Goal: Task Accomplishment & Management: Use online tool/utility

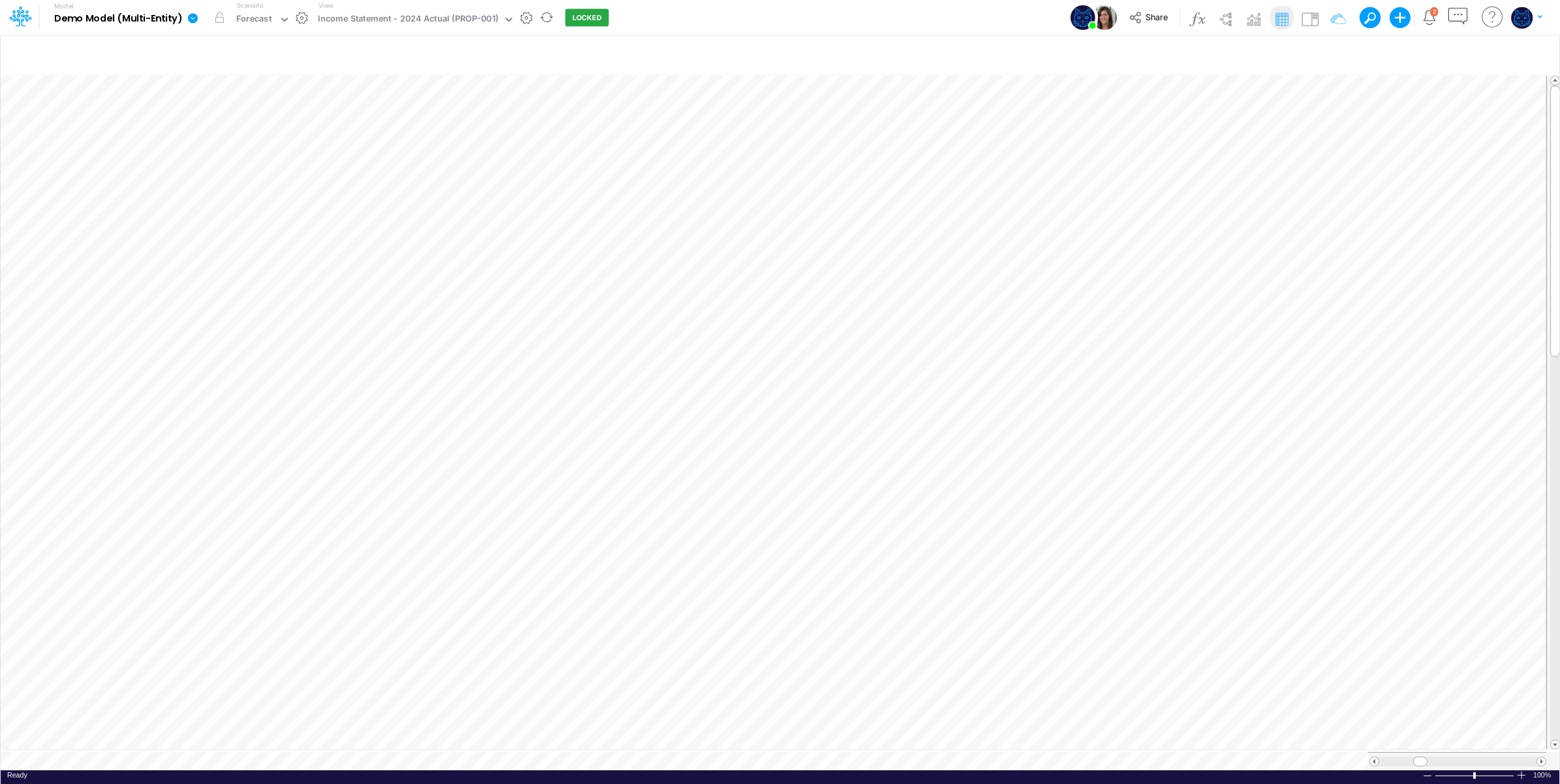
click at [193, 17] on icon at bounding box center [193, 18] width 10 height 10
click at [229, 68] on button "Duplicate" at bounding box center [258, 72] width 139 height 20
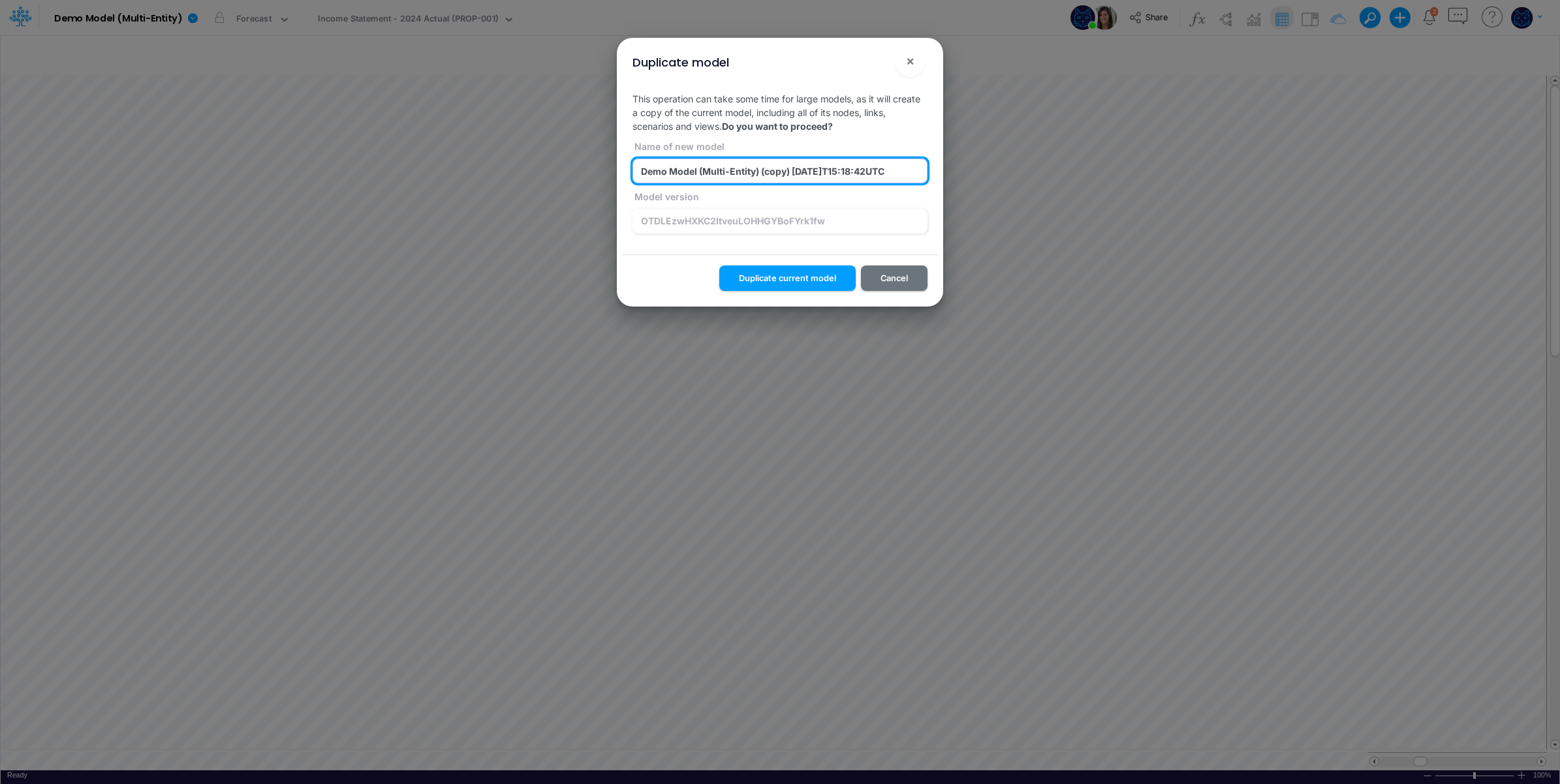
drag, startPoint x: 766, startPoint y: 174, endPoint x: 1042, endPoint y: 167, distance: 276.1
click at [1042, 167] on div "Duplicate model ! × This operation can take some time for large models, as it w…" at bounding box center [780, 392] width 1560 height 784
type input "Demo Model (Multi-Entity) (DMSi)"
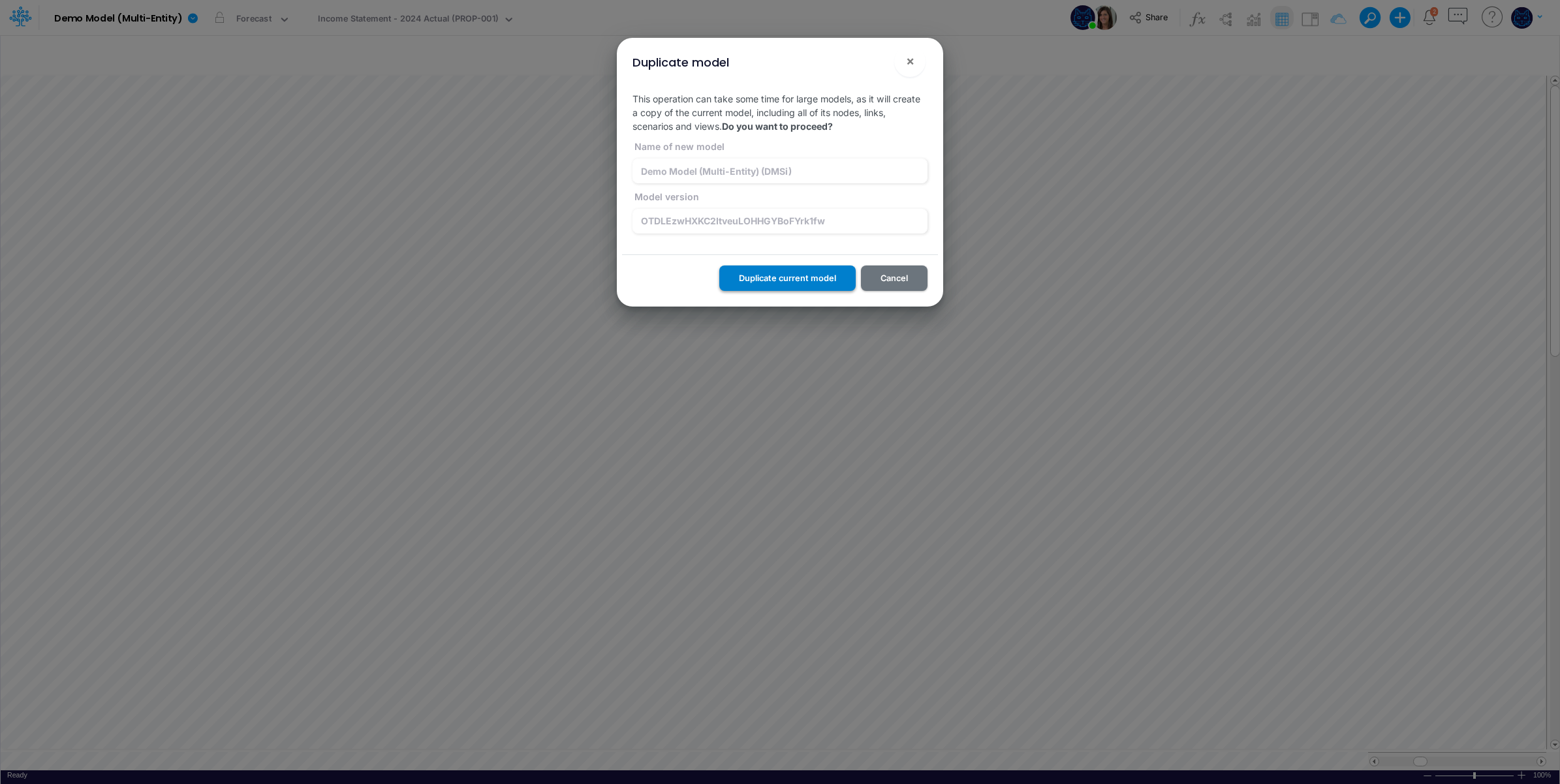
click at [823, 274] on button "Duplicate current model" at bounding box center [787, 278] width 136 height 25
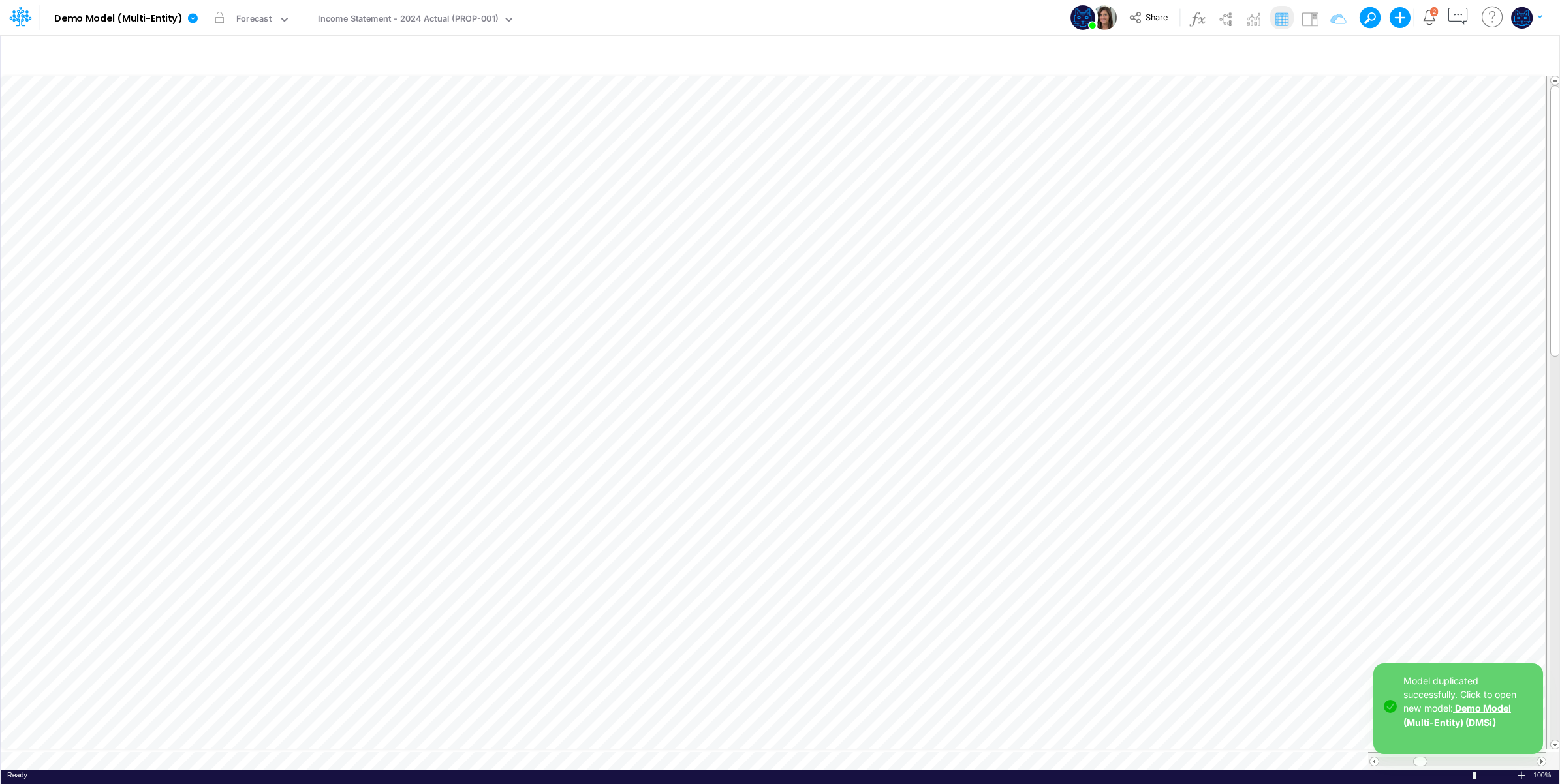
click at [1464, 723] on link "Demo Model (Multi-Entity) (DMSi)" at bounding box center [1457, 716] width 108 height 25
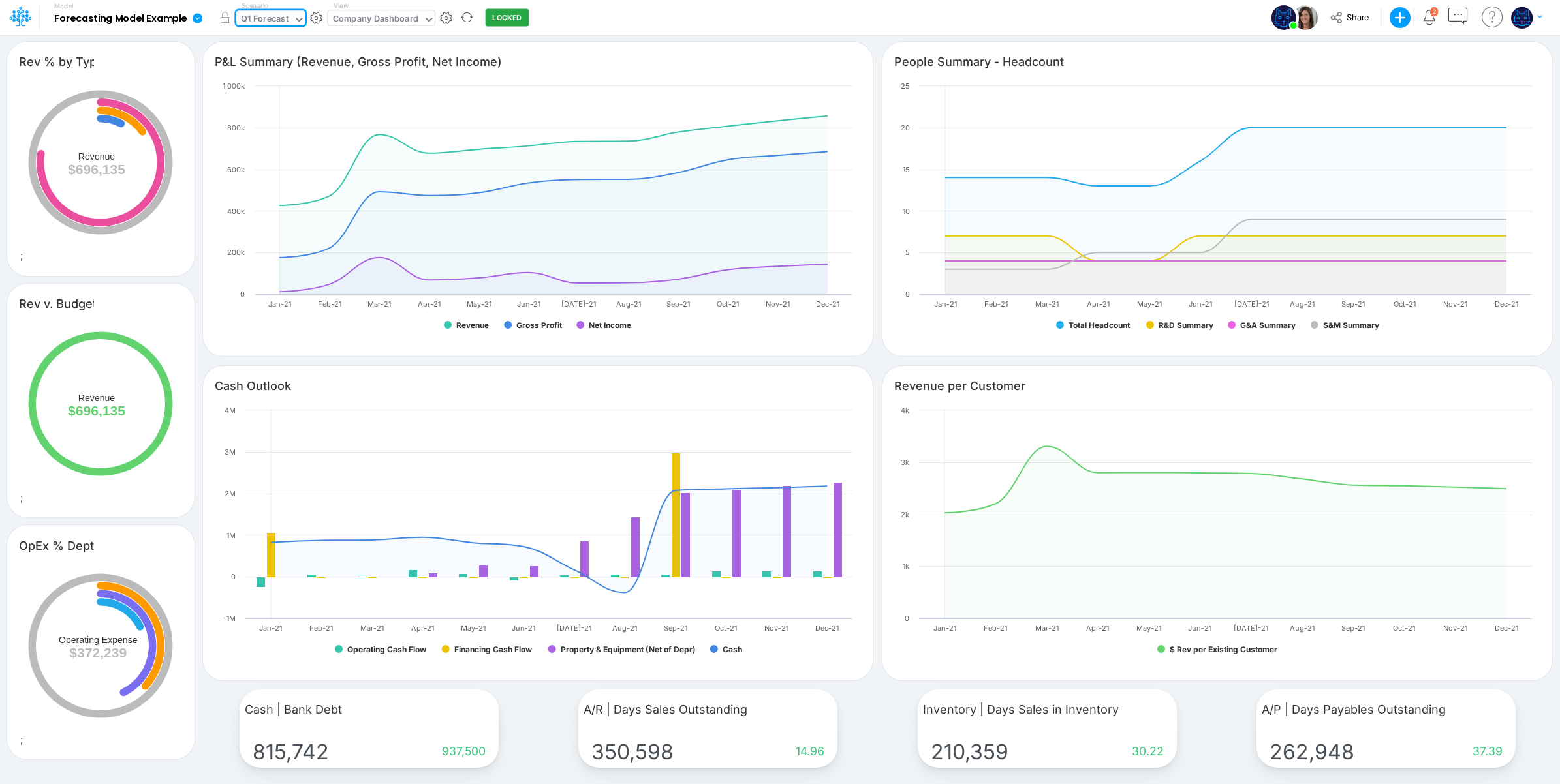
click at [396, 18] on div "Company Dashboard" at bounding box center [375, 20] width 86 height 15
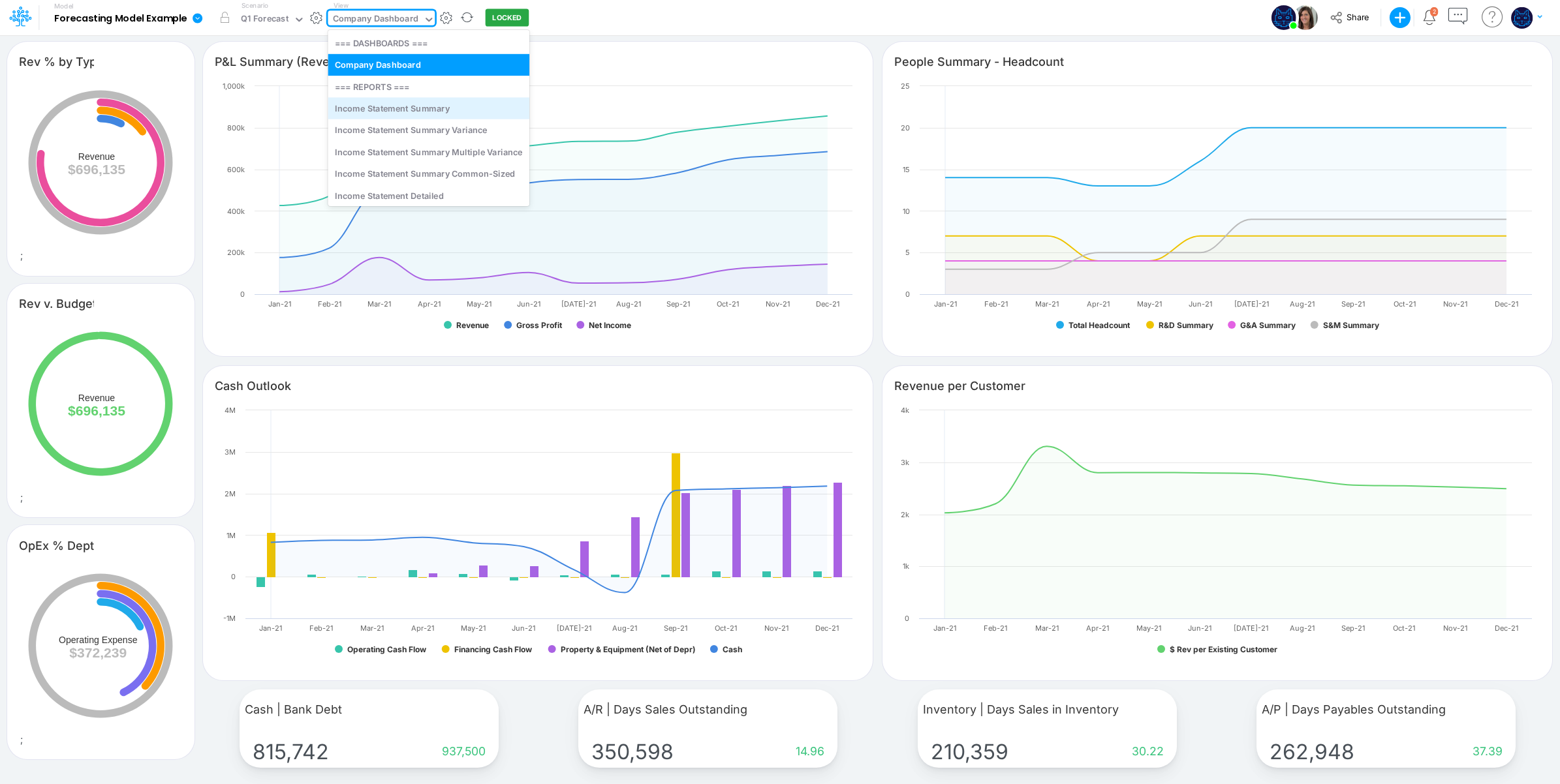
click at [448, 111] on div "Income Statement Summary" at bounding box center [429, 108] width 202 height 21
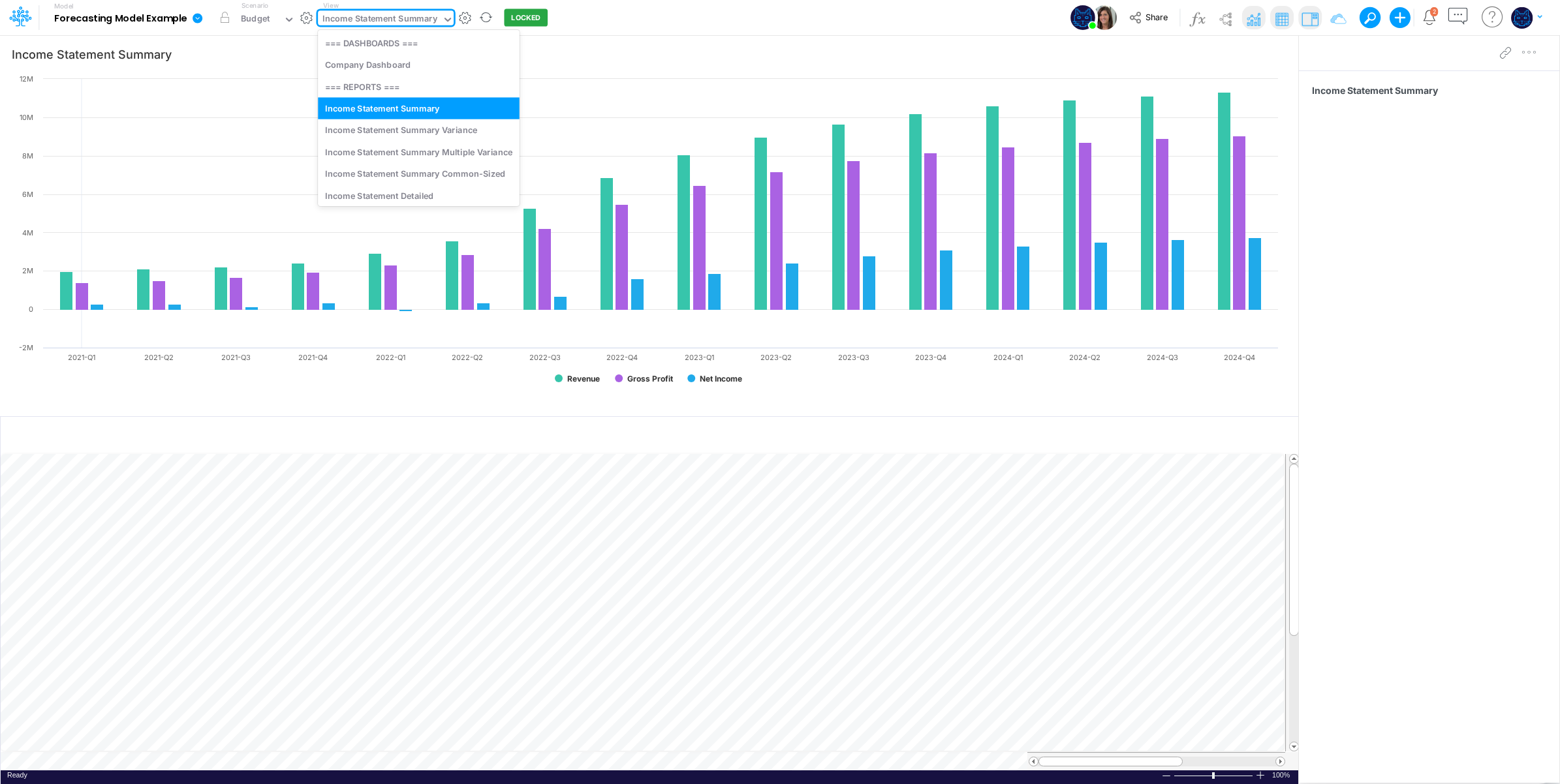
click at [418, 25] on div "Income Statement Summary" at bounding box center [381, 20] width 115 height 15
drag, startPoint x: 429, startPoint y: 180, endPoint x: 427, endPoint y: 189, distance: 9.2
click at [427, 189] on div "=== DASHBOARDS === Company Dashboard === REPORTS === Income Statement Summary I…" at bounding box center [419, 117] width 202 height 176
click at [426, 191] on div "Income Statement Detailed" at bounding box center [419, 195] width 202 height 21
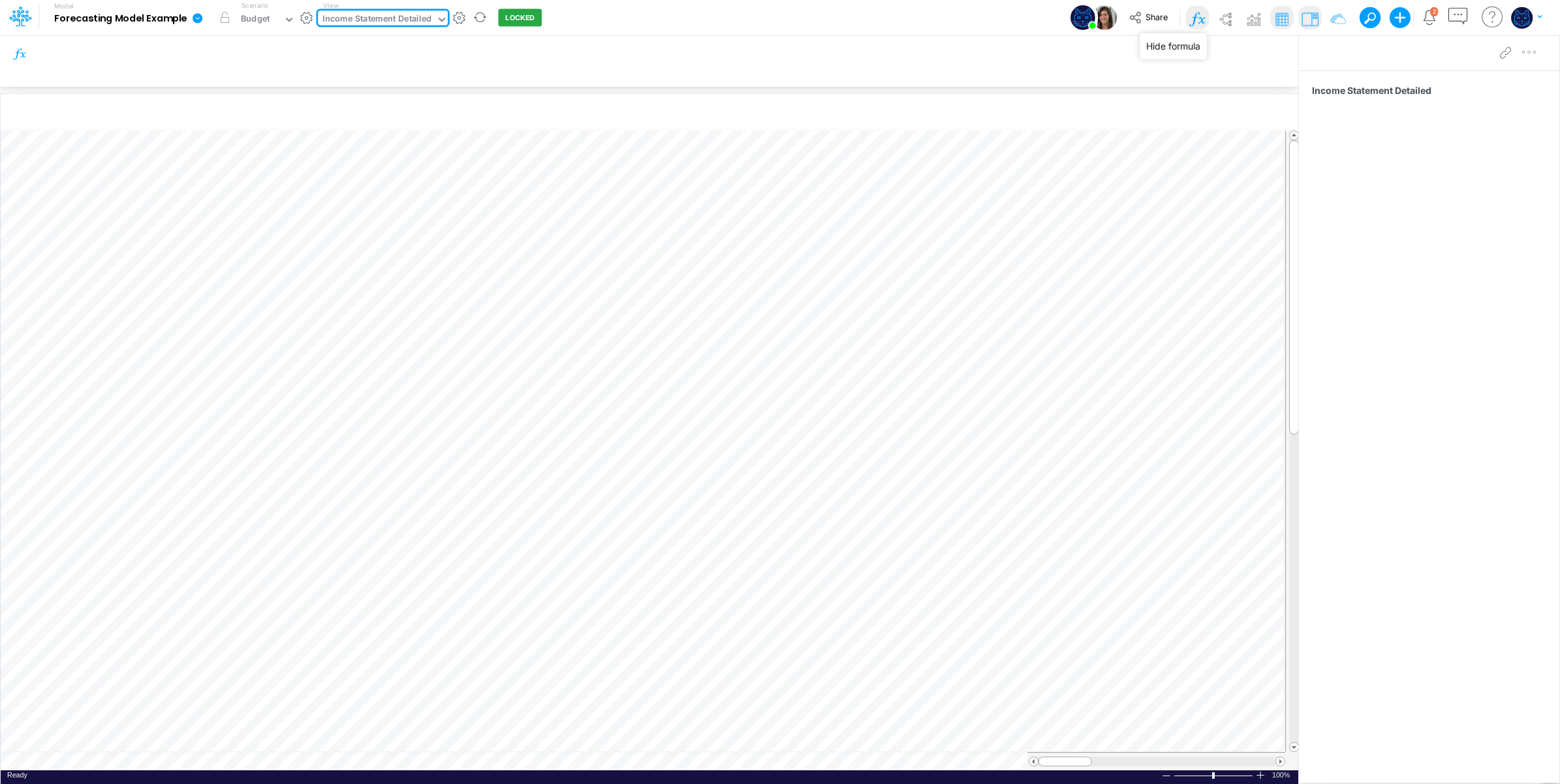
click at [1196, 13] on img at bounding box center [1198, 19] width 21 height 21
click at [402, 21] on div "Income Statement Detailed" at bounding box center [377, 20] width 109 height 15
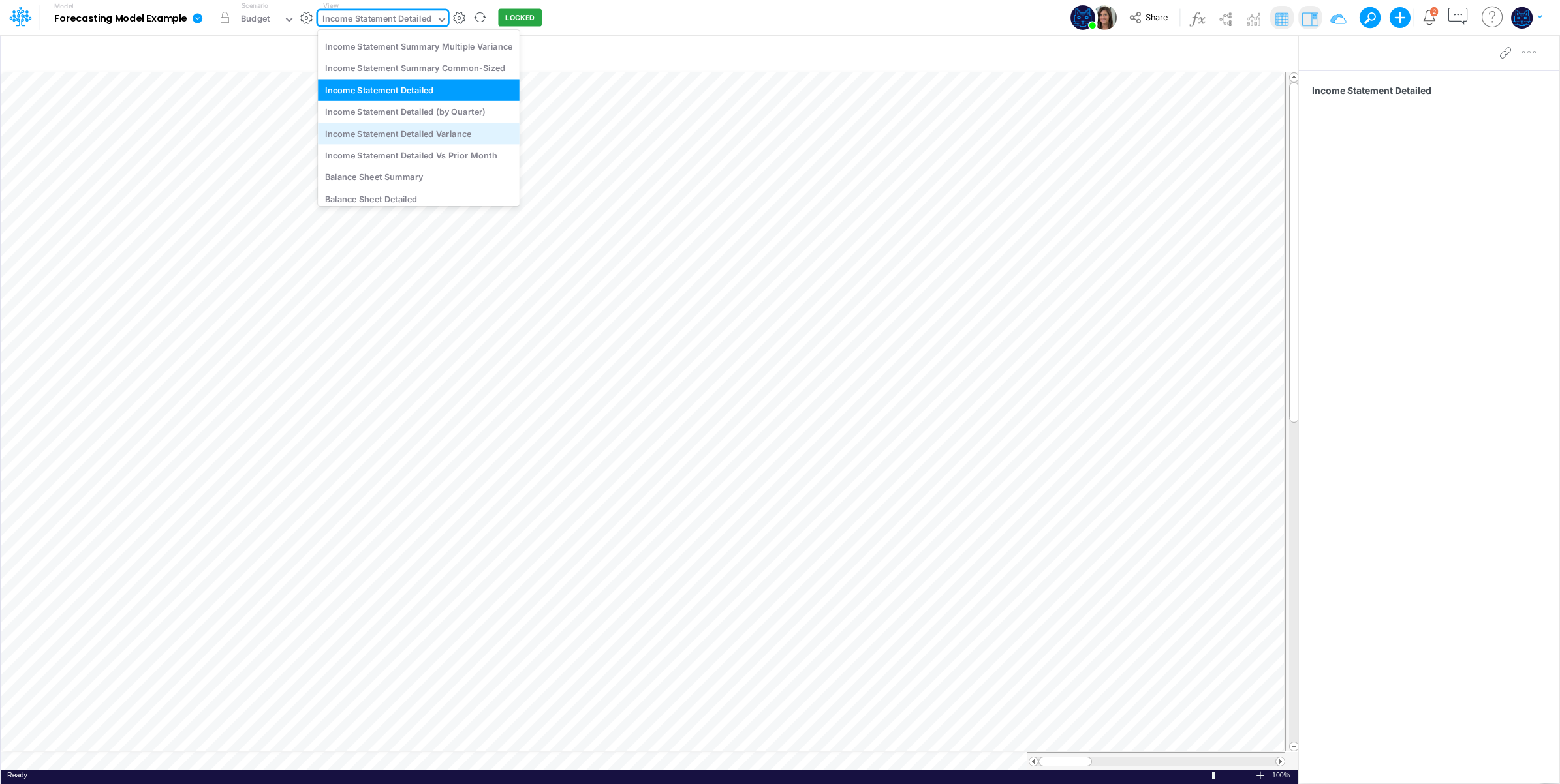
scroll to position [9, 0]
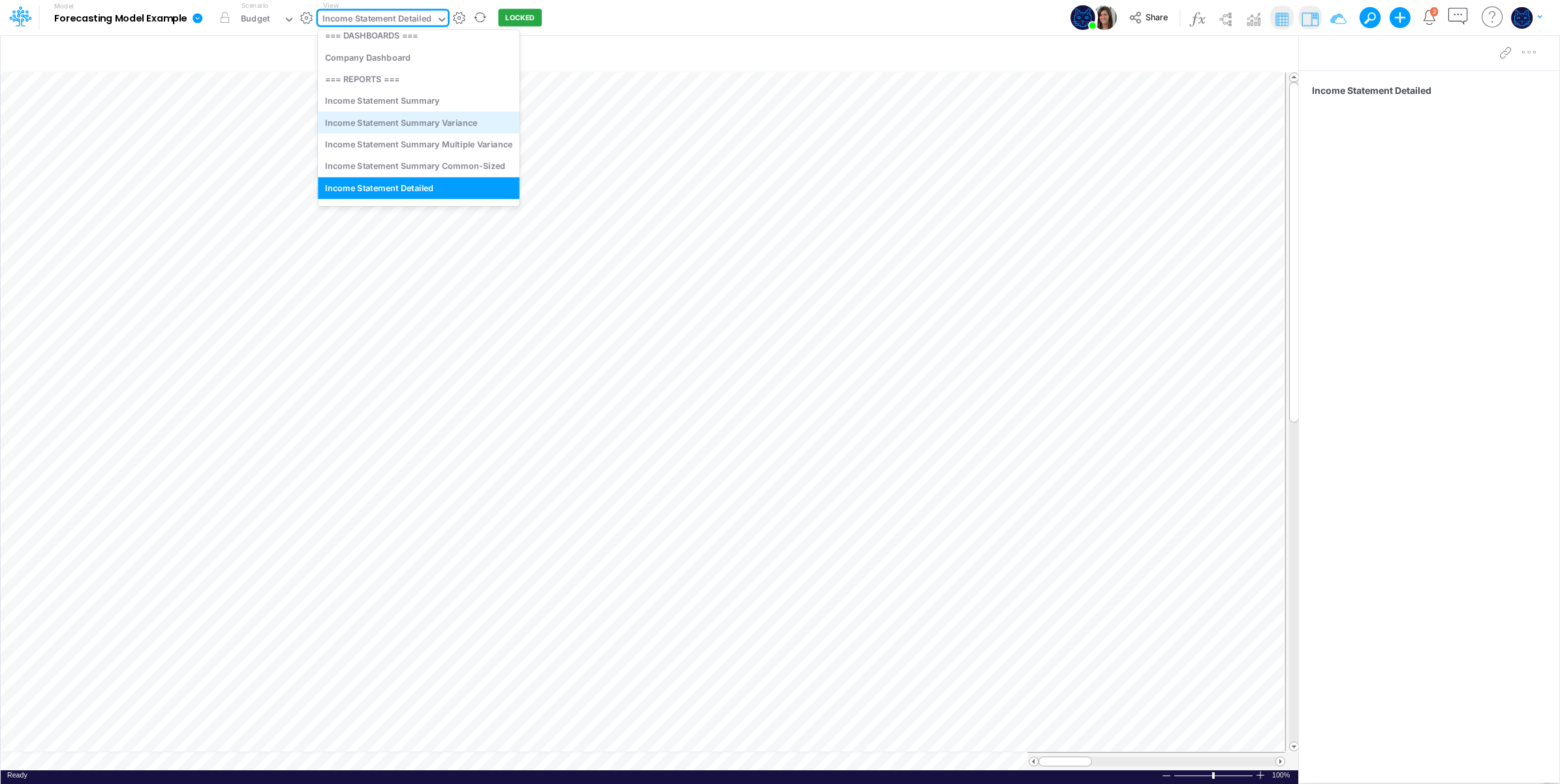
click at [474, 129] on div "Income Statement Summary Variance" at bounding box center [419, 122] width 202 height 21
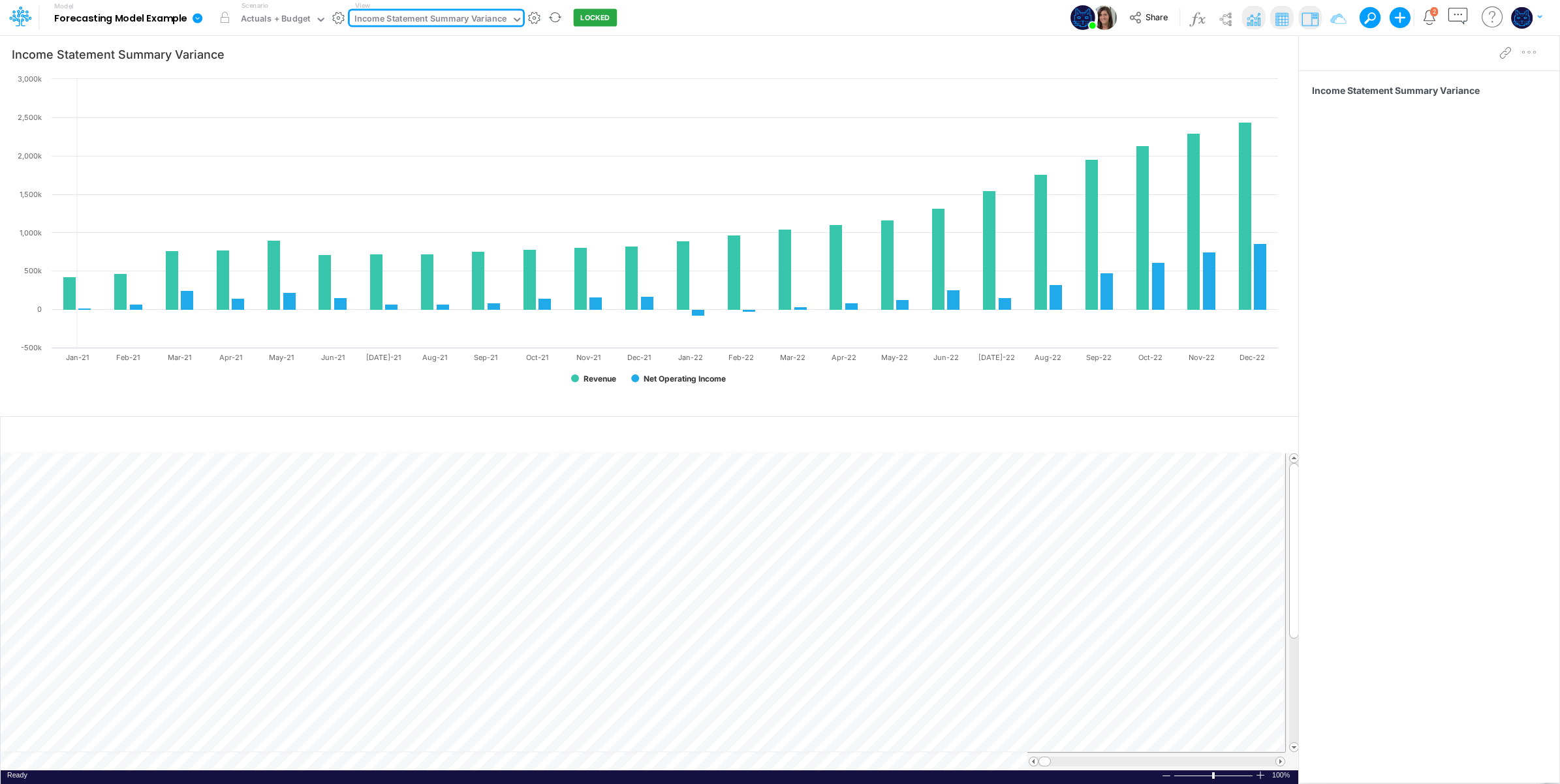
click at [431, 17] on div "Income Statement Summary Variance" at bounding box center [431, 20] width 152 height 15
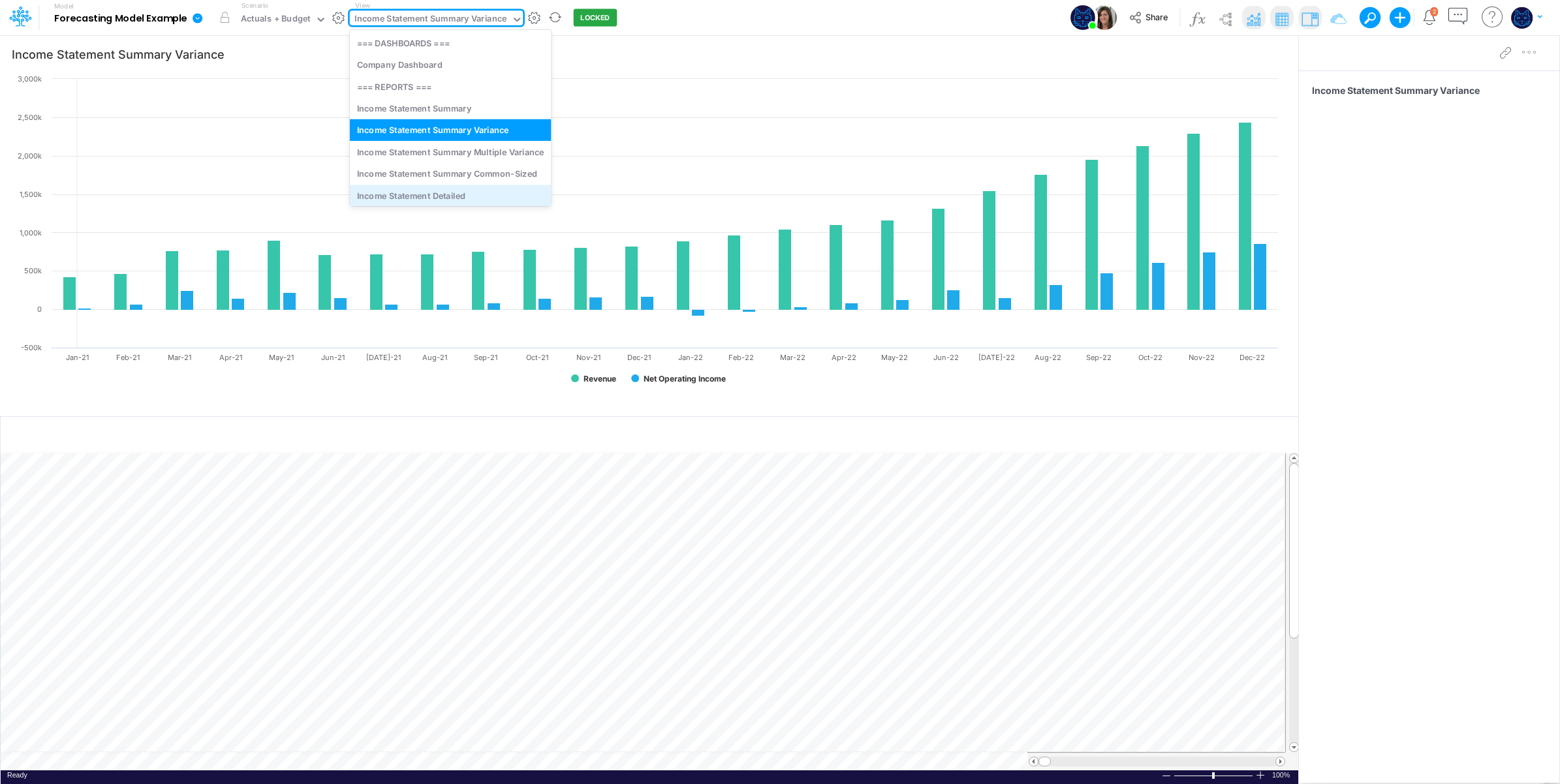
scroll to position [109, 0]
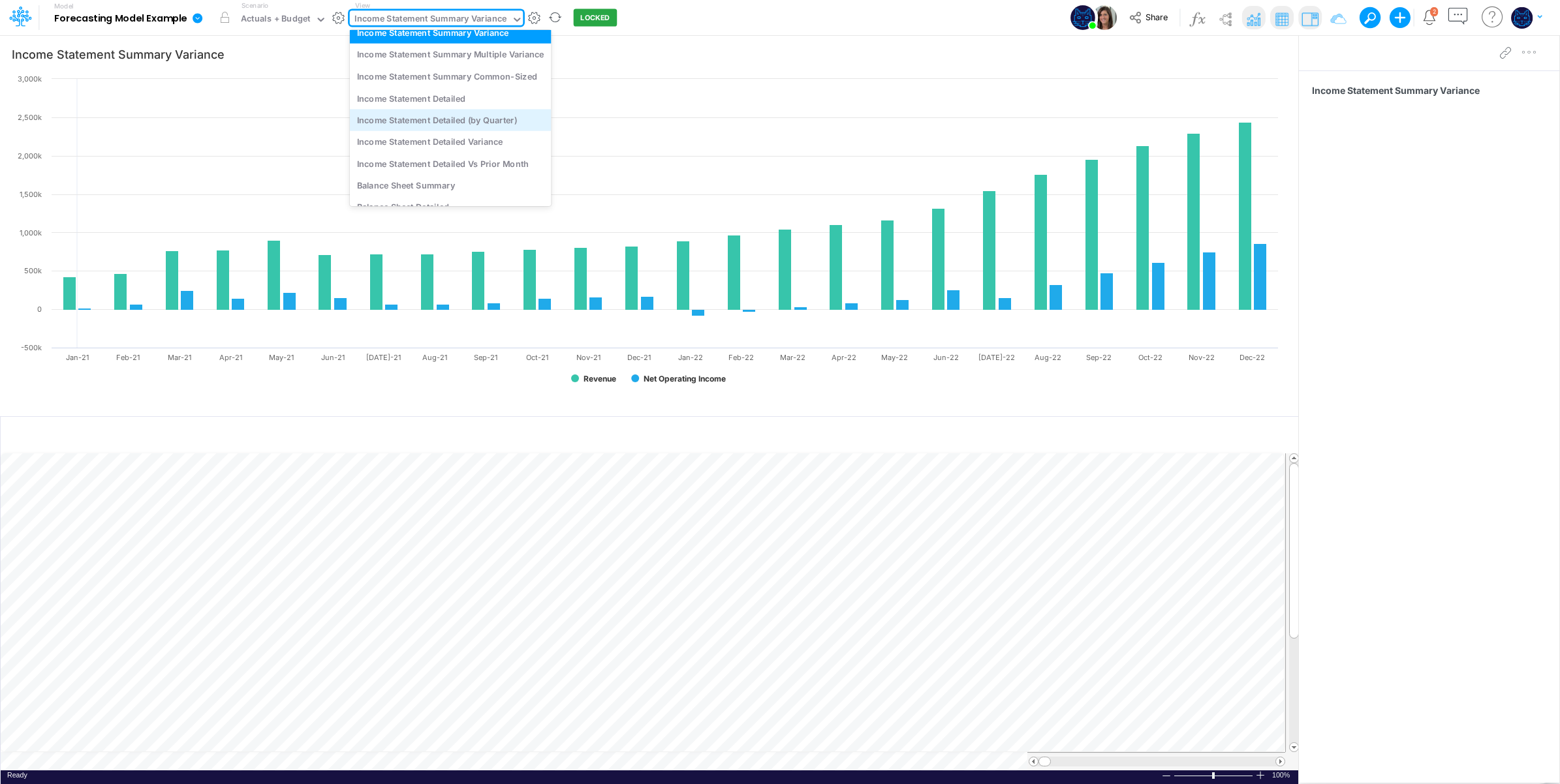
click at [501, 125] on div "Income Statement Detailed (by Quarter)" at bounding box center [451, 119] width 202 height 21
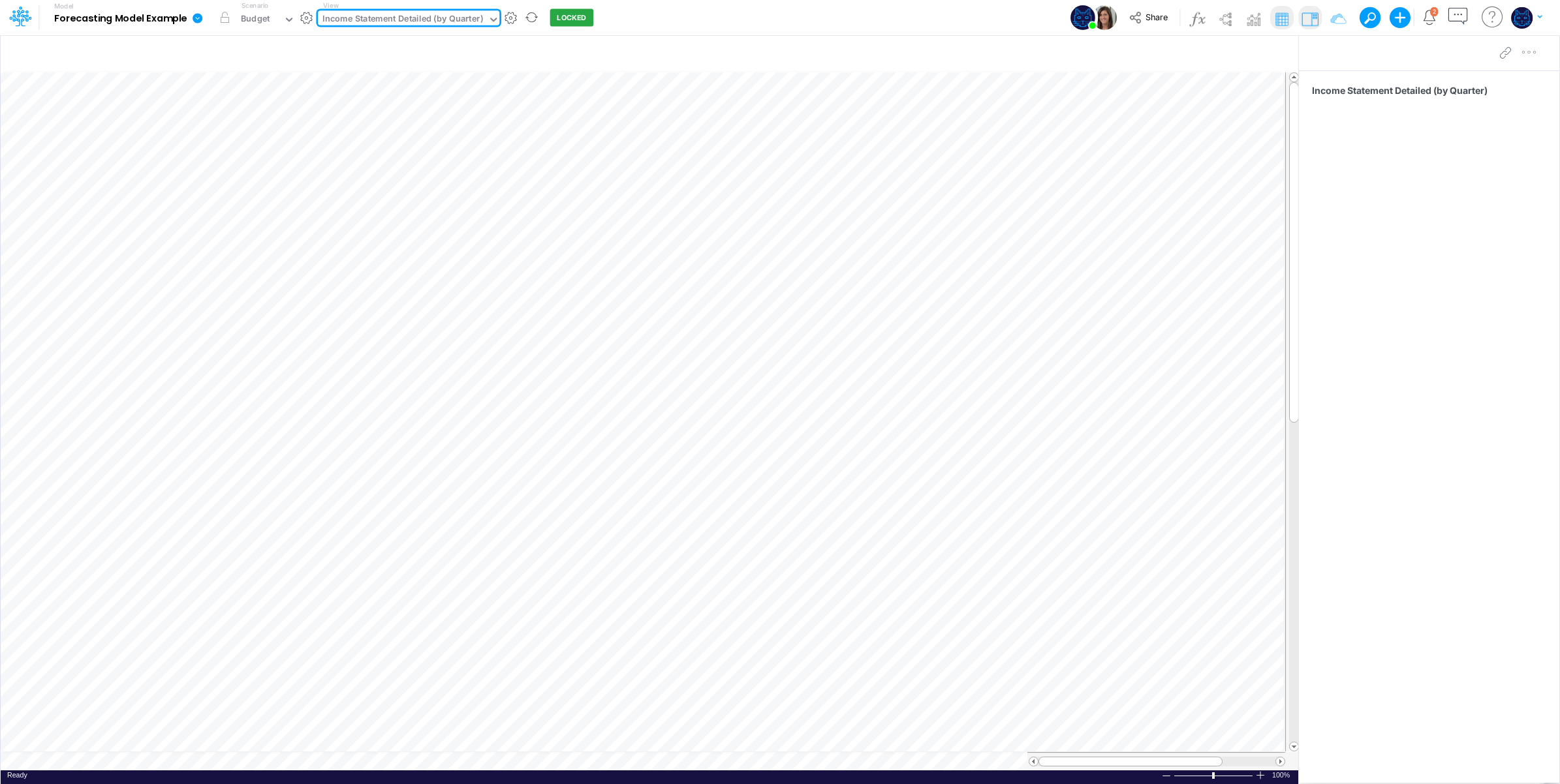
click at [458, 13] on div "Income Statement Detailed (by Quarter)" at bounding box center [403, 20] width 161 height 15
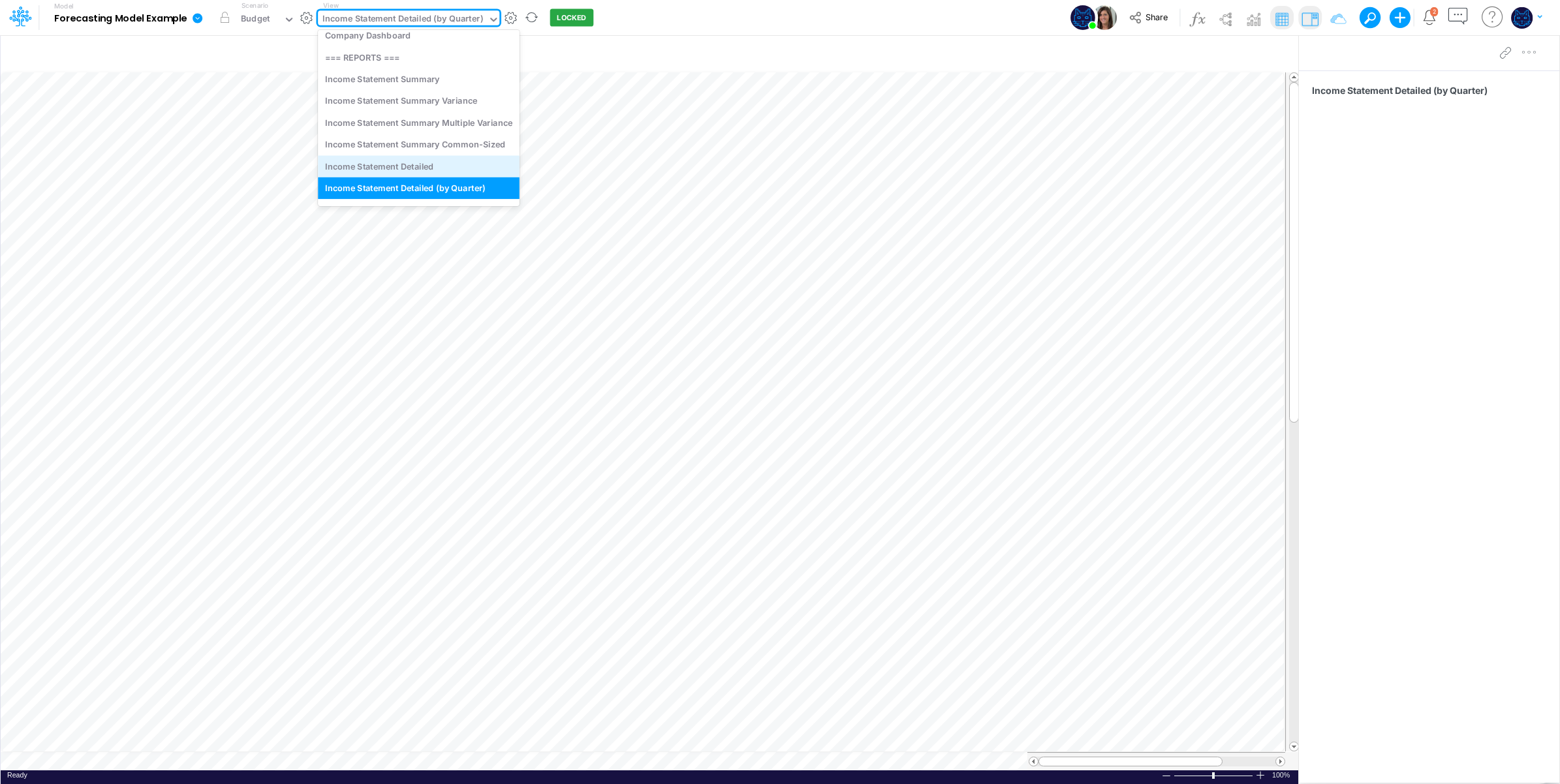
click at [452, 160] on div "Income Statement Detailed" at bounding box center [419, 166] width 202 height 21
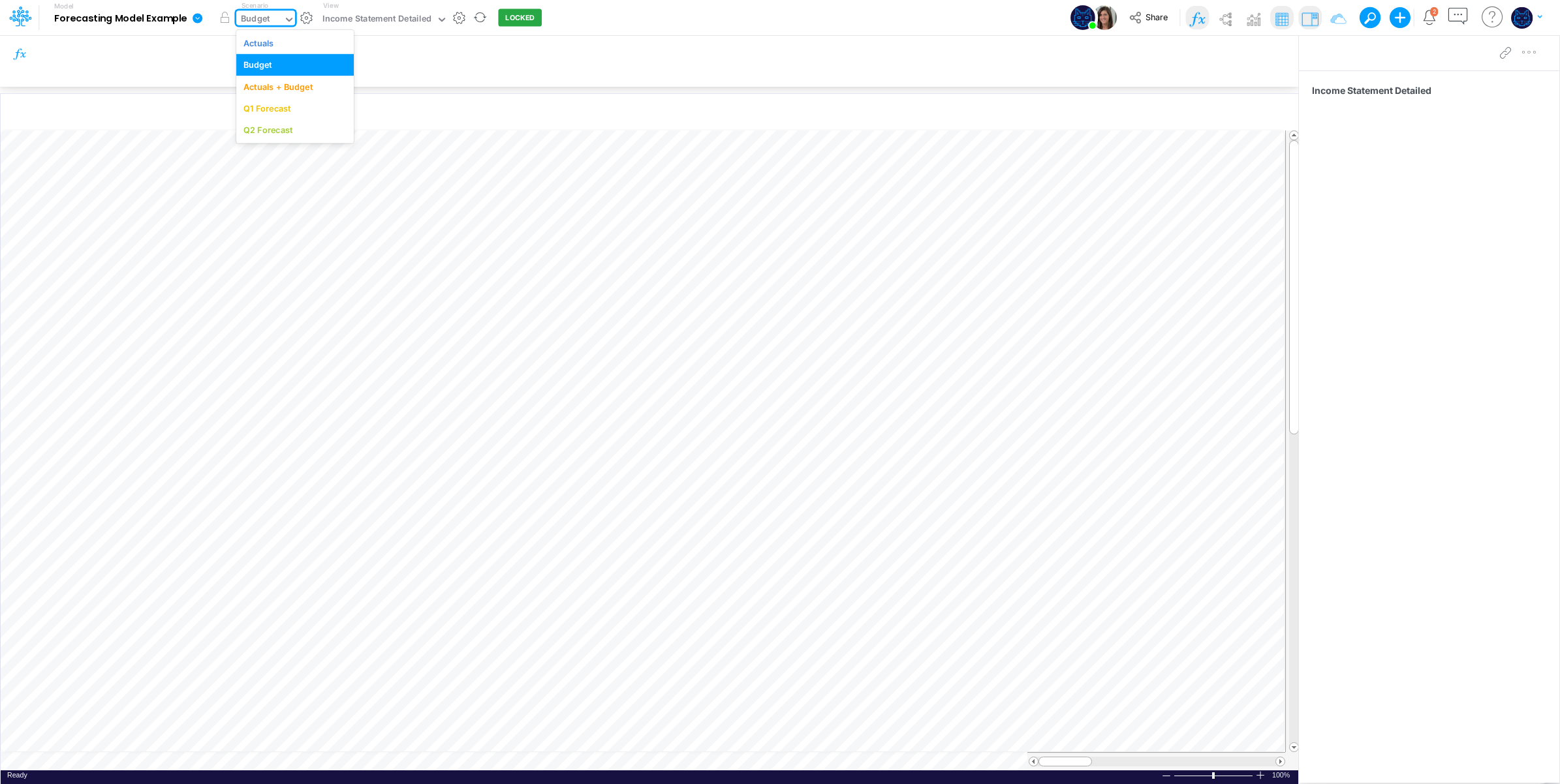
click at [256, 12] on div "Budget" at bounding box center [256, 20] width 29 height 15
click at [263, 86] on div "Actuals + Budget" at bounding box center [278, 86] width 69 height 12
click at [294, 19] on div "Actuals + Budget" at bounding box center [276, 20] width 69 height 15
drag, startPoint x: 294, startPoint y: 108, endPoint x: 282, endPoint y: 23, distance: 85.8
click at [294, 106] on div "Q1 Forecast" at bounding box center [294, 109] width 103 height 12
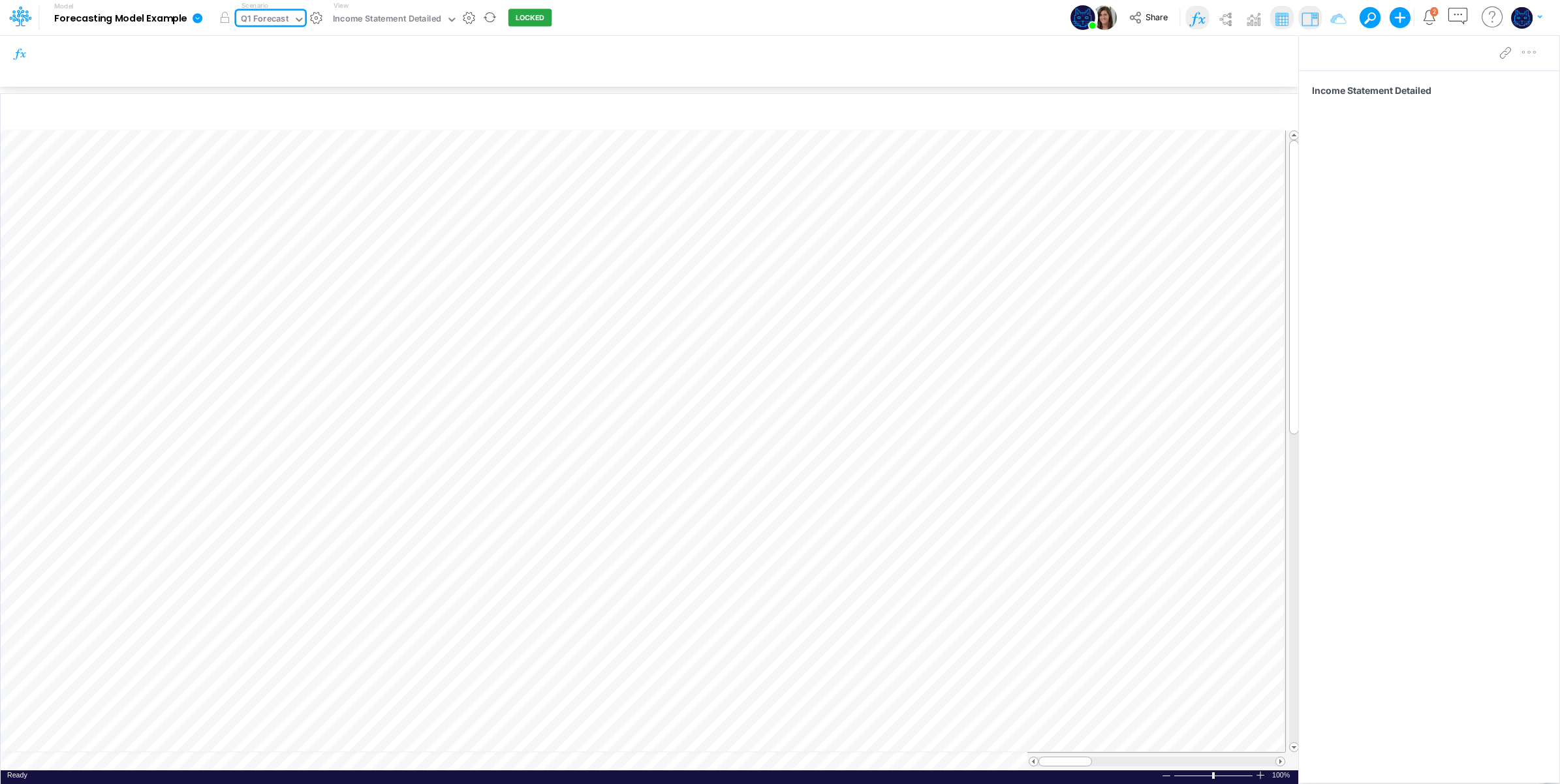
click at [295, 16] on icon at bounding box center [299, 19] width 12 height 12
click at [292, 83] on div "Actuals + Budget" at bounding box center [278, 86] width 69 height 12
click at [300, 20] on div "Actuals + Budget" at bounding box center [276, 20] width 69 height 15
click at [294, 61] on div "Budget" at bounding box center [294, 64] width 103 height 12
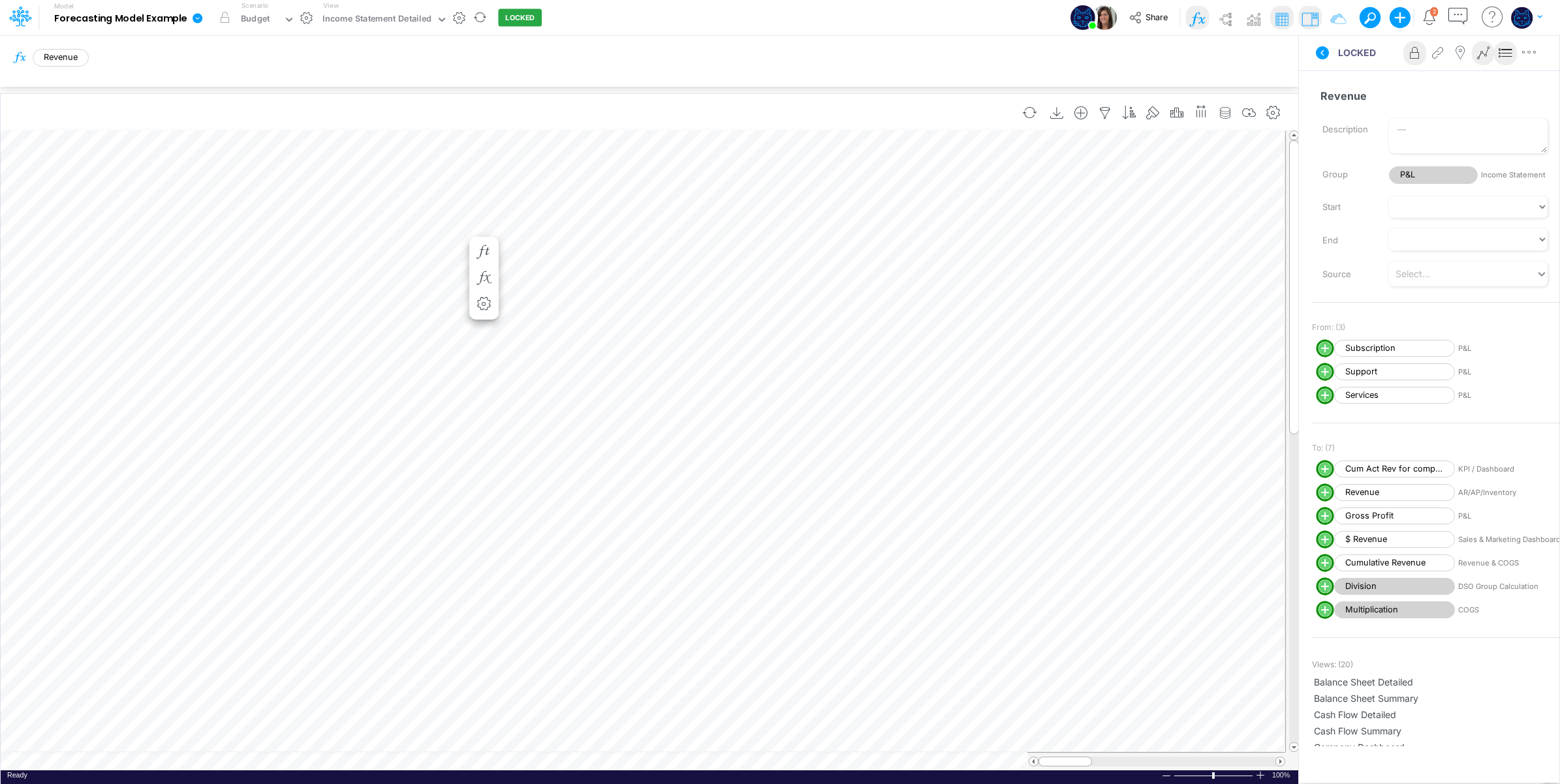
scroll to position [0, 1]
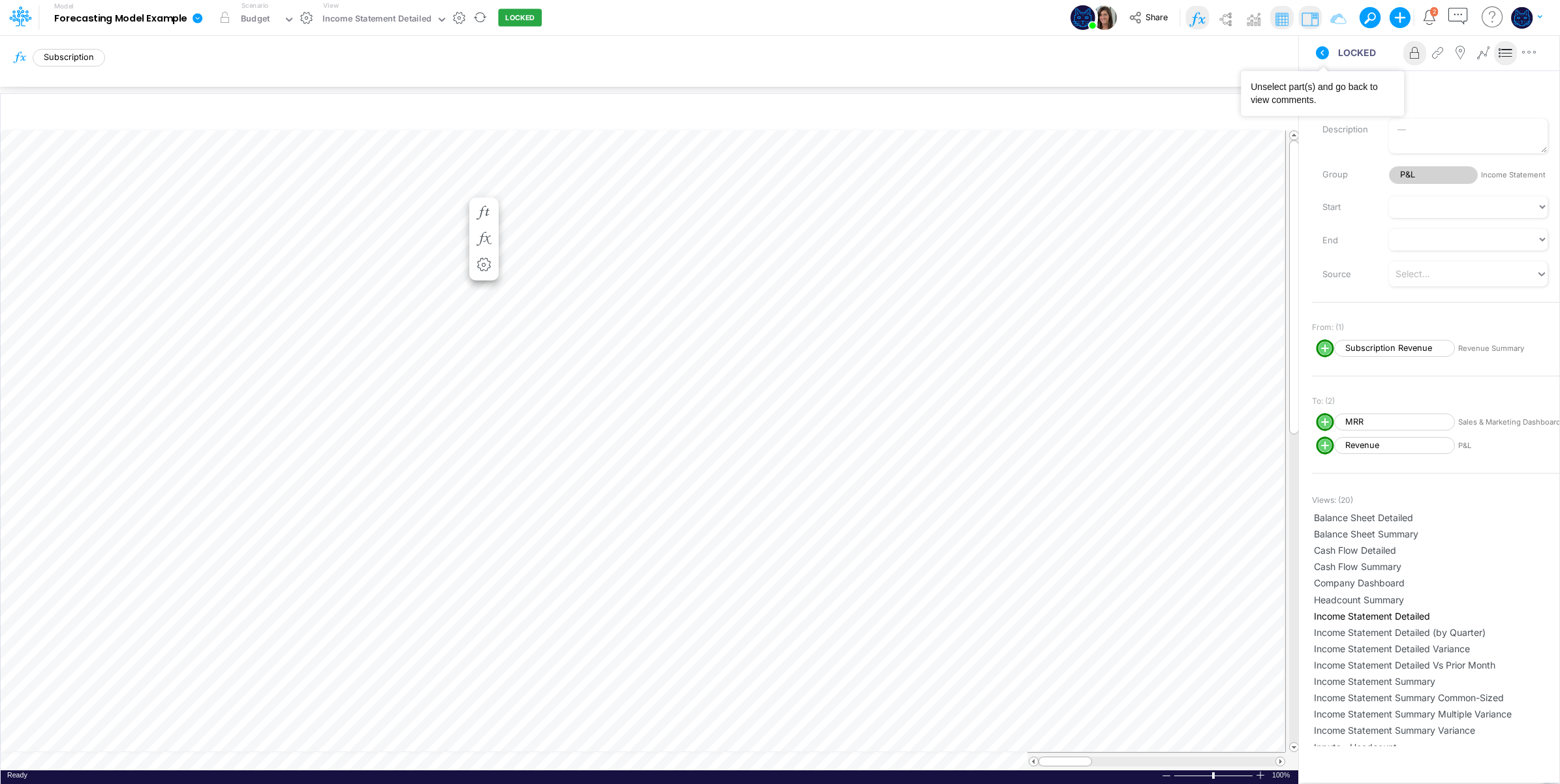
click at [1316, 56] on icon at bounding box center [1323, 53] width 15 height 15
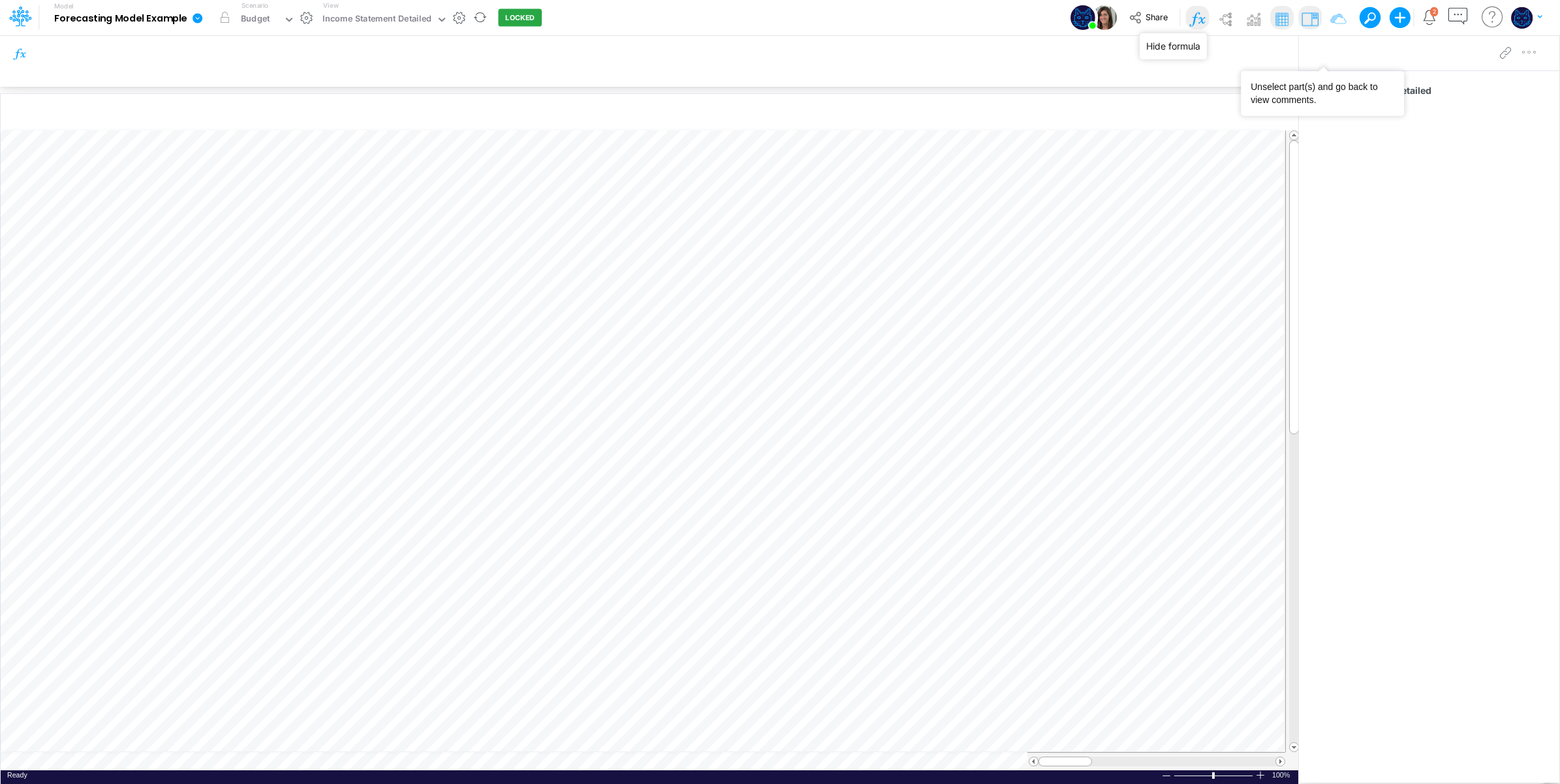
click at [1194, 13] on img at bounding box center [1198, 19] width 21 height 21
click at [1333, 17] on img at bounding box center [1339, 19] width 21 height 21
click at [629, 19] on div "Model Forecasting Model Example Edit model settings Duplicate Import QuickBooks…" at bounding box center [780, 17] width 1404 height 36
click at [363, 13] on div "Income Statement Detailed" at bounding box center [377, 20] width 109 height 15
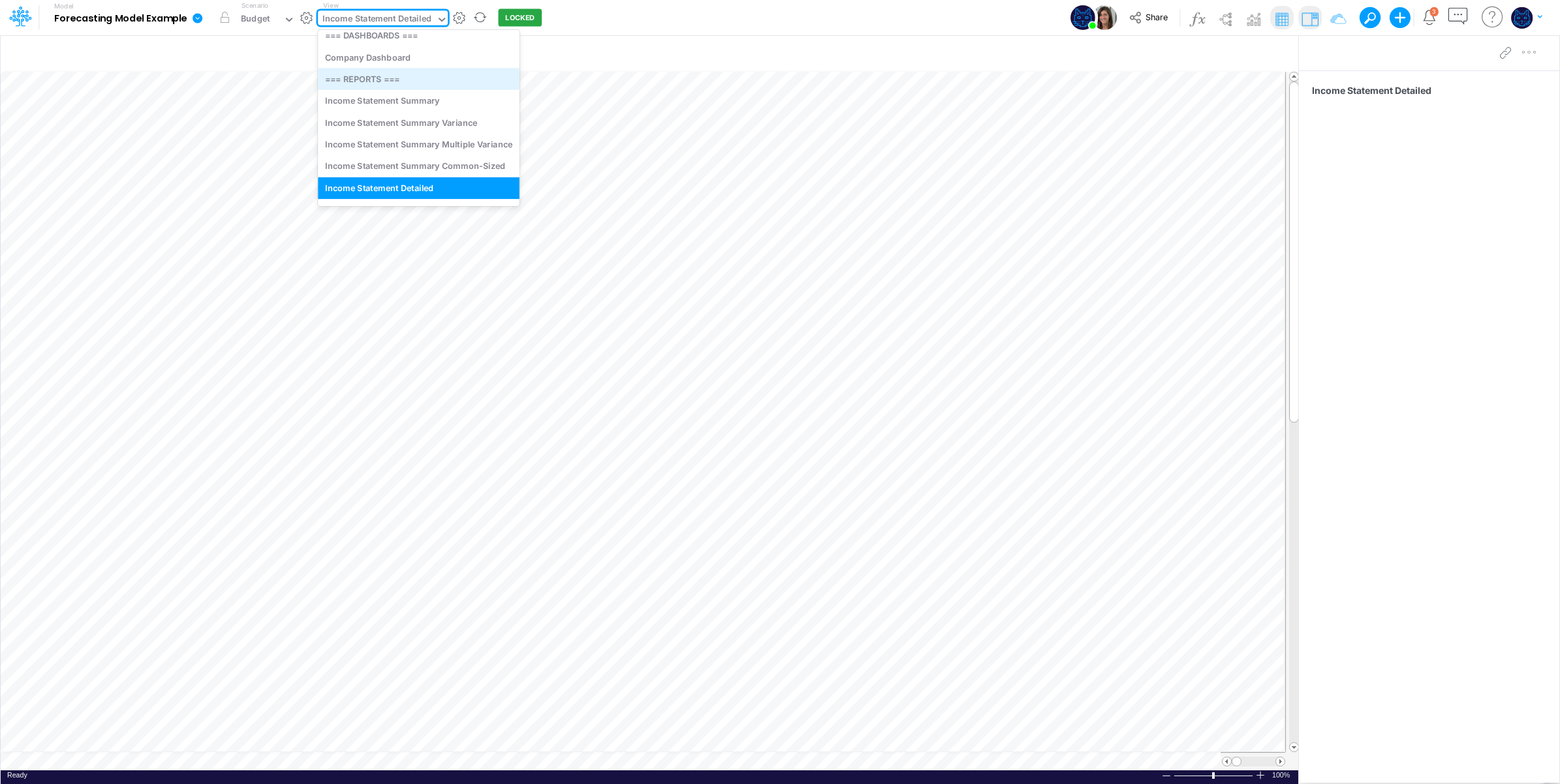
scroll to position [0, 0]
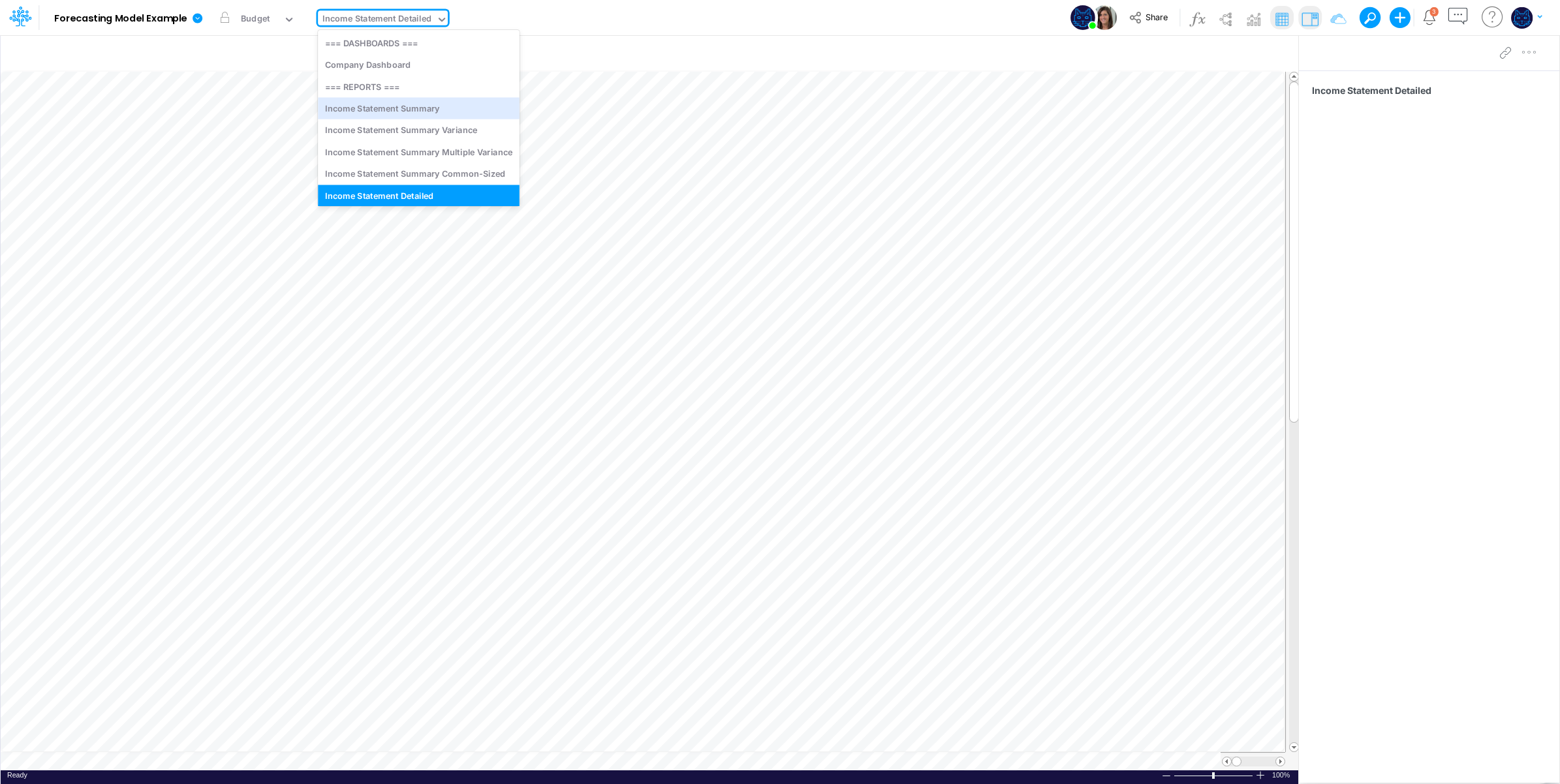
click at [631, 20] on div "Model Forecasting Model Example Edit model settings Duplicate Import QuickBooks…" at bounding box center [780, 17] width 1404 height 36
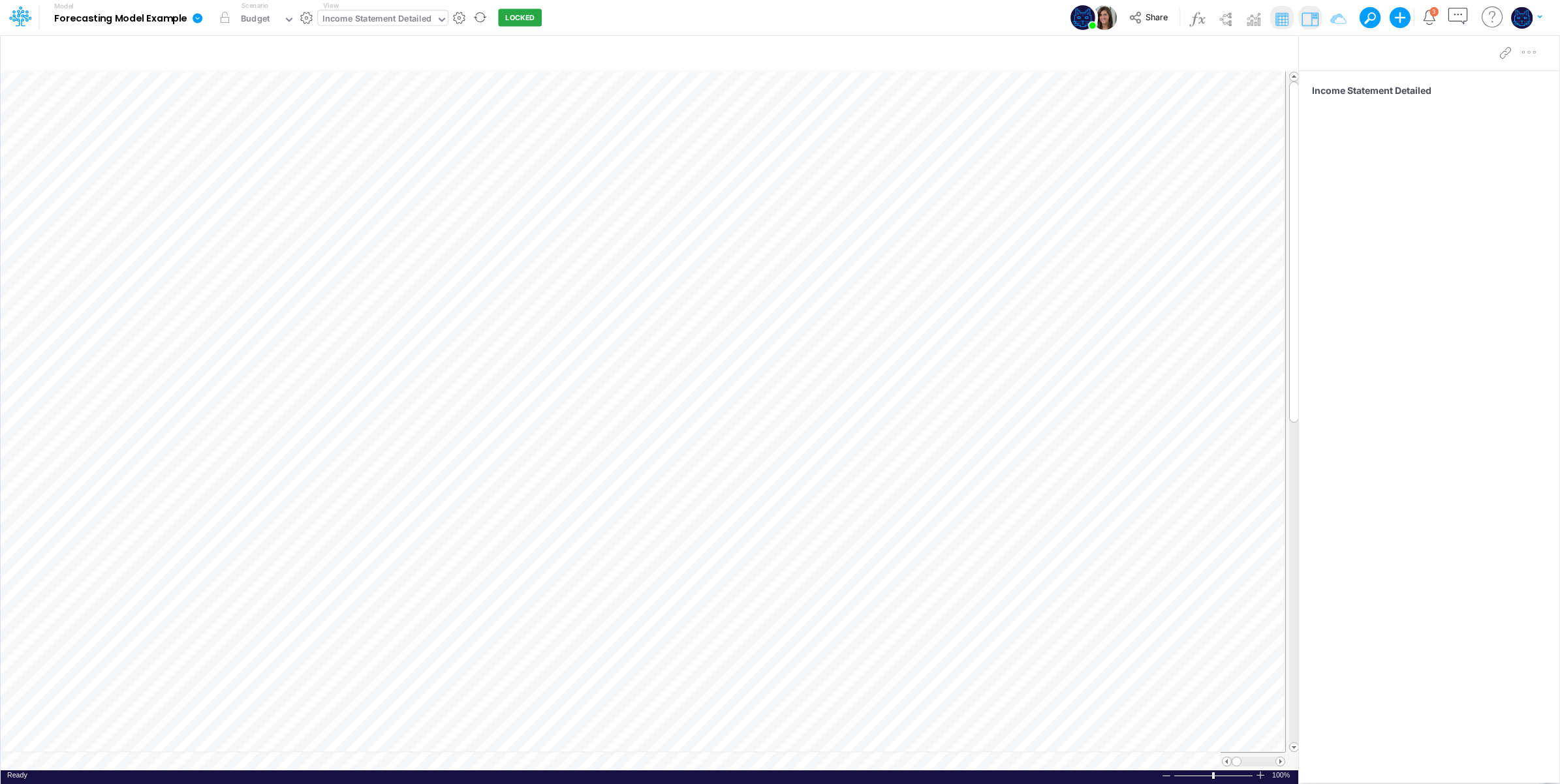
click at [404, 15] on div "Income Statement Detailed" at bounding box center [377, 20] width 109 height 15
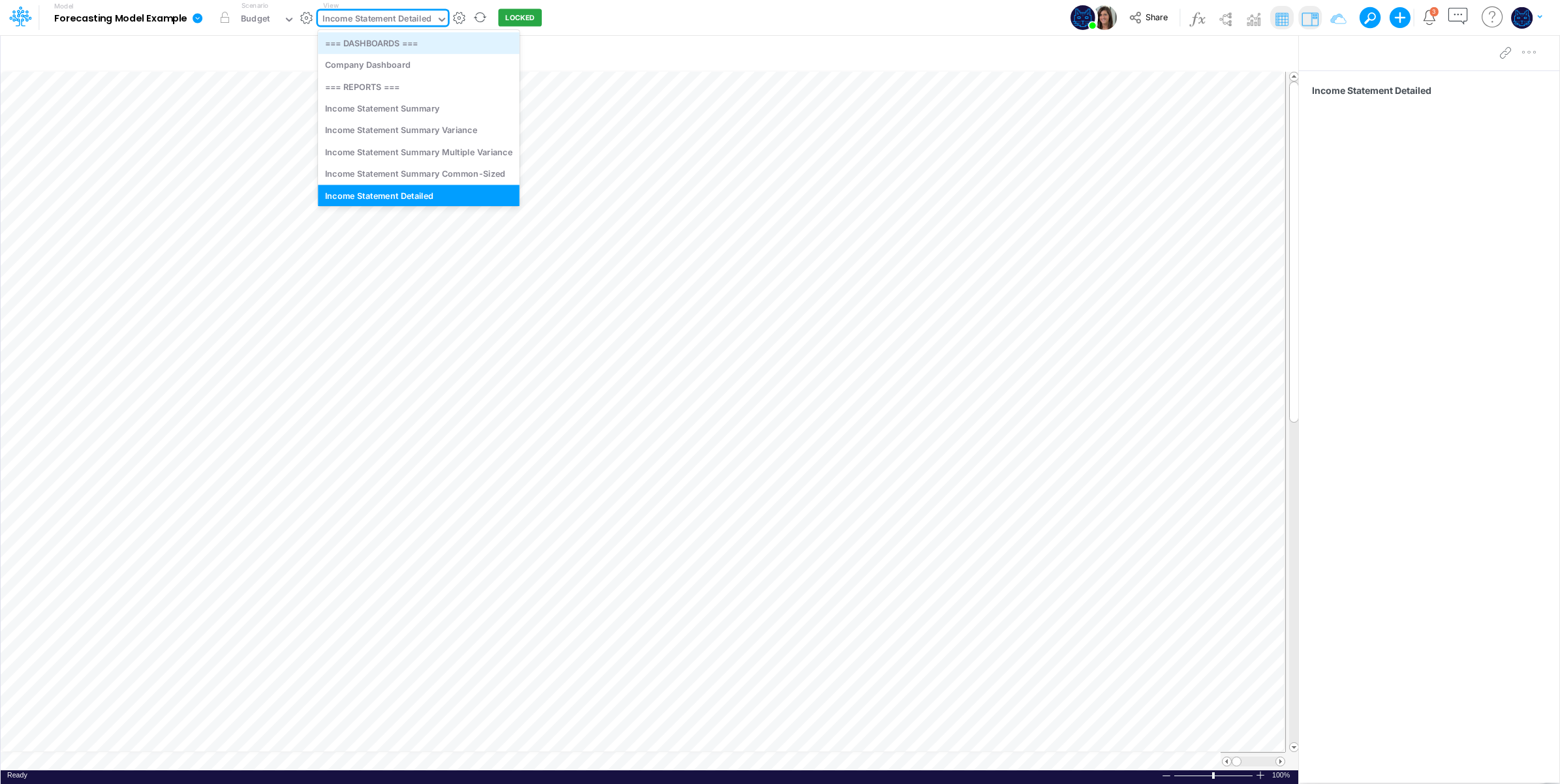
scroll to position [9, 0]
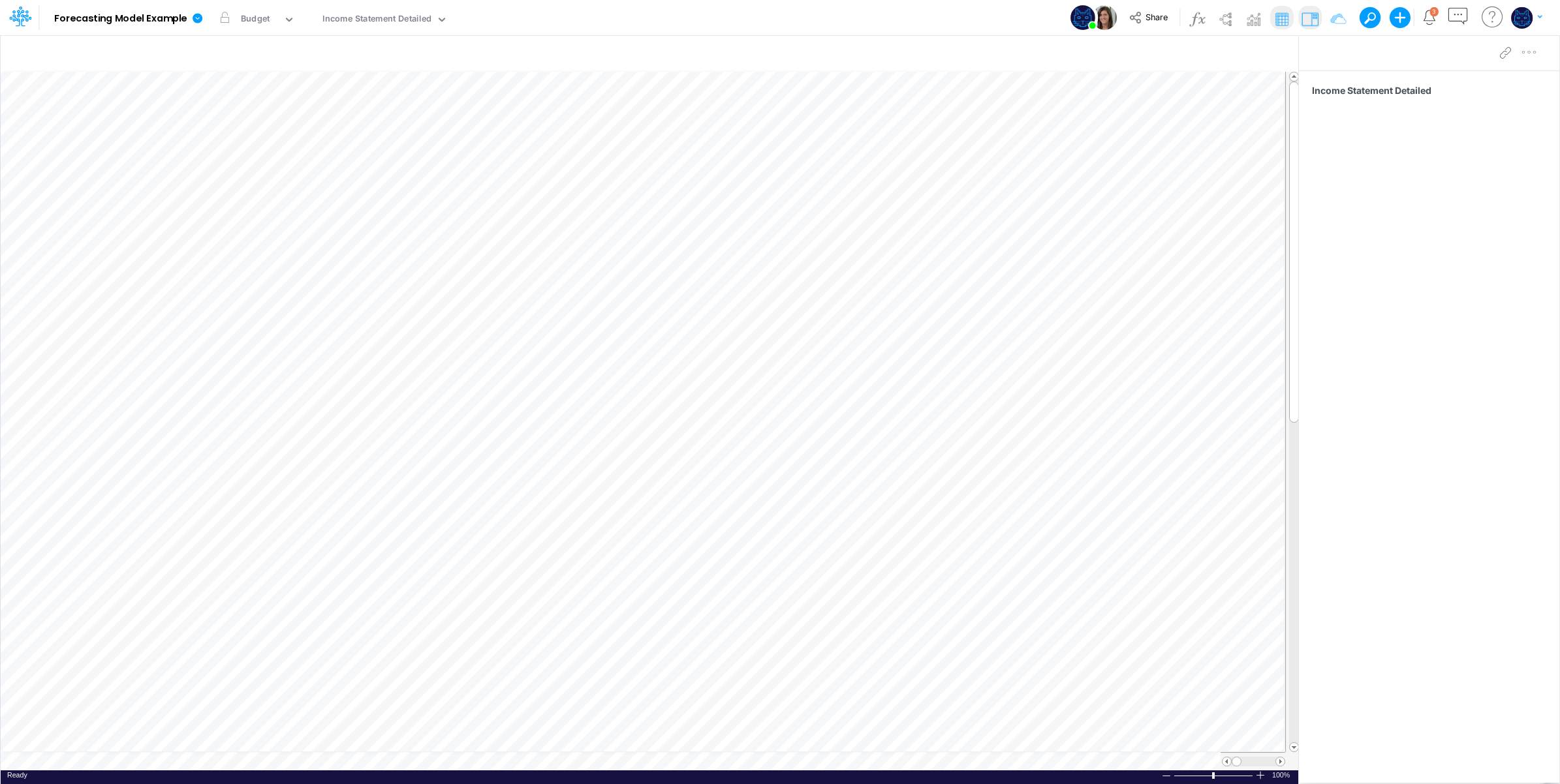
click at [631, 20] on div "Model Forecasting Model Example Edit model settings Duplicate Import QuickBooks…" at bounding box center [780, 17] width 1404 height 36
click at [819, 9] on div "Model Forecasting Model Example Edit model settings Duplicate Import QuickBooks…" at bounding box center [780, 17] width 1404 height 36
click at [1146, 12] on span "Share" at bounding box center [1156, 16] width 22 height 10
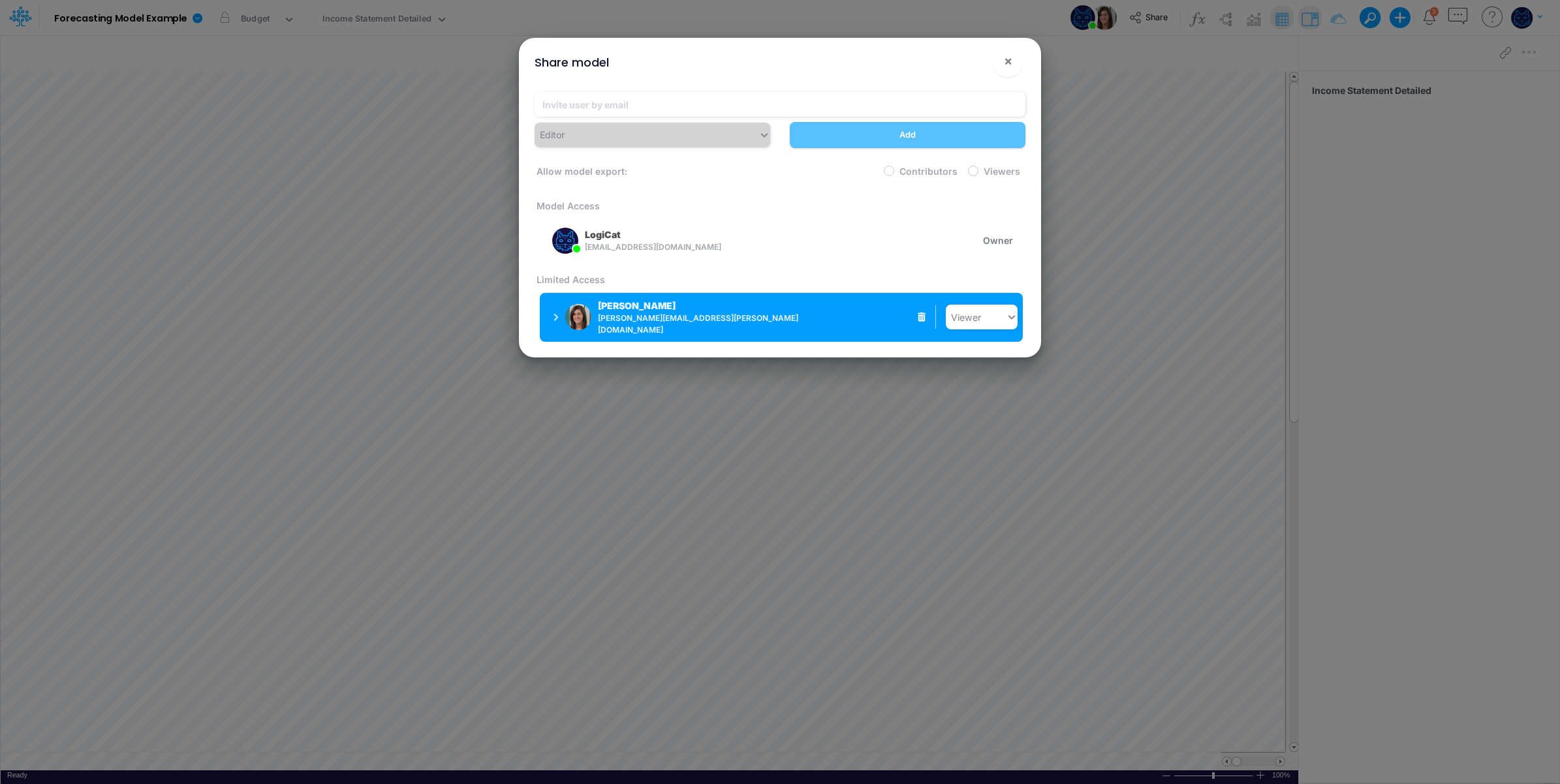
click at [657, 315] on span "carissa.castro@logica.cloud" at bounding box center [706, 324] width 217 height 23
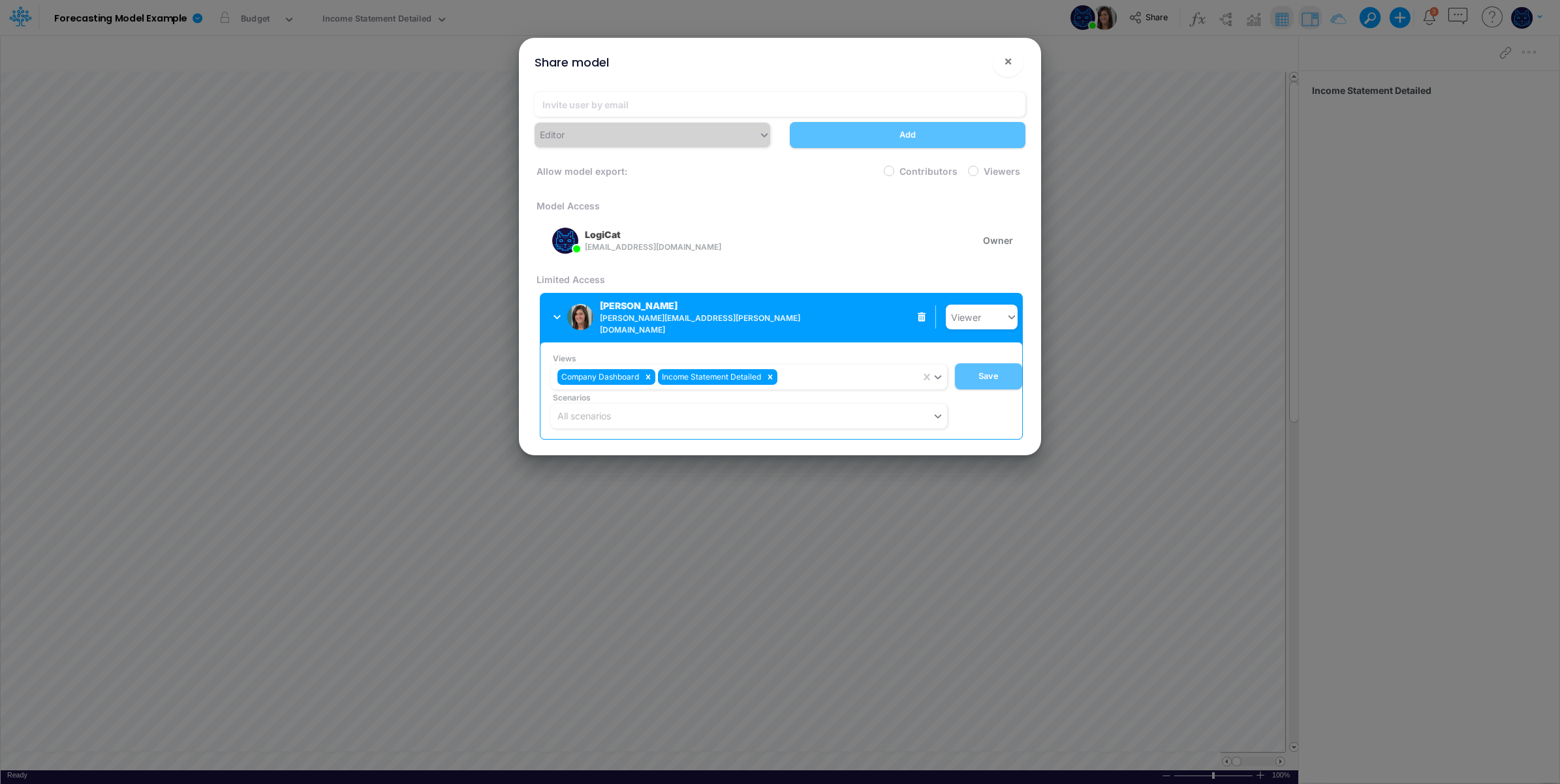
drag, startPoint x: 684, startPoint y: 313, endPoint x: 689, endPoint y: 308, distance: 7.1
click at [685, 313] on div "Carissa Castro carissa.castro@logica.cloud" at bounding box center [671, 317] width 143 height 37
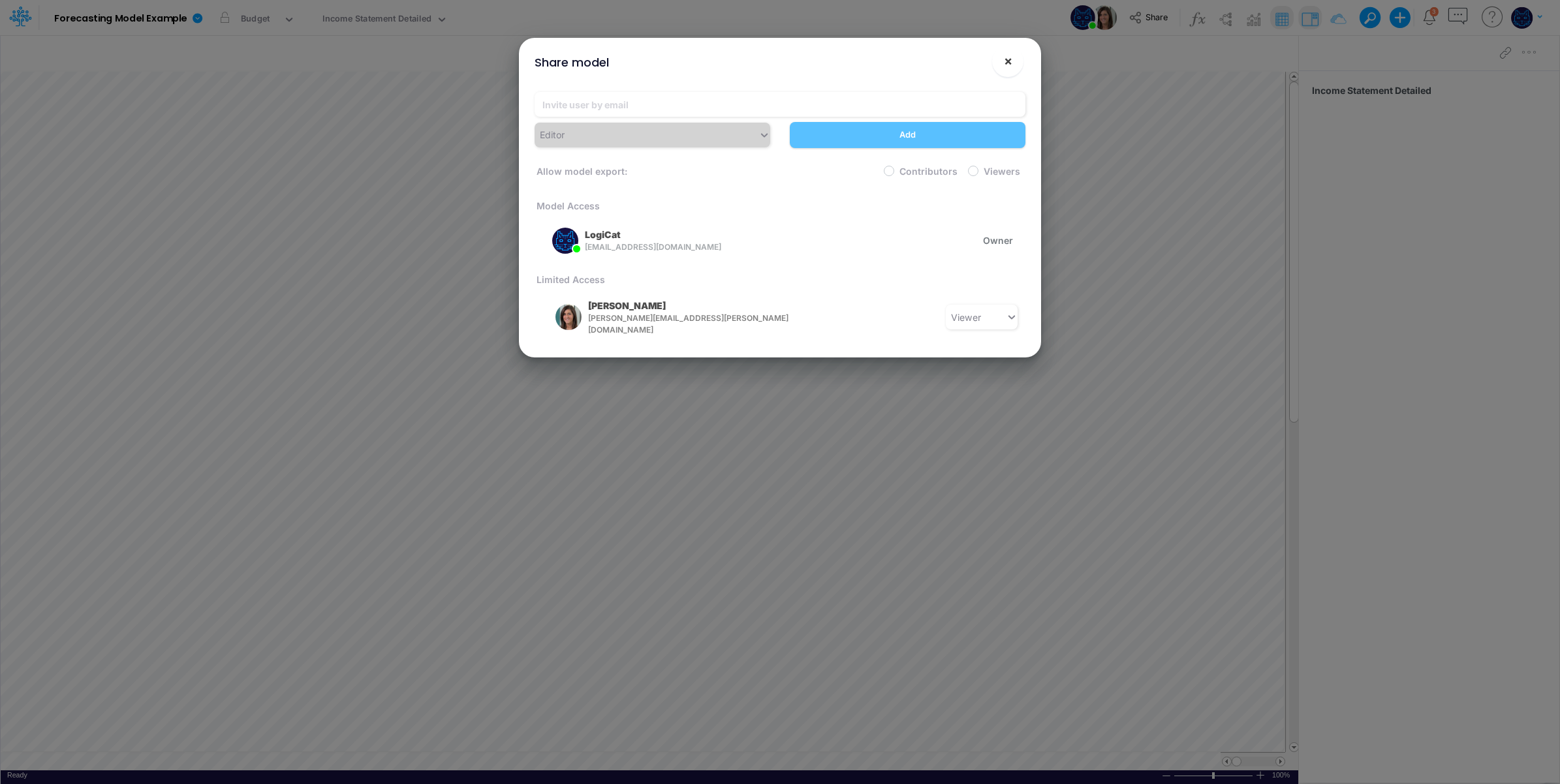
click at [1019, 57] on button "×" at bounding box center [1007, 61] width 32 height 32
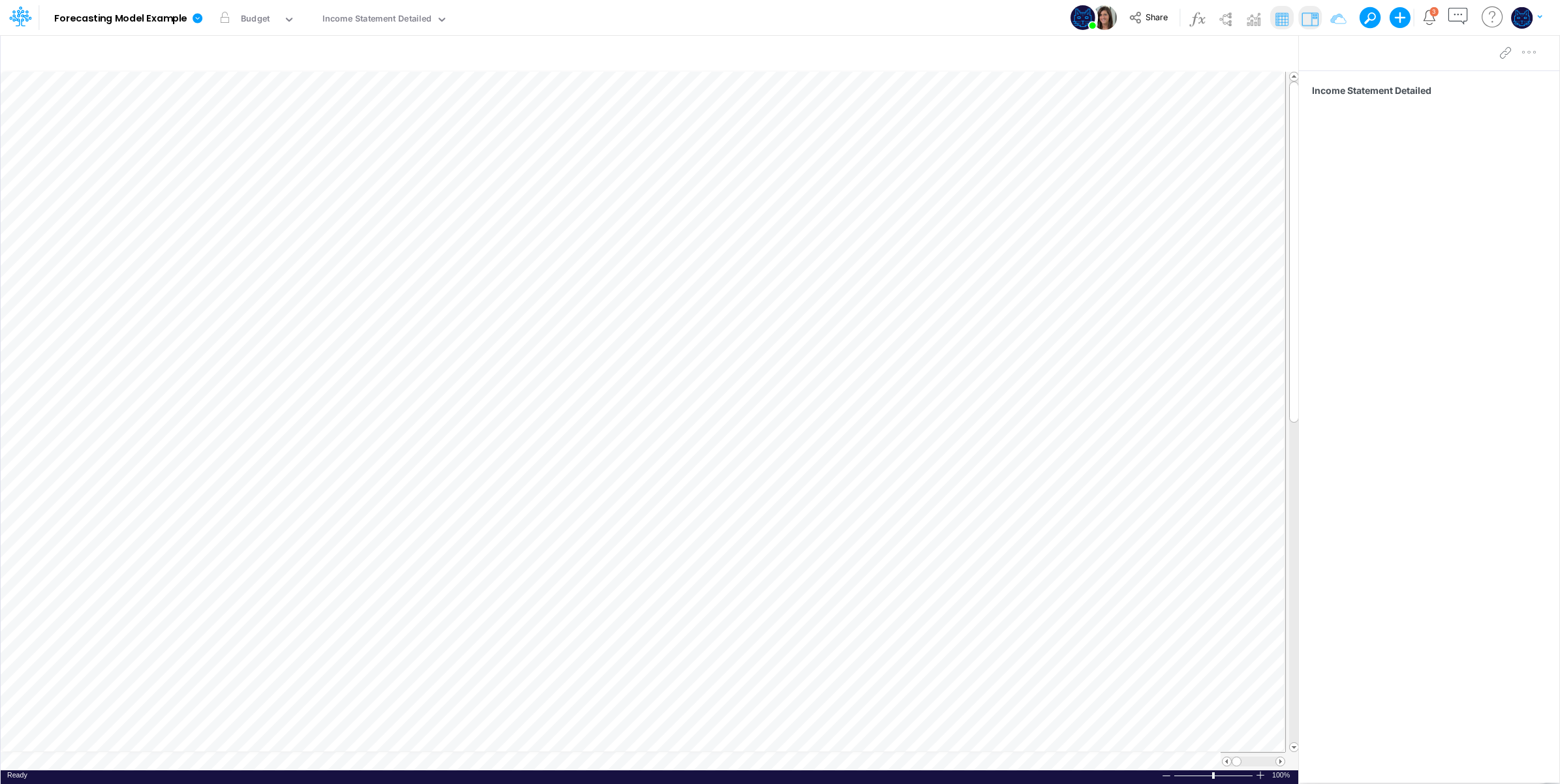
click at [630, 8] on div "Model Forecasting Model Example Edit model settings Duplicate Import QuickBooks…" at bounding box center [780, 17] width 1404 height 36
click at [1434, 17] on icon "Notifications" at bounding box center [1429, 17] width 15 height 15
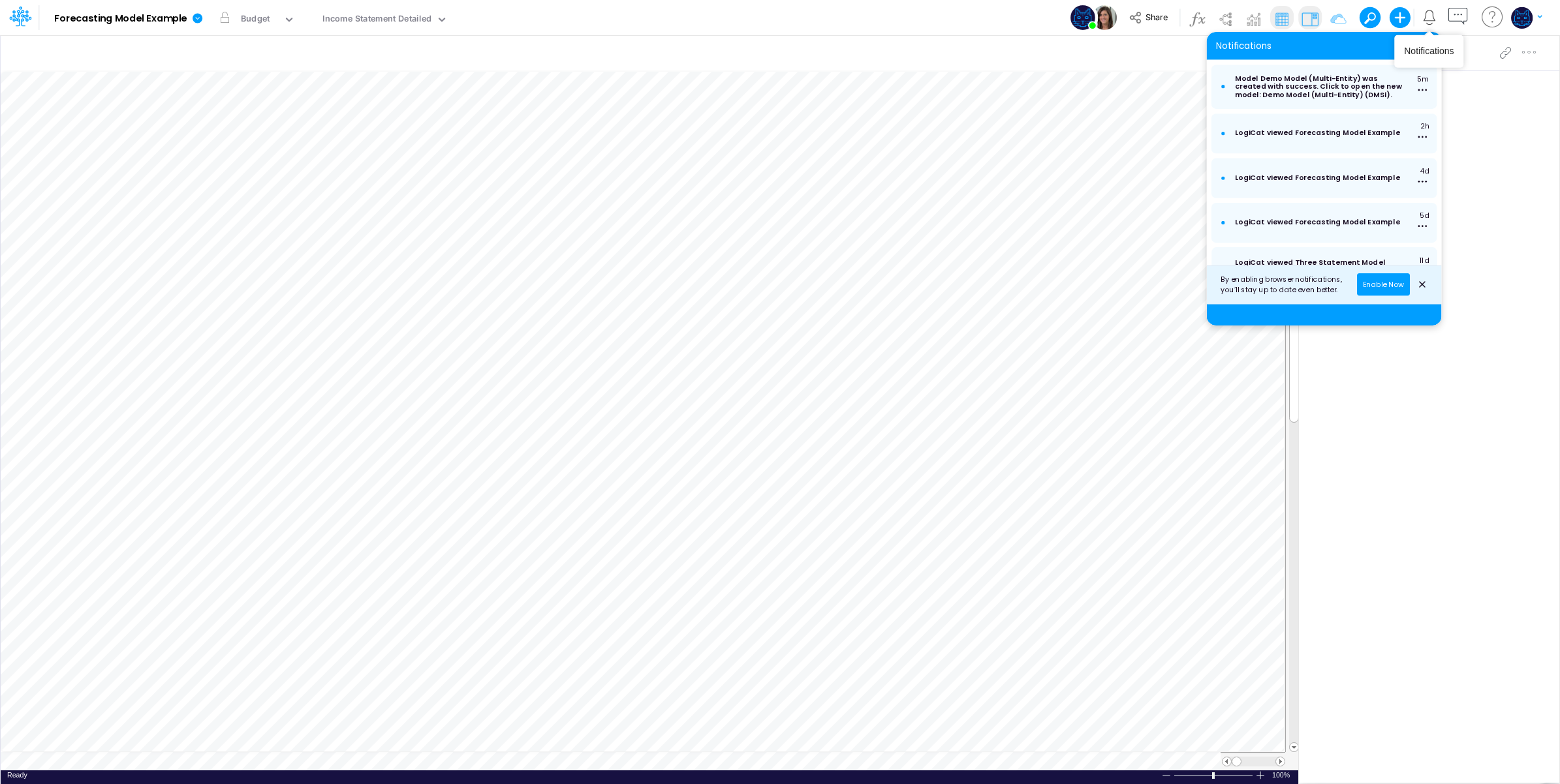
click at [1433, 17] on icon "Notifications" at bounding box center [1429, 15] width 12 height 12
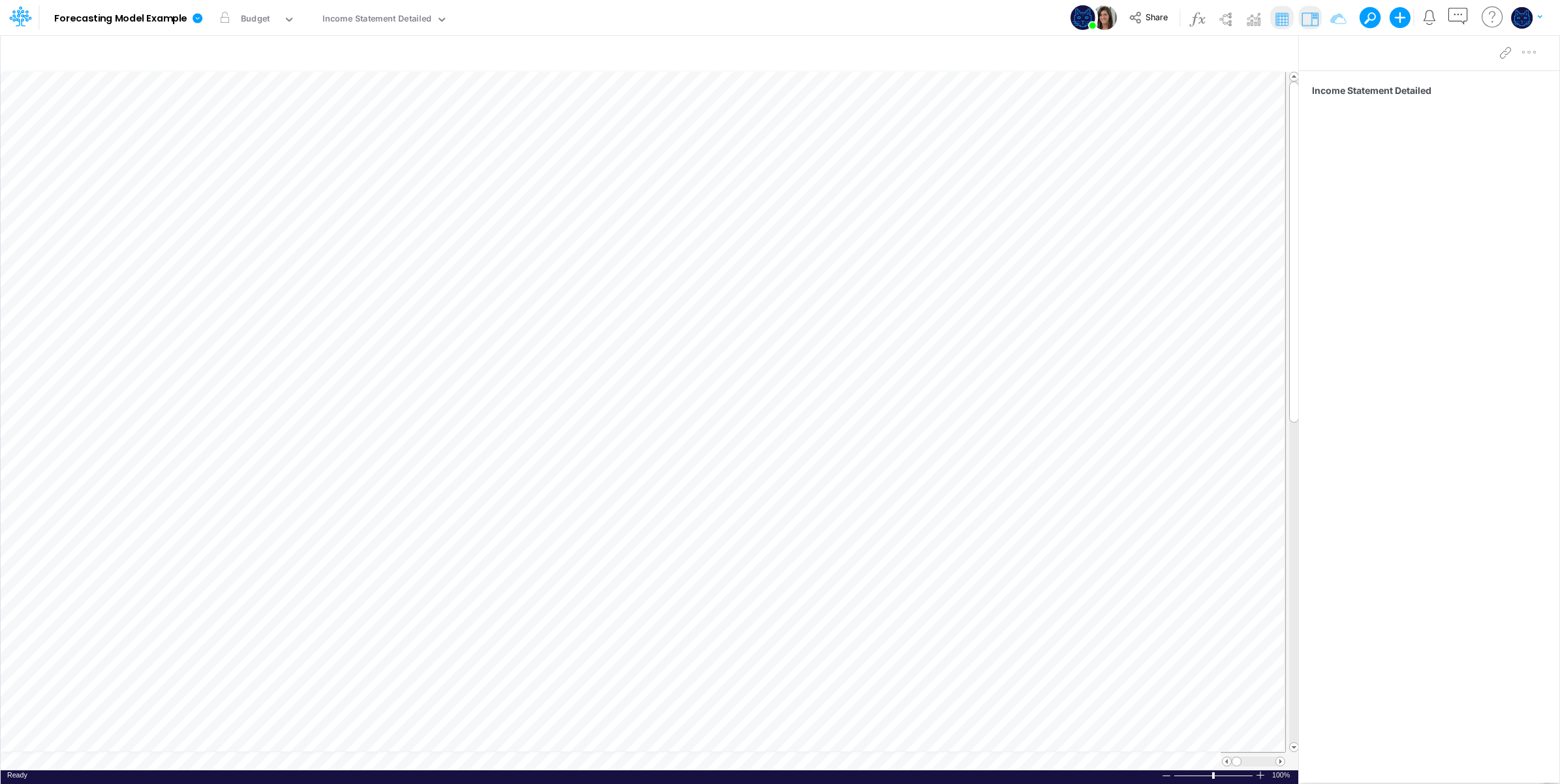
click at [879, 16] on div "Model Forecasting Model Example Edit model settings Duplicate Import QuickBooks…" at bounding box center [780, 17] width 1404 height 36
click at [1461, 14] on icon "button" at bounding box center [1457, 16] width 24 height 24
click at [1459, 13] on icon "button" at bounding box center [1457, 16] width 24 height 24
click at [967, 13] on div "Model Forecasting Model Example Edit model settings Duplicate Import QuickBooks…" at bounding box center [780, 17] width 1404 height 36
click at [1225, 54] on icon "button" at bounding box center [1226, 55] width 19 height 13
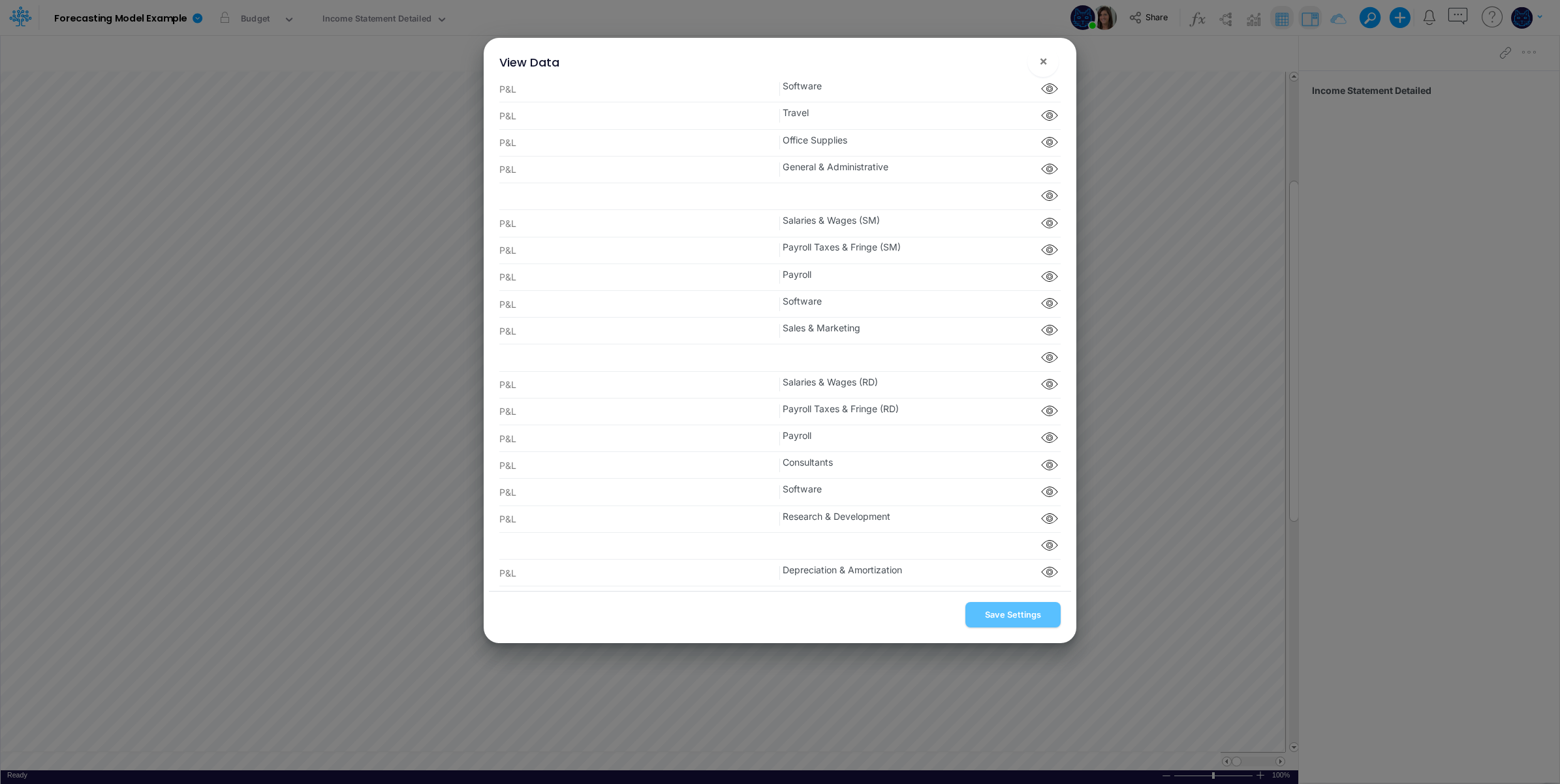
scroll to position [0, 0]
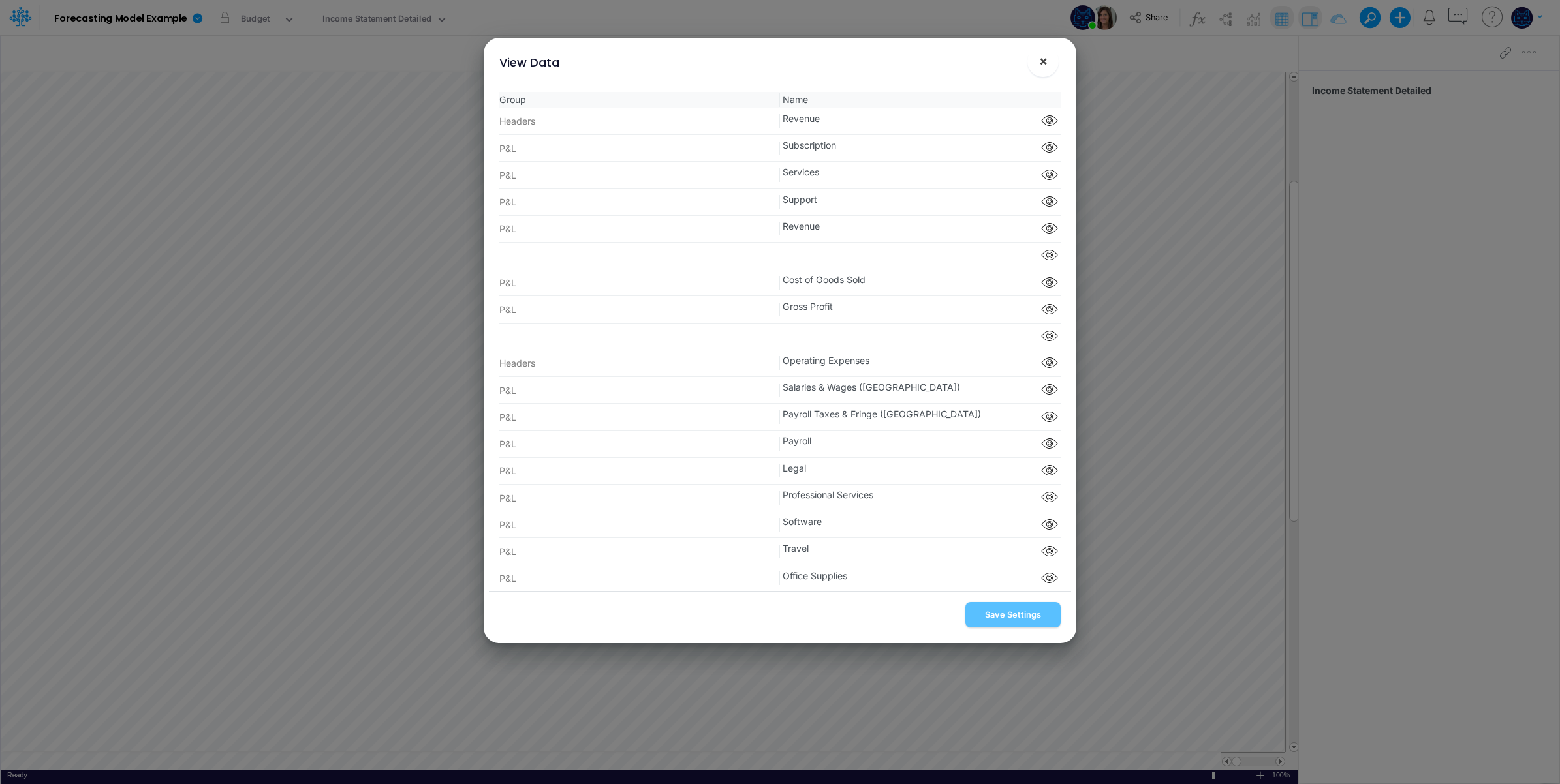
click at [1039, 60] on button "×" at bounding box center [1043, 61] width 32 height 32
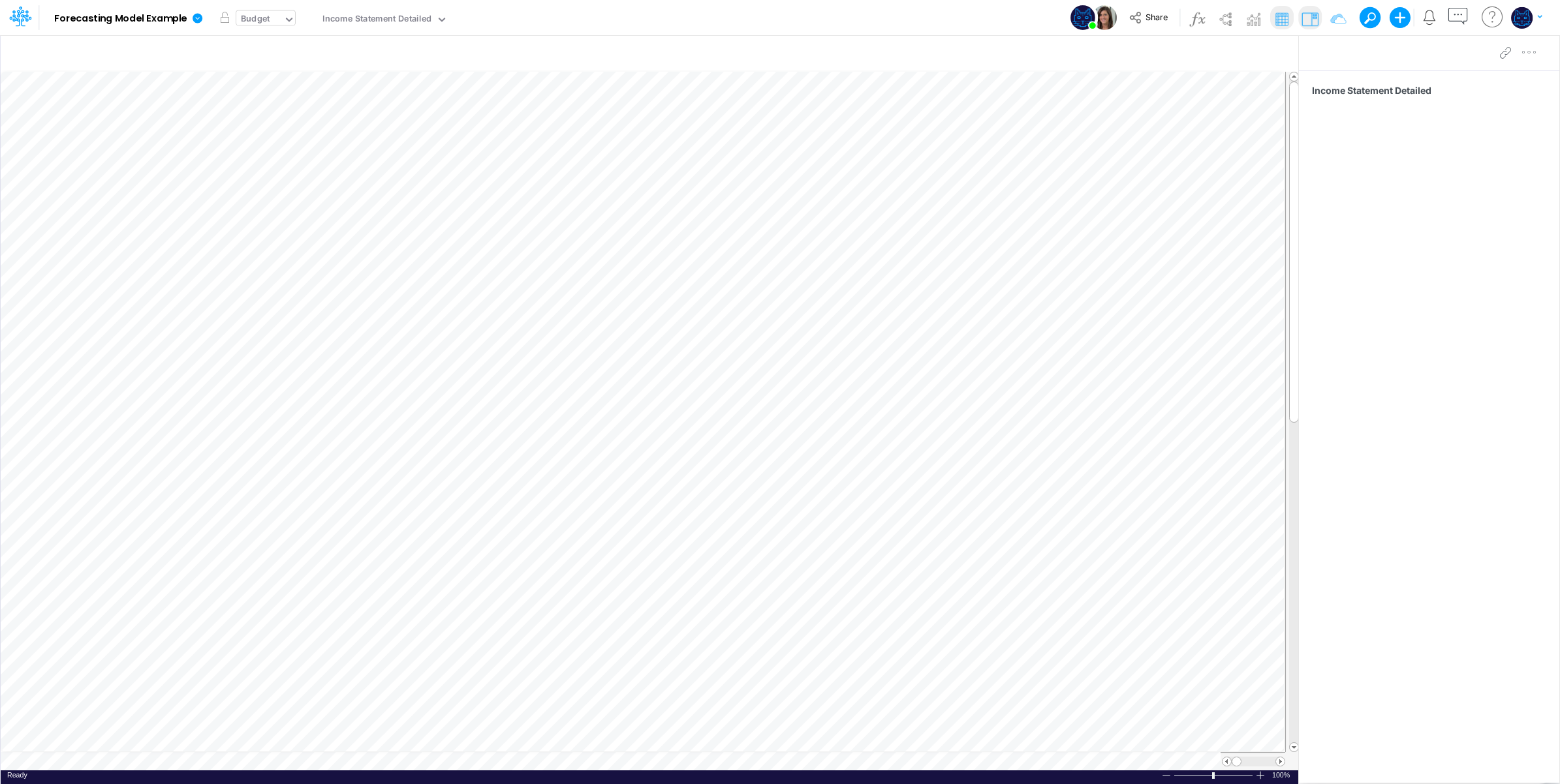
click at [278, 17] on div "Budget" at bounding box center [260, 20] width 47 height 19
click at [288, 85] on div "Actuals + Budget" at bounding box center [278, 86] width 69 height 12
click at [275, 17] on div "Actuals + Budget" at bounding box center [276, 20] width 69 height 15
click at [306, 109] on div "Q1 Forecast" at bounding box center [294, 109] width 103 height 12
click at [261, 14] on div "Q1 Forecast" at bounding box center [265, 20] width 48 height 15
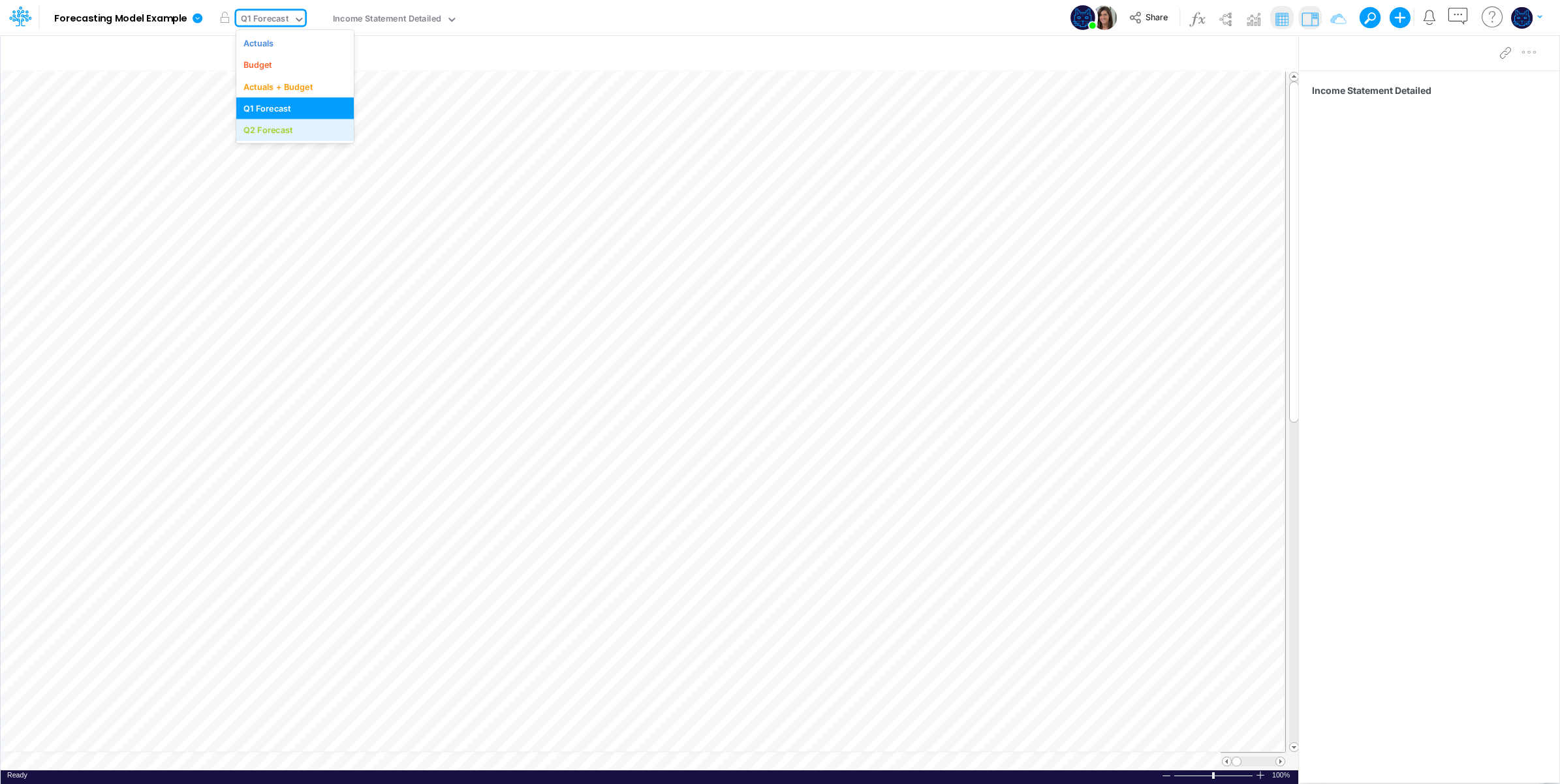
click at [269, 129] on div "Q2 Forecast" at bounding box center [268, 130] width 50 height 12
click at [287, 23] on div "Q2 Forecast" at bounding box center [266, 20] width 50 height 15
click at [284, 111] on div "Q1 Forecast" at bounding box center [267, 109] width 48 height 12
click at [282, 14] on div "Q1 Forecast" at bounding box center [265, 20] width 48 height 15
click at [278, 81] on div "Actuals + Budget" at bounding box center [278, 86] width 69 height 12
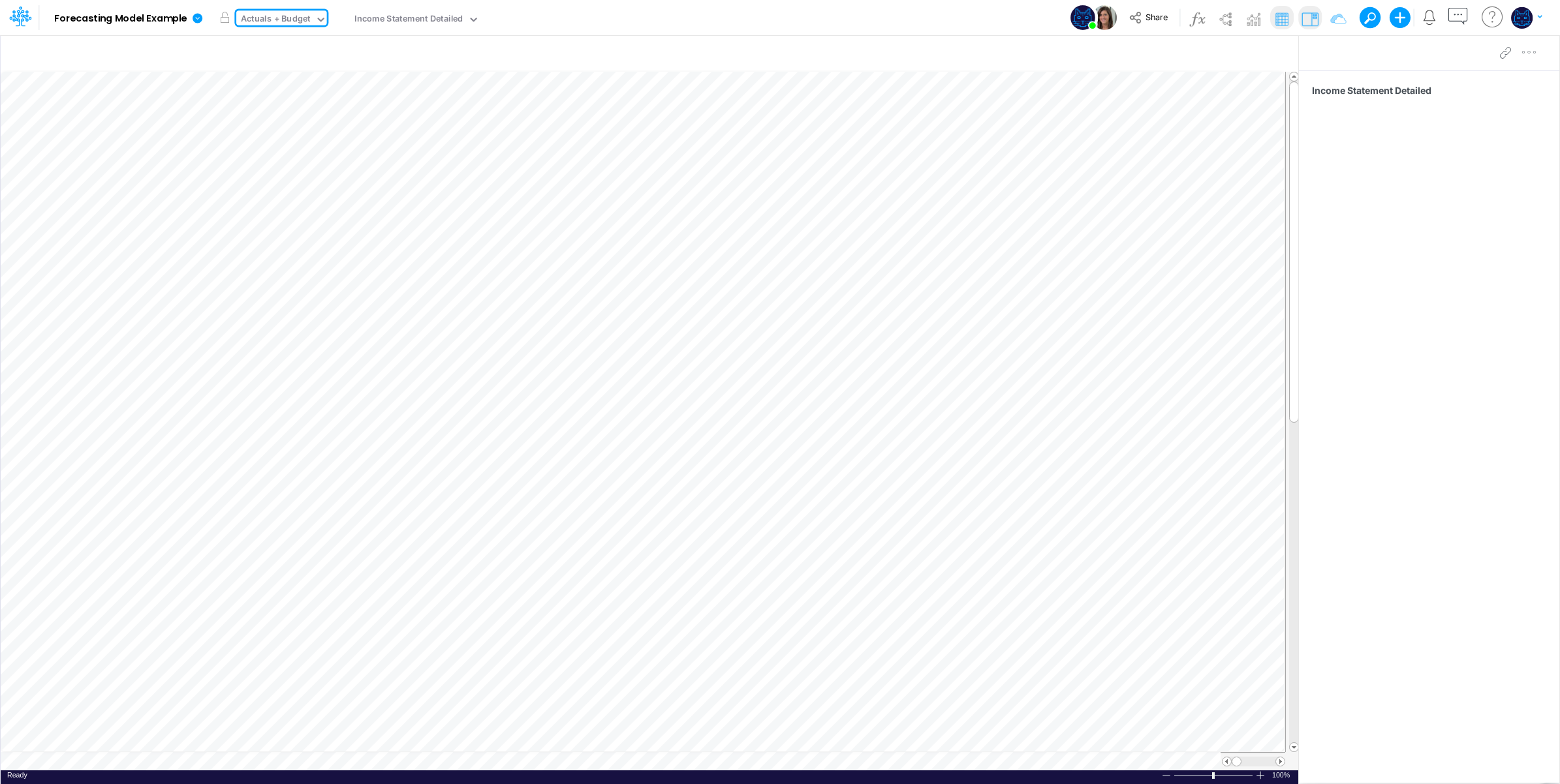
click at [284, 11] on div "Actuals + Budget" at bounding box center [276, 20] width 79 height 19
drag, startPoint x: 285, startPoint y: 60, endPoint x: 565, endPoint y: 17, distance: 283.3
click at [285, 61] on div "Budget" at bounding box center [294, 64] width 103 height 12
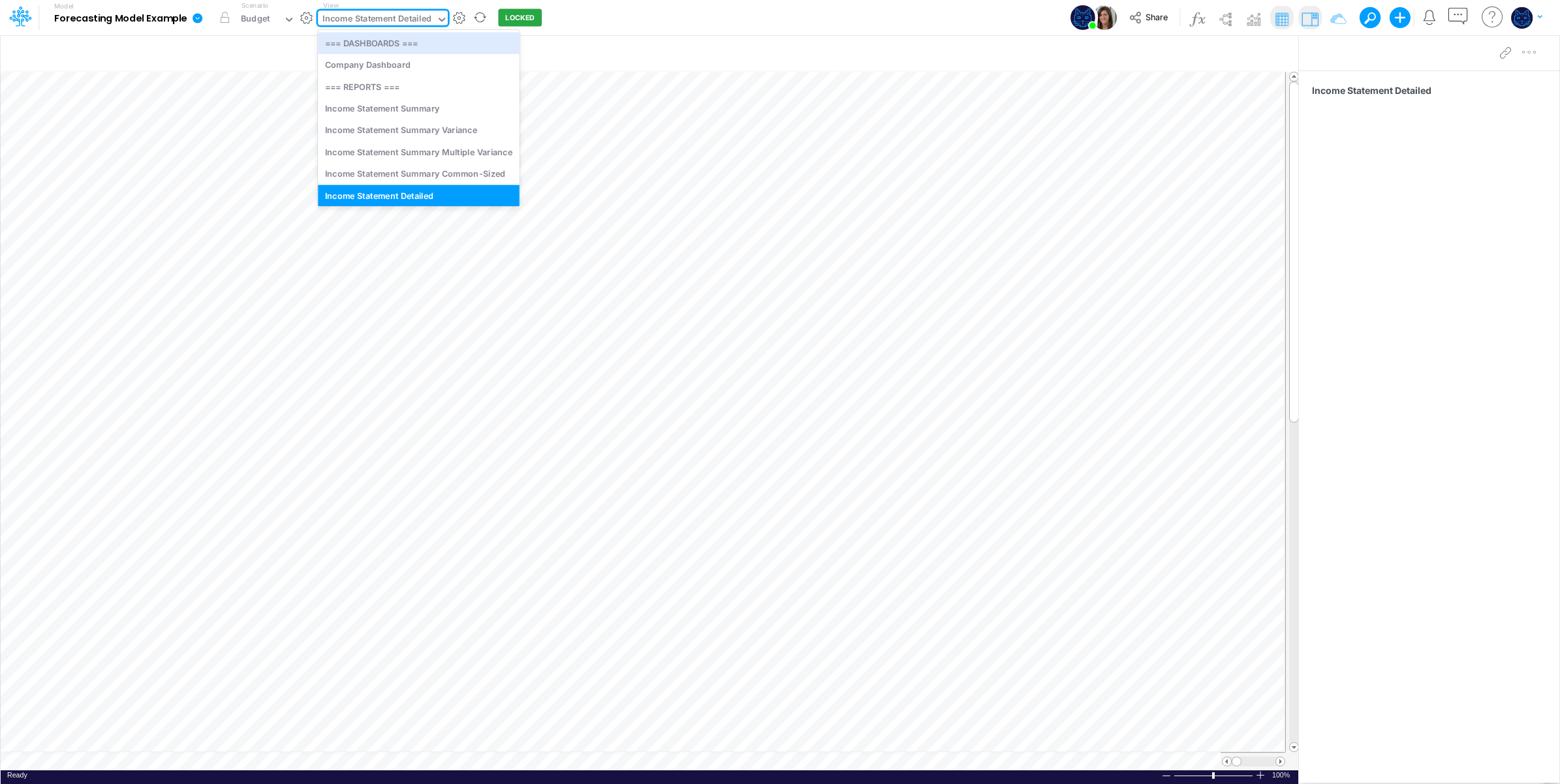
click at [412, 20] on div "Income Statement Detailed" at bounding box center [377, 20] width 109 height 15
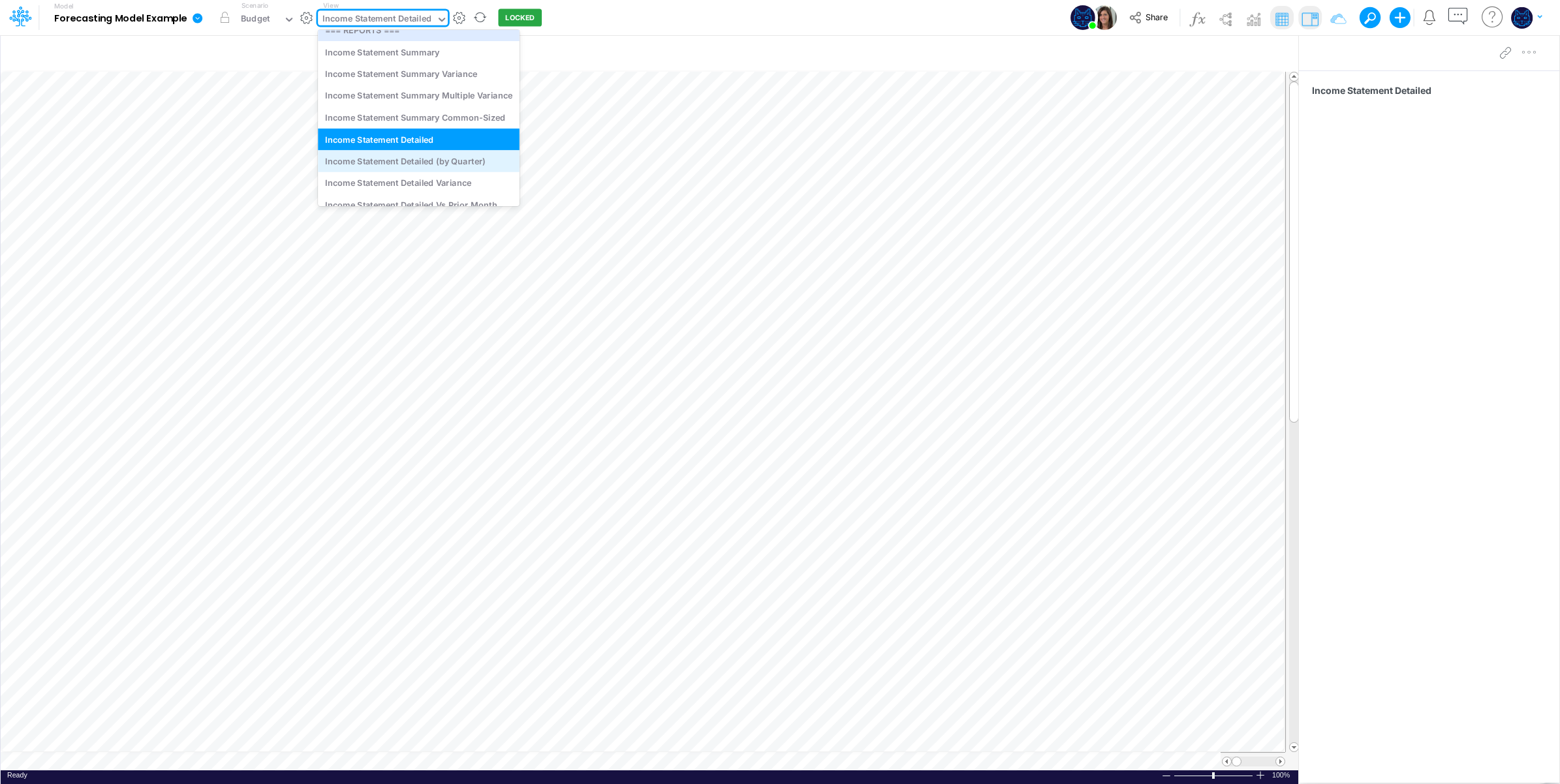
scroll to position [109, 0]
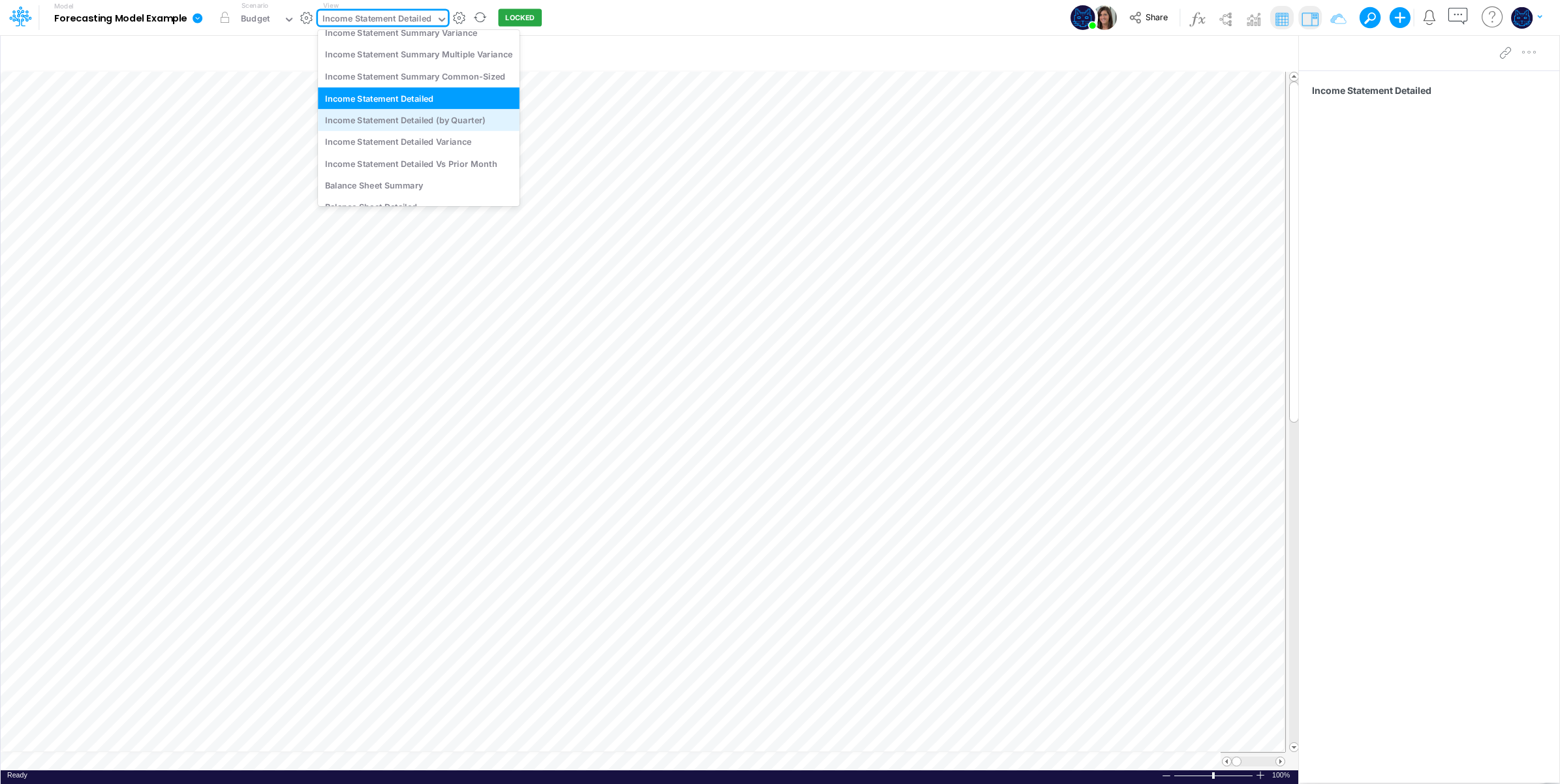
click at [482, 122] on div "Income Statement Detailed (by Quarter)" at bounding box center [419, 119] width 202 height 21
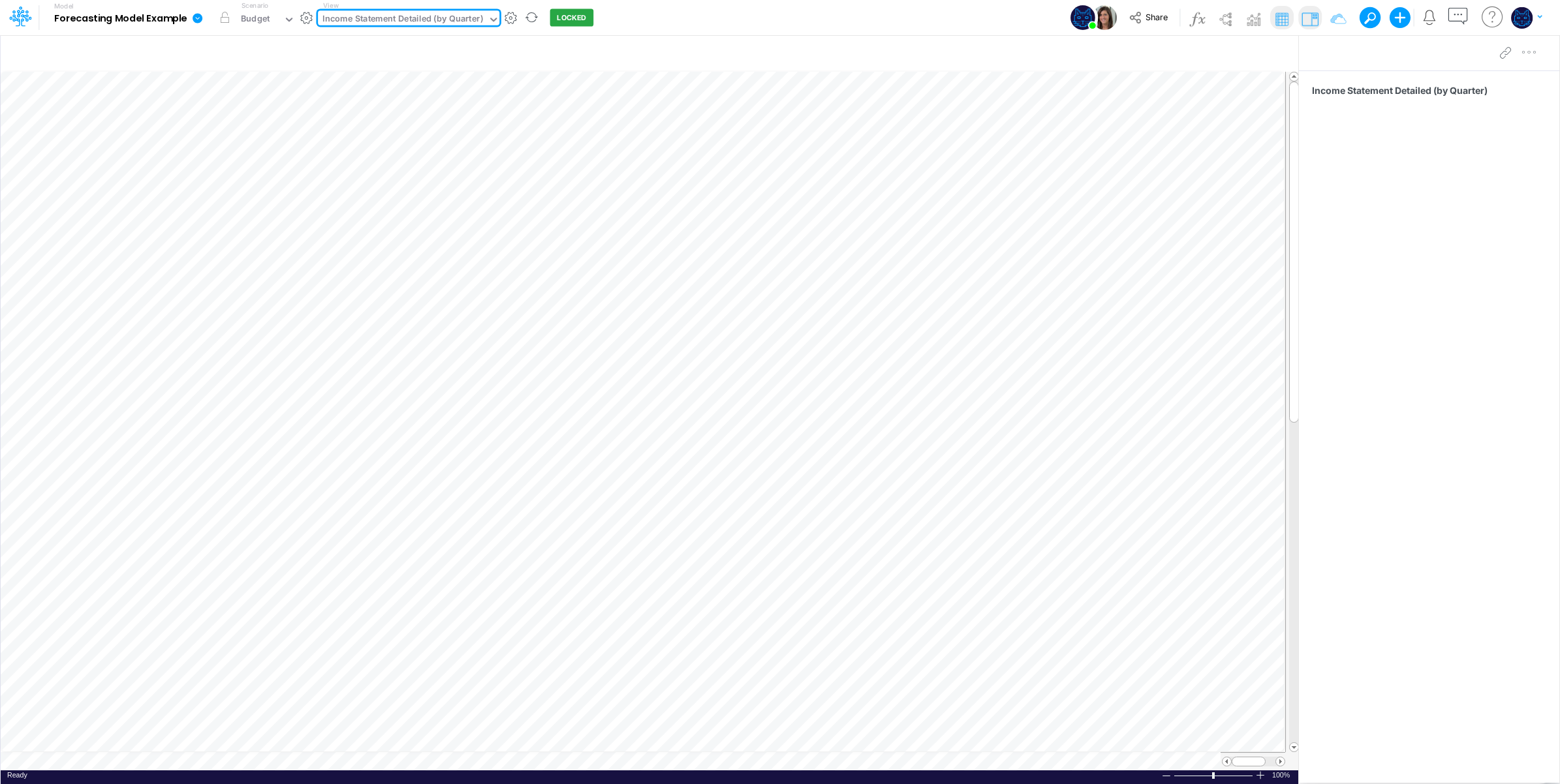
click at [409, 17] on div "Income Statement Detailed (by Quarter)" at bounding box center [403, 20] width 161 height 15
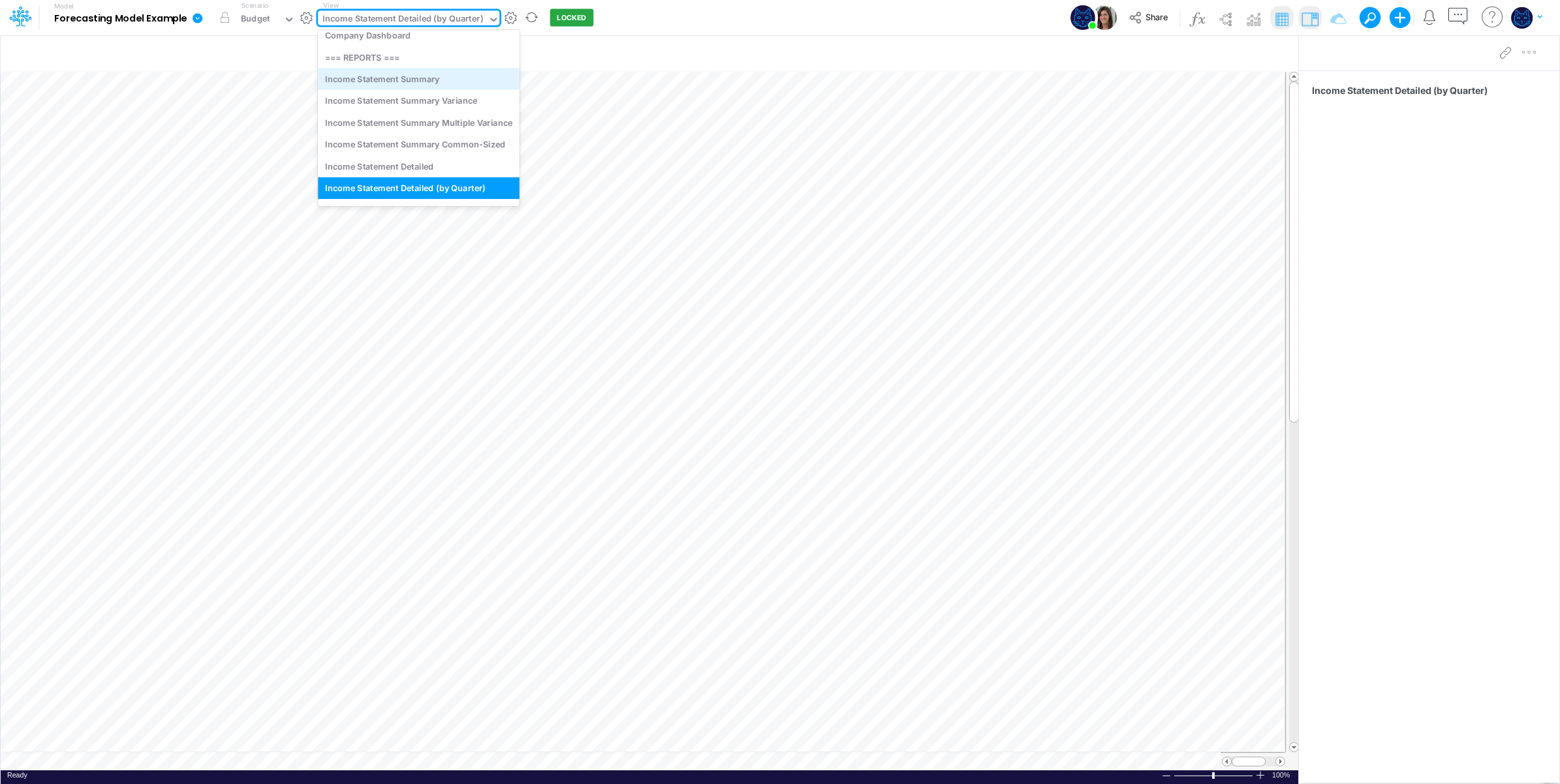
click at [448, 82] on div "Income Statement Summary" at bounding box center [419, 79] width 202 height 21
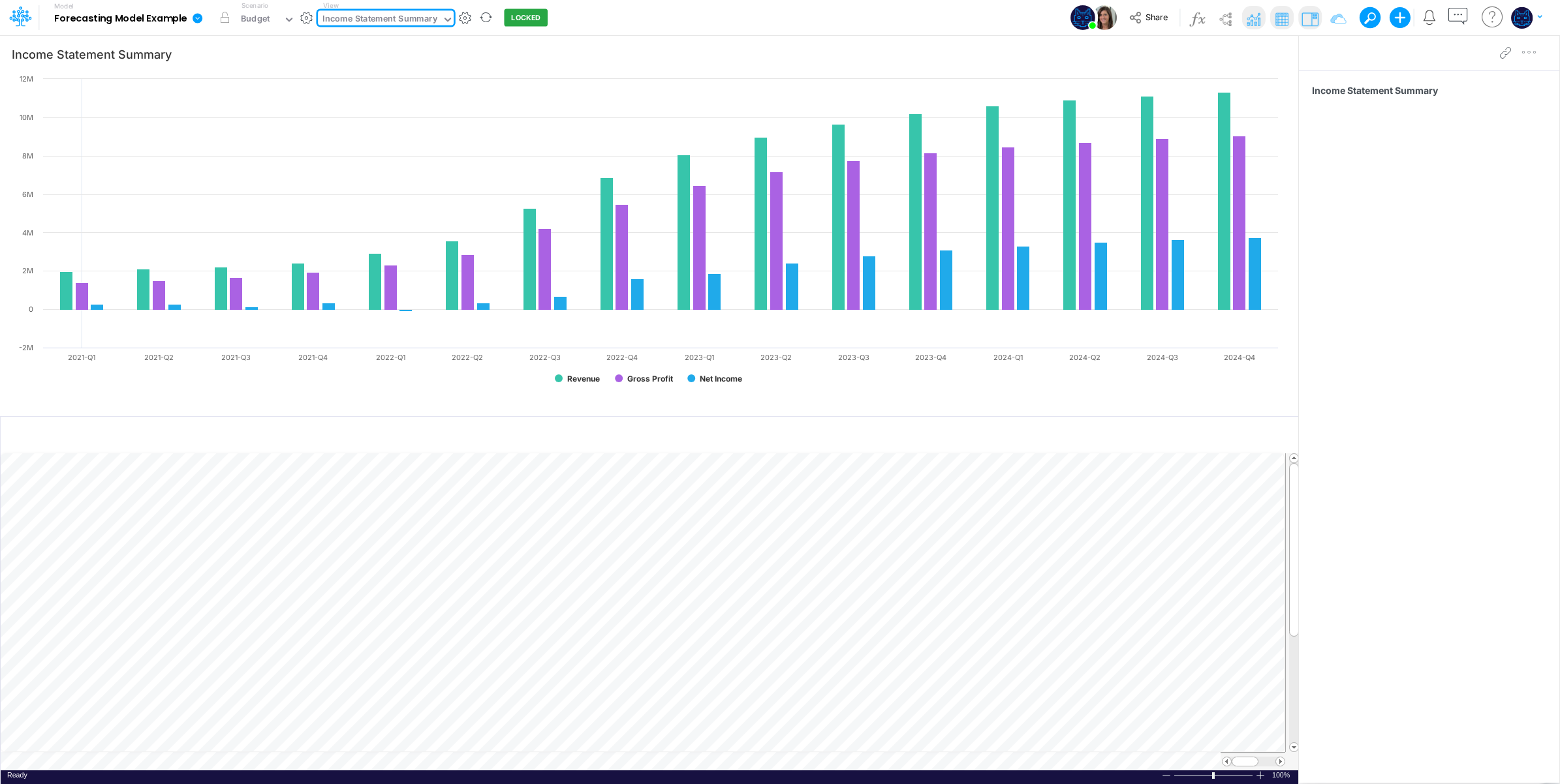
click at [398, 17] on div "Income Statement Summary" at bounding box center [381, 20] width 115 height 15
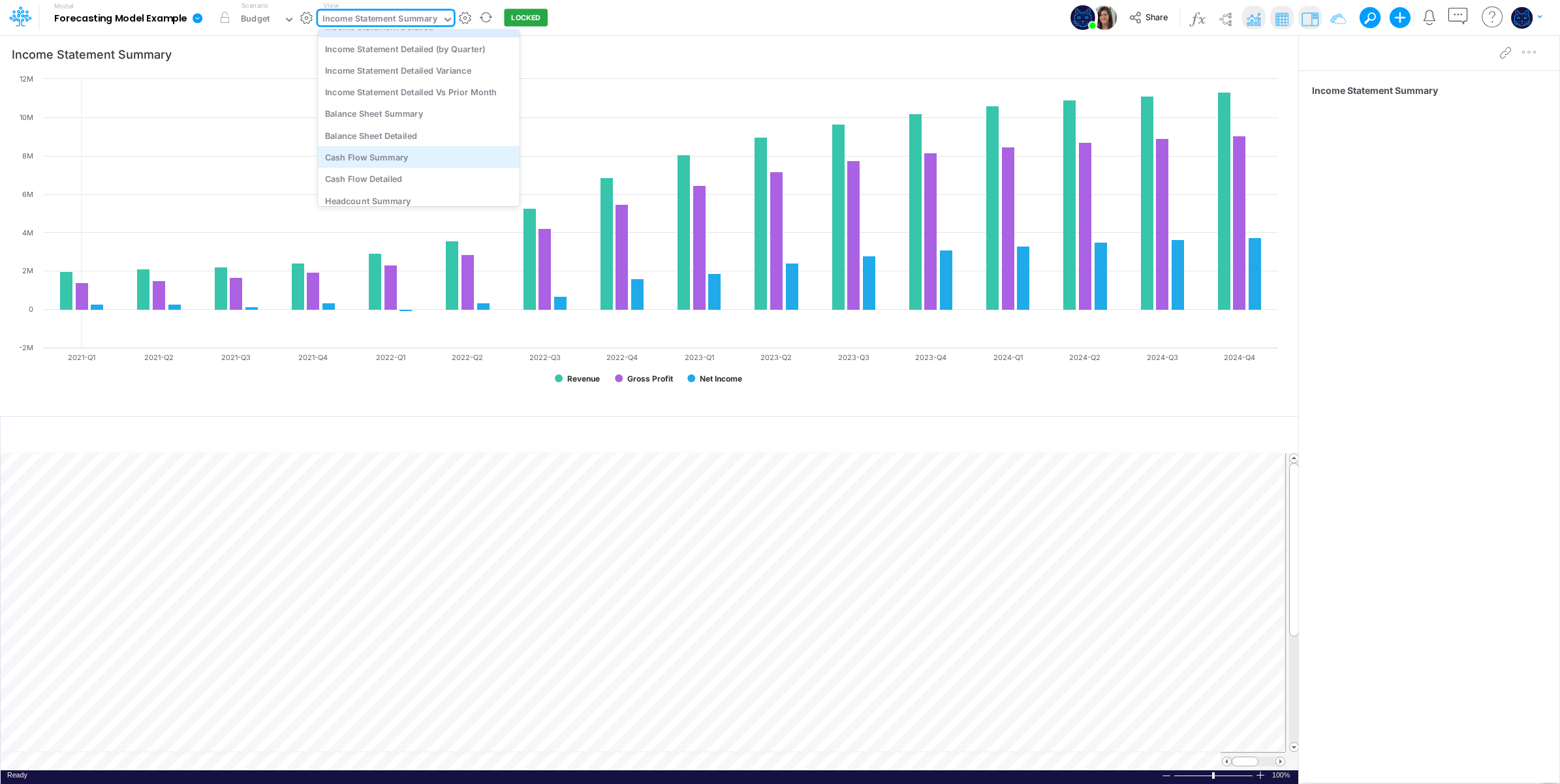
scroll to position [217, 0]
click at [432, 92] on div "Balance Sheet Summary" at bounding box center [419, 86] width 202 height 21
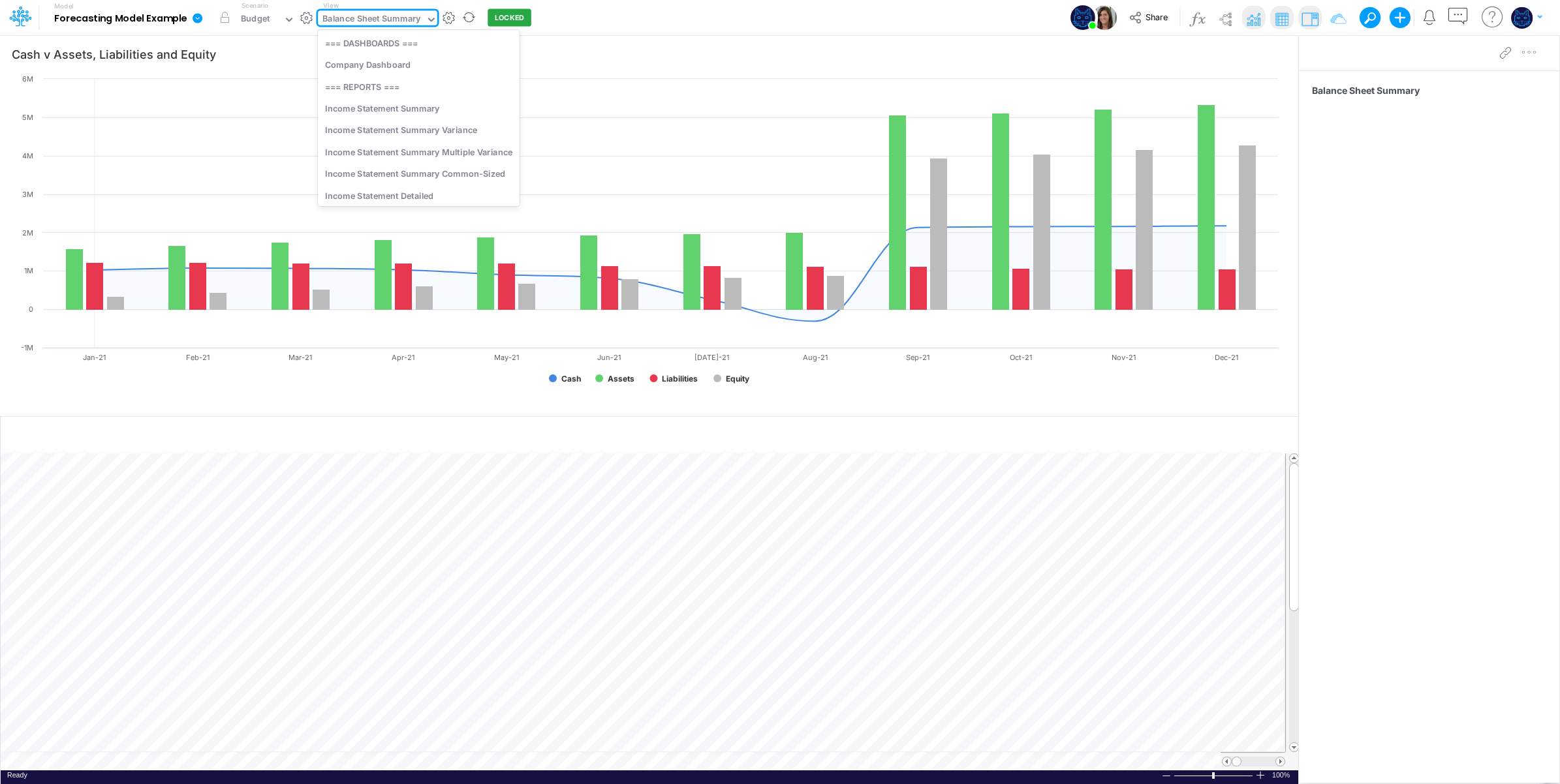
click at [374, 17] on div "Balance Sheet Summary" at bounding box center [372, 20] width 98 height 15
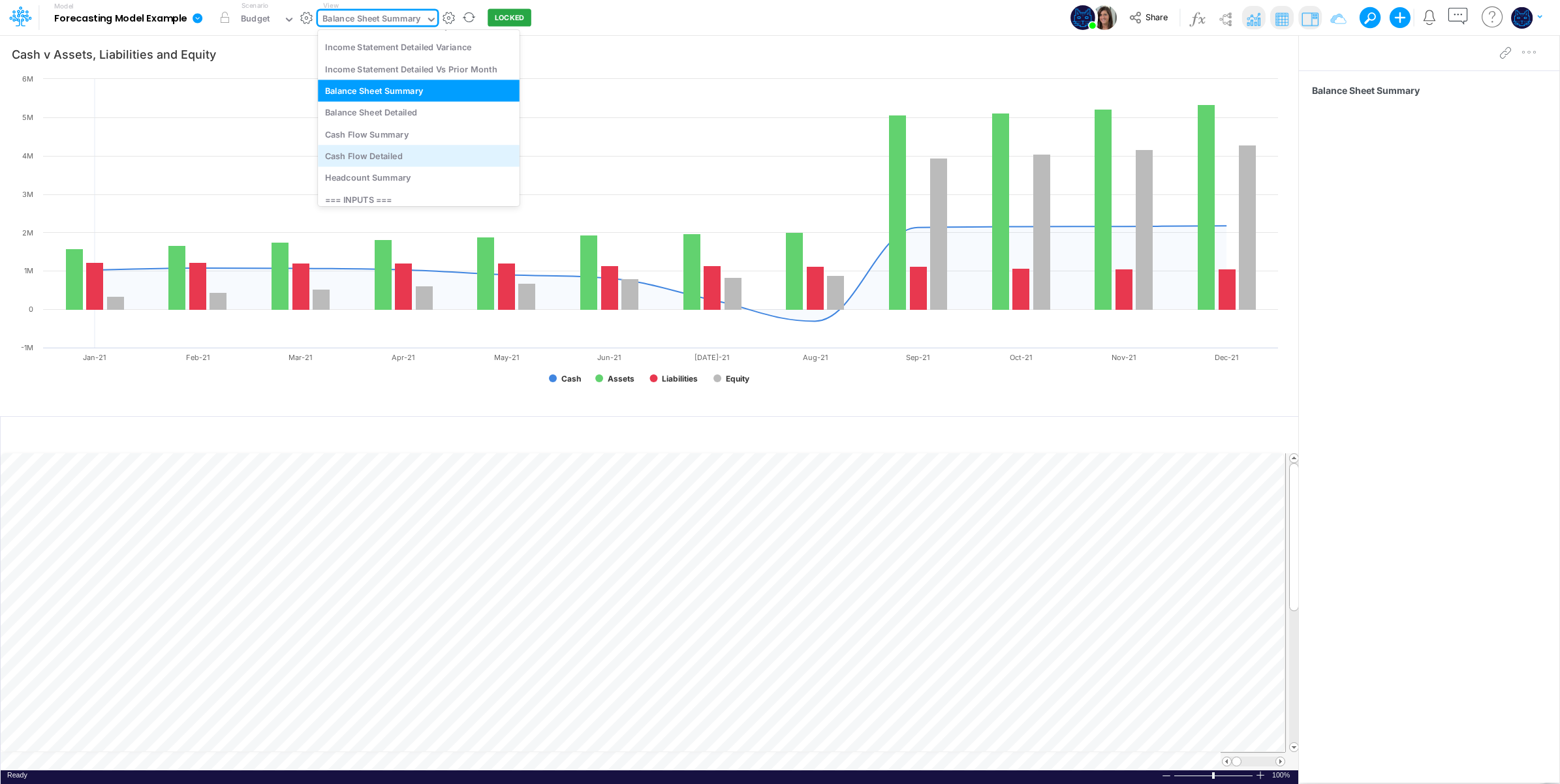
click at [400, 157] on div "Cash Flow Detailed" at bounding box center [419, 156] width 202 height 21
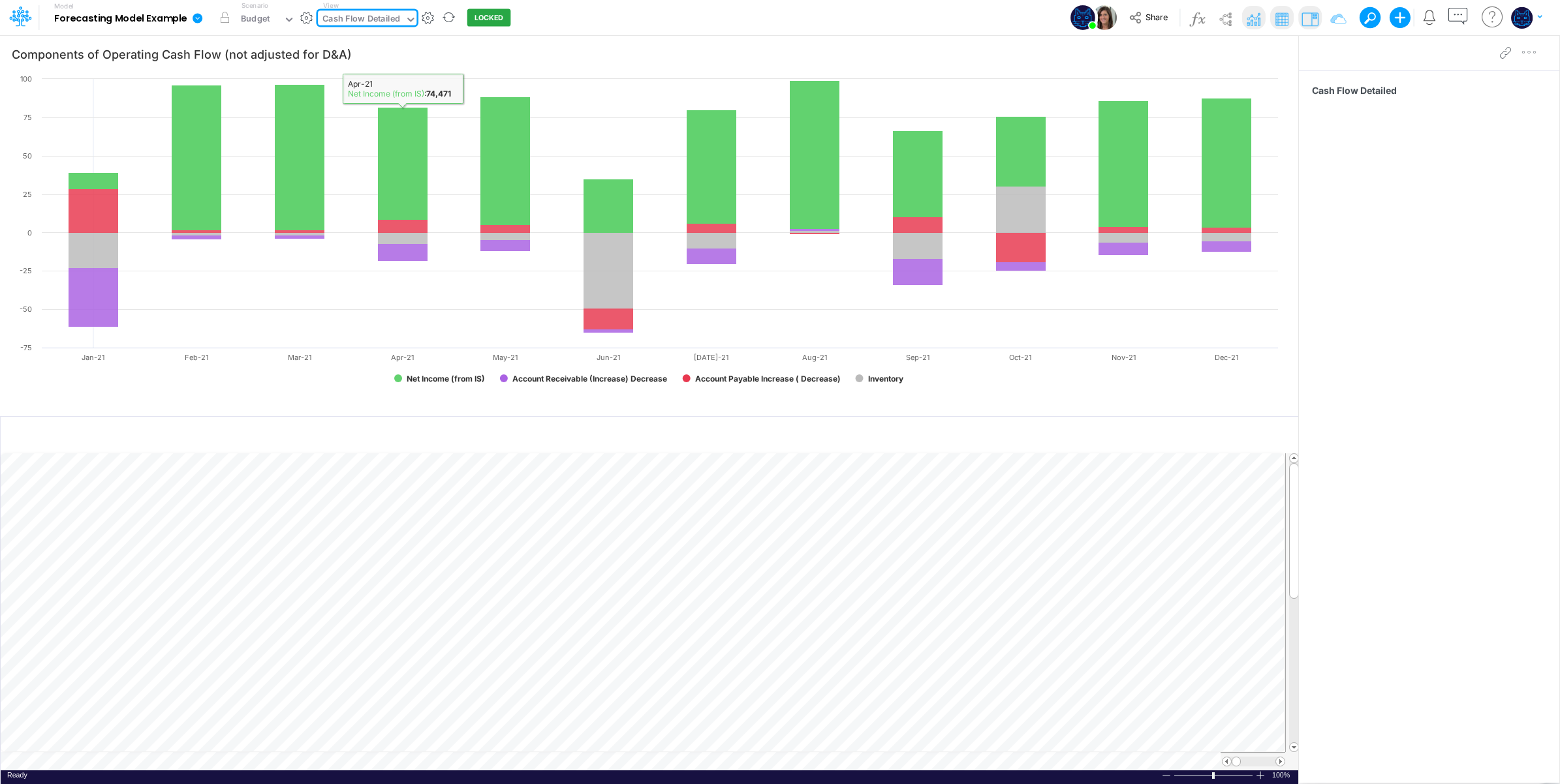
click at [392, 13] on div "Cash Flow Detailed" at bounding box center [361, 20] width 78 height 15
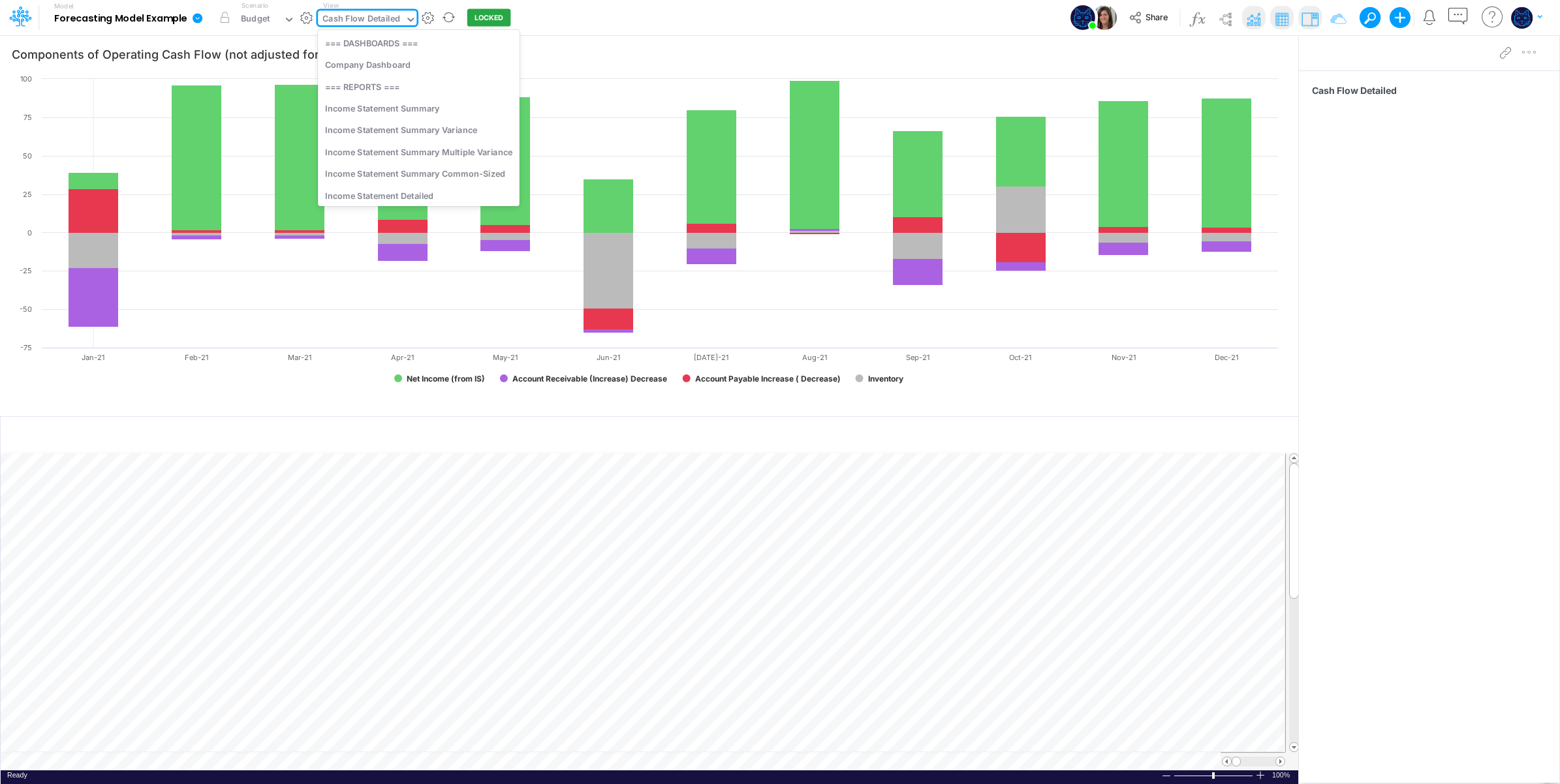
scroll to position [178, 0]
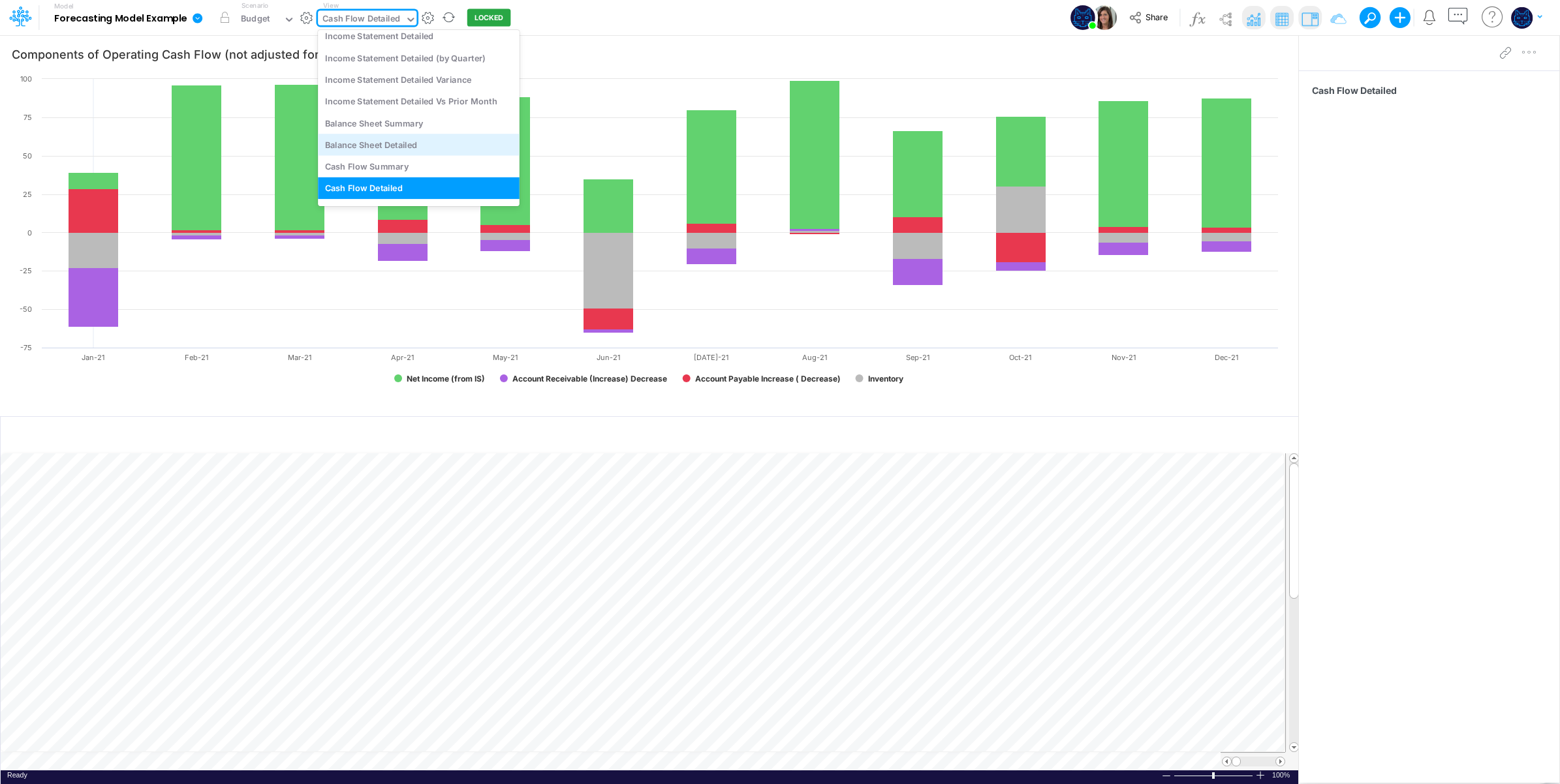
click at [396, 141] on div "Balance Sheet Detailed" at bounding box center [419, 144] width 202 height 21
type input "Cash Compared to Cumulative Net Income"
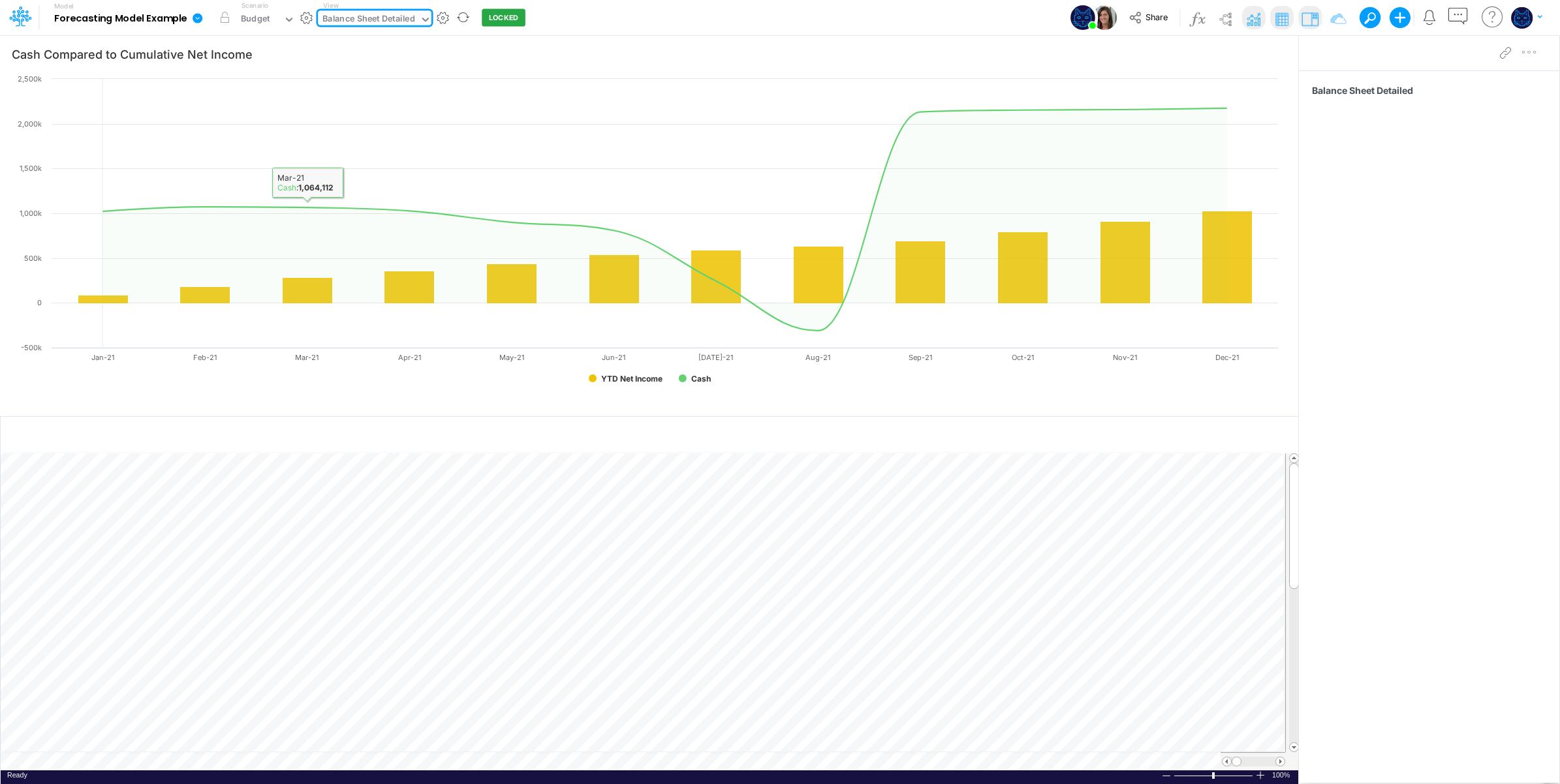
click at [367, 13] on div "Balance Sheet Detailed" at bounding box center [369, 20] width 92 height 15
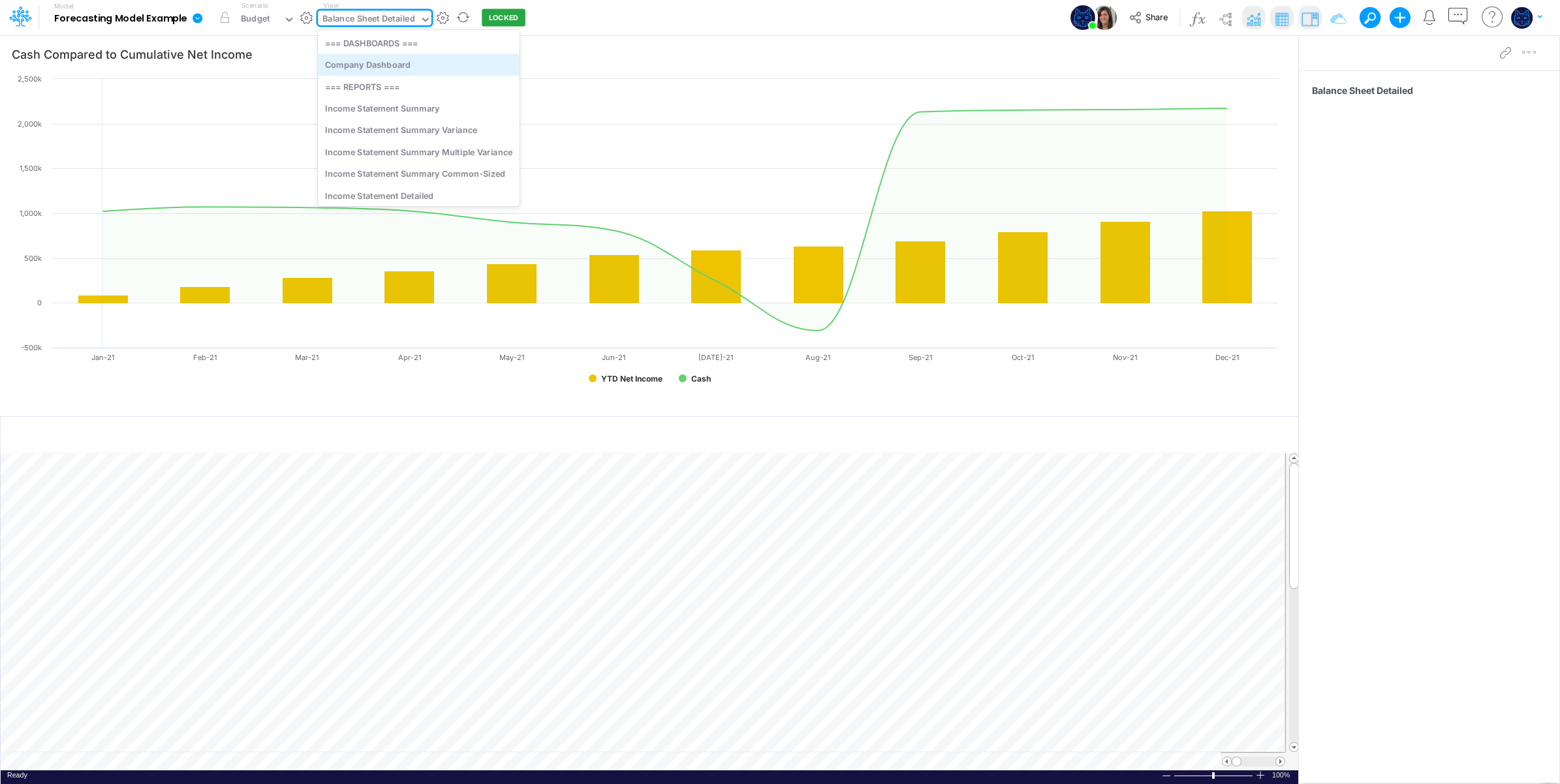
click at [420, 62] on div "Company Dashboard" at bounding box center [419, 64] width 202 height 21
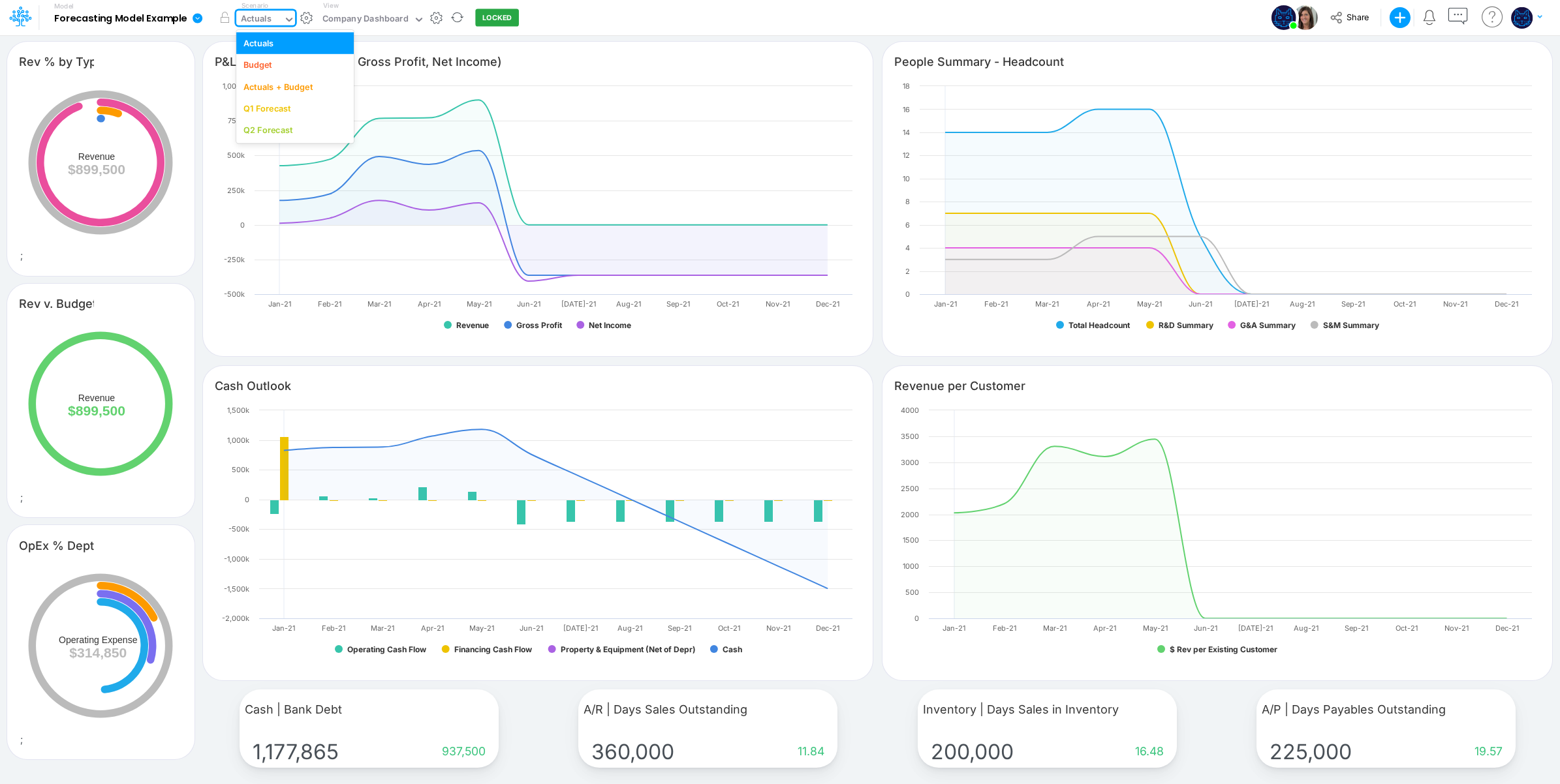
click at [262, 11] on div "Actuals" at bounding box center [260, 20] width 47 height 19
click at [278, 62] on div "Budget" at bounding box center [294, 64] width 103 height 12
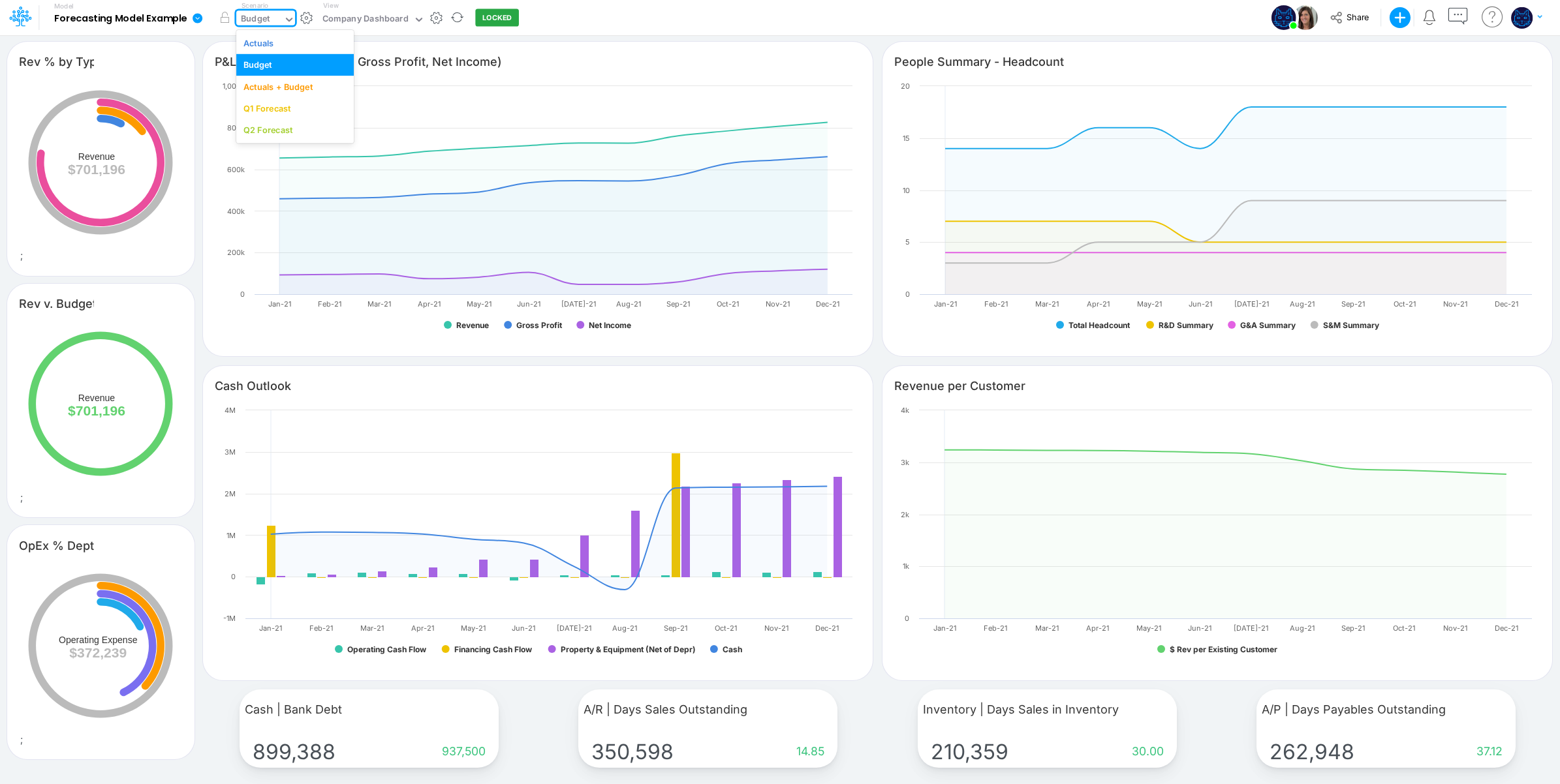
click at [281, 17] on div "Budget" at bounding box center [260, 20] width 47 height 19
click at [291, 88] on div "Actuals + Budget" at bounding box center [278, 86] width 69 height 12
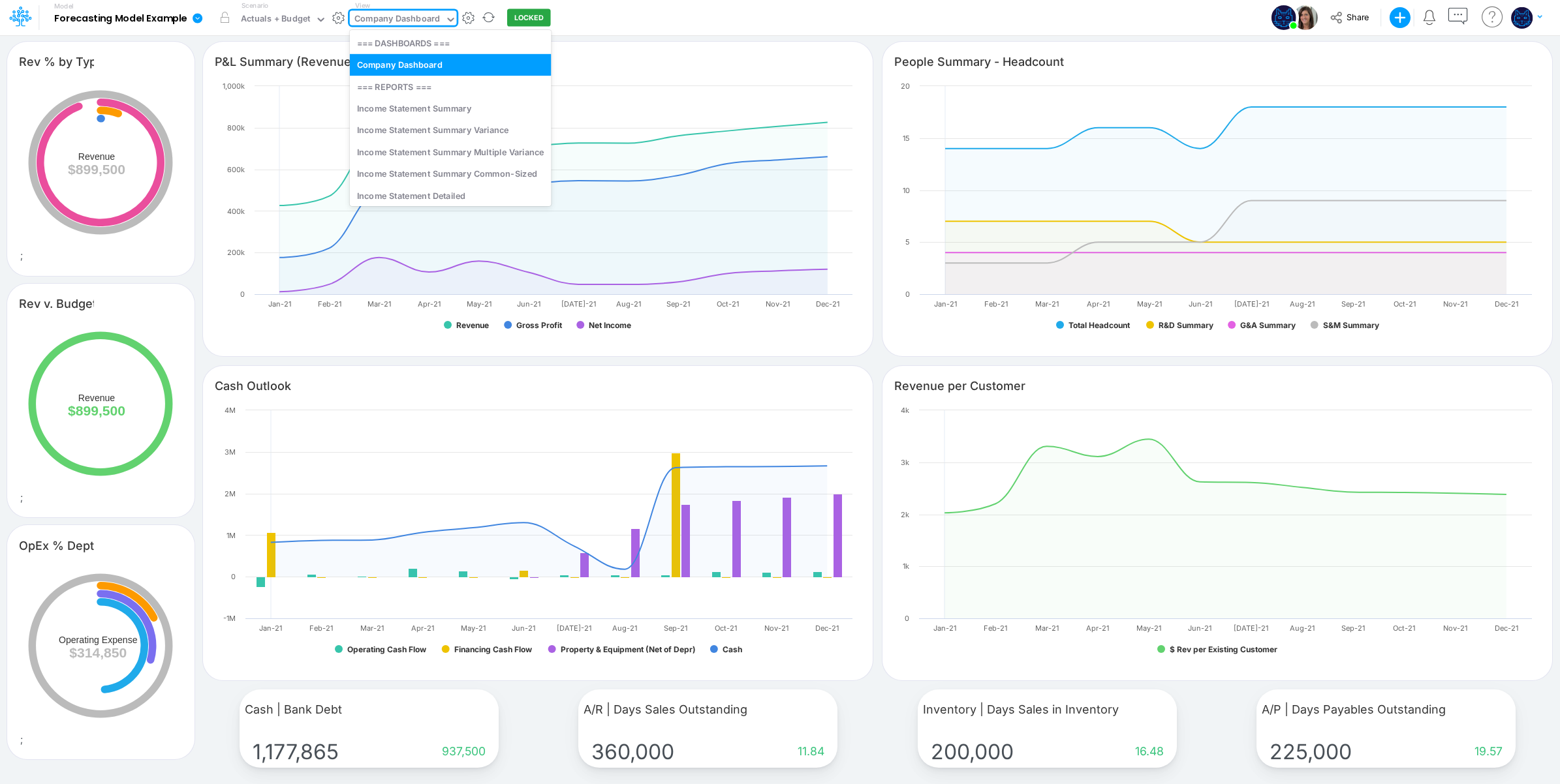
click at [397, 16] on div "Company Dashboard" at bounding box center [397, 20] width 86 height 15
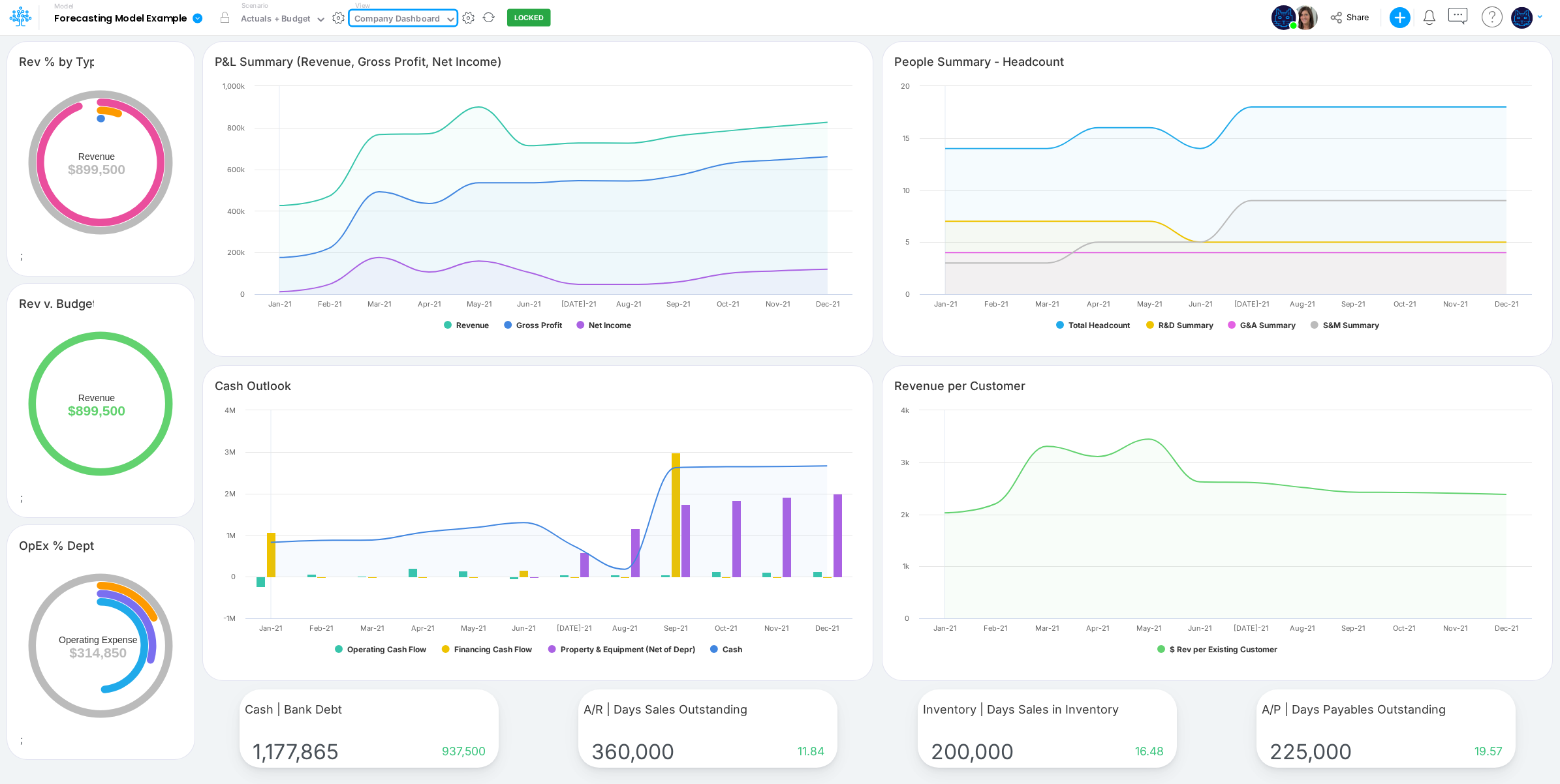
click at [394, 20] on div "Company Dashboard" at bounding box center [397, 20] width 86 height 15
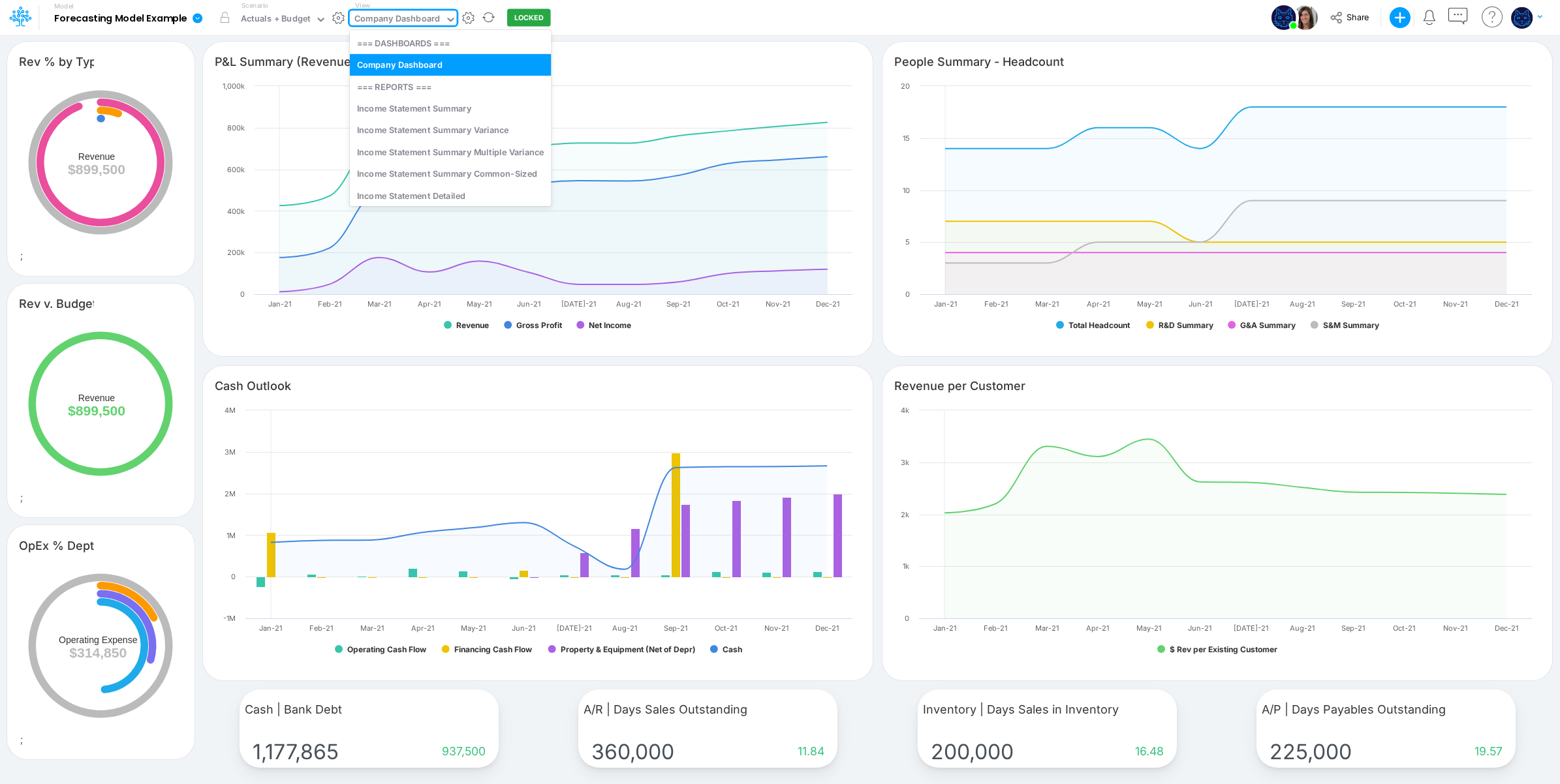
click at [418, 17] on div "Company Dashboard" at bounding box center [397, 20] width 86 height 15
click at [429, 172] on div "KPI Tracking Dashboard Example" at bounding box center [451, 170] width 202 height 21
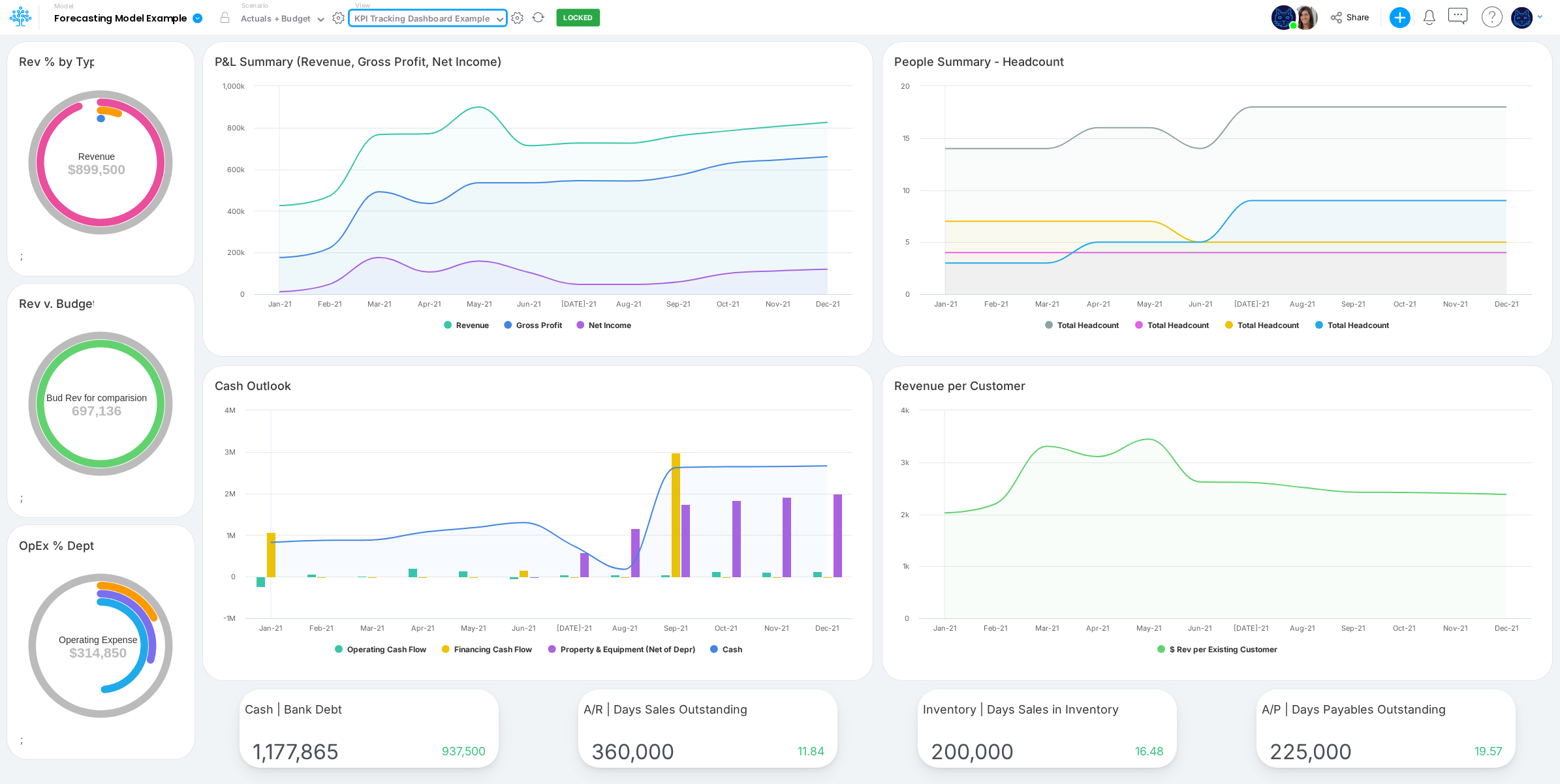
click at [430, 17] on div "KPI Tracking Dashboard Example" at bounding box center [422, 20] width 136 height 15
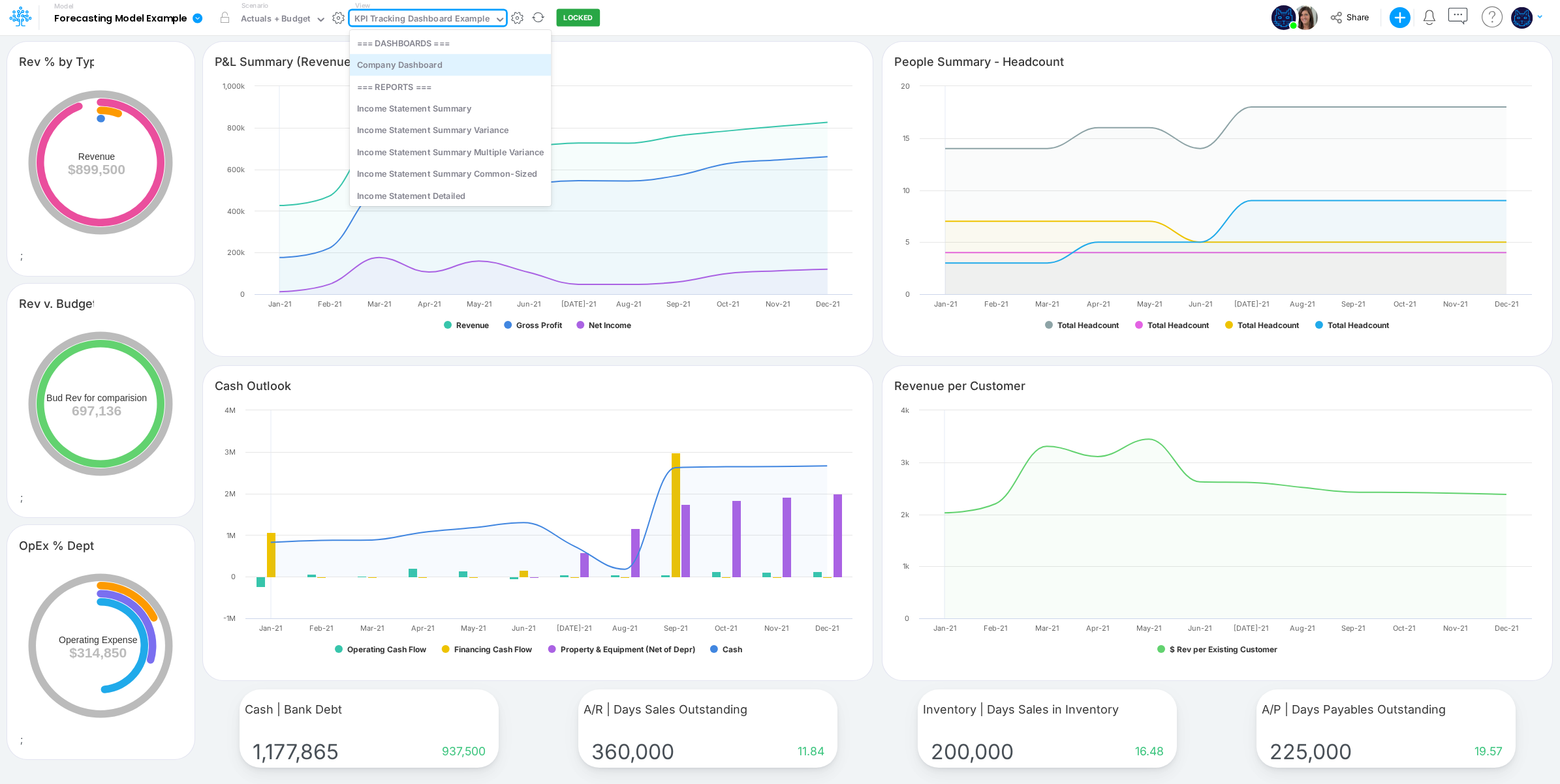
click at [457, 64] on div "Company Dashboard" at bounding box center [451, 64] width 202 height 21
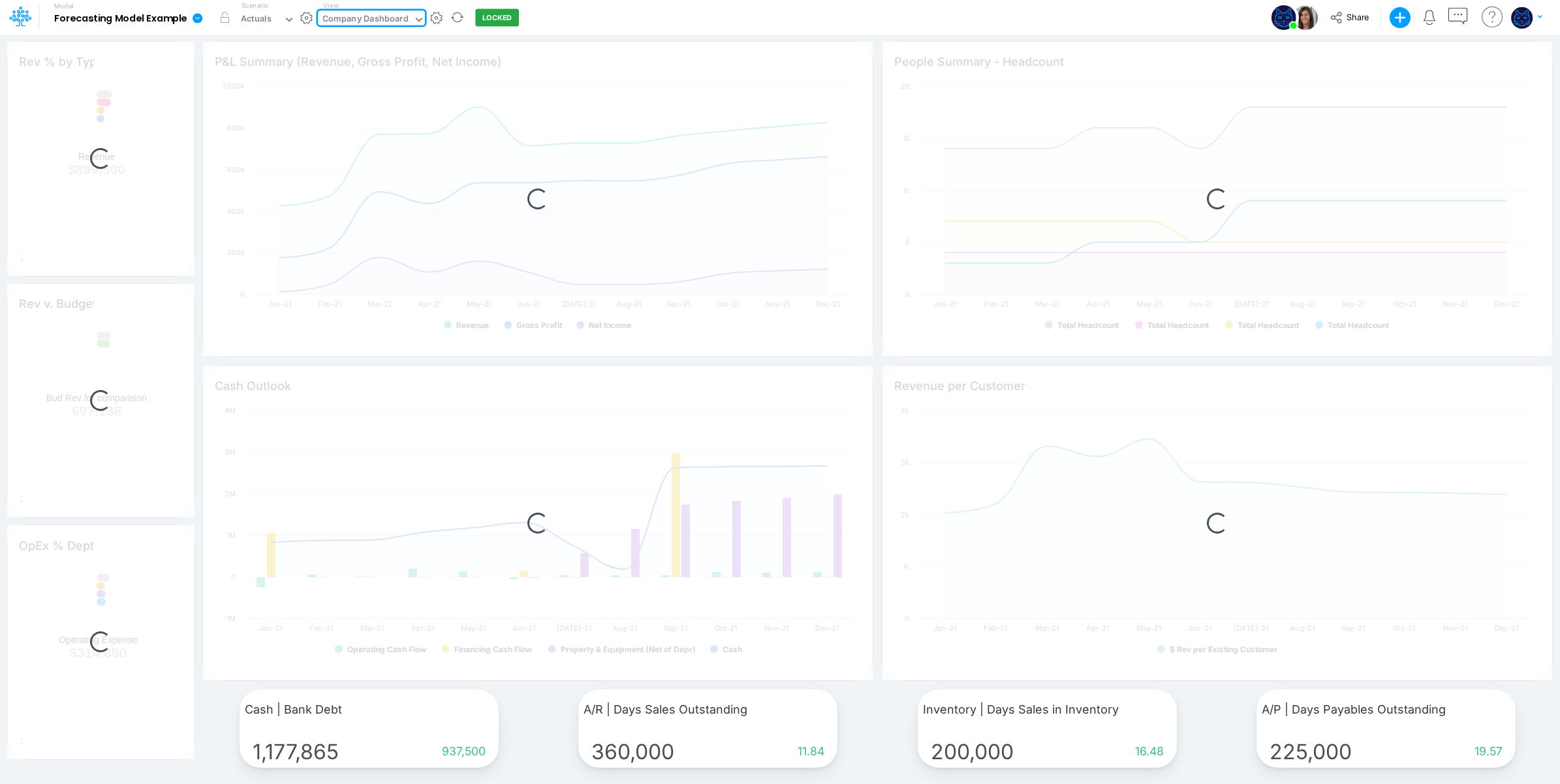
type input "Revenue per Customer"
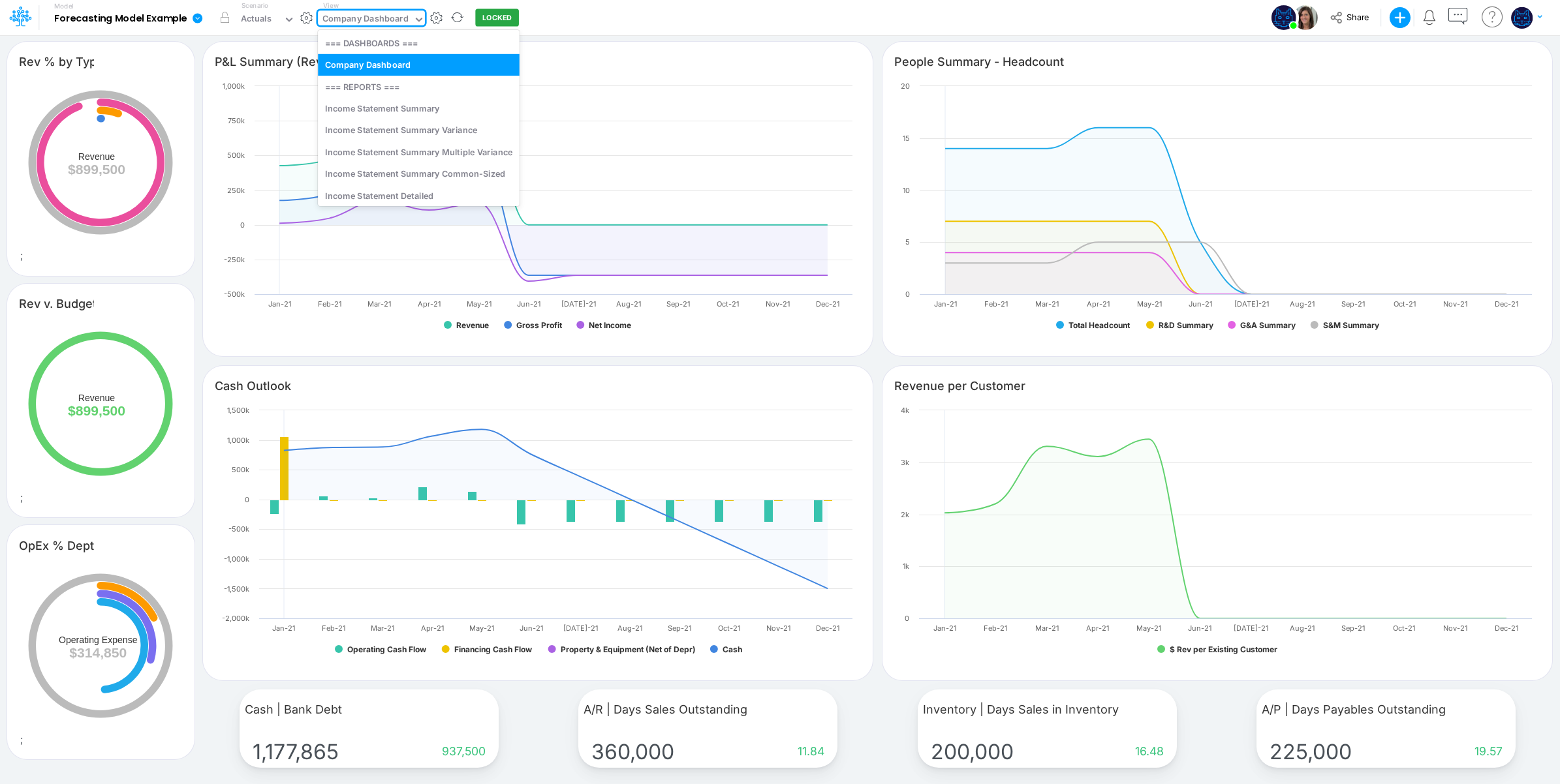
click at [388, 21] on div "Company Dashboard" at bounding box center [365, 20] width 86 height 15
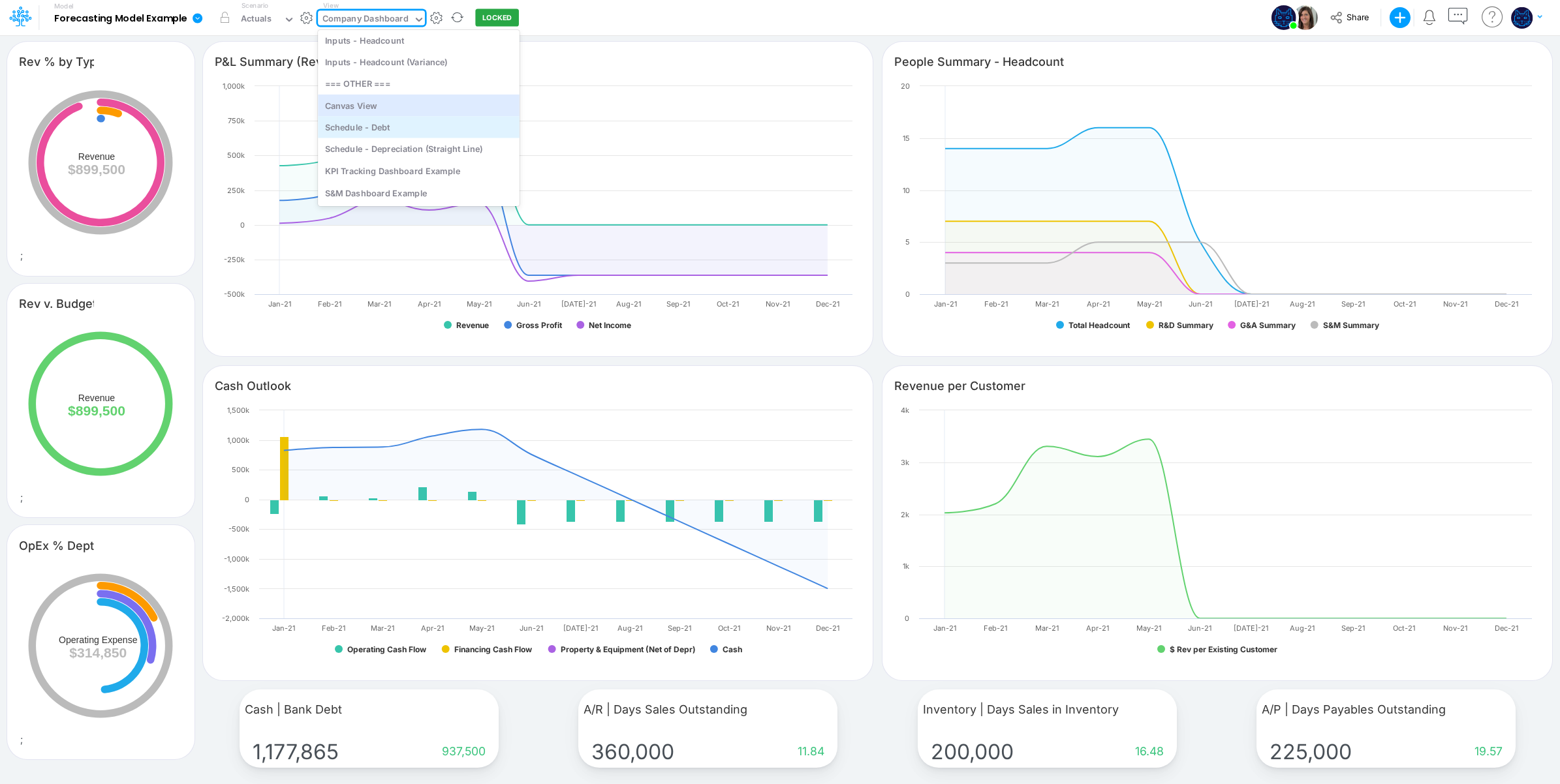
scroll to position [463, 0]
click at [385, 188] on div "S&M Dashboard Example" at bounding box center [419, 192] width 202 height 21
type input "Revenue by Type"
type input "LTO conversion %"
type input "OTC conversion %"
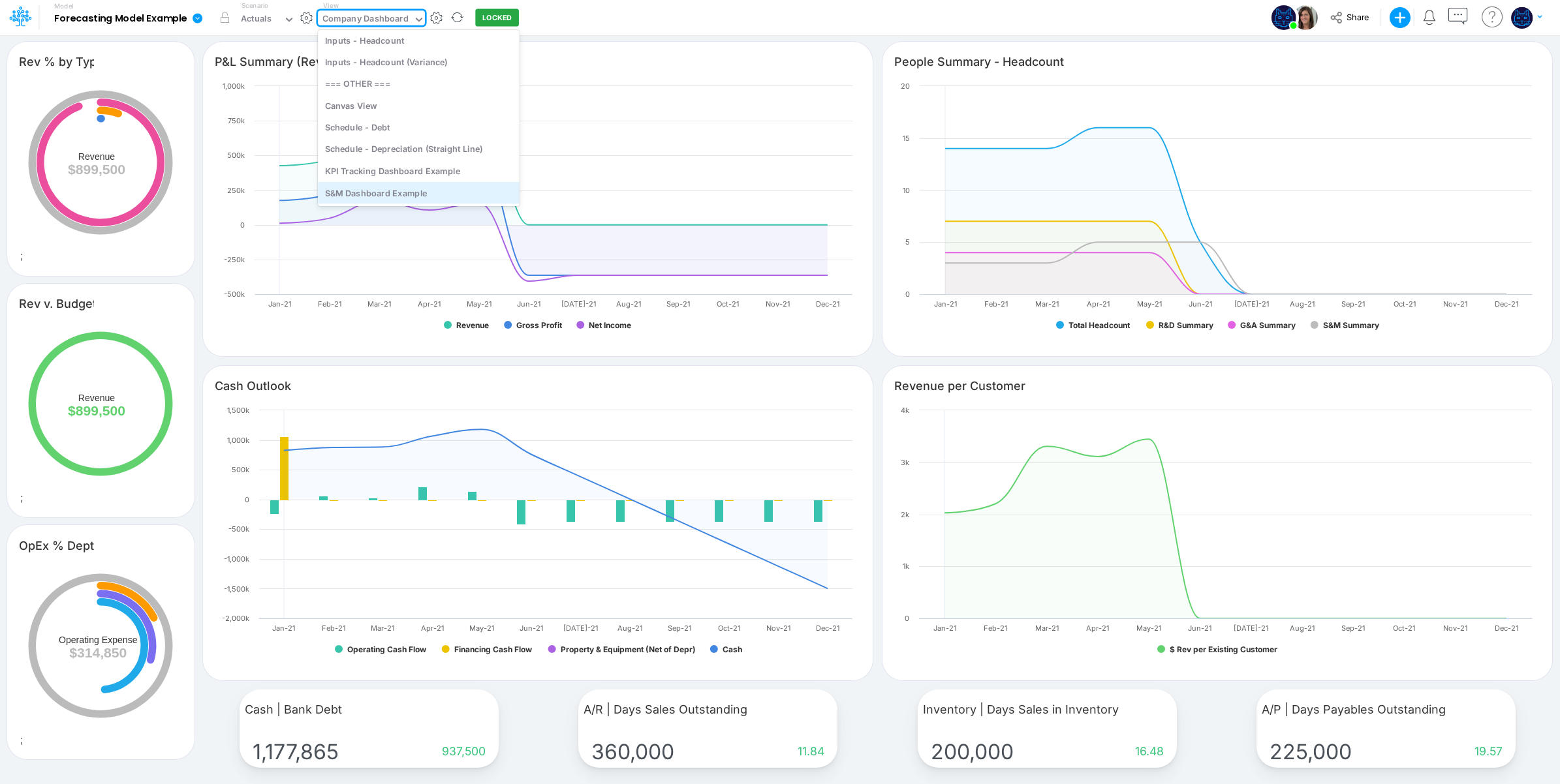
type input "$ Revenue and MRR (v Budget)"
type input "# Customers"
type input "$ MRR per Customer (v Budget)"
type input "$ Marketing Spend per Customer acquired (Cumulative)"
type input "MRR | MRR Change MoM"
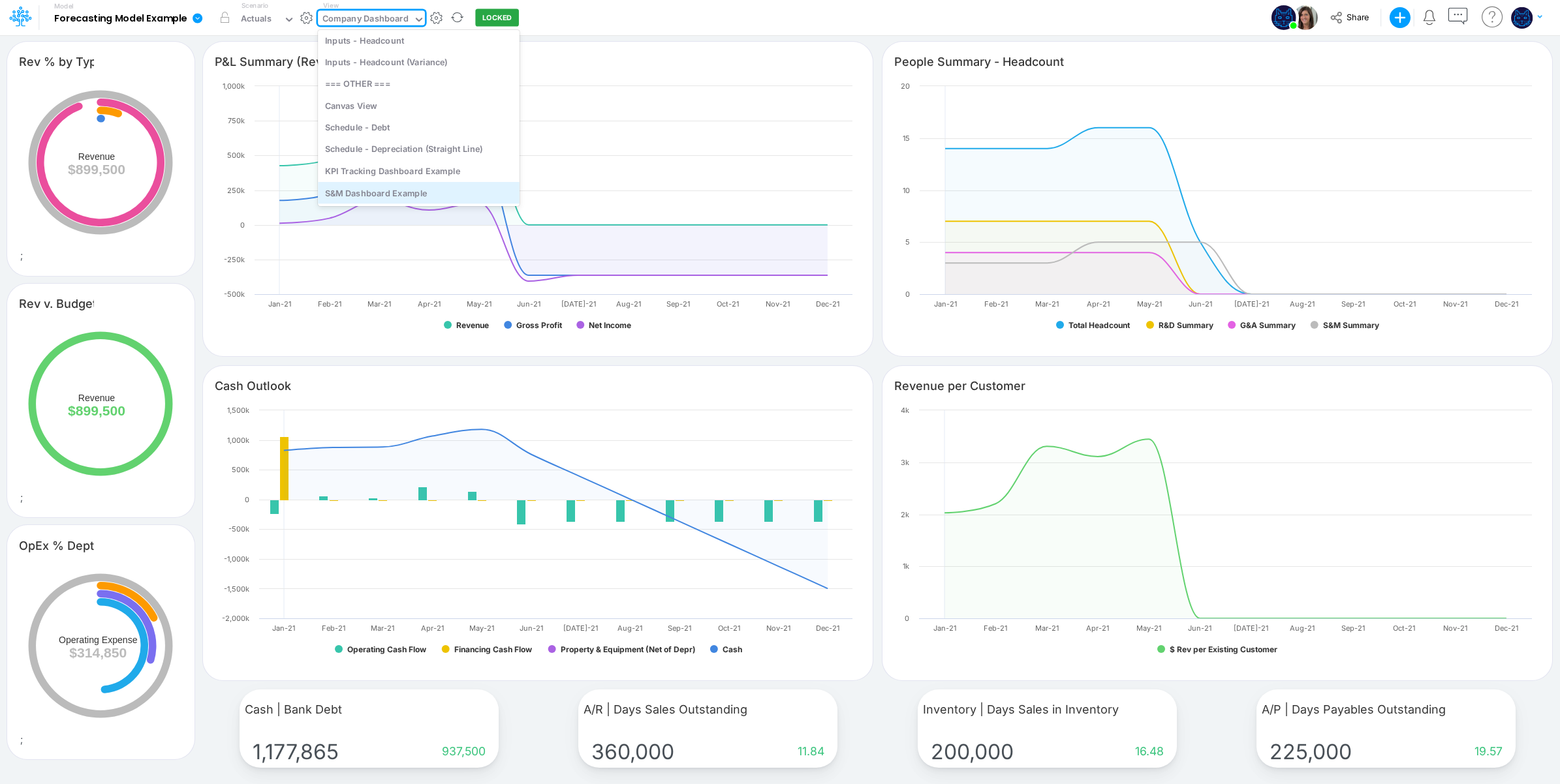
type input "Revenue | Rev Change MoM"
type input "Gross Margin | GM % of Revenue"
type input "$ S&M Cost | S&M % of Revenue"
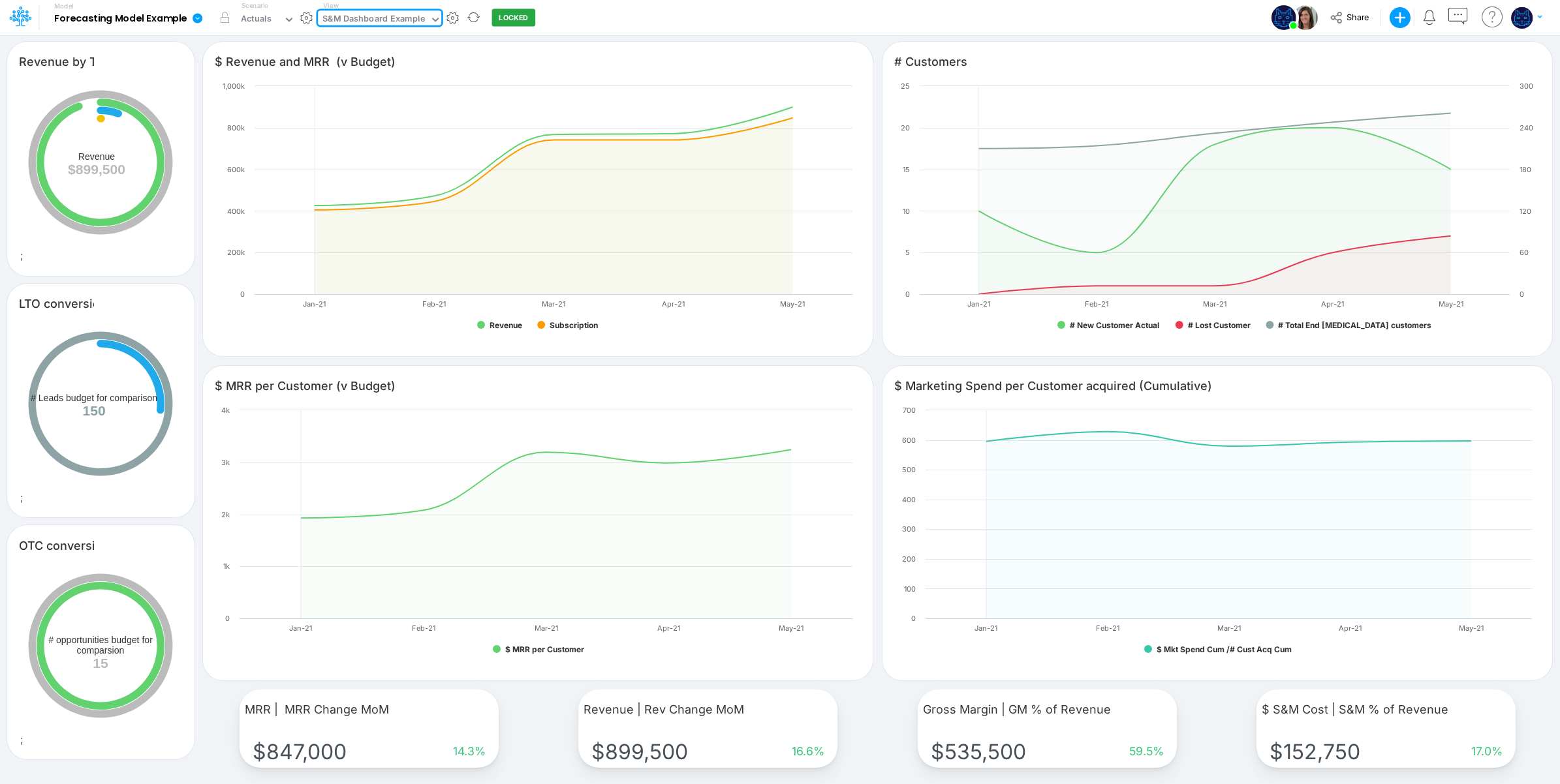
click at [376, 17] on div "S&M Dashboard Example" at bounding box center [374, 20] width 103 height 15
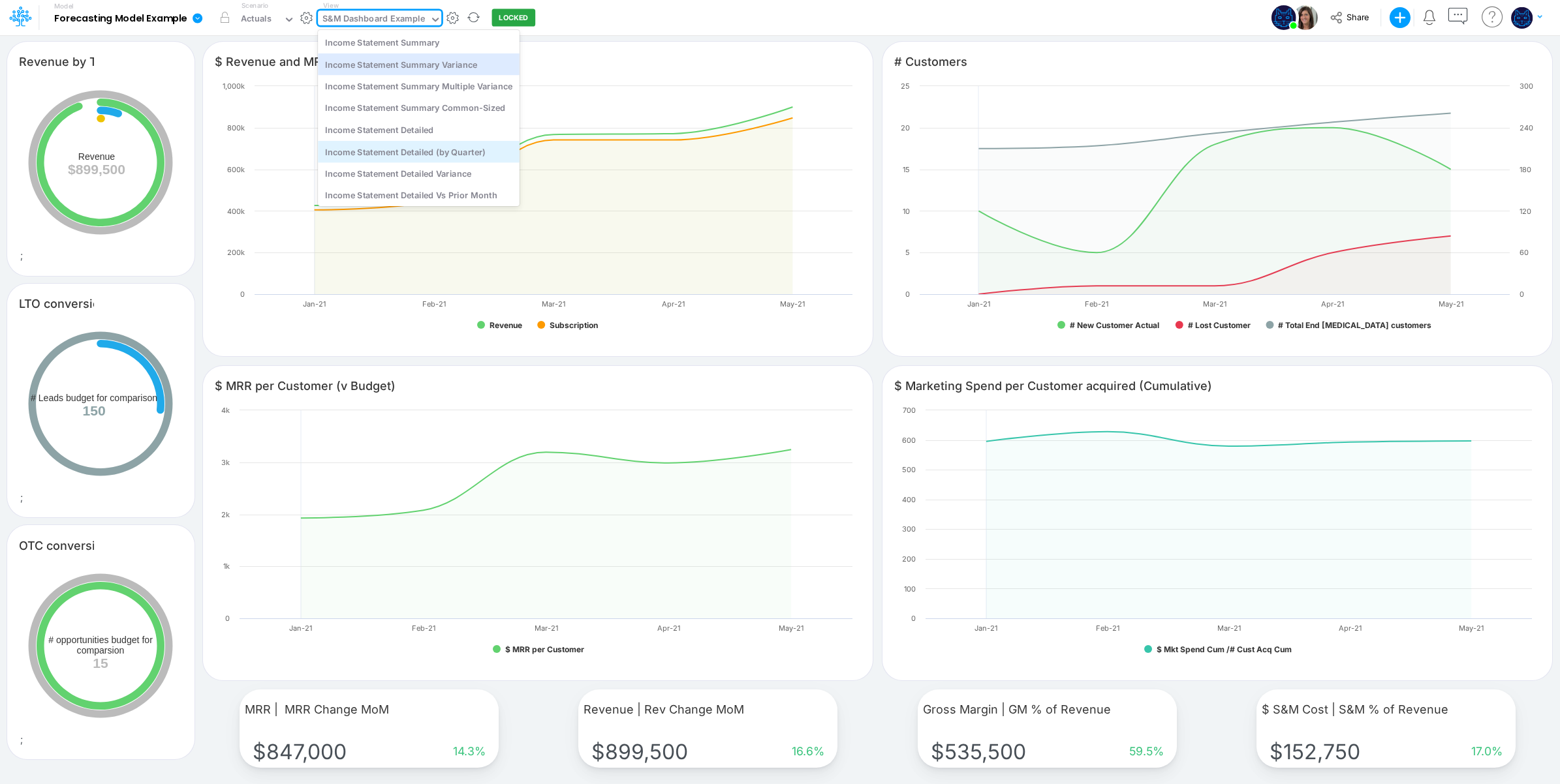
scroll to position [109, 0]
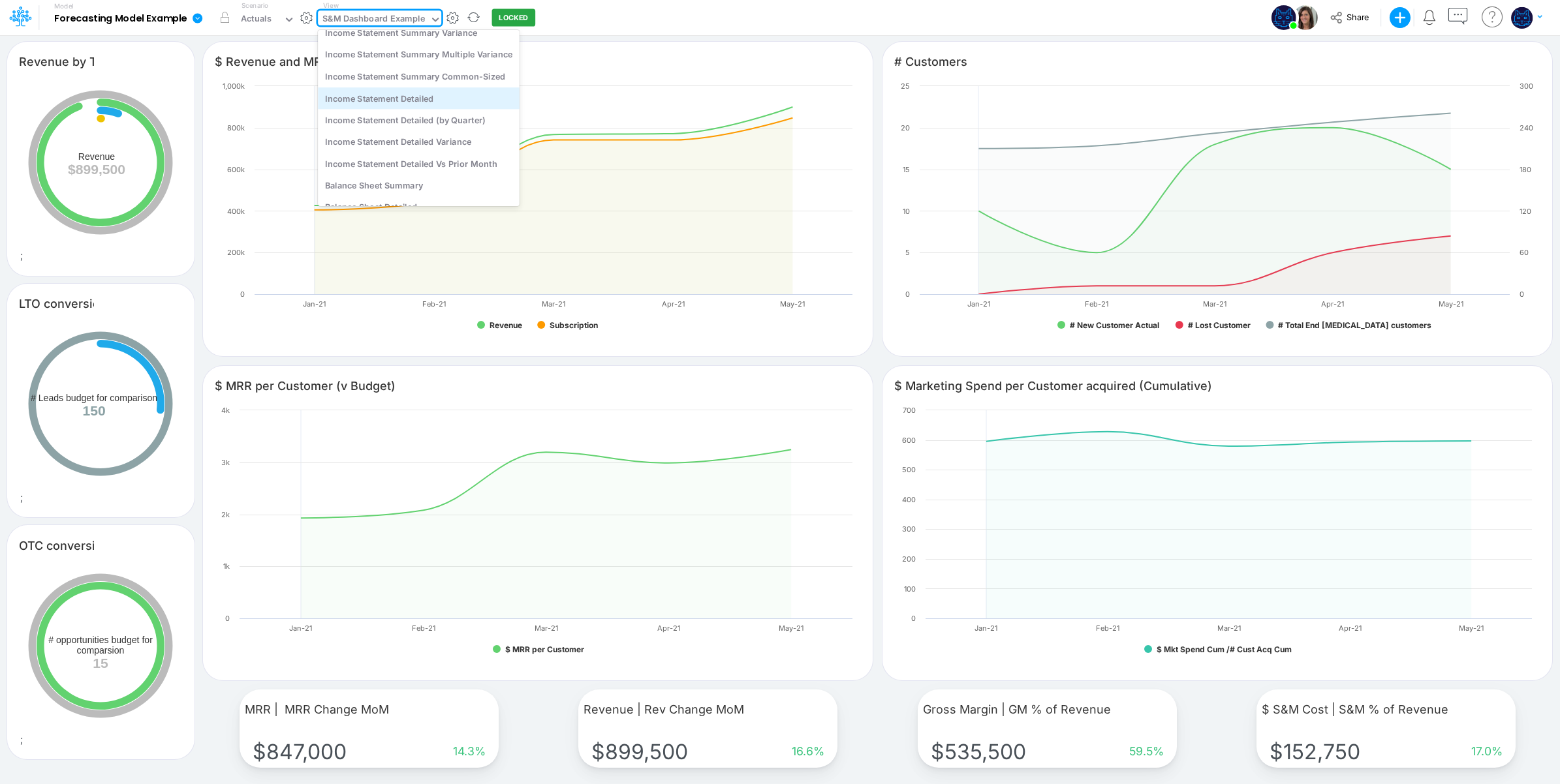
click at [456, 92] on div "Income Statement Detailed" at bounding box center [419, 98] width 202 height 21
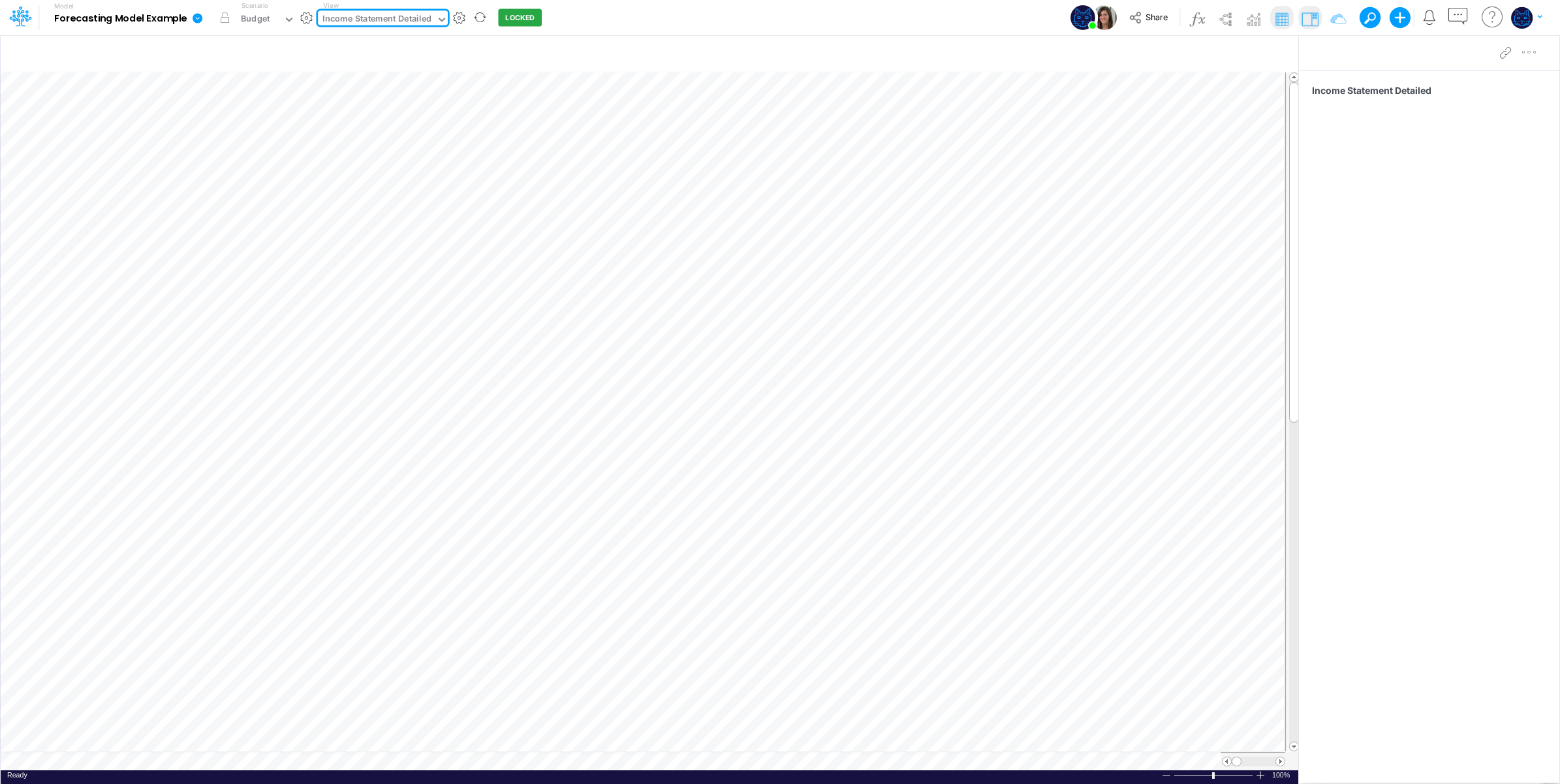
click at [626, 14] on div "Model Forecasting Model Example Edit model settings Duplicate Import QuickBooks…" at bounding box center [780, 17] width 1404 height 36
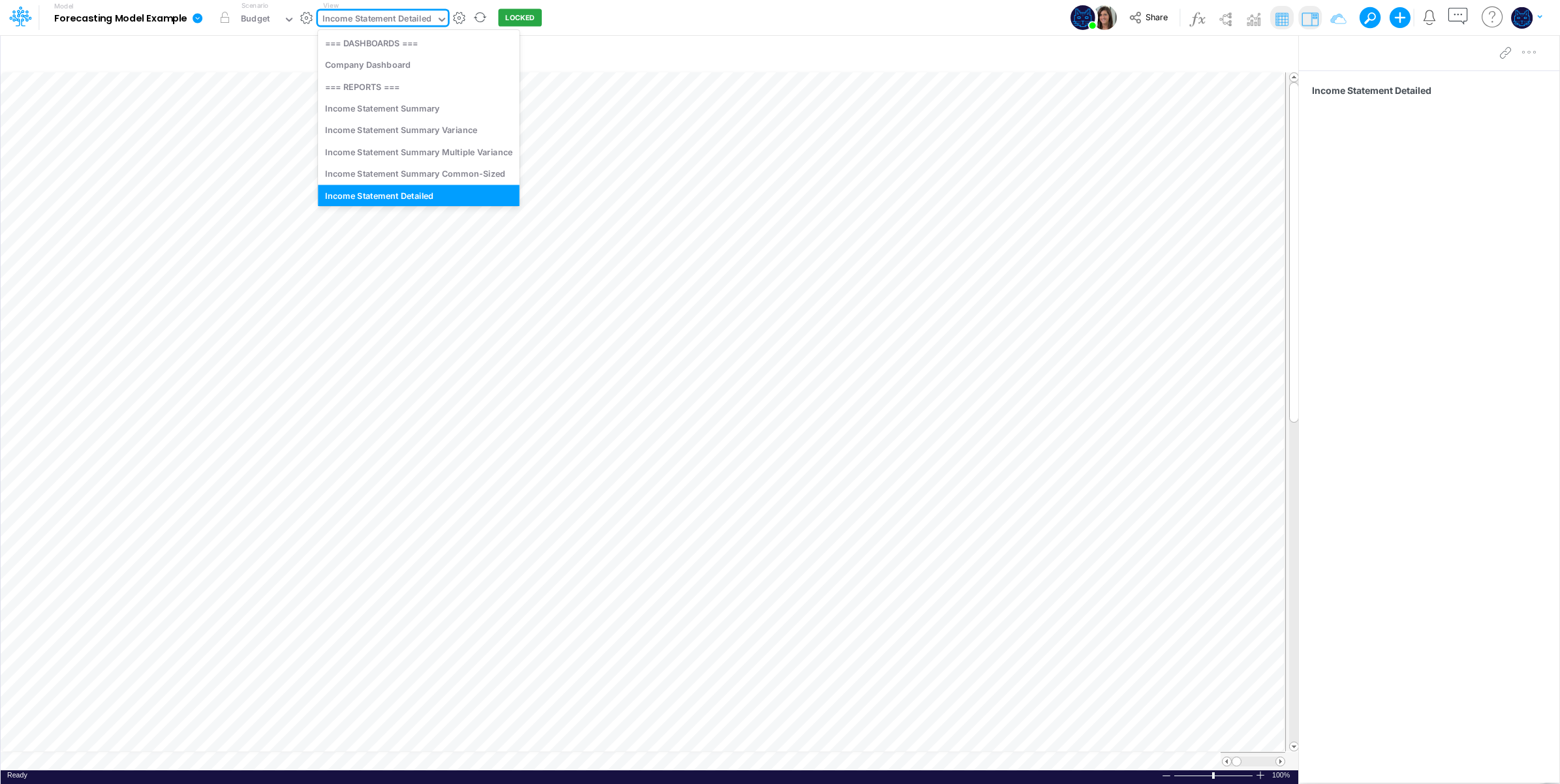
click at [396, 17] on div "Income Statement Detailed" at bounding box center [377, 20] width 109 height 15
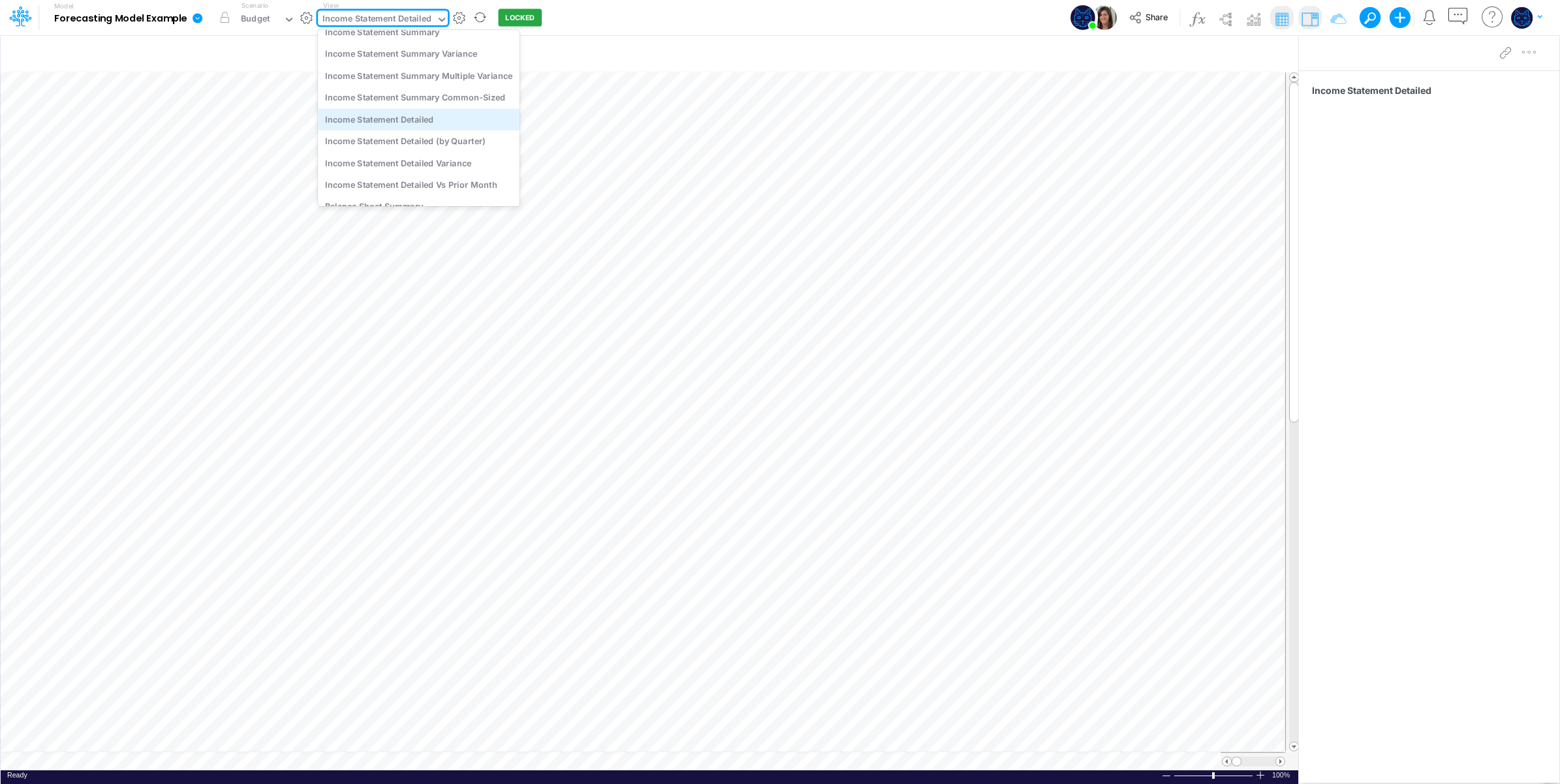
scroll to position [117, 0]
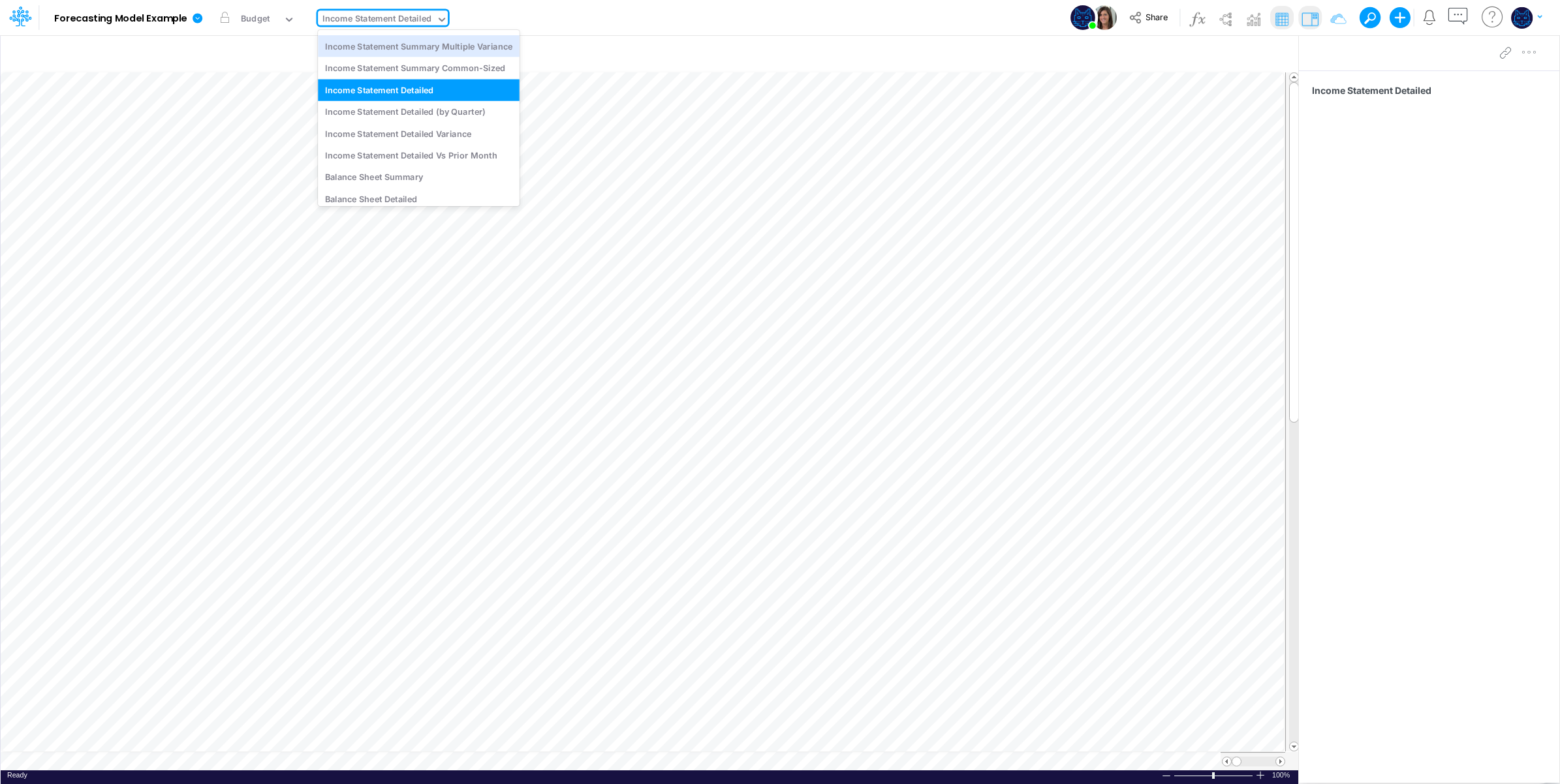
drag, startPoint x: 666, startPoint y: 20, endPoint x: 611, endPoint y: 12, distance: 55.6
click at [654, 17] on div "Model Forecasting Model Example Edit model settings Duplicate Import QuickBooks…" at bounding box center [780, 17] width 1404 height 36
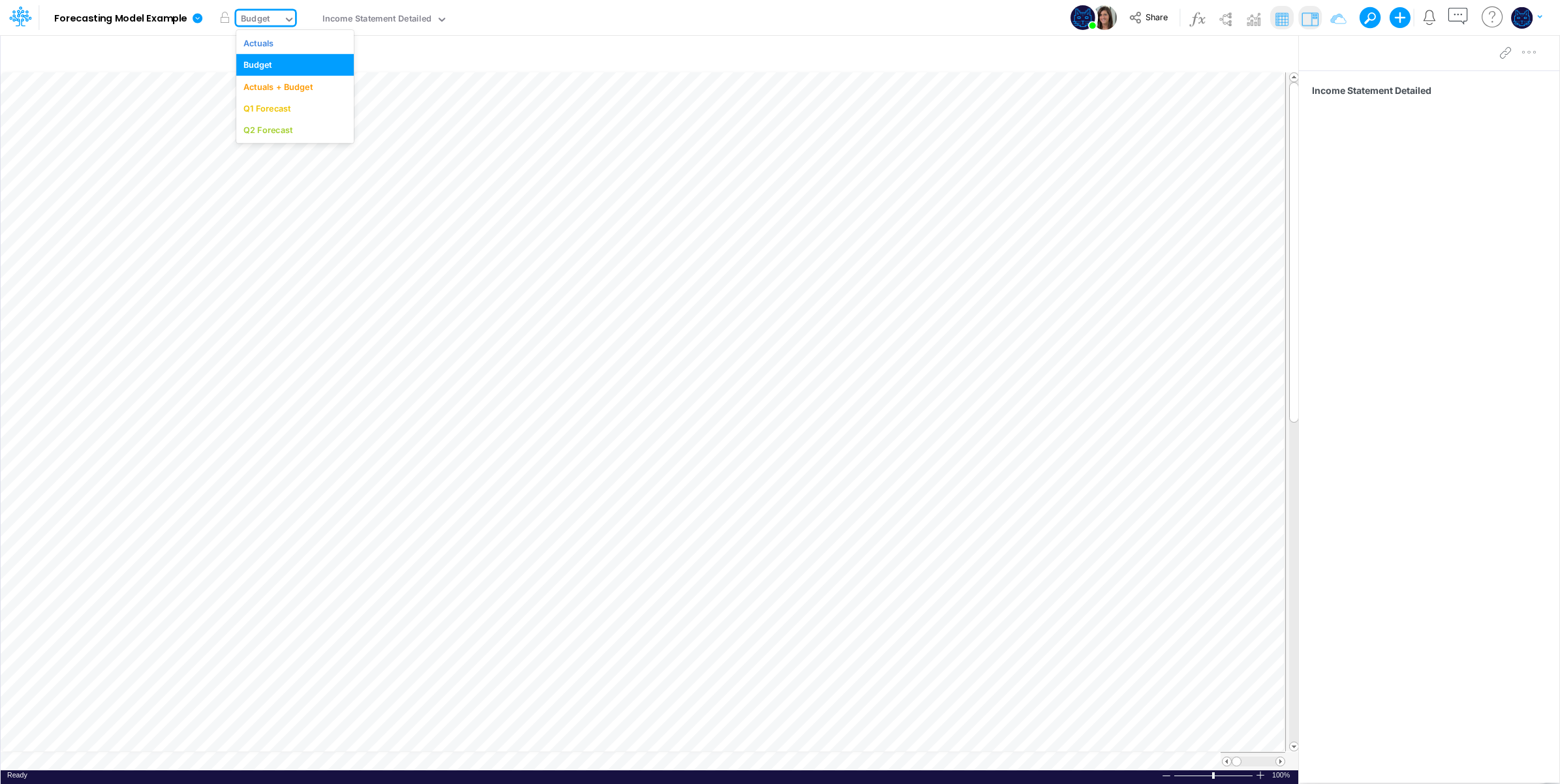
click at [273, 16] on input "text" at bounding box center [272, 19] width 1 height 12
click at [310, 85] on div "Actuals + Budget" at bounding box center [278, 86] width 69 height 12
click at [304, 18] on div "Actuals + Budget" at bounding box center [276, 20] width 69 height 15
click at [310, 103] on div "Q1 Forecast" at bounding box center [294, 109] width 103 height 12
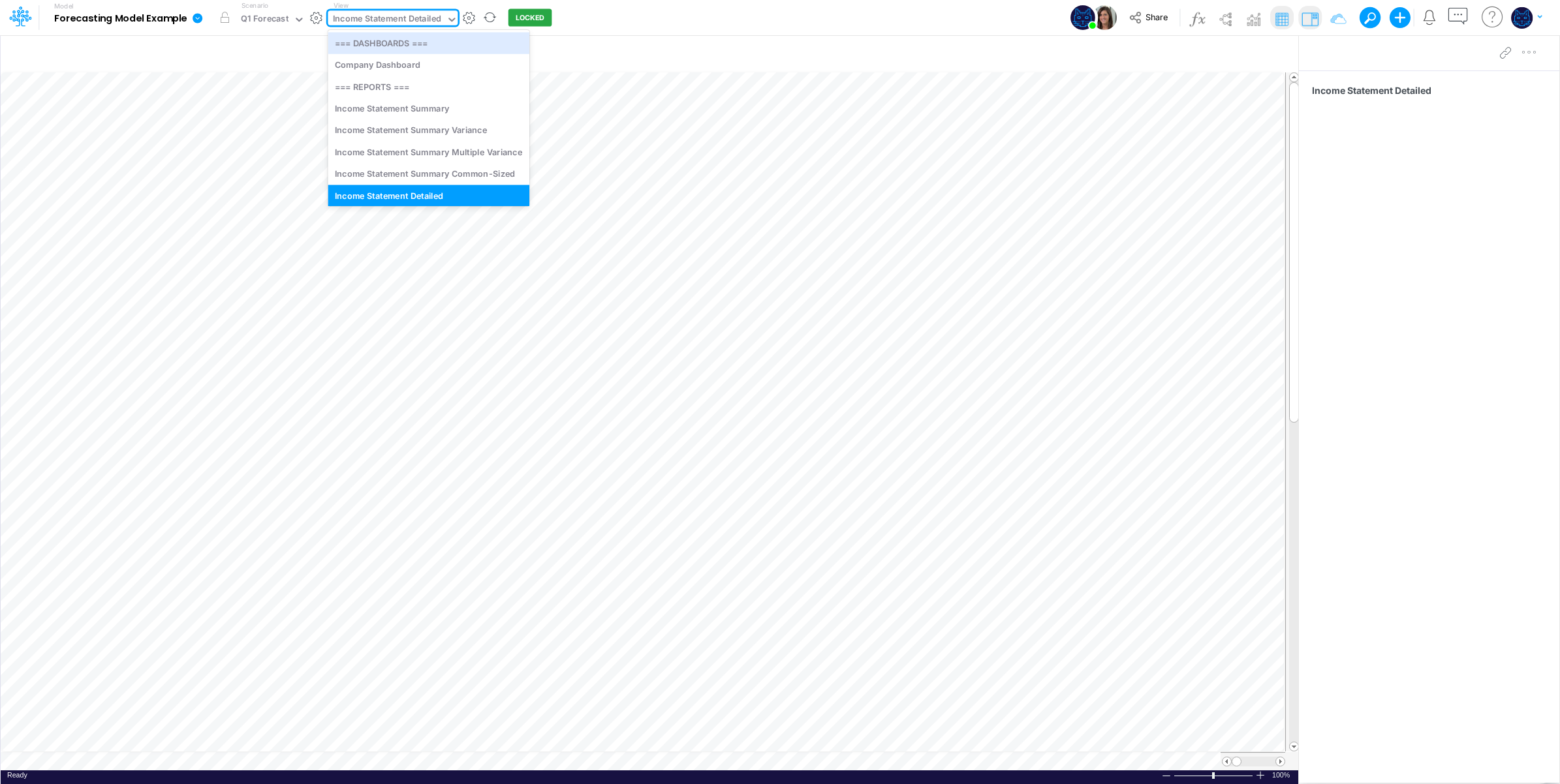
click at [406, 17] on div "Income Statement Detailed" at bounding box center [386, 20] width 109 height 15
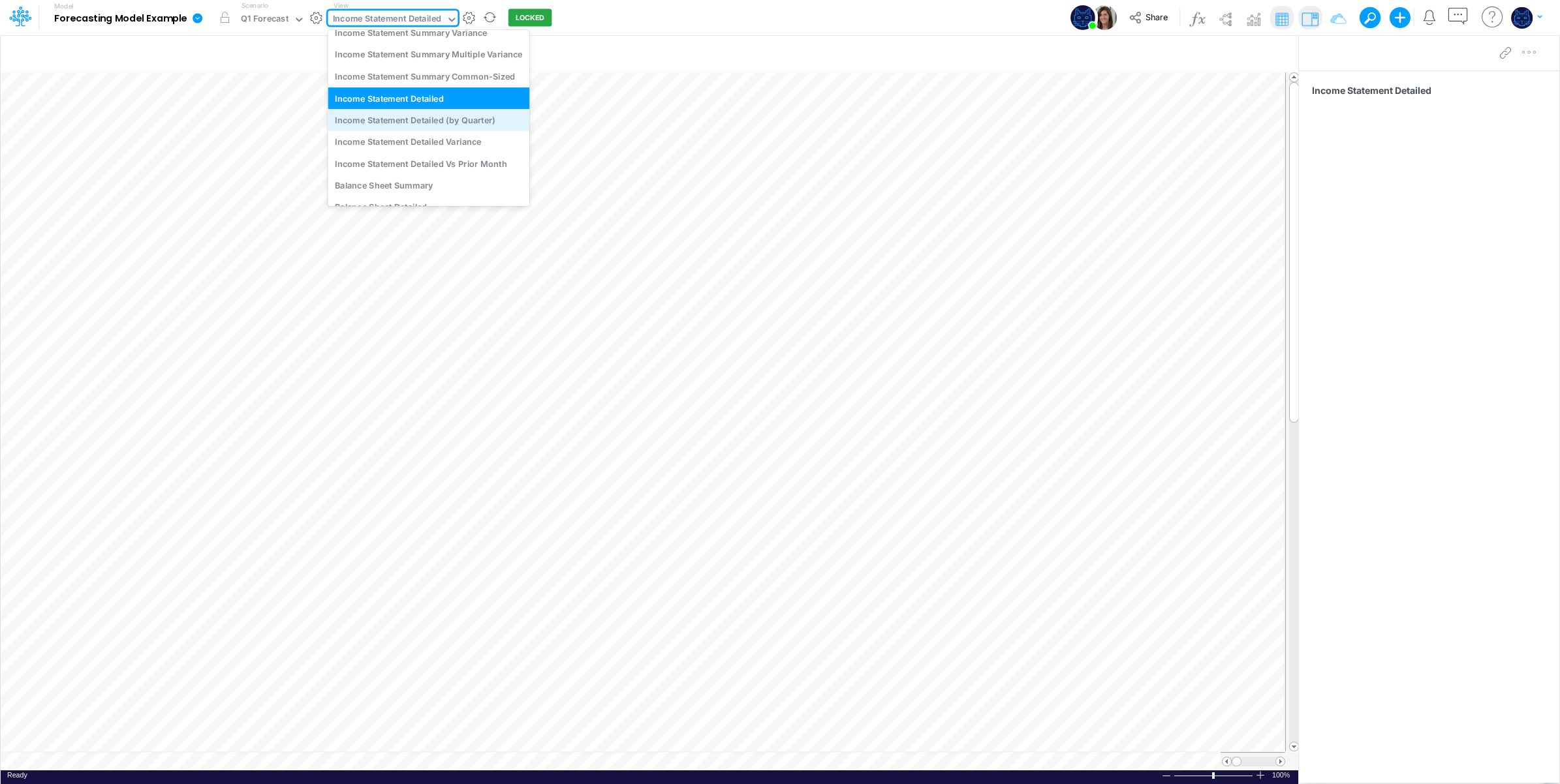
scroll to position [217, 0]
click at [434, 108] on div "Balance Sheet Detailed" at bounding box center [429, 109] width 202 height 21
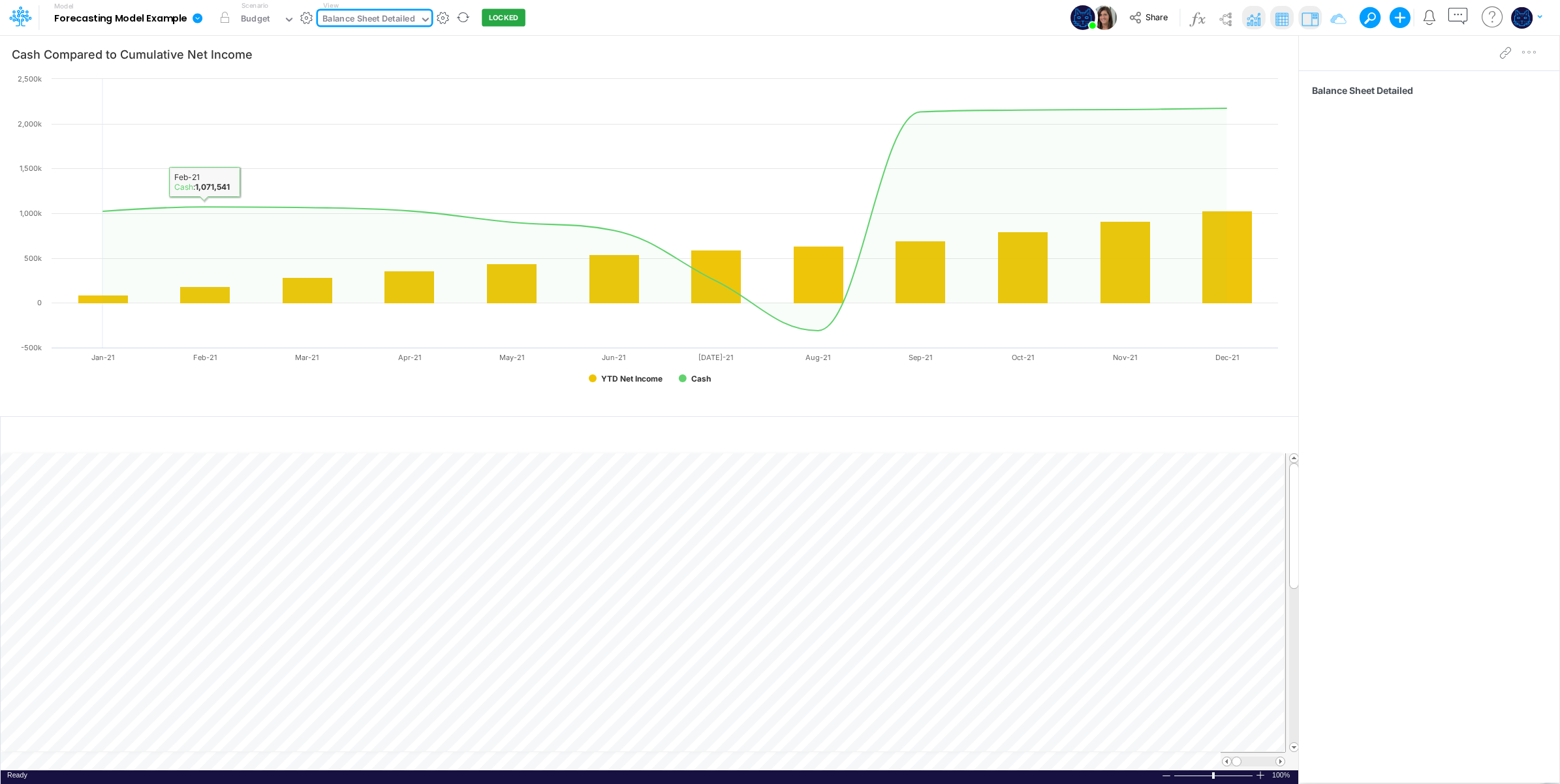
click at [367, 17] on div "Balance Sheet Detailed" at bounding box center [369, 20] width 92 height 15
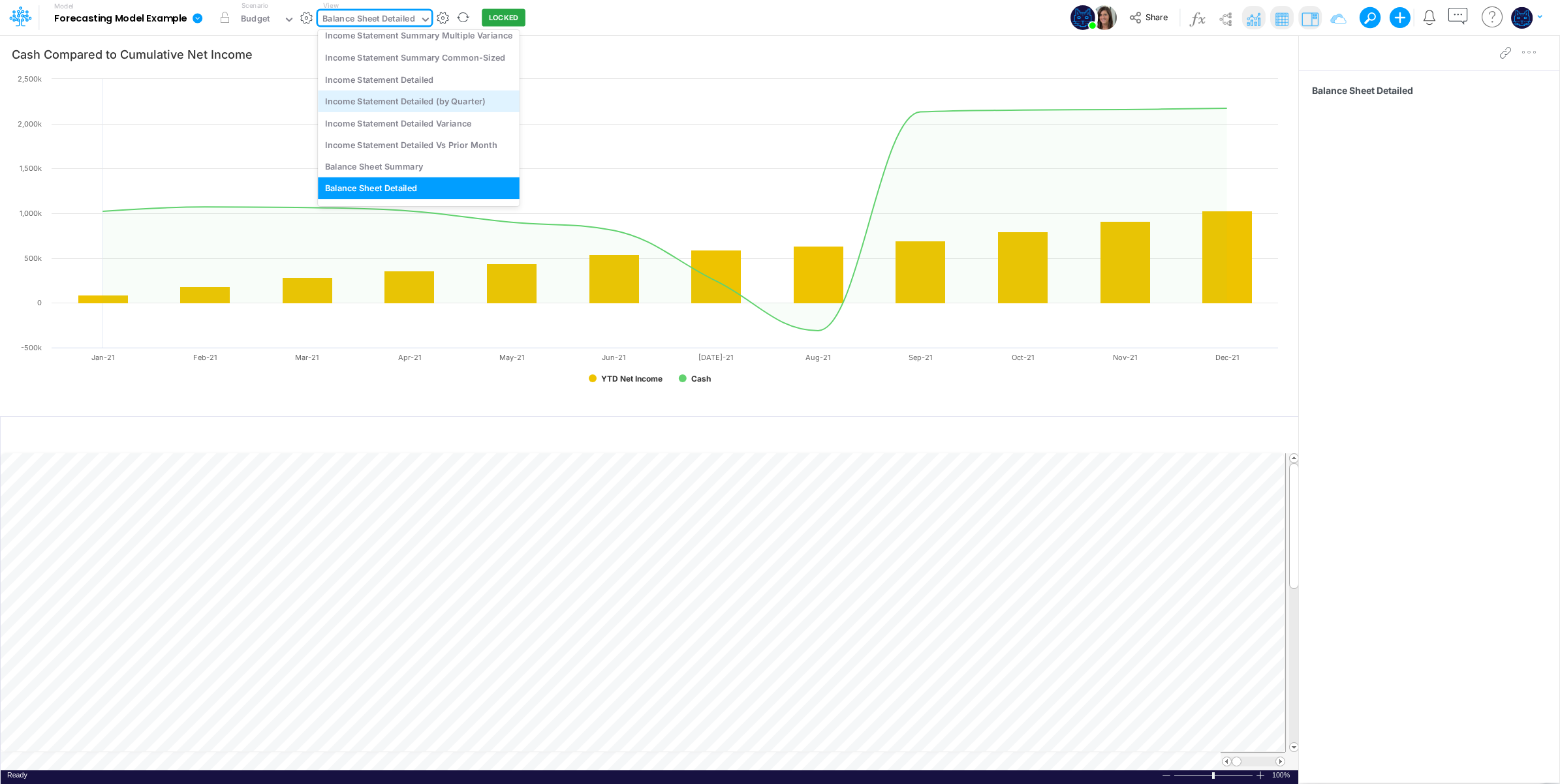
scroll to position [21, 0]
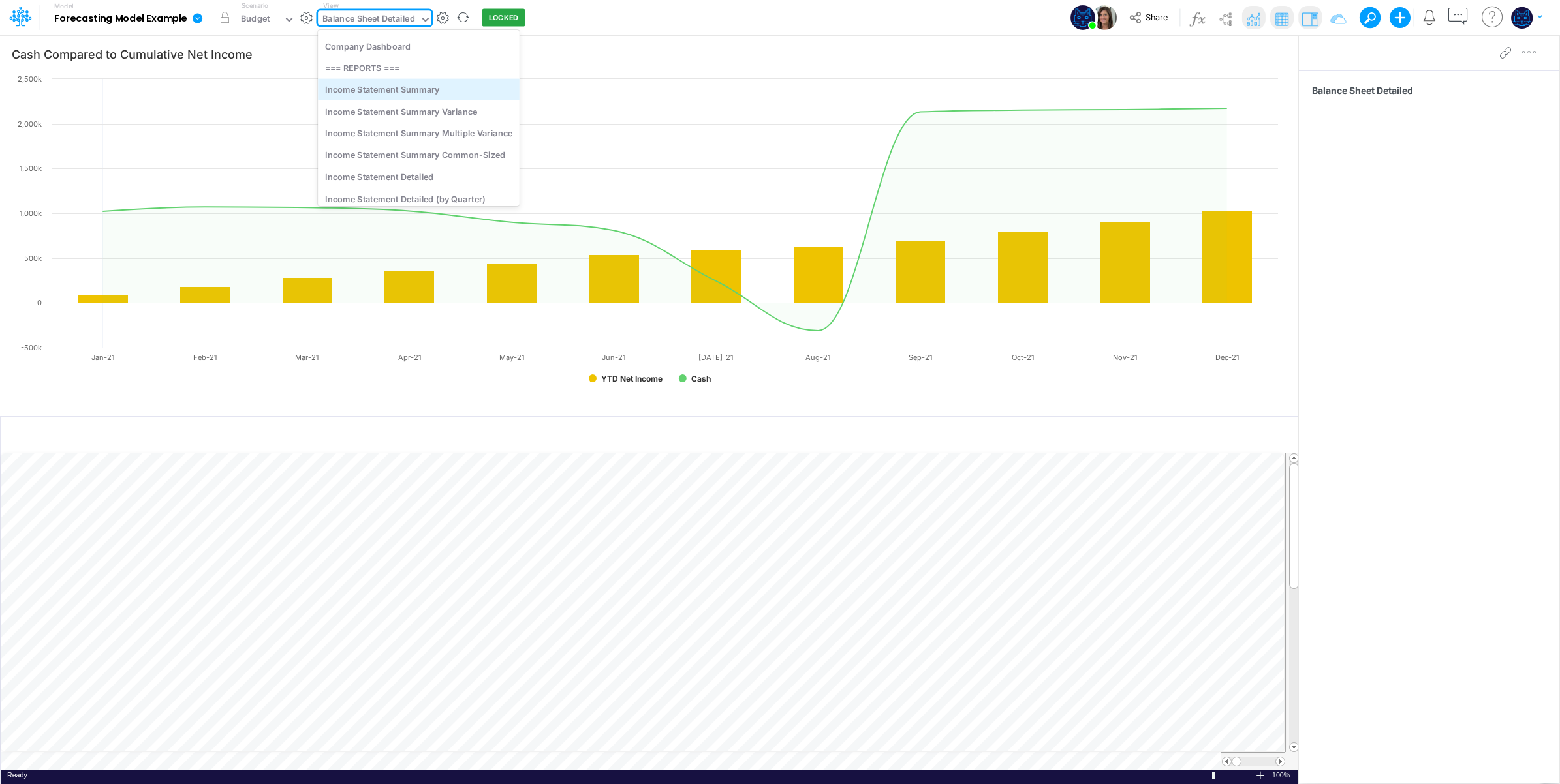
click at [452, 89] on div "Income Statement Summary" at bounding box center [419, 89] width 202 height 21
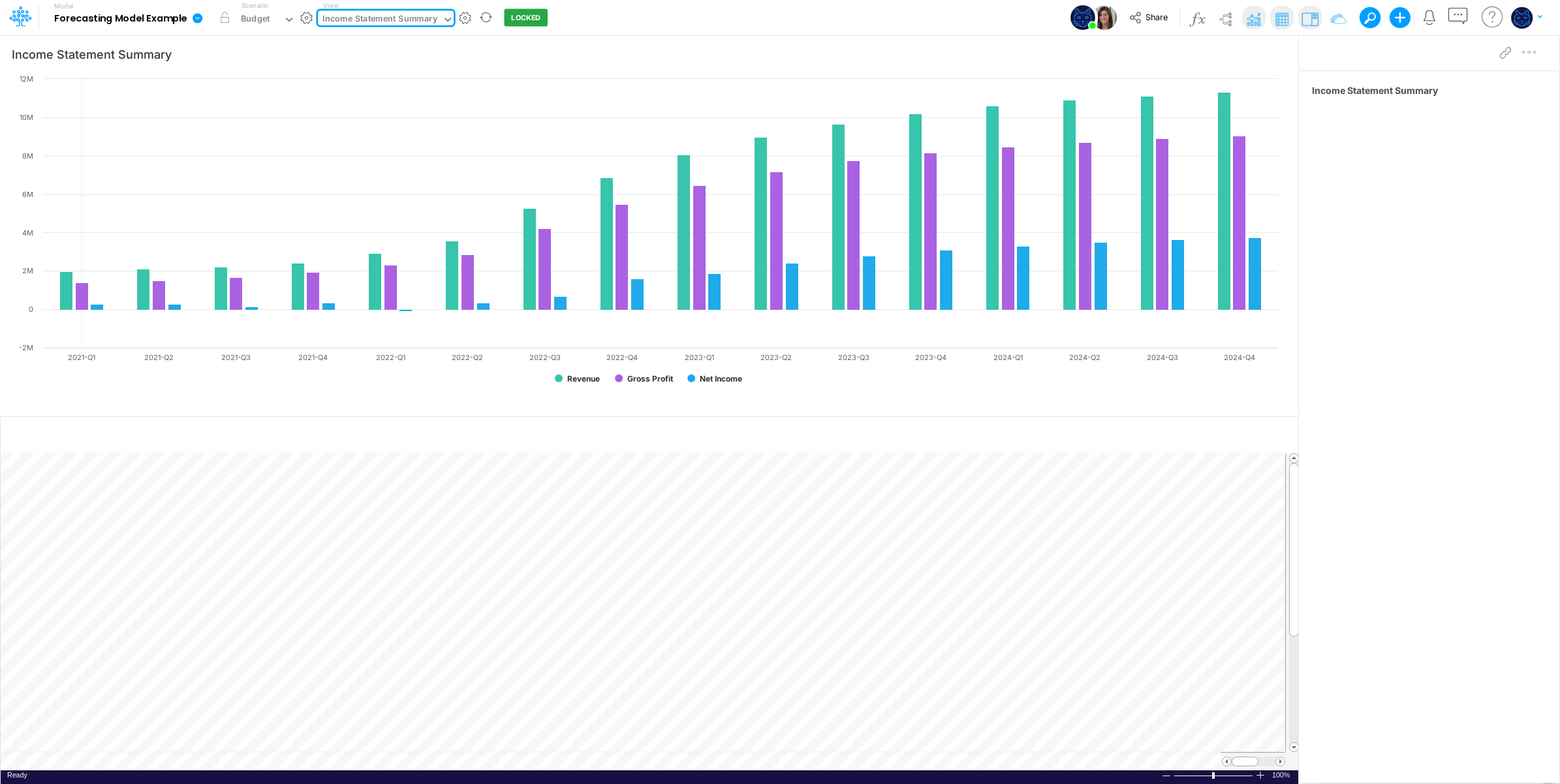
click at [390, 17] on div "Income Statement Summary" at bounding box center [381, 20] width 115 height 15
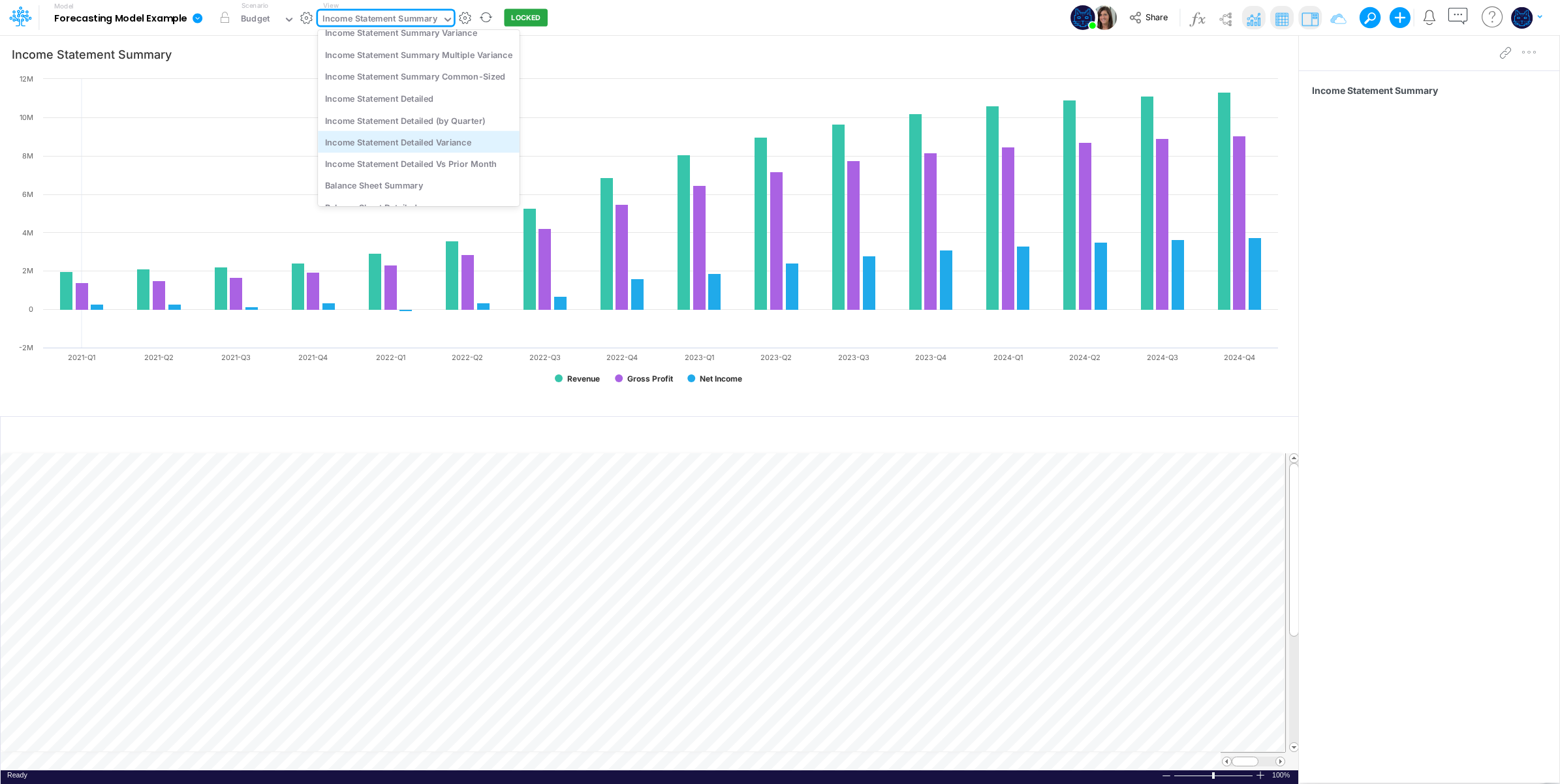
scroll to position [217, 0]
click at [422, 151] on div "Cash Flow Detailed" at bounding box center [419, 152] width 202 height 21
type input "Components of Operating Cash Flow (not adjusted for D&A)"
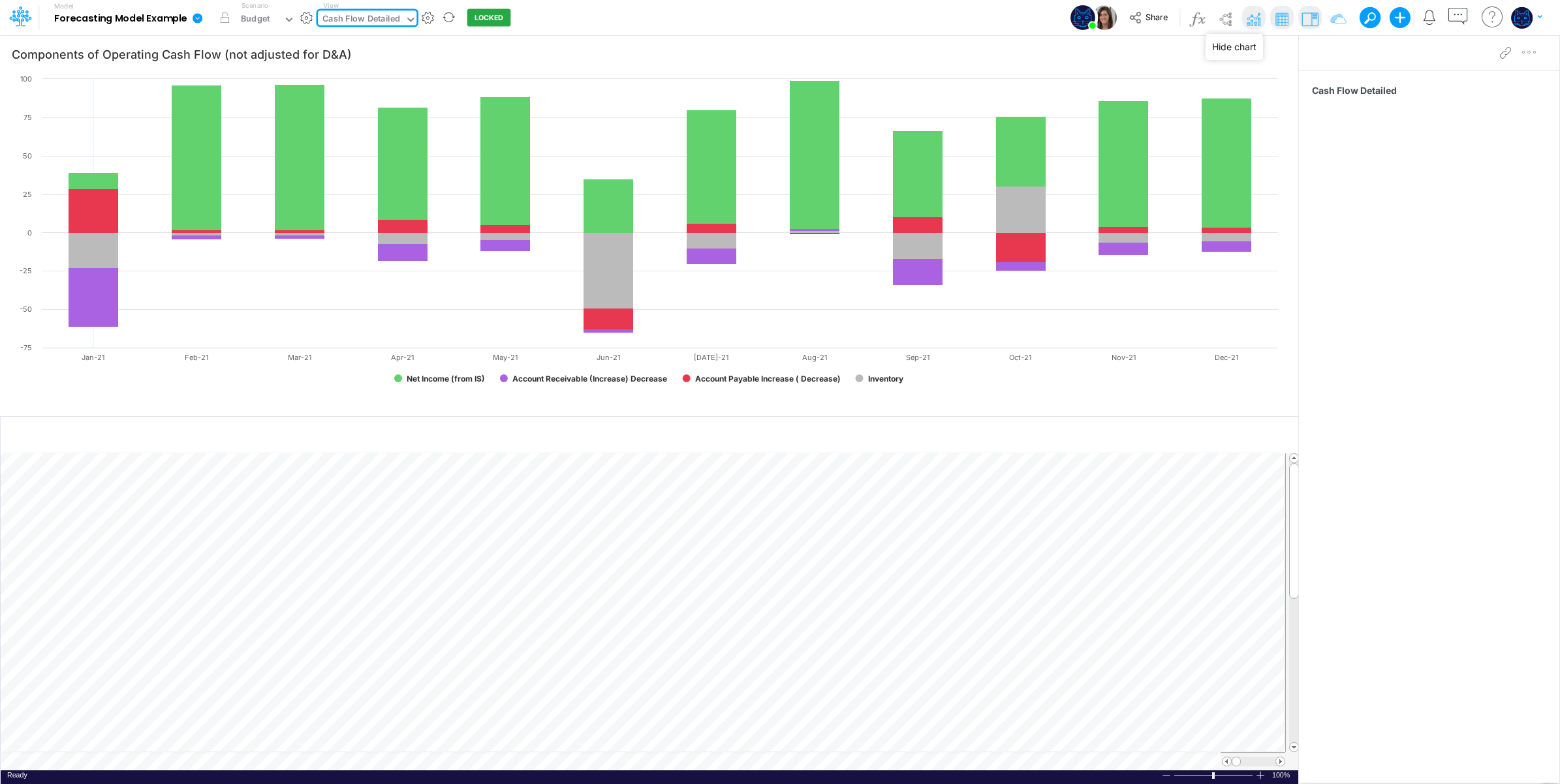
click at [1245, 14] on img at bounding box center [1253, 19] width 21 height 21
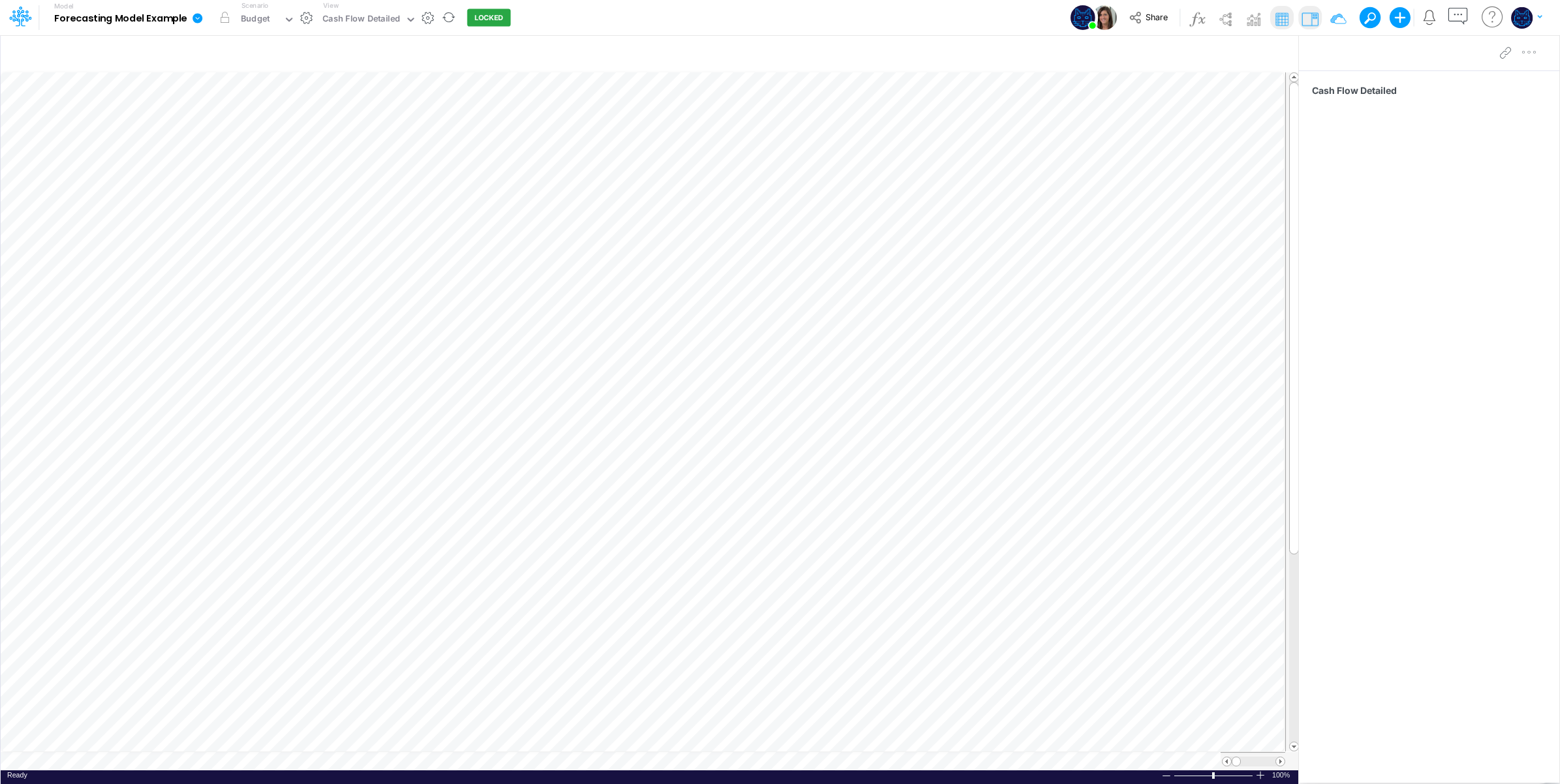
click at [190, 17] on link at bounding box center [199, 17] width 26 height 34
click at [249, 110] on button "Export" at bounding box center [262, 114] width 139 height 21
click at [398, 123] on button "Excel" at bounding box center [403, 121] width 139 height 20
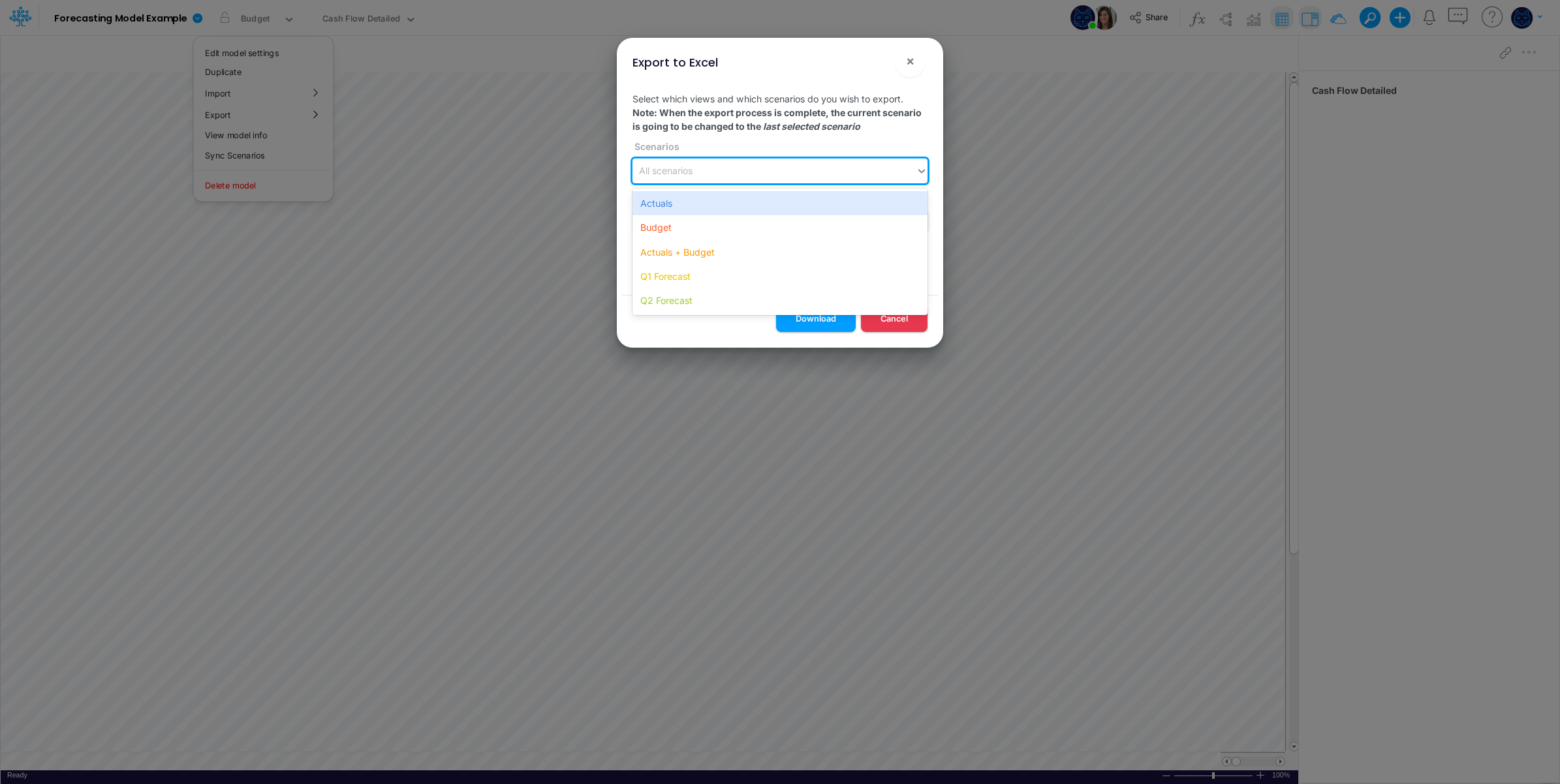
click at [696, 168] on div "All scenarios" at bounding box center [774, 171] width 284 height 21
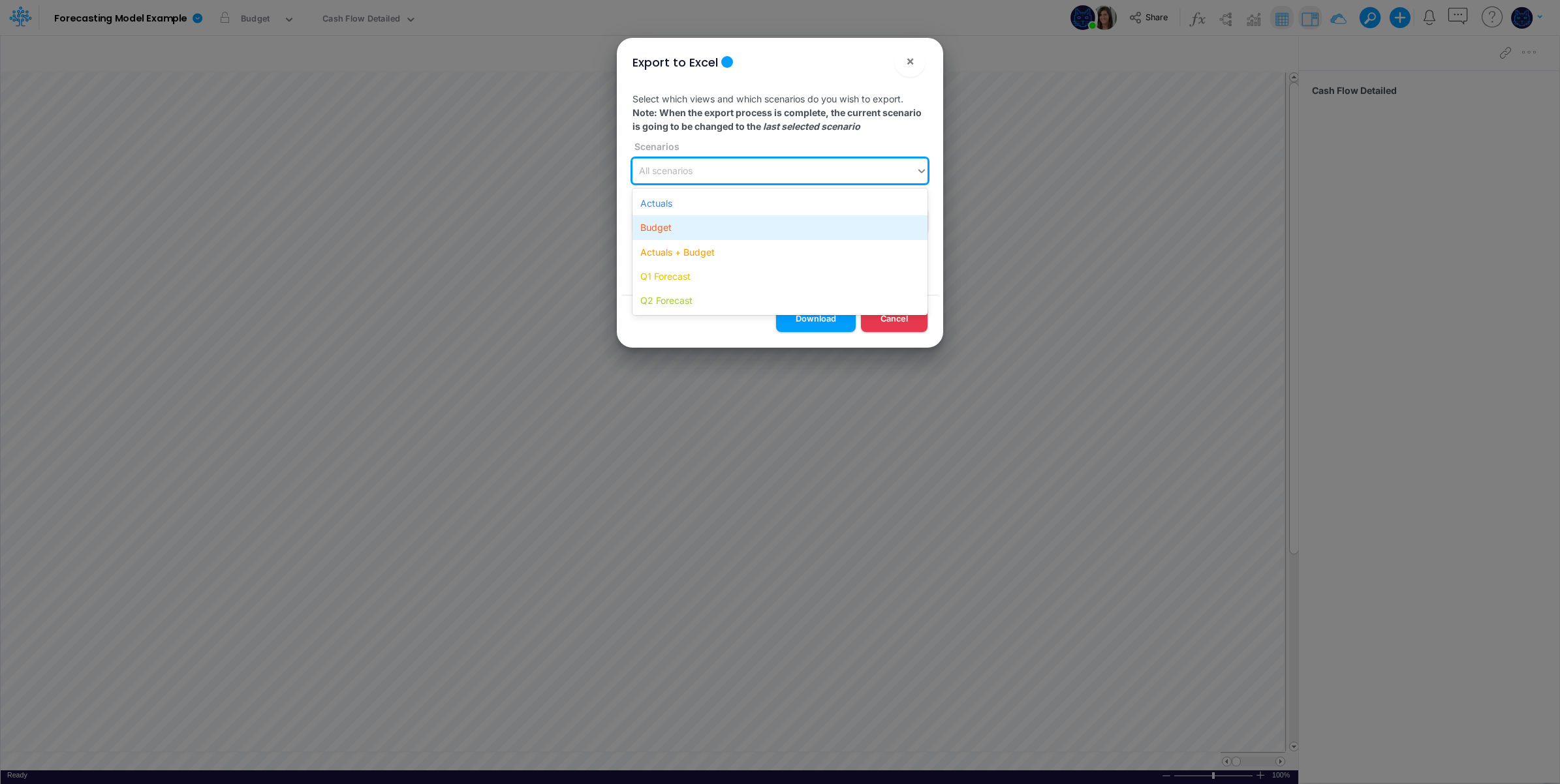
click at [709, 226] on div "Budget" at bounding box center [780, 227] width 295 height 24
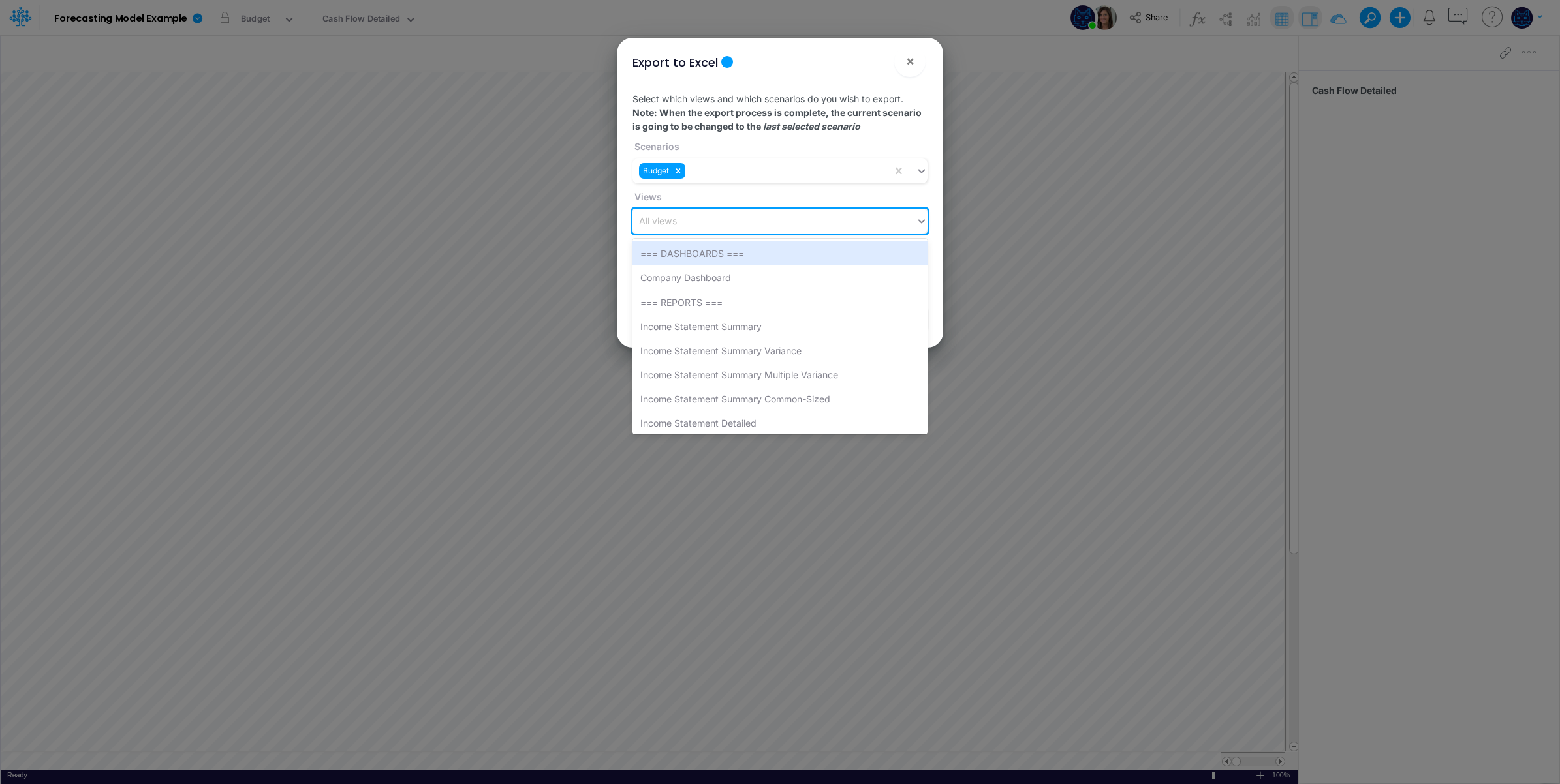
click at [691, 215] on div "All views" at bounding box center [774, 221] width 284 height 21
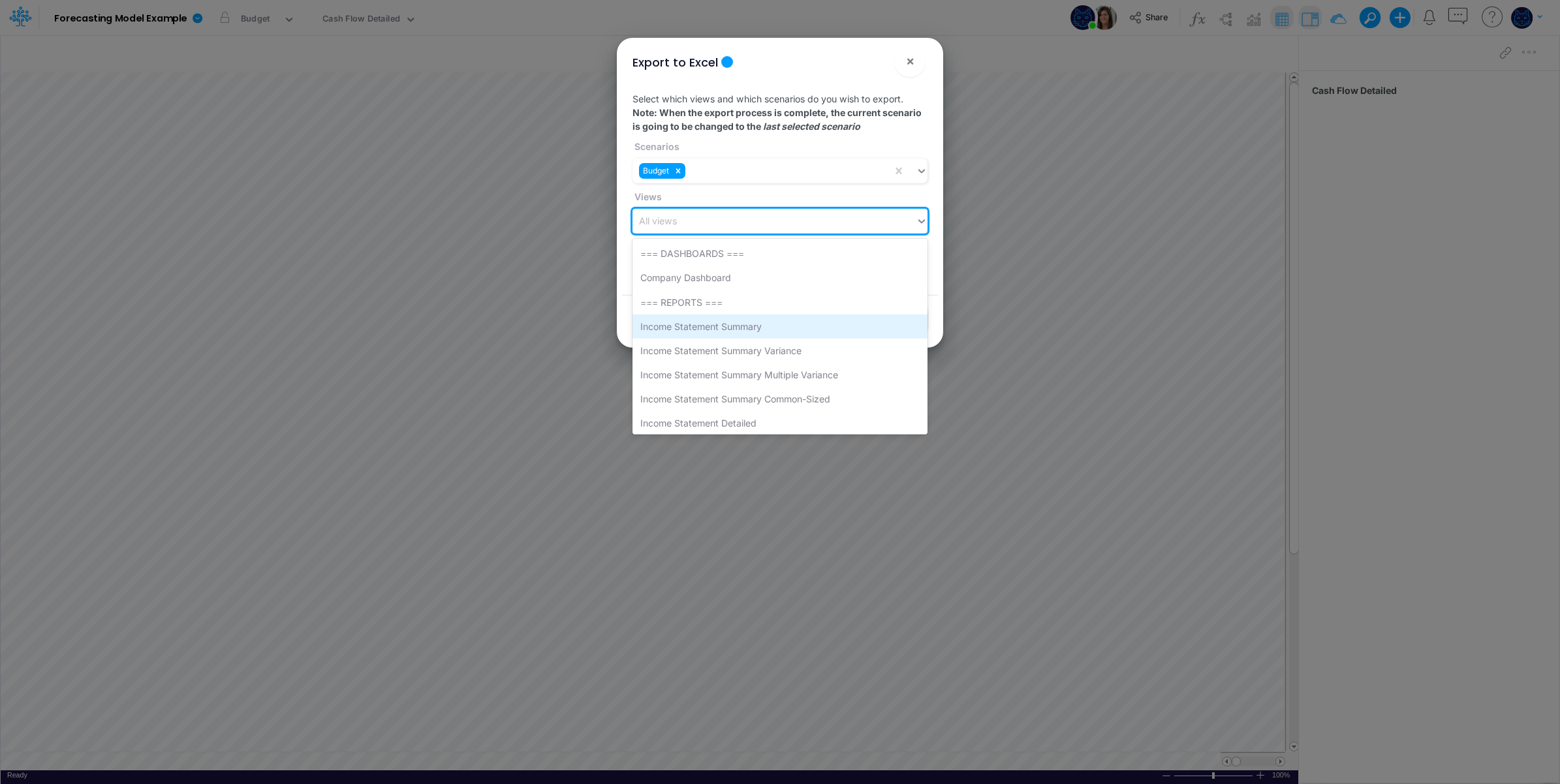
drag, startPoint x: 797, startPoint y: 325, endPoint x: 797, endPoint y: 272, distance: 53.0
click at [797, 324] on div "Income Statement Summary" at bounding box center [780, 326] width 295 height 24
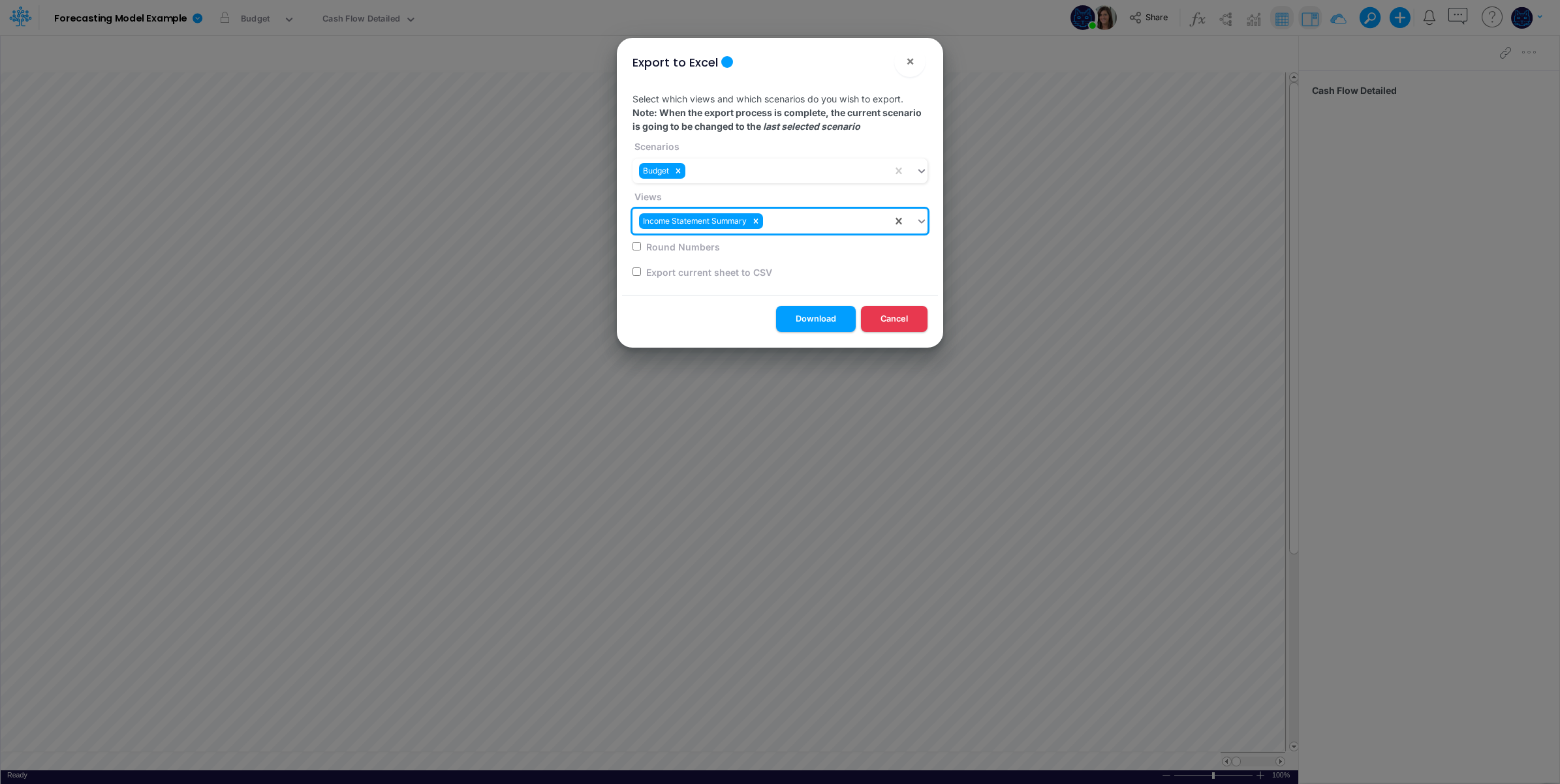
click at [844, 216] on div "Income Statement Summary" at bounding box center [762, 221] width 260 height 21
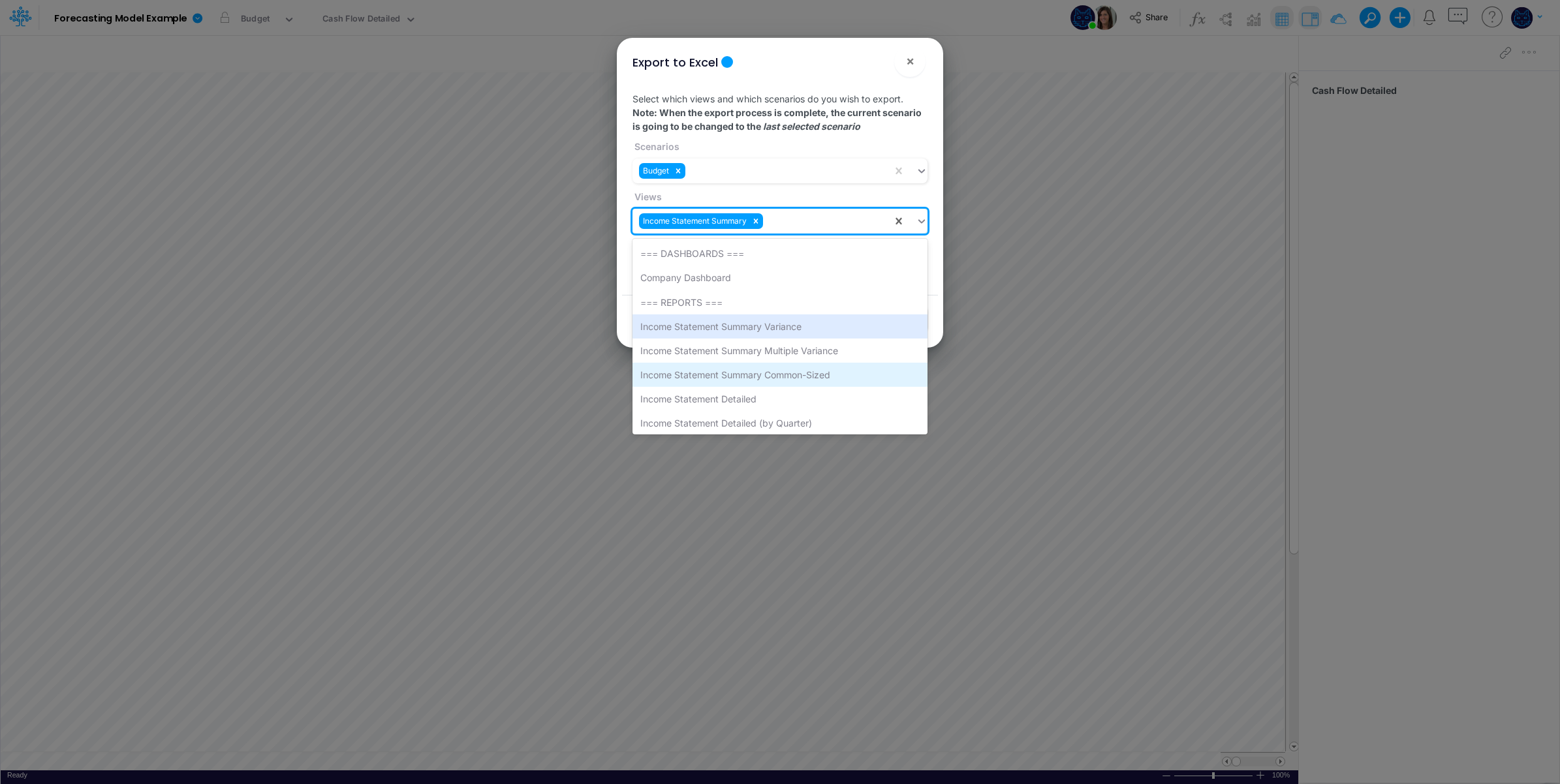
scroll to position [109, 0]
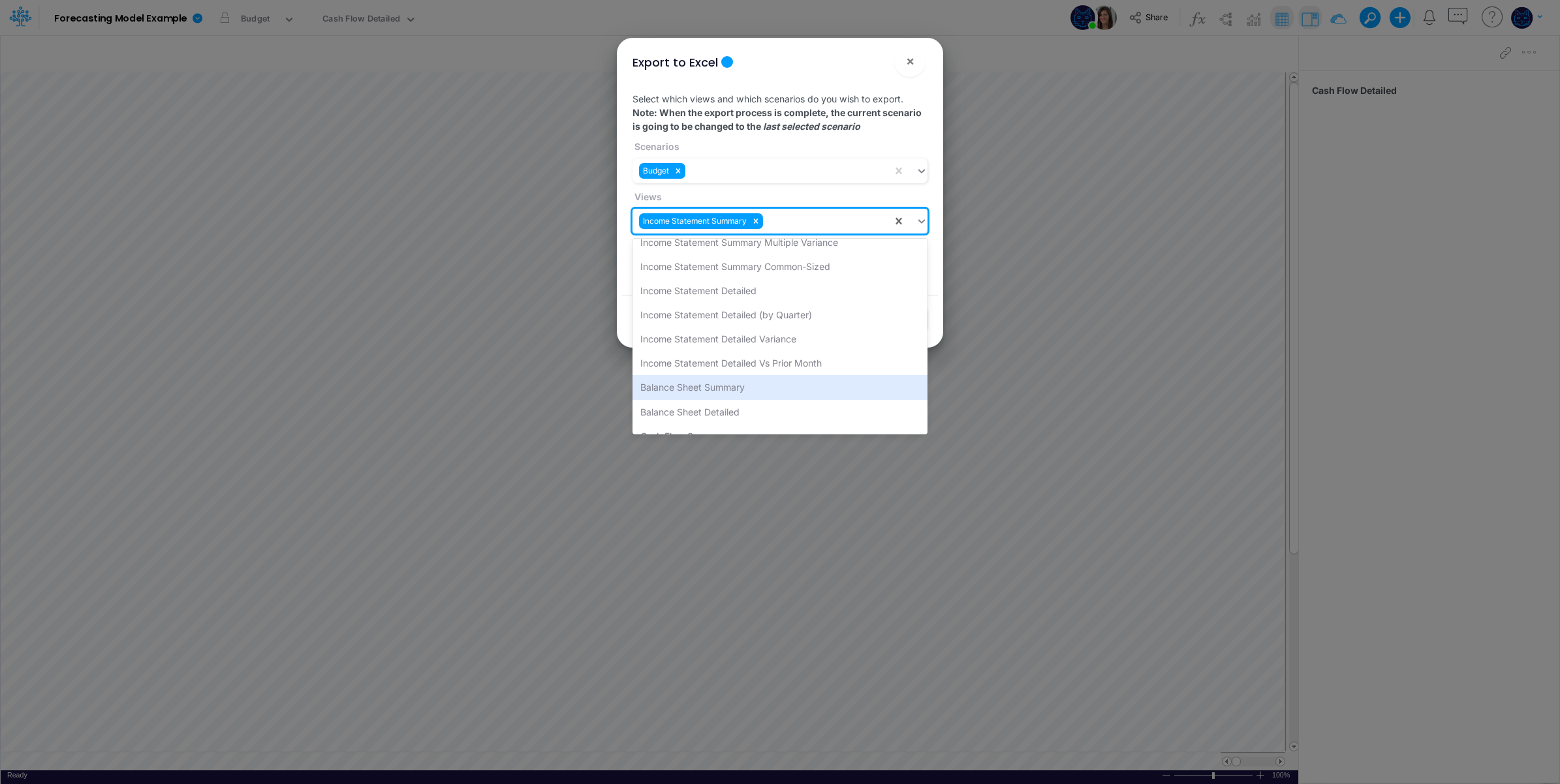
drag, startPoint x: 791, startPoint y: 385, endPoint x: 876, endPoint y: 336, distance: 98.1
click at [791, 386] on div "Balance Sheet Summary" at bounding box center [780, 387] width 295 height 24
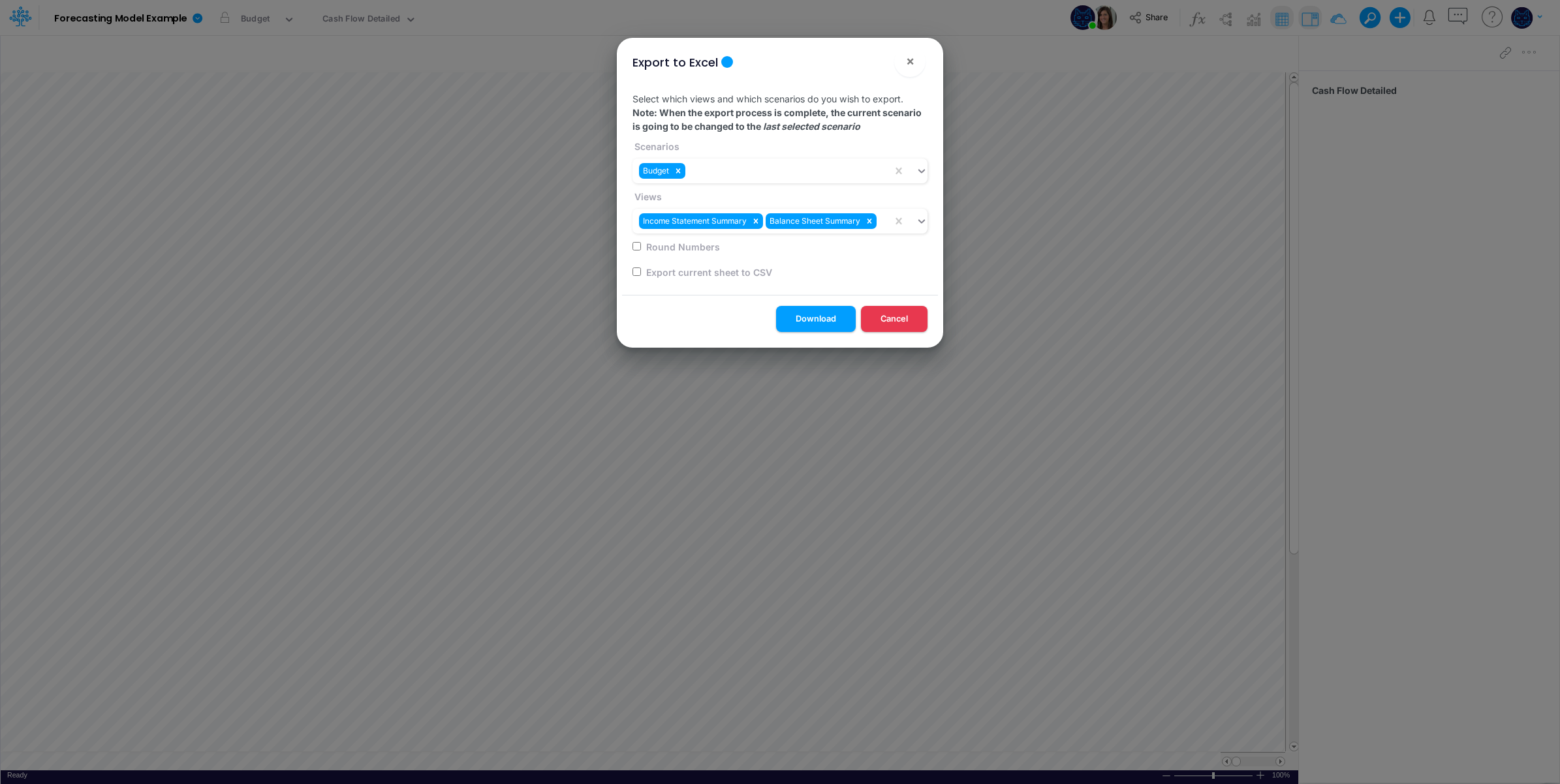
drag, startPoint x: 806, startPoint y: 316, endPoint x: 879, endPoint y: 271, distance: 85.8
click at [806, 314] on button "Download" at bounding box center [816, 319] width 80 height 25
click at [909, 54] on span "×" at bounding box center [910, 61] width 9 height 15
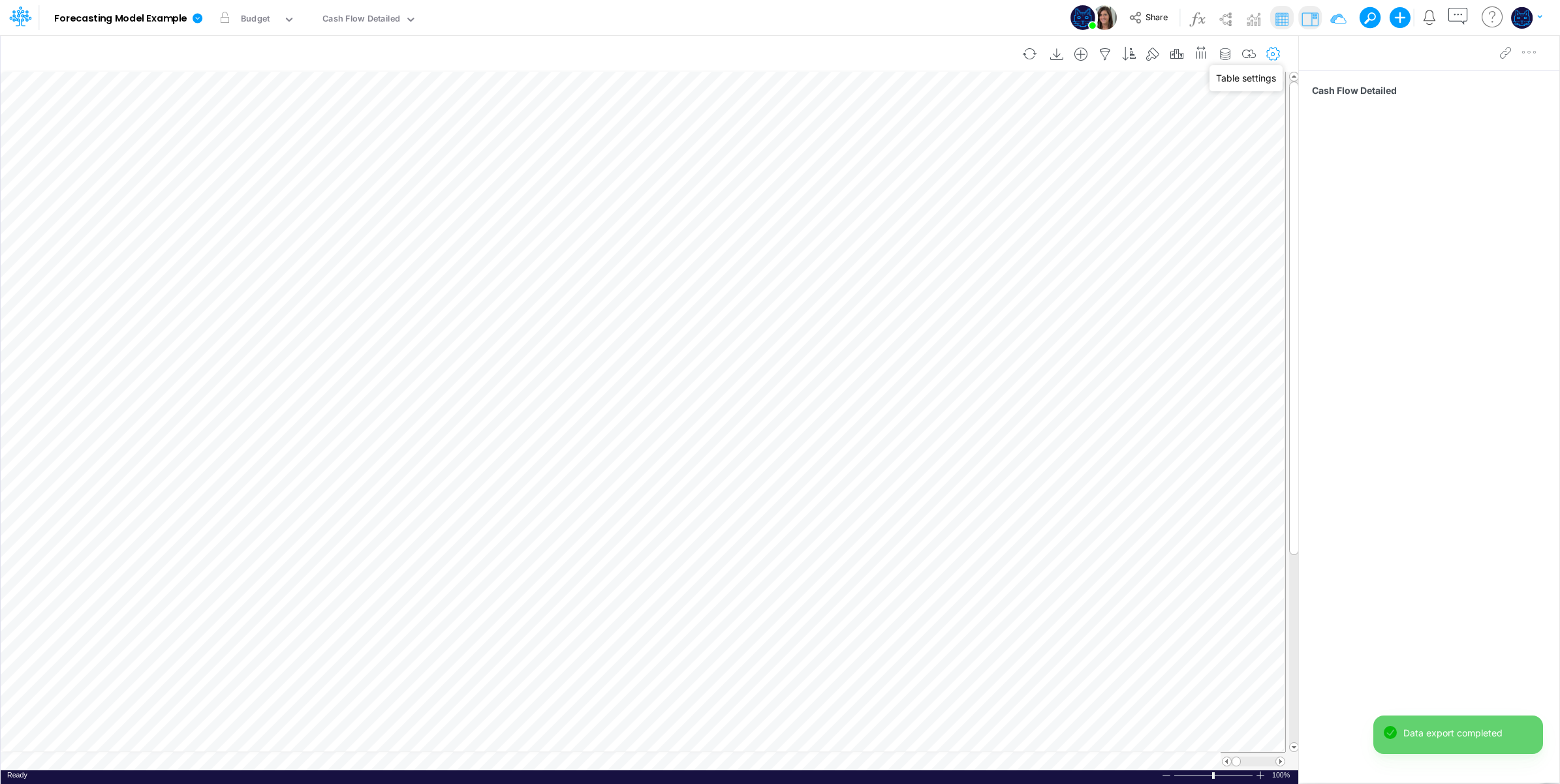
click at [1275, 53] on icon "button" at bounding box center [1274, 55] width 19 height 13
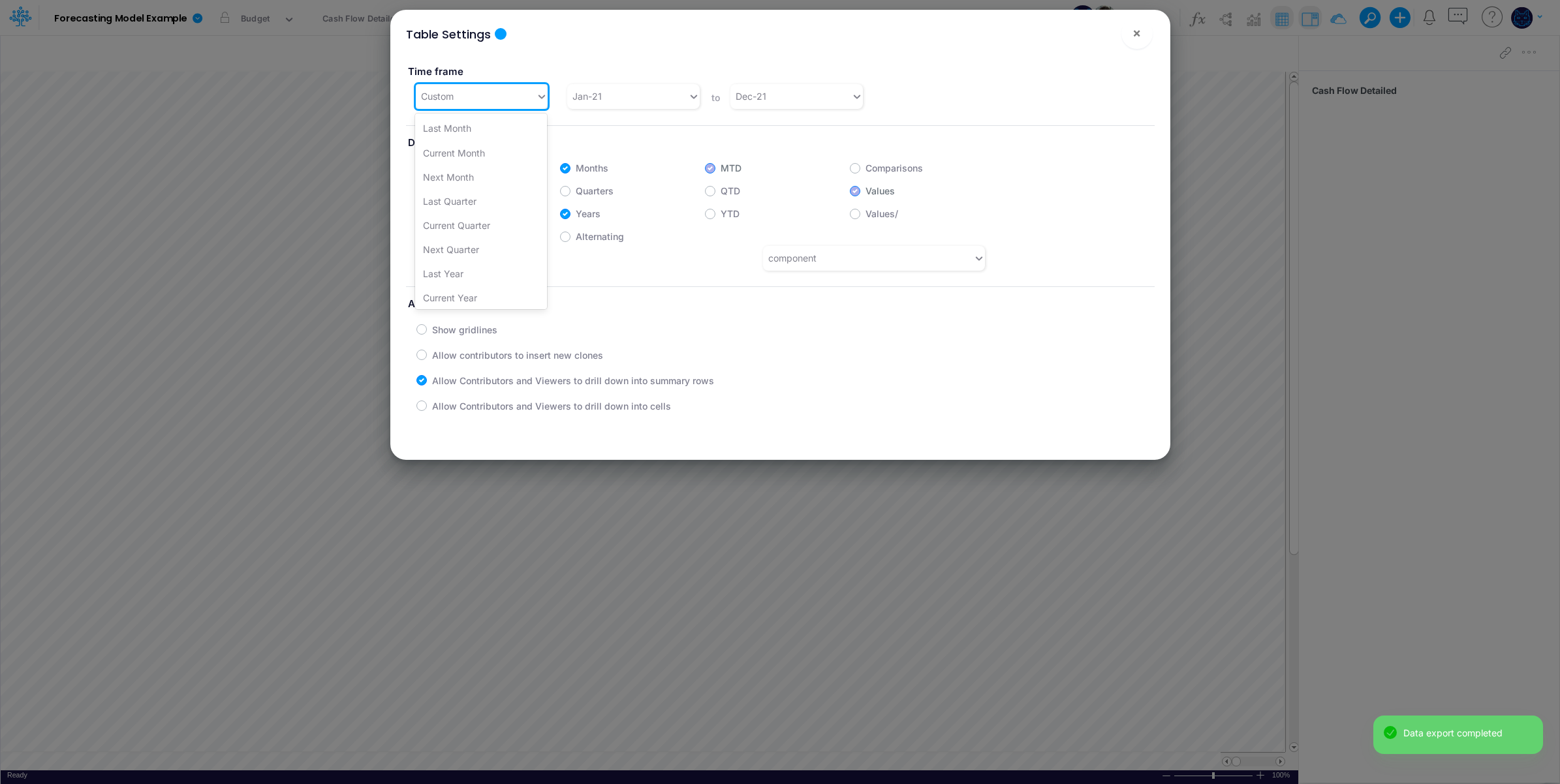
click at [483, 98] on div "Custom" at bounding box center [477, 96] width 121 height 21
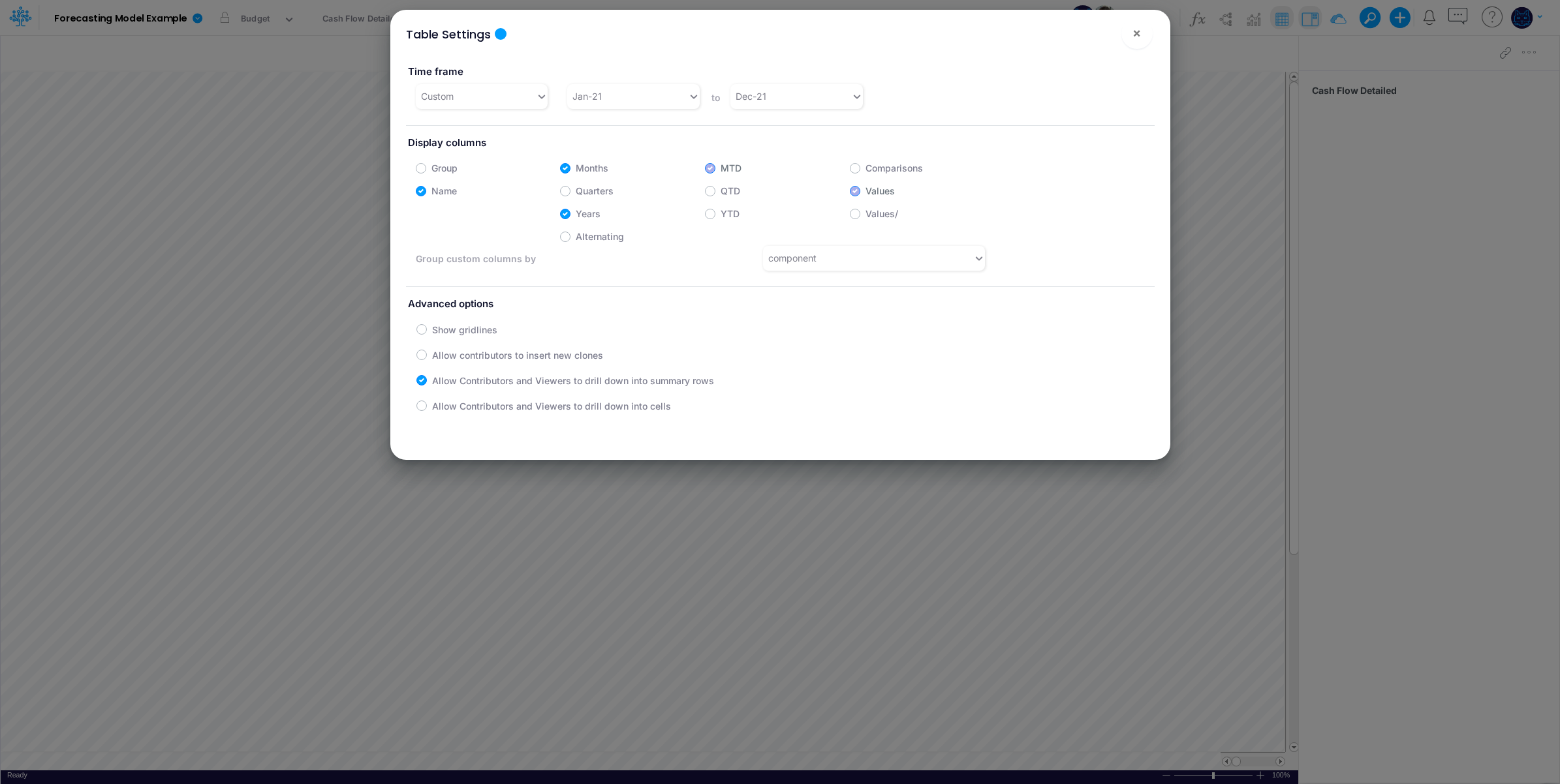
drag, startPoint x: 706, startPoint y: 125, endPoint x: 597, endPoint y: 165, distance: 116.1
click at [704, 125] on div "Time frame Custom Jan-21 to Dec-21 Display columns Group Months MTD Comparisons…" at bounding box center [780, 236] width 749 height 365
drag, startPoint x: 561, startPoint y: 193, endPoint x: 562, endPoint y: 165, distance: 28.0
click at [576, 192] on label "Quarters" at bounding box center [594, 191] width 37 height 13
click at [576, 192] on input "Quarters" at bounding box center [580, 187] width 9 height 9
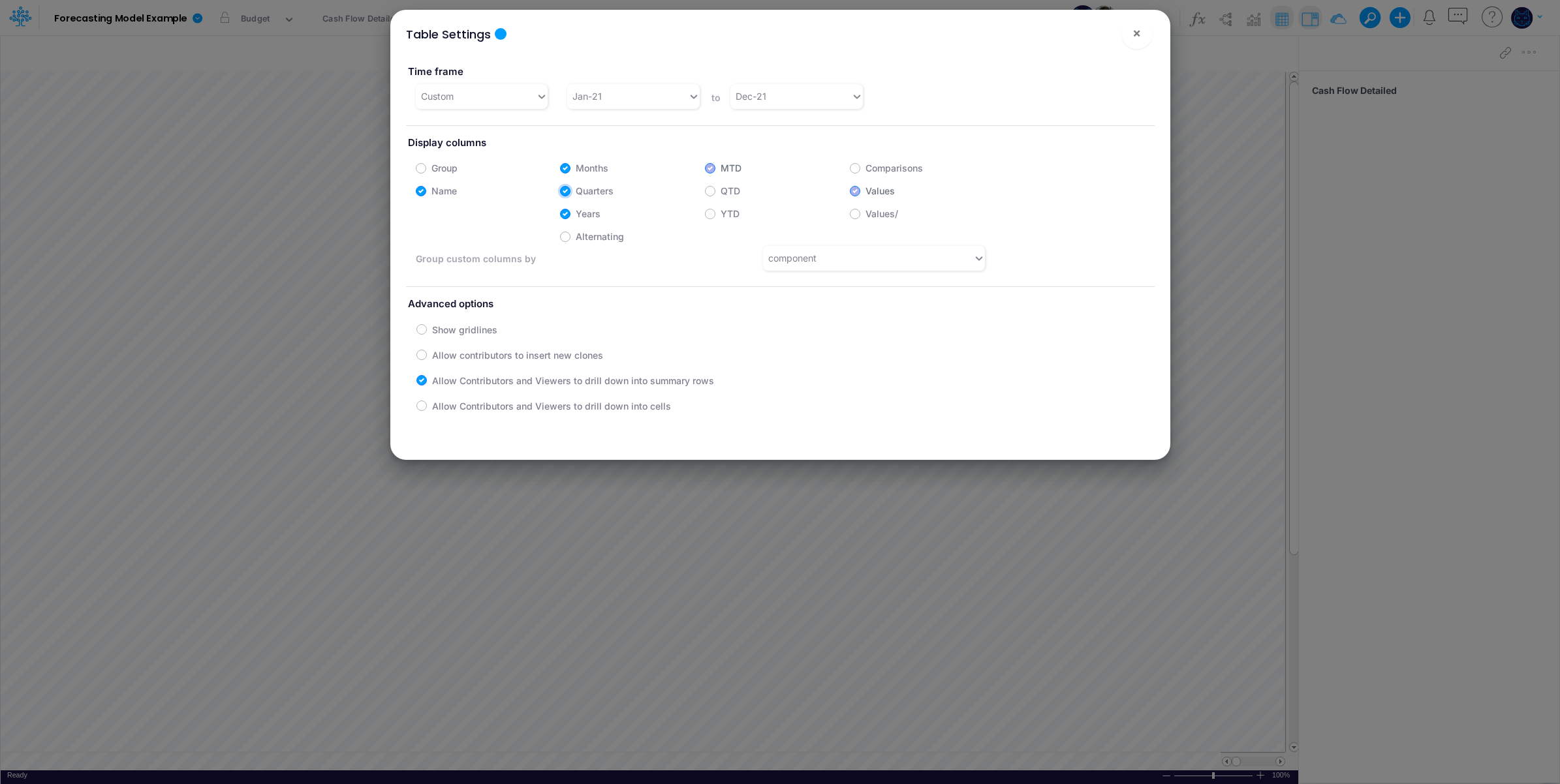
checkbox input "true"
click at [576, 163] on label "Months" at bounding box center [592, 168] width 33 height 13
click at [576, 163] on input "Months" at bounding box center [580, 164] width 9 height 9
checkbox input "false"
click at [1128, 30] on button "×" at bounding box center [1137, 33] width 32 height 32
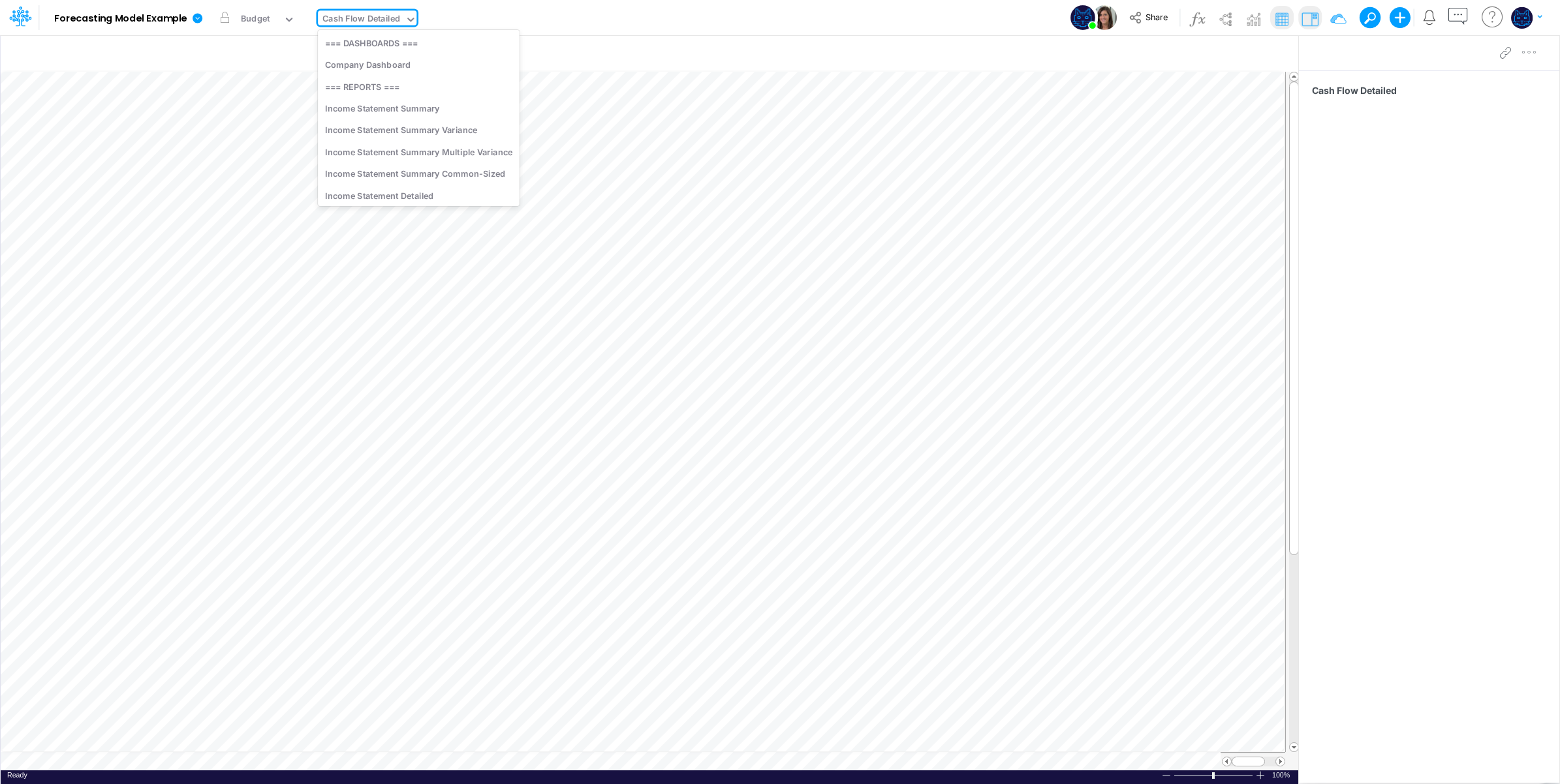
click at [381, 19] on div "Cash Flow Detailed" at bounding box center [361, 20] width 78 height 15
click at [474, 110] on div "Income Statement Summary" at bounding box center [419, 108] width 202 height 21
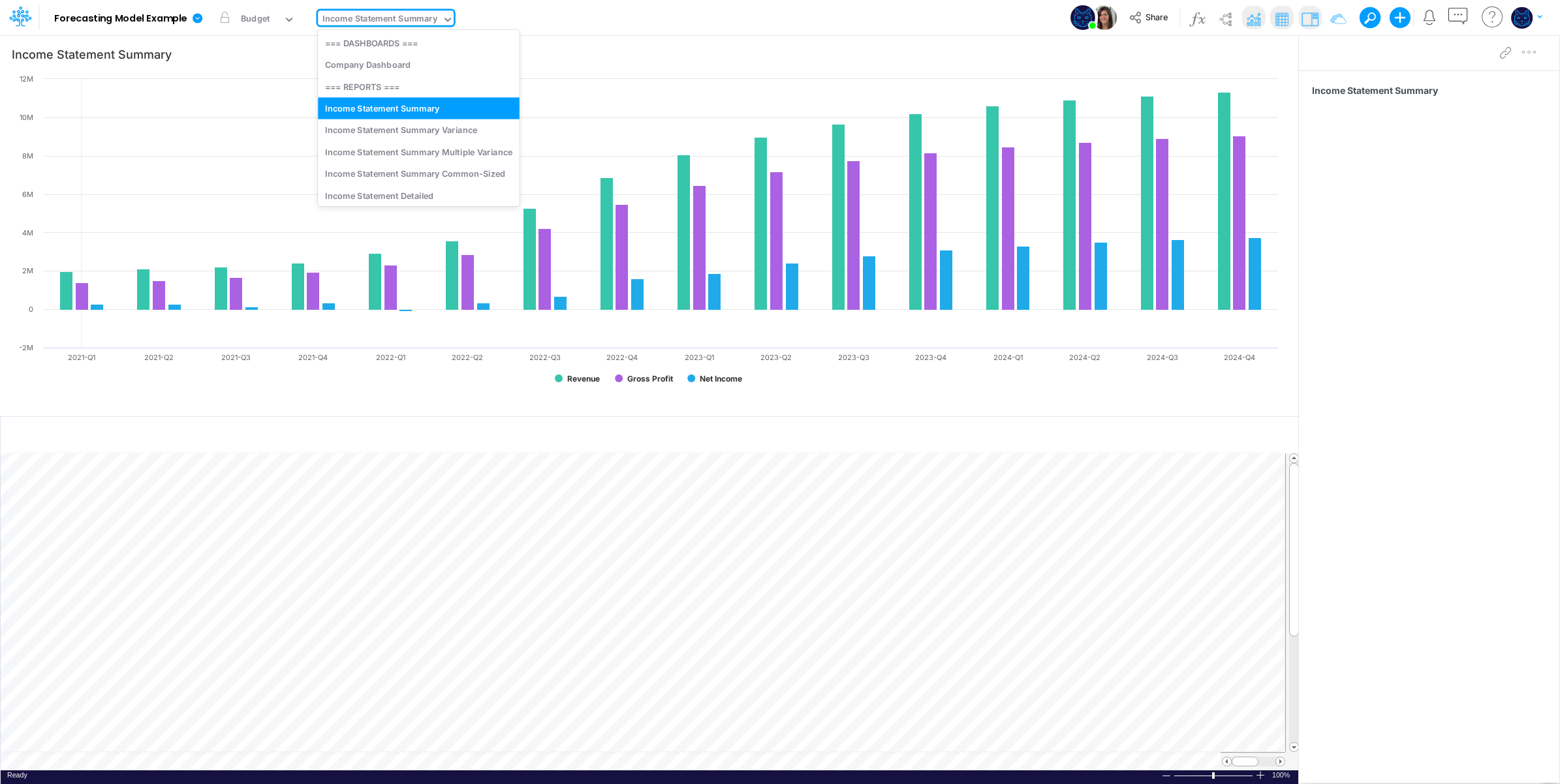
click at [409, 14] on div "Income Statement Summary" at bounding box center [381, 20] width 115 height 15
click at [458, 128] on div "Income Statement Summary Variance" at bounding box center [419, 130] width 202 height 21
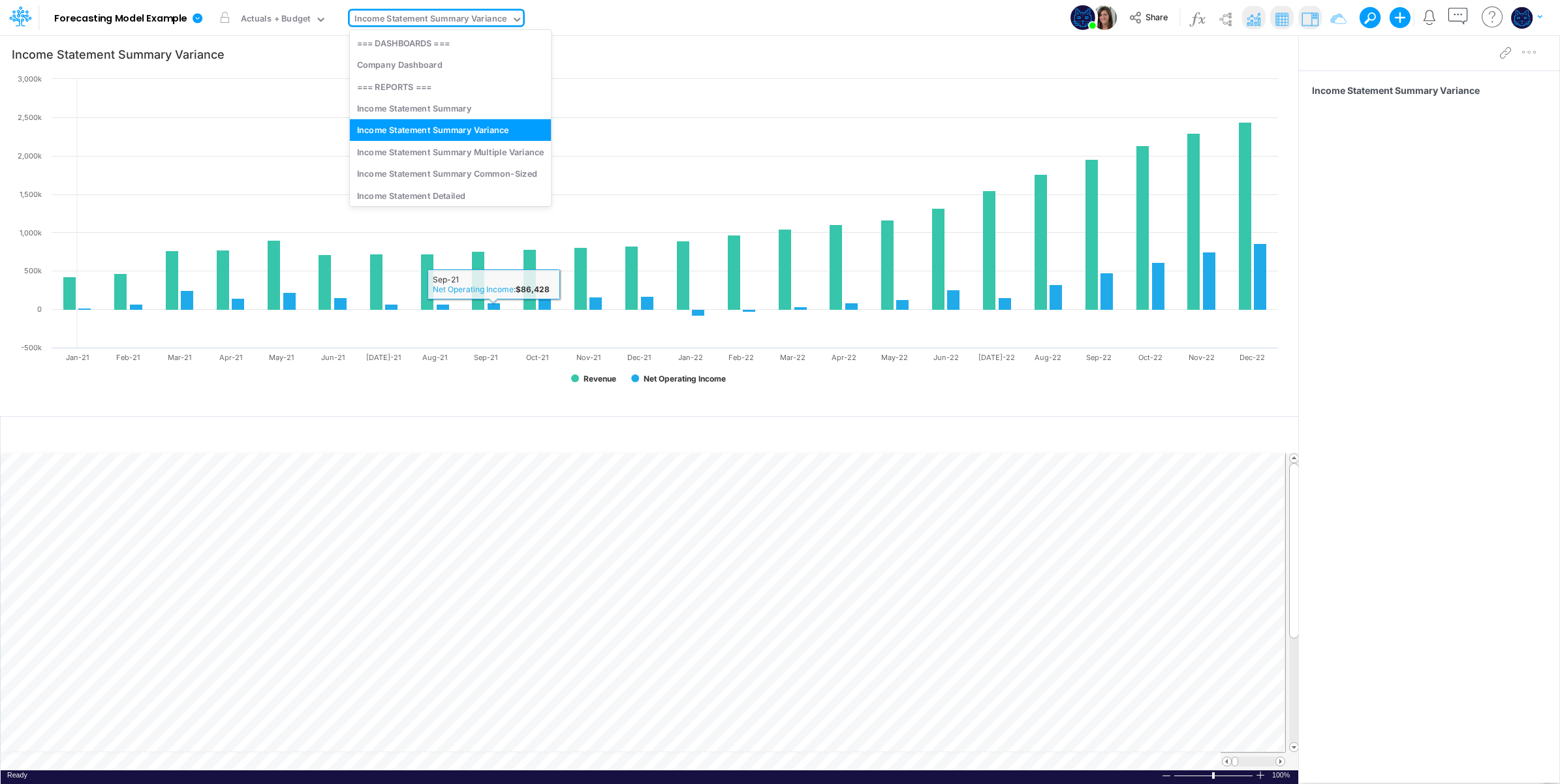
click at [463, 17] on div "Income Statement Summary Variance" at bounding box center [431, 20] width 152 height 15
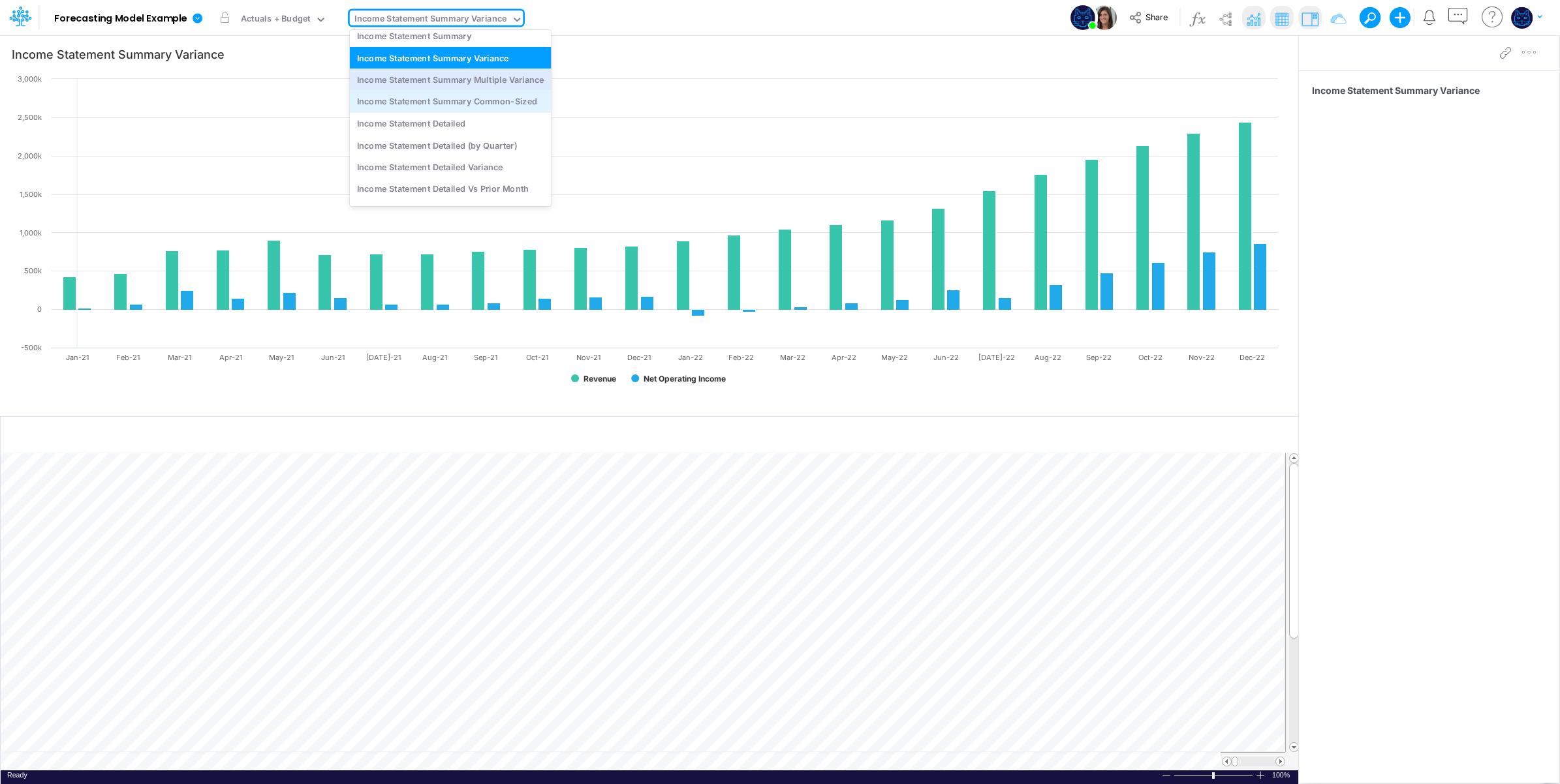
scroll to position [109, 0]
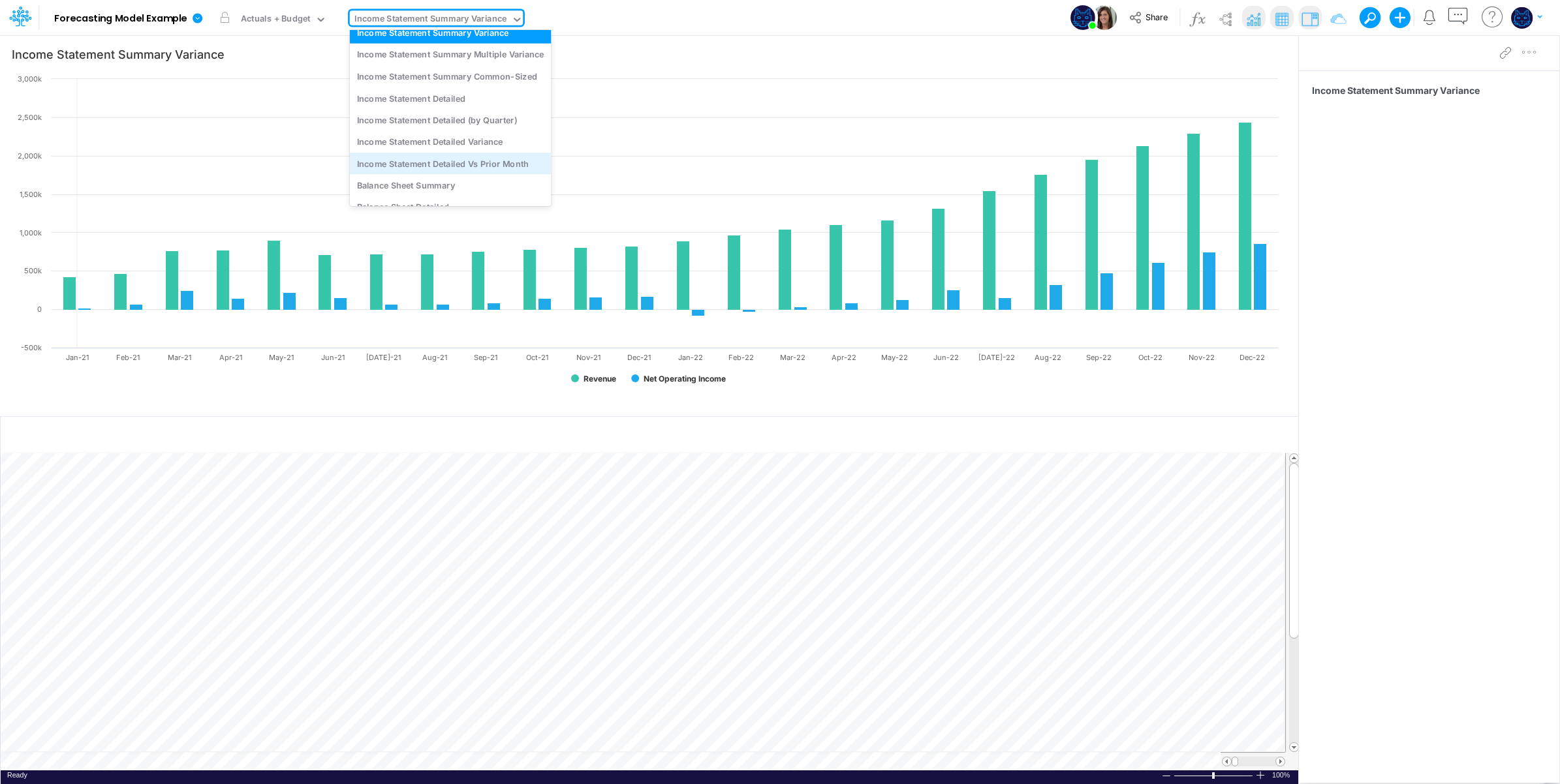
click at [508, 163] on div "Income Statement Detailed Vs Prior Month" at bounding box center [451, 163] width 202 height 21
type input "Income Statement Detailed Vs Prior Month"
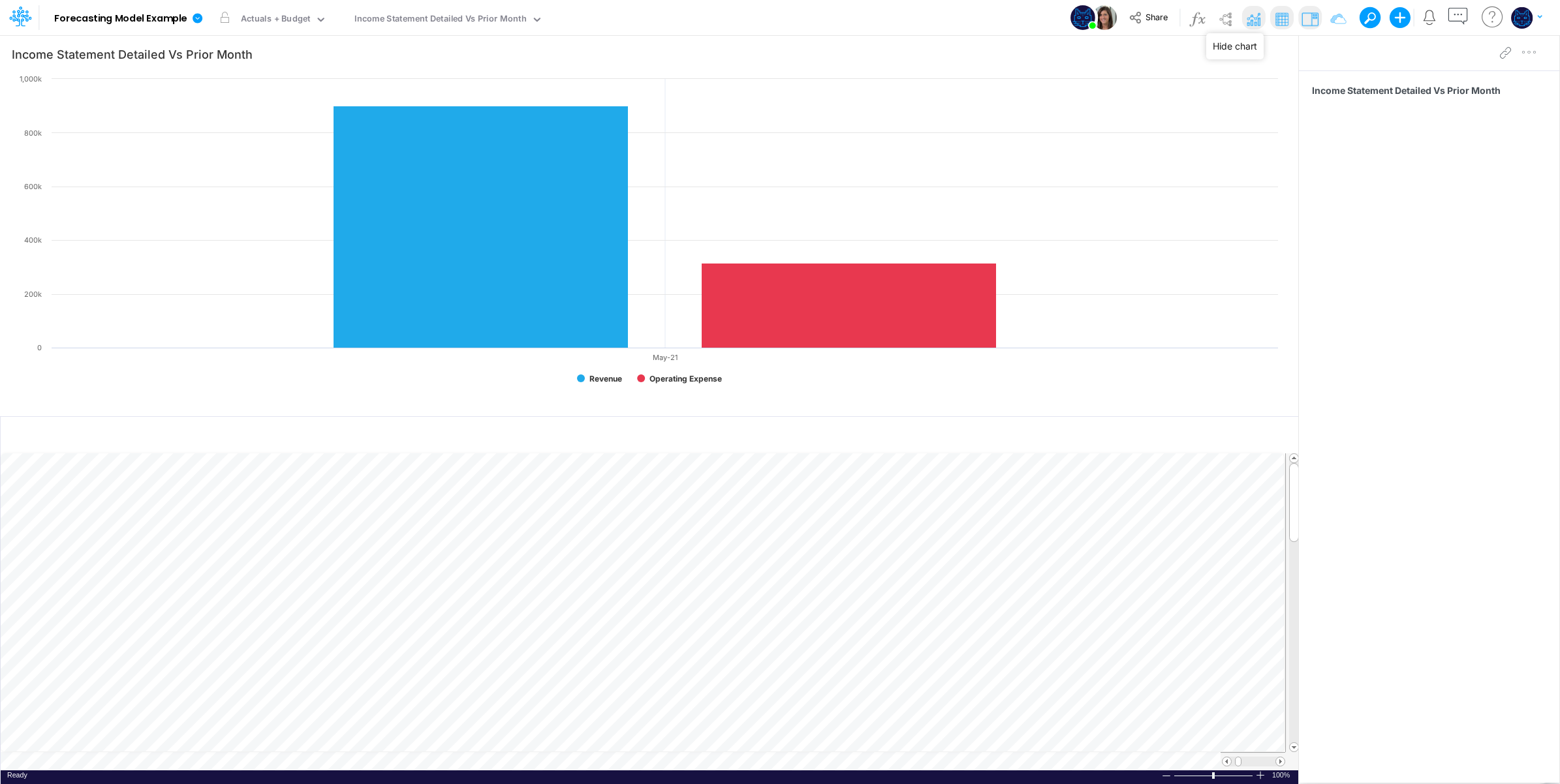
click at [1250, 12] on img at bounding box center [1253, 19] width 21 height 21
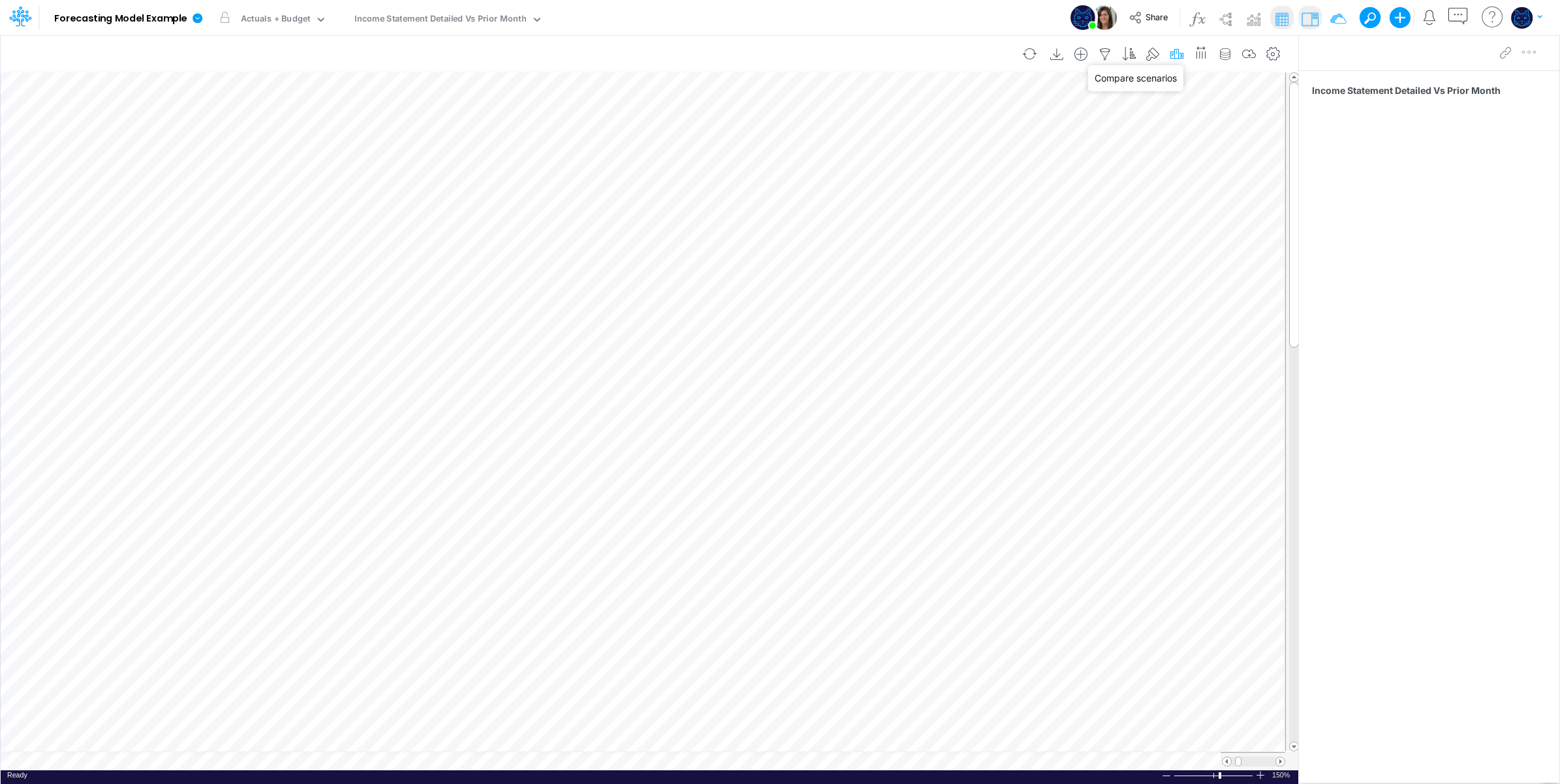
click at [1178, 50] on icon "button" at bounding box center [1176, 55] width 19 height 13
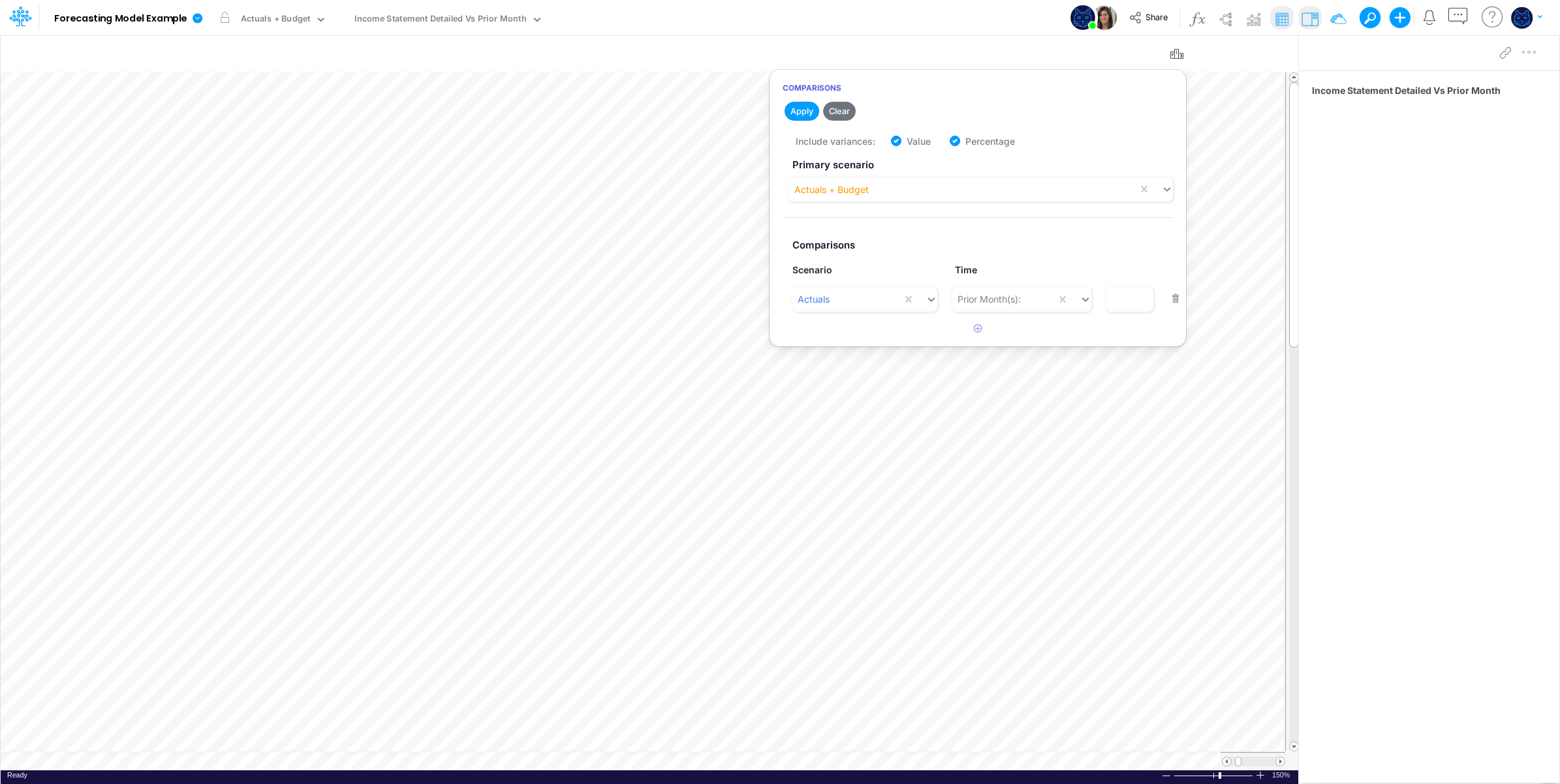
click at [818, 13] on div "Model Forecasting Model Example Edit model settings Duplicate Import QuickBooks…" at bounding box center [780, 17] width 1404 height 36
click at [1139, 17] on icon at bounding box center [1135, 17] width 14 height 14
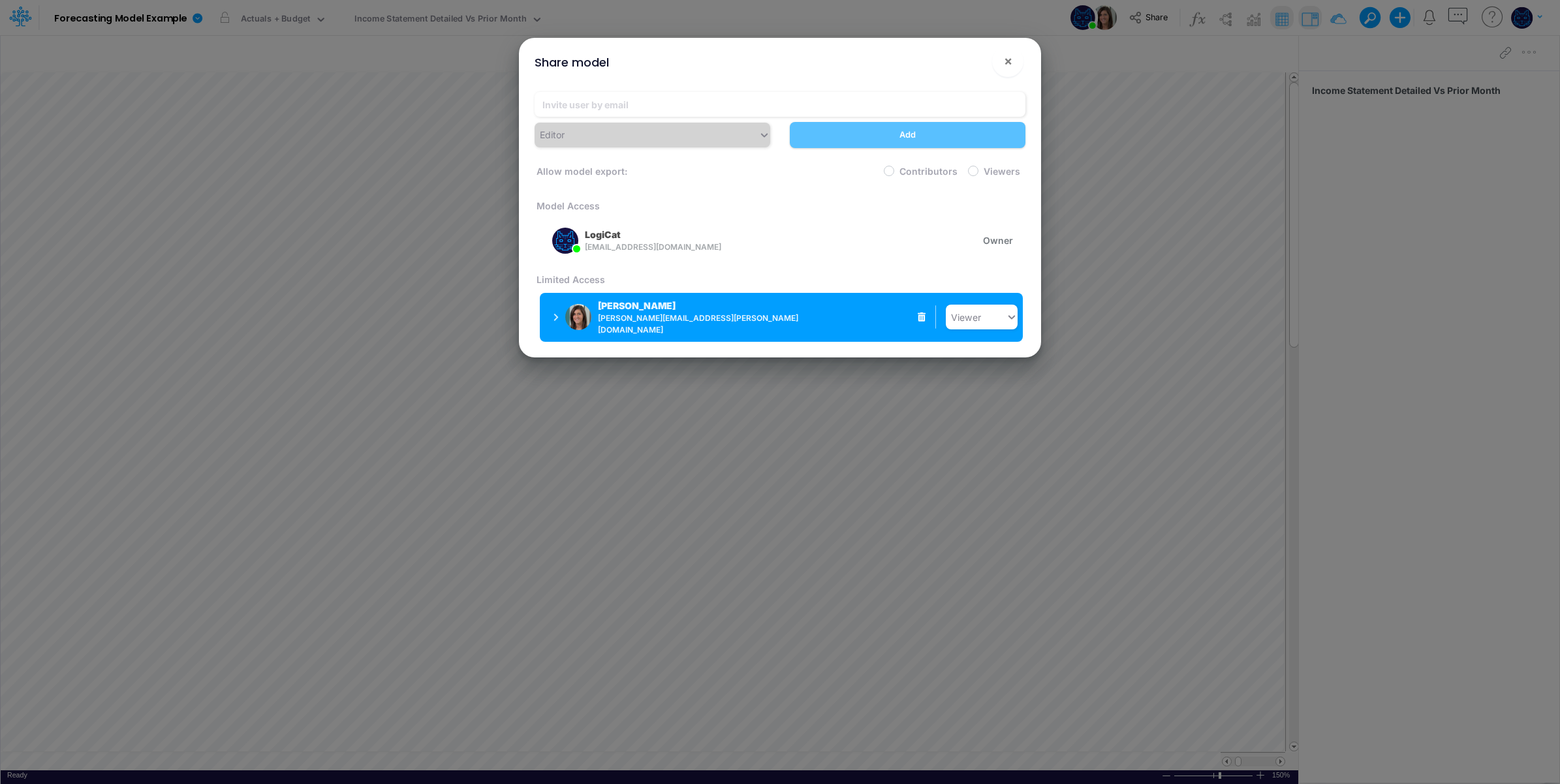
click at [657, 312] on p "Carissa Castro" at bounding box center [636, 306] width 78 height 13
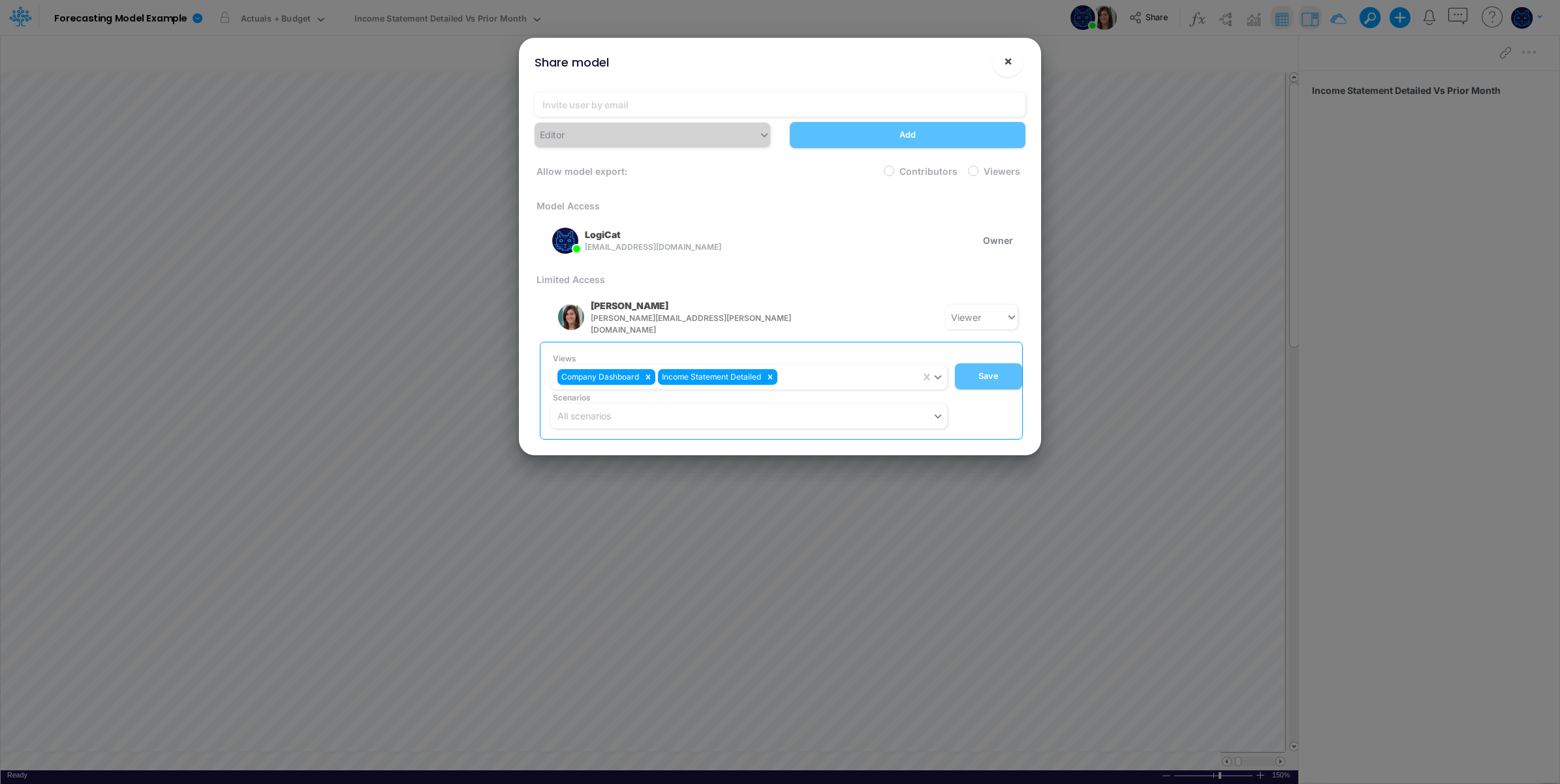
click at [1006, 58] on span "×" at bounding box center [1008, 61] width 9 height 15
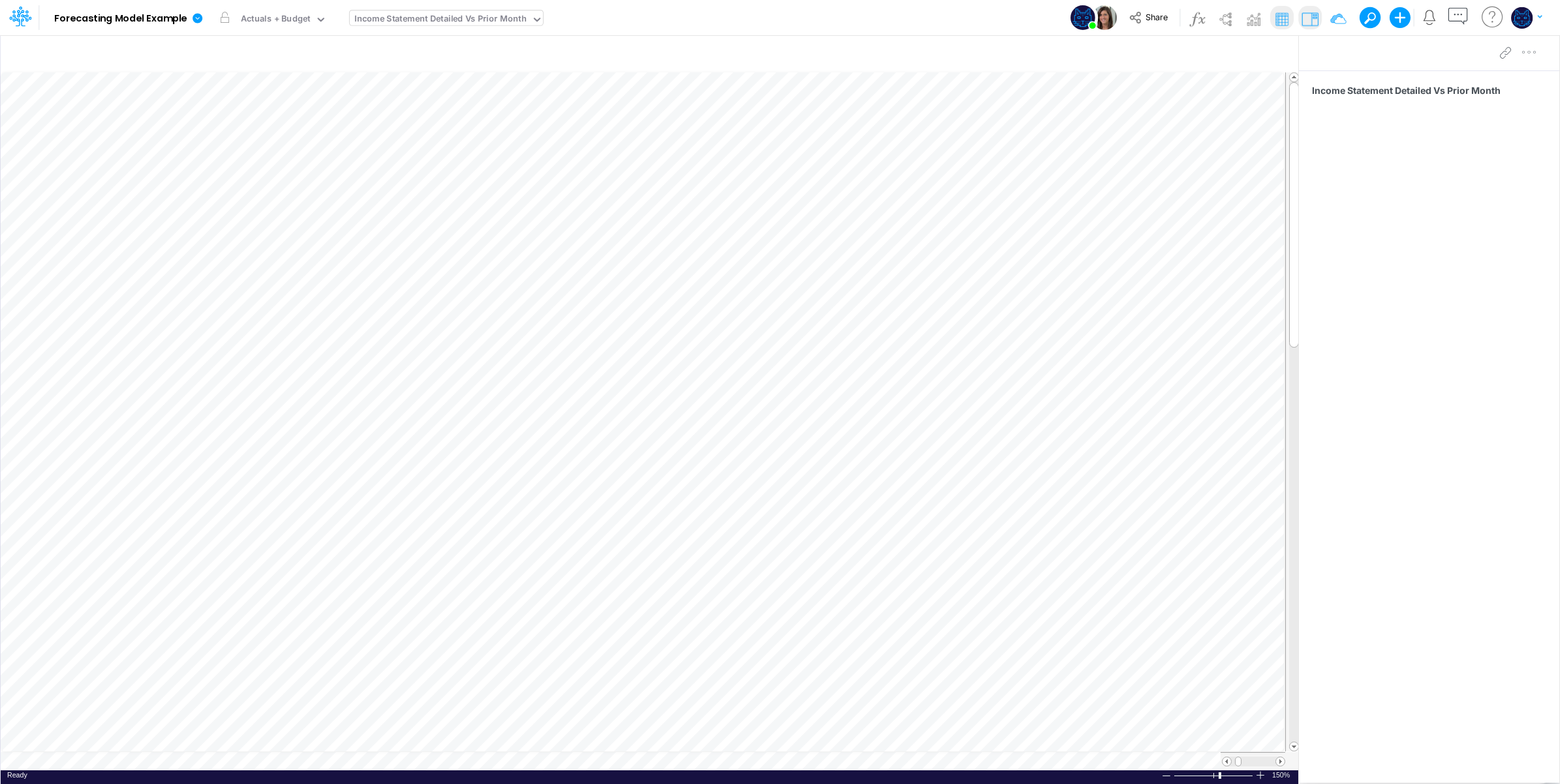
click at [502, 19] on div "Income Statement Detailed Vs Prior Month" at bounding box center [440, 20] width 172 height 15
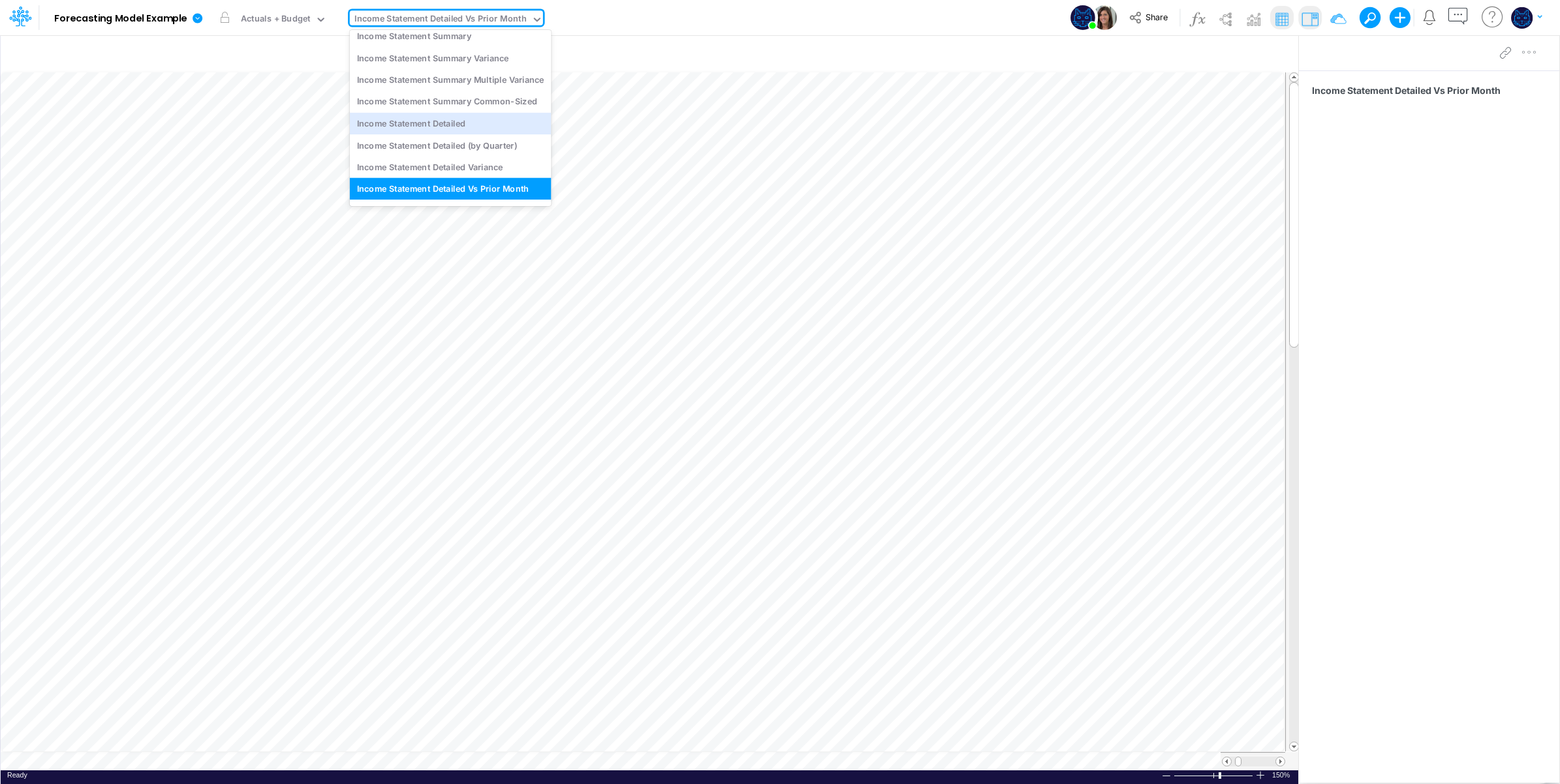
drag, startPoint x: 869, startPoint y: 21, endPoint x: 860, endPoint y: 21, distance: 9.0
click at [864, 21] on div "Model Forecasting Model Example Edit model settings Duplicate Import QuickBooks…" at bounding box center [780, 17] width 1404 height 36
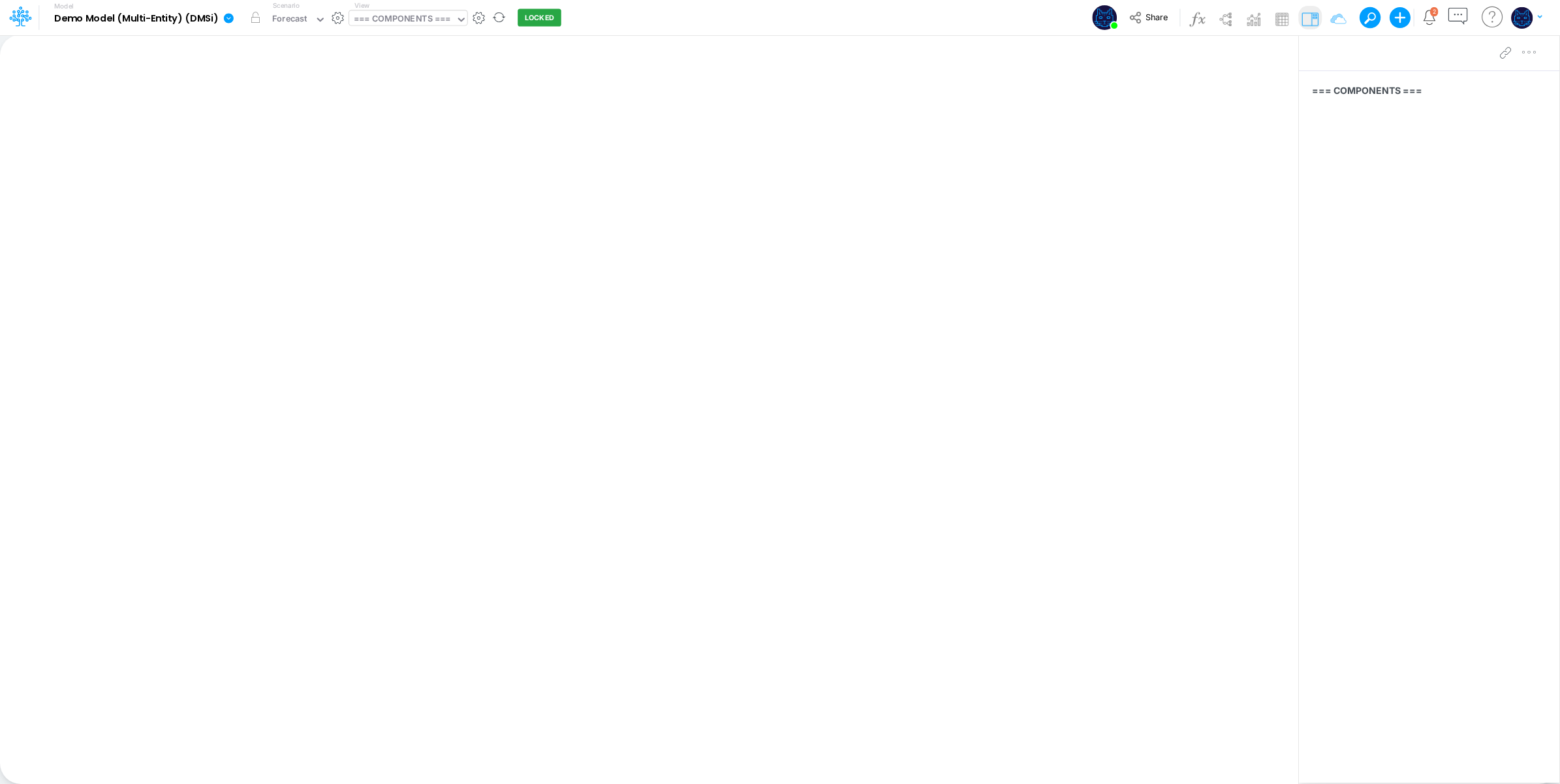
click at [425, 17] on div "=== COMPONENTS ===" at bounding box center [402, 20] width 97 height 15
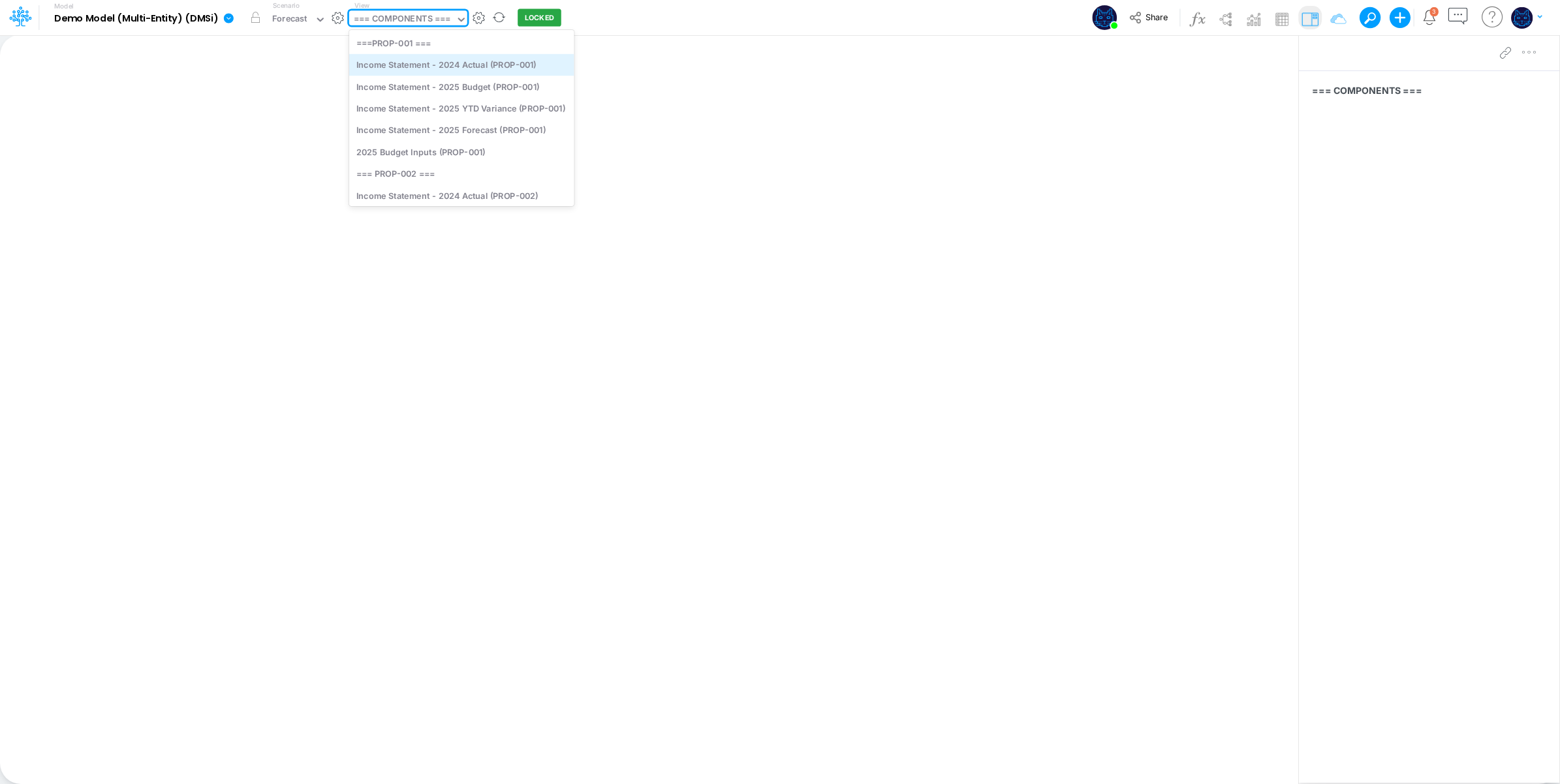
click at [489, 72] on div "Income Statement - 2024 Actual (PROP-001)" at bounding box center [461, 64] width 225 height 21
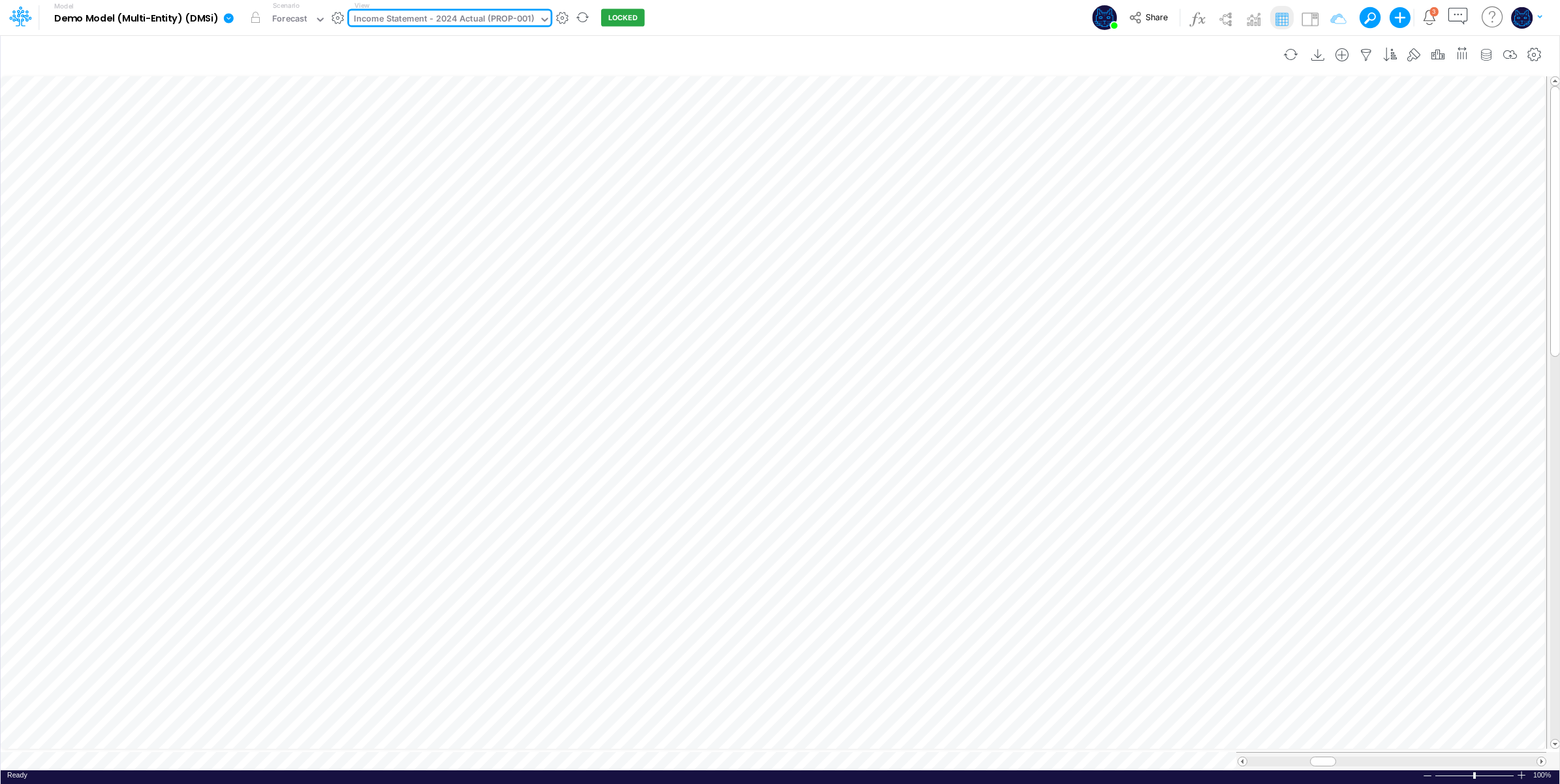
click at [480, 37] on div "Insert new Conditional formatting" at bounding box center [780, 55] width 1559 height 37
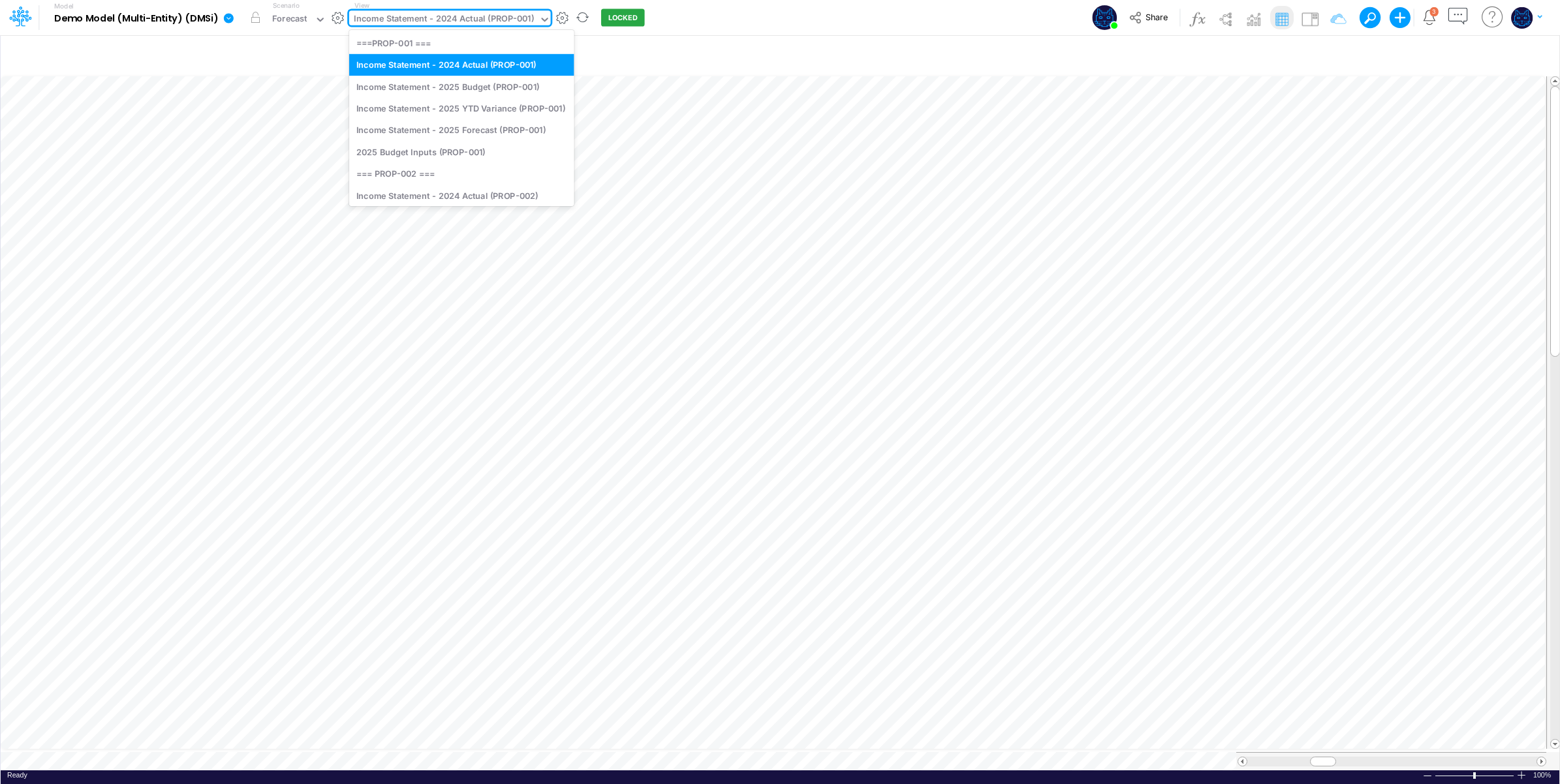
click at [478, 26] on div "Income Statement - 2024 Actual (PROP-001)" at bounding box center [443, 20] width 180 height 15
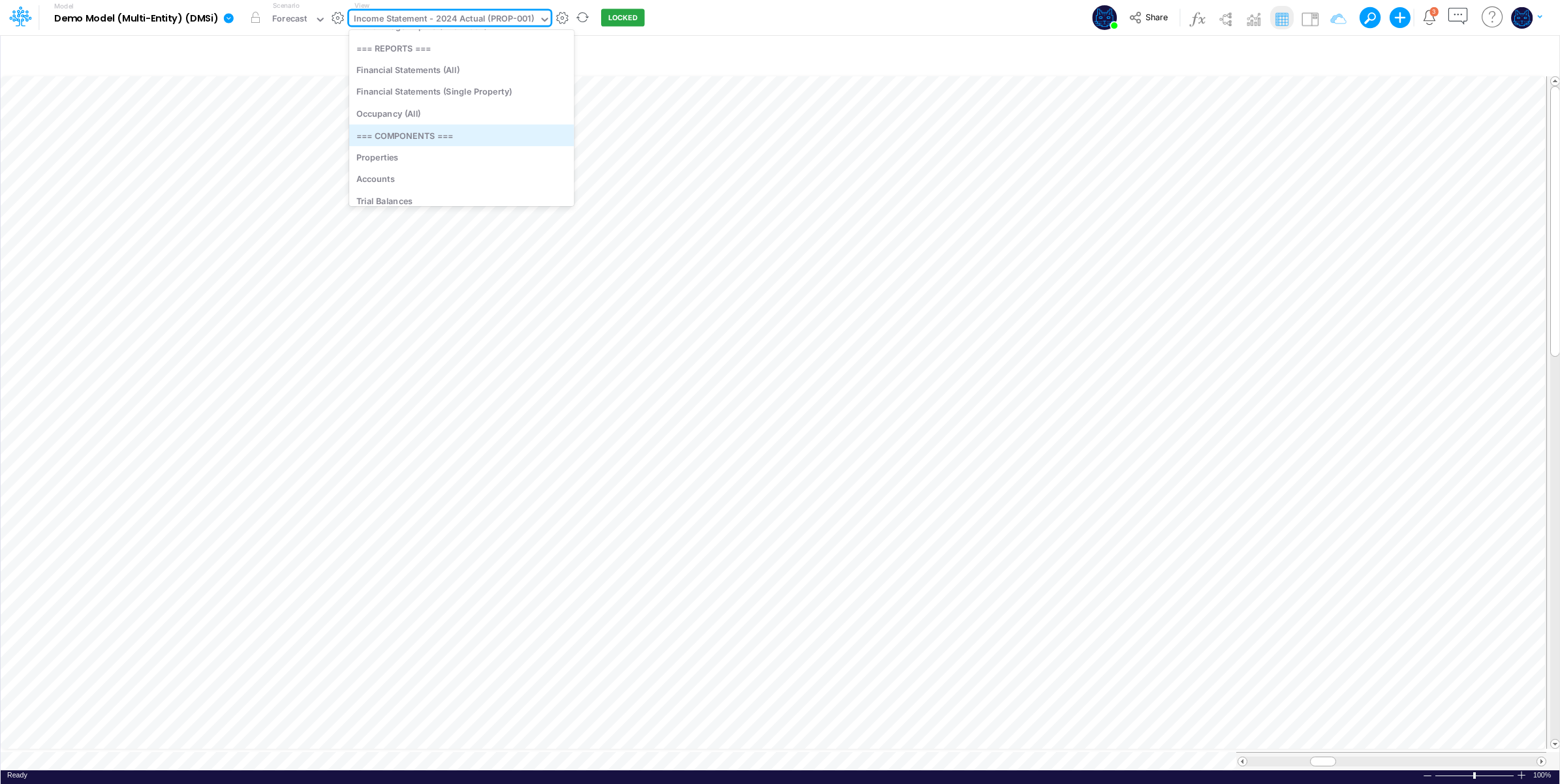
scroll to position [341, 0]
click at [438, 149] on div "Trial Balances" at bounding box center [461, 150] width 225 height 21
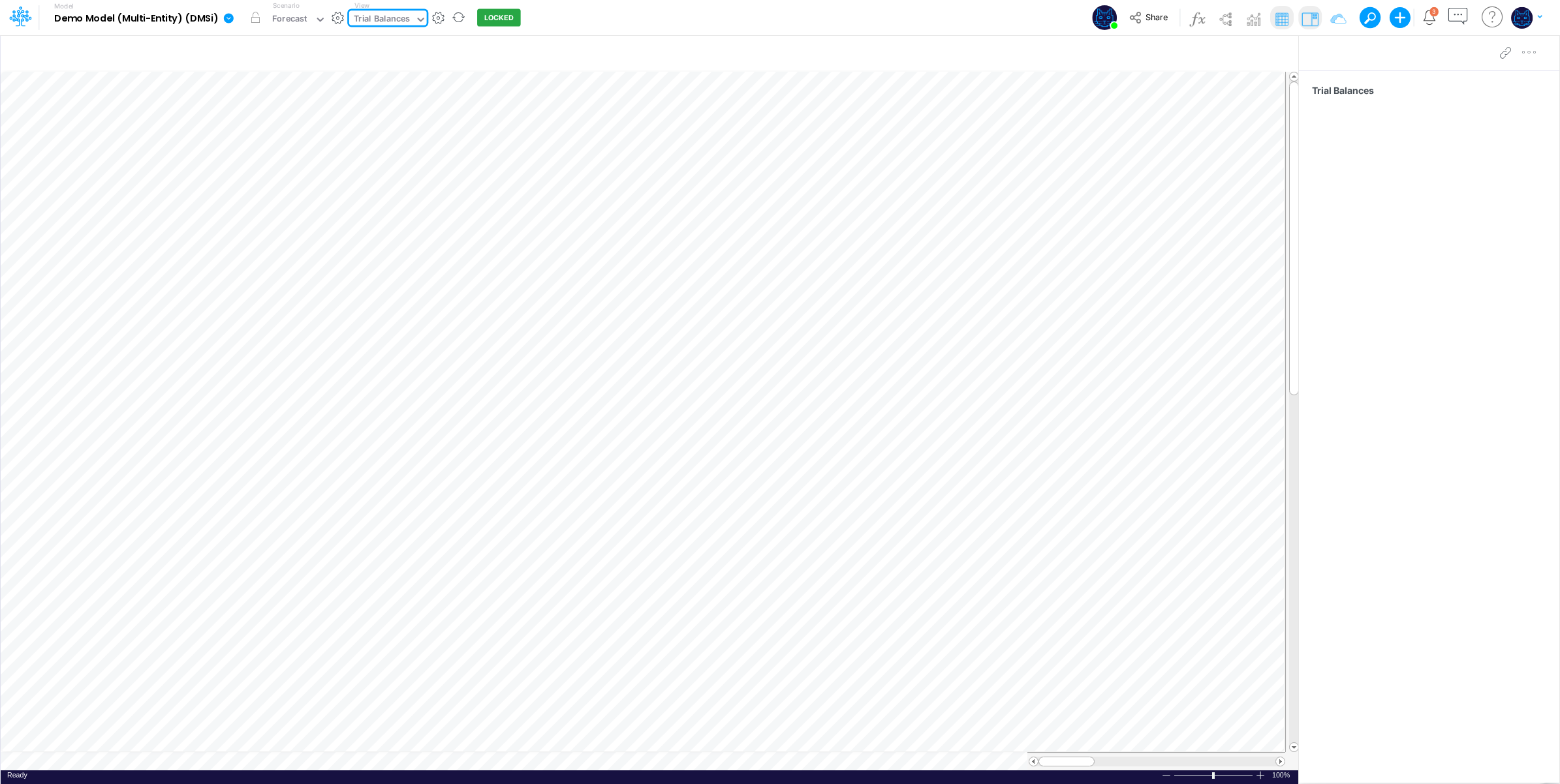
click at [618, 14] on div "Model Demo Model (Multi-Entity) (DMSi) Edit model settings Duplicate Import Qui…" at bounding box center [780, 17] width 1404 height 36
click at [1161, 17] on span "Share" at bounding box center [1156, 16] width 22 height 10
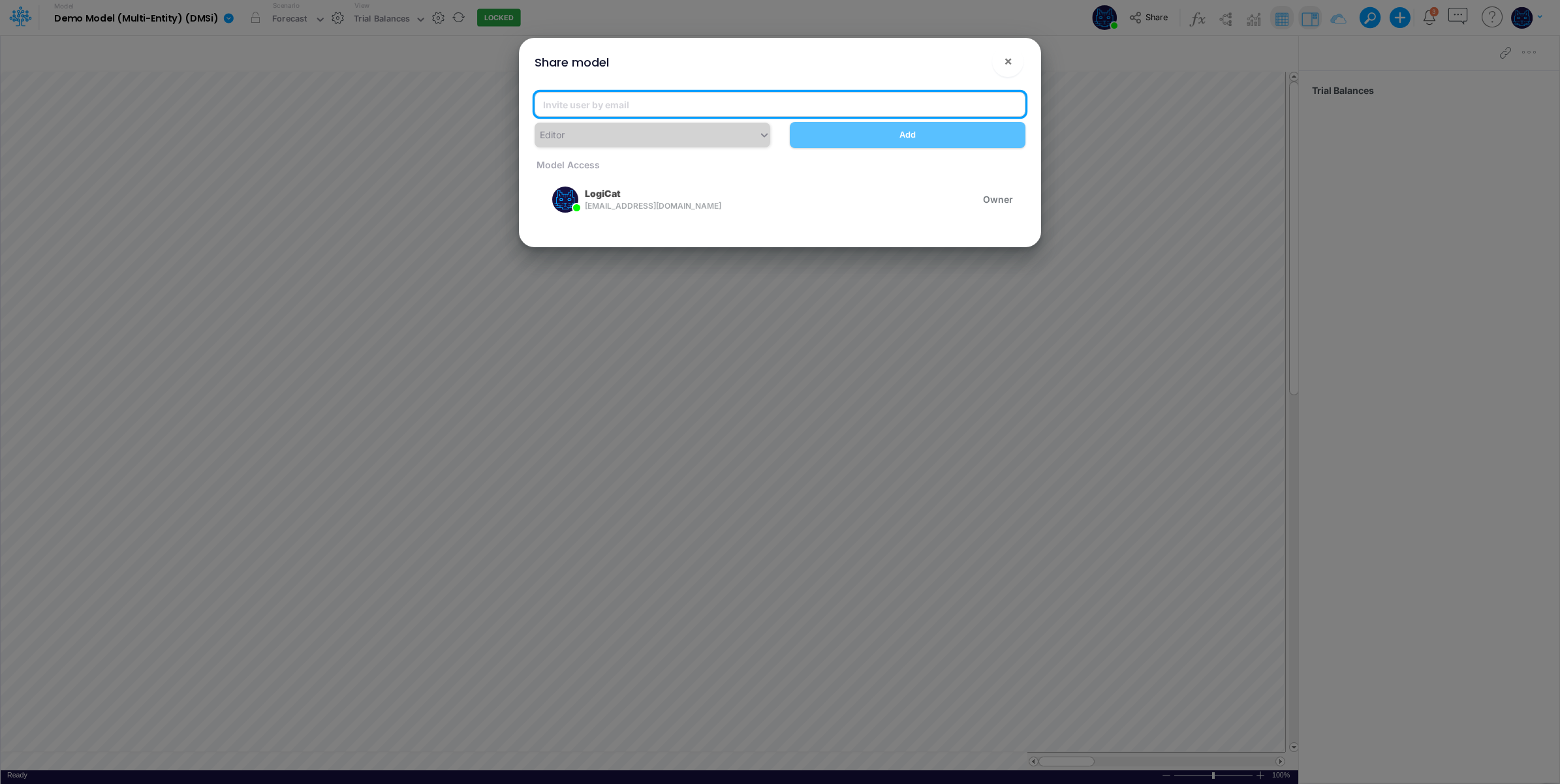
click at [679, 103] on input "email" at bounding box center [780, 105] width 491 height 25
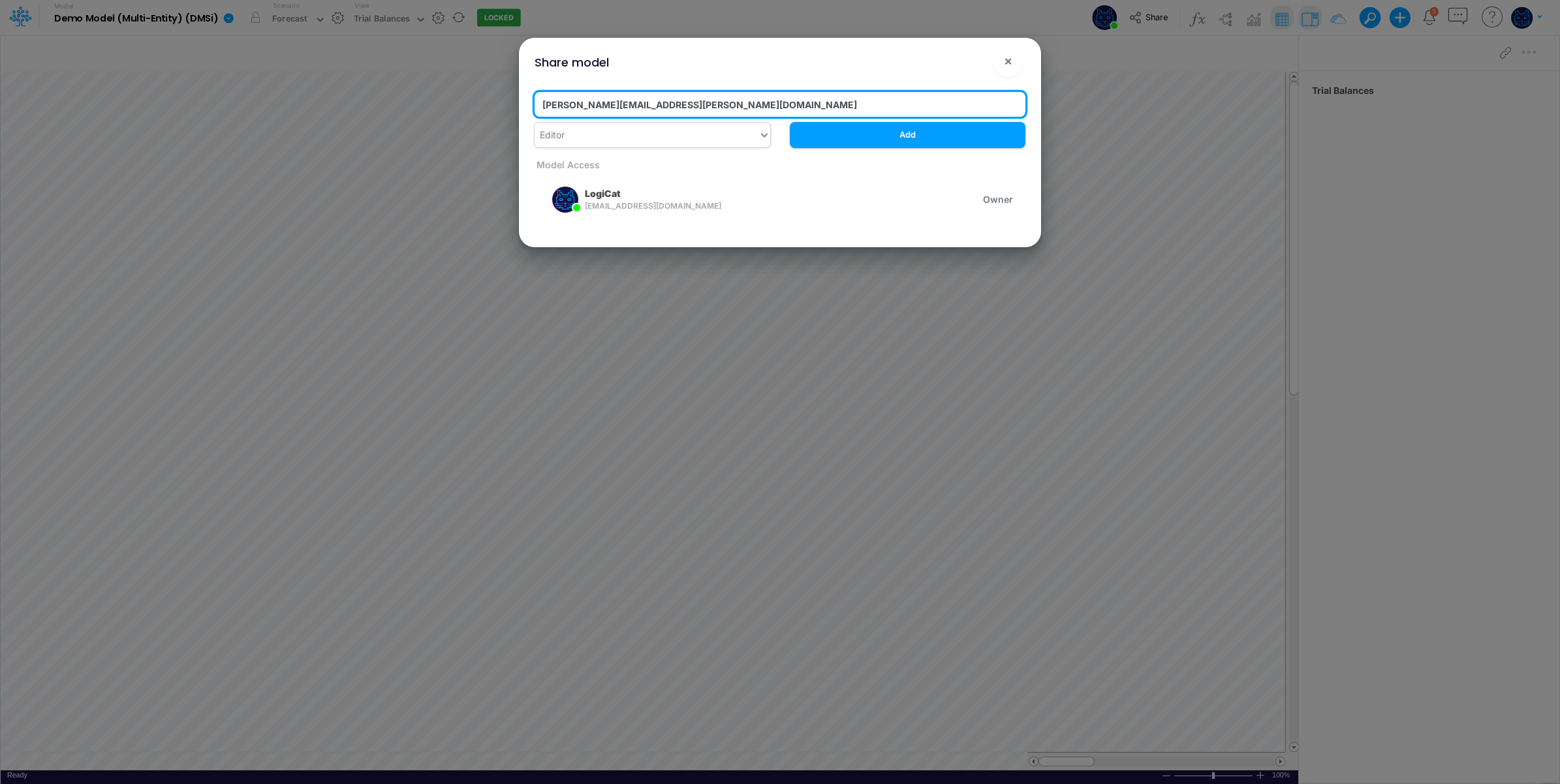
type input "[PERSON_NAME][EMAIL_ADDRESS][PERSON_NAME][DOMAIN_NAME]"
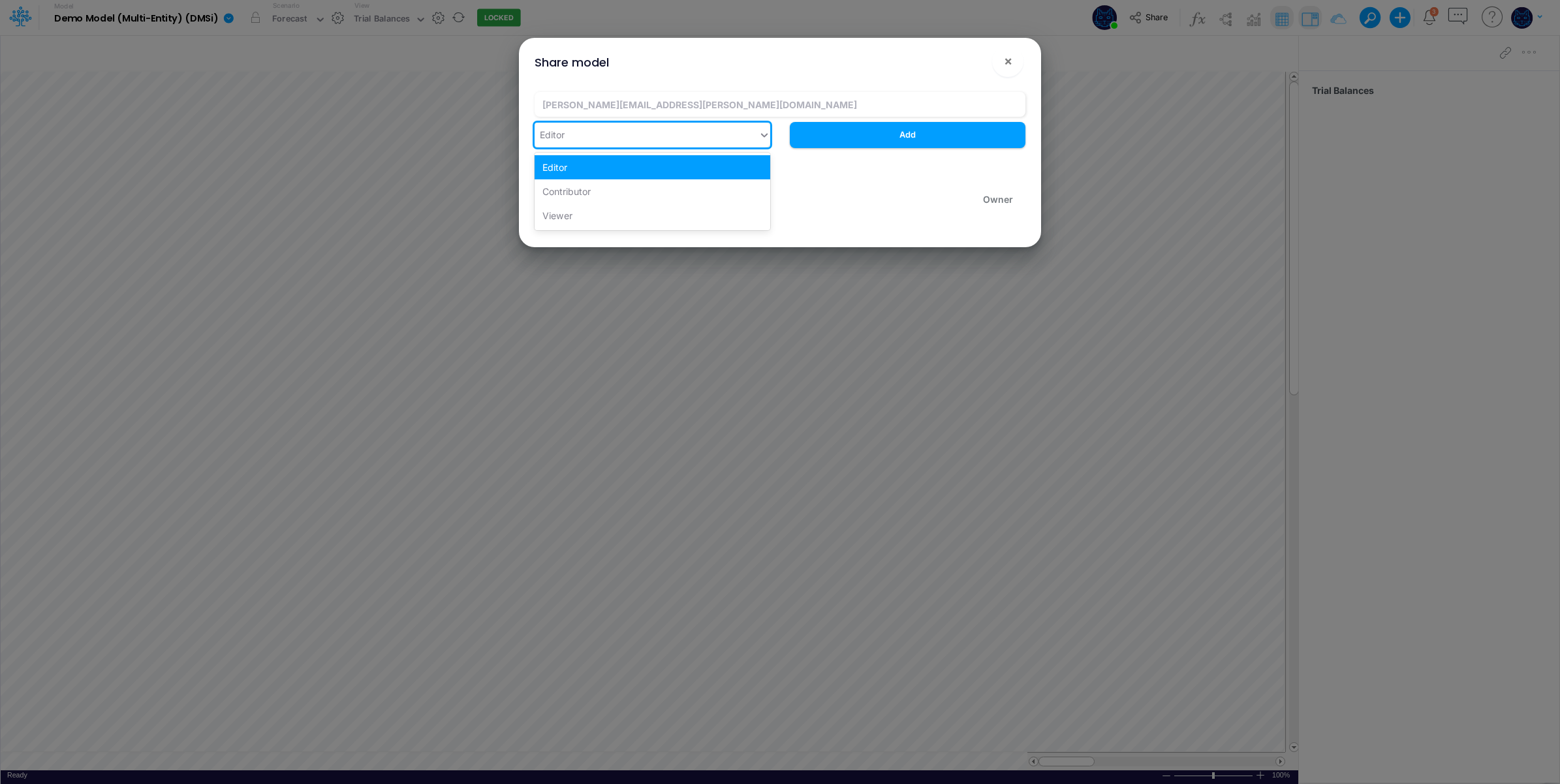
click at [689, 139] on div "Editor" at bounding box center [646, 135] width 224 height 21
click at [662, 209] on div "Viewer" at bounding box center [652, 215] width 235 height 24
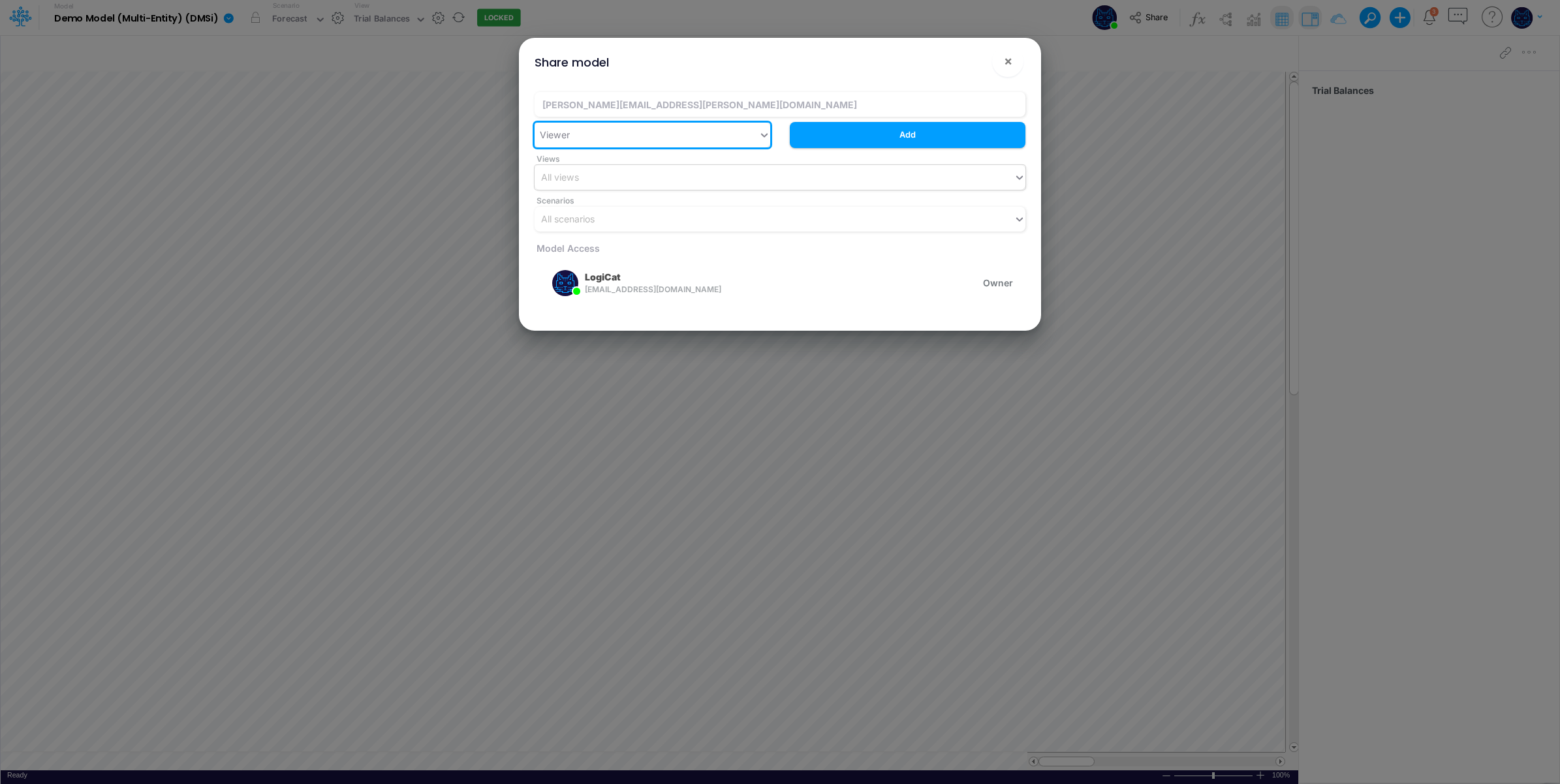
click at [669, 175] on div "All views" at bounding box center [774, 177] width 480 height 21
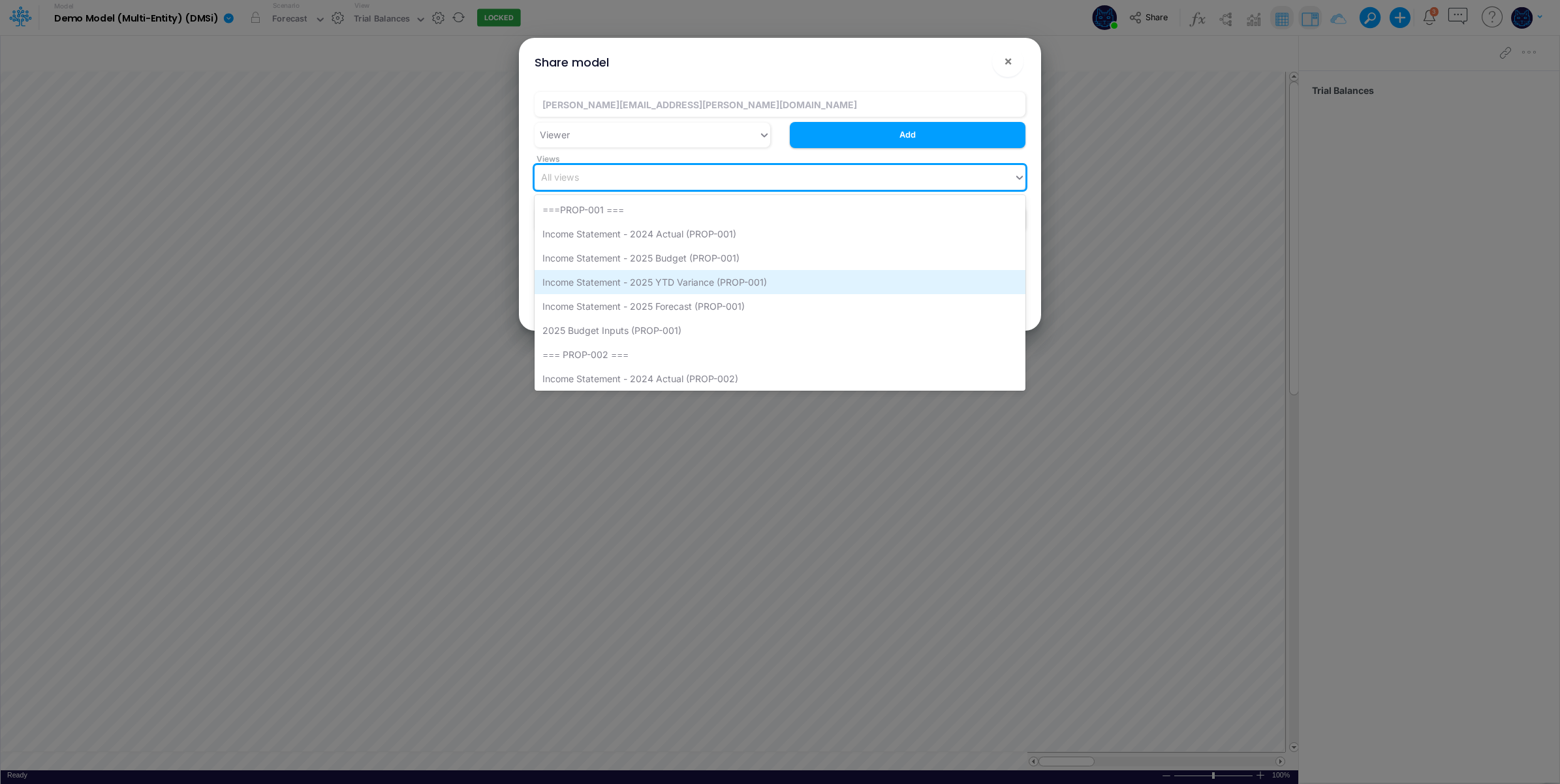
click at [825, 287] on div "Income Statement - 2025 YTD Variance (PROP-001)" at bounding box center [780, 282] width 491 height 24
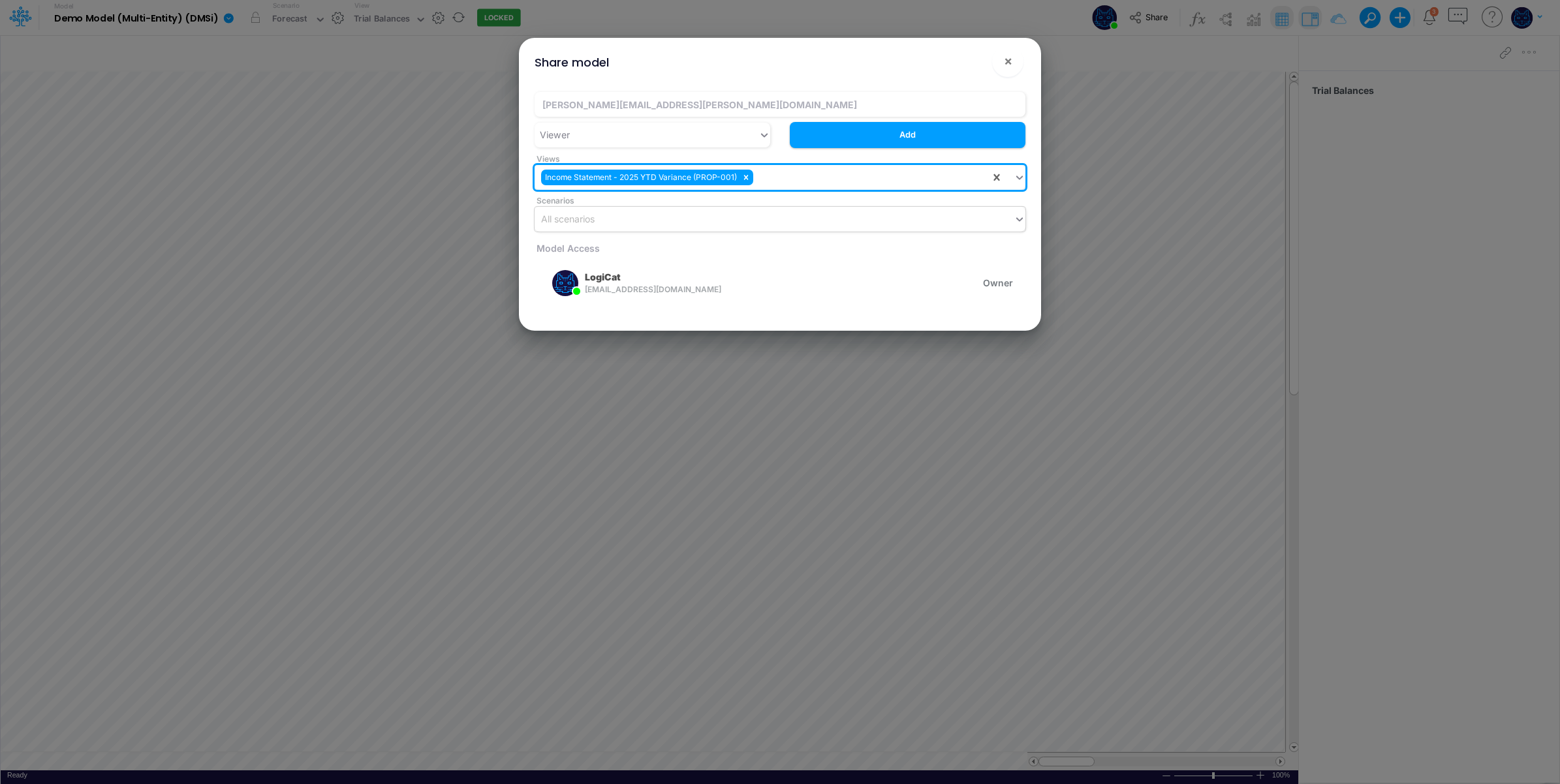
click at [745, 212] on div "All scenarios" at bounding box center [774, 219] width 480 height 21
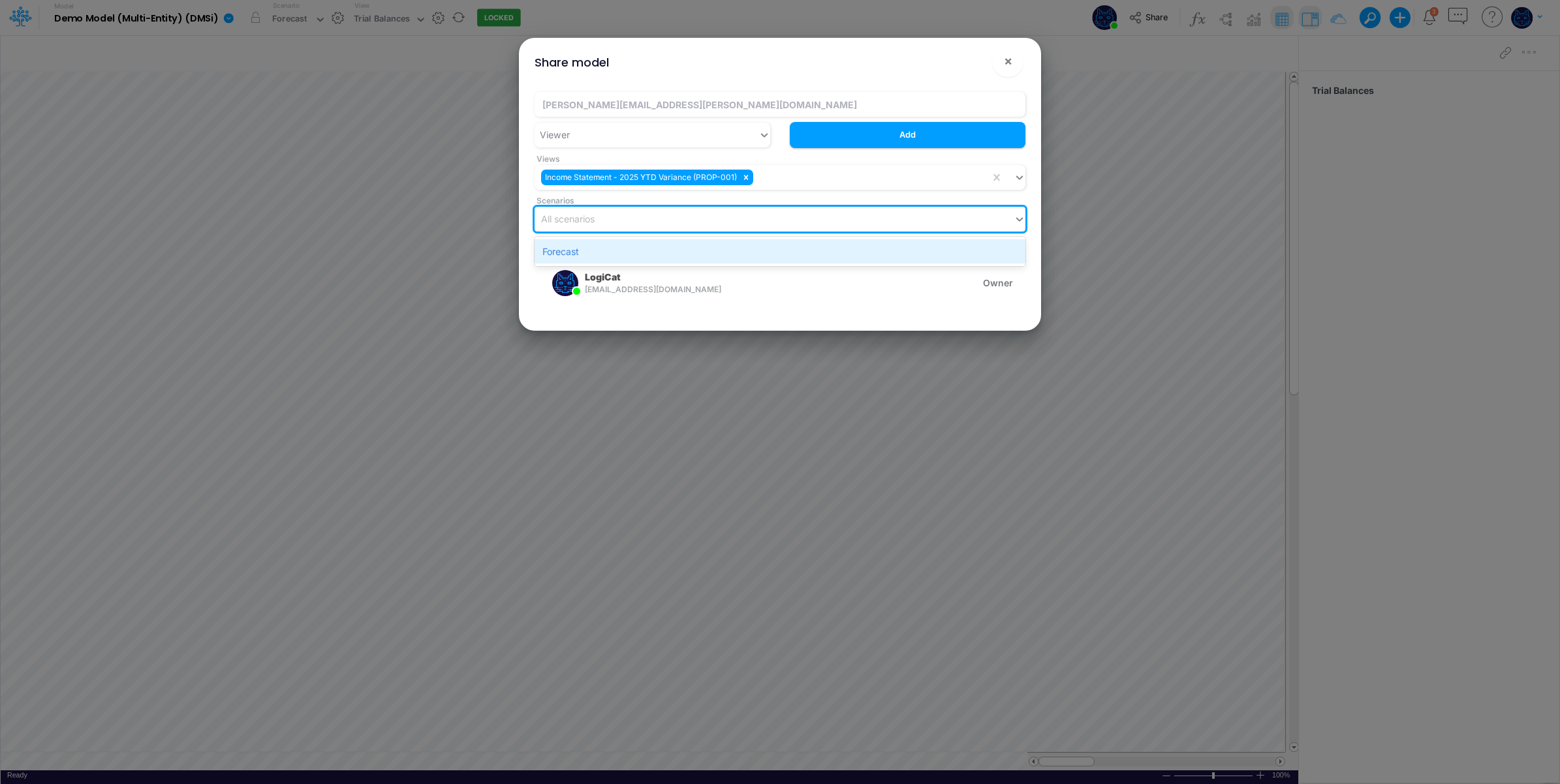
click at [710, 247] on div "Forecast" at bounding box center [780, 251] width 491 height 24
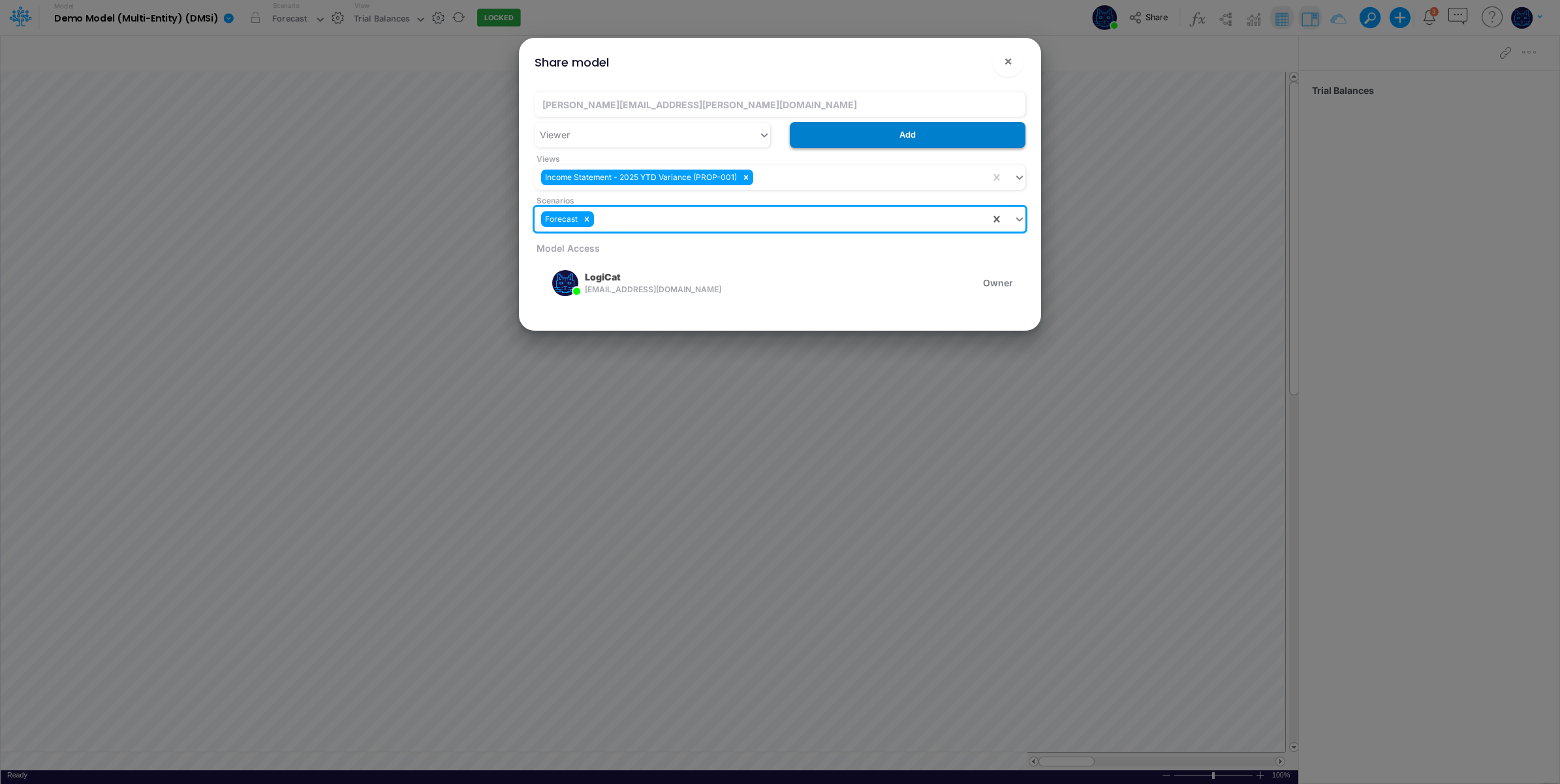
click at [928, 132] on button "Add" at bounding box center [907, 135] width 235 height 25
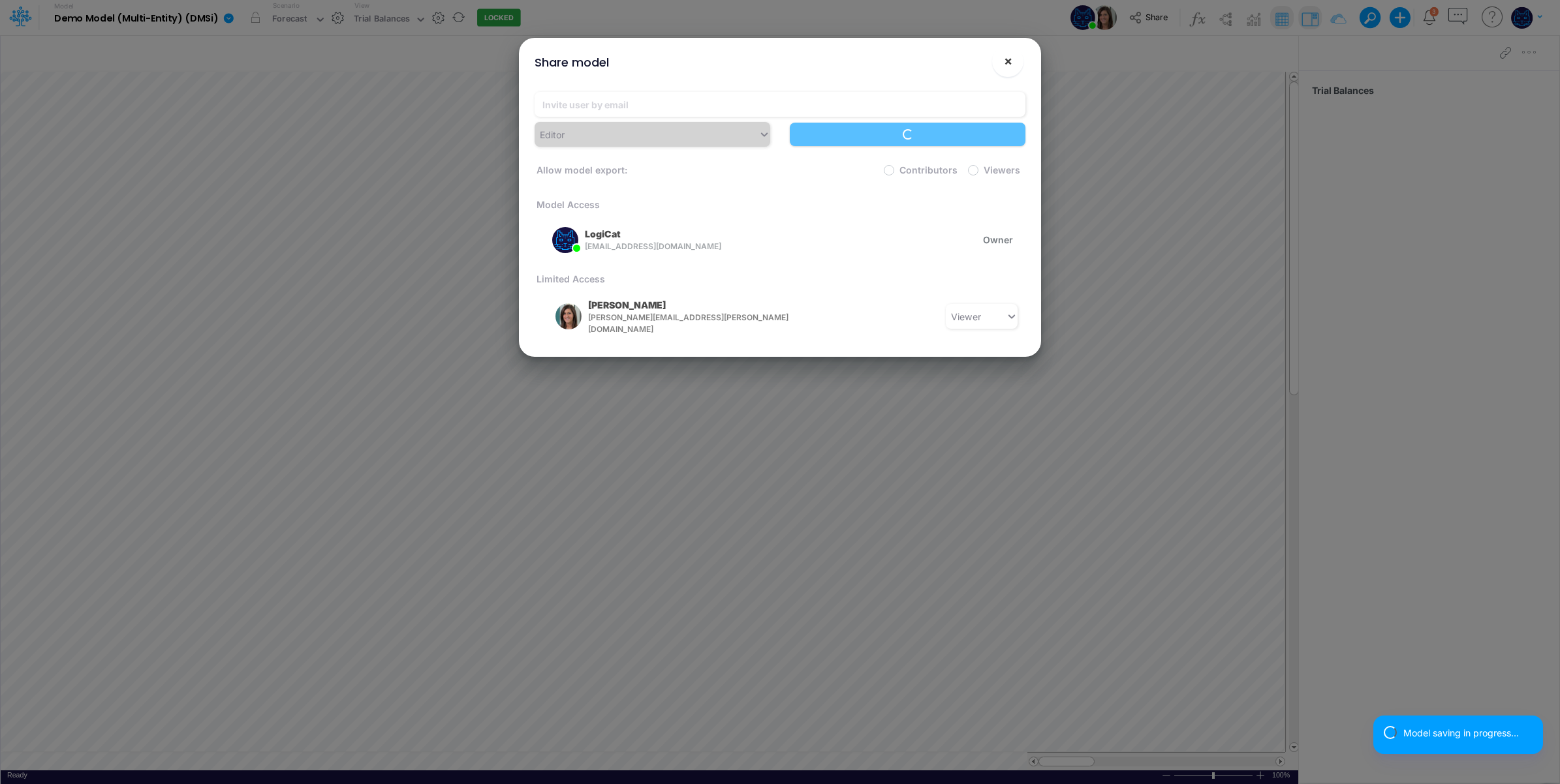
click at [1006, 60] on span "×" at bounding box center [1008, 61] width 9 height 15
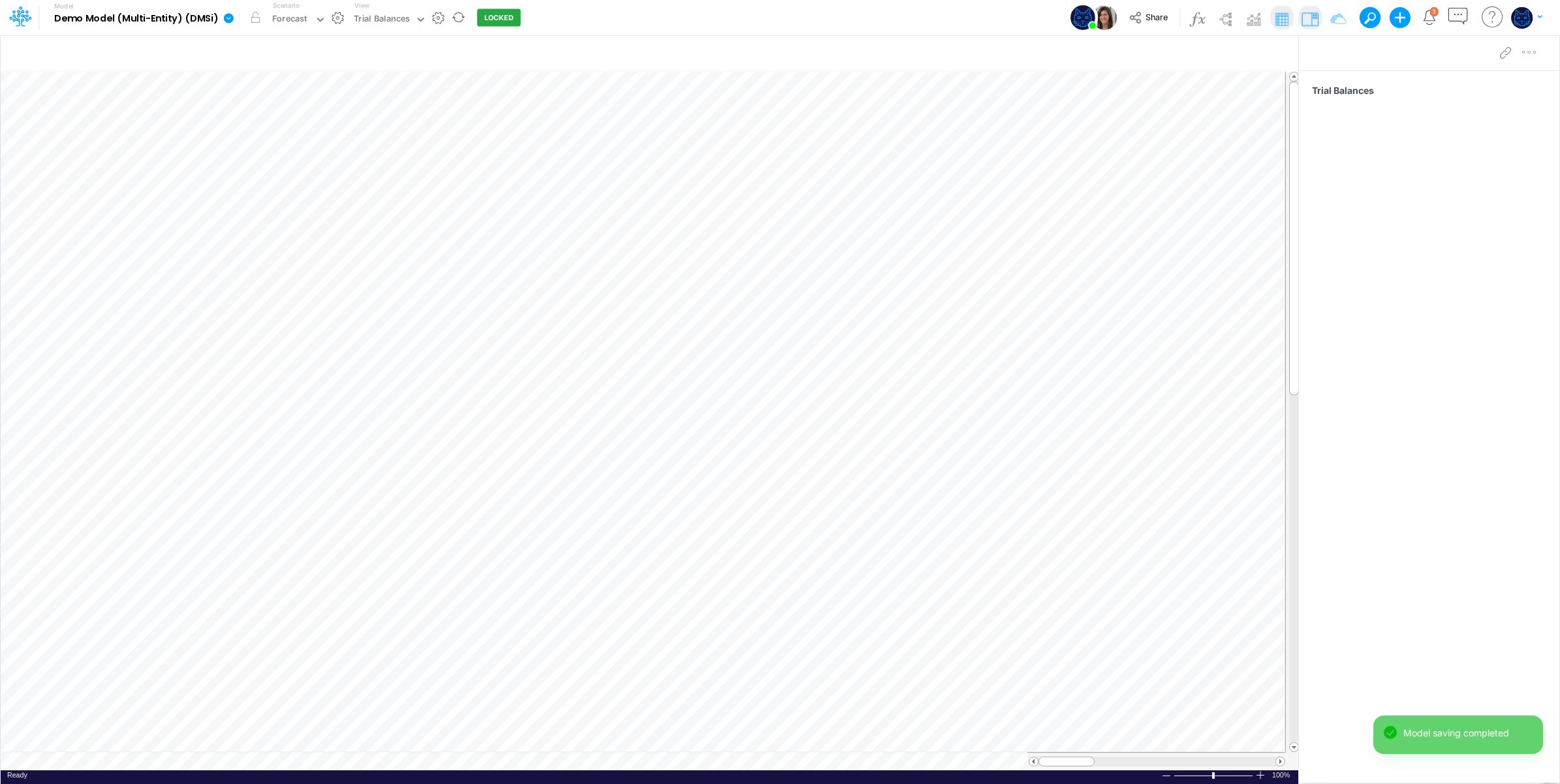
click at [1000, 14] on div "Model Demo Model (Multi-Entity) (DMSi) Edit model settings Duplicate Import Qui…" at bounding box center [780, 17] width 1404 height 36
click at [427, 752] on span "Close" at bounding box center [440, 747] width 36 height 12
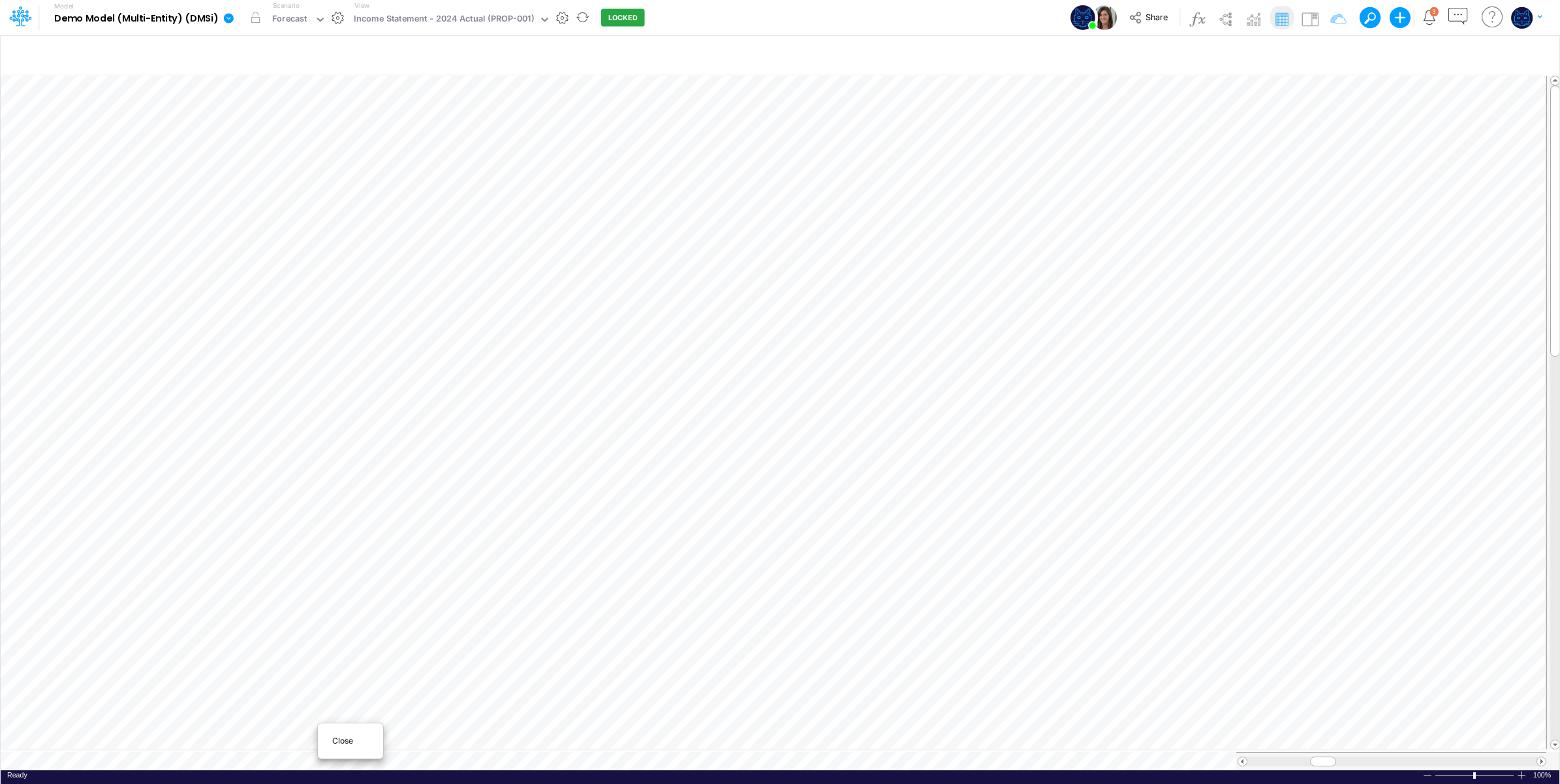
click at [340, 746] on div "Close" at bounding box center [351, 741] width 56 height 15
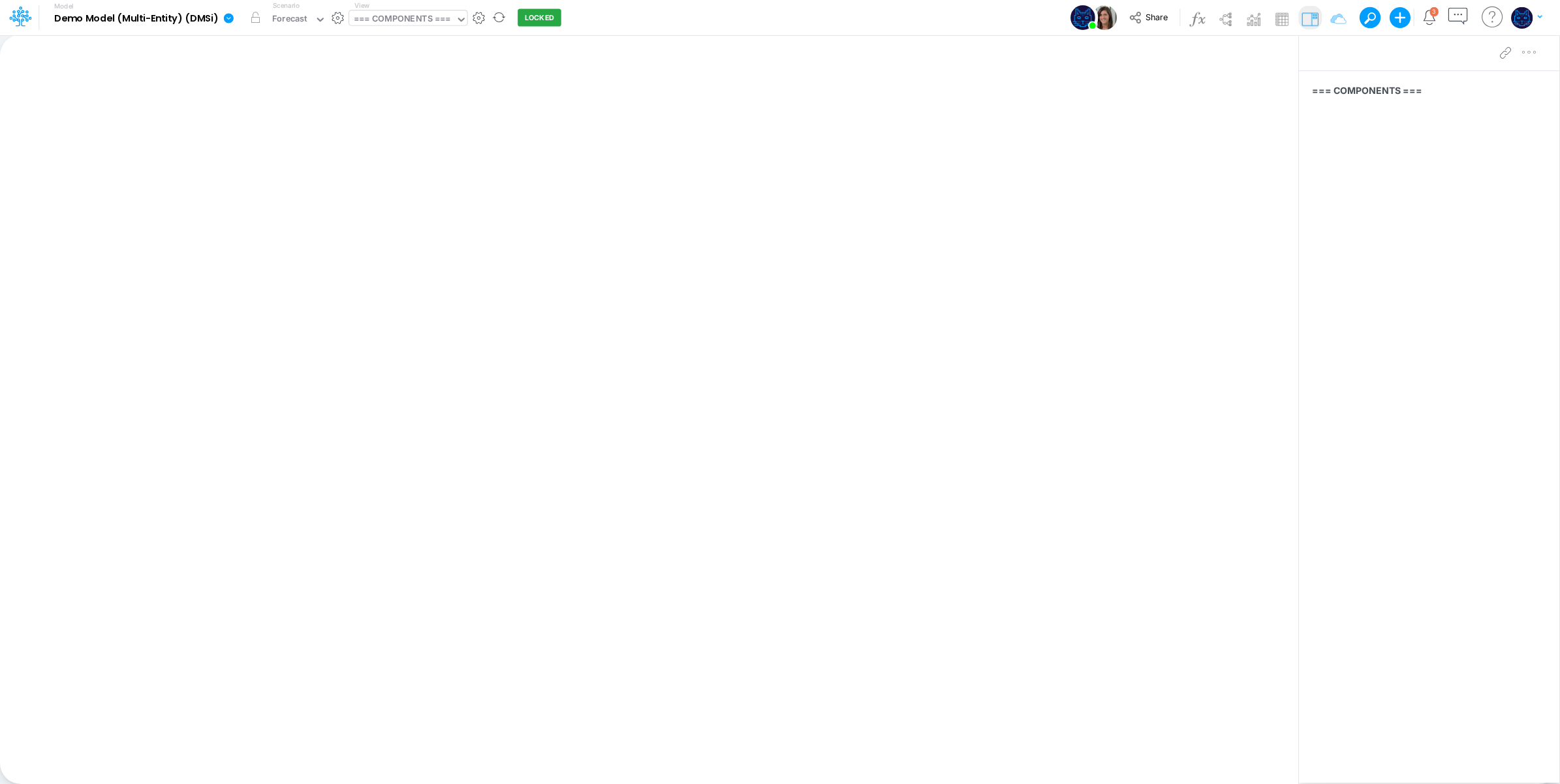
click at [411, 15] on div "=== COMPONENTS ===" at bounding box center [402, 20] width 97 height 15
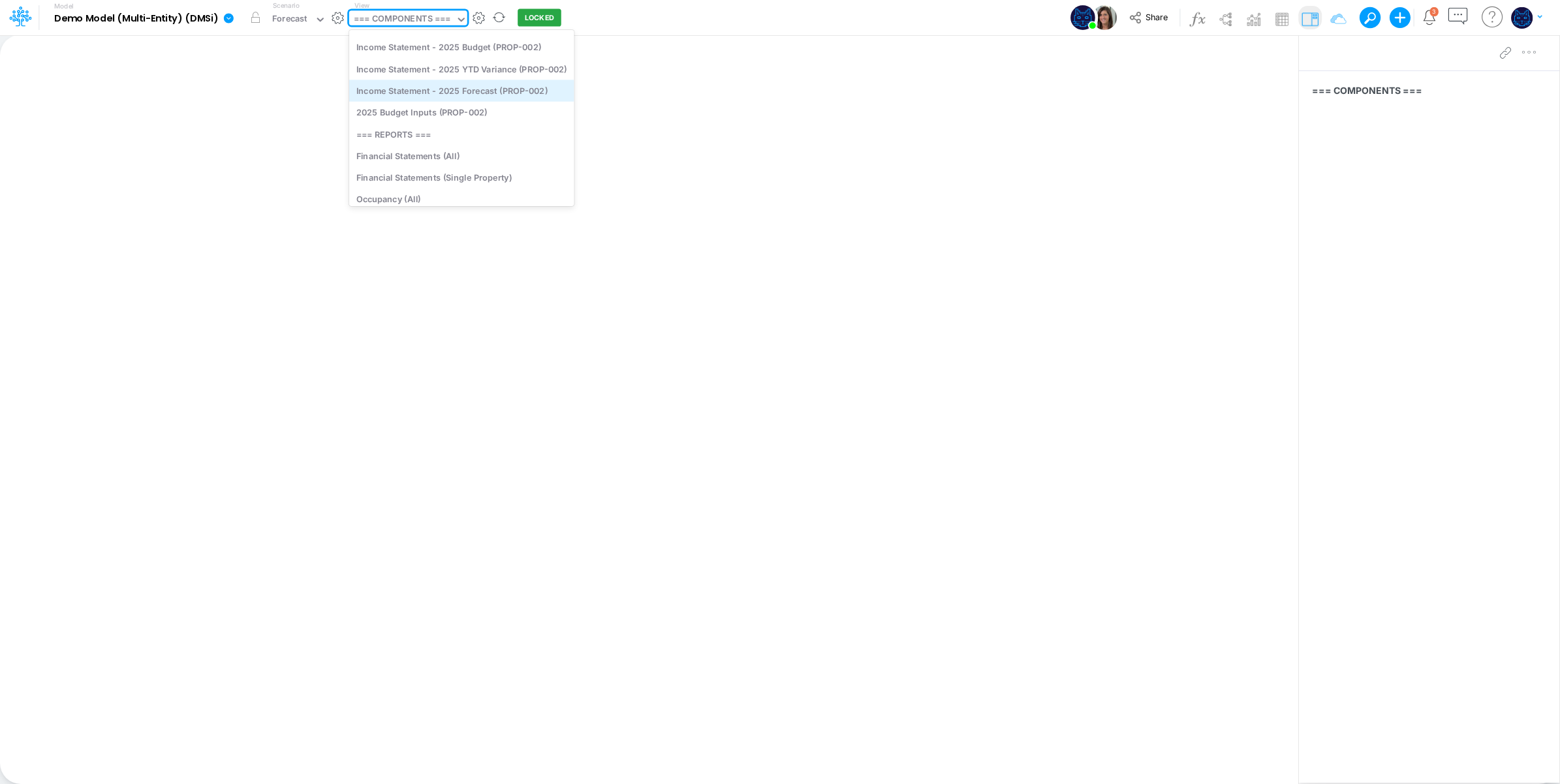
scroll to position [217, 0]
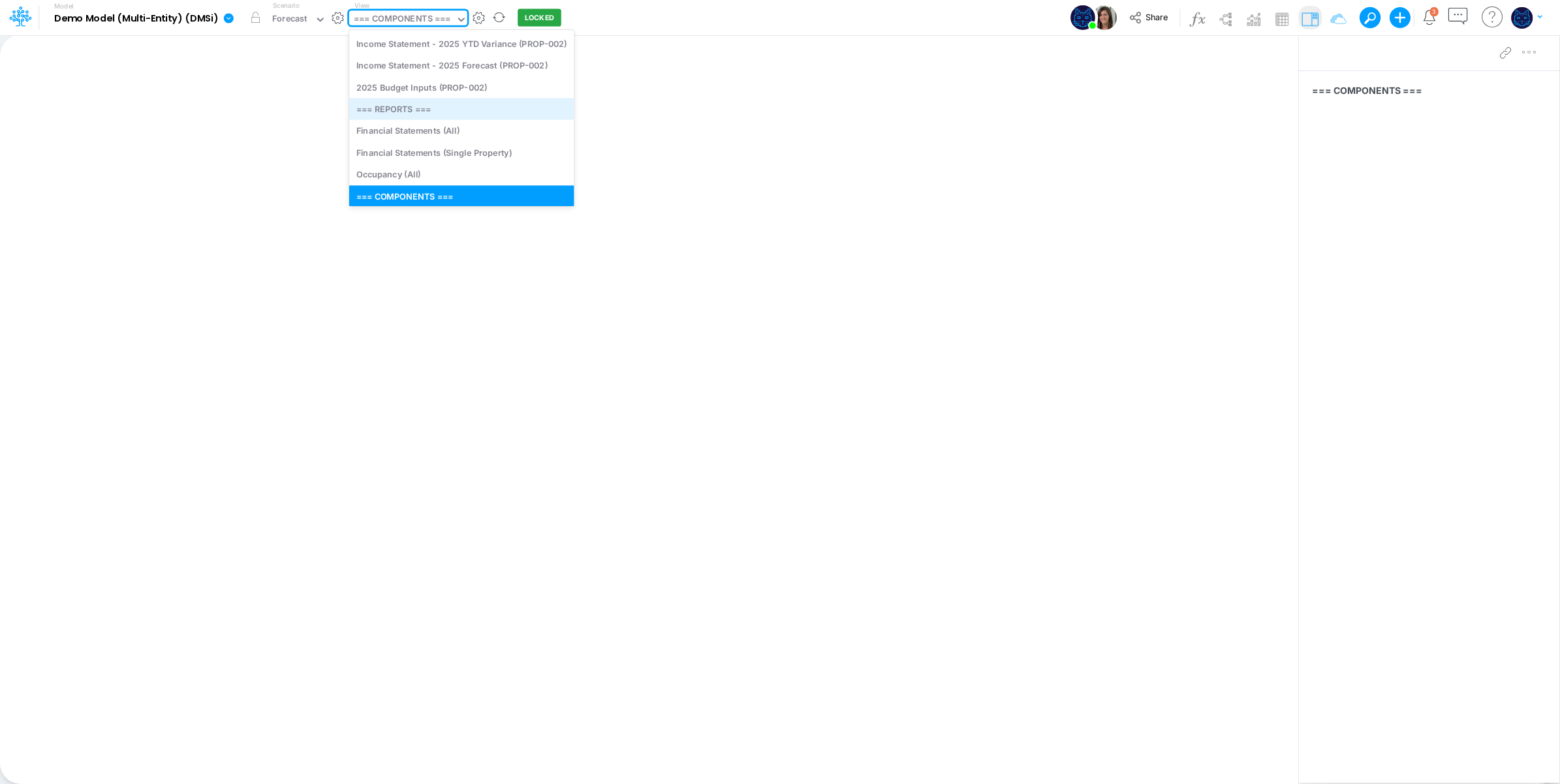
click at [448, 110] on div "=== REPORTS ===" at bounding box center [461, 109] width 225 height 21
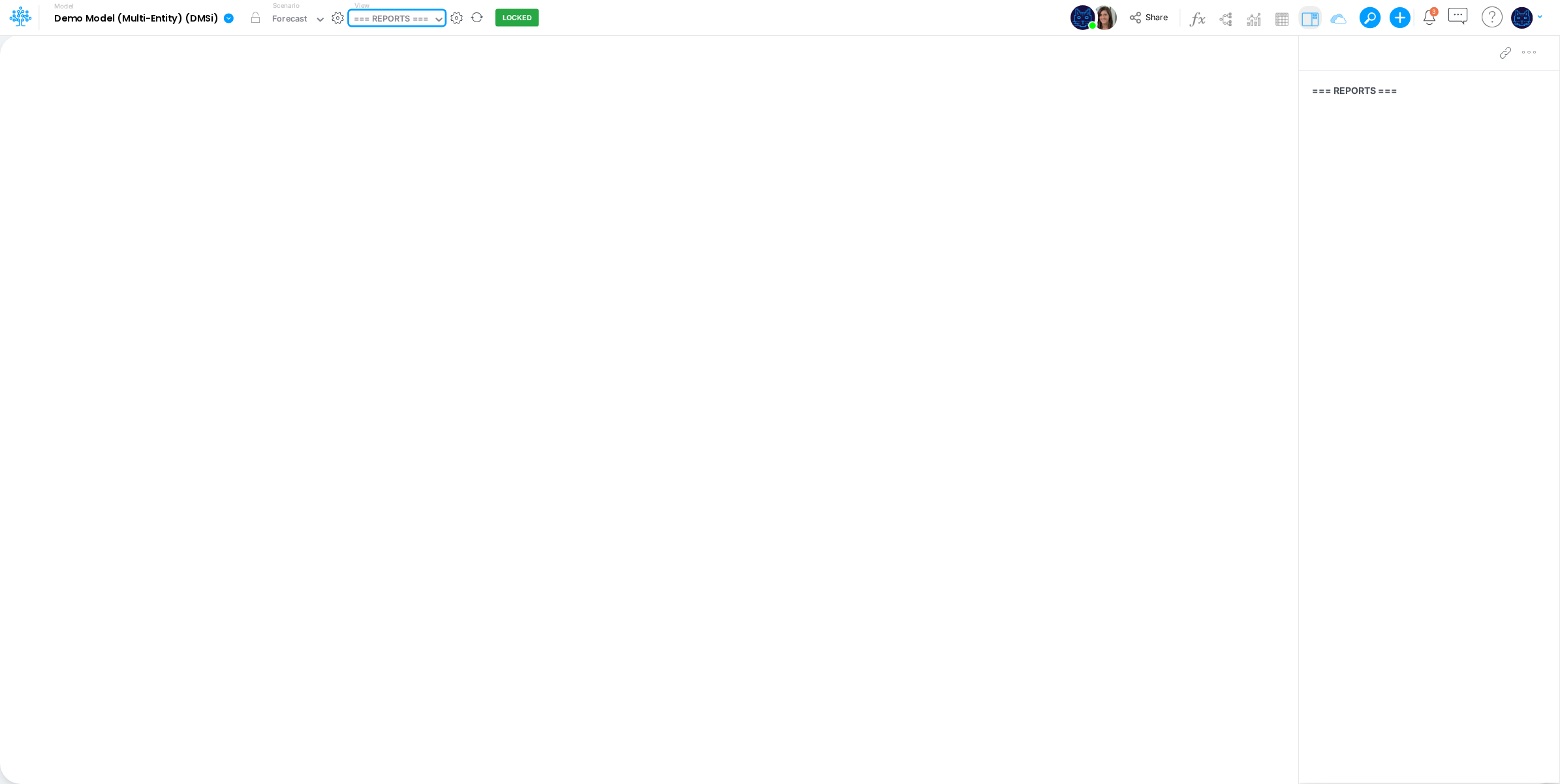
click at [399, 17] on div "=== REPORTS ===" at bounding box center [390, 20] width 74 height 15
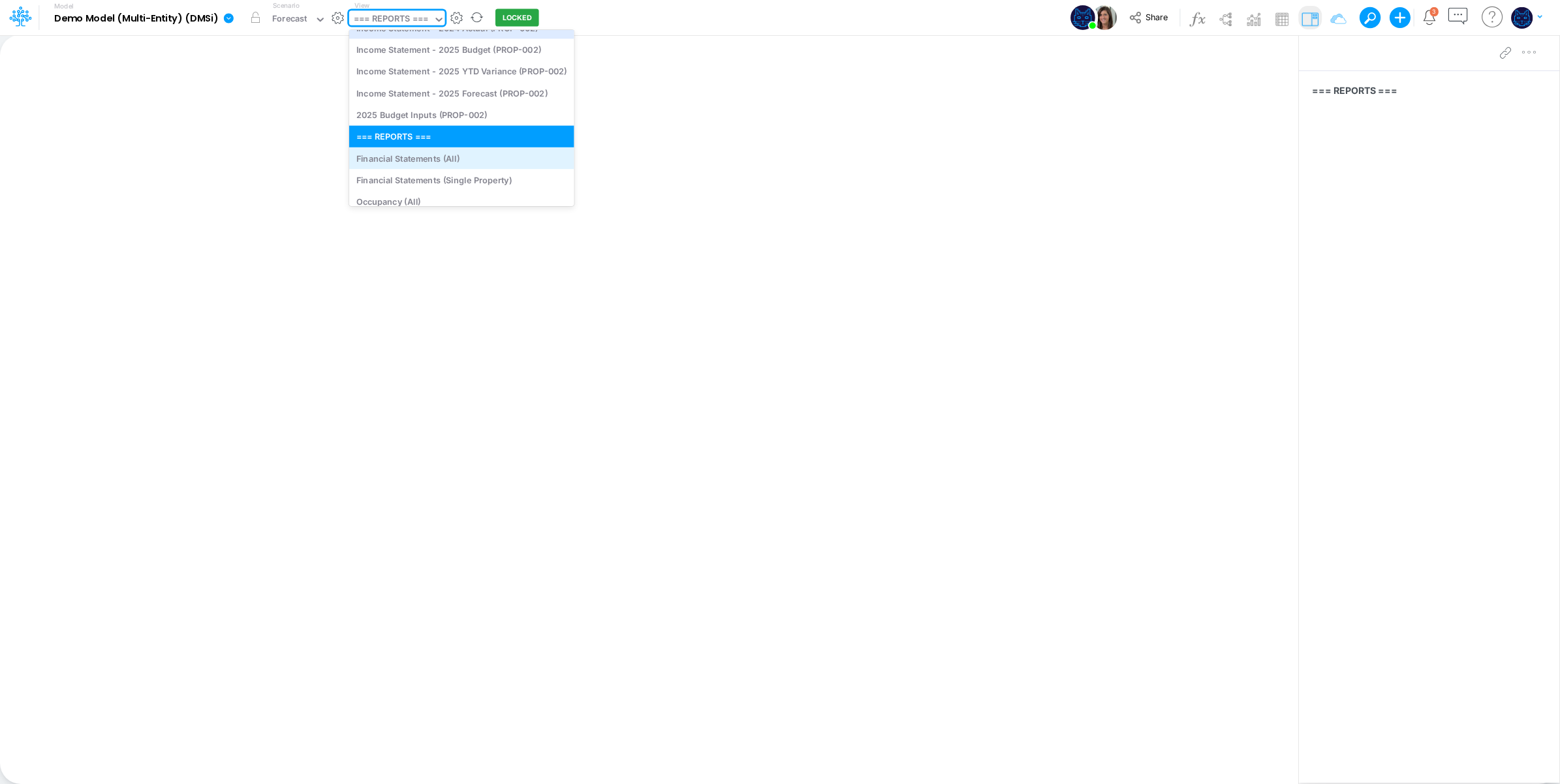
scroll to position [238, 0]
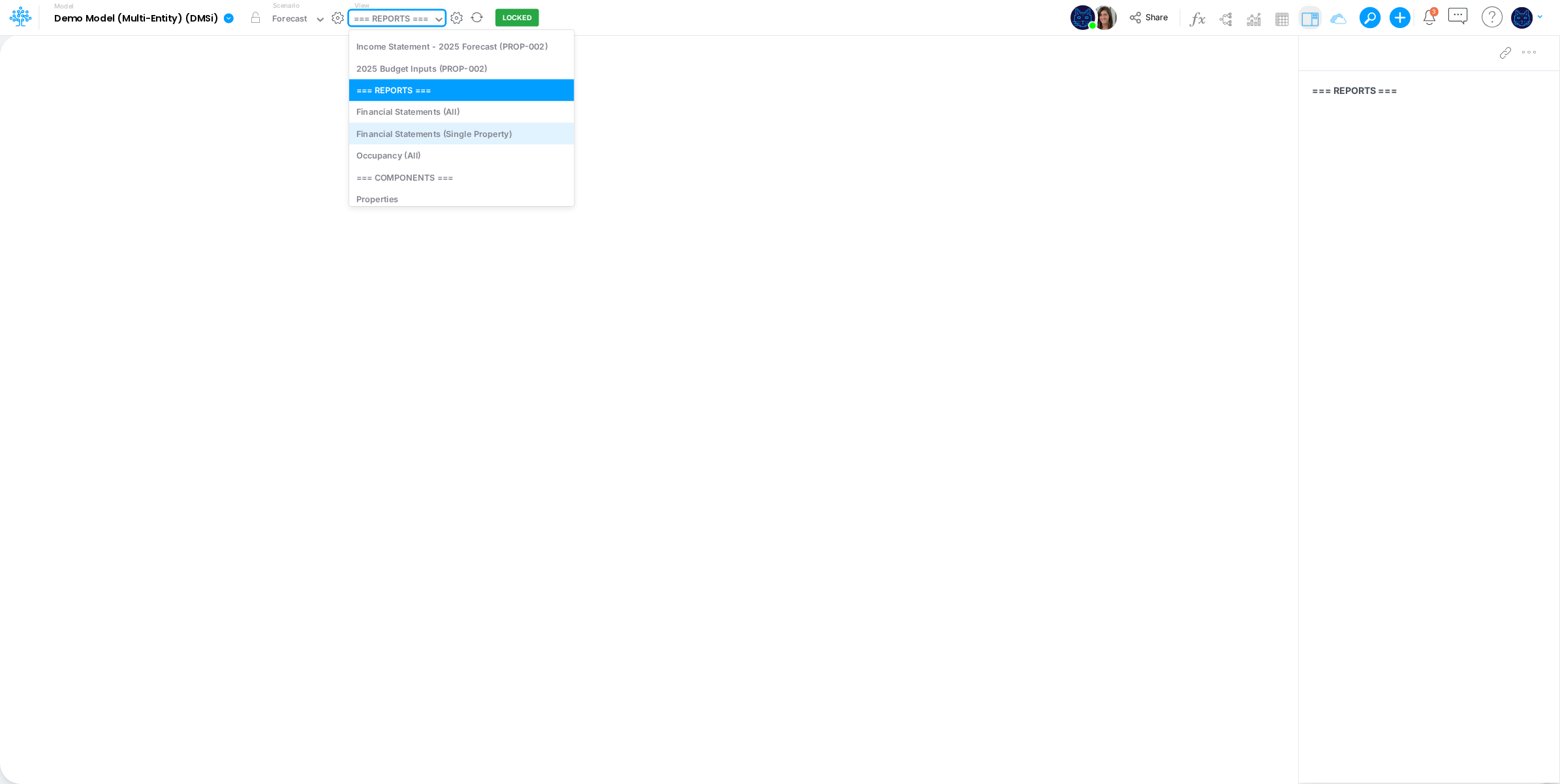
click at [487, 142] on div "Financial Statements (Single Property)" at bounding box center [461, 134] width 225 height 21
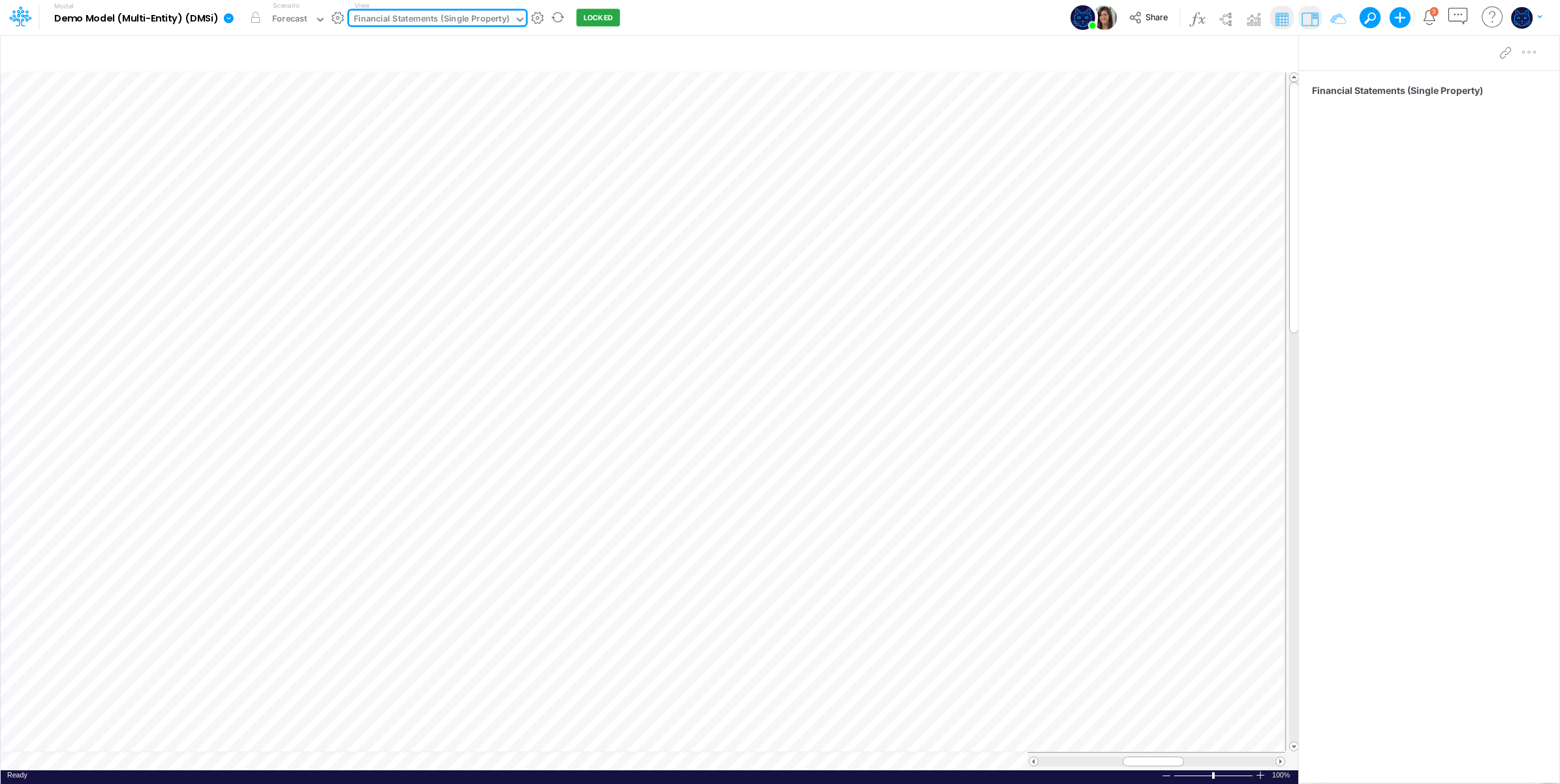
click at [133, 759] on div "Insert new Conditional formatting Paste Cut Copy AutoFill Ready 100% Sum: null …" at bounding box center [649, 409] width 1299 height 749
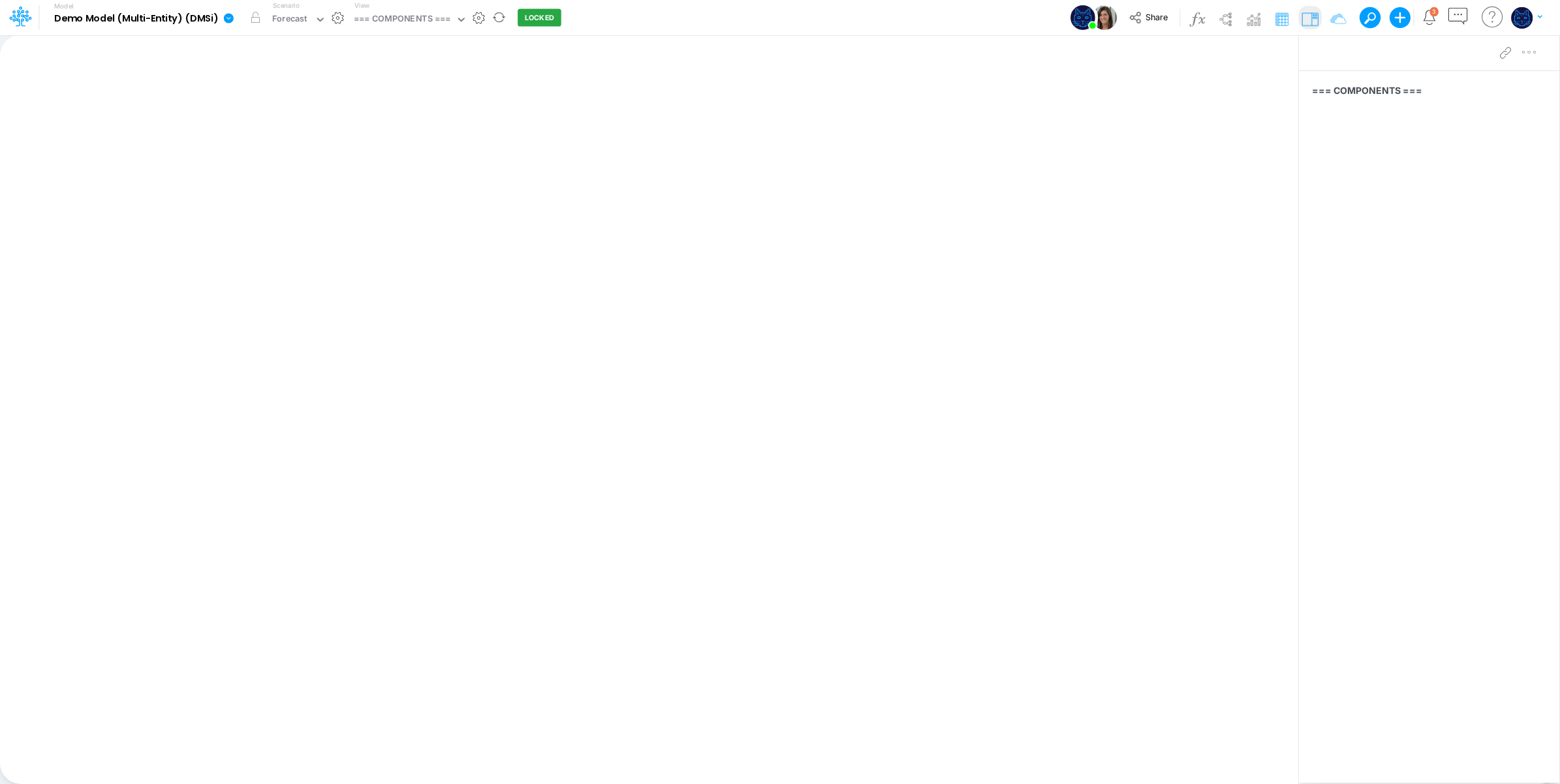
drag, startPoint x: 1276, startPoint y: 27, endPoint x: 1128, endPoint y: 92, distance: 161.6
click at [1275, 27] on img at bounding box center [1281, 19] width 21 height 21
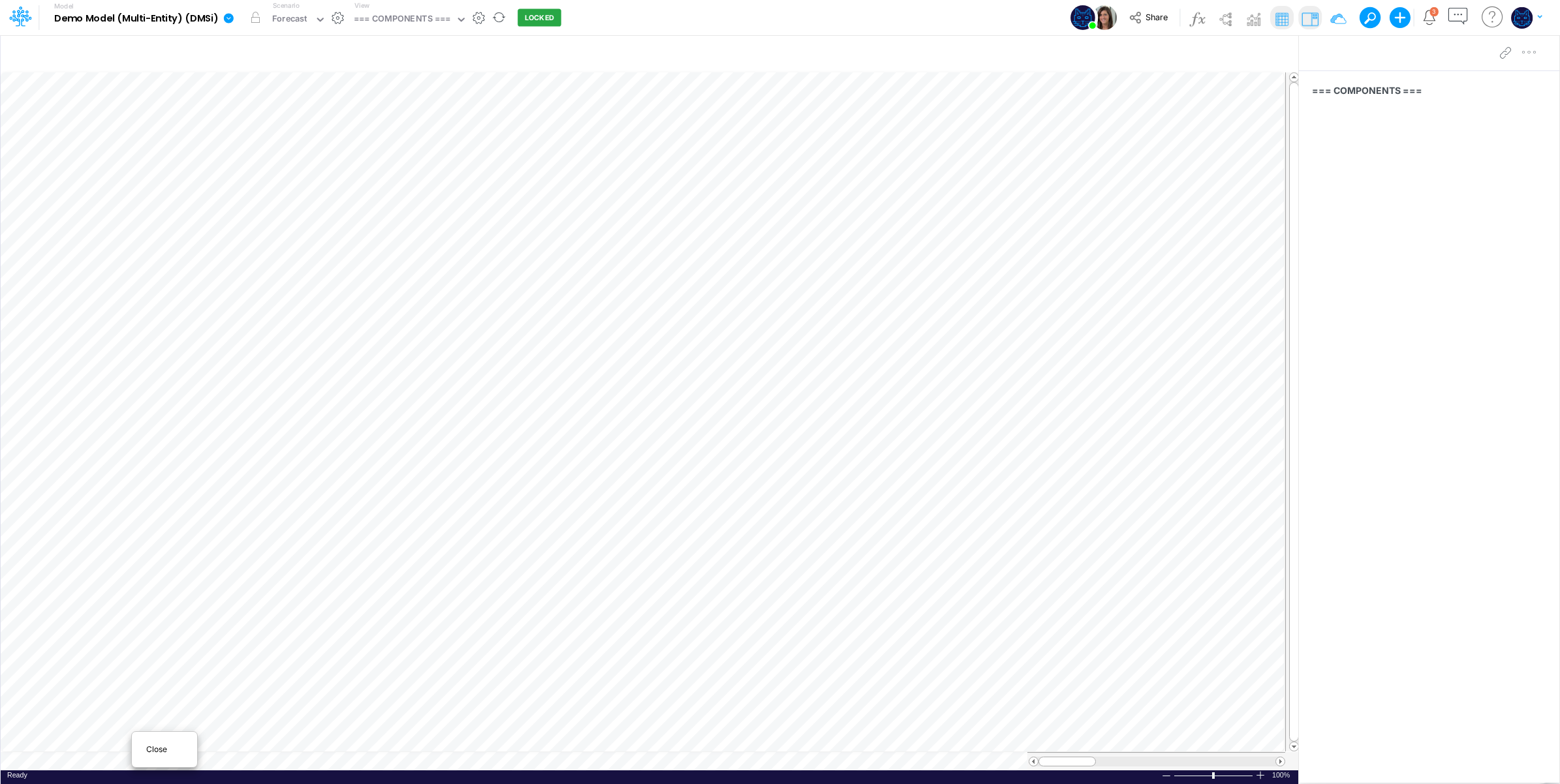
click at [164, 744] on span "Close" at bounding box center [163, 749] width 36 height 12
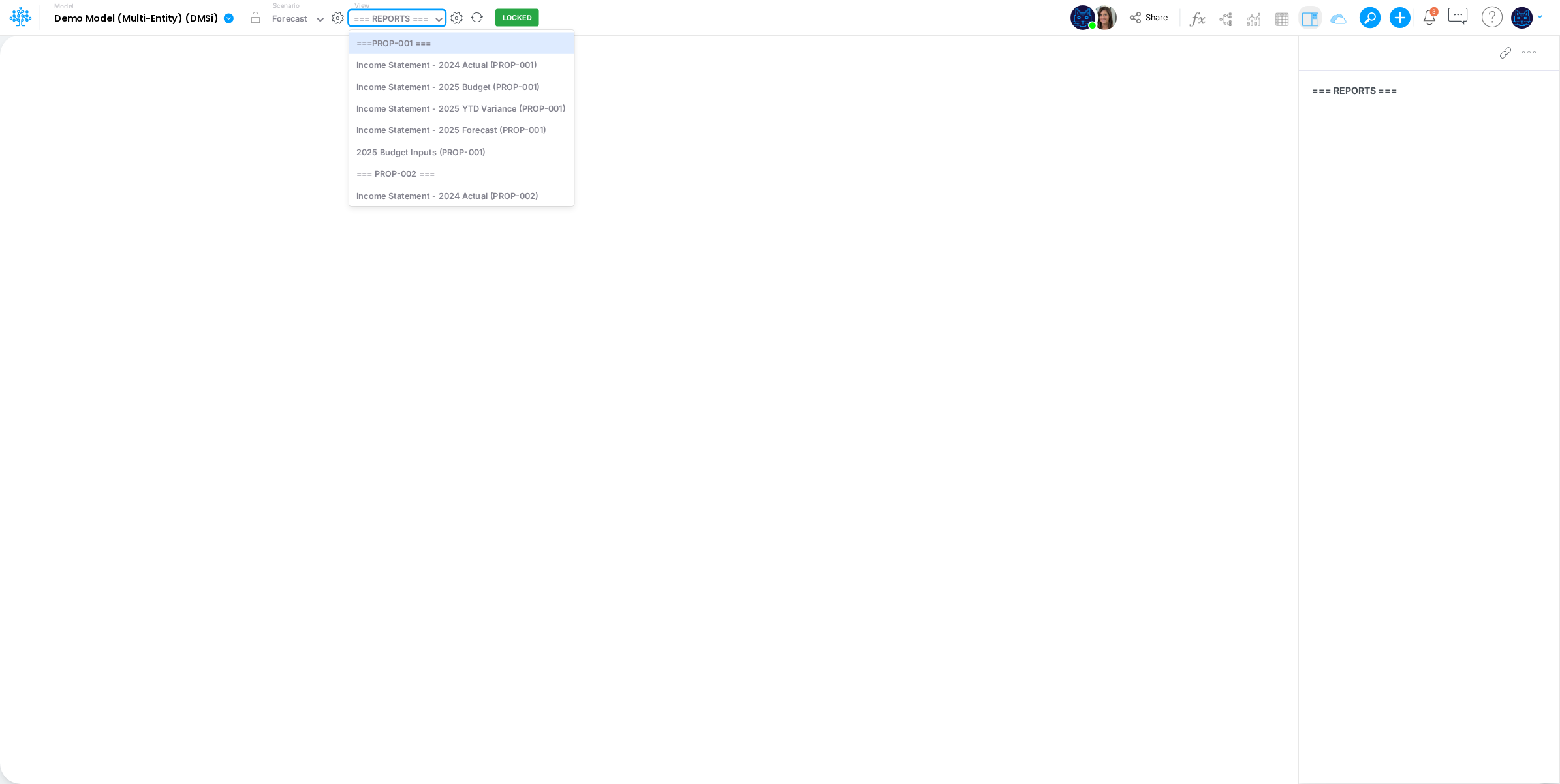
click at [390, 16] on div "=== REPORTS ===" at bounding box center [390, 20] width 74 height 15
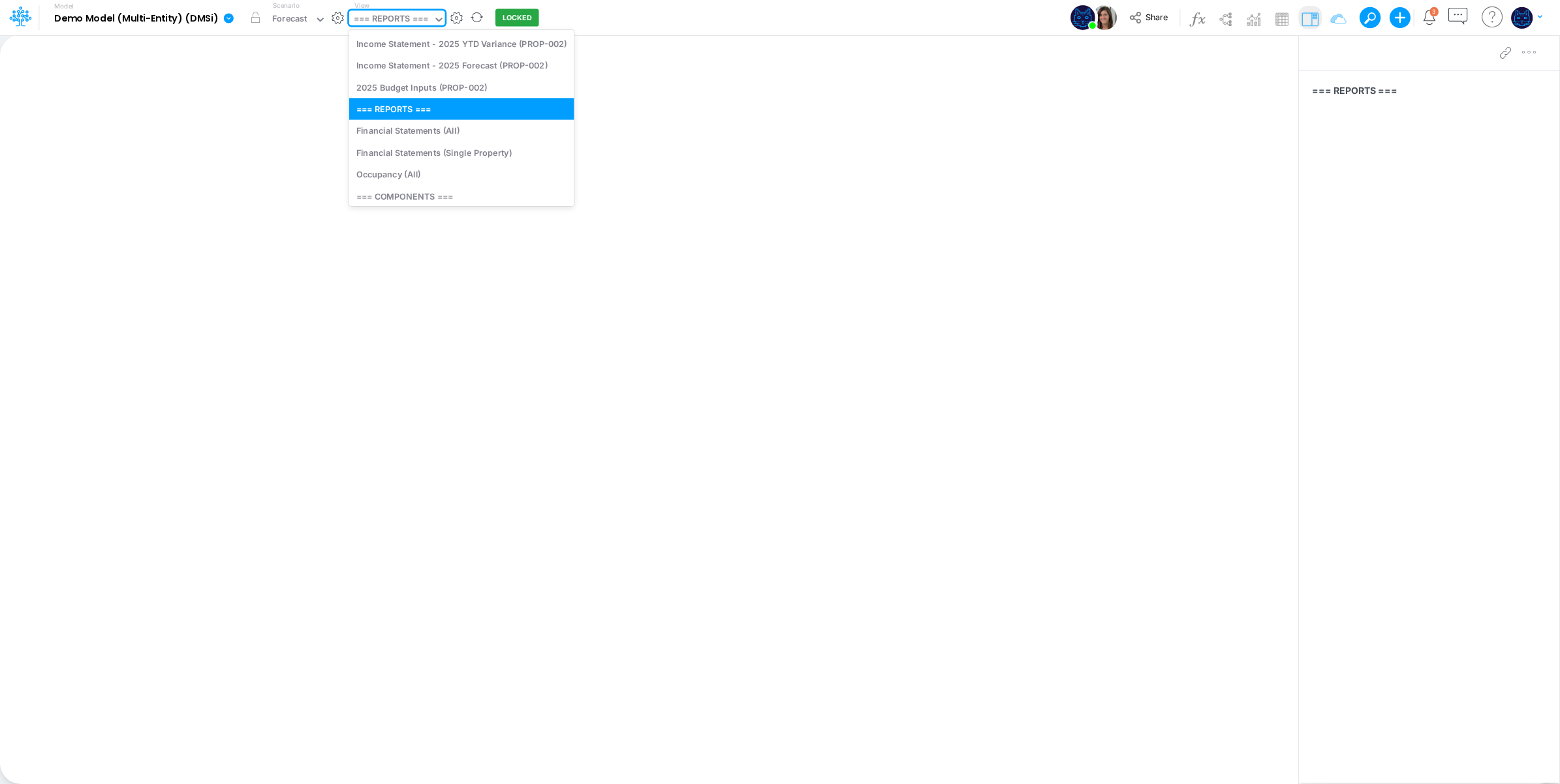
scroll to position [327, 0]
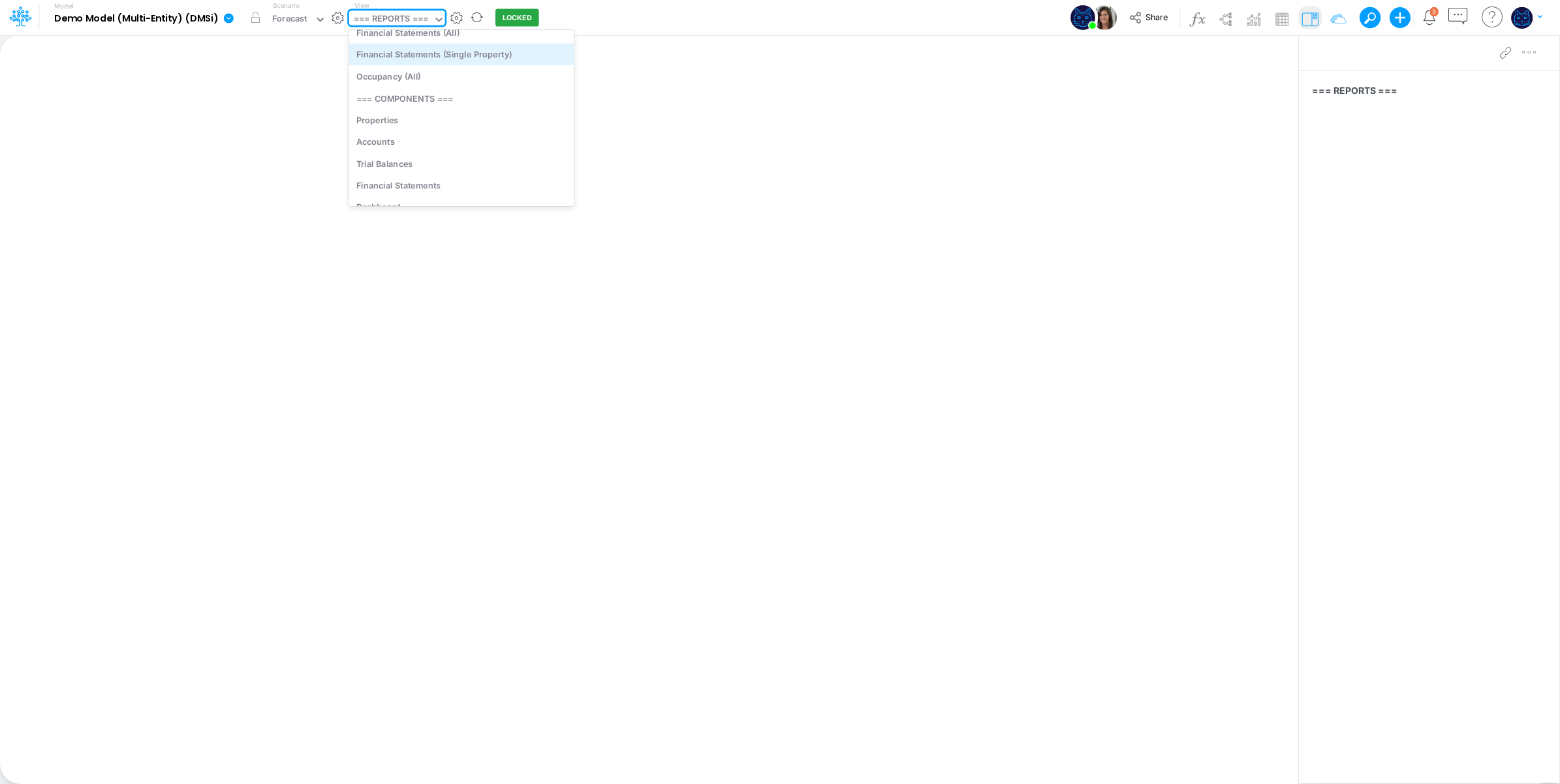
click at [474, 60] on div "Financial Statements (Single Property)" at bounding box center [461, 55] width 225 height 21
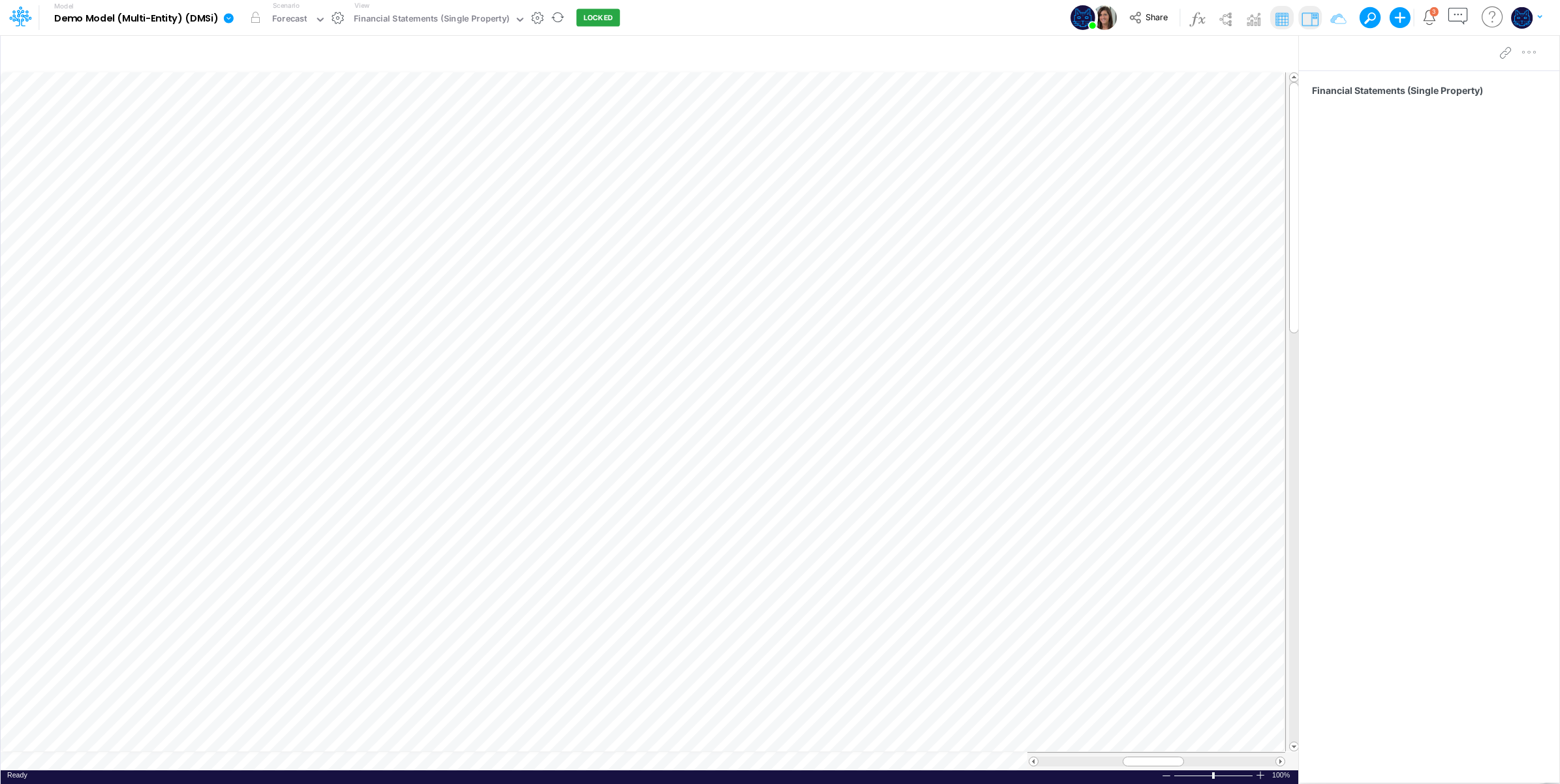
click at [676, 13] on div "Model Demo Model (Multi-Entity) (DMSi) Edit model settings Duplicate Import Qui…" at bounding box center [780, 17] width 1404 height 36
click at [495, 17] on div "Financial Statements (Single Property)" at bounding box center [432, 20] width 156 height 15
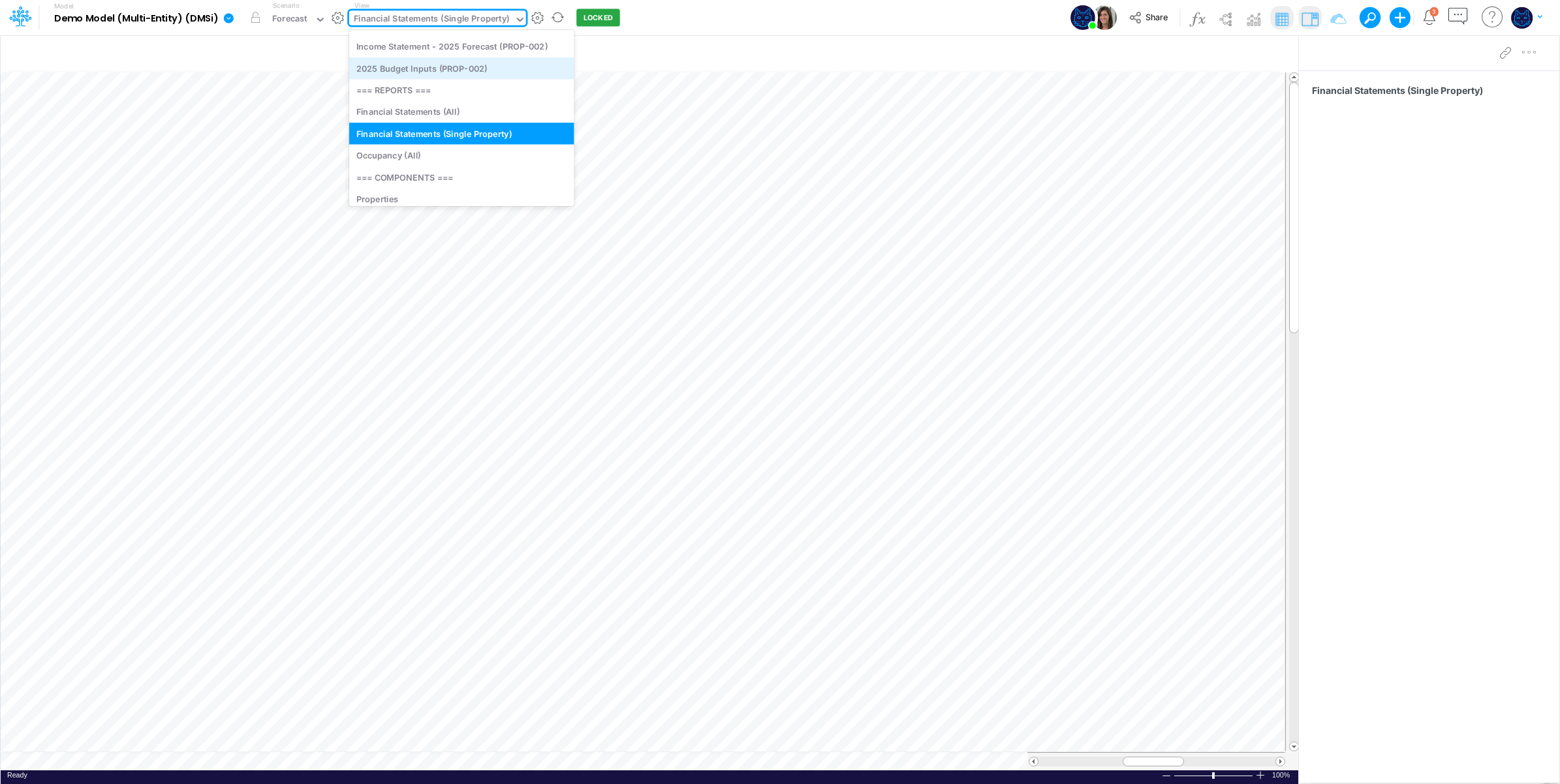
scroll to position [285, 0]
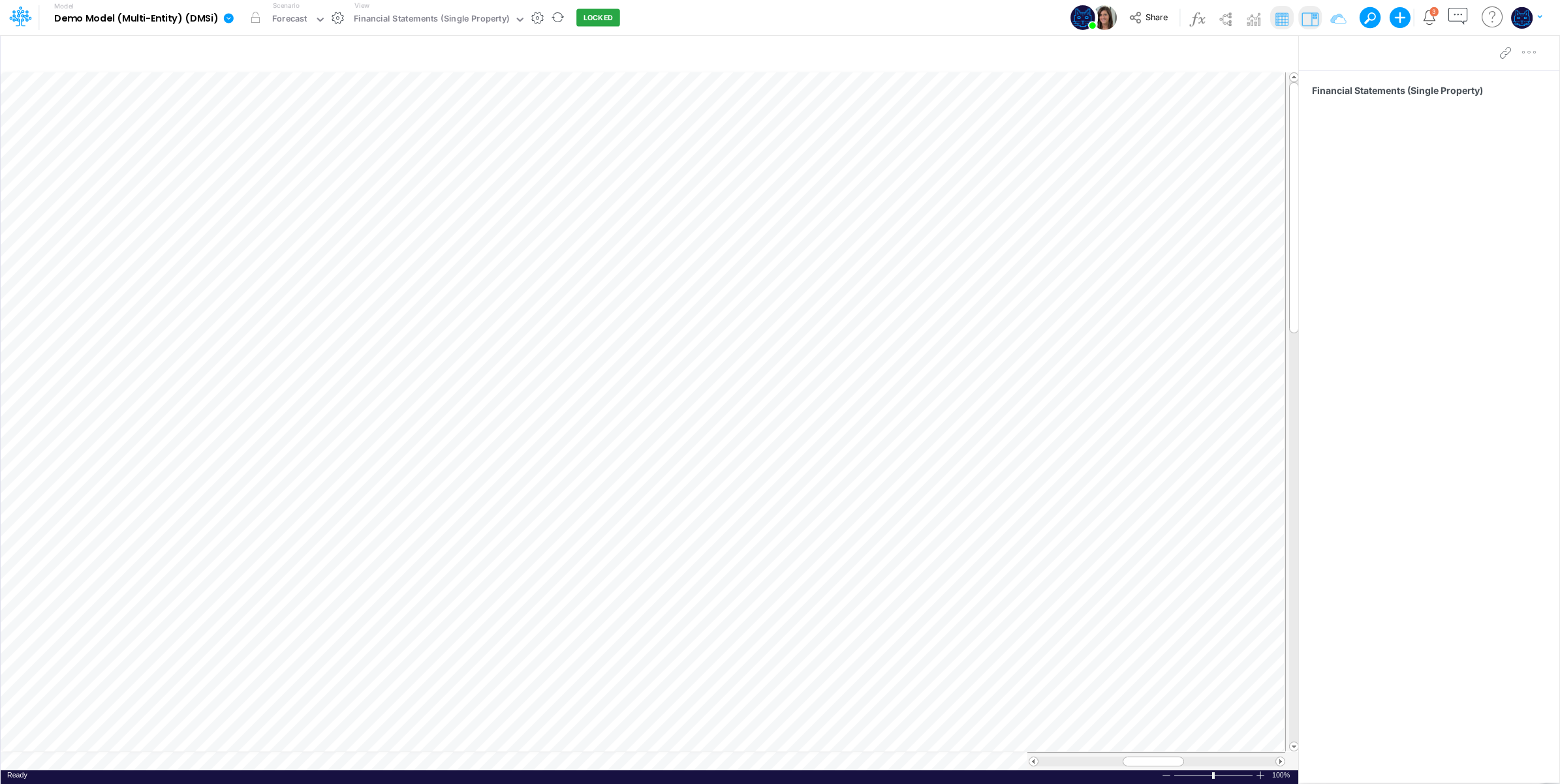
click at [753, 12] on div "Model Demo Model (Multi-Entity) (DMSi) Edit model settings Duplicate Import Qui…" at bounding box center [780, 17] width 1404 height 36
click at [857, 8] on div "Model Demo Model (Multi-Entity) (DMSi) Edit model settings Duplicate Import Qui…" at bounding box center [780, 17] width 1404 height 36
click at [1130, 19] on icon at bounding box center [1136, 17] width 12 height 12
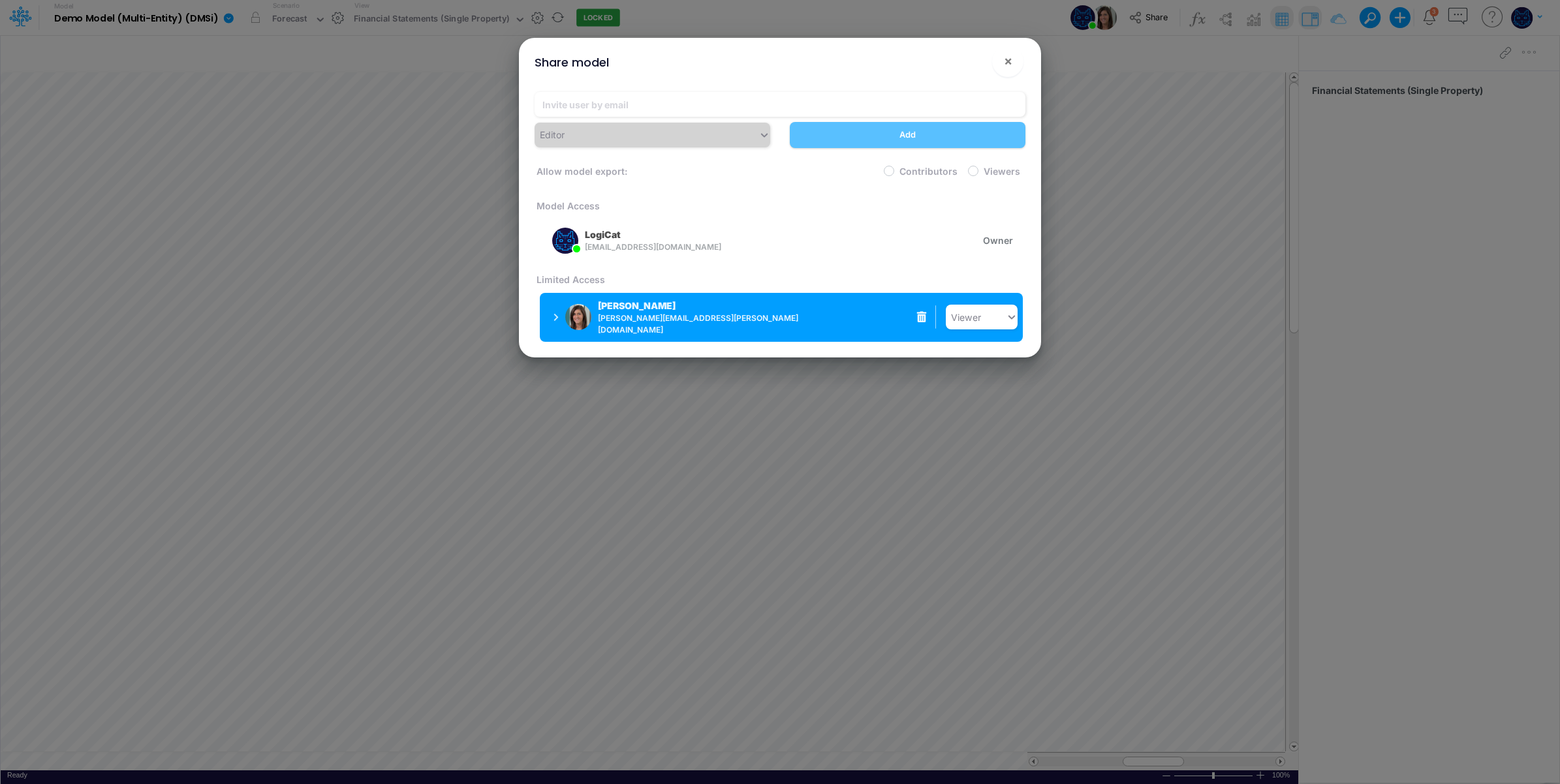
click at [919, 318] on icon at bounding box center [922, 318] width 10 height 12
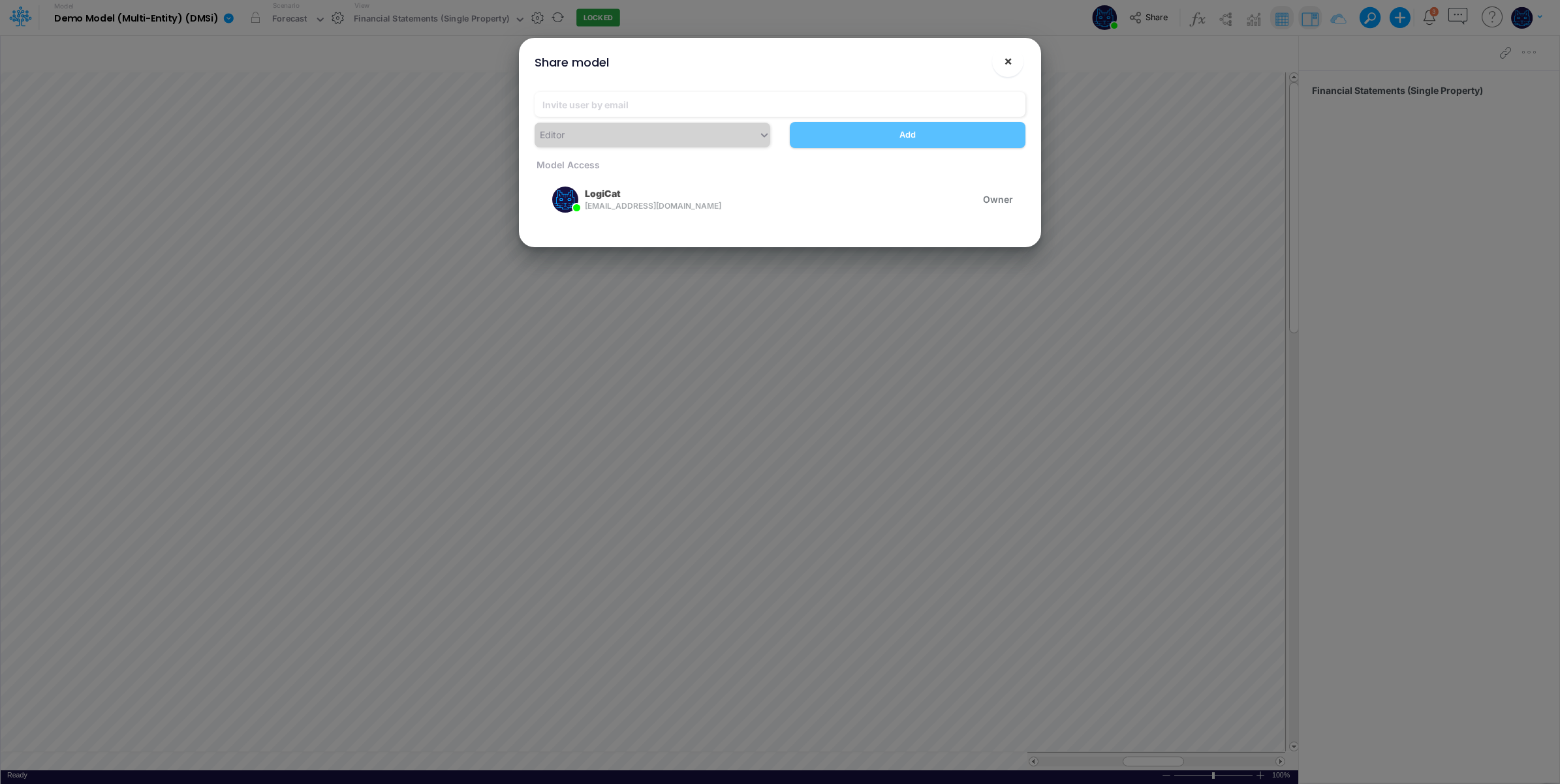
drag, startPoint x: 1010, startPoint y: 60, endPoint x: 932, endPoint y: 59, distance: 78.0
click at [1009, 60] on span "×" at bounding box center [1008, 61] width 9 height 15
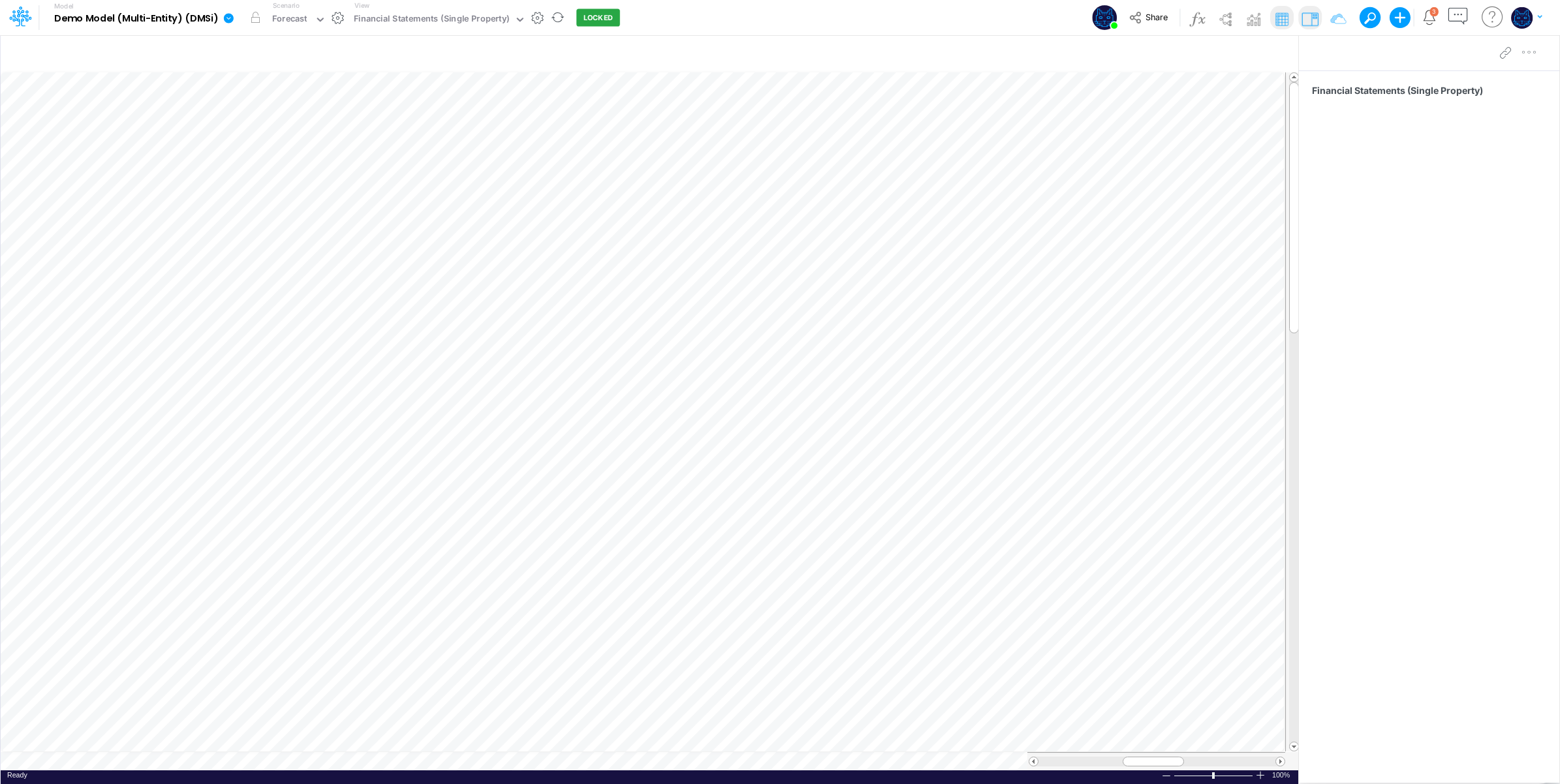
click at [678, 17] on div "Model Demo Model (Multi-Entity) (DMSi) Edit model settings Duplicate Import Qui…" at bounding box center [780, 17] width 1404 height 36
click at [222, 21] on link at bounding box center [231, 17] width 26 height 34
click at [265, 113] on button "Export" at bounding box center [294, 114] width 139 height 21
click at [768, 10] on div "Model Demo Model (Multi-Entity) (DMSi) Edit model settings Duplicate Import Qui…" at bounding box center [780, 17] width 1404 height 36
click at [578, 13] on div "Model Multi-Entity Model Edit model settings Duplicate Import QuickBooks QuickB…" at bounding box center [780, 17] width 1404 height 36
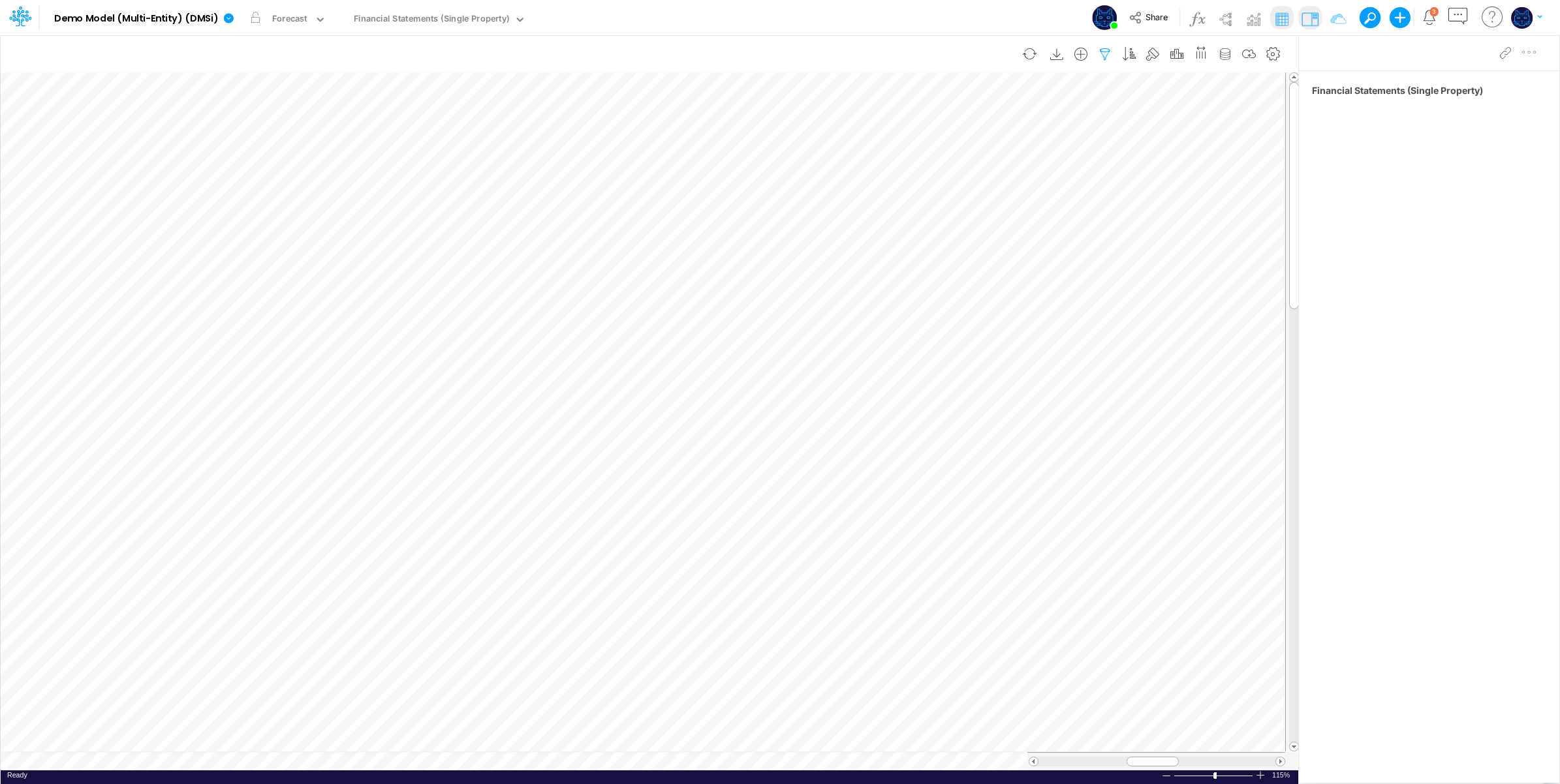
click at [1103, 52] on icon "button" at bounding box center [1105, 55] width 19 height 13
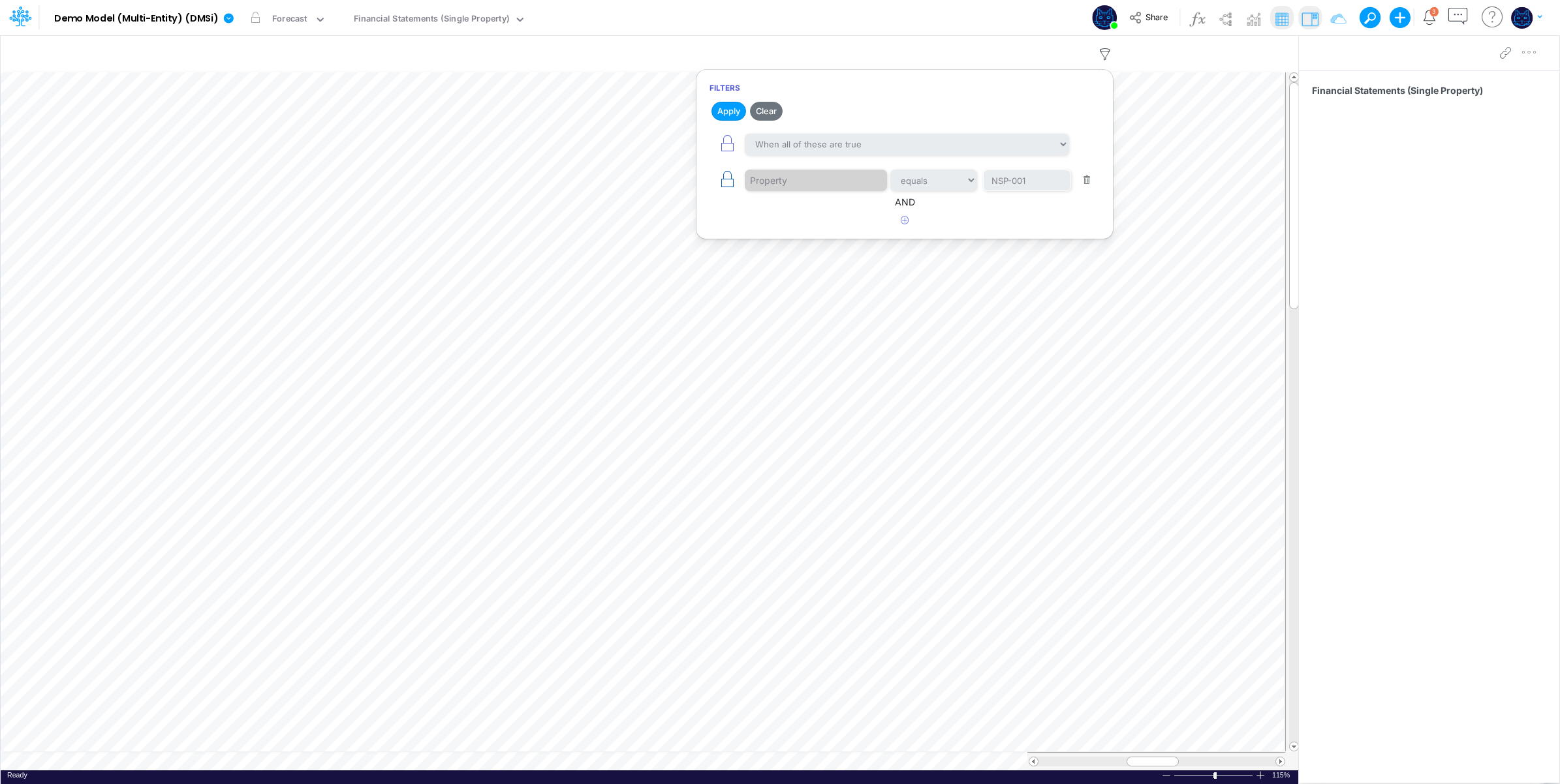
click at [730, 187] on icon "button" at bounding box center [727, 179] width 18 height 18
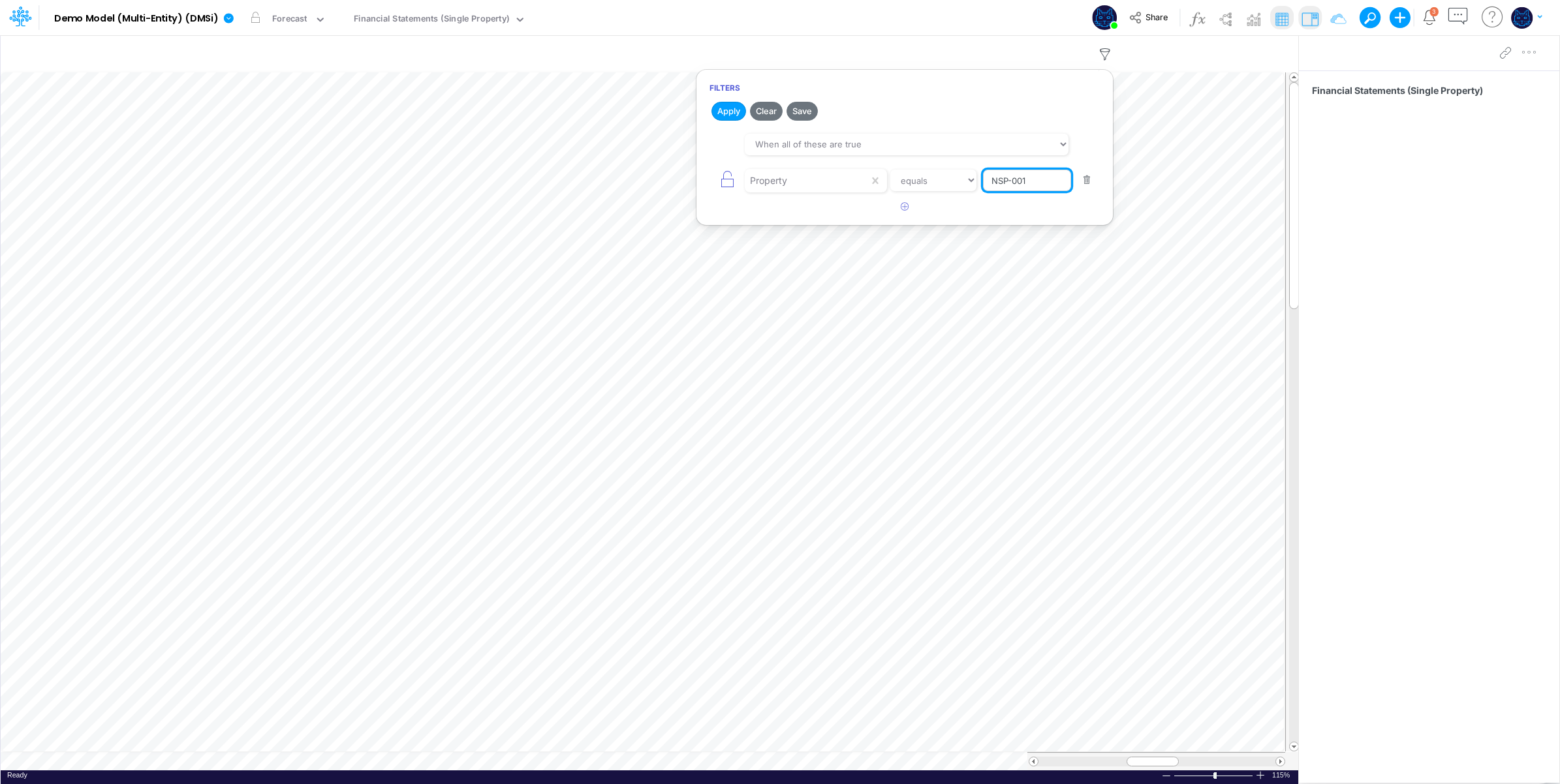
drag, startPoint x: 1023, startPoint y: 182, endPoint x: 1036, endPoint y: 182, distance: 13.0
click at [1035, 182] on input "NSP-001" at bounding box center [1028, 181] width 88 height 22
type input "NSP-002"
click at [731, 113] on button "Apply" at bounding box center [729, 111] width 35 height 19
click at [1017, 14] on div "Model Demo Model (Multi-Entity) (DMSi) Edit model settings Duplicate Import Qui…" at bounding box center [780, 17] width 1404 height 36
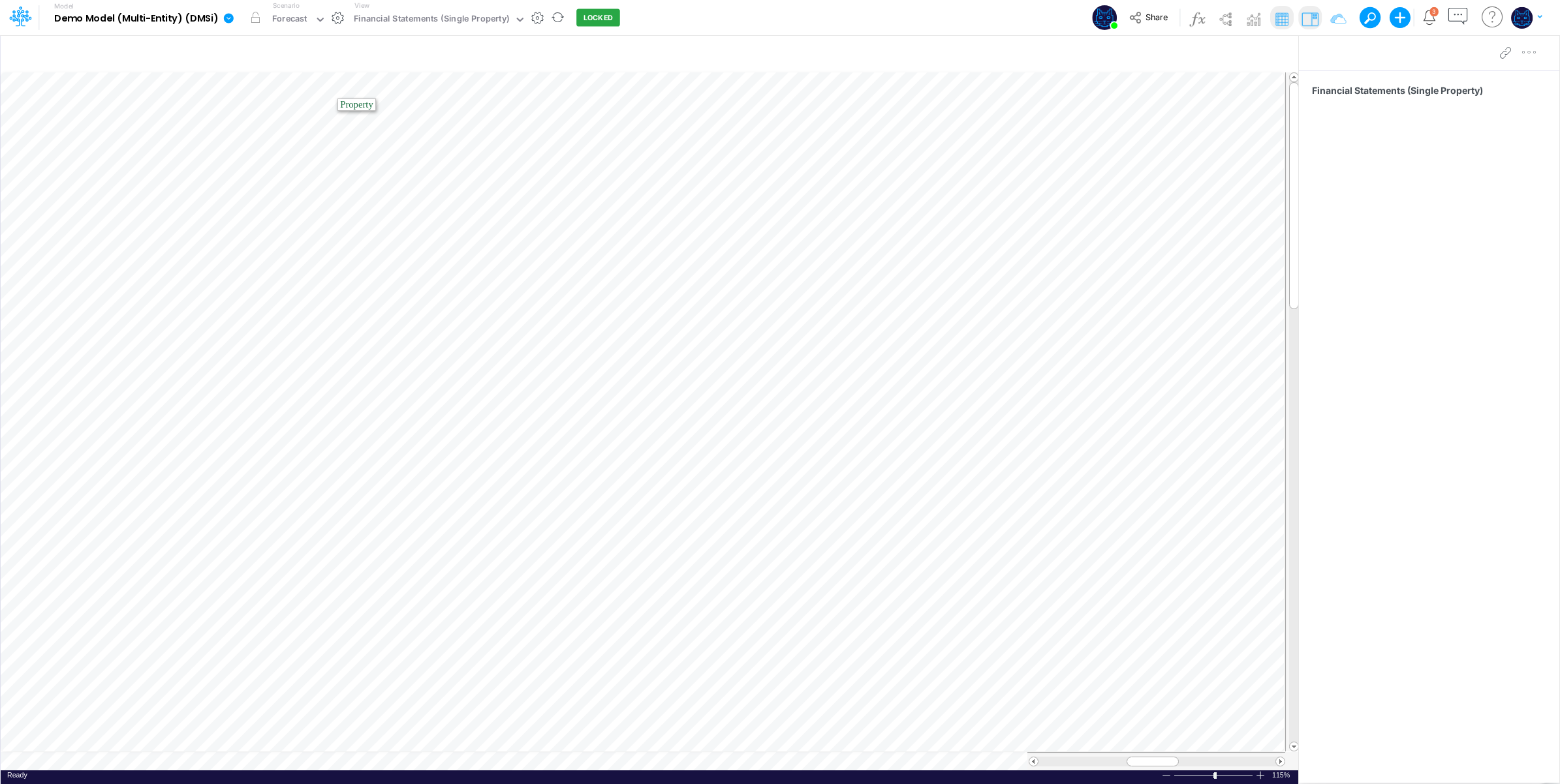
click at [334, 16] on button "button" at bounding box center [337, 18] width 13 height 13
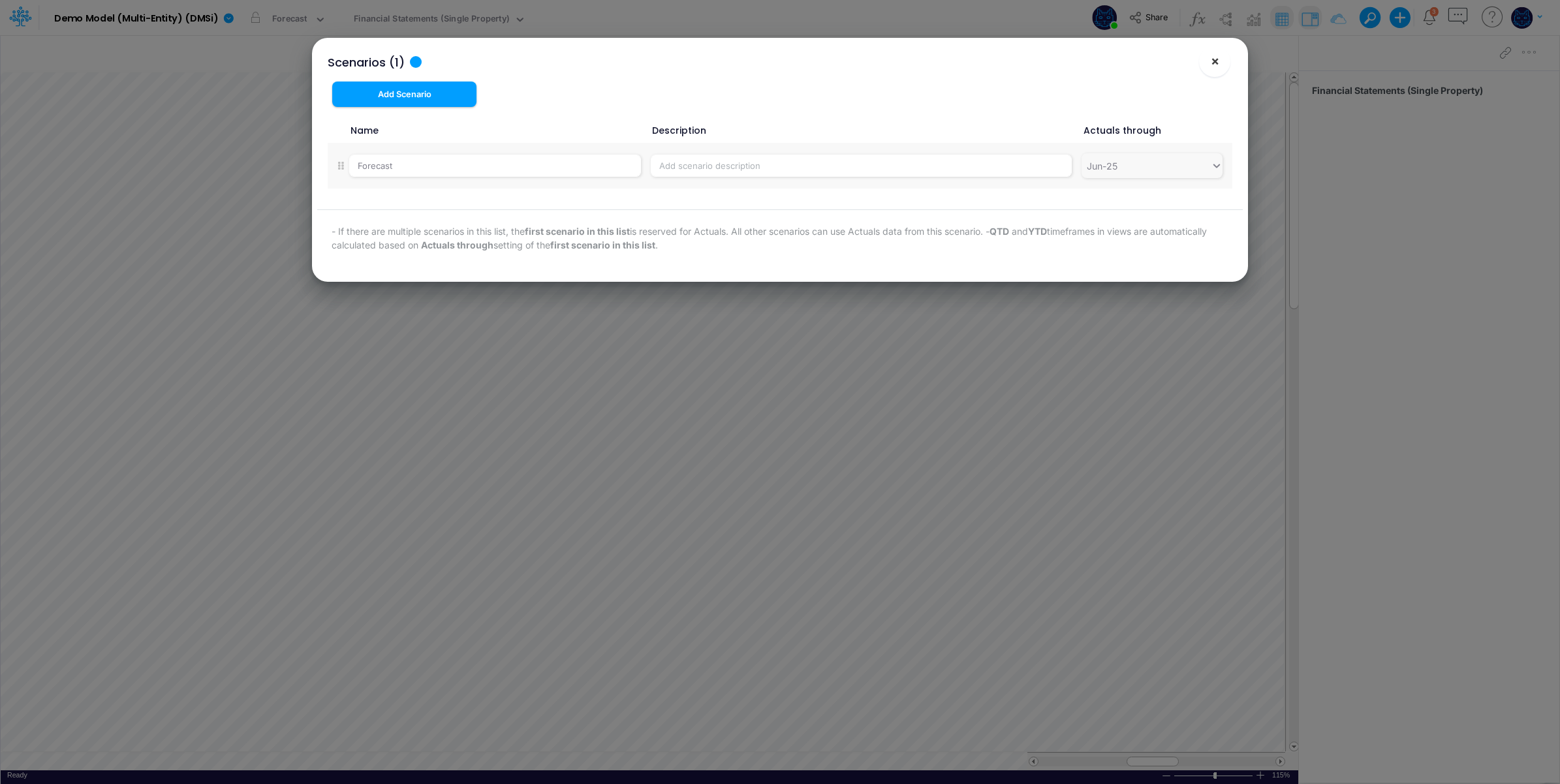
click at [1212, 66] on span "×" at bounding box center [1215, 61] width 9 height 15
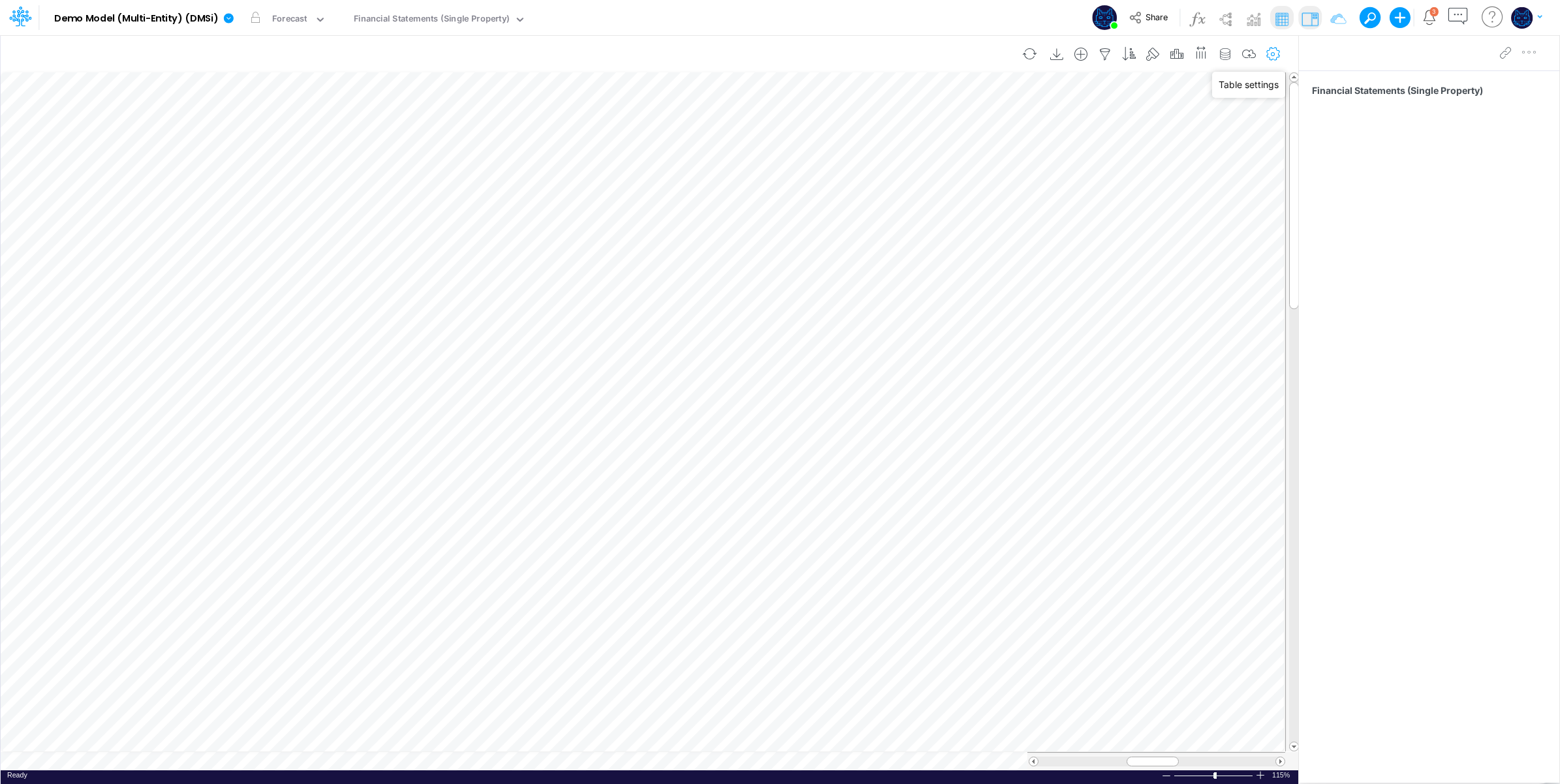
click at [1275, 53] on icon "button" at bounding box center [1274, 55] width 19 height 13
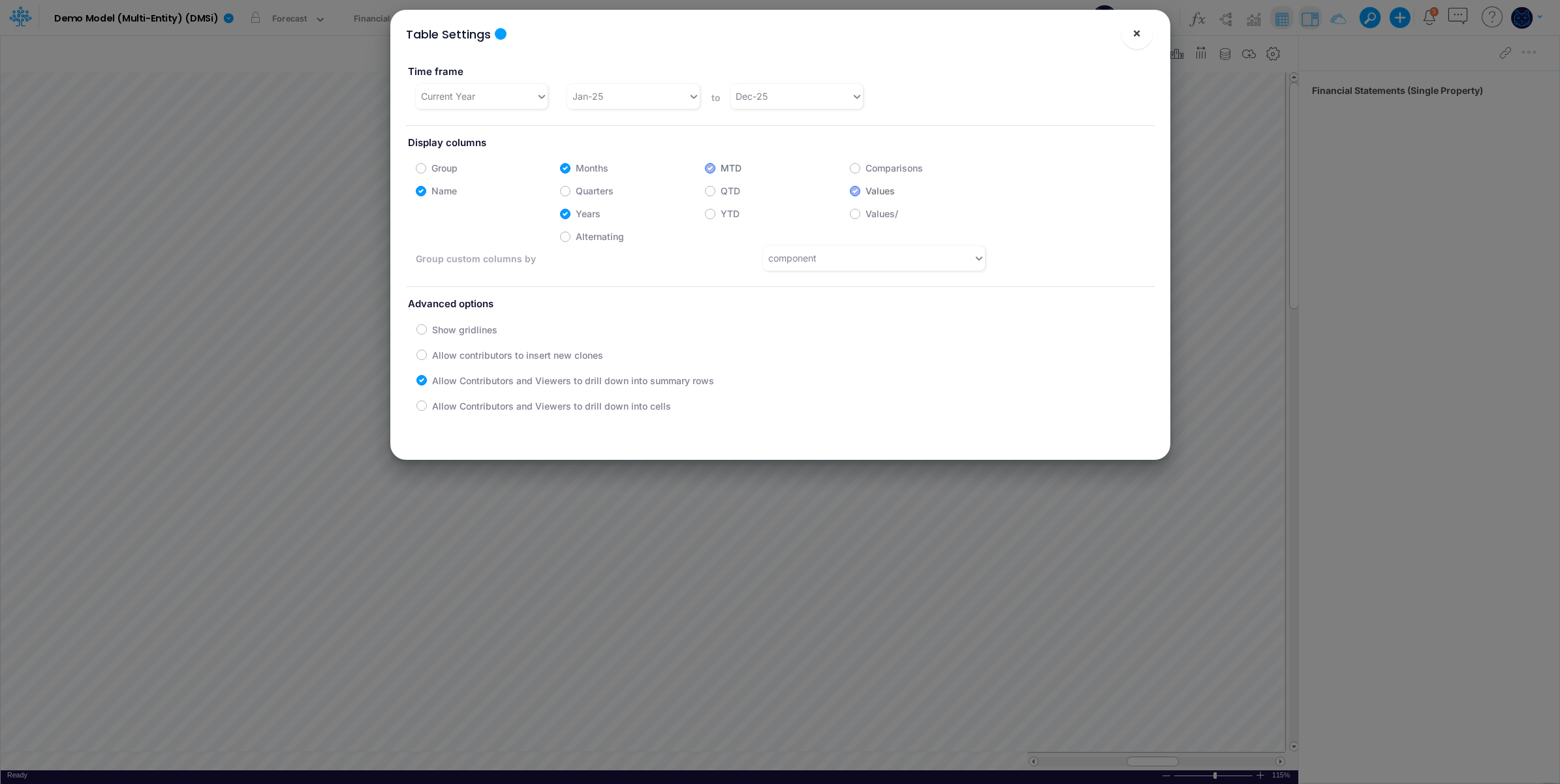
drag, startPoint x: 1143, startPoint y: 32, endPoint x: 1128, endPoint y: 68, distance: 39.0
click at [1141, 34] on button "×" at bounding box center [1137, 33] width 32 height 32
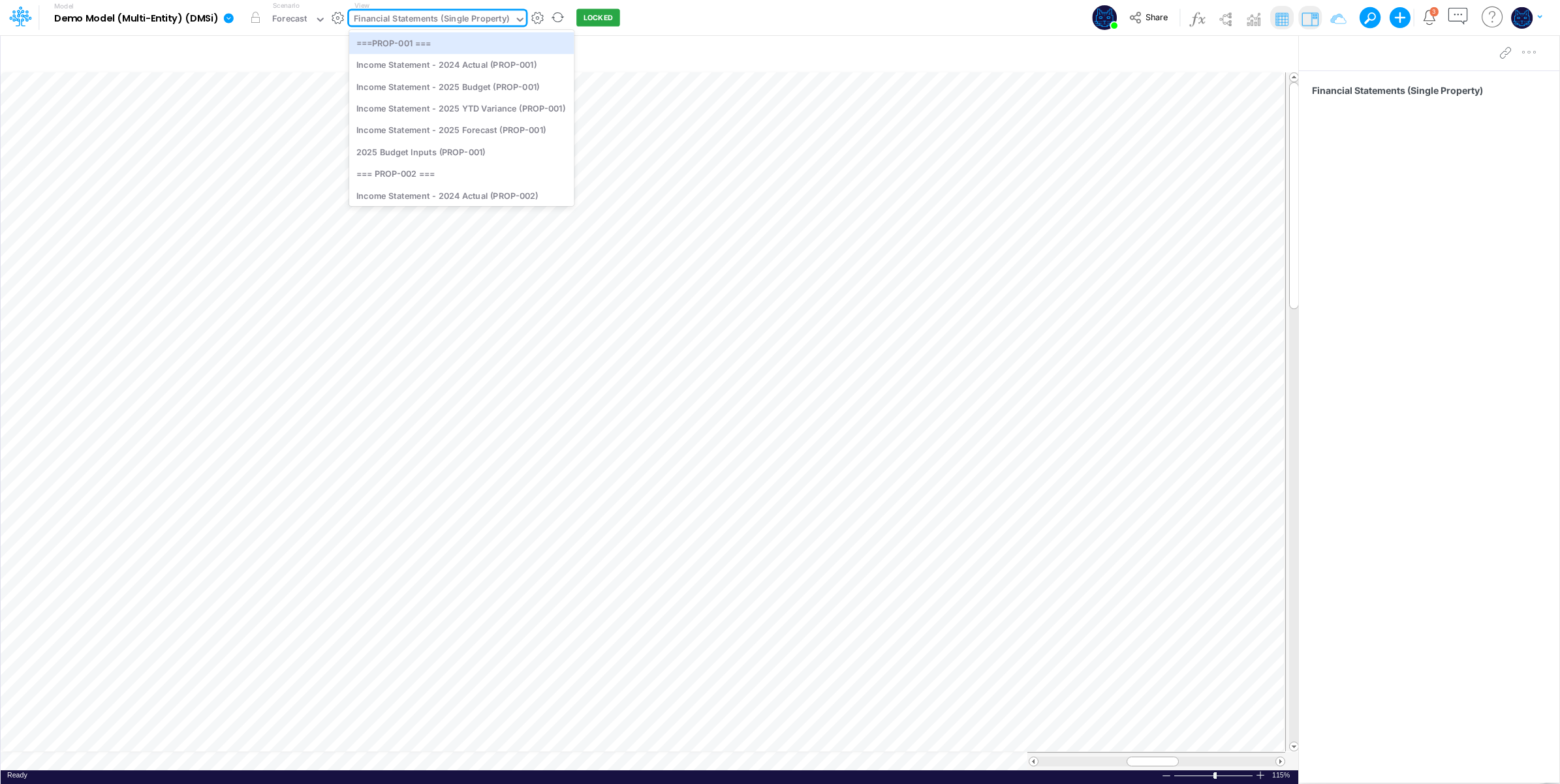
click at [445, 12] on div "Financial Statements (Single Property)" at bounding box center [432, 20] width 156 height 15
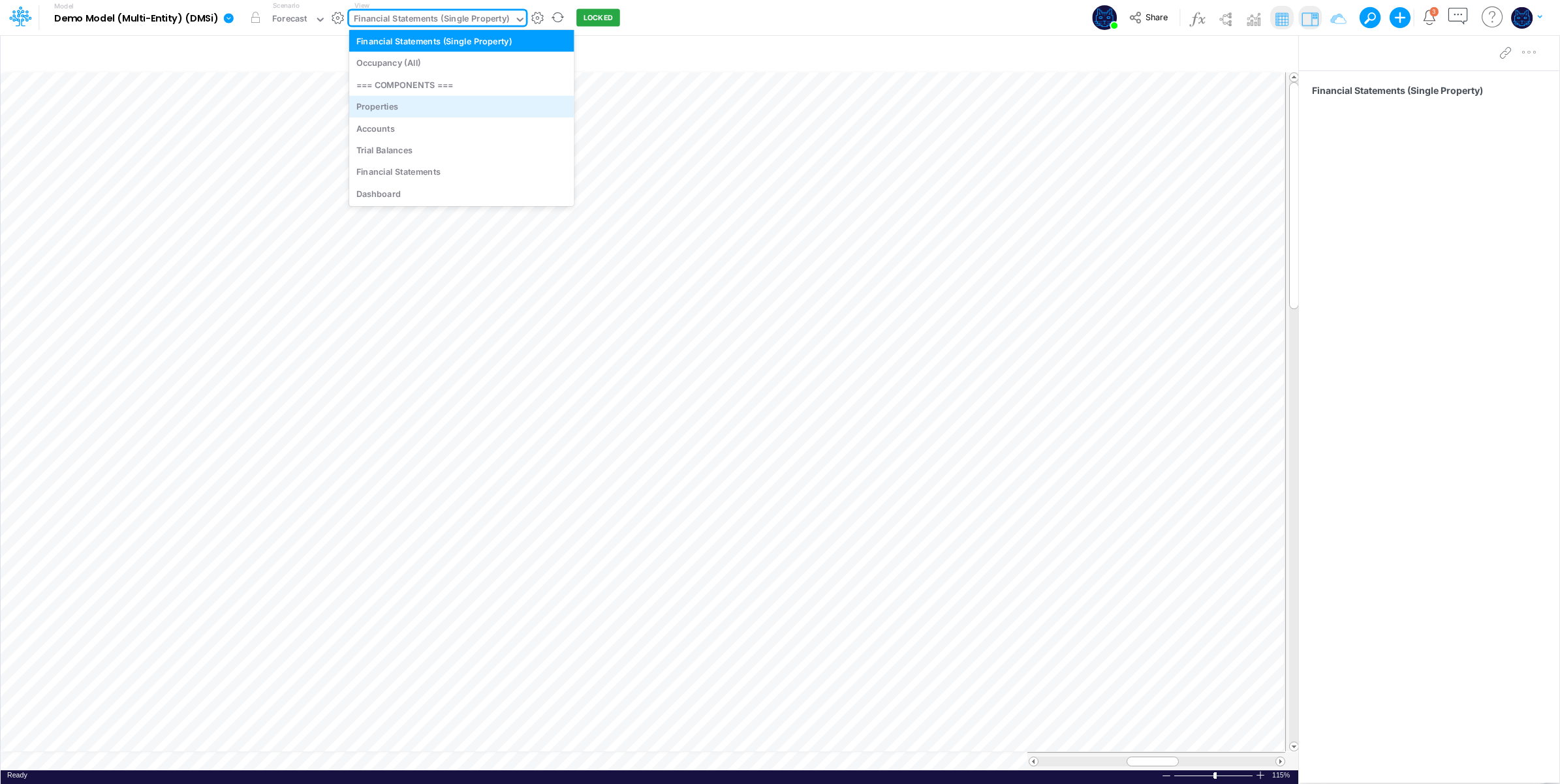
click at [422, 105] on div "Properties" at bounding box center [461, 106] width 225 height 21
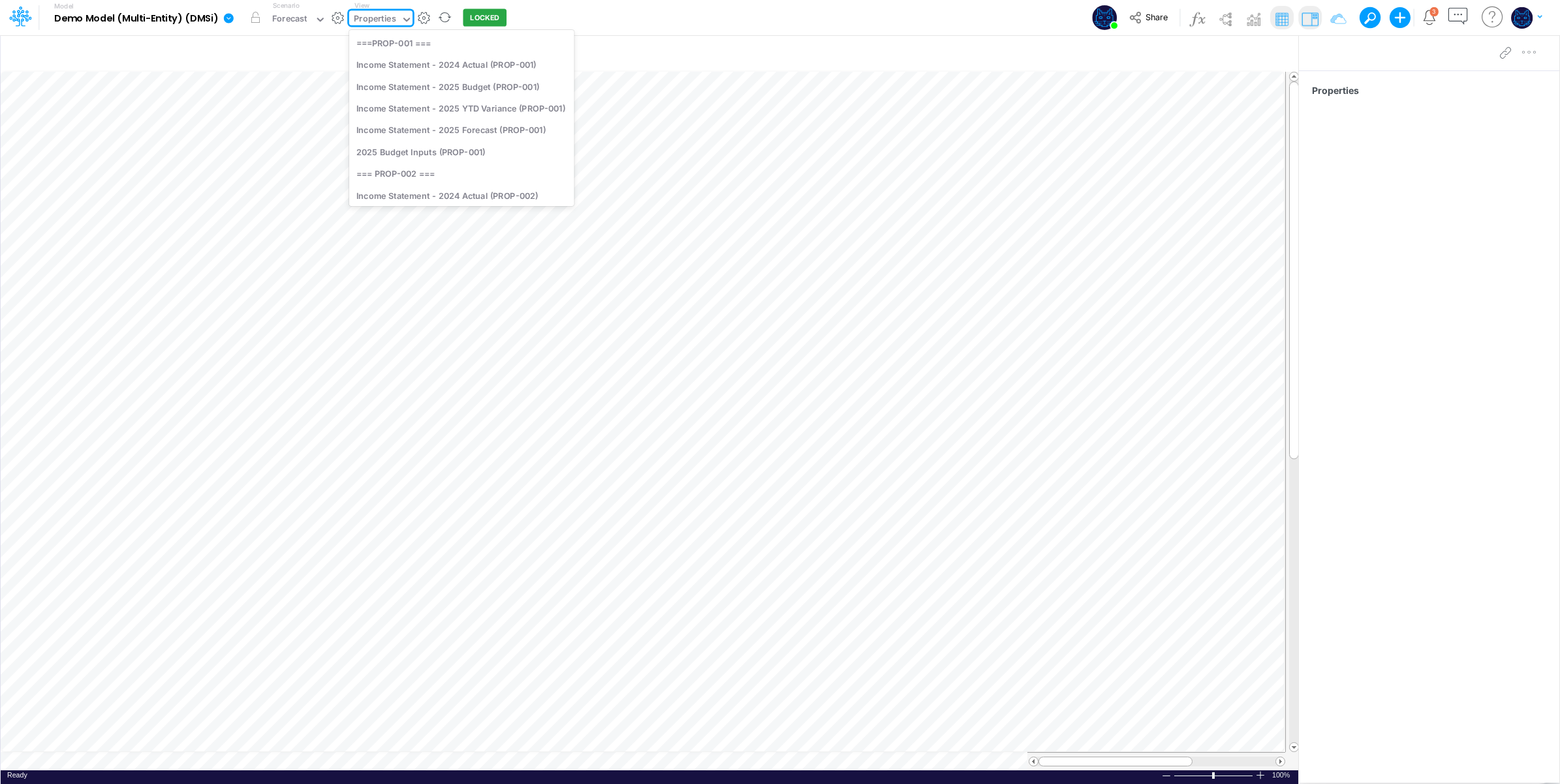
click at [392, 17] on div "Properties" at bounding box center [375, 20] width 42 height 15
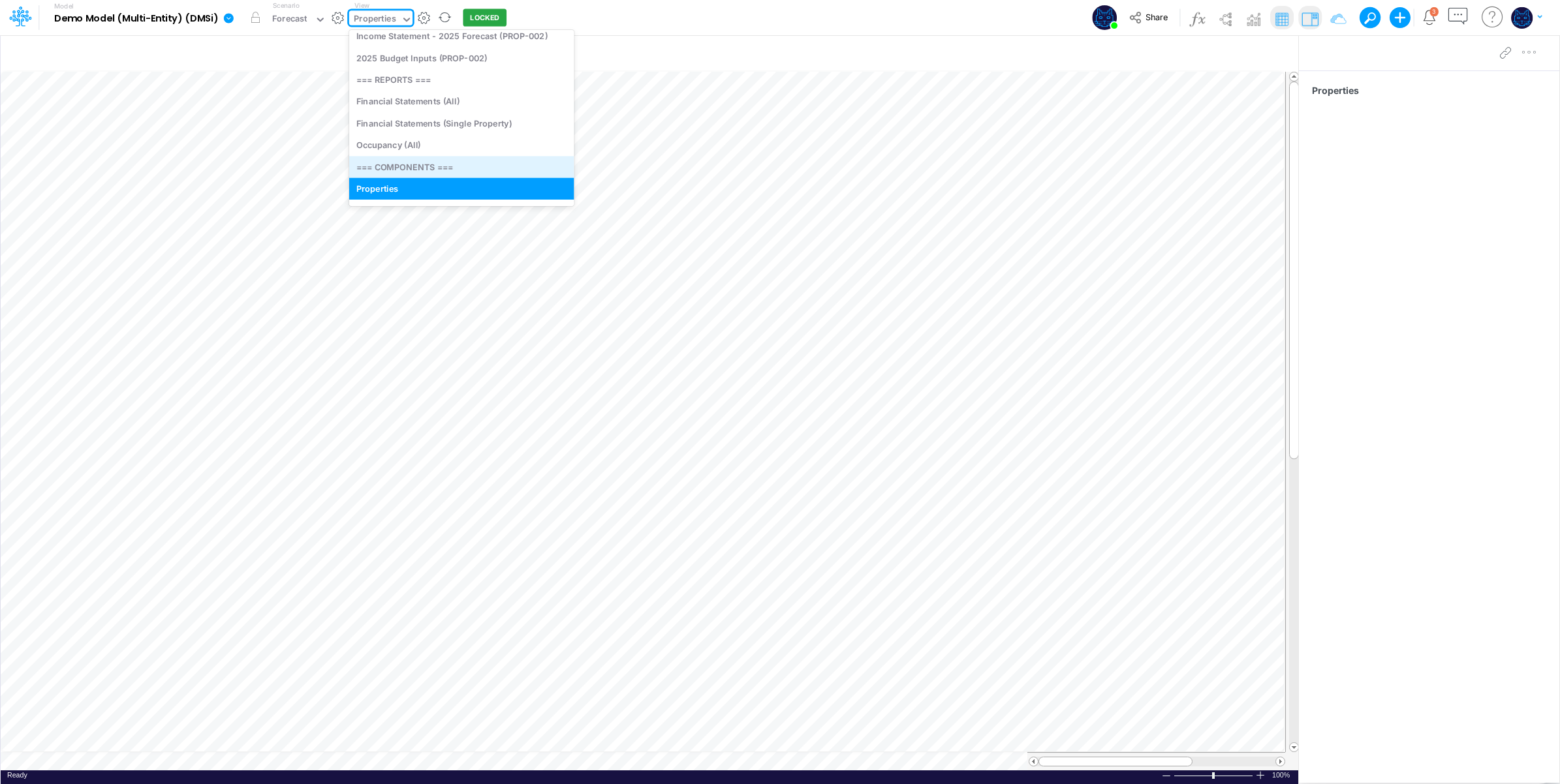
scroll to position [341, 0]
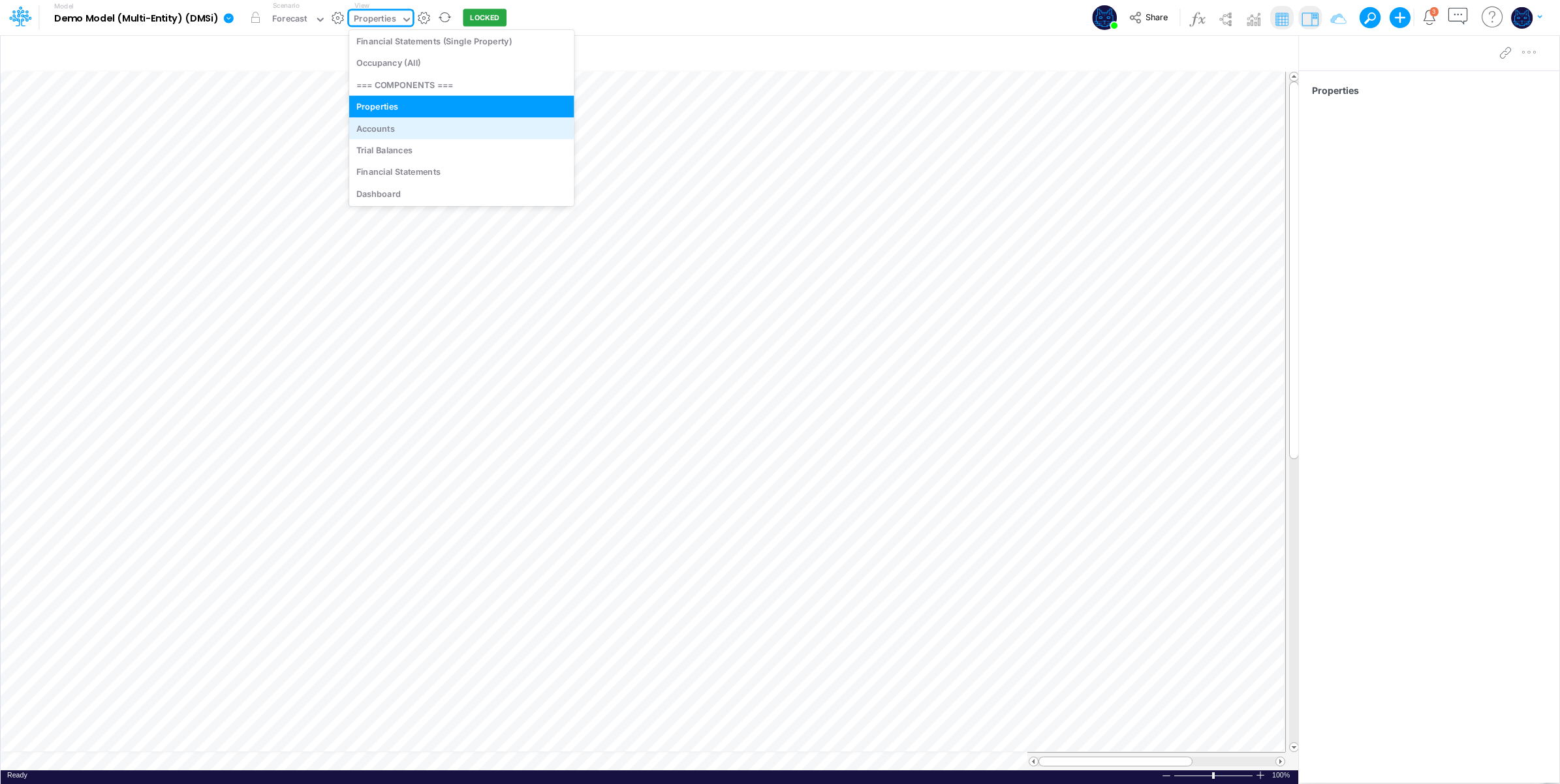
click at [419, 128] on div "Accounts" at bounding box center [461, 128] width 225 height 21
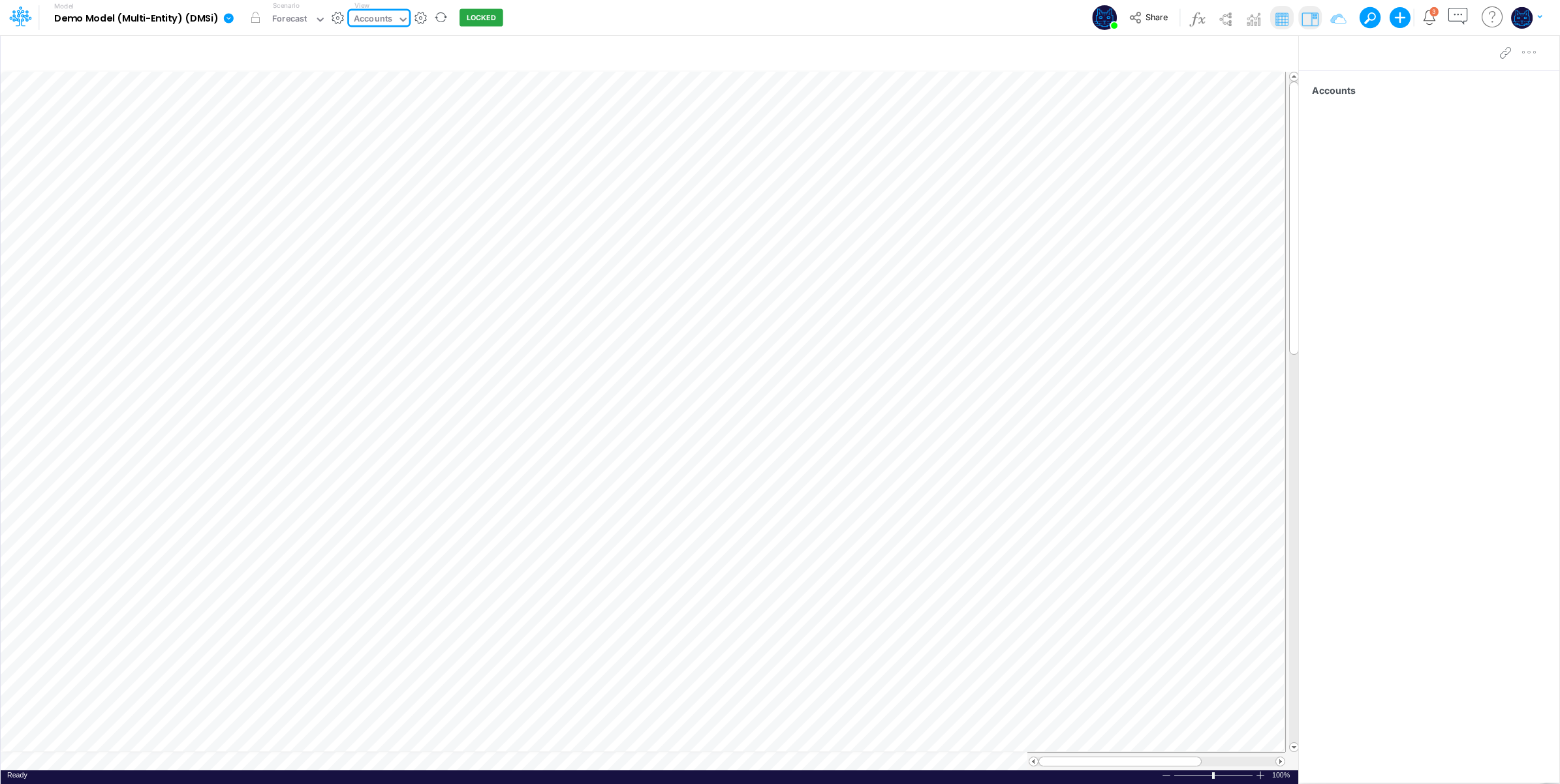
click at [378, 24] on div "Accounts" at bounding box center [373, 20] width 38 height 15
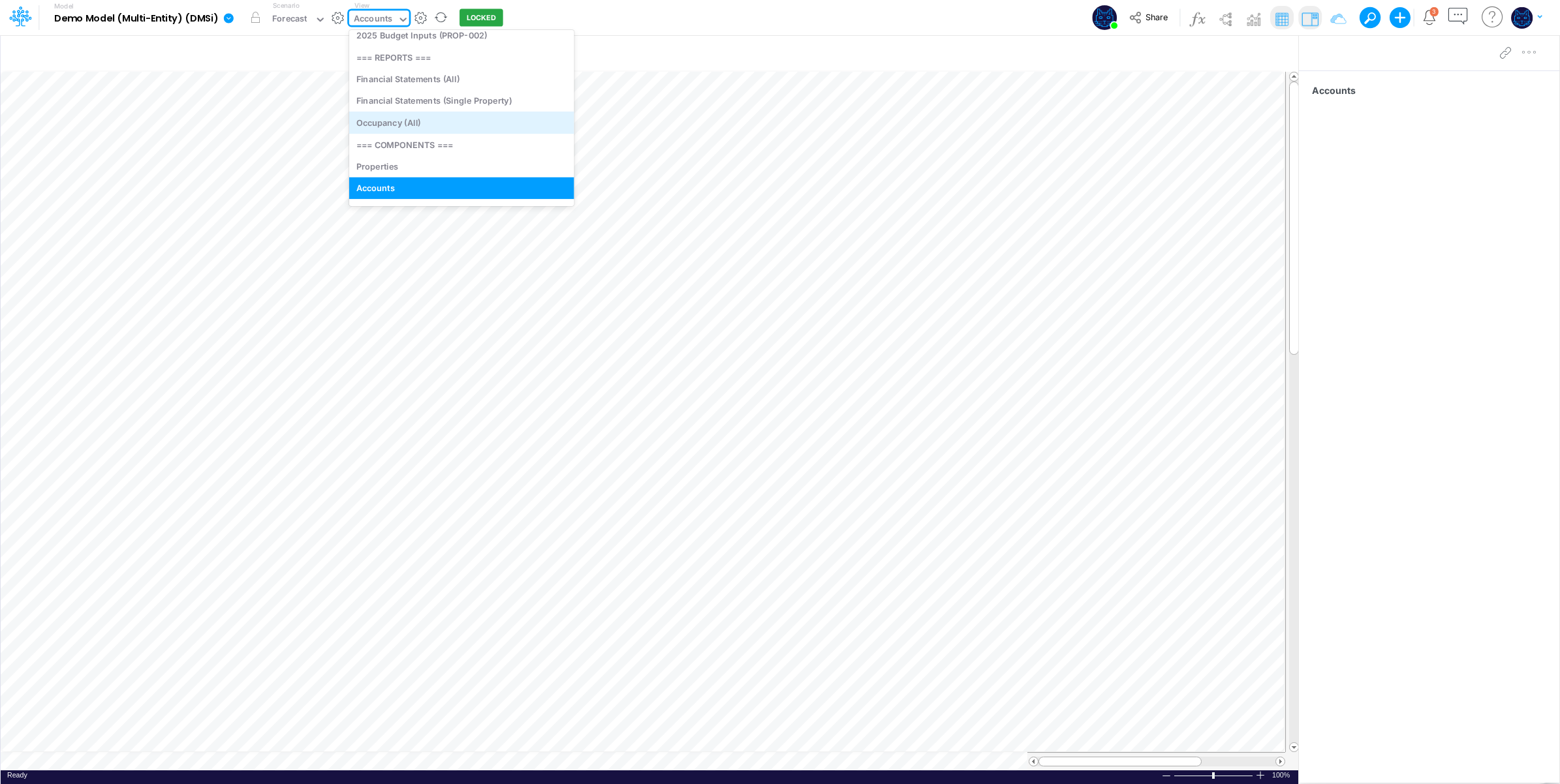
scroll to position [341, 0]
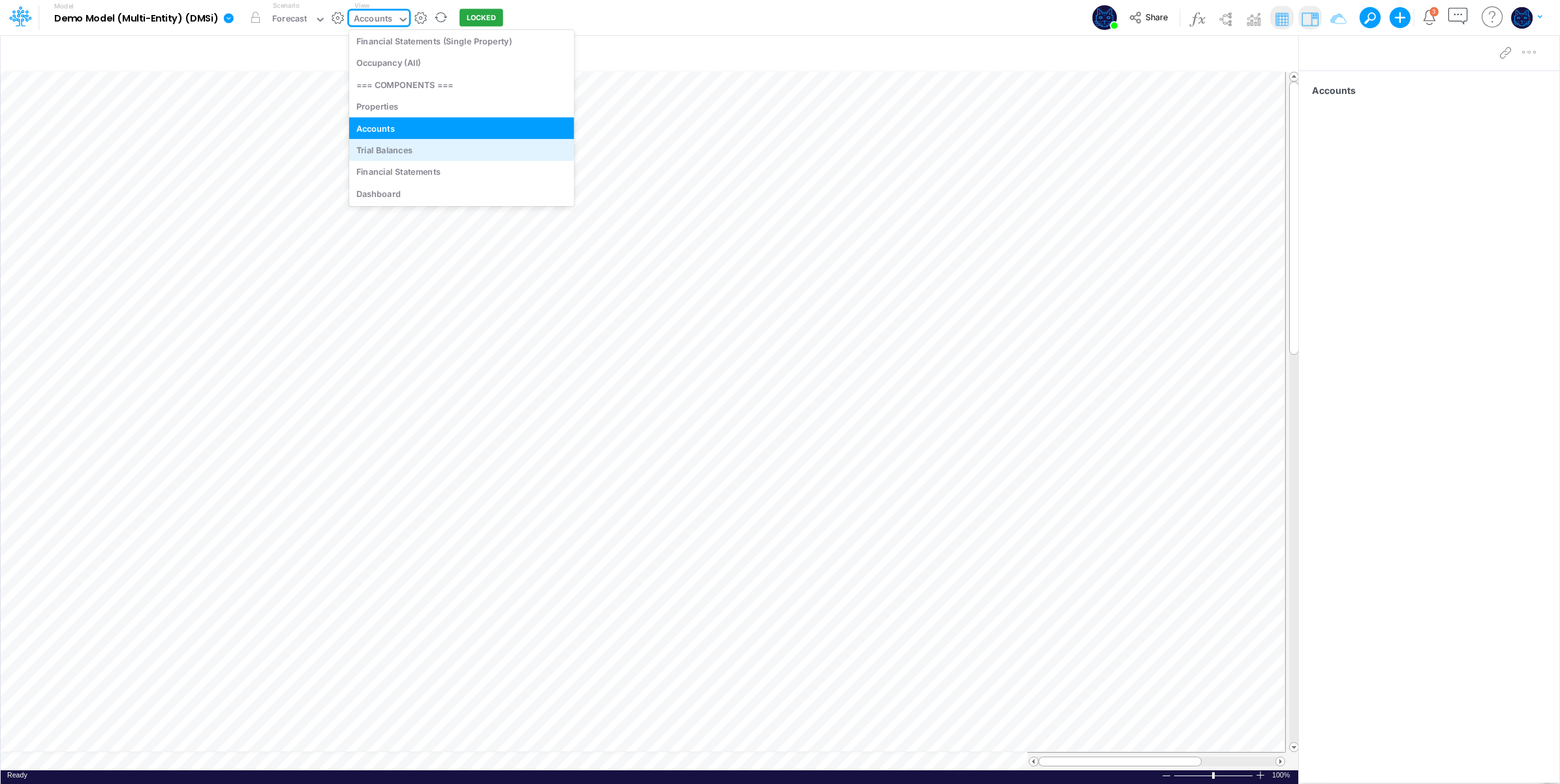
click at [419, 149] on div "Trial Balances" at bounding box center [461, 150] width 225 height 21
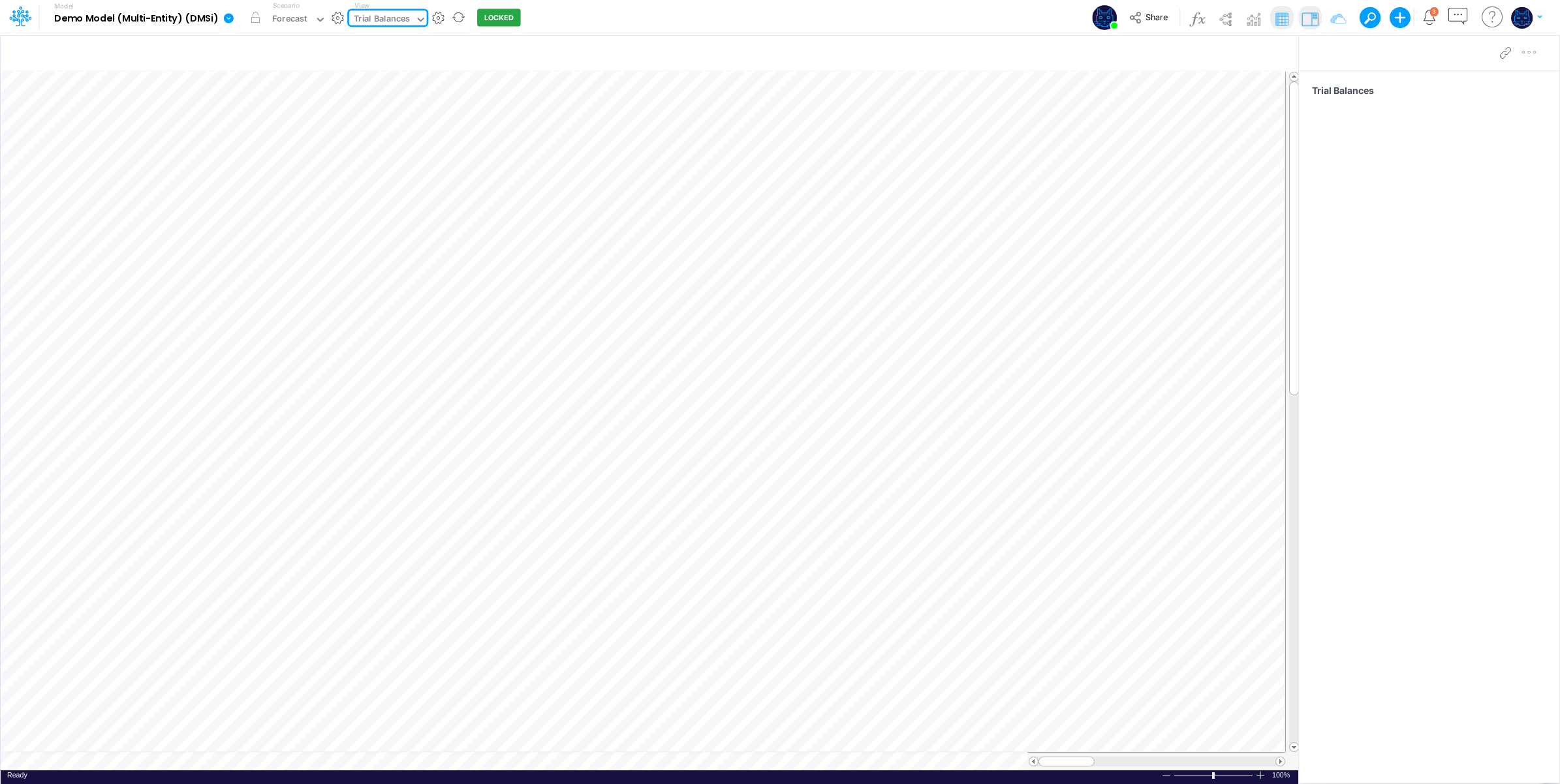
click at [691, 16] on div "Model Demo Model (Multi-Entity) (DMSi) Edit model settings Duplicate Import Qui…" at bounding box center [780, 17] width 1404 height 36
click at [400, 20] on div "Trial Balances" at bounding box center [382, 20] width 56 height 15
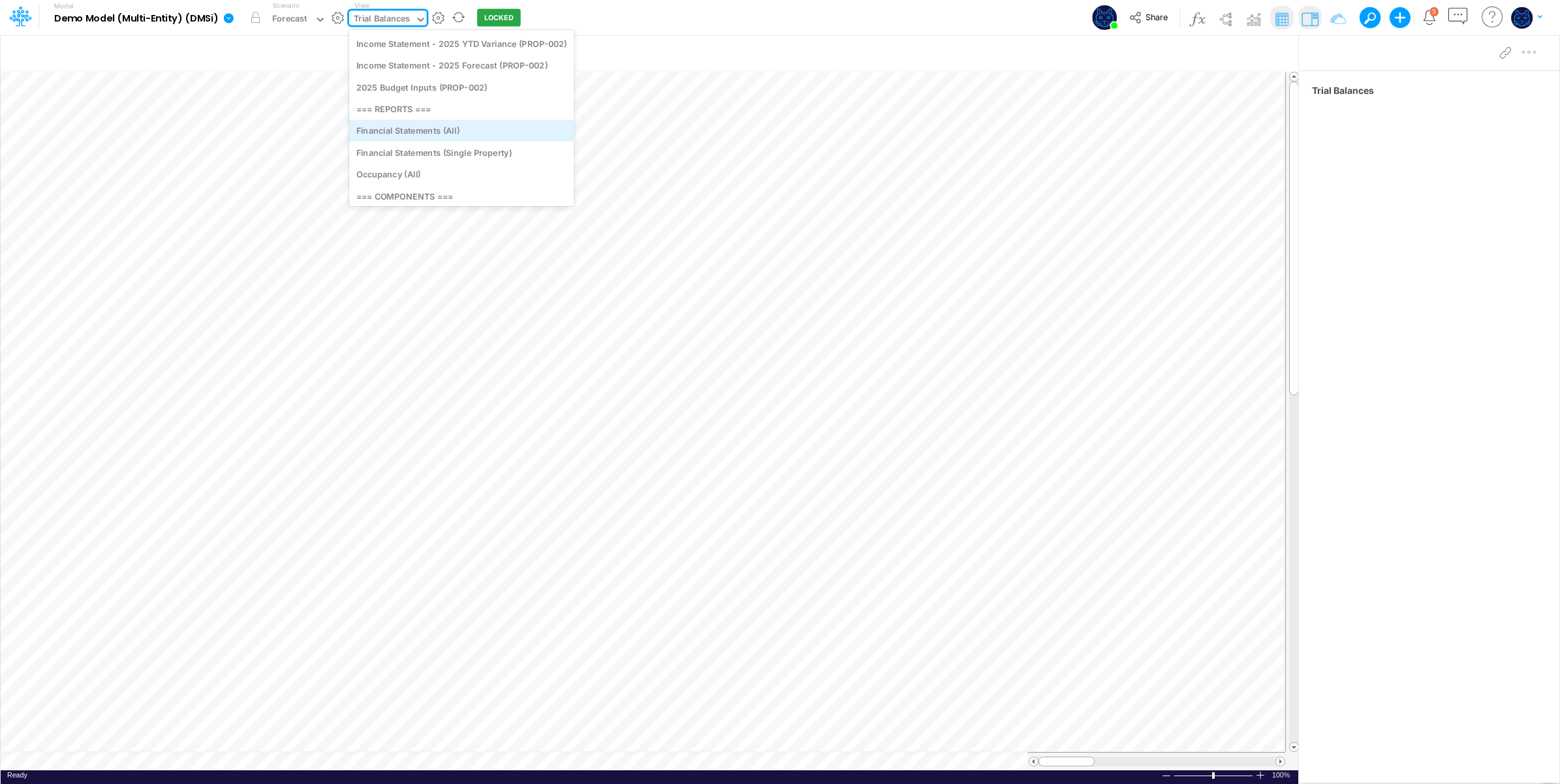
click at [498, 127] on div "Financial Statements (All)" at bounding box center [461, 131] width 225 height 21
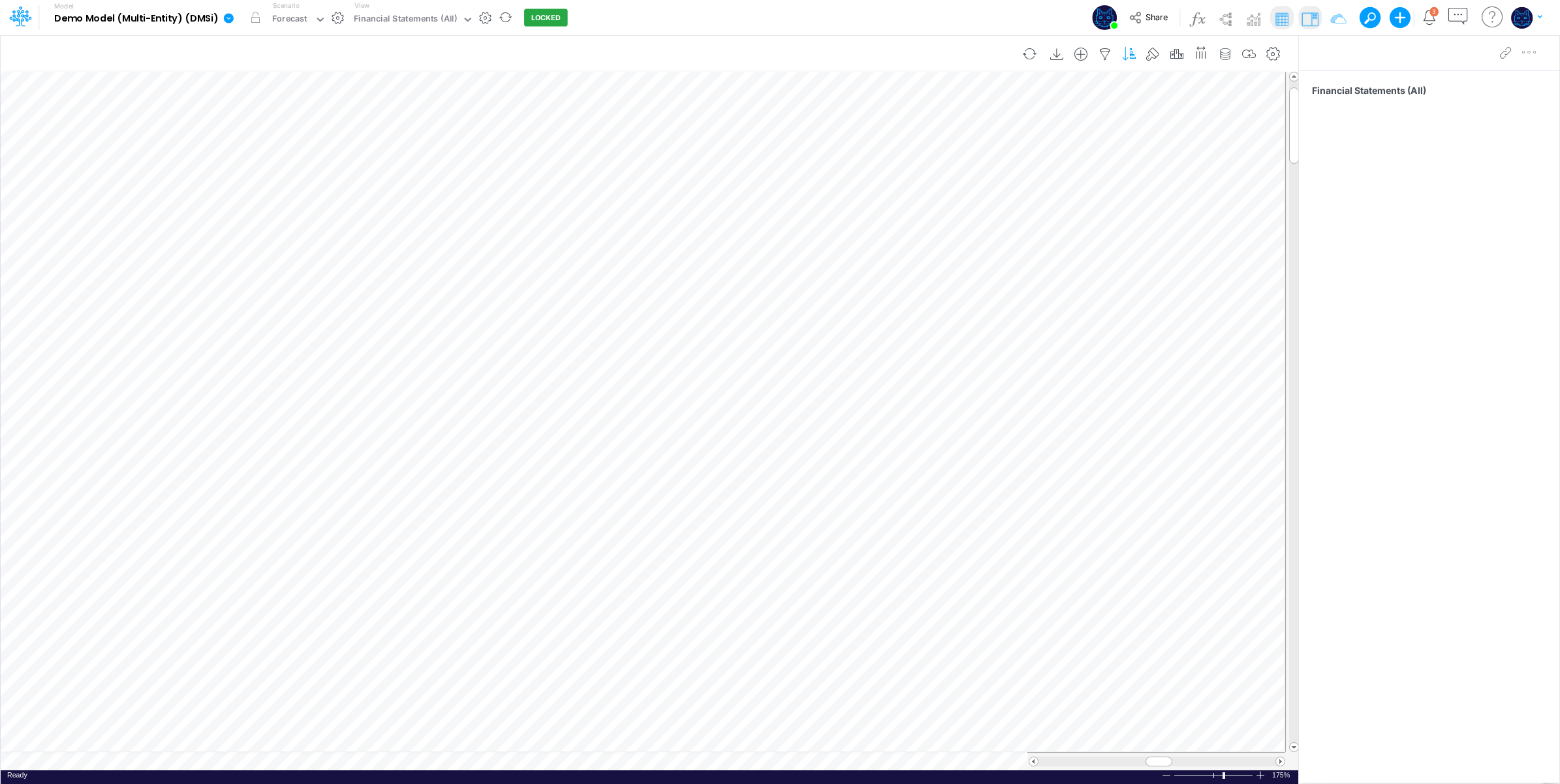
click at [1128, 54] on icon "button" at bounding box center [1129, 55] width 19 height 13
click at [934, 11] on div "Model Demo Model (Multi-Entity) (DMSi) Edit model settings Duplicate Import Qui…" at bounding box center [780, 17] width 1404 height 36
click at [1105, 56] on icon "button" at bounding box center [1105, 55] width 19 height 13
select select "notEqual"
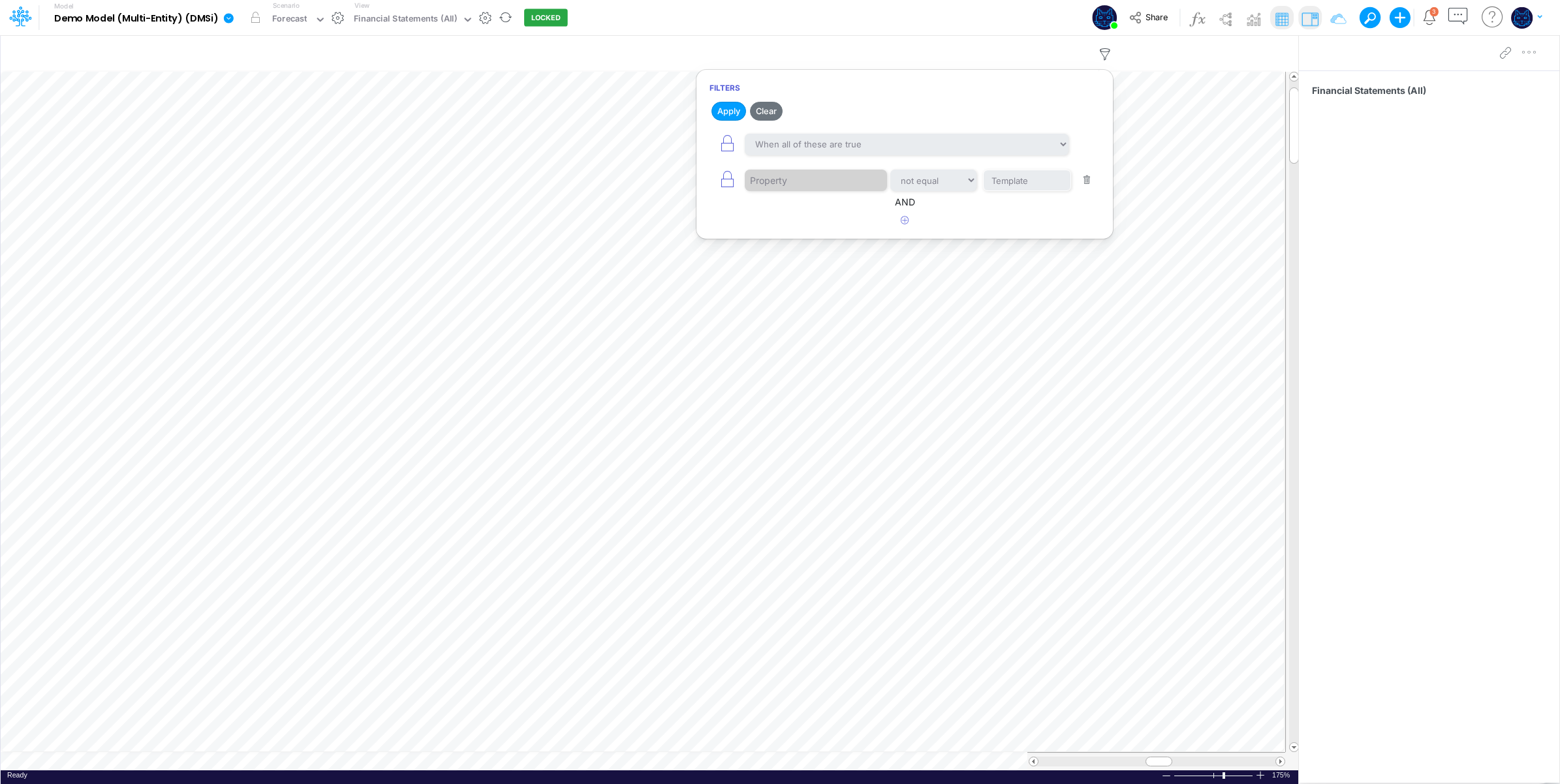
click at [950, 20] on div "Model Demo Model (Multi-Entity) (DMSi) Edit model settings Duplicate Import Qui…" at bounding box center [780, 17] width 1404 height 36
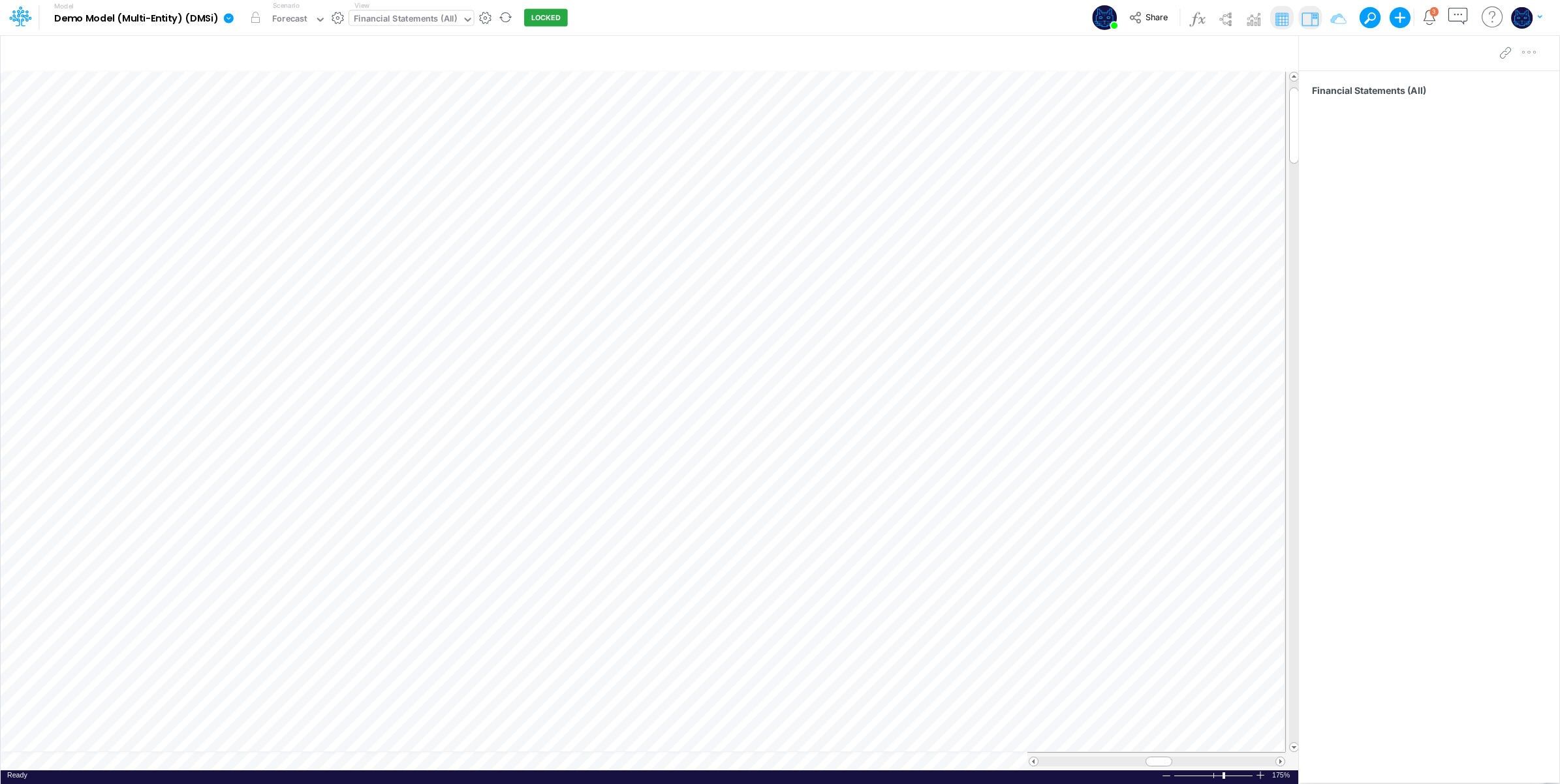
drag, startPoint x: 394, startPoint y: 19, endPoint x: 409, endPoint y: 19, distance: 15.0
click at [395, 19] on div "Financial Statements (All)" at bounding box center [405, 20] width 103 height 15
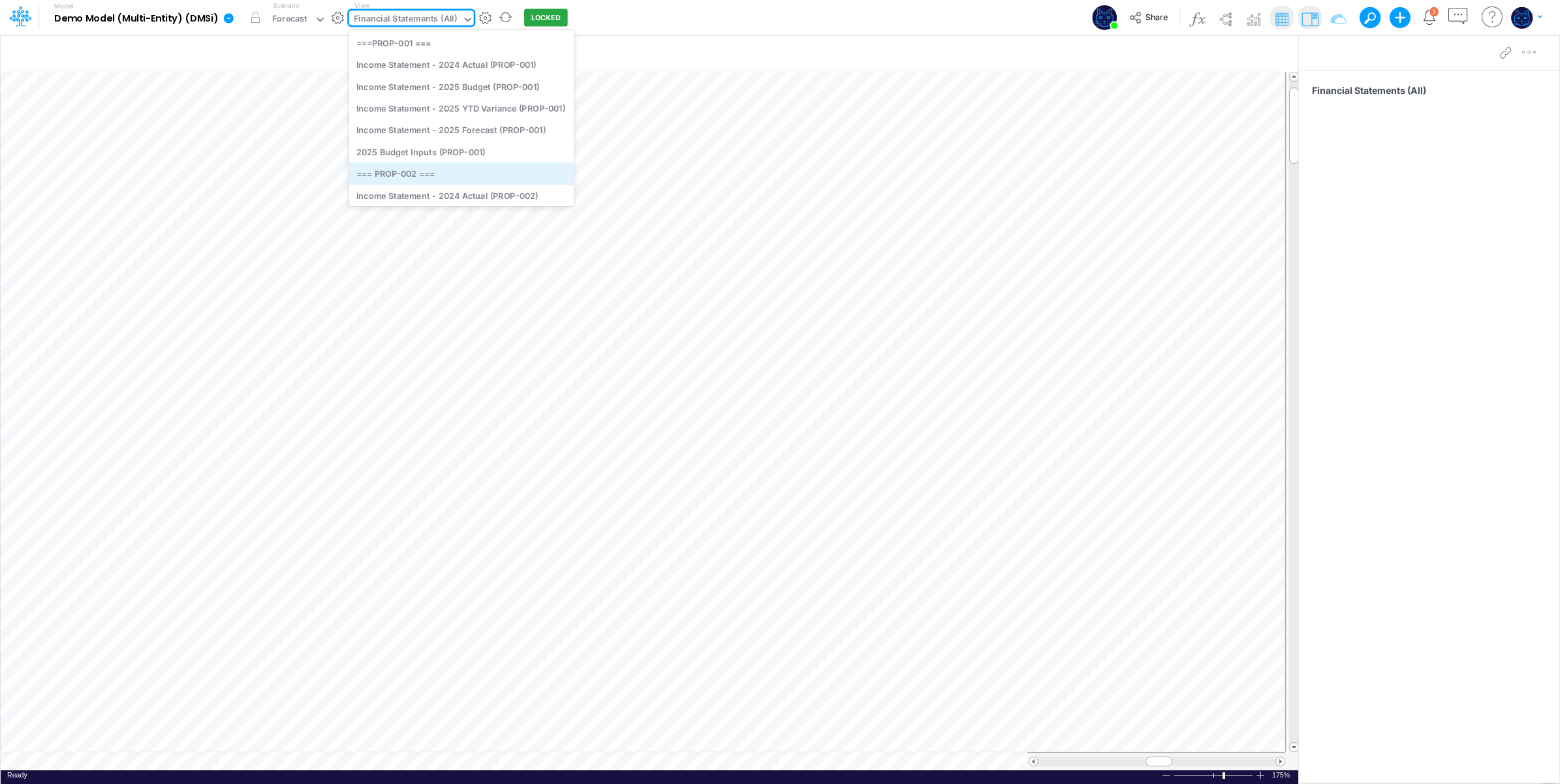
scroll to position [154, 0]
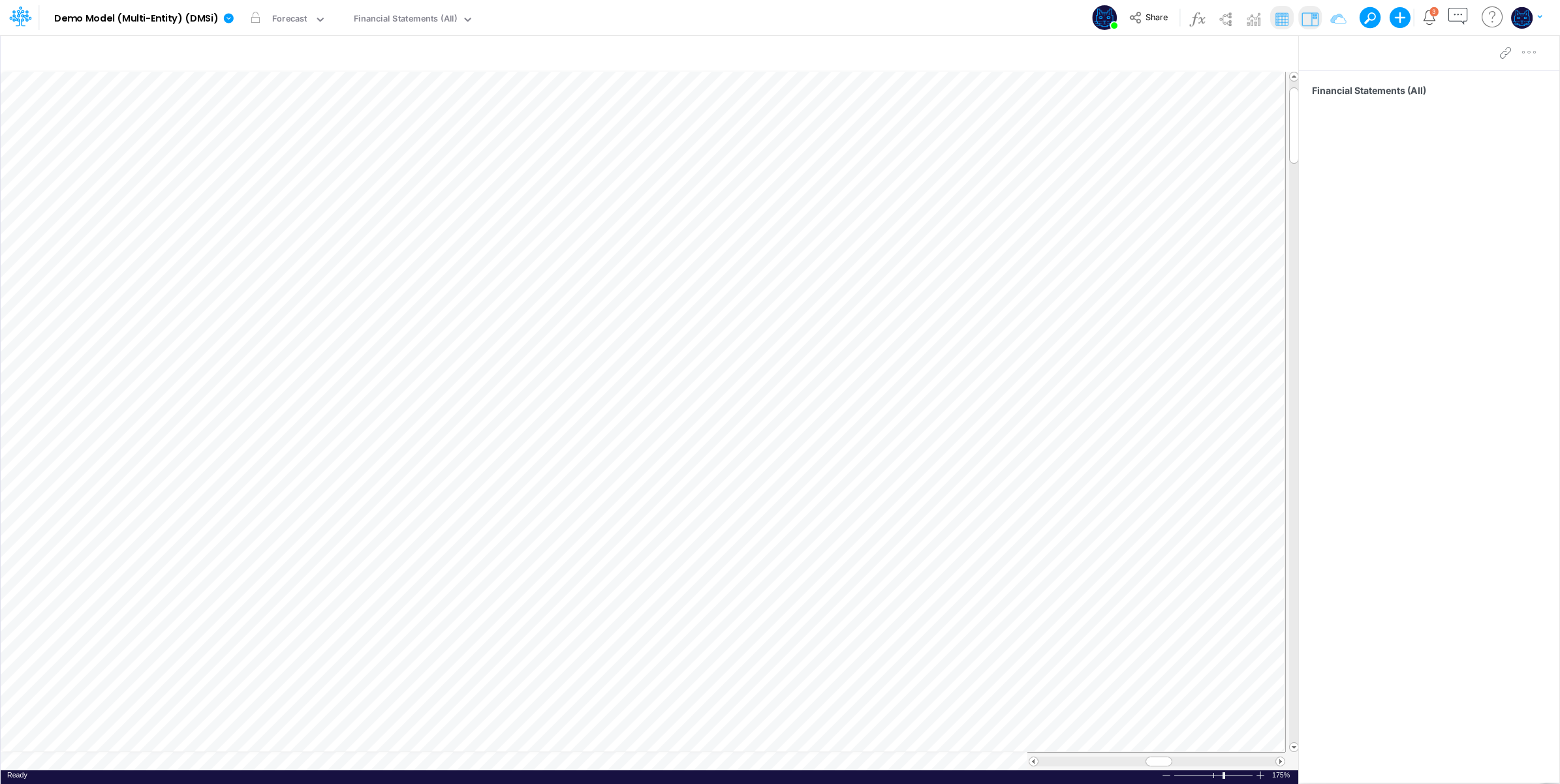
click at [726, 17] on div "Model Demo Model (Multi-Entity) (DMSi) Edit model settings Duplicate Import Qui…" at bounding box center [780, 17] width 1404 height 36
click at [1225, 17] on img at bounding box center [1226, 19] width 21 height 21
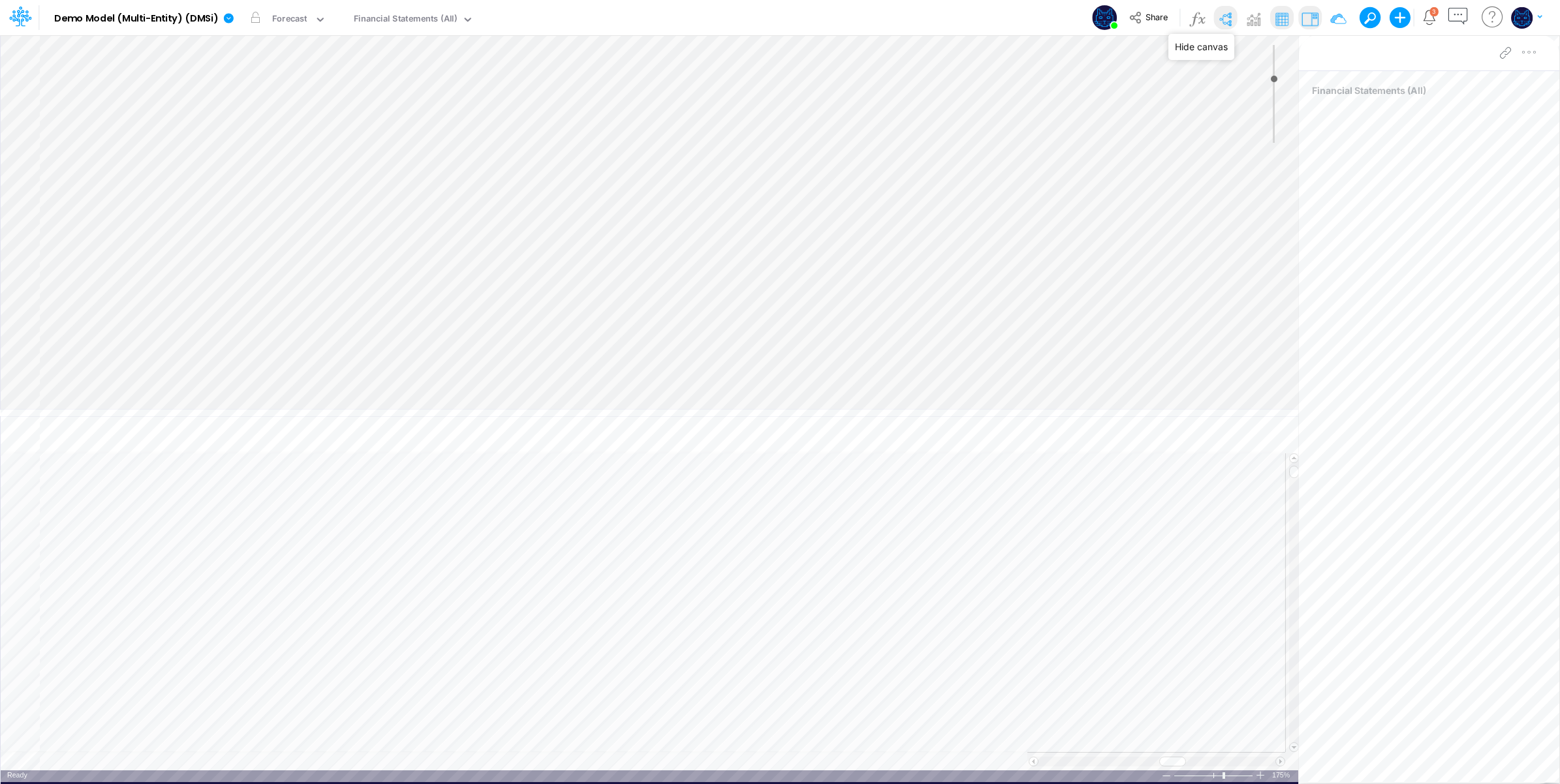
type input "0"
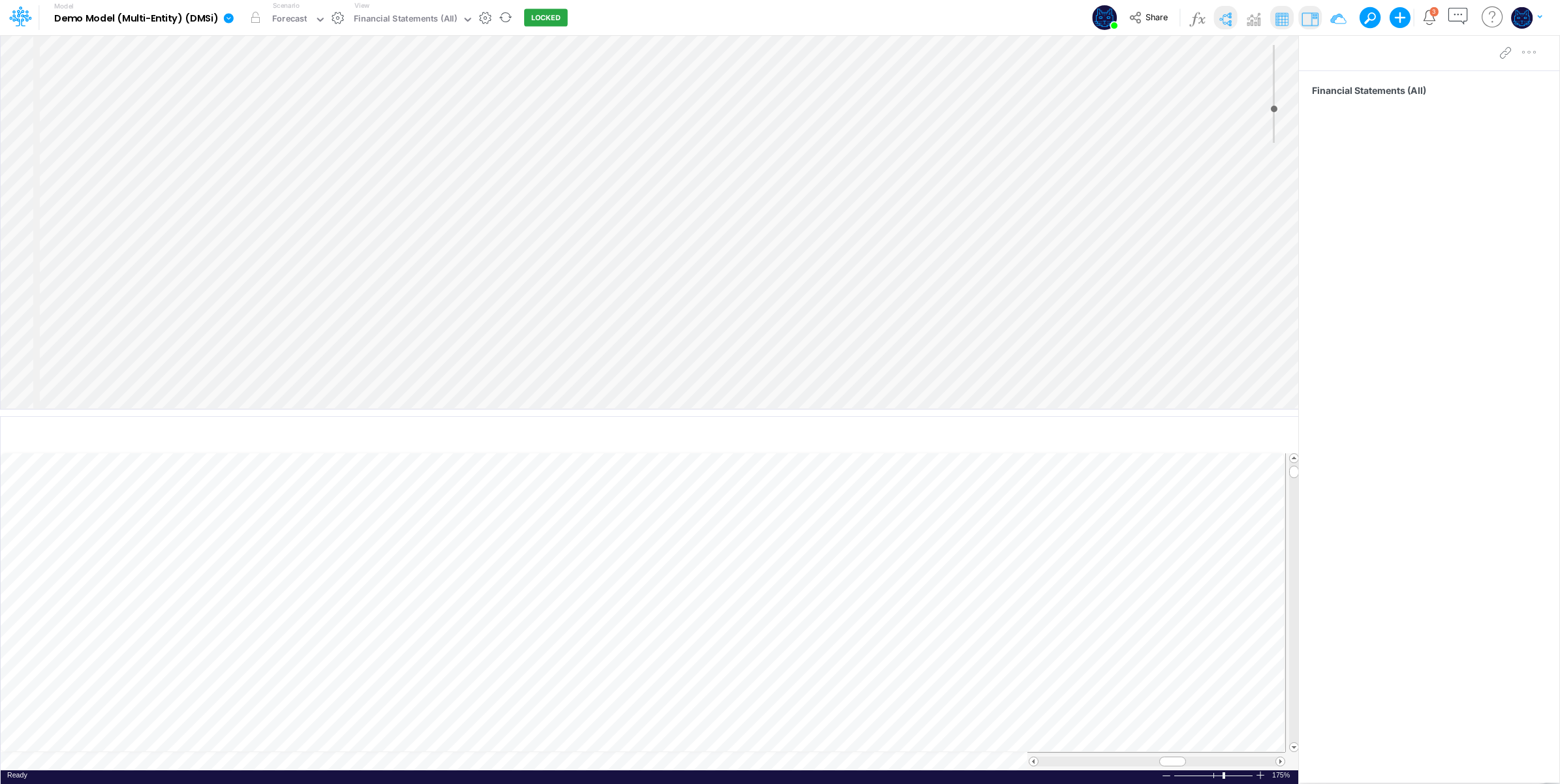
select select "Horizontal"
type input "6"
select select "Horizontal"
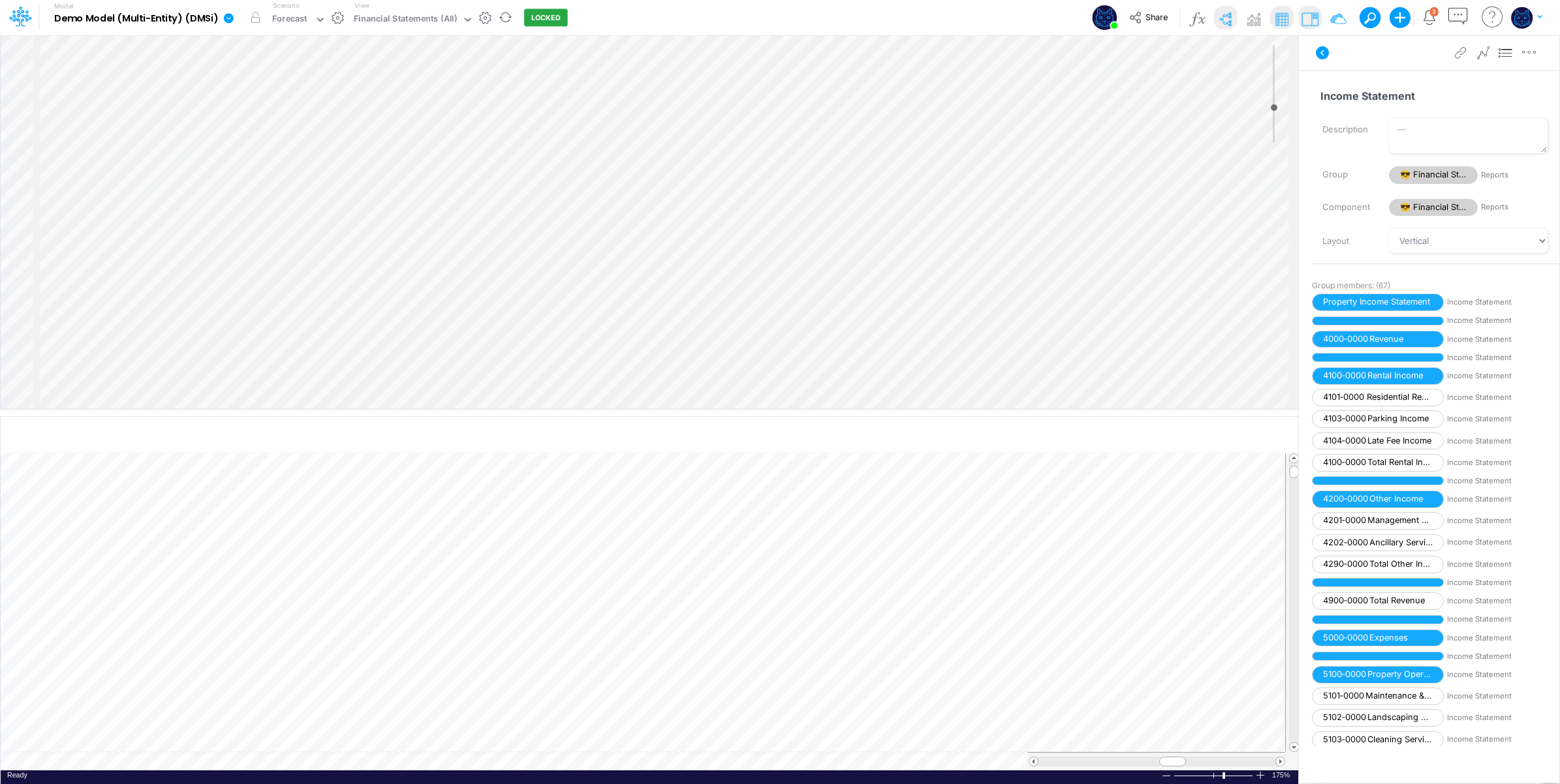
type input "2"
select select "Horizontal"
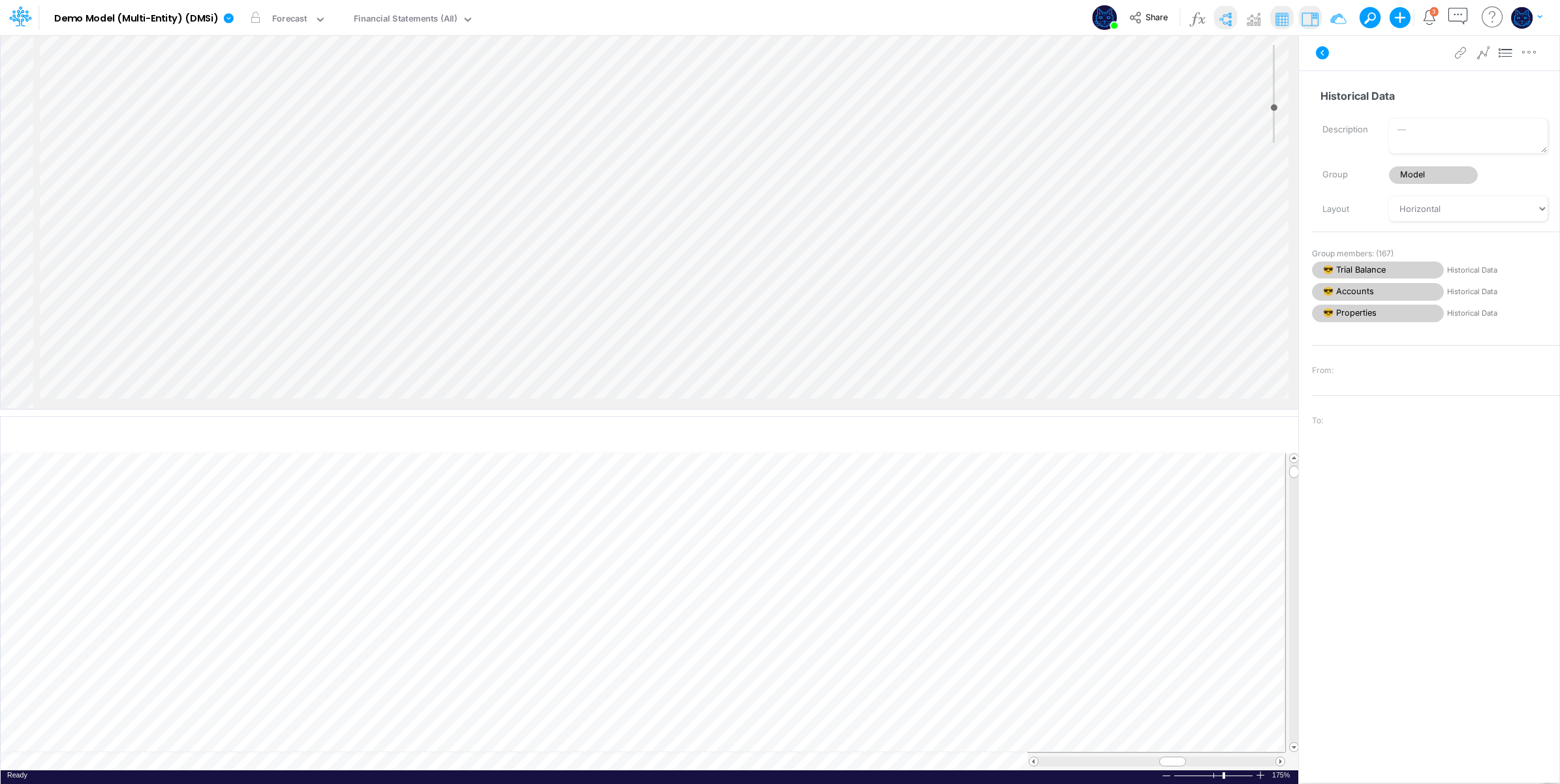
scroll to position [0, 216]
type input "8"
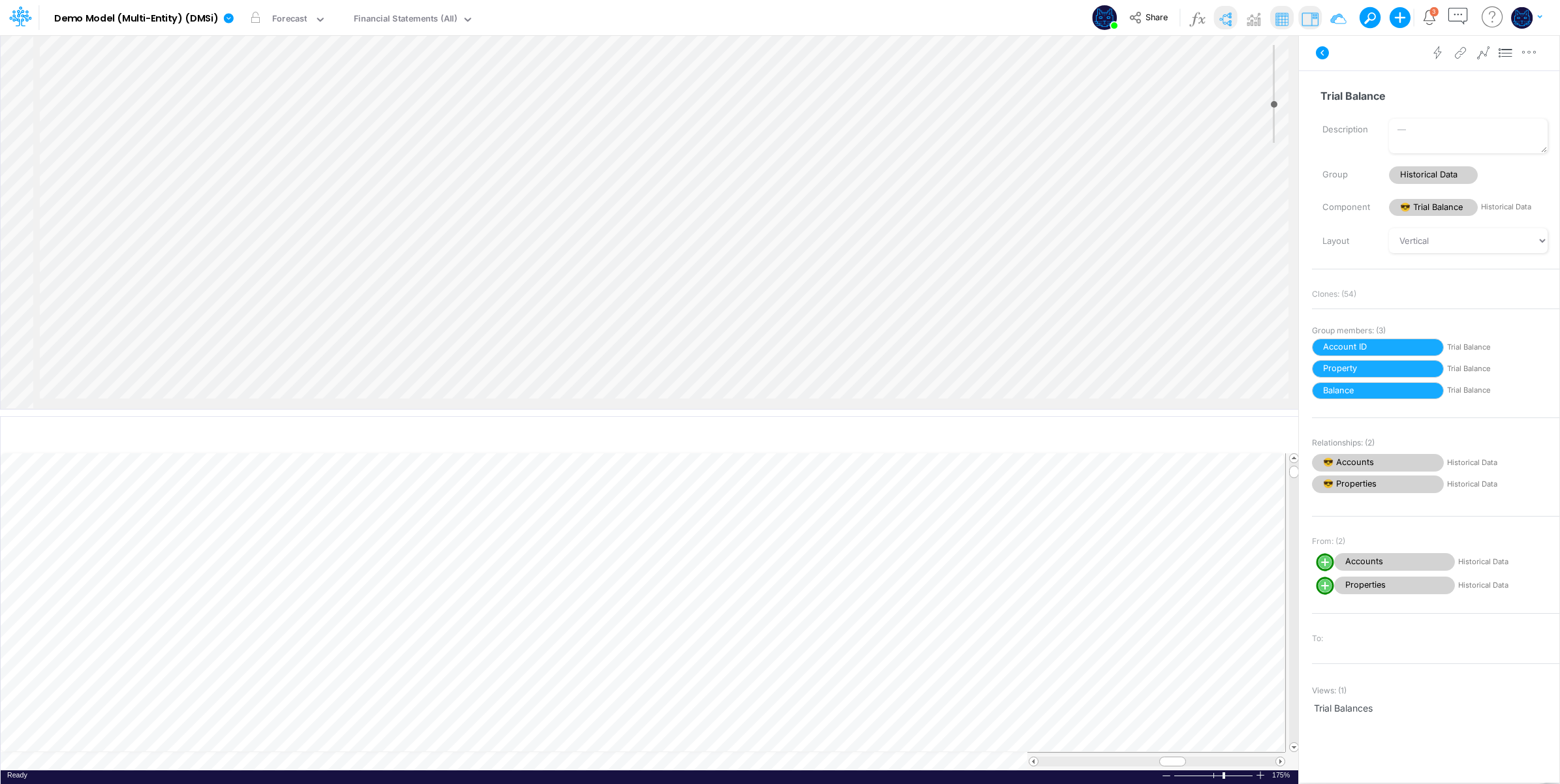
scroll to position [0, 762]
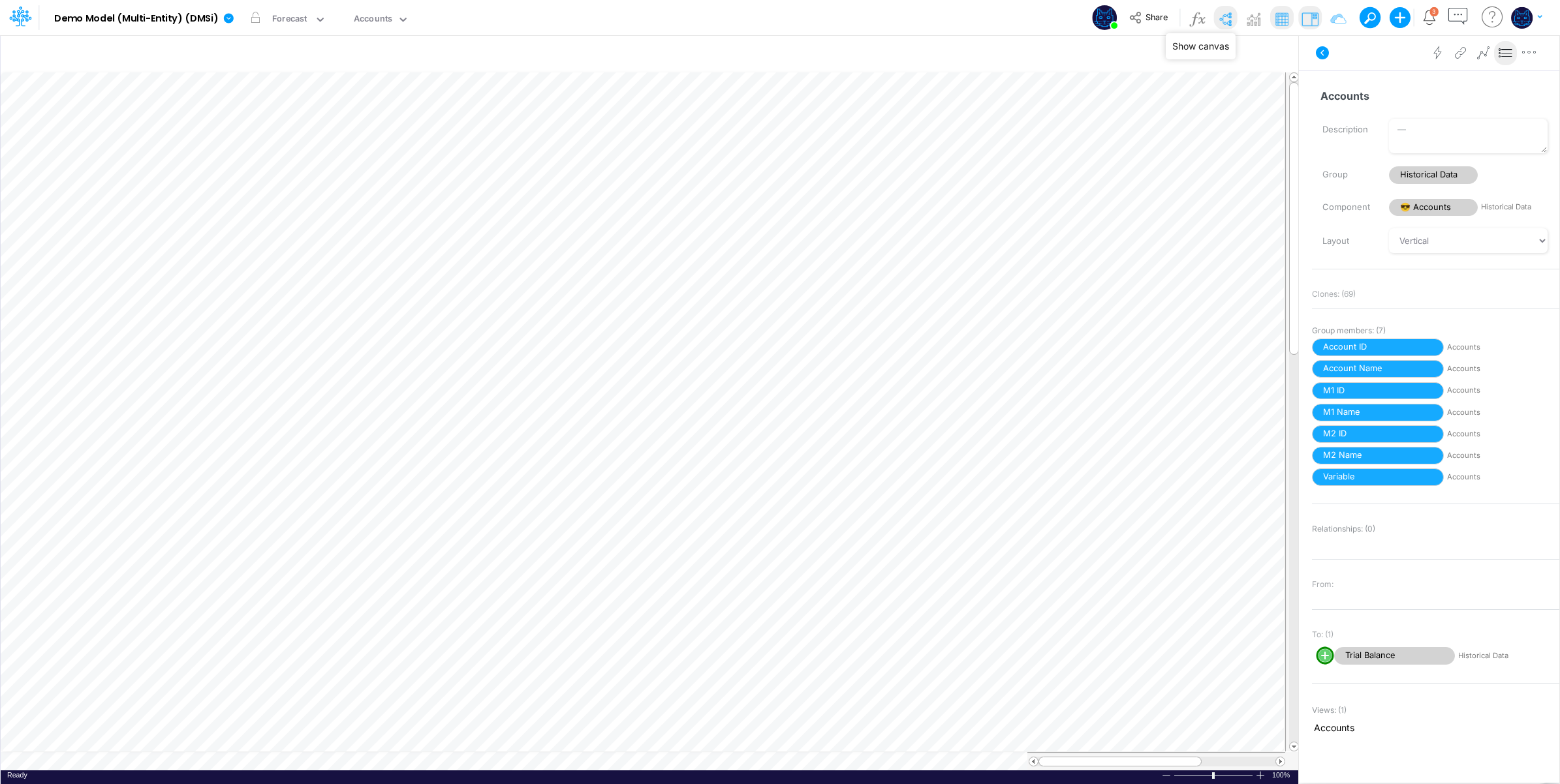
click at [1226, 14] on img at bounding box center [1226, 19] width 21 height 21
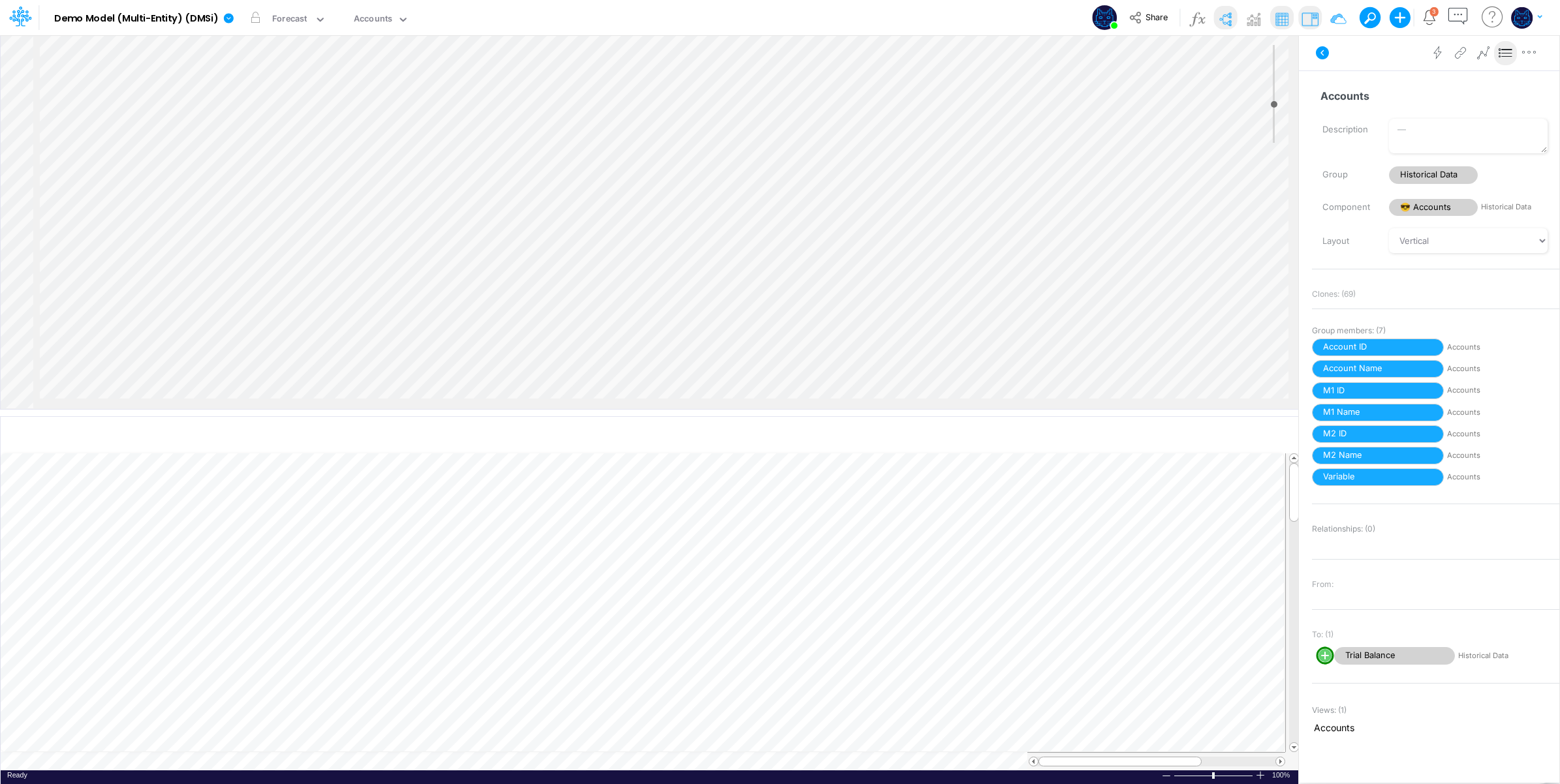
click at [0, 0] on div at bounding box center [0, 0] width 0 height 0
click at [945, 258] on div "Insert component Insert node Variable Constant Group Addition Subtraction Multi…" at bounding box center [650, 222] width 1298 height 374
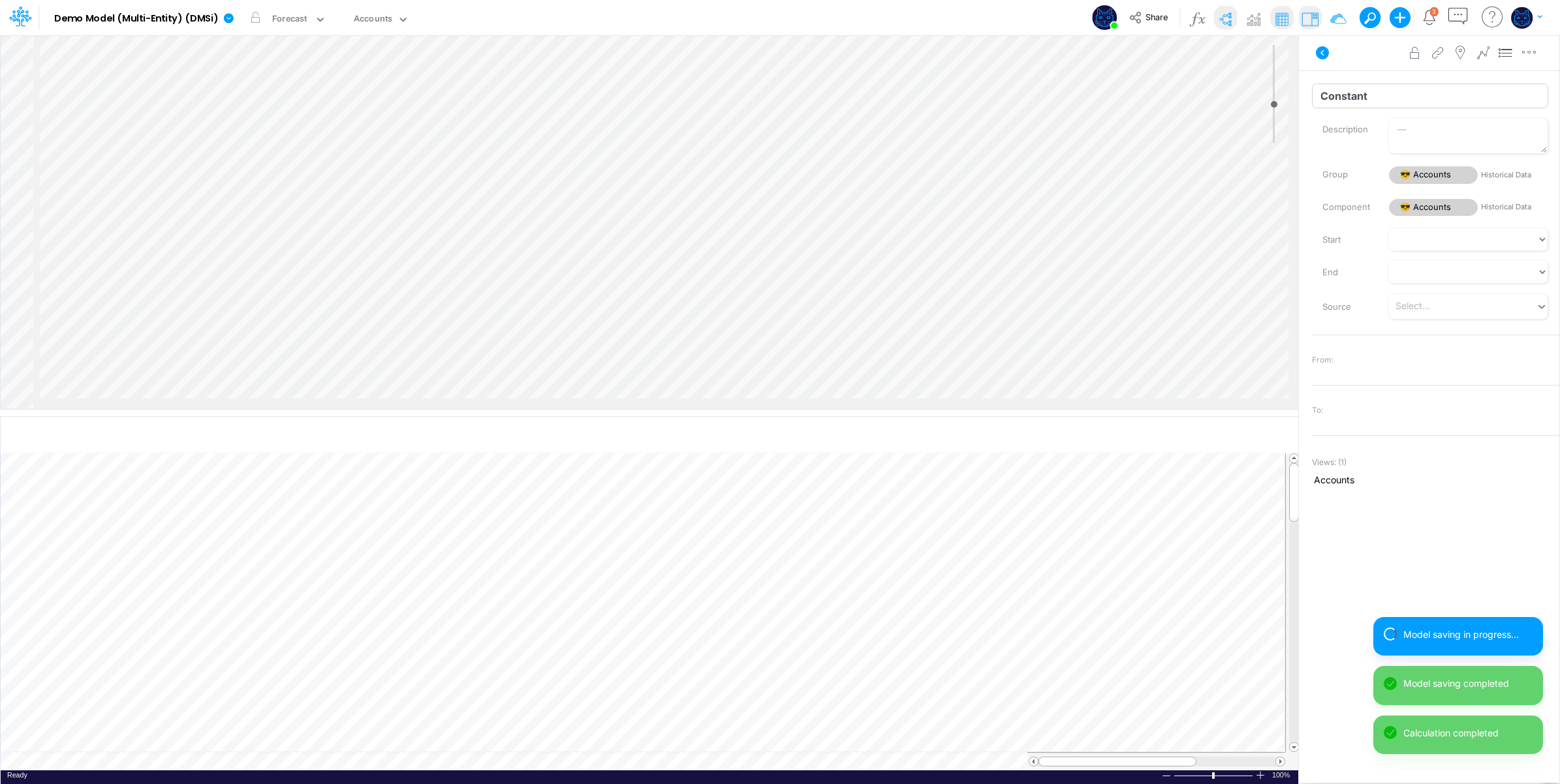
click at [1358, 94] on input "Constant" at bounding box center [1430, 96] width 236 height 25
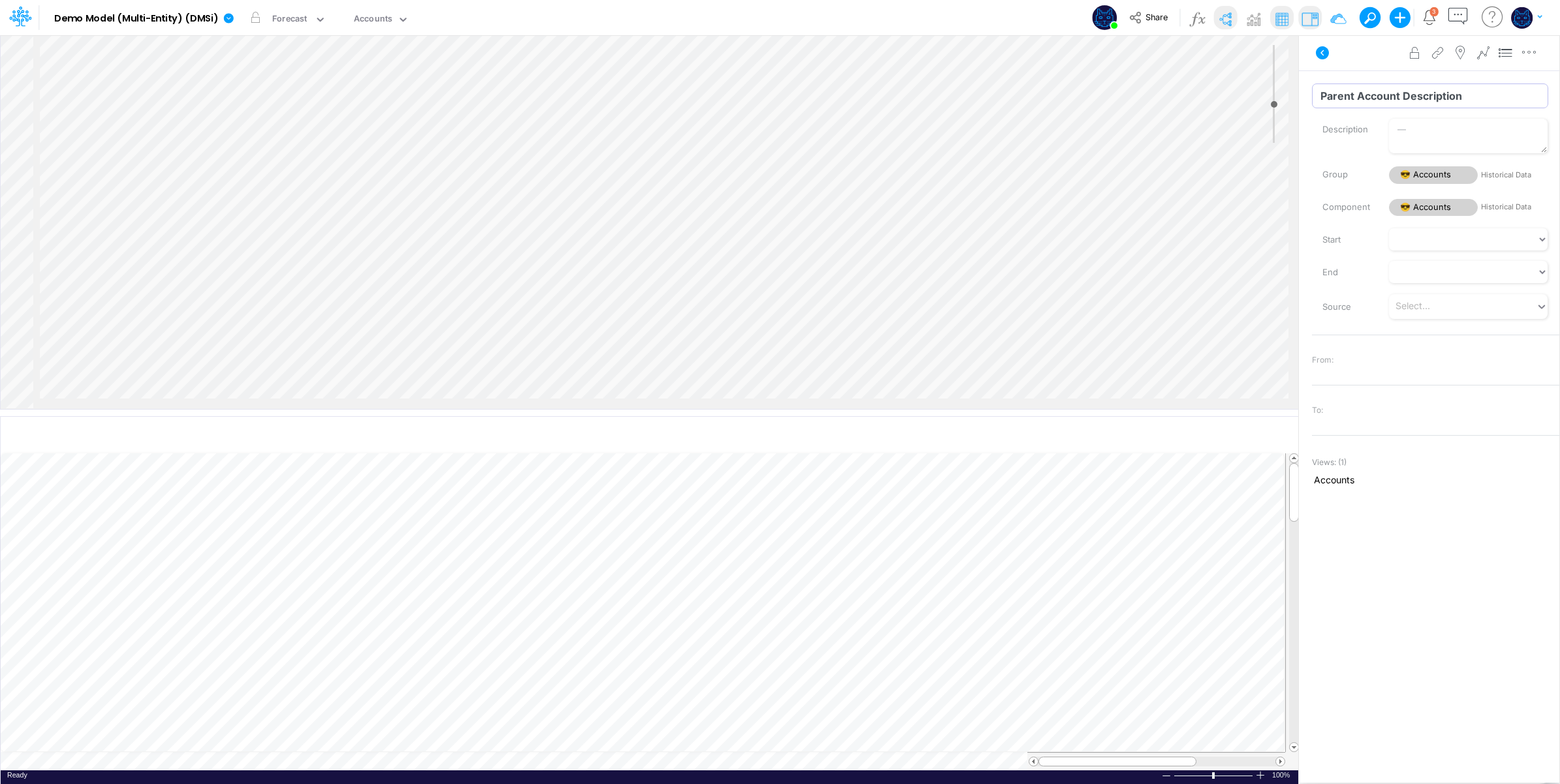
type input "Parent Account Description"
click at [1378, 66] on div "Advanced settings Delete" at bounding box center [1429, 53] width 260 height 37
click at [1541, 46] on button "button" at bounding box center [1528, 52] width 24 height 26
click at [1503, 85] on button "Advanced settings" at bounding box center [1462, 85] width 156 height 22
select select "field"
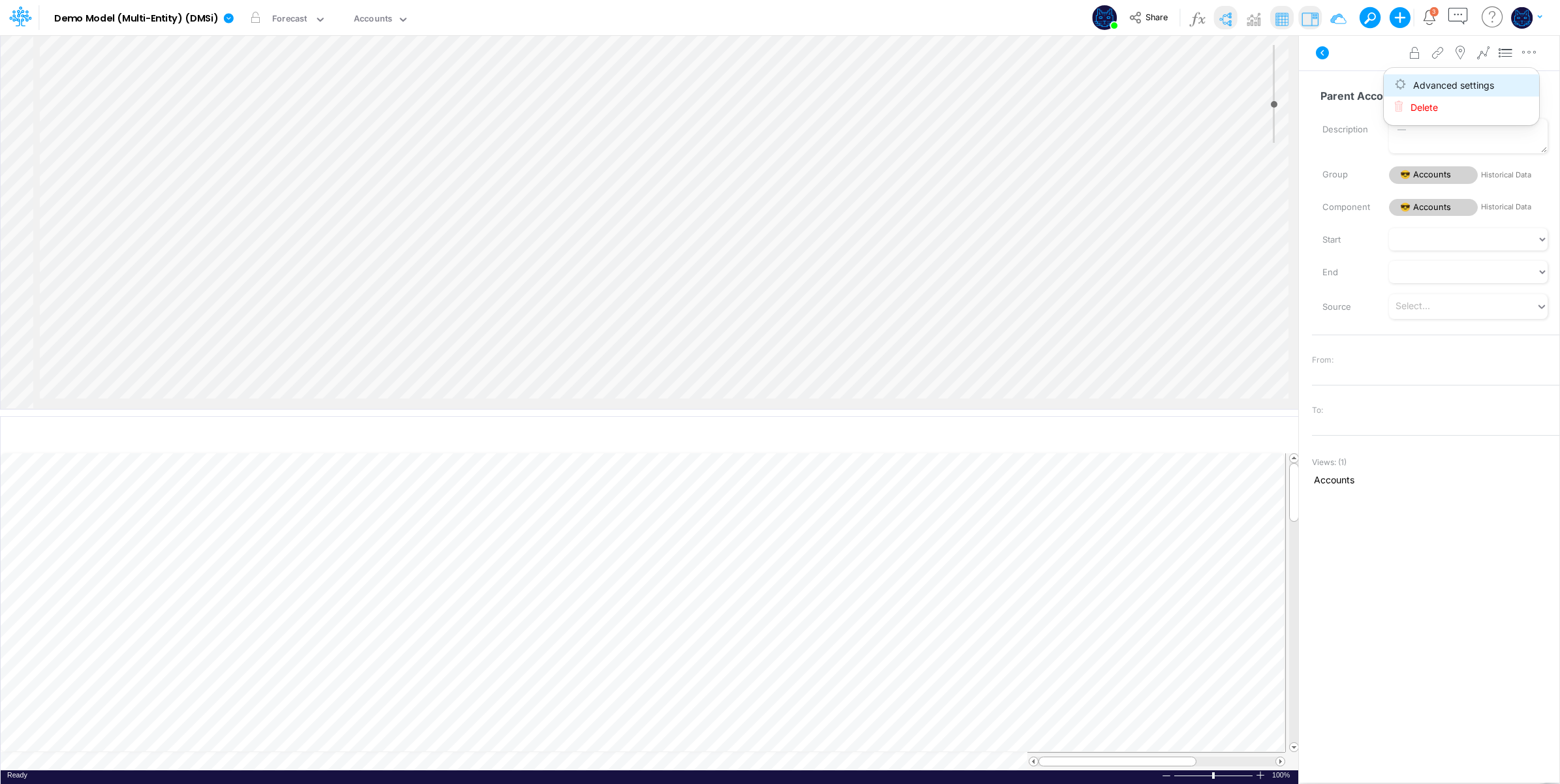
select select "Text"
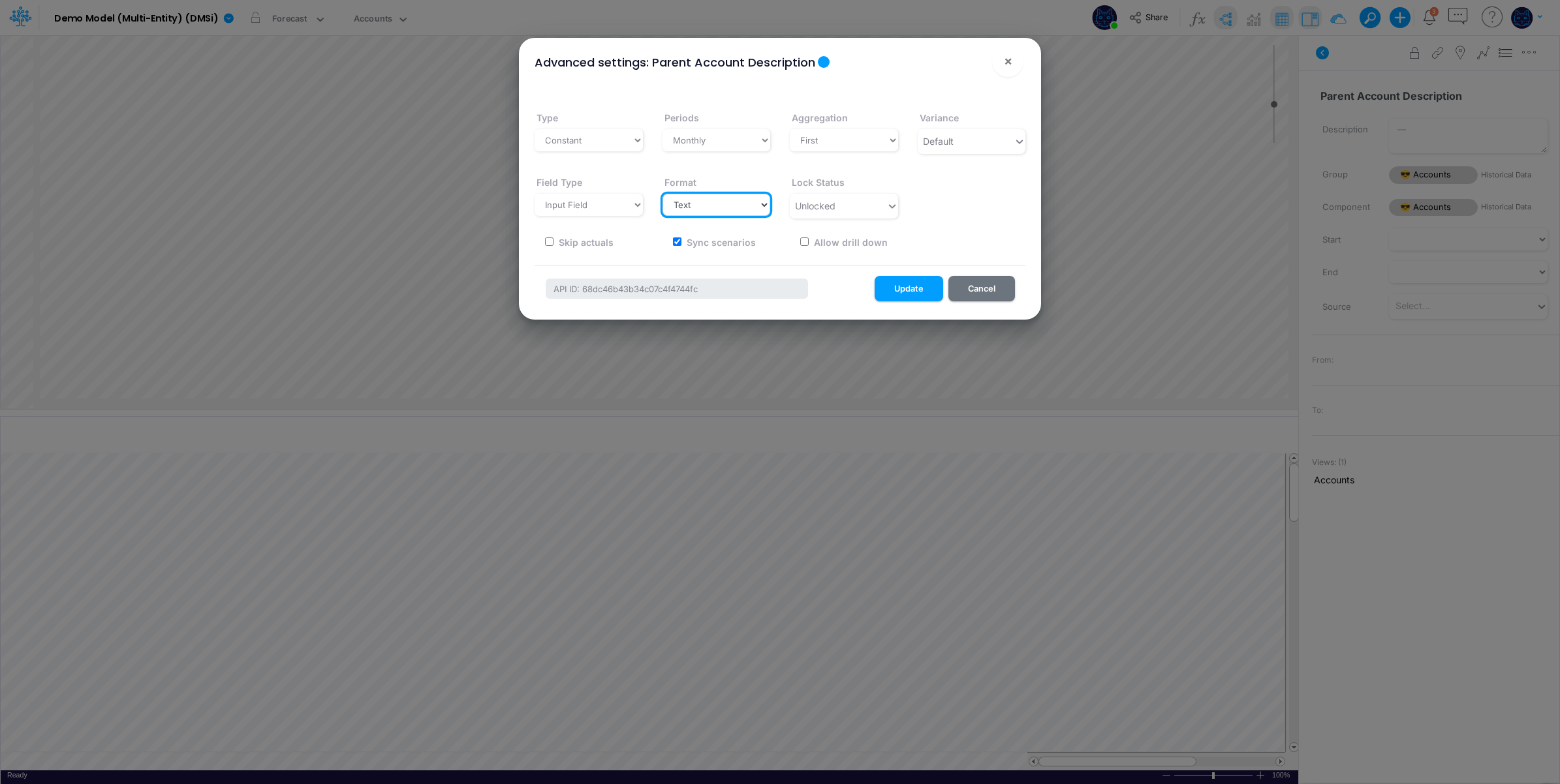
drag, startPoint x: 711, startPoint y: 201, endPoint x: 726, endPoint y: 203, distance: 15.1
click at [711, 201] on select "Select a type # Number $ USD % Percentage Boolean Text Date Period" at bounding box center [716, 205] width 109 height 22
click at [917, 287] on button "Update" at bounding box center [908, 288] width 68 height 25
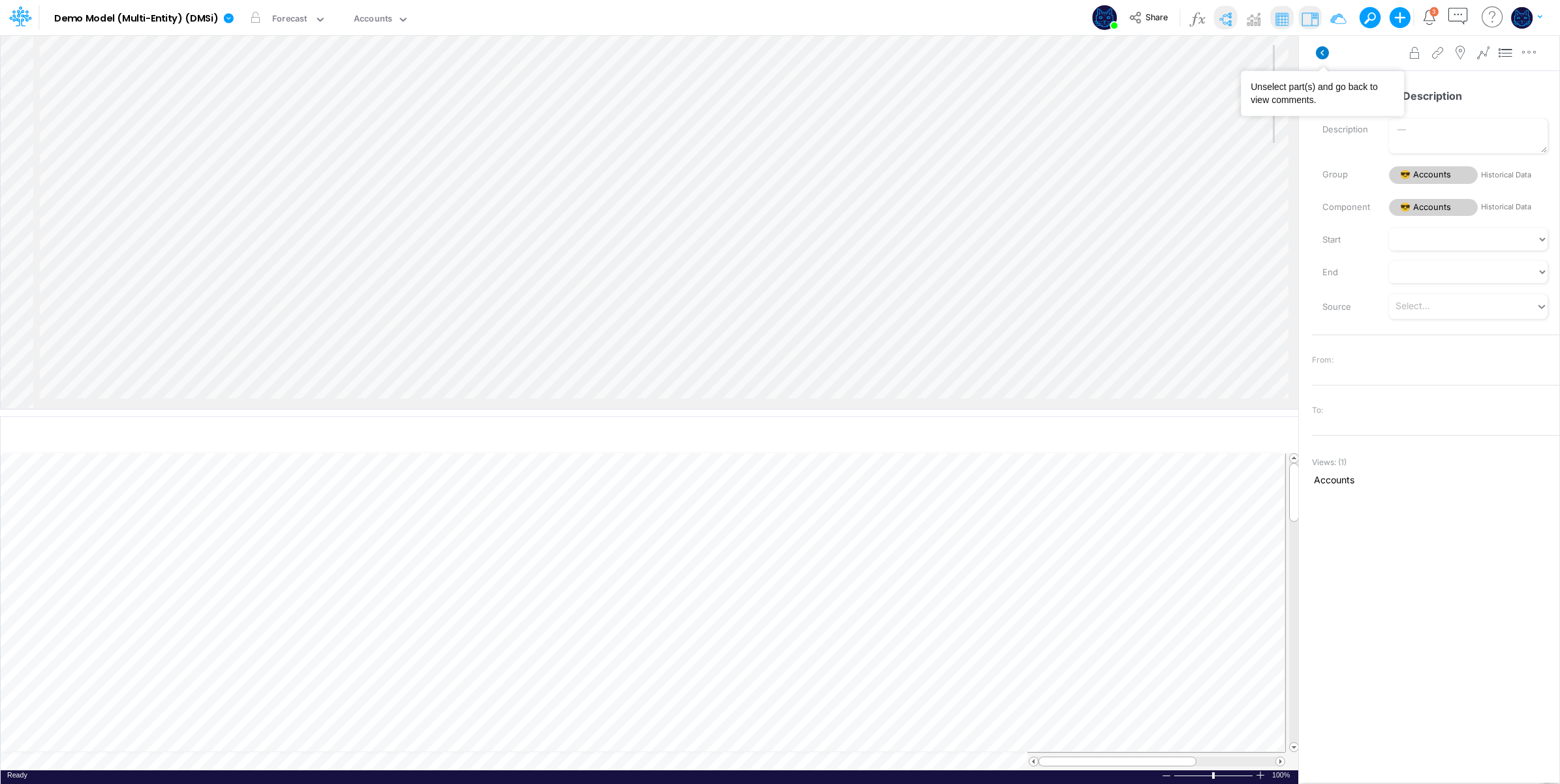
click at [1317, 51] on icon at bounding box center [1323, 53] width 13 height 13
click at [233, 16] on icon at bounding box center [229, 18] width 12 height 12
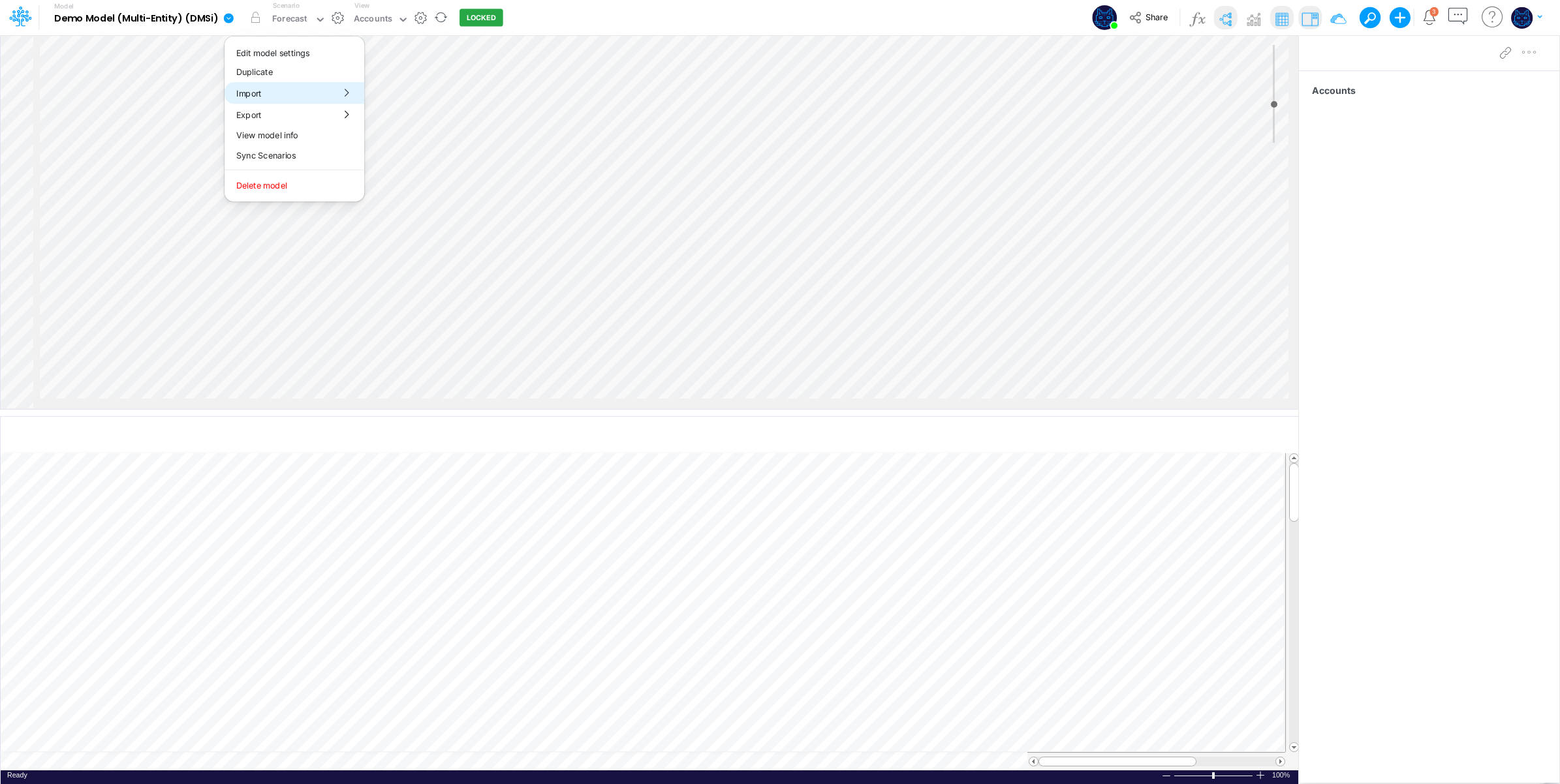
click at [304, 95] on button "Import" at bounding box center [294, 93] width 139 height 21
click at [429, 122] on button "Data" at bounding box center [434, 121] width 139 height 20
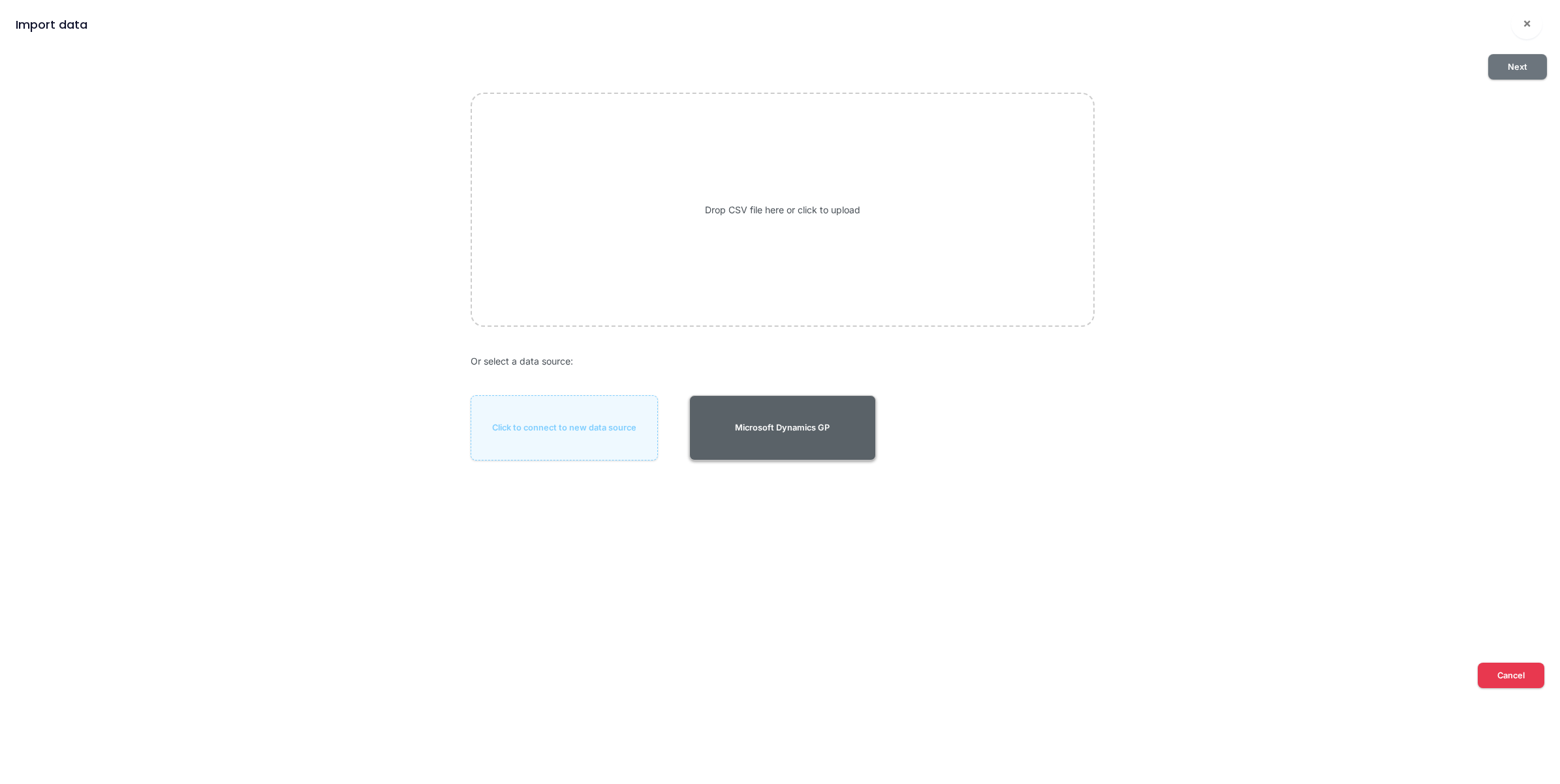
drag, startPoint x: 774, startPoint y: 432, endPoint x: 776, endPoint y: 426, distance: 6.3
click at [775, 431] on button "Microsoft Dynamics GP" at bounding box center [782, 429] width 187 height 65
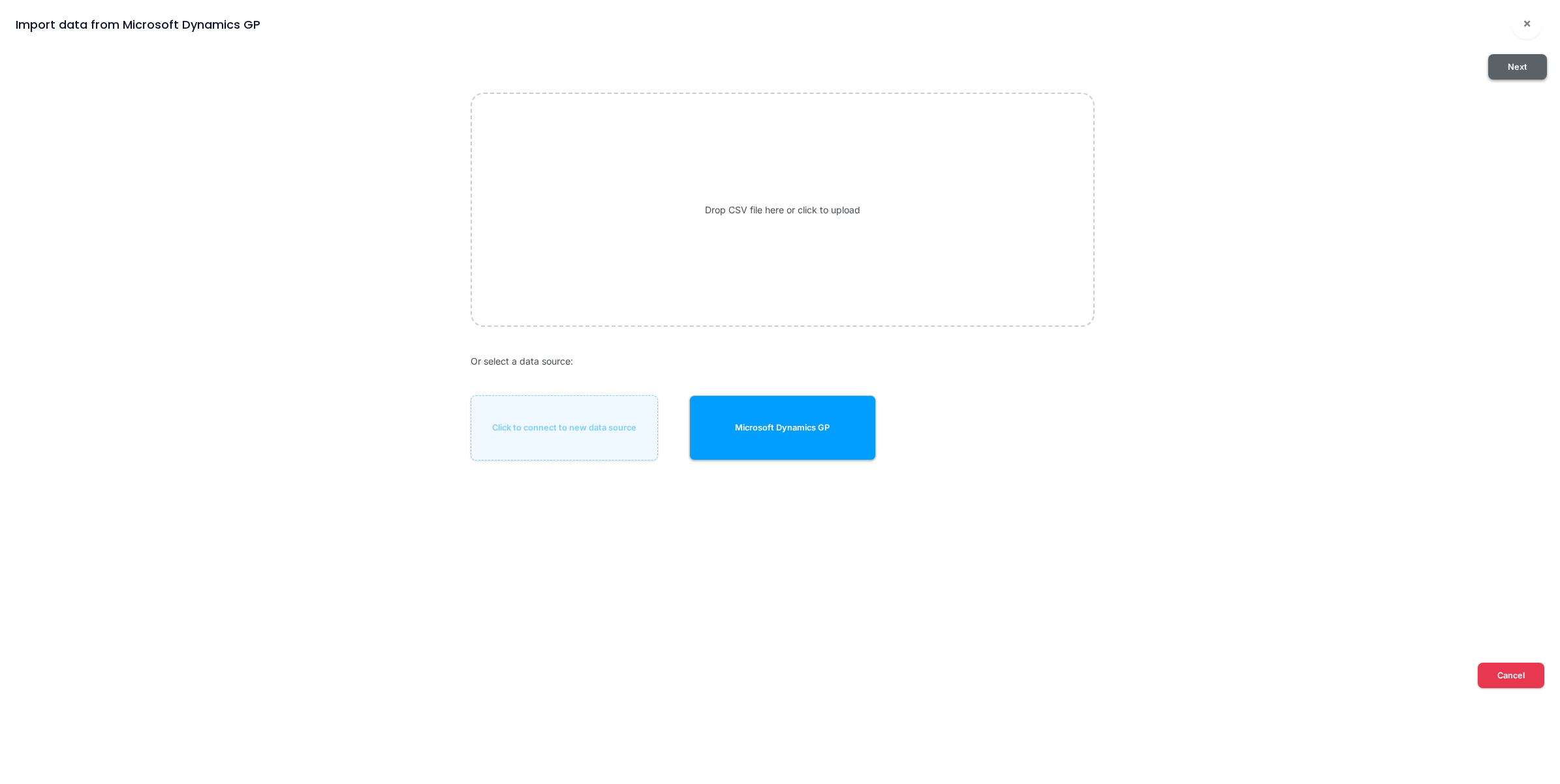
click at [1513, 62] on button "Next" at bounding box center [1518, 66] width 59 height 25
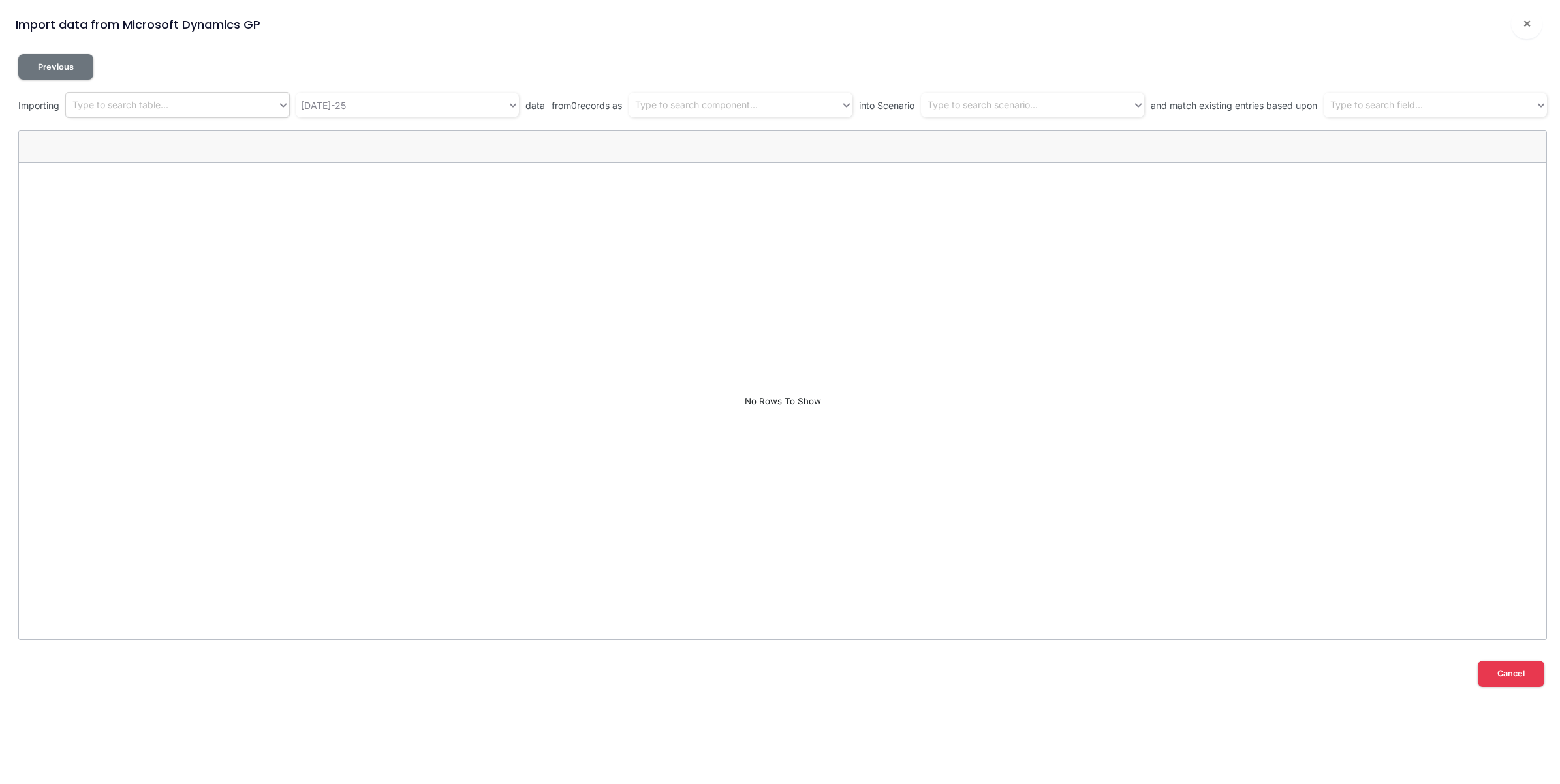
click at [185, 105] on div "Type to search table..." at bounding box center [172, 105] width 211 height 21
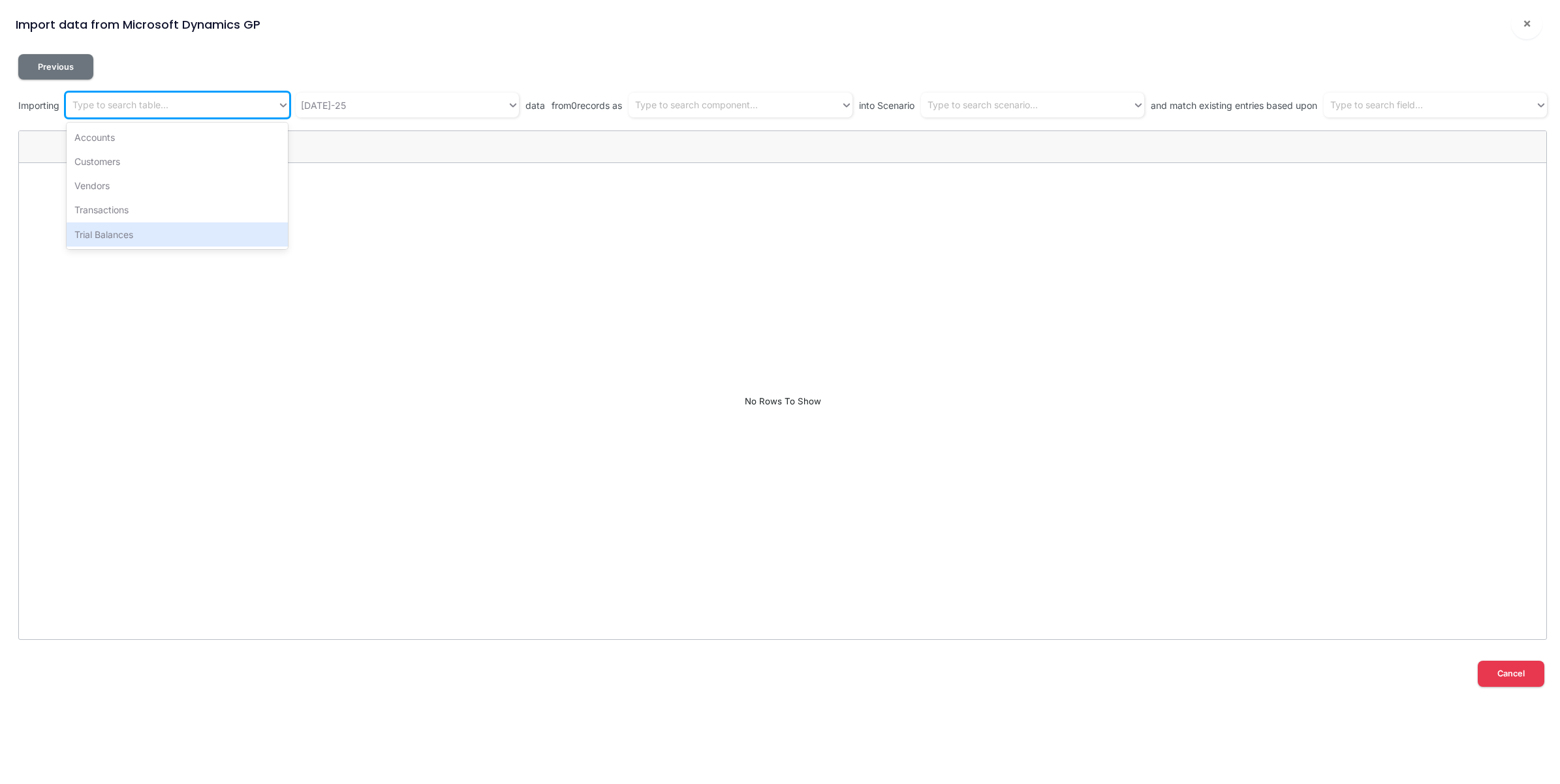
drag, startPoint x: 159, startPoint y: 232, endPoint x: 285, endPoint y: 158, distance: 146.1
click at [161, 227] on div "Trial Balances" at bounding box center [177, 234] width 221 height 24
click at [741, 102] on div "Type to search component..." at bounding box center [697, 106] width 123 height 13
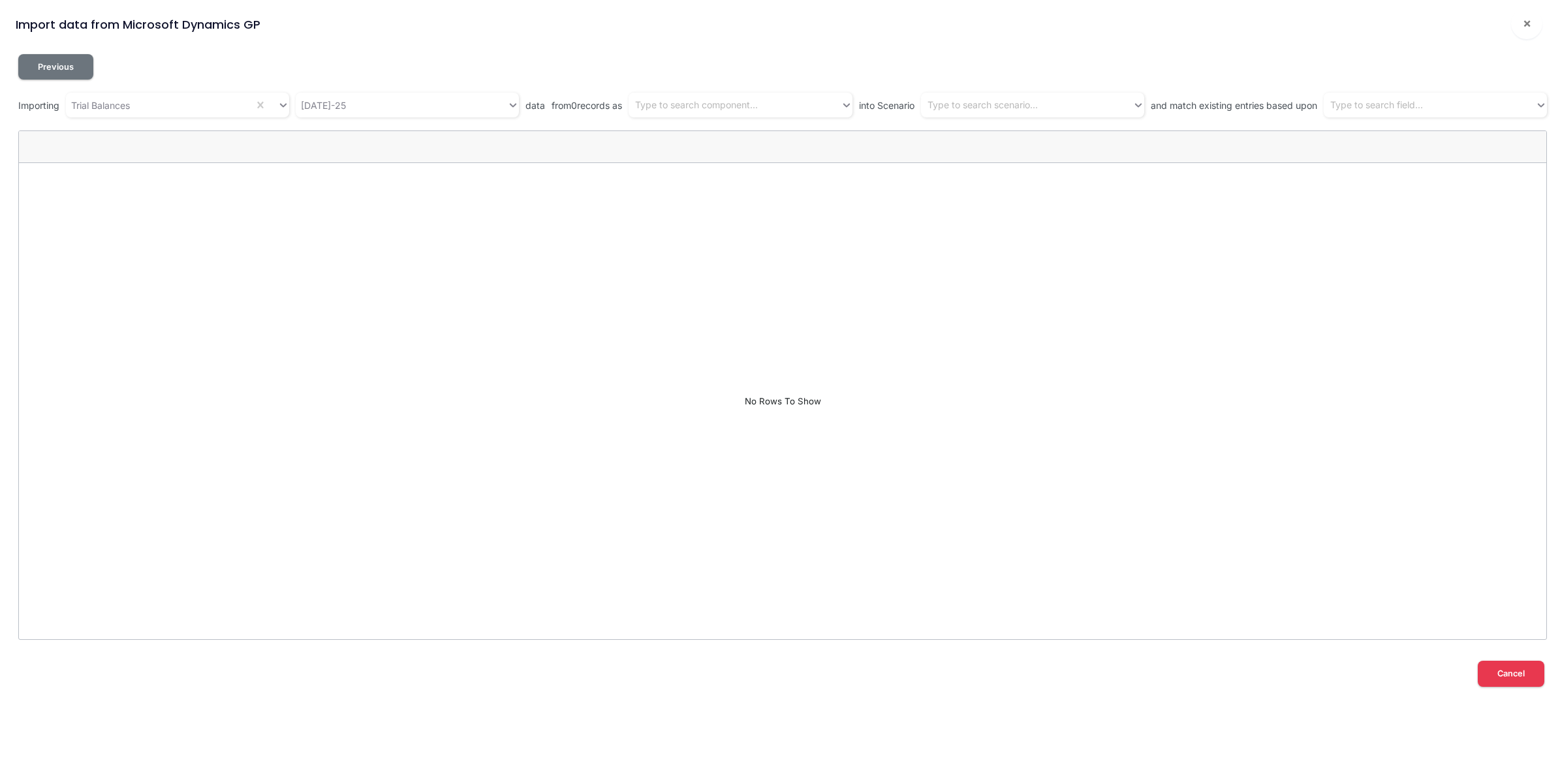
click at [866, 56] on div "Previous" at bounding box center [782, 66] width 1529 height 25
click at [185, 116] on div "Trial Balances" at bounding box center [178, 105] width 223 height 25
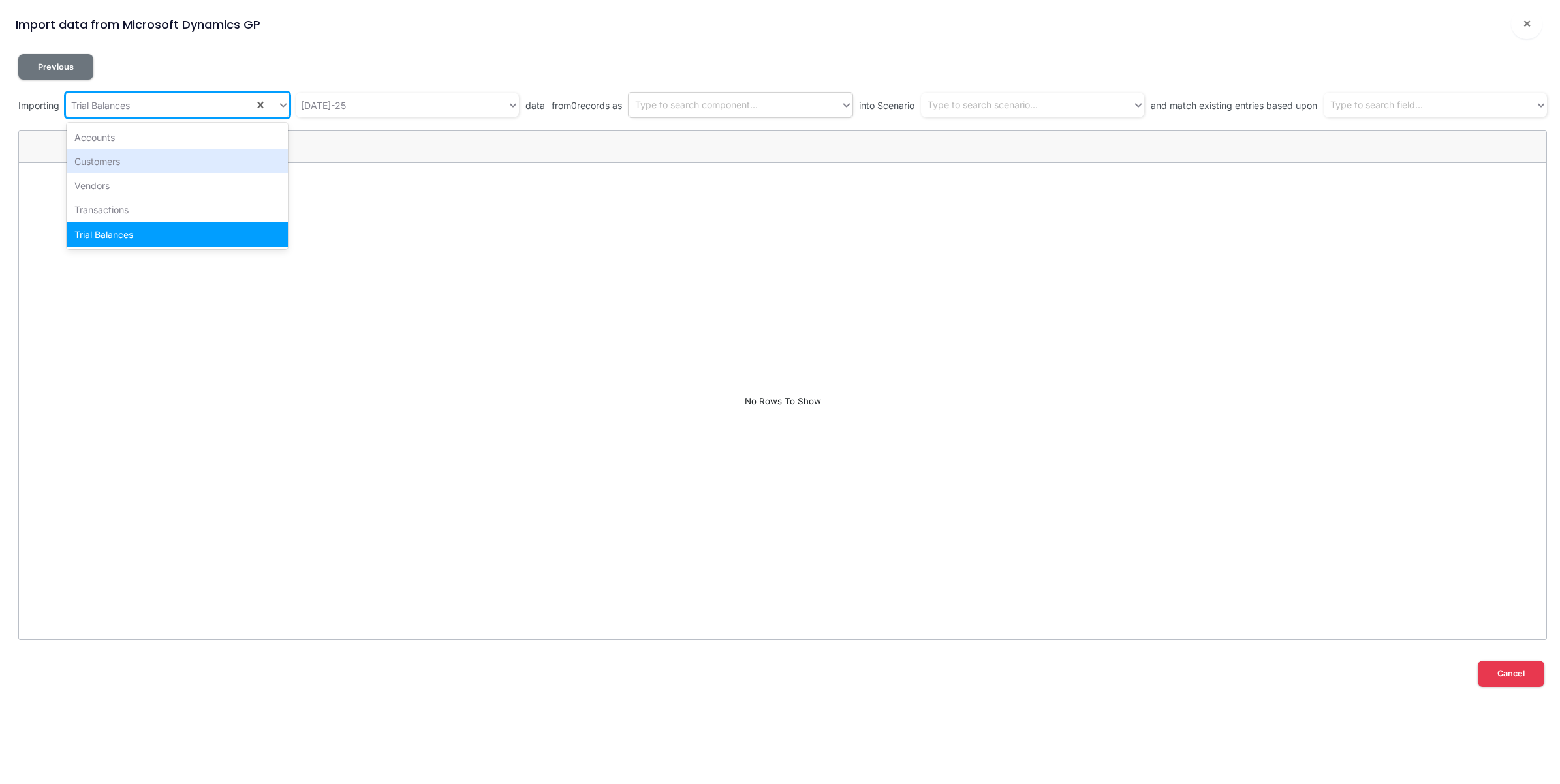
click at [762, 111] on div "Type to search component..." at bounding box center [734, 105] width 211 height 21
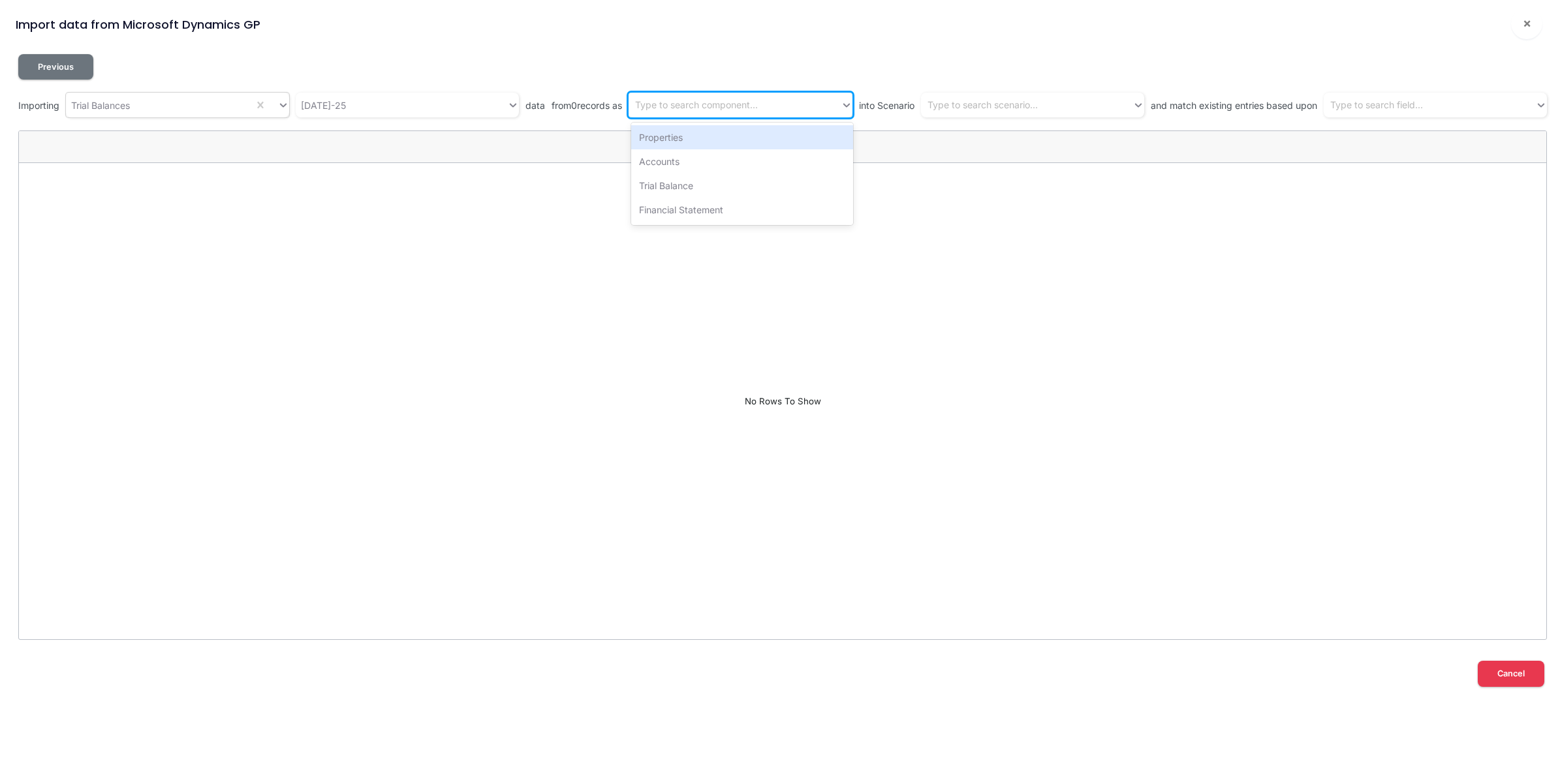
drag, startPoint x: 154, startPoint y: 103, endPoint x: 136, endPoint y: 111, distance: 19.7
click at [154, 103] on div "Trial Balances" at bounding box center [161, 105] width 188 height 21
click at [730, 103] on div "Type to search component..." at bounding box center [697, 106] width 123 height 13
click at [1527, 30] on span "×" at bounding box center [1527, 23] width 9 height 15
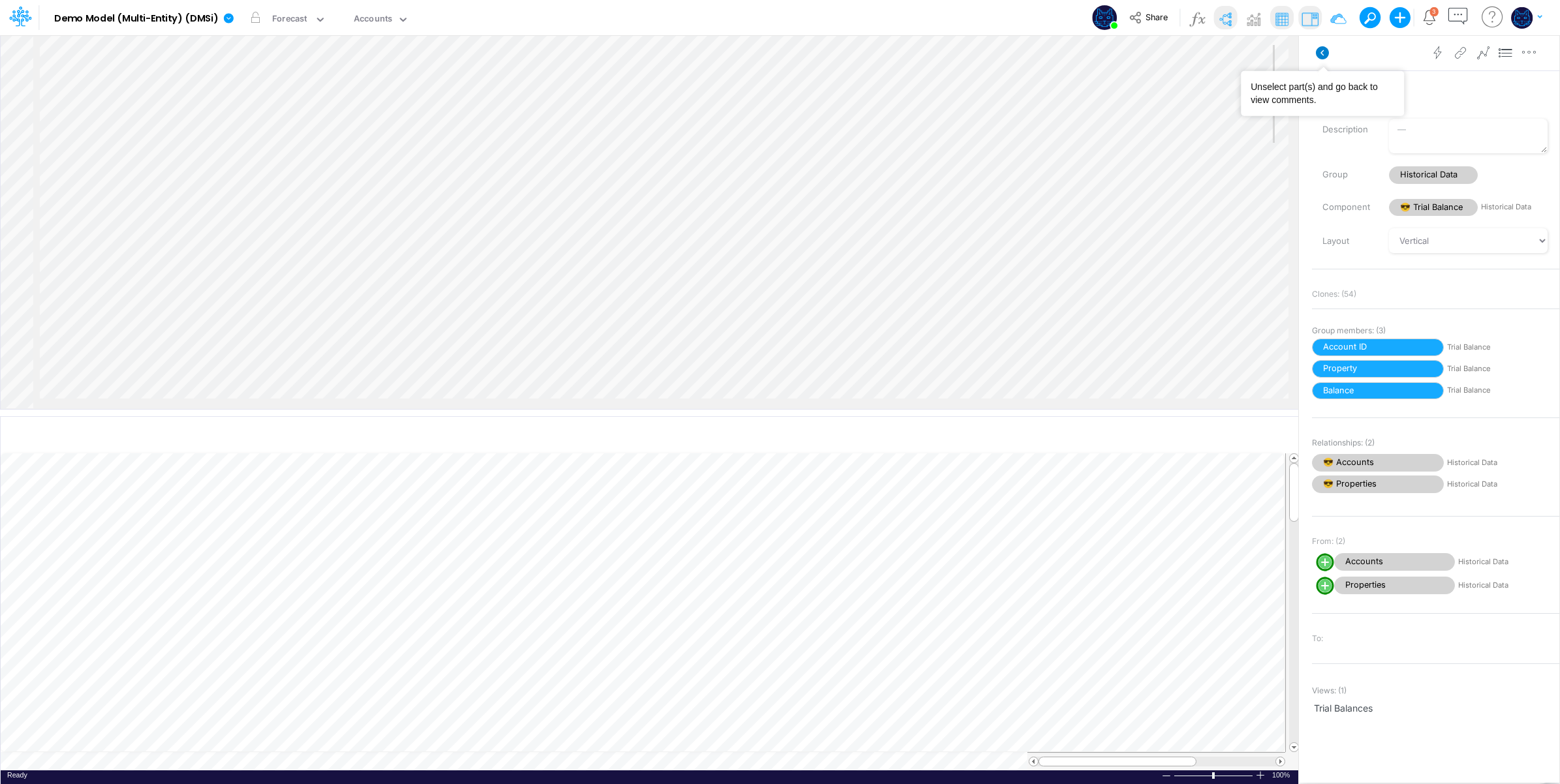
click at [1325, 52] on icon at bounding box center [1323, 53] width 13 height 13
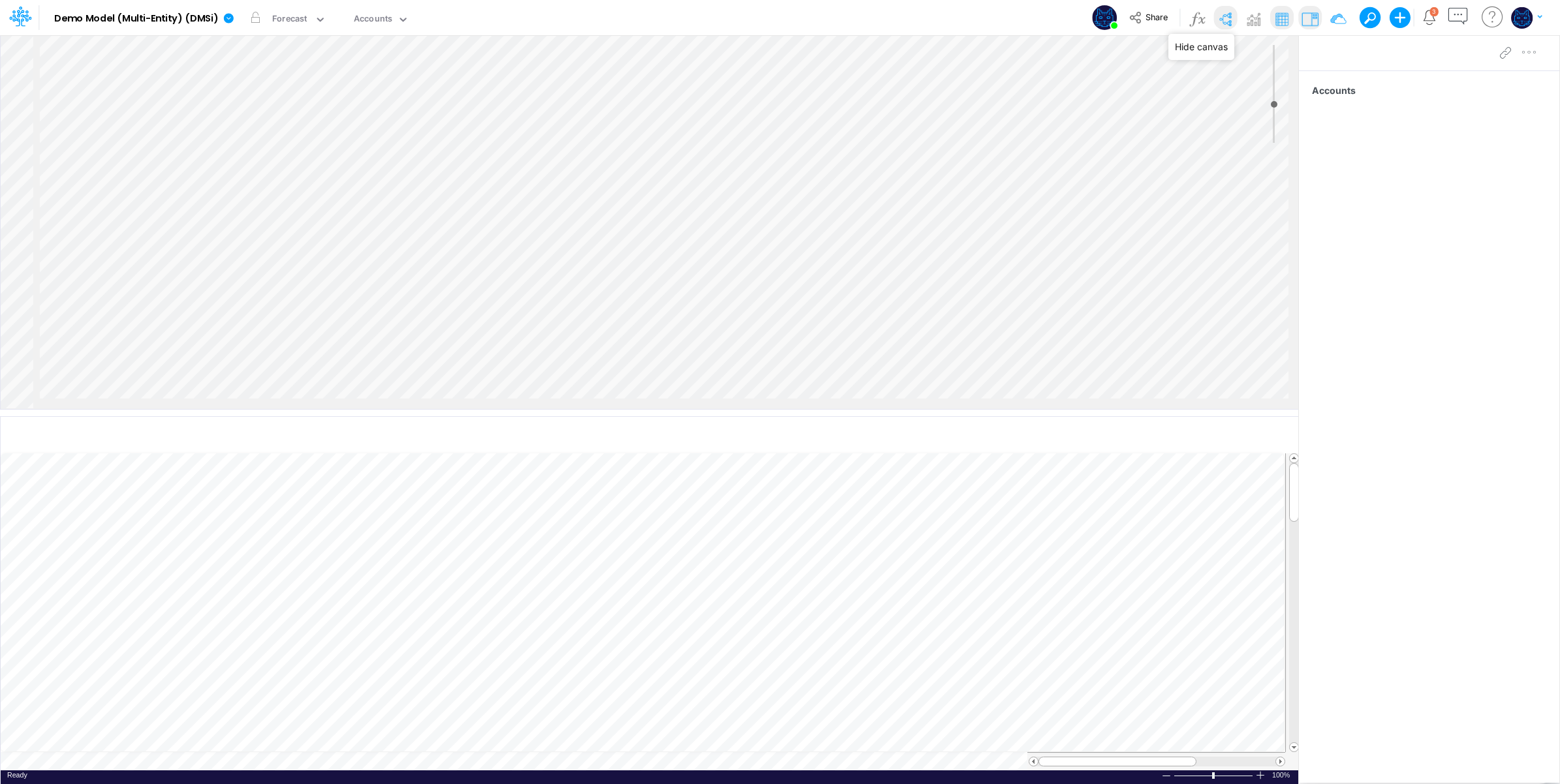
click at [1228, 14] on img at bounding box center [1226, 19] width 21 height 21
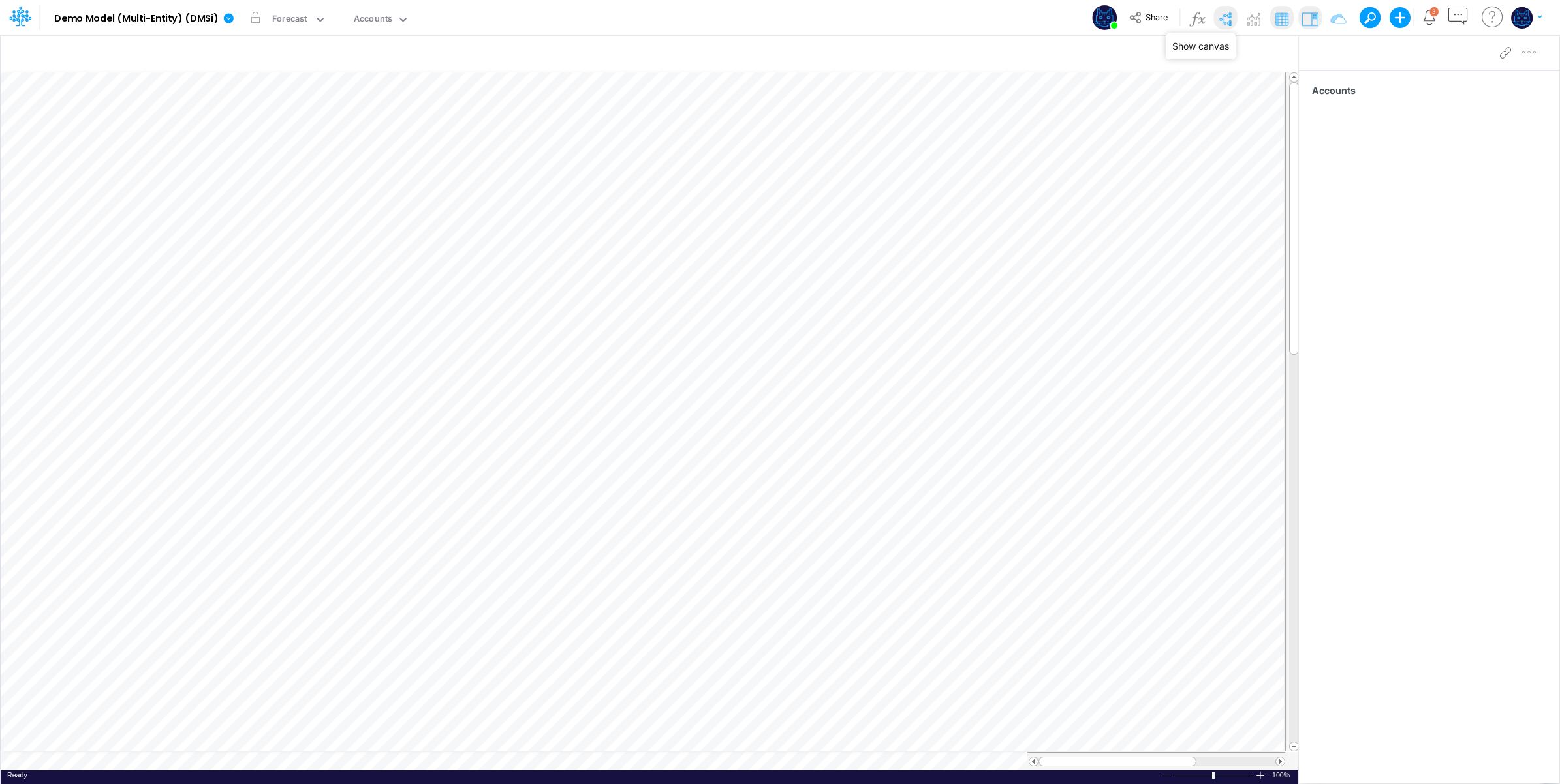
click at [1225, 19] on img at bounding box center [1226, 19] width 21 height 21
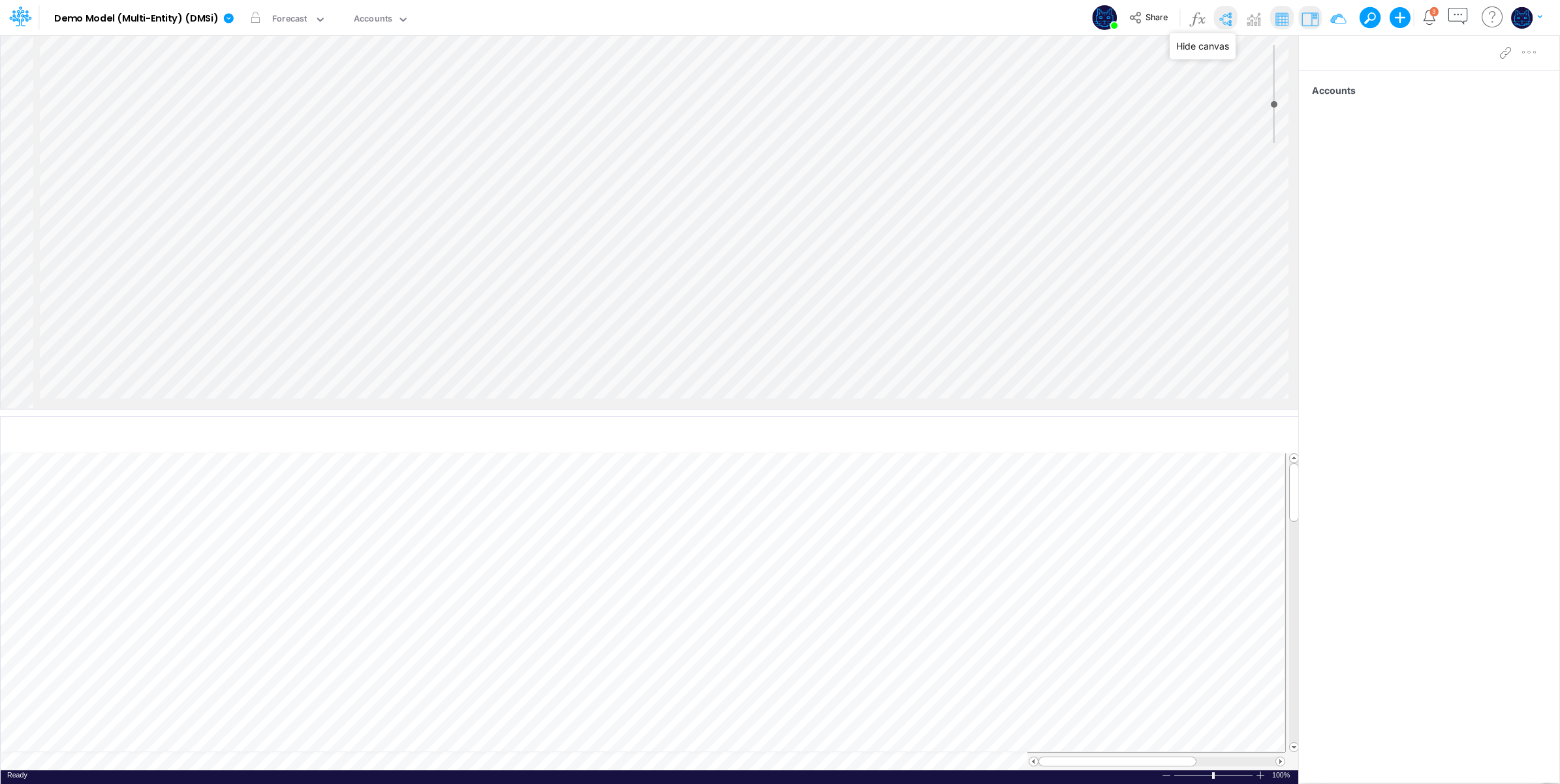
click at [1225, 17] on img at bounding box center [1226, 19] width 21 height 21
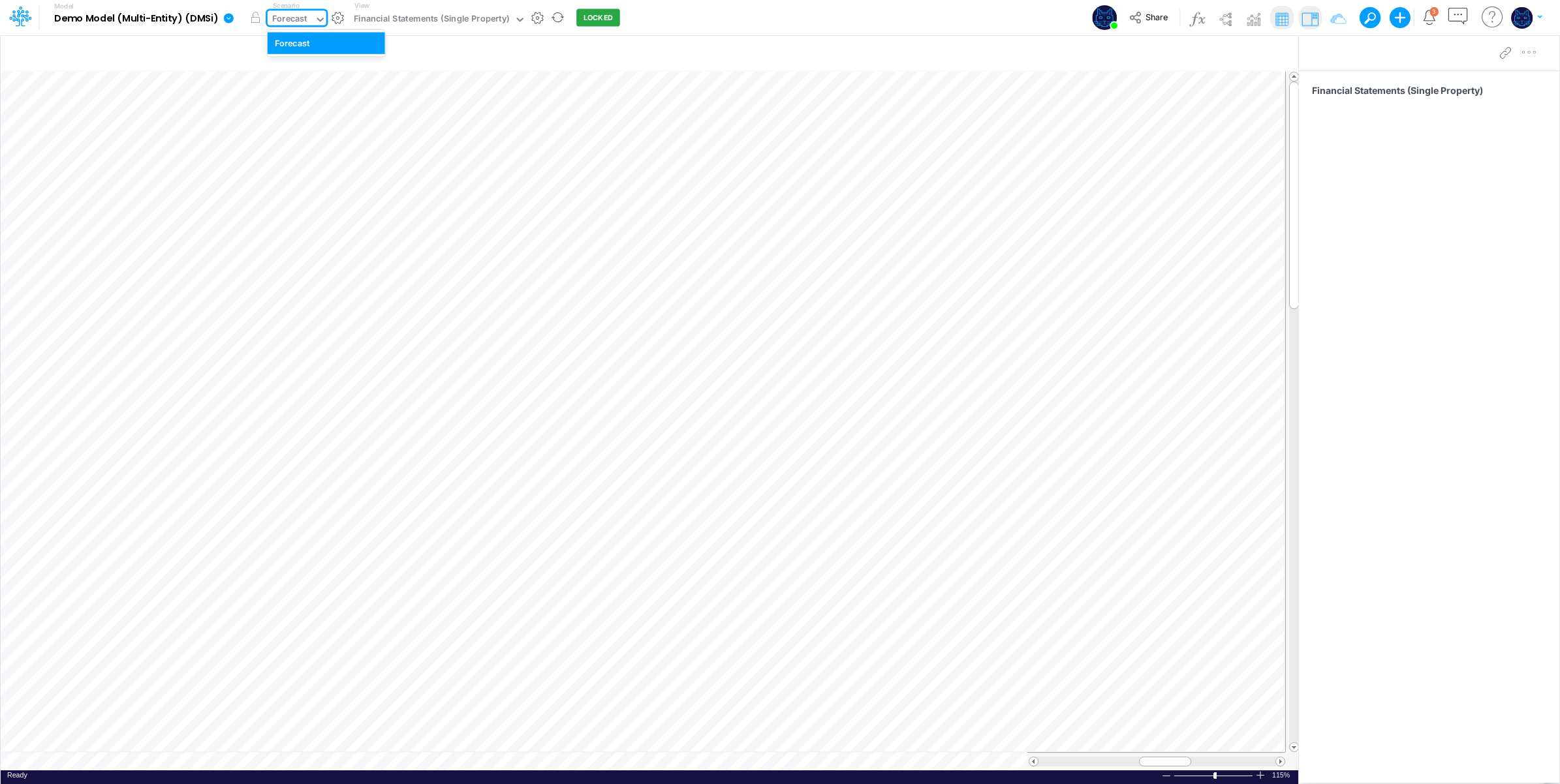
click at [285, 21] on div "Forecast" at bounding box center [289, 20] width 36 height 15
click at [760, 12] on div "Model Demo Model (Multi-Entity) (DMSi) Edit model settings Duplicate Import Qui…" at bounding box center [780, 17] width 1404 height 36
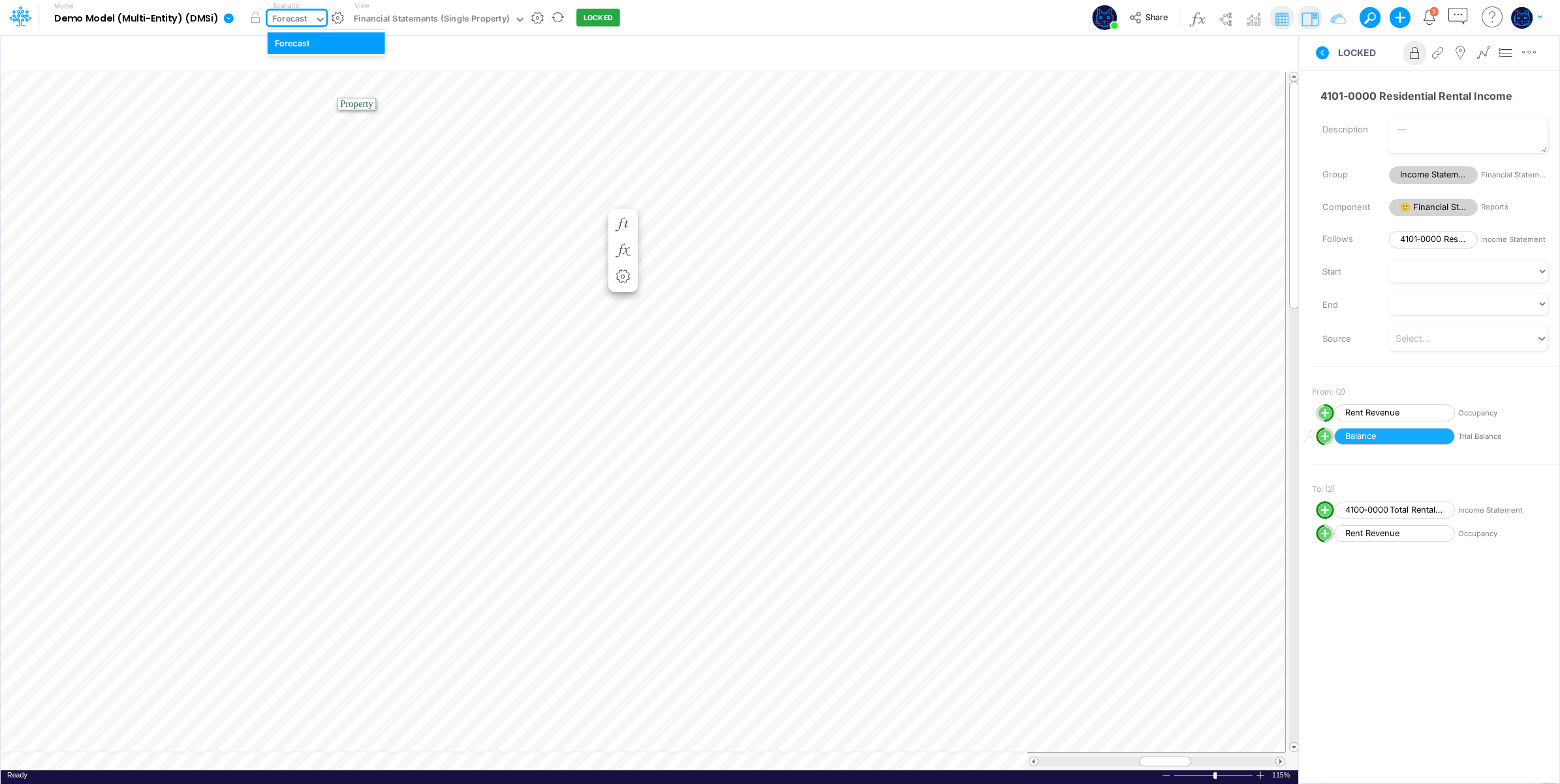
click at [299, 23] on div "Forecast" at bounding box center [289, 20] width 36 height 15
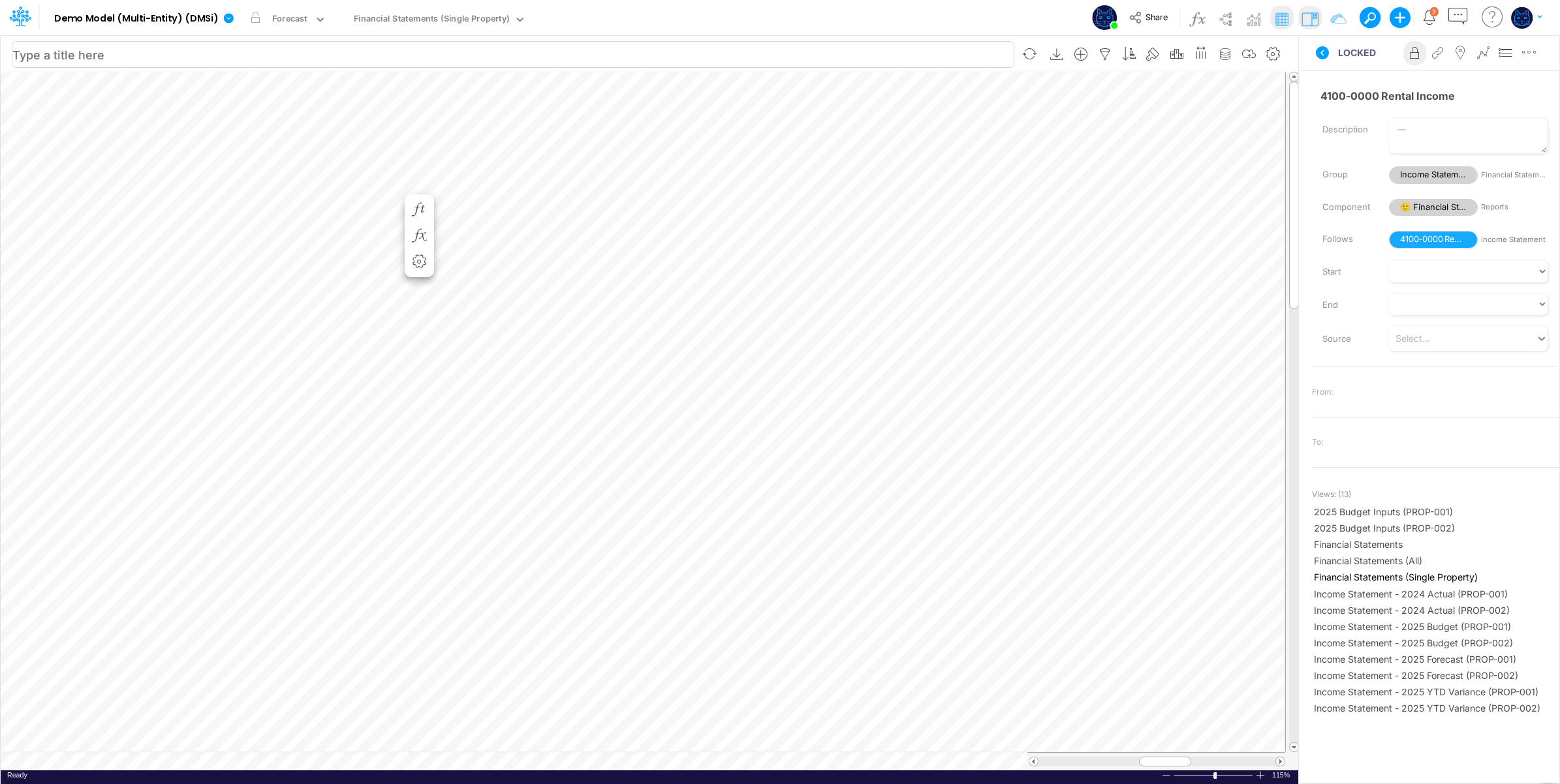
scroll to position [0, 1]
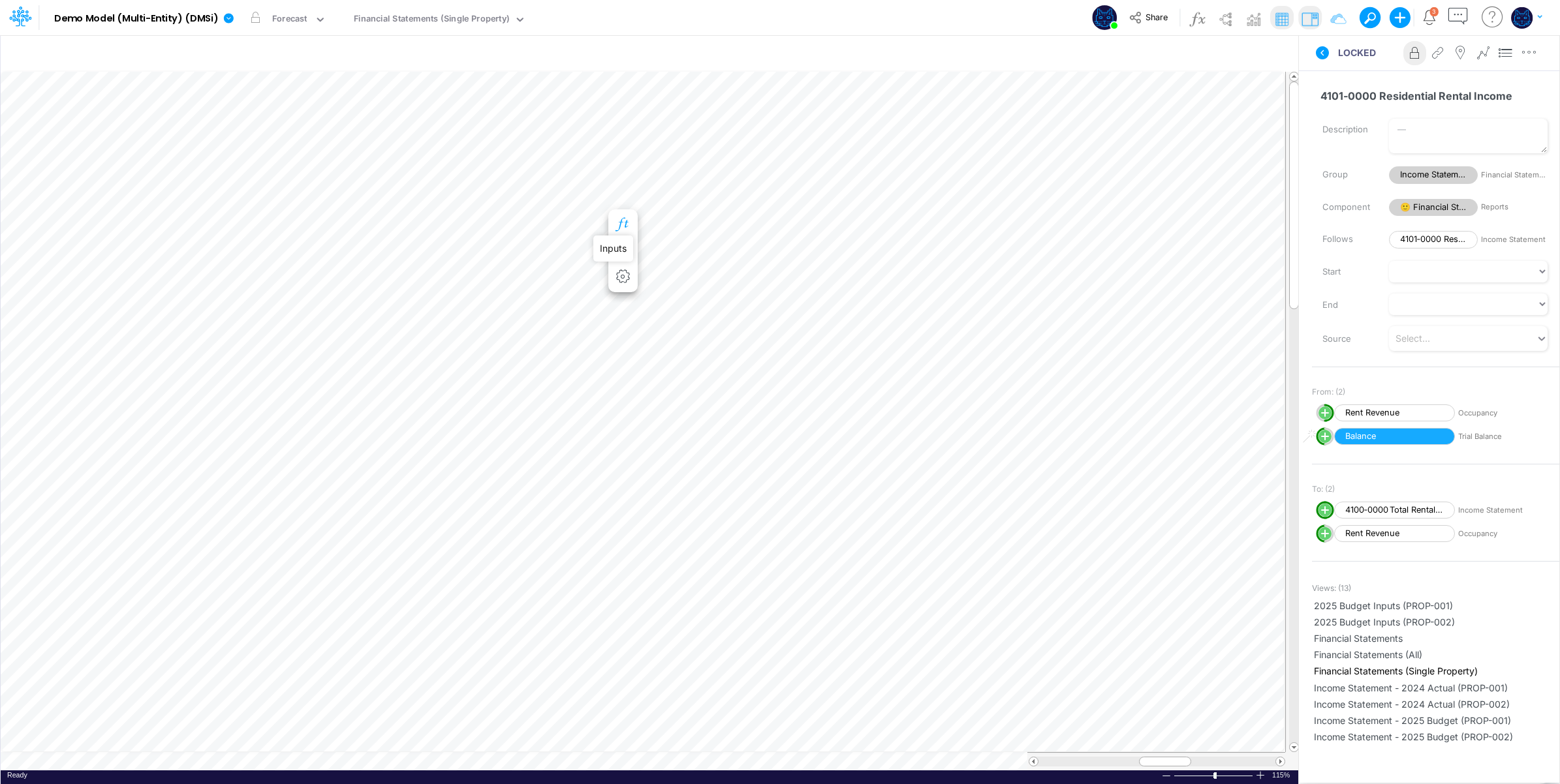
click at [624, 220] on icon "button" at bounding box center [623, 225] width 19 height 13
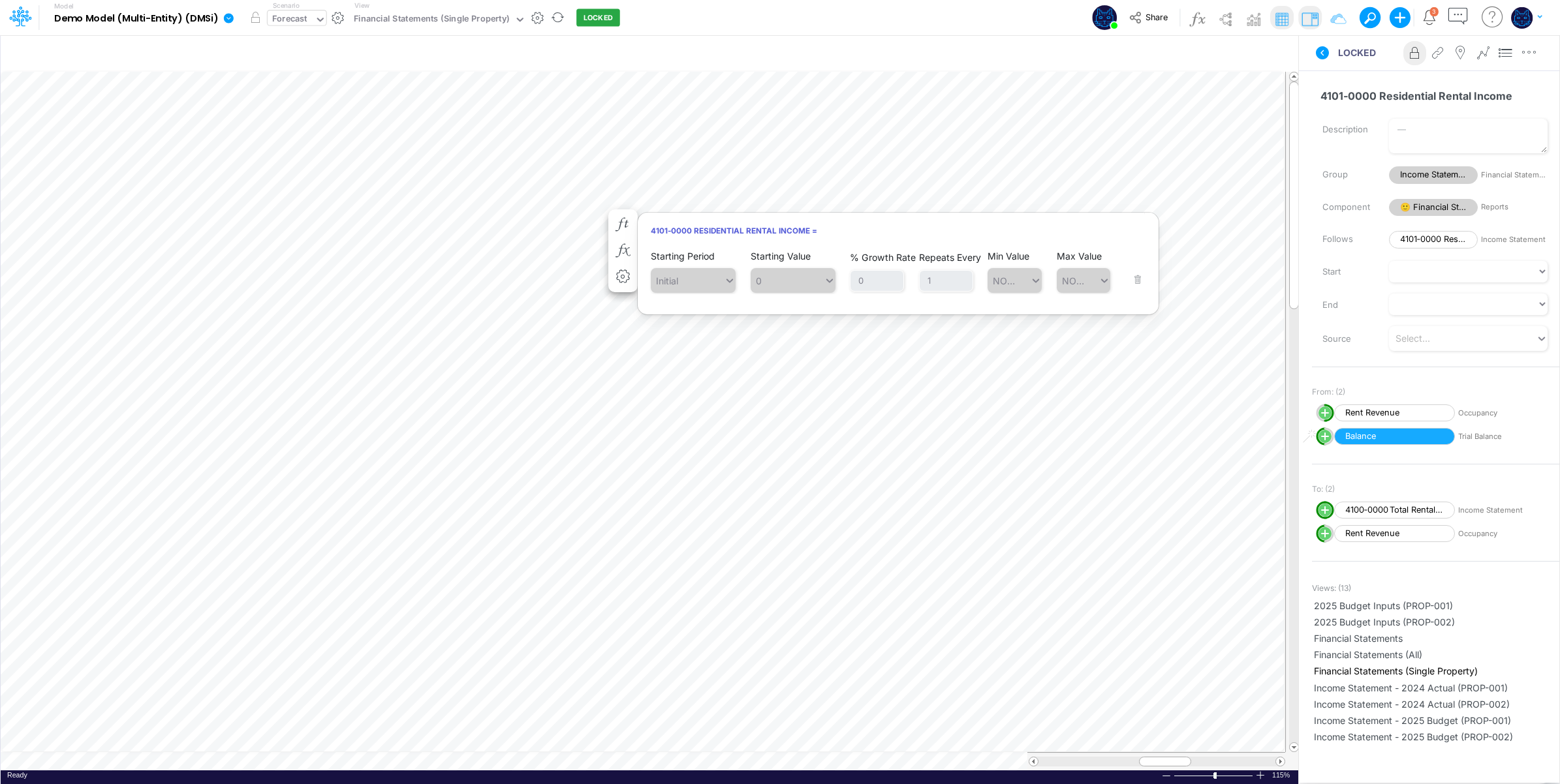
click at [308, 21] on div "Forecast" at bounding box center [290, 20] width 47 height 19
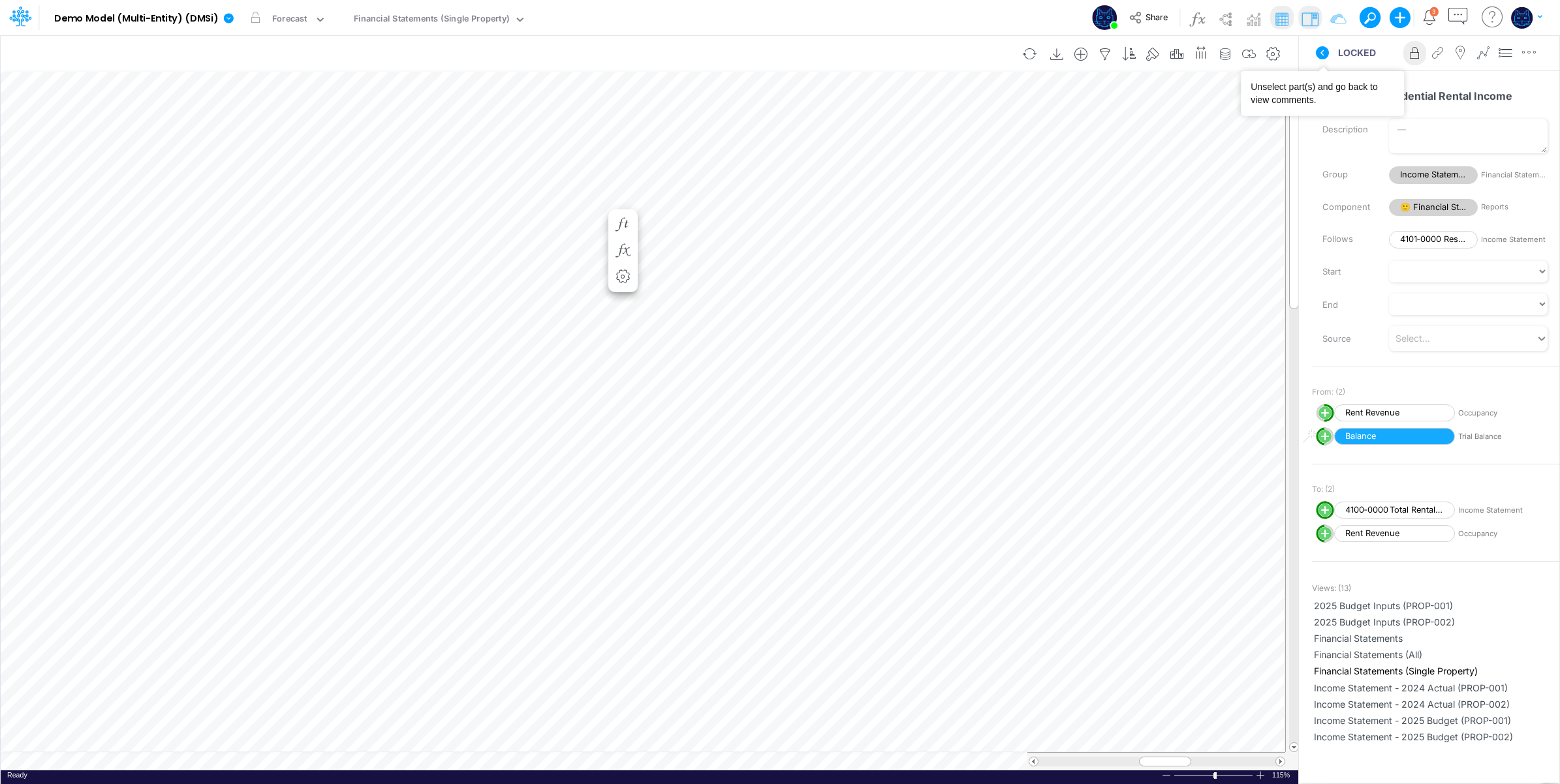
drag, startPoint x: 1330, startPoint y: 56, endPoint x: 1285, endPoint y: 62, distance: 45.4
click at [1328, 56] on button at bounding box center [1323, 53] width 32 height 23
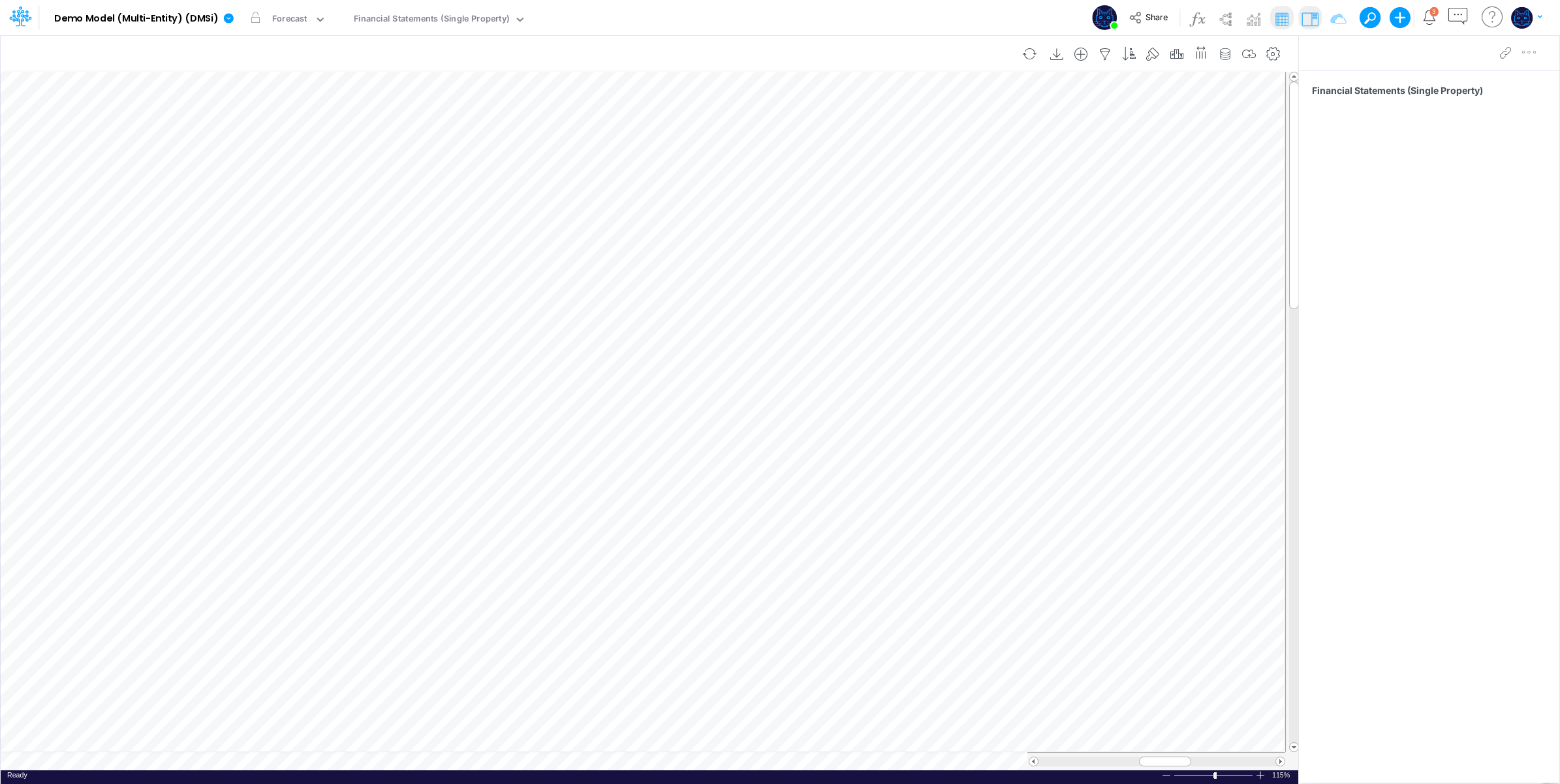
scroll to position [0, 1]
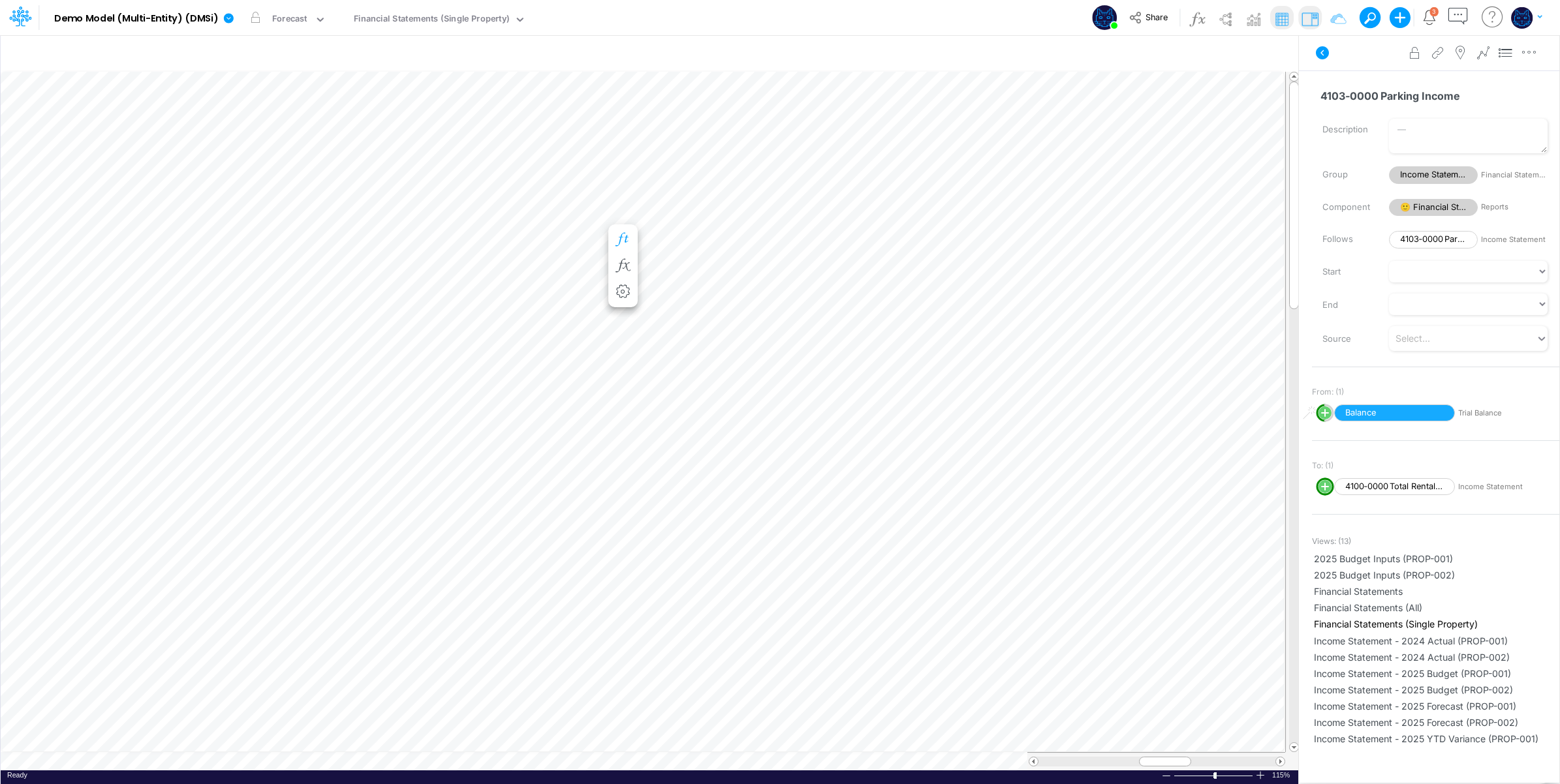
click at [631, 245] on icon "button" at bounding box center [623, 239] width 19 height 13
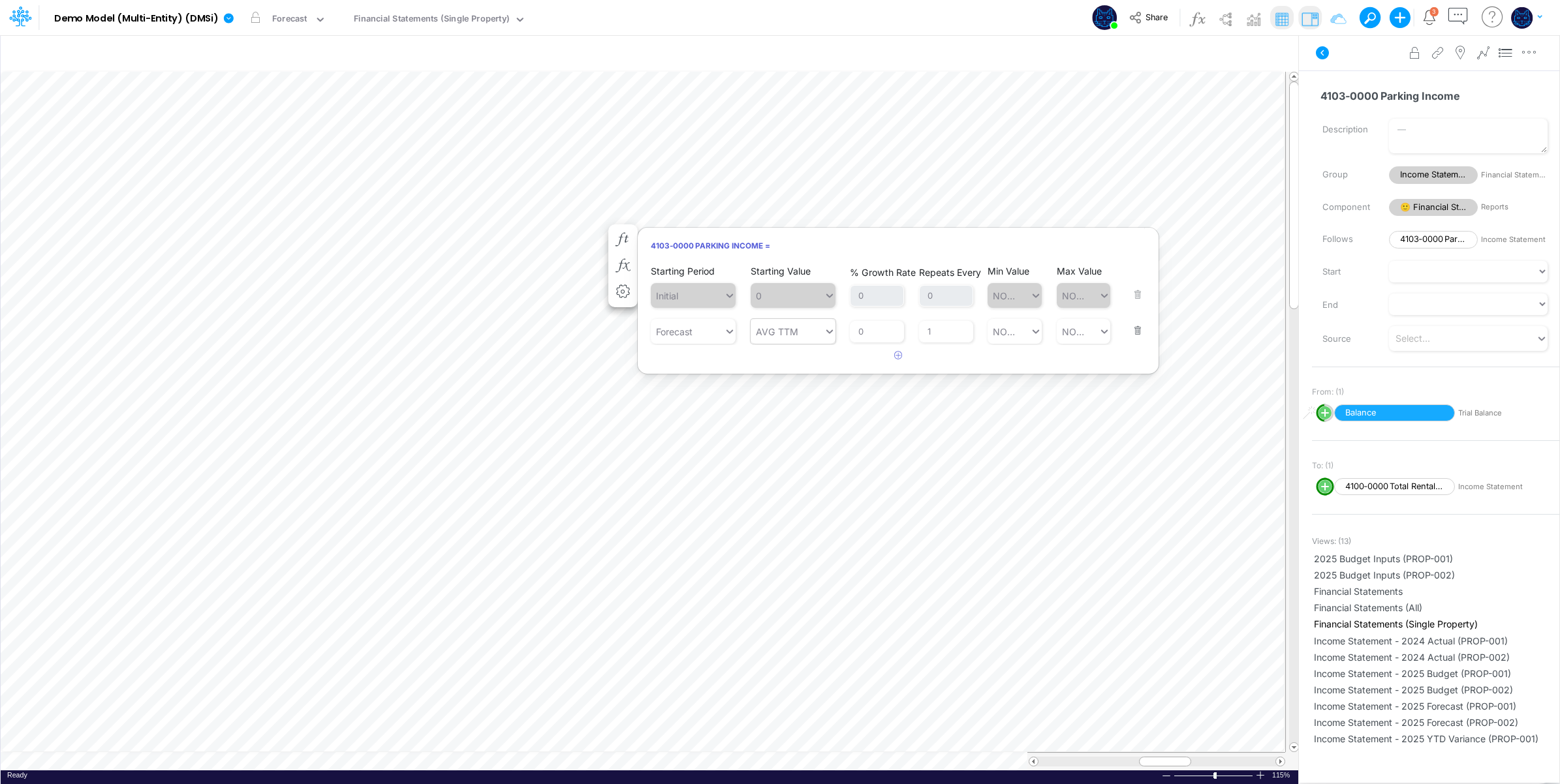
type input "AVG TTM"
click at [801, 485] on div "AVG YTD" at bounding box center [793, 484] width 85 height 24
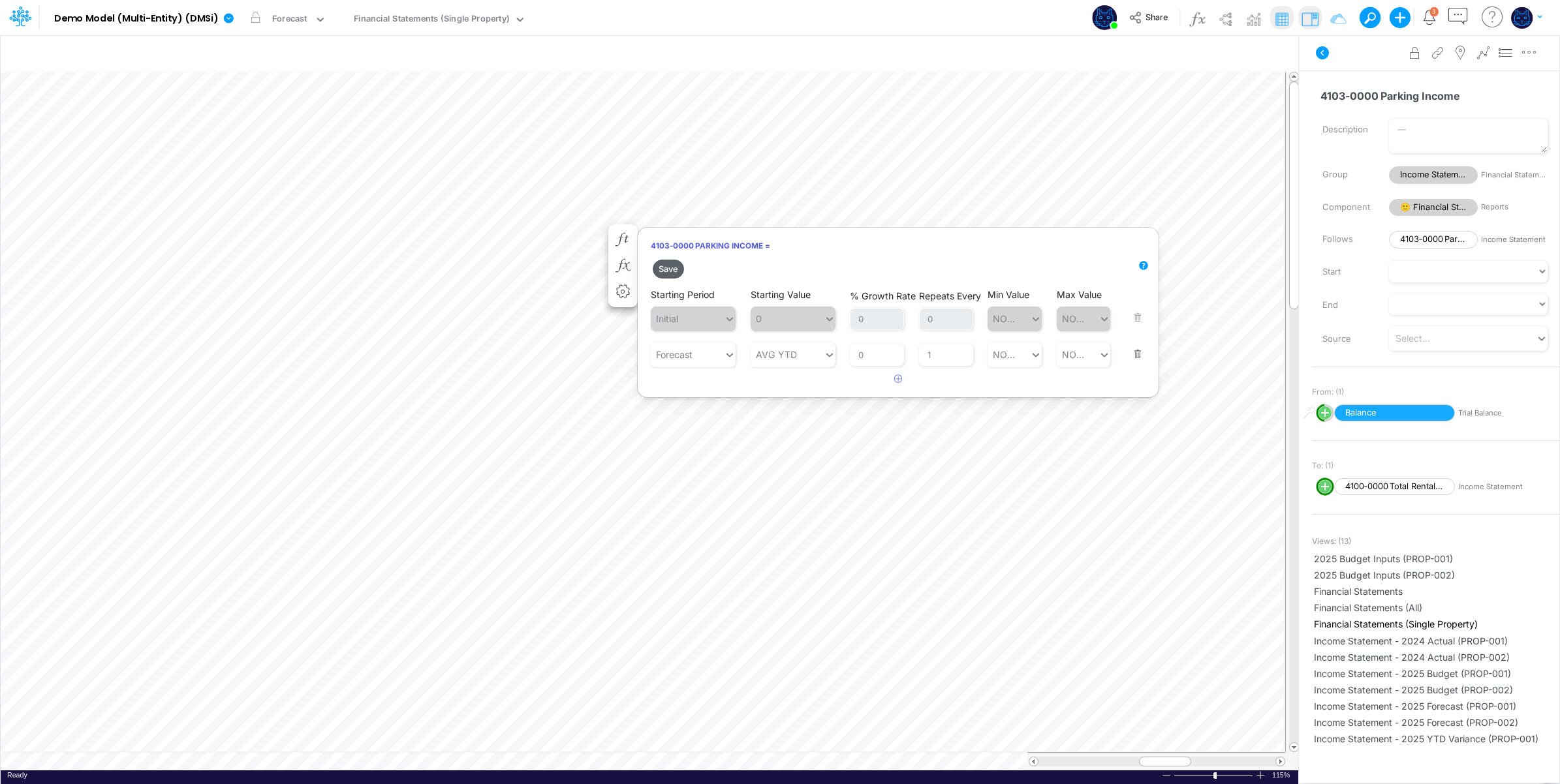
click at [670, 273] on button "Save" at bounding box center [668, 269] width 32 height 19
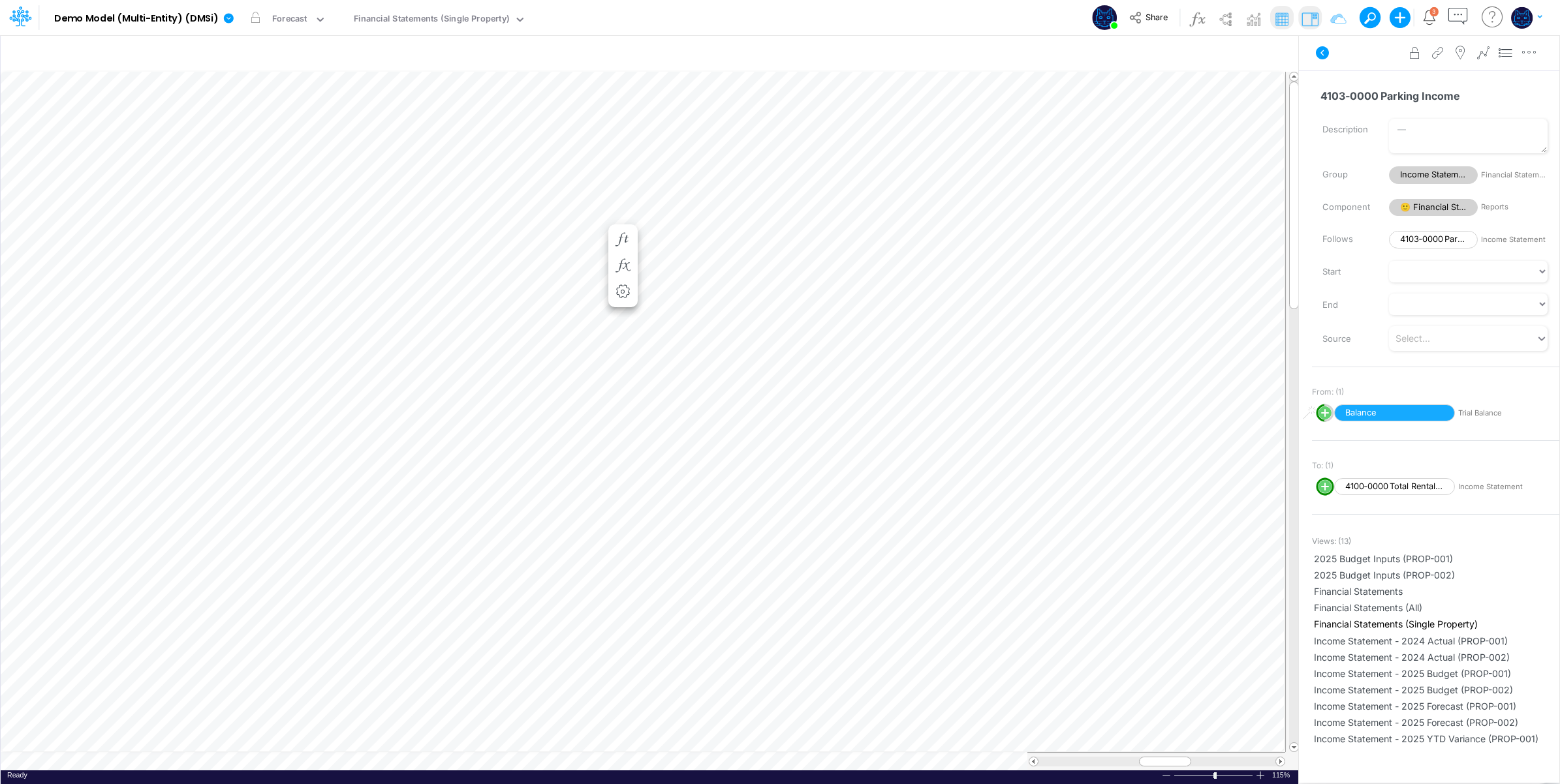
scroll to position [0, 1]
click at [625, 235] on icon "button" at bounding box center [623, 239] width 19 height 13
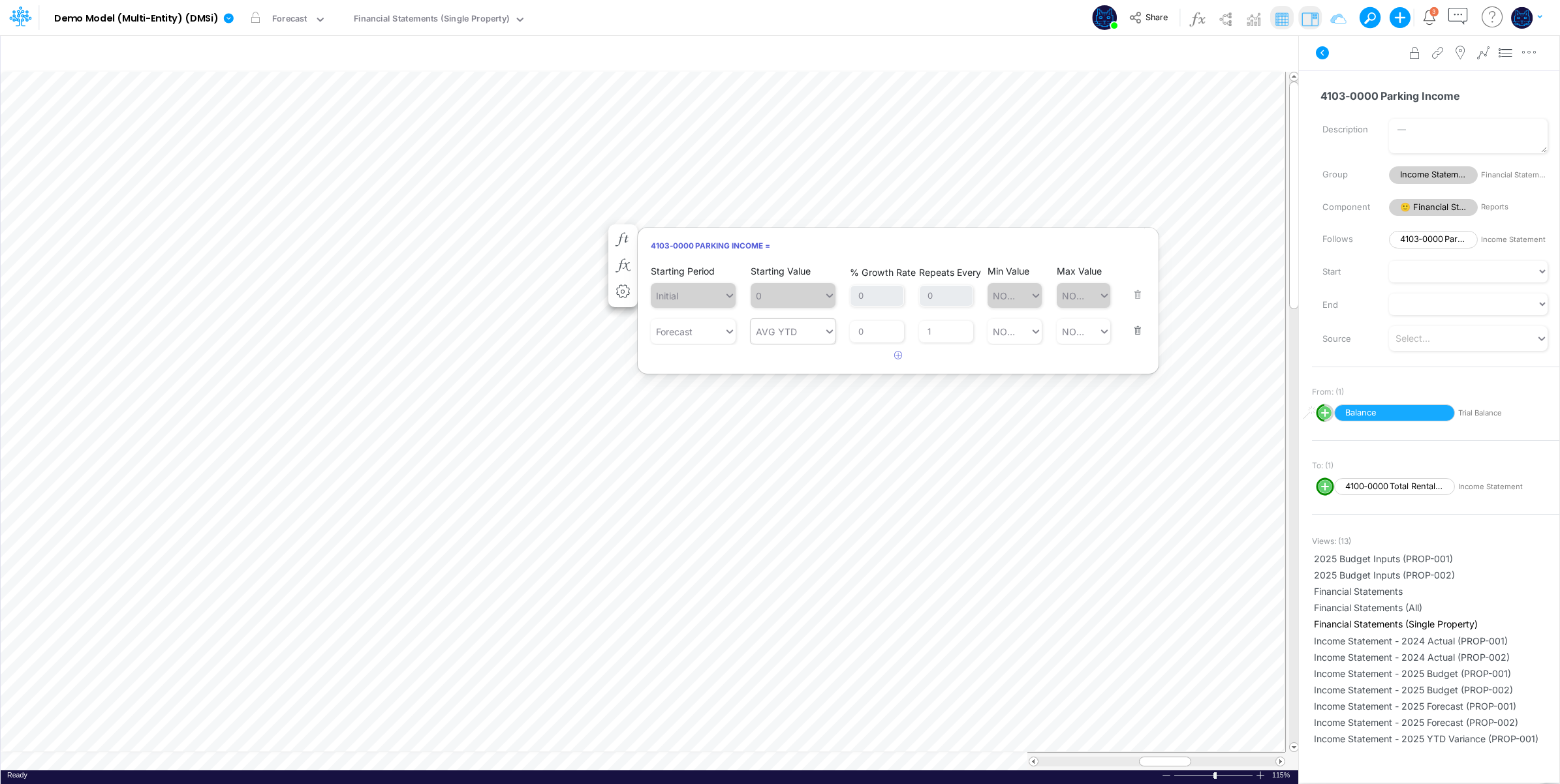
type input "AVG YTD"
click at [800, 334] on input "AVG YTD" at bounding box center [800, 331] width 1 height 13
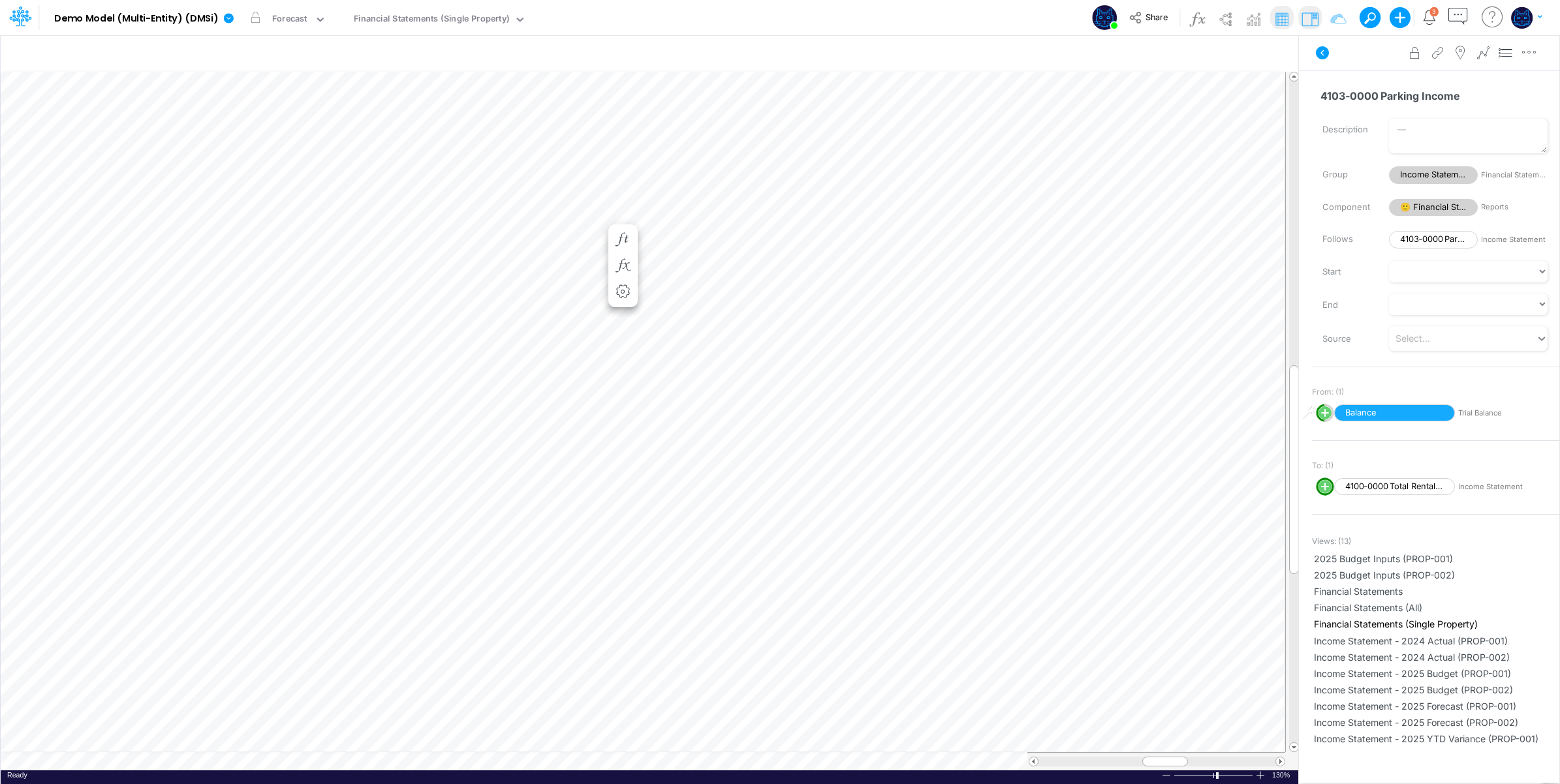
scroll to position [0, 1]
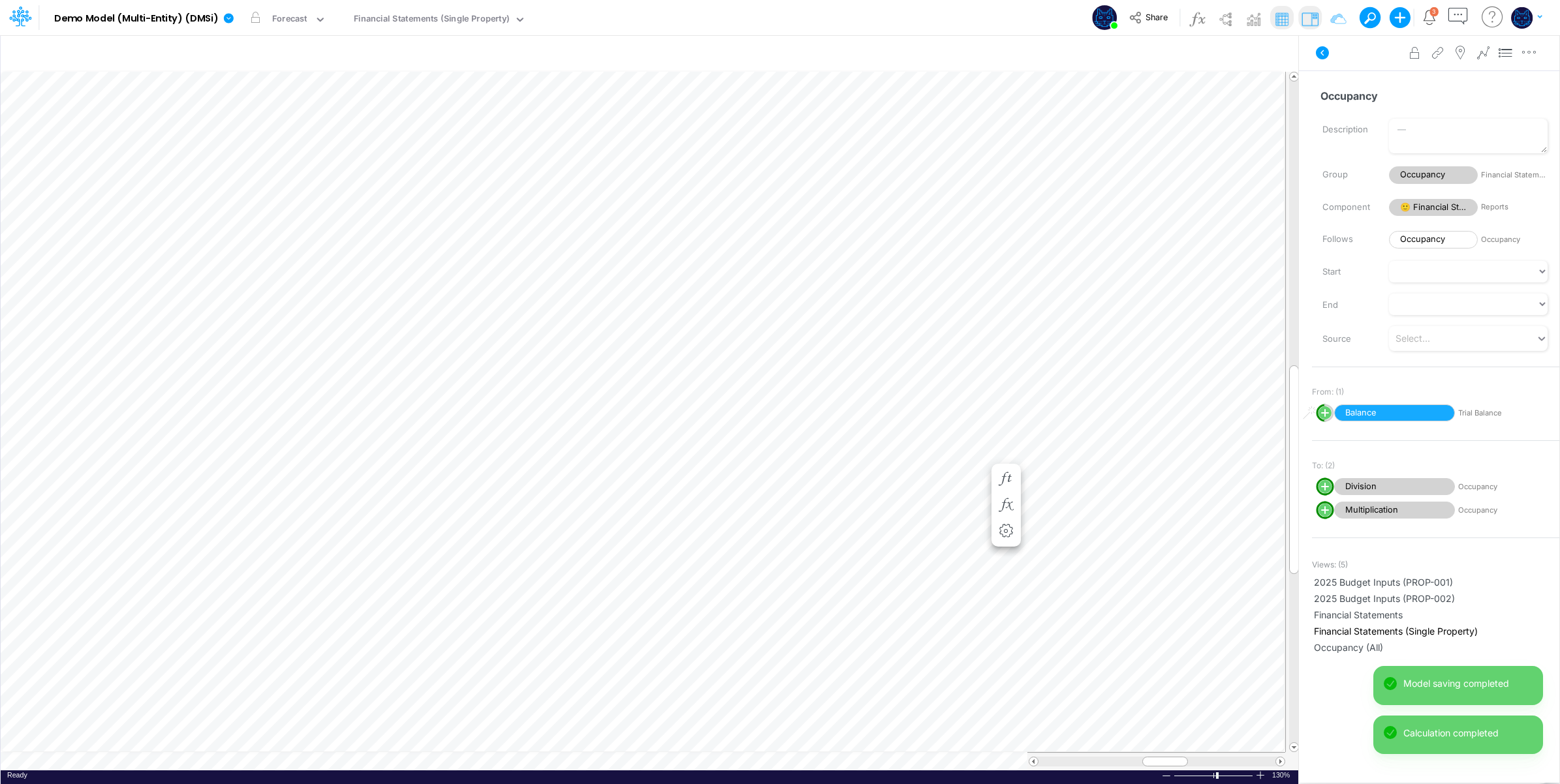
scroll to position [0, 1]
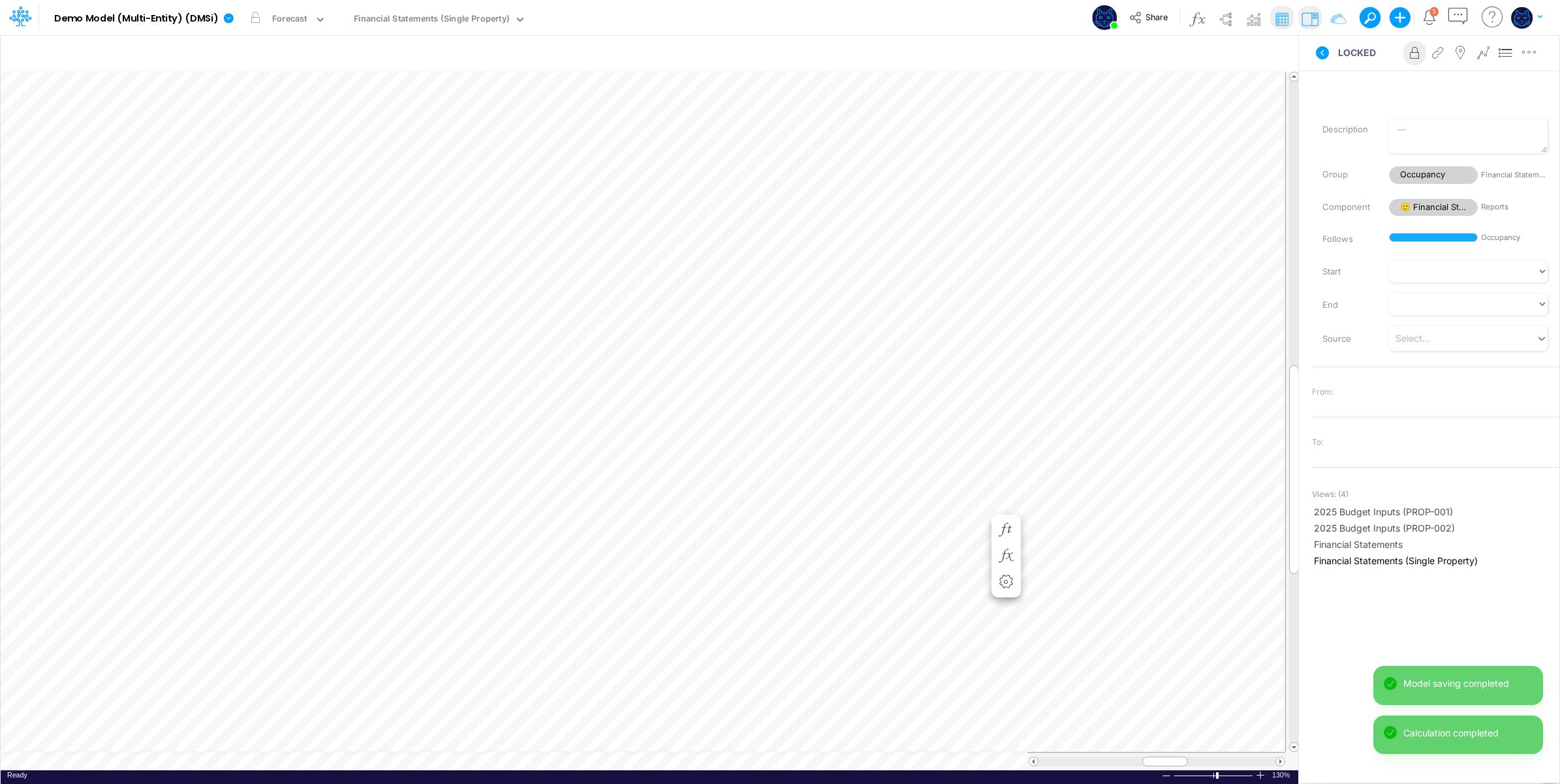
scroll to position [0, 1]
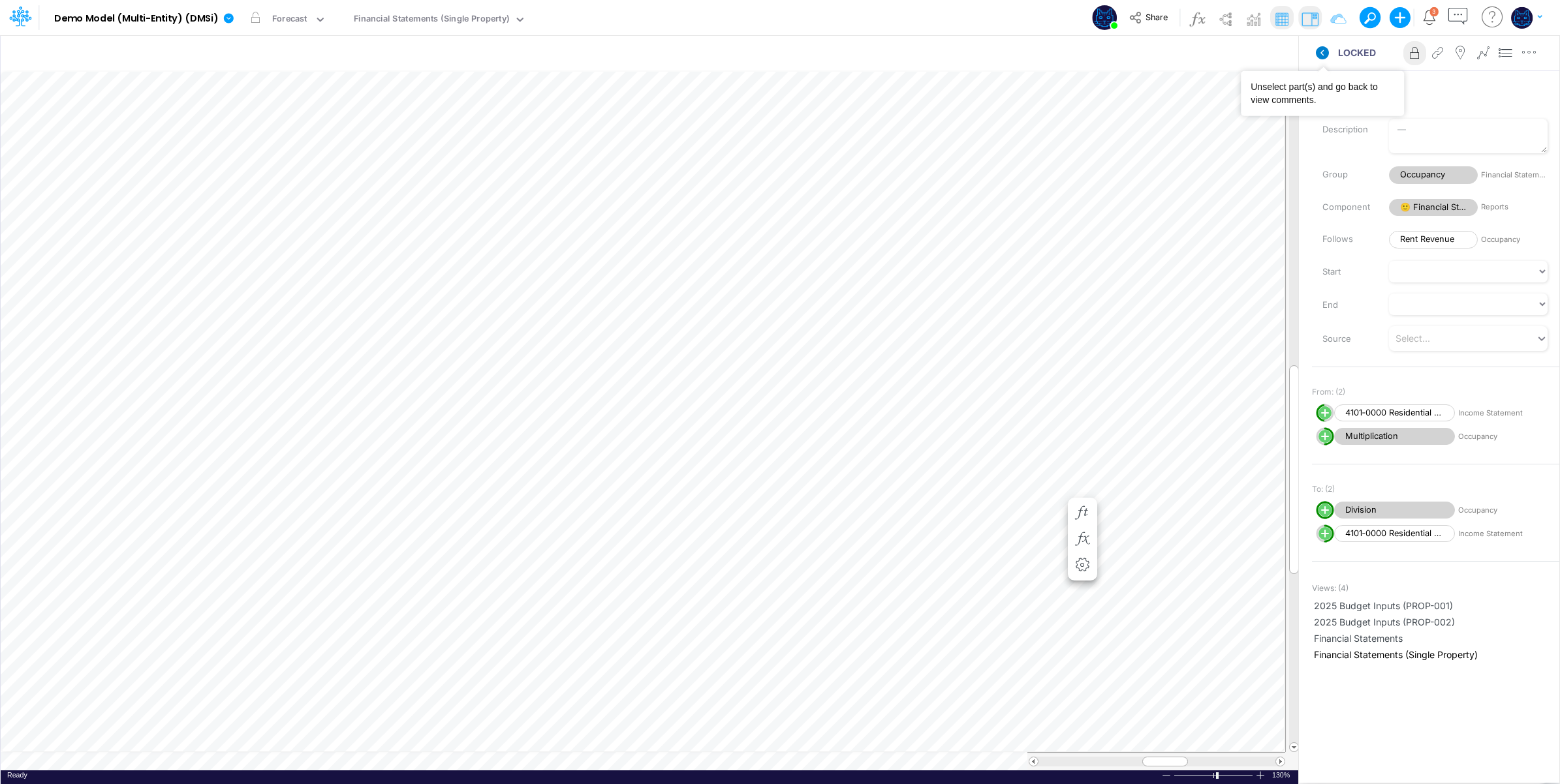
click at [1321, 50] on icon at bounding box center [1323, 53] width 13 height 13
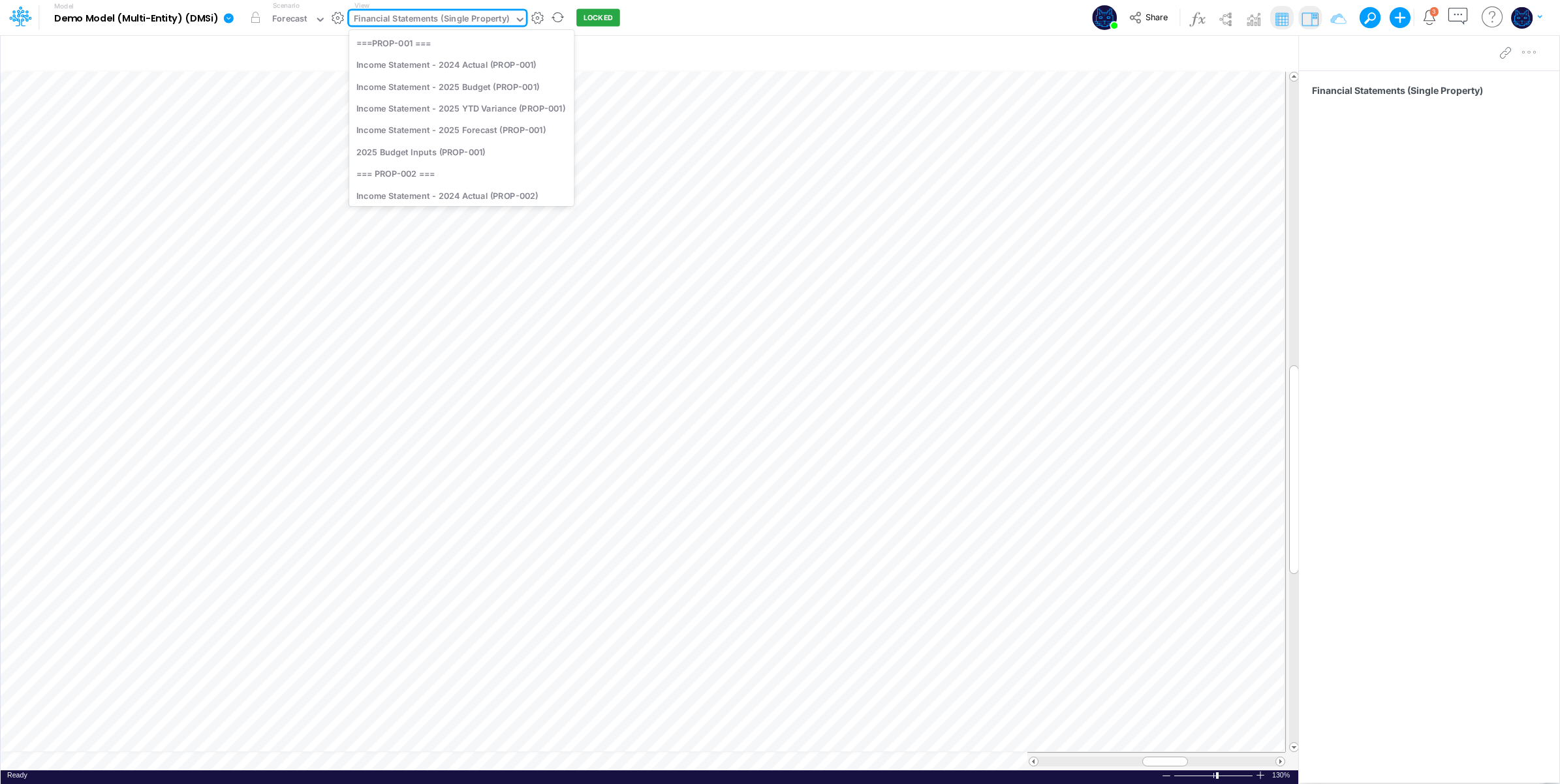
click at [465, 17] on div "Financial Statements (Single Property)" at bounding box center [432, 20] width 156 height 15
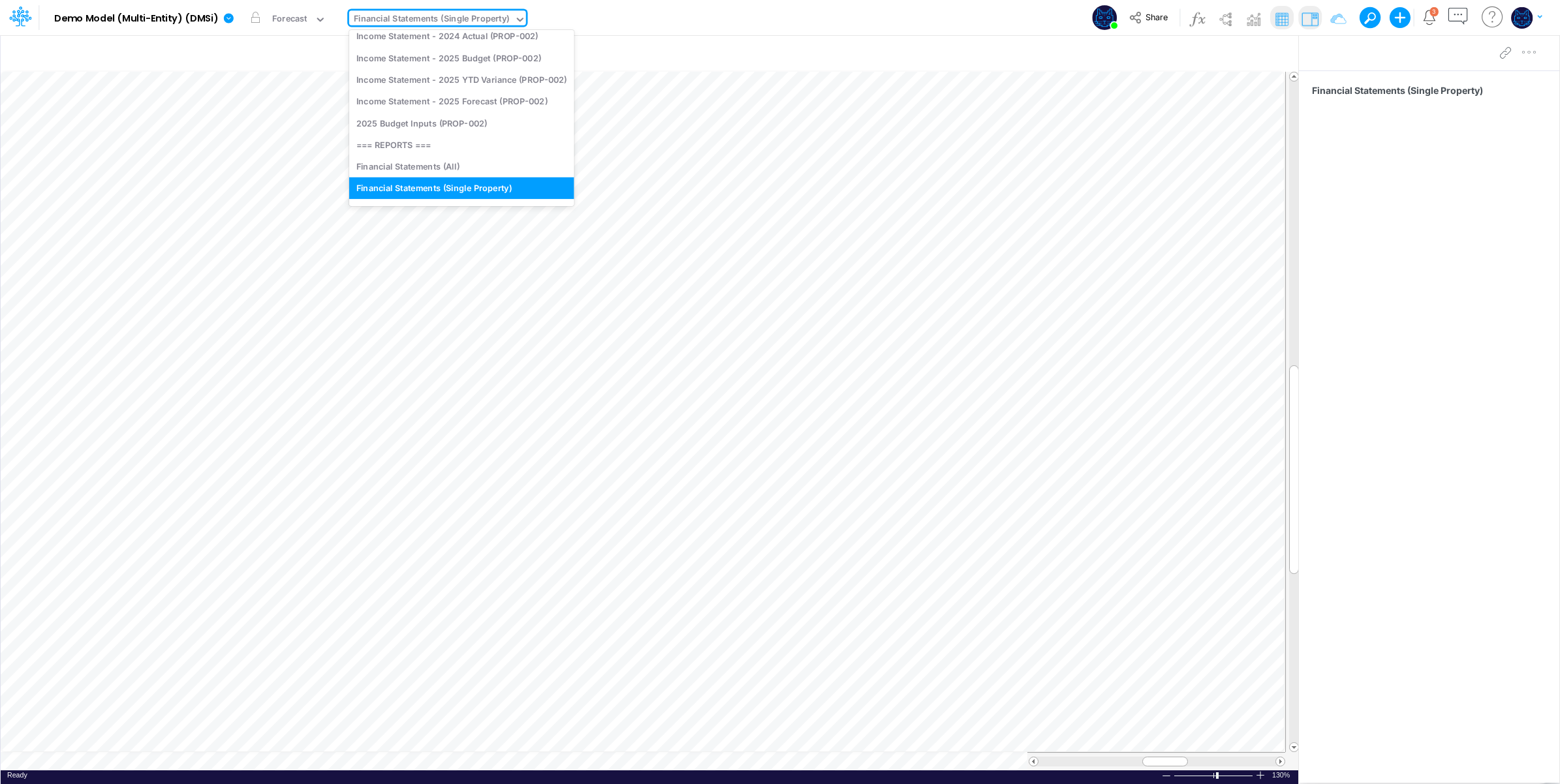
click at [709, 13] on div "Model Demo Model (Multi-Entity) (DMSi) Edit model settings Duplicate Import Qui…" at bounding box center [780, 17] width 1404 height 36
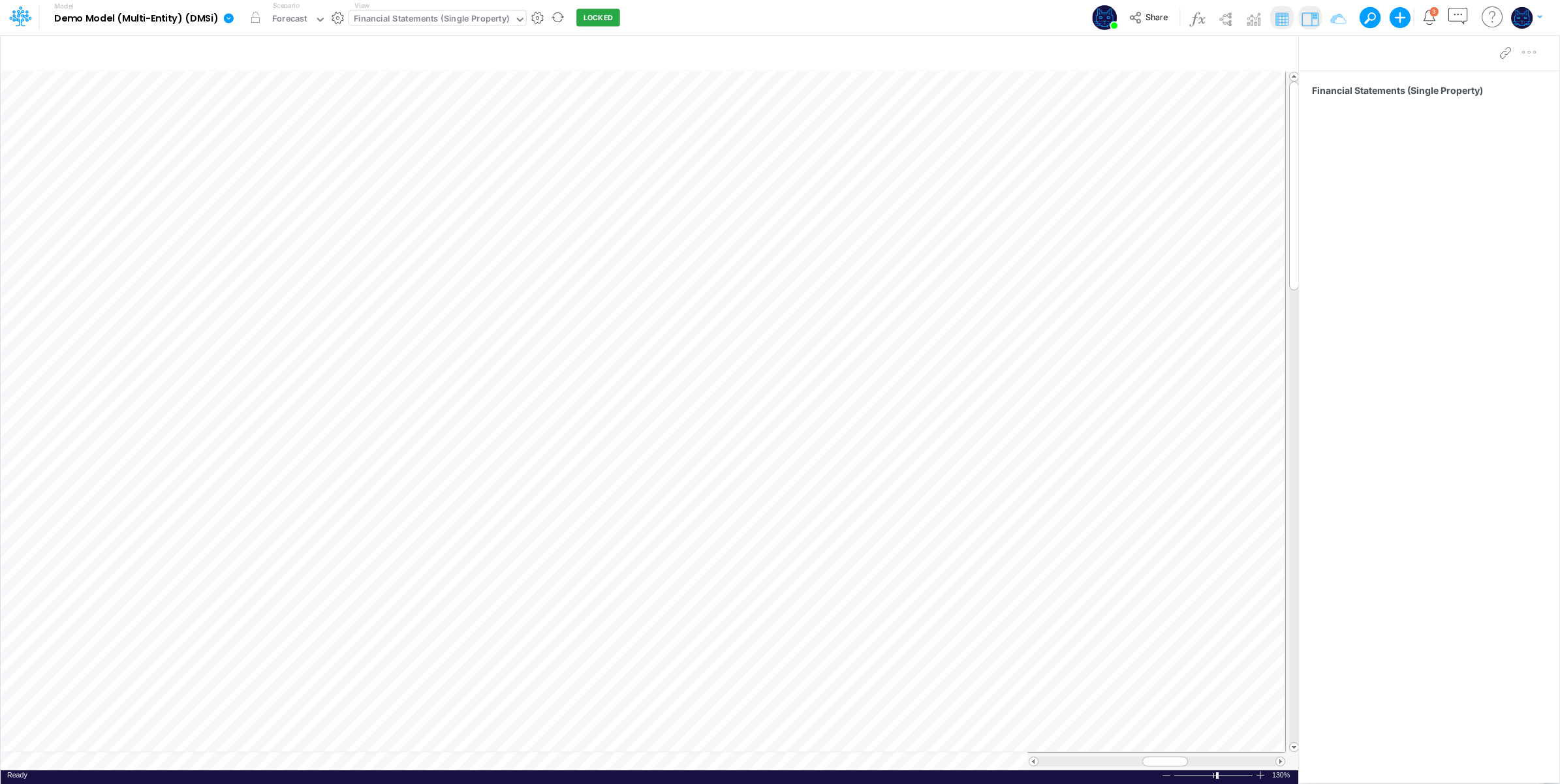
click at [461, 21] on div "Financial Statements (Single Property)" at bounding box center [432, 20] width 156 height 15
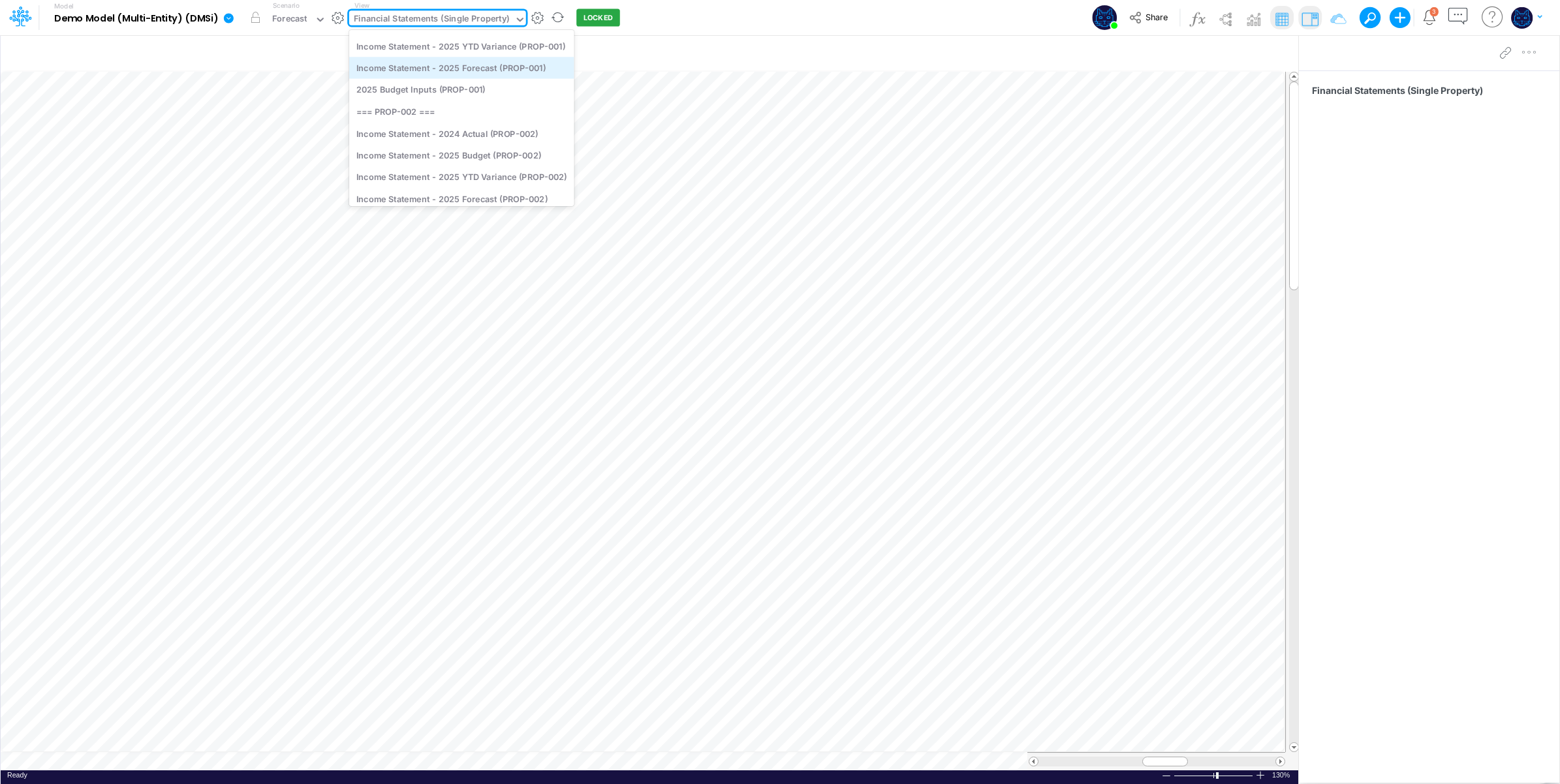
scroll to position [0, 0]
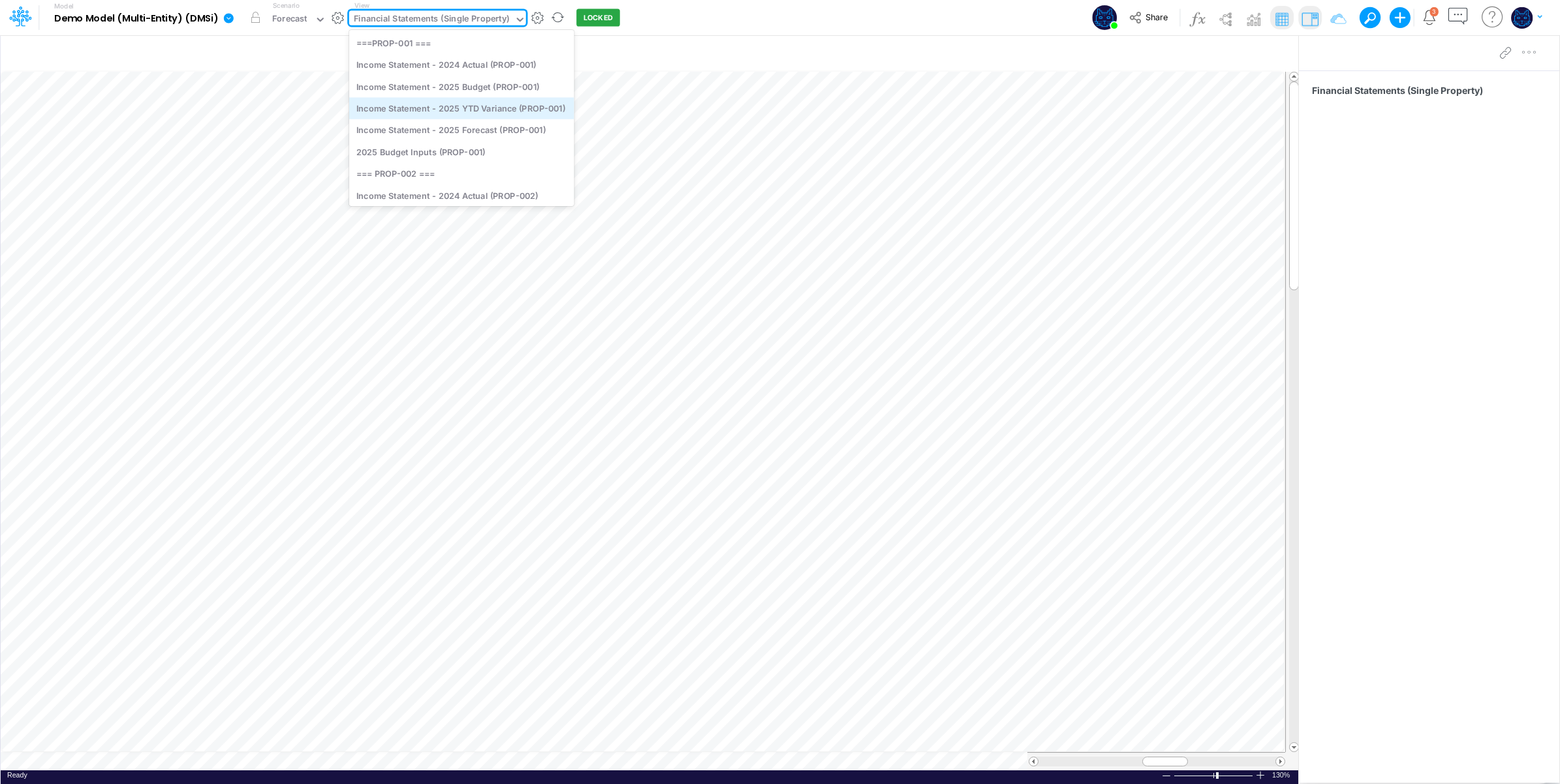
click at [524, 107] on div "Income Statement - 2025 YTD Variance (PROP-001)" at bounding box center [461, 108] width 225 height 21
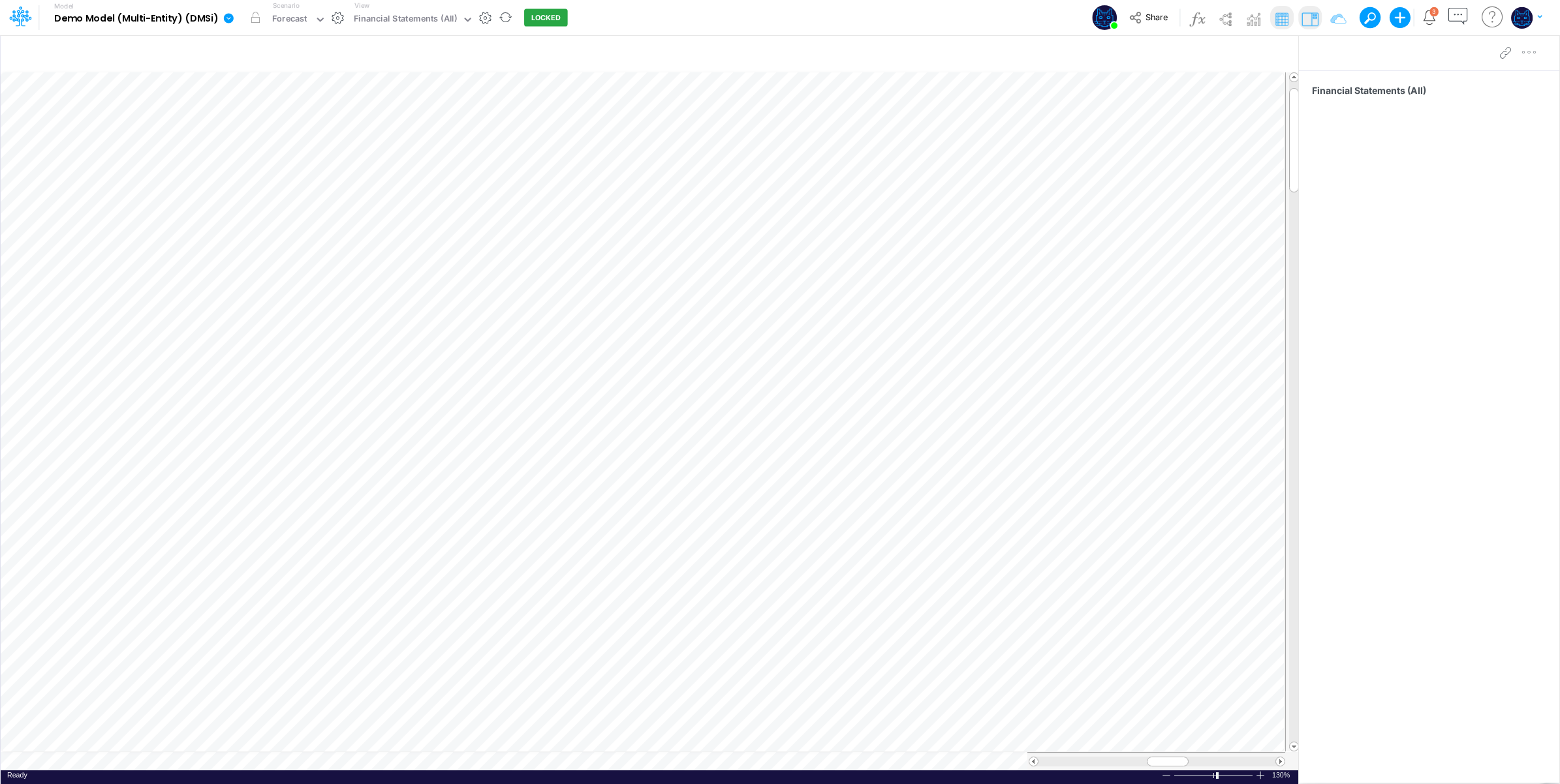
scroll to position [0, 1]
click at [413, 7] on div "View Financial Statements (All)" at bounding box center [411, 17] width 125 height 34
click at [412, 24] on div "Financial Statements (All)" at bounding box center [405, 20] width 103 height 15
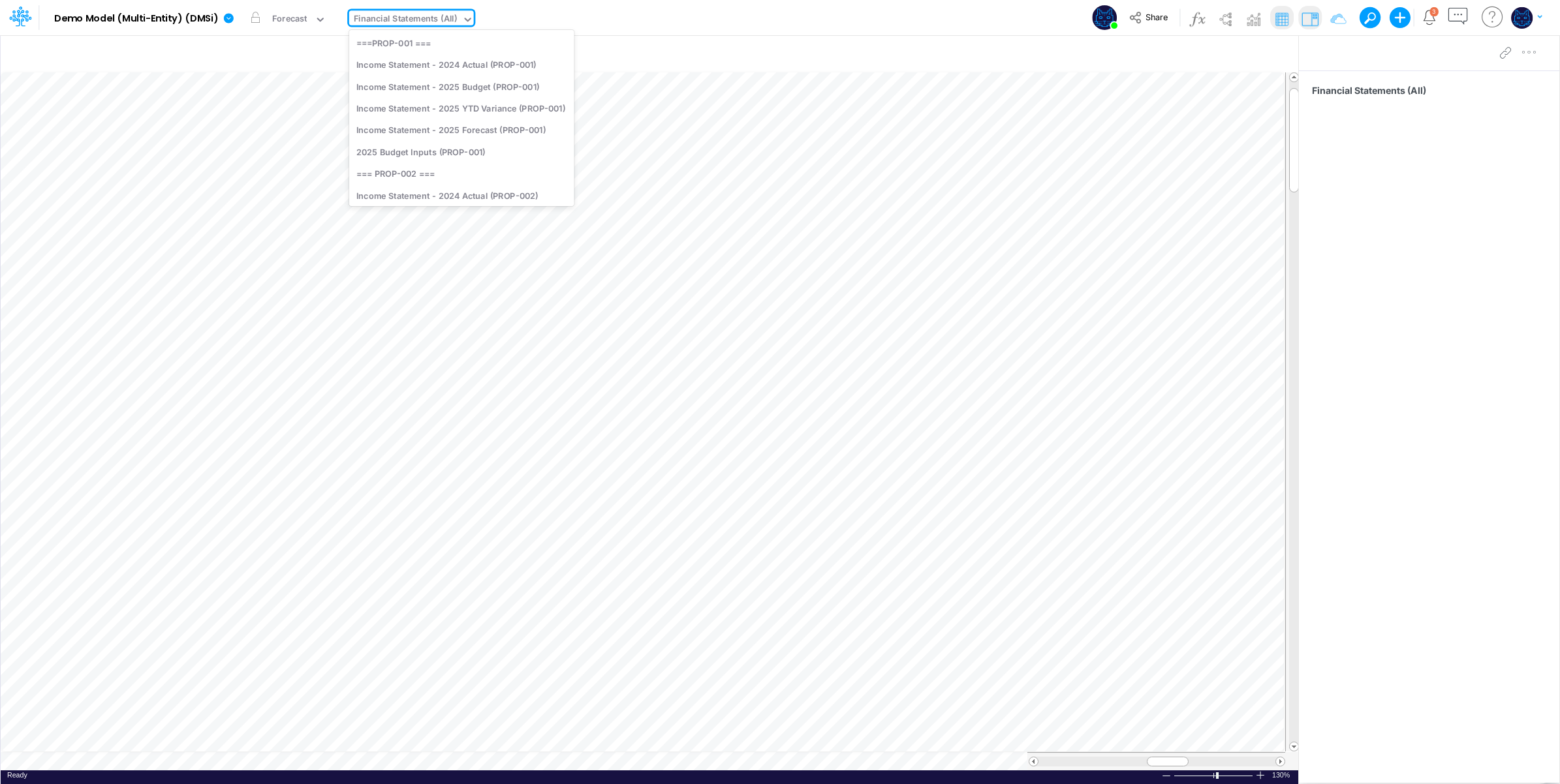
scroll to position [154, 0]
click at [456, 125] on div "Income Statement - 2025 Forecast (PROP-002)" at bounding box center [461, 123] width 225 height 21
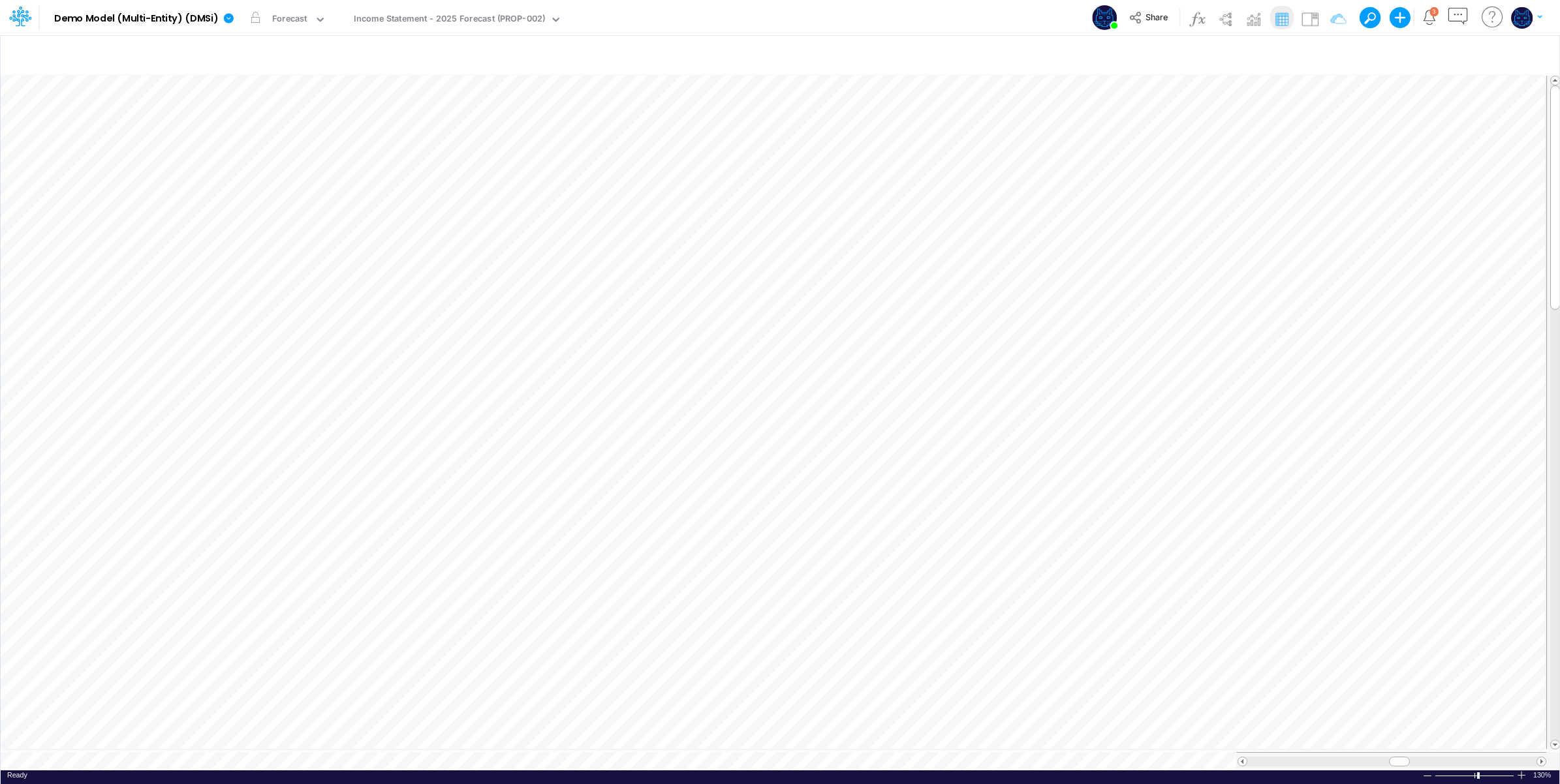
scroll to position [0, 1]
click at [774, 307] on icon "button" at bounding box center [770, 310] width 19 height 13
click at [1312, 18] on img at bounding box center [1310, 19] width 21 height 21
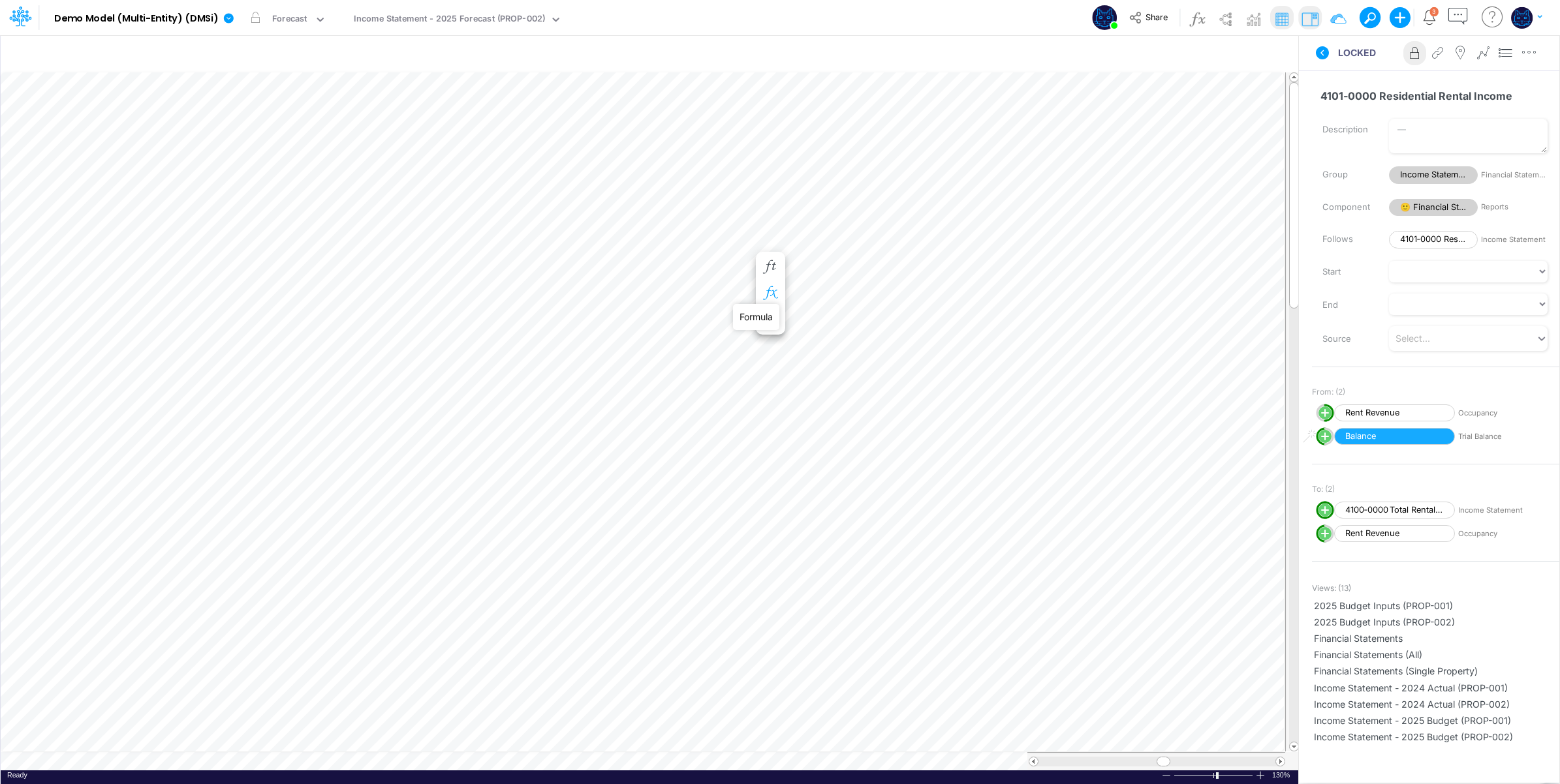
click at [771, 290] on icon "button" at bounding box center [770, 293] width 19 height 13
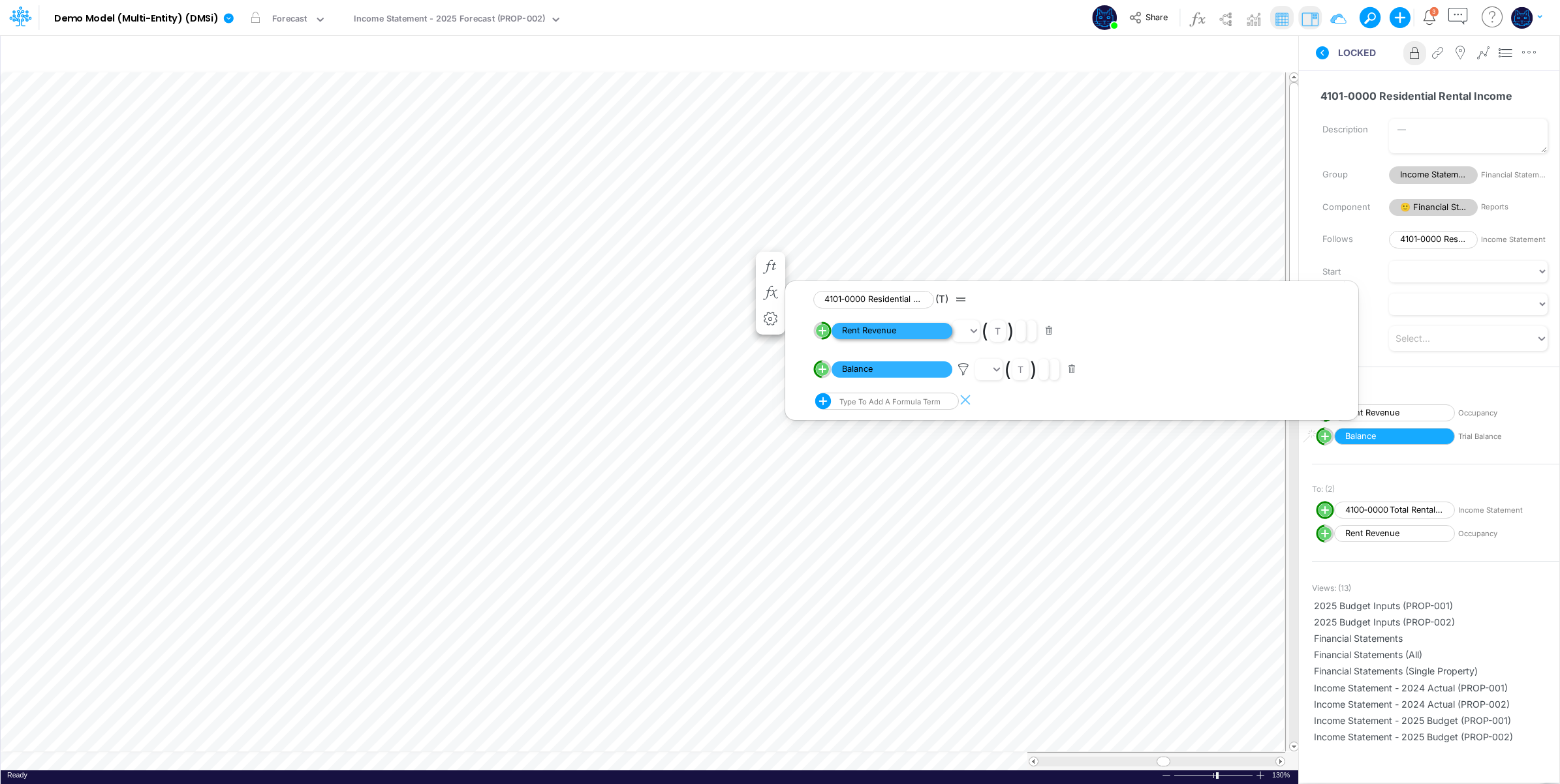
click at [883, 332] on span "Rent Revenue" at bounding box center [892, 331] width 121 height 16
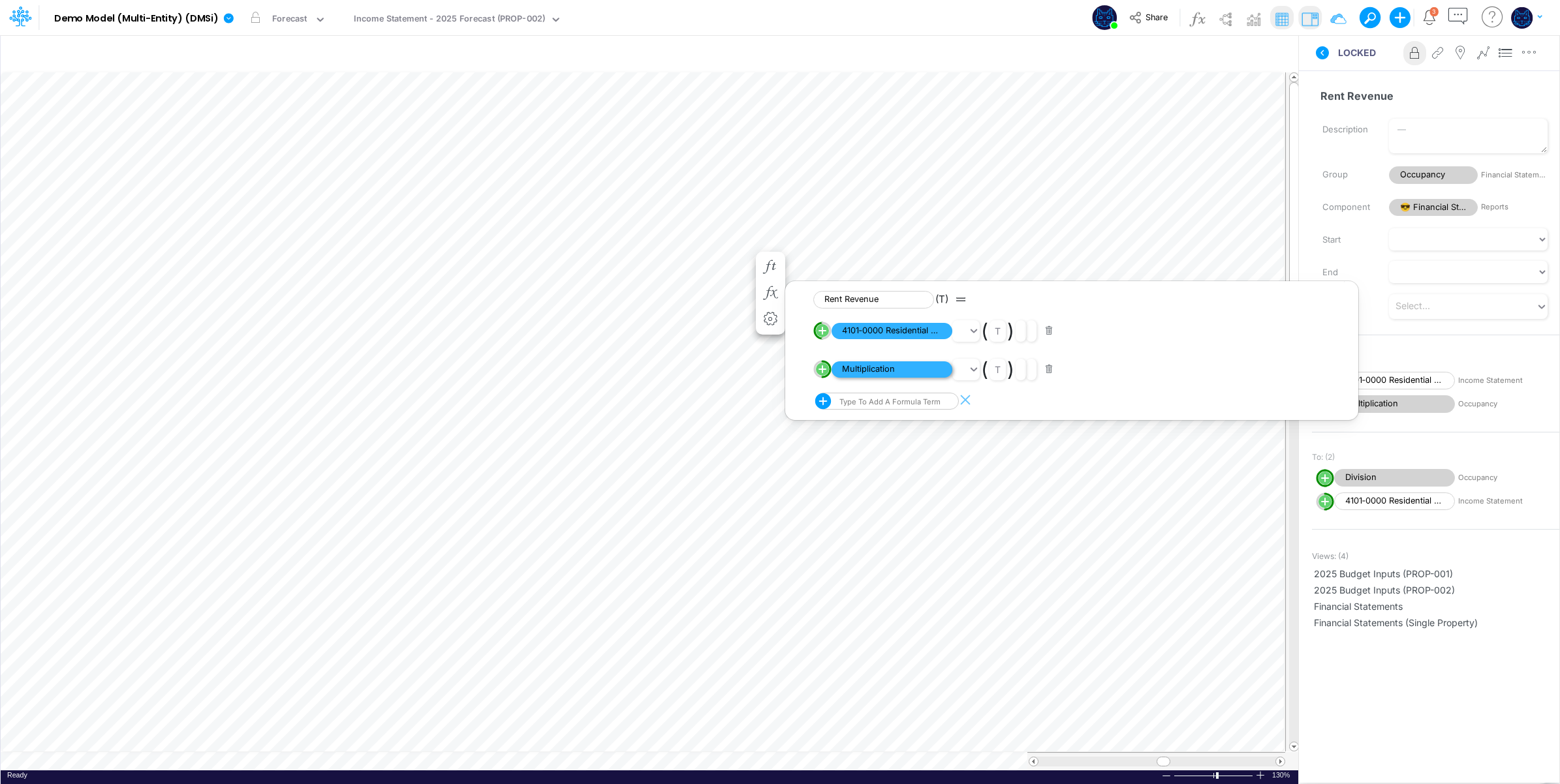
click at [867, 369] on span "Multiplication" at bounding box center [892, 369] width 121 height 16
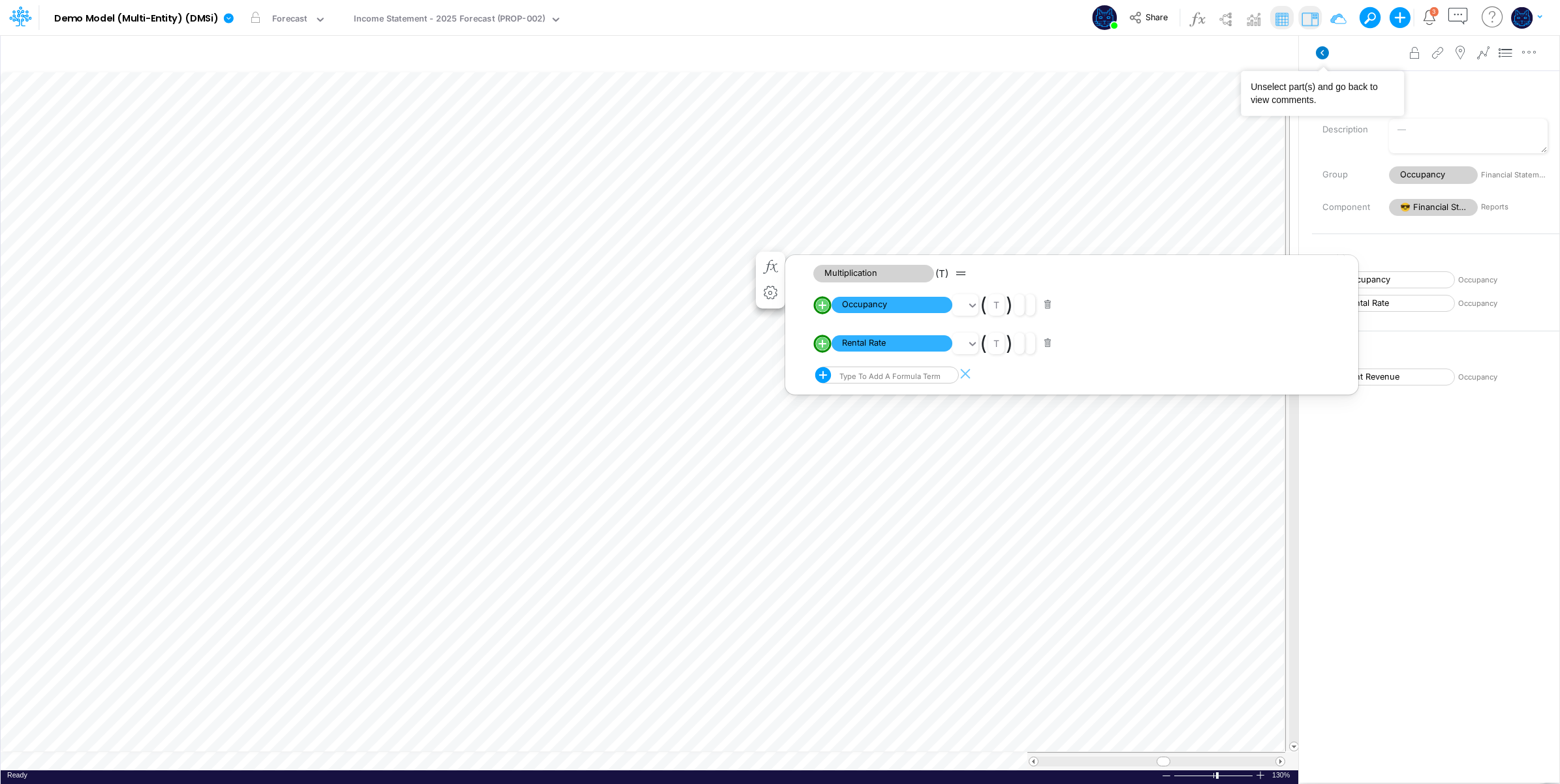
click at [1323, 53] on icon at bounding box center [1323, 53] width 13 height 13
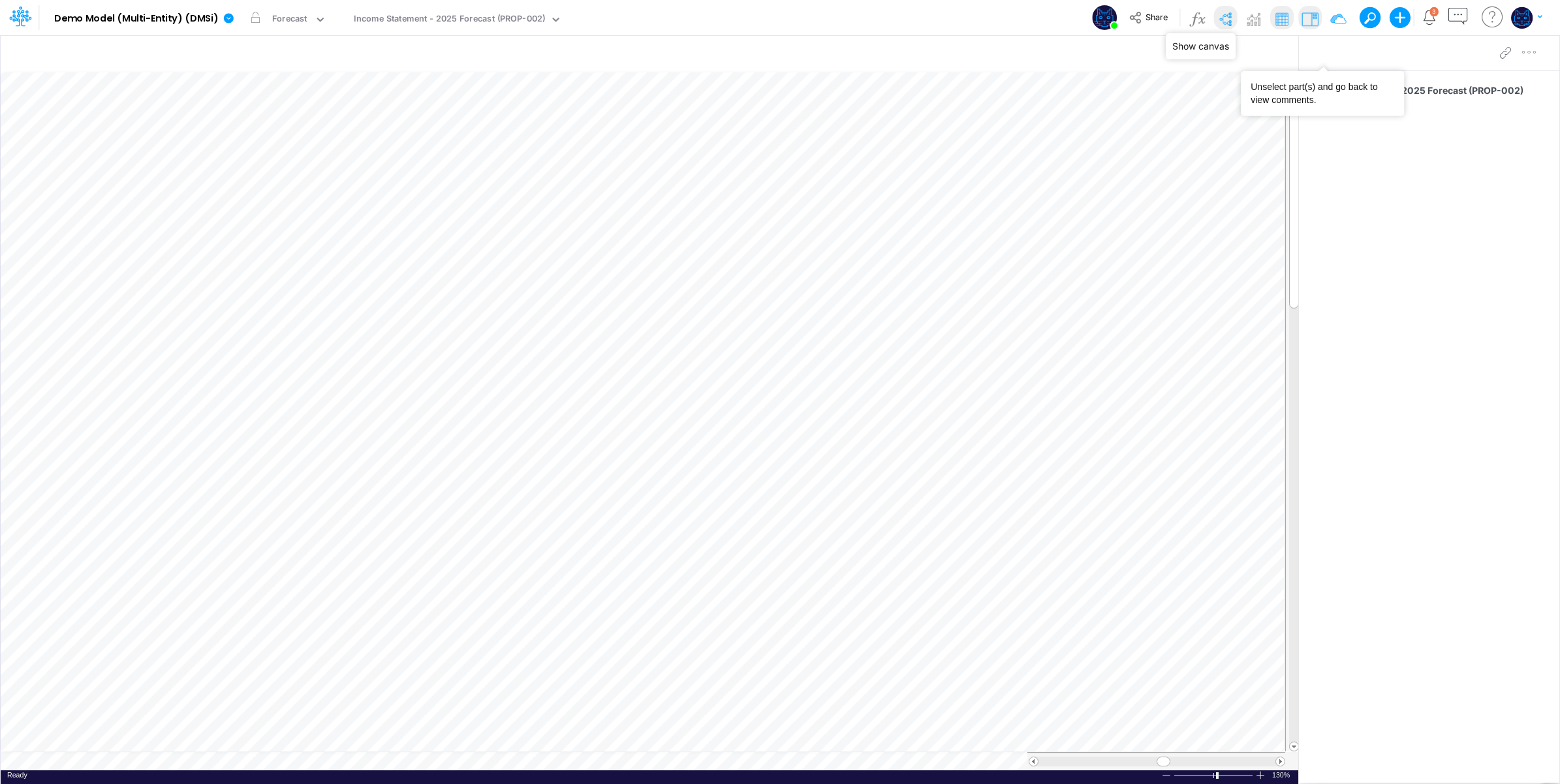
click at [1225, 16] on img at bounding box center [1226, 19] width 21 height 21
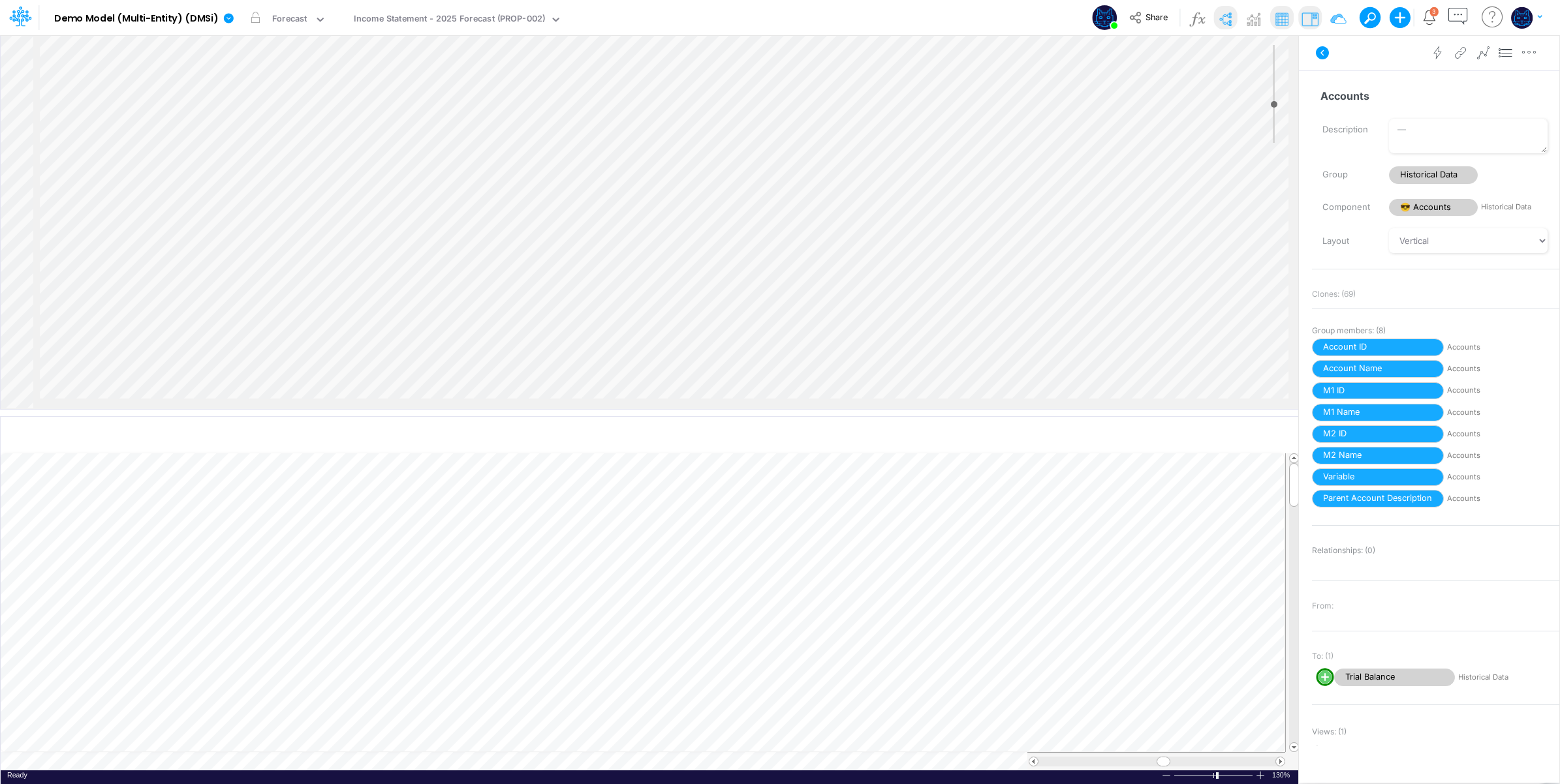
scroll to position [0, 306]
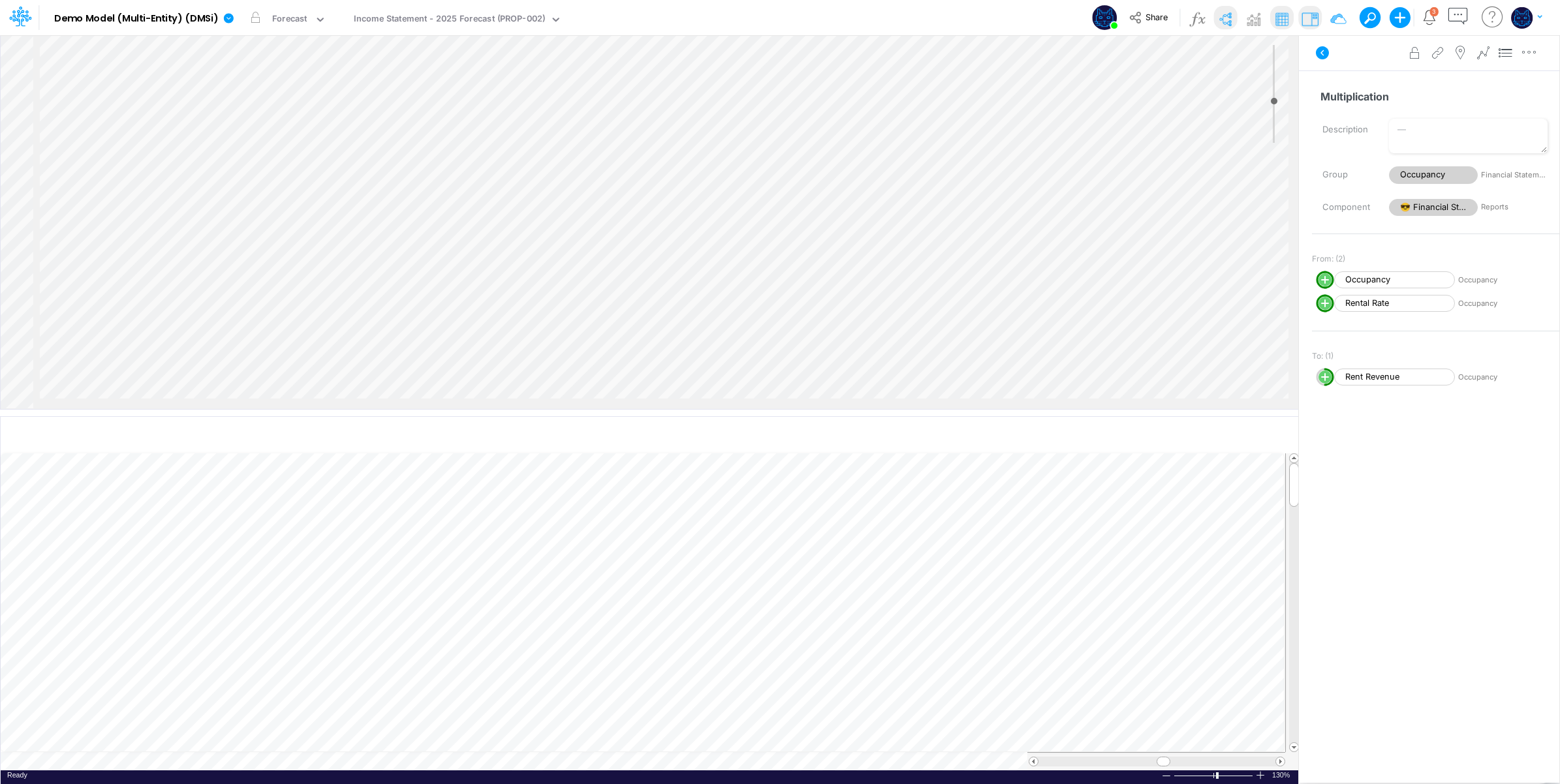
scroll to position [79, 474]
type input "9"
click at [706, 347] on div "Insert component Insert child node Variable Constant Group Addition Subtraction…" at bounding box center [650, 222] width 1298 height 374
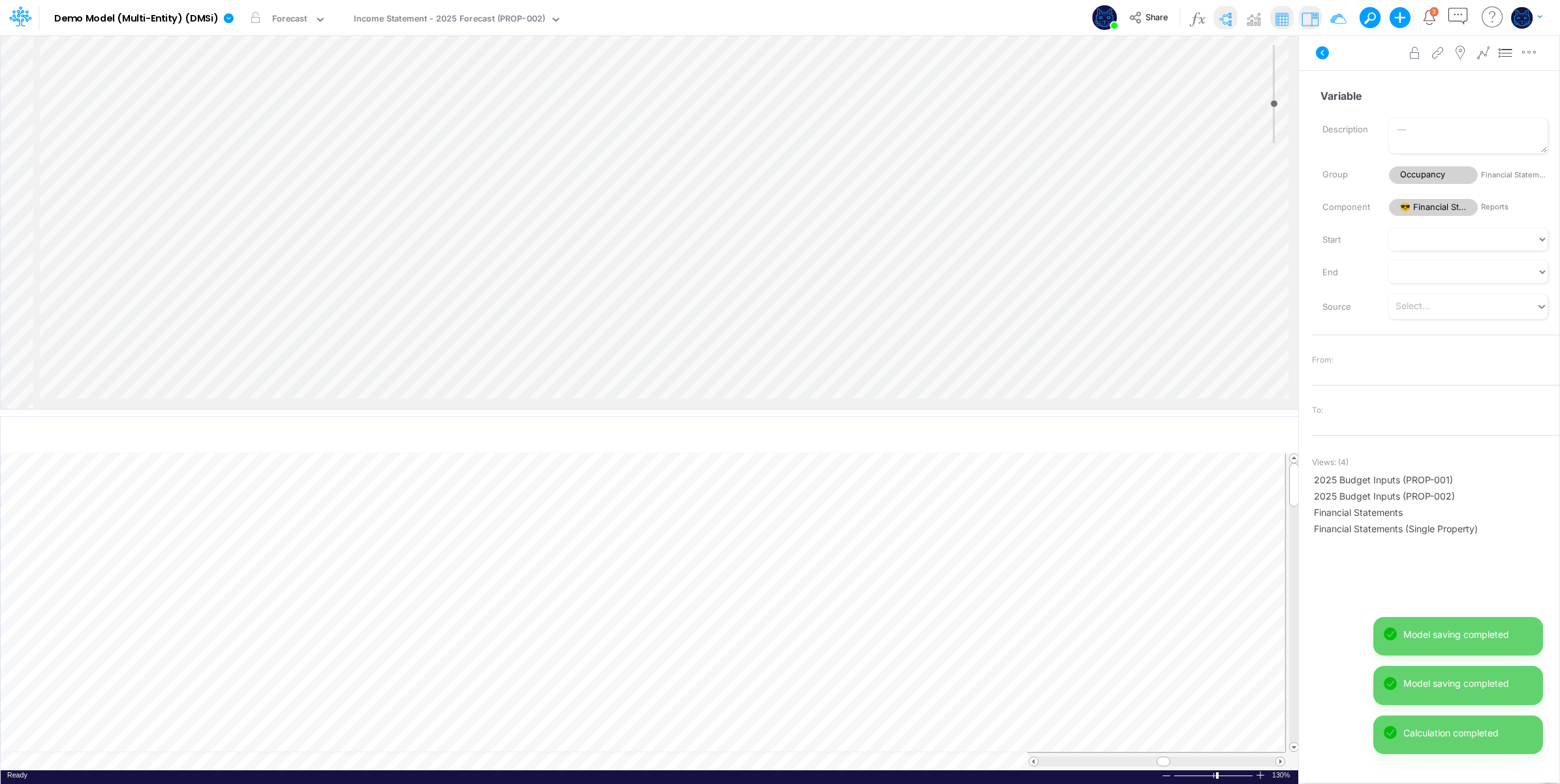
click at [730, 353] on div "Insert component Insert child node Variable Constant Group Addition Subtraction…" at bounding box center [650, 222] width 1298 height 374
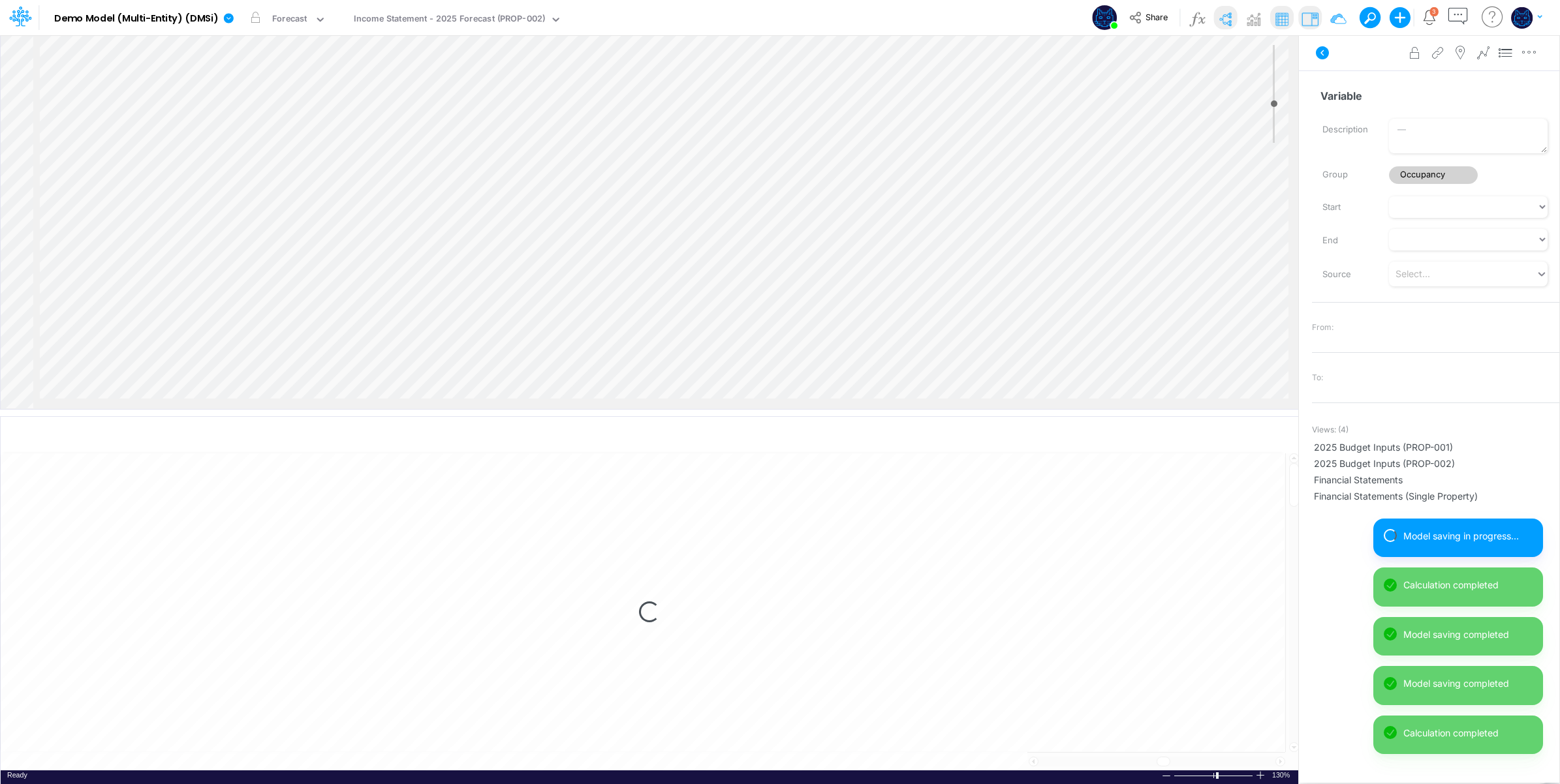
scroll to position [135, 90]
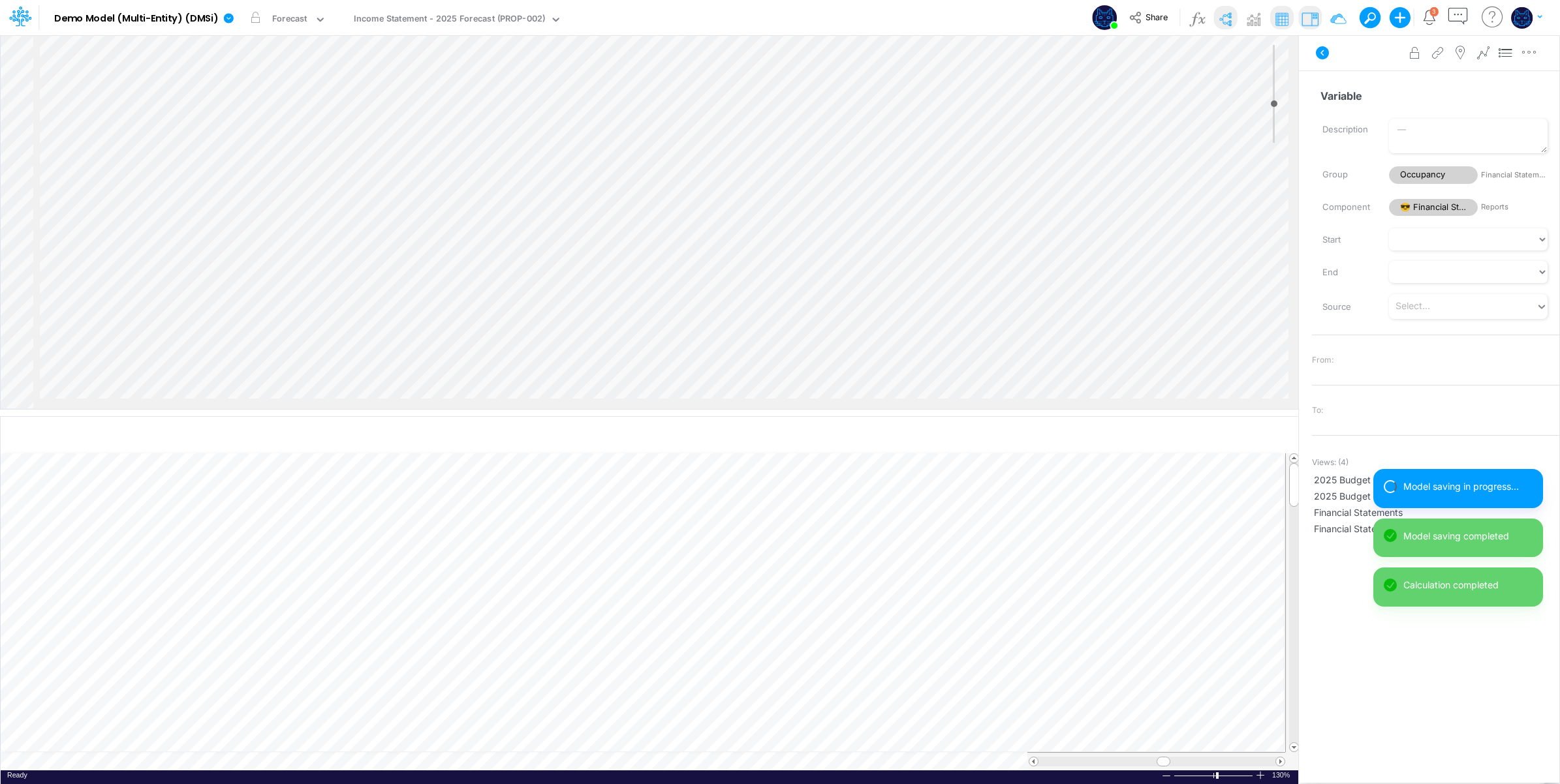
click at [1381, 81] on div "Variable Name already in use Description Group Occupancy Financial Statement Co…" at bounding box center [1429, 408] width 260 height 676
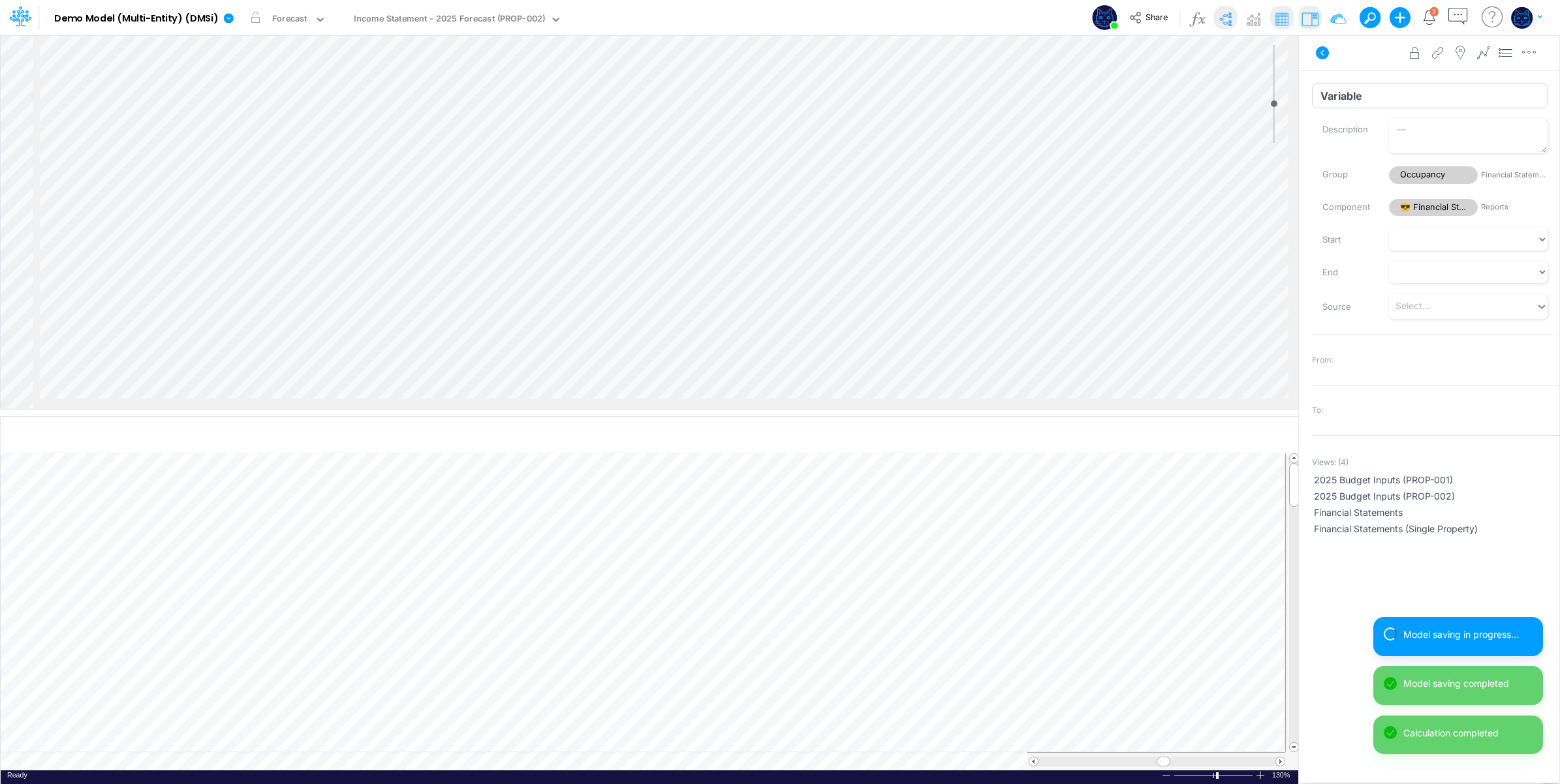
drag, startPoint x: 1381, startPoint y: 81, endPoint x: 1375, endPoint y: 86, distance: 7.8
click at [1379, 81] on div "Variable Name already in use Description Group Occupancy Financial Statement Co…" at bounding box center [1429, 408] width 260 height 676
click at [1371, 93] on input "Variable" at bounding box center [1430, 96] width 236 height 25
type input "Occupancy"
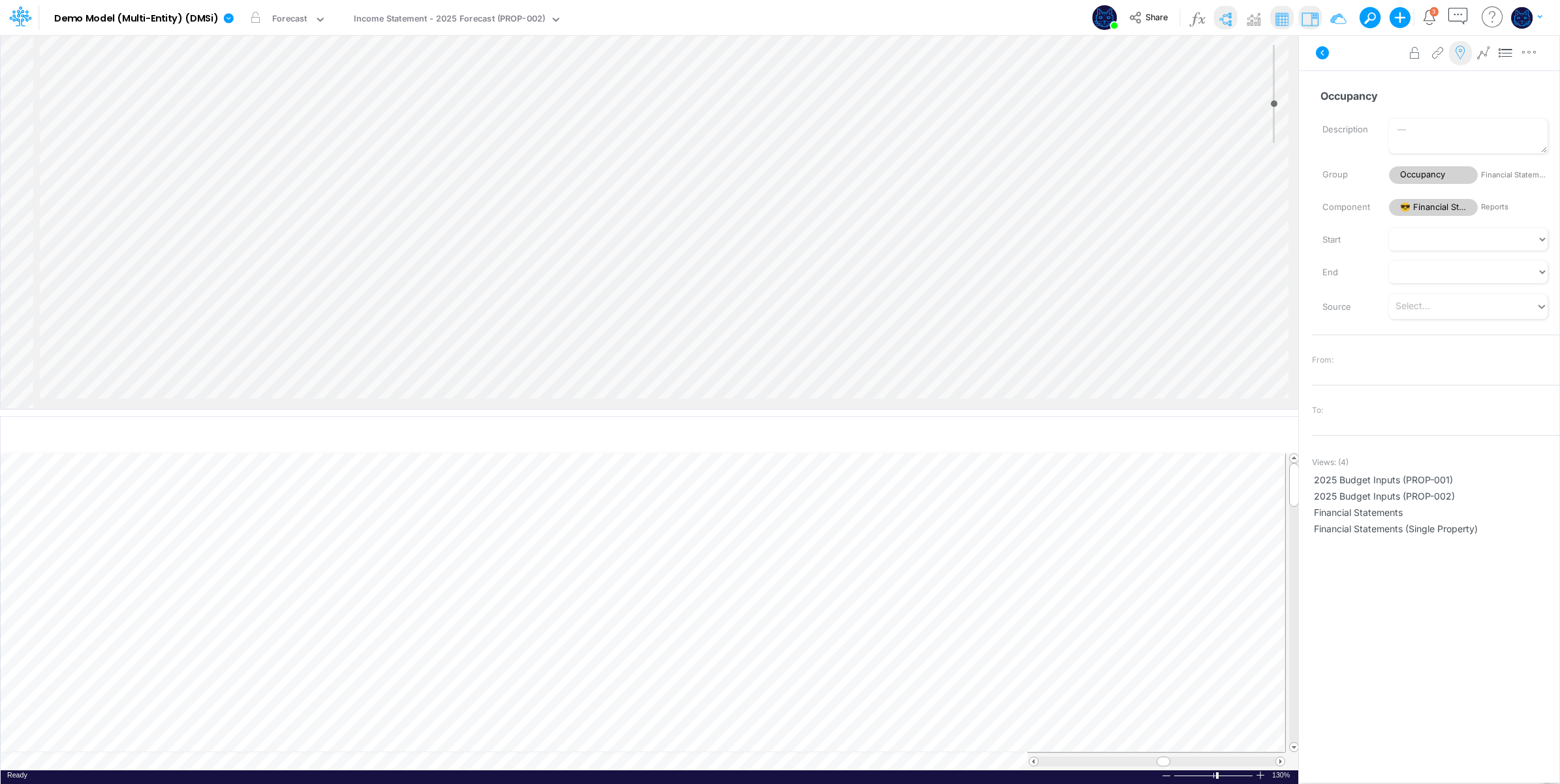
scroll to position [0, 90]
click at [0, 0] on div at bounding box center [0, 0] width 0 height 0
select select "Horizontal"
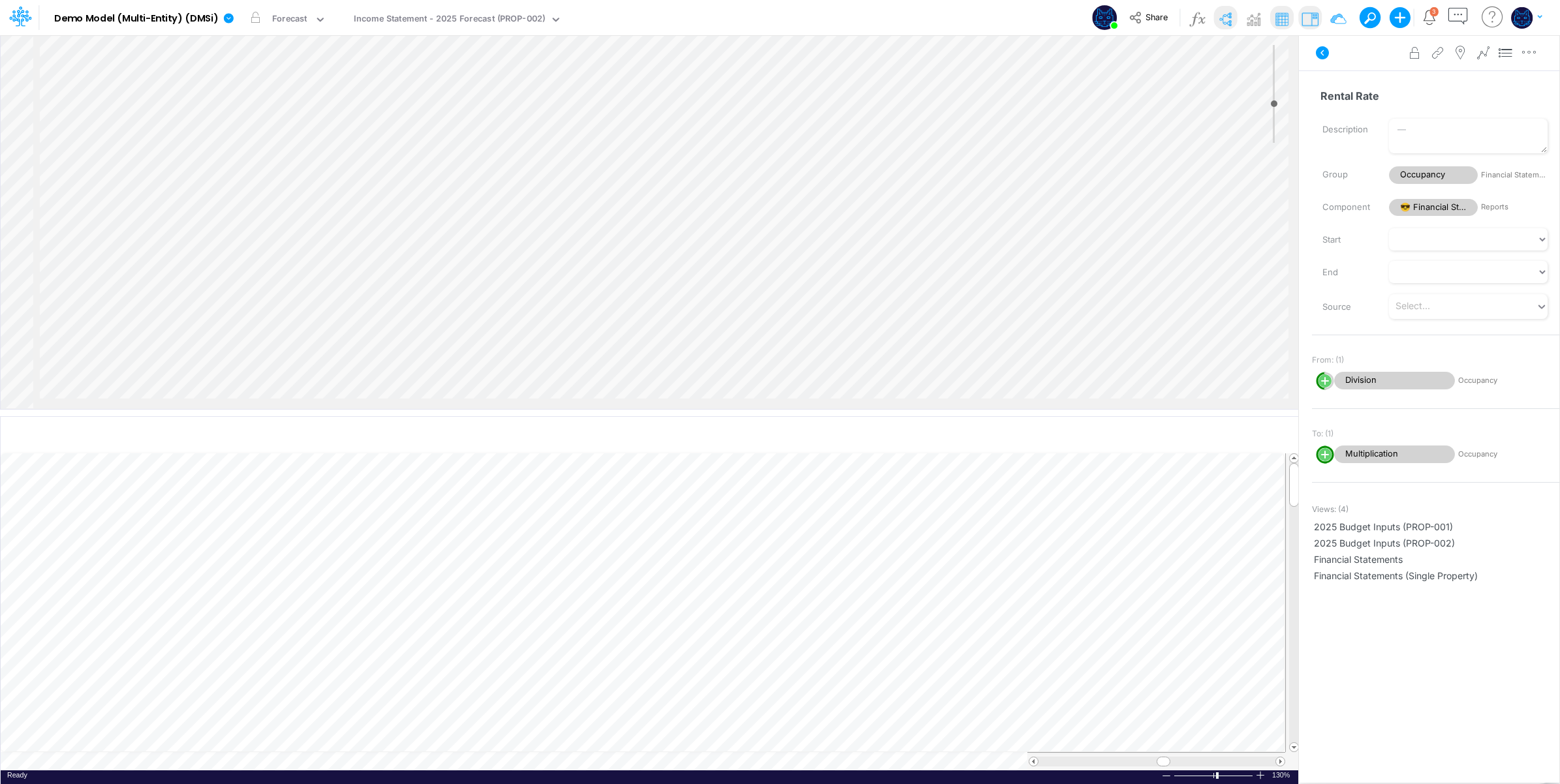
select select "Horizontal"
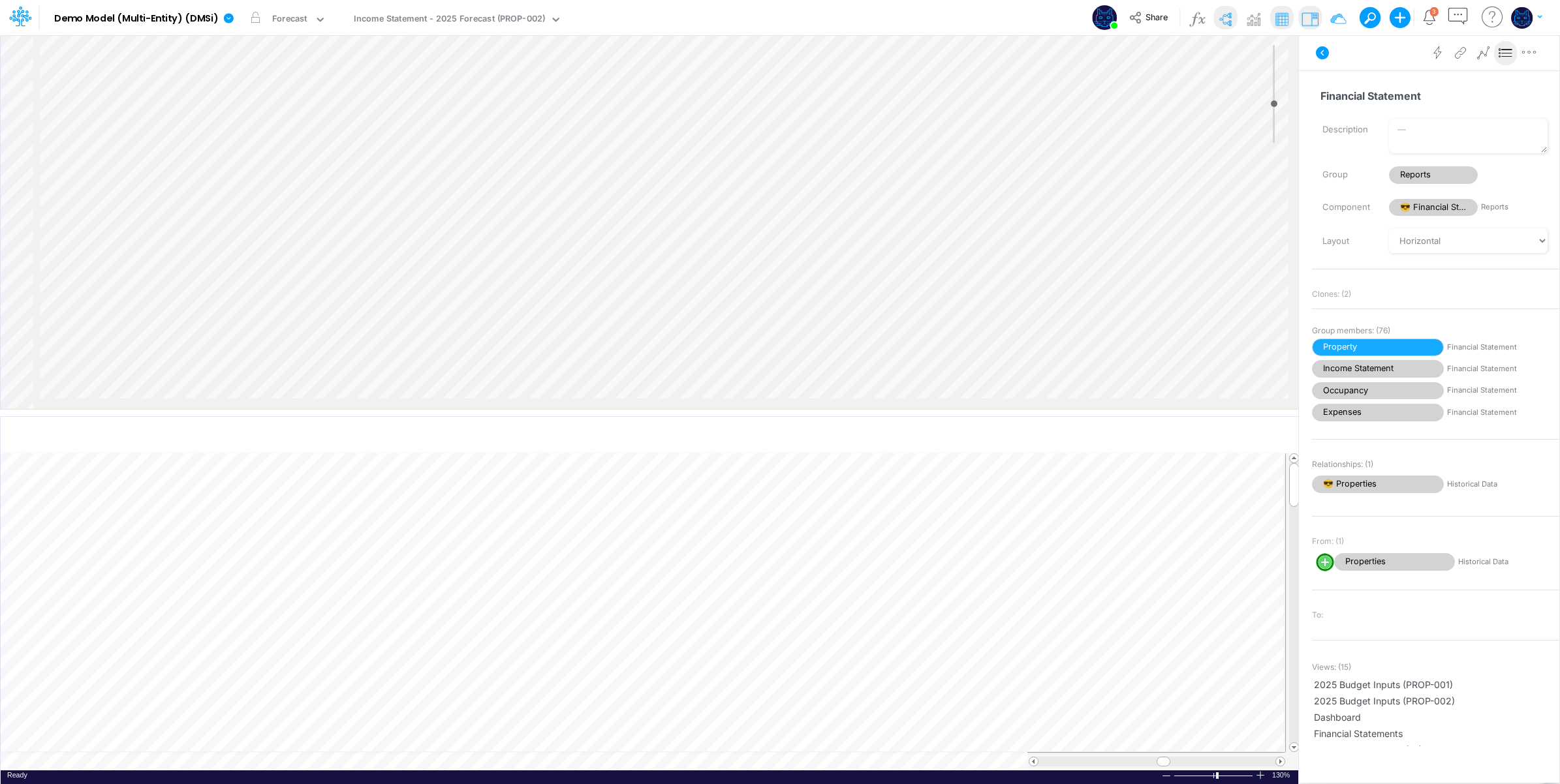
click at [0, 0] on div at bounding box center [0, 0] width 0 height 0
click at [1327, 51] on icon at bounding box center [1323, 53] width 13 height 13
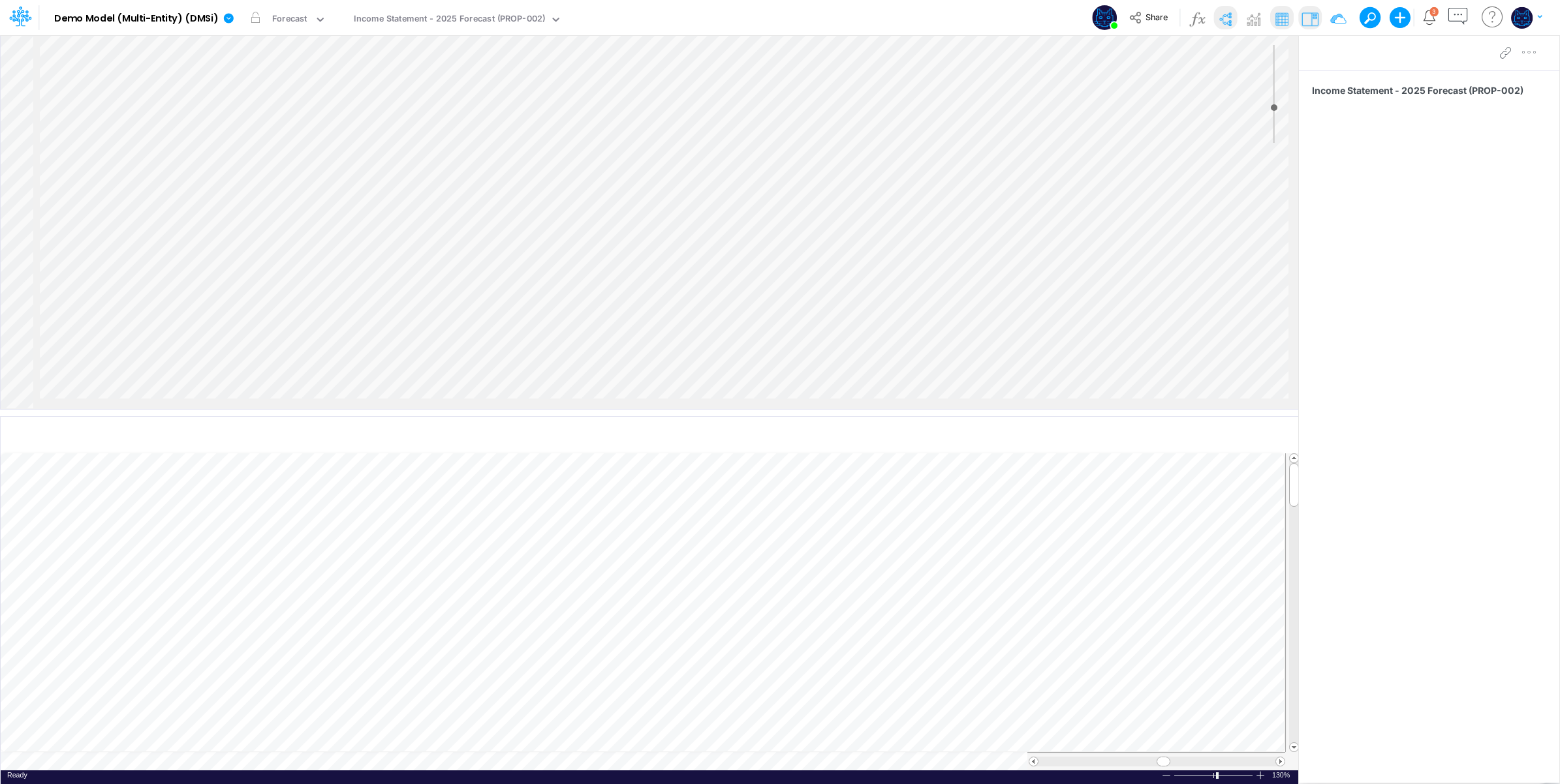
type input "2"
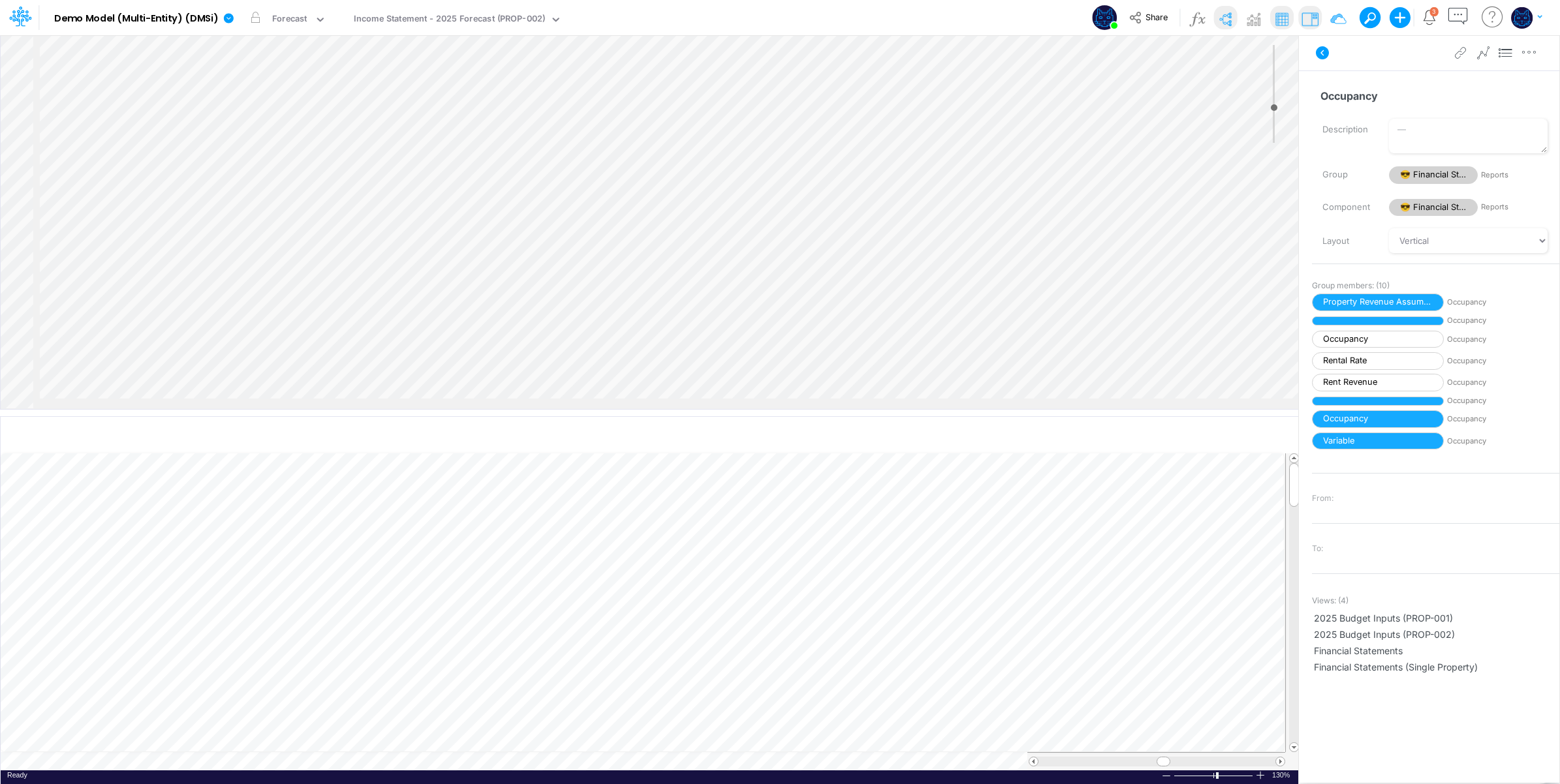
select select "Horizontal"
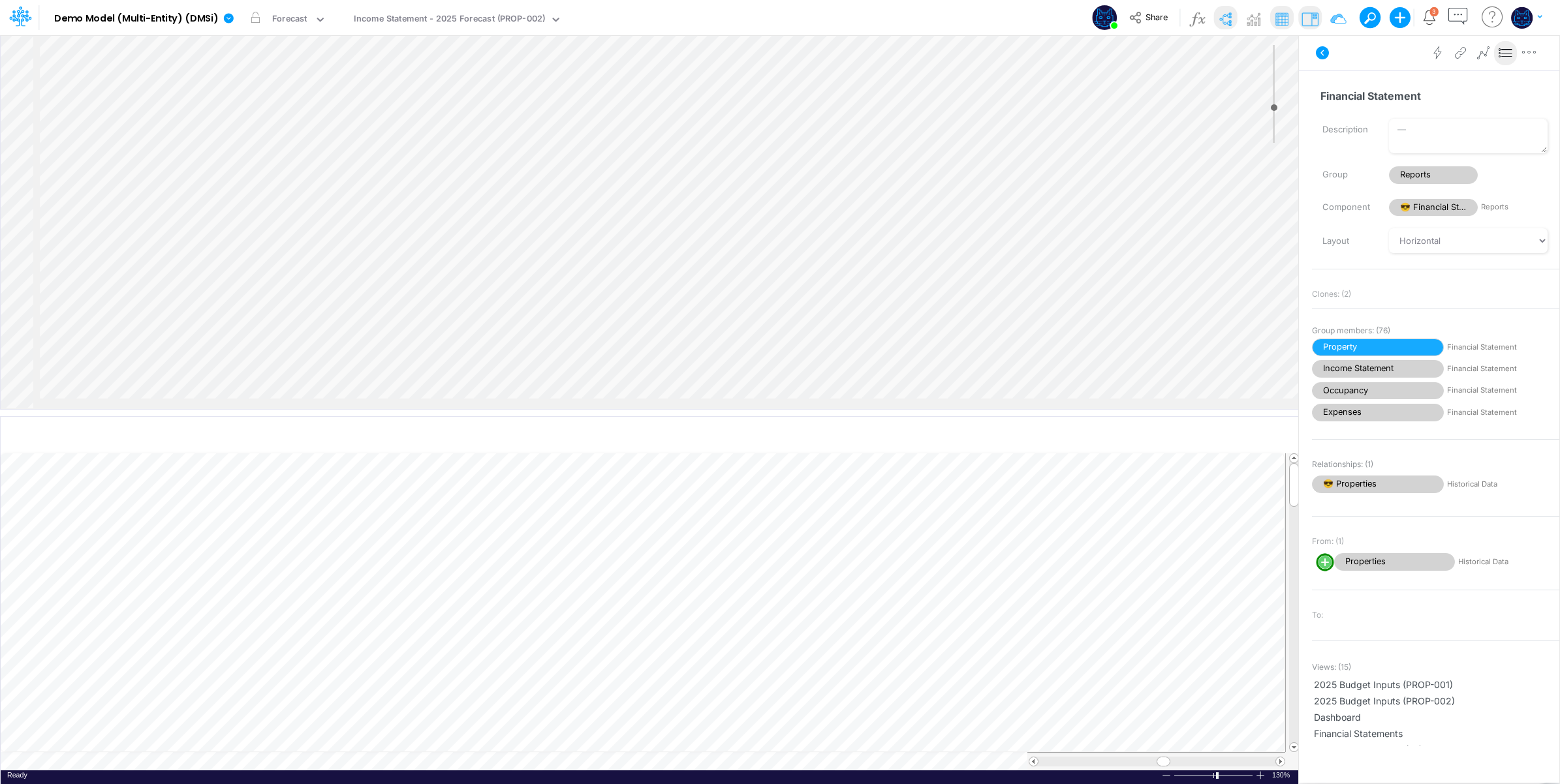
select select "Horizontal"
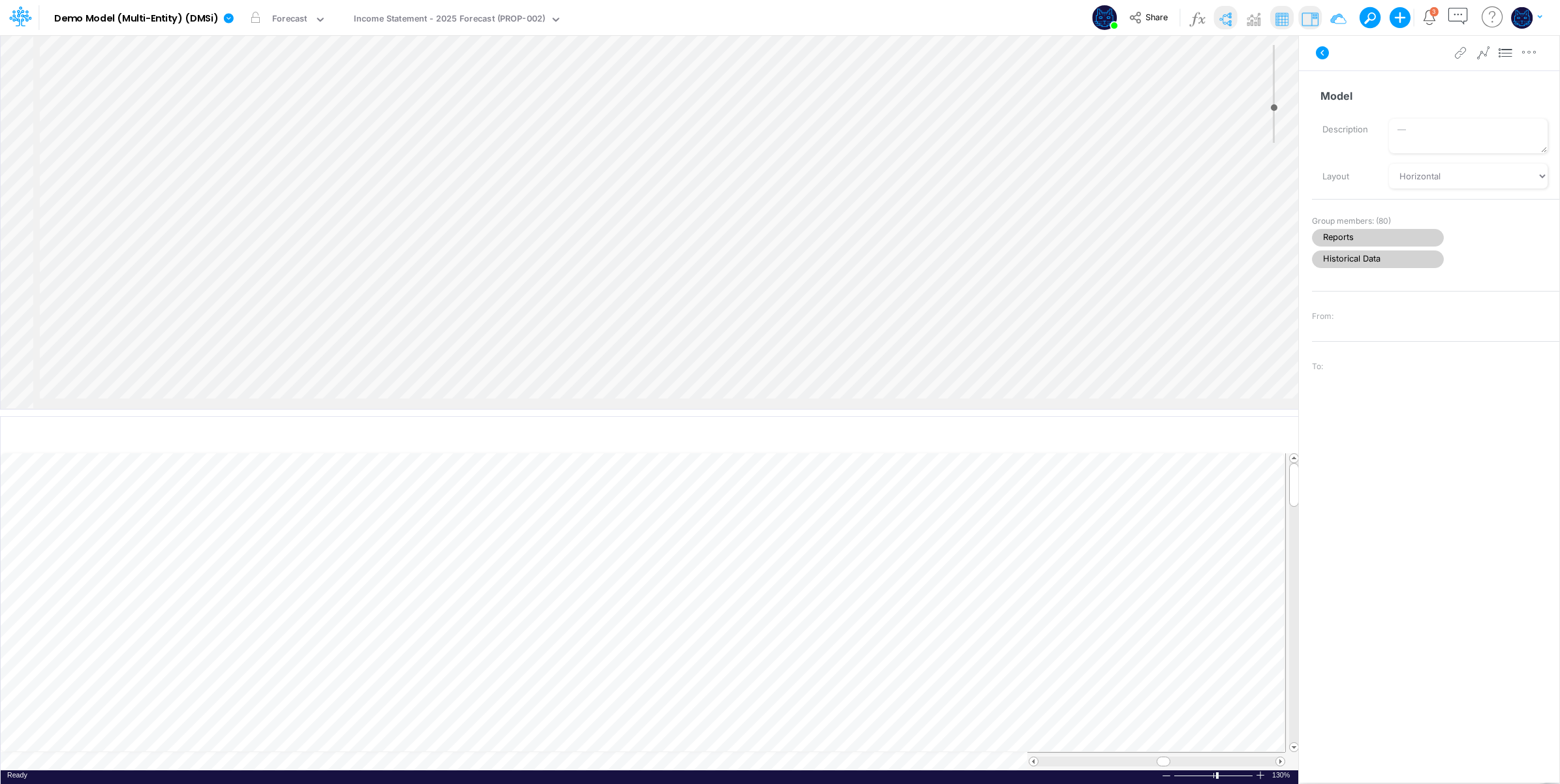
select select "Horizontal"
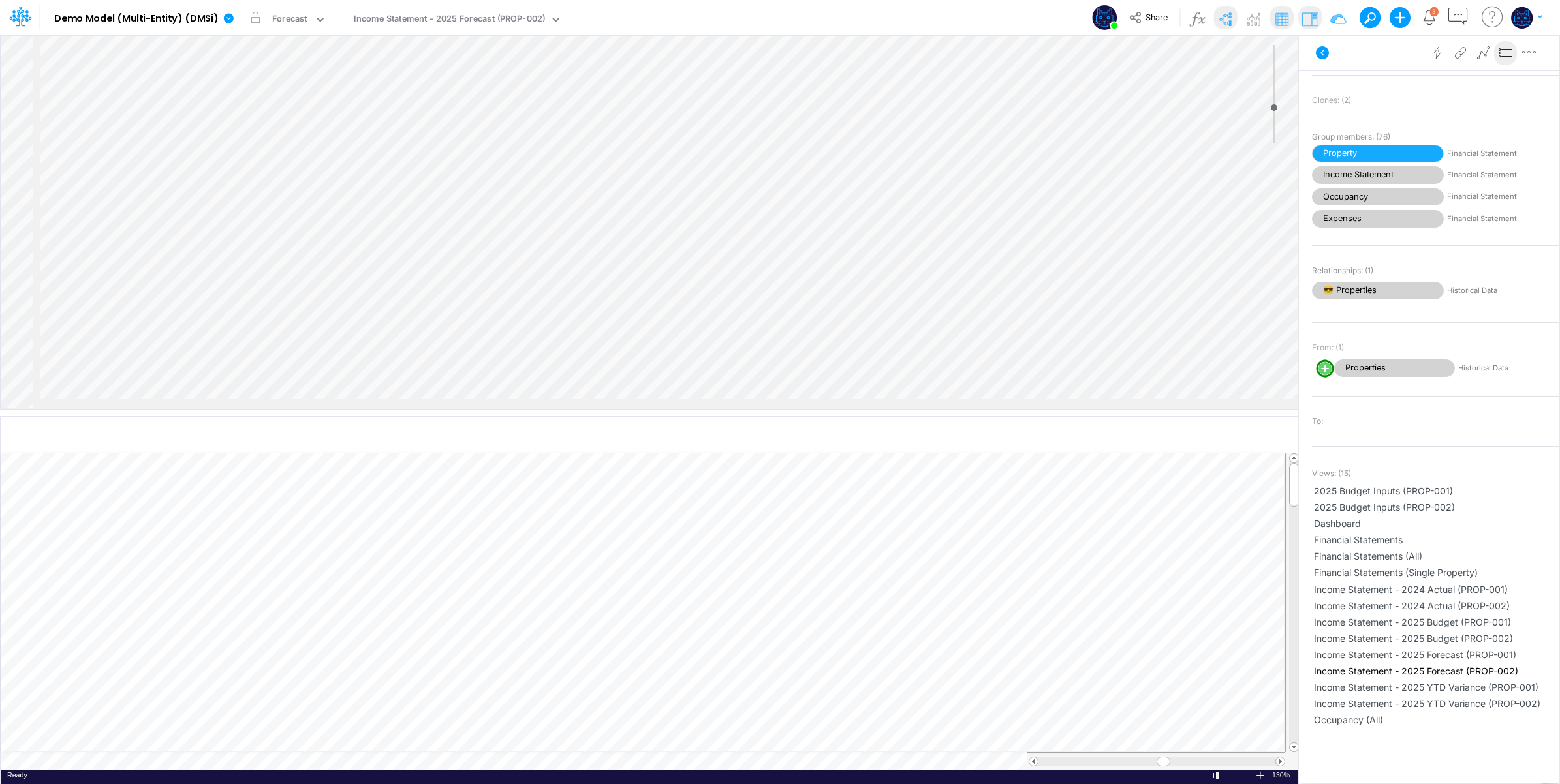
scroll to position [198, 0]
click at [1323, 51] on icon at bounding box center [1323, 53] width 15 height 15
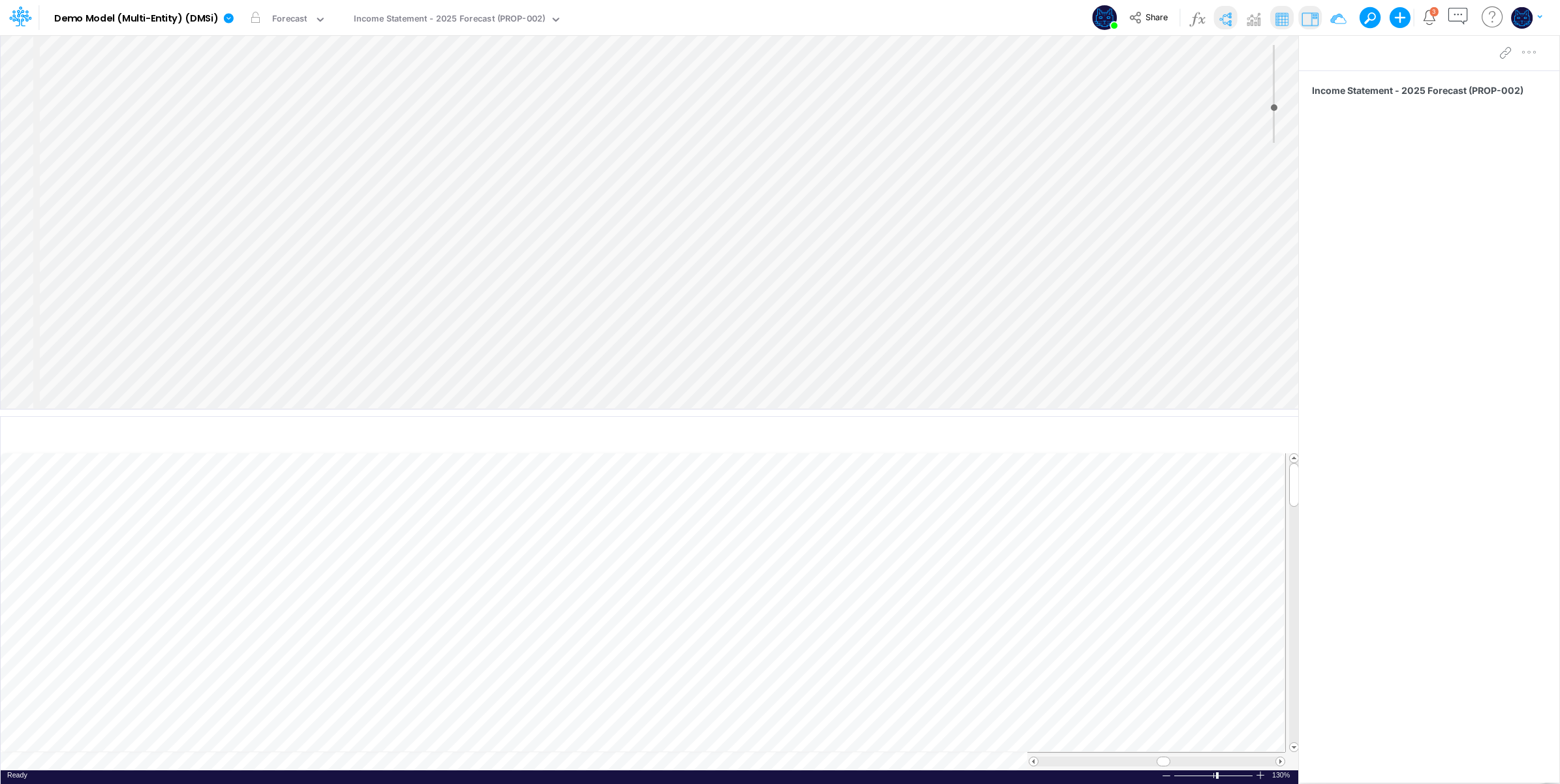
click at [1228, 17] on img at bounding box center [1226, 19] width 21 height 21
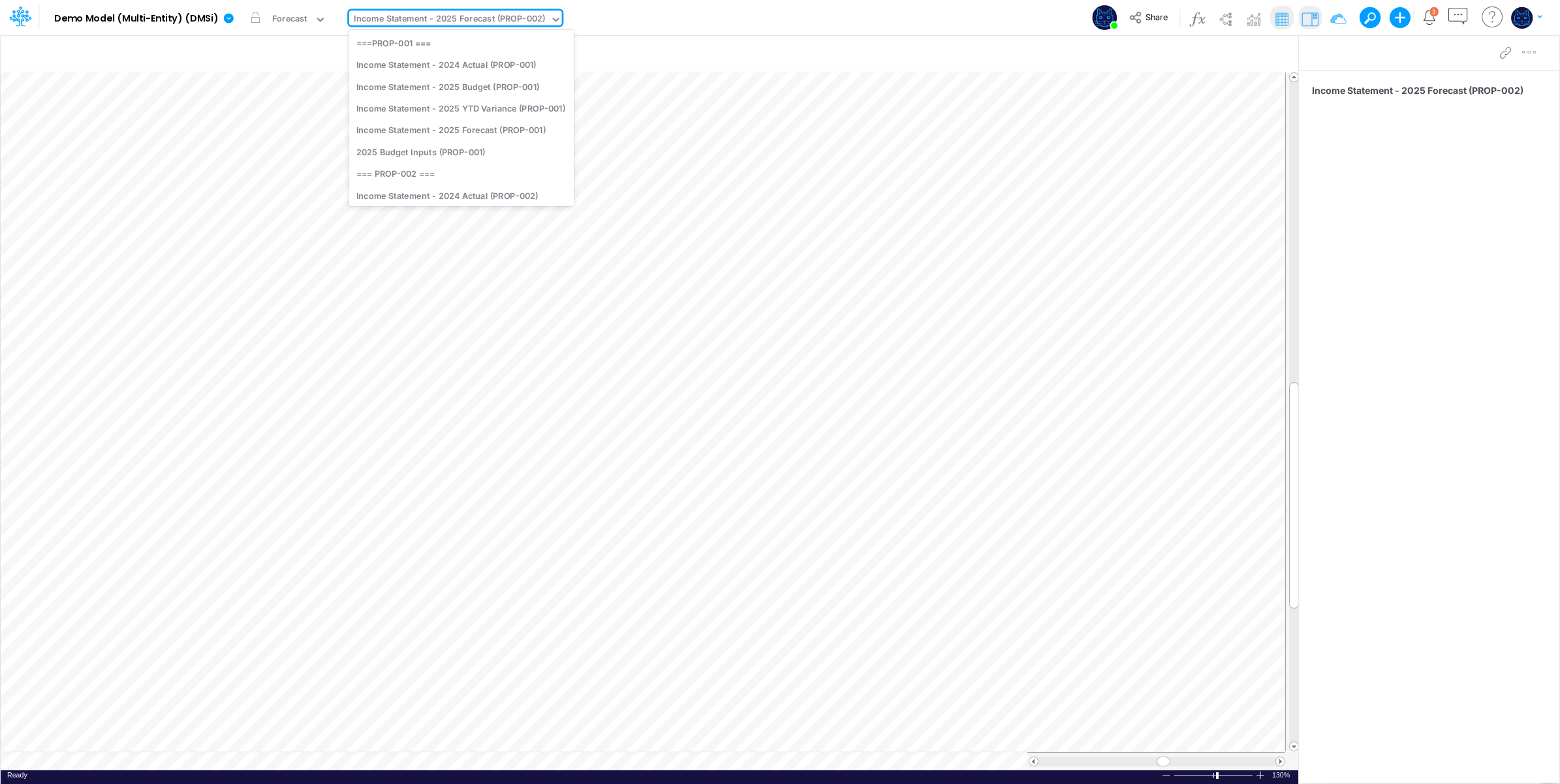
click at [445, 21] on div "Income Statement - 2025 Forecast (PROP-002)" at bounding box center [449, 20] width 191 height 15
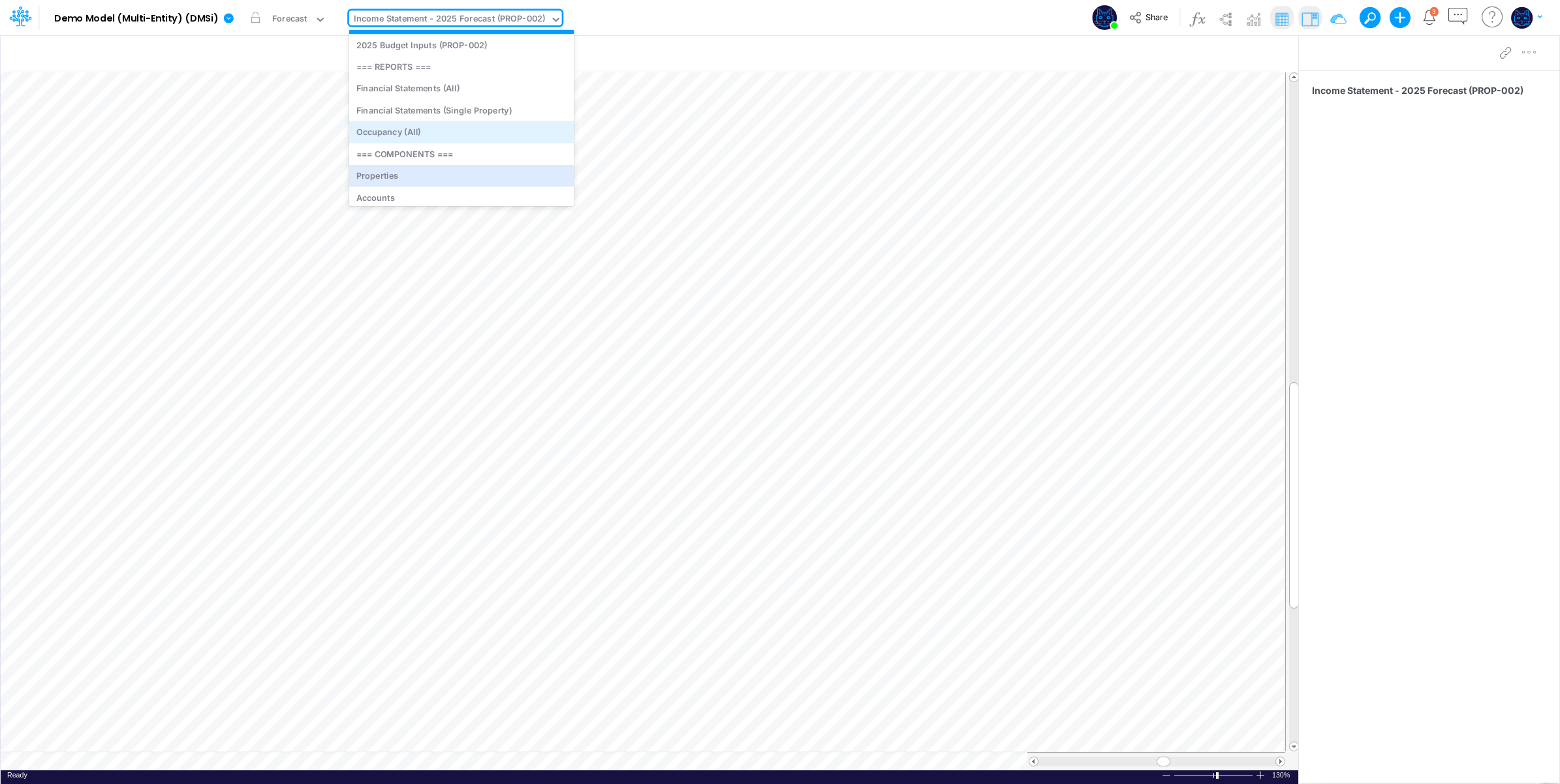
scroll to position [233, 0]
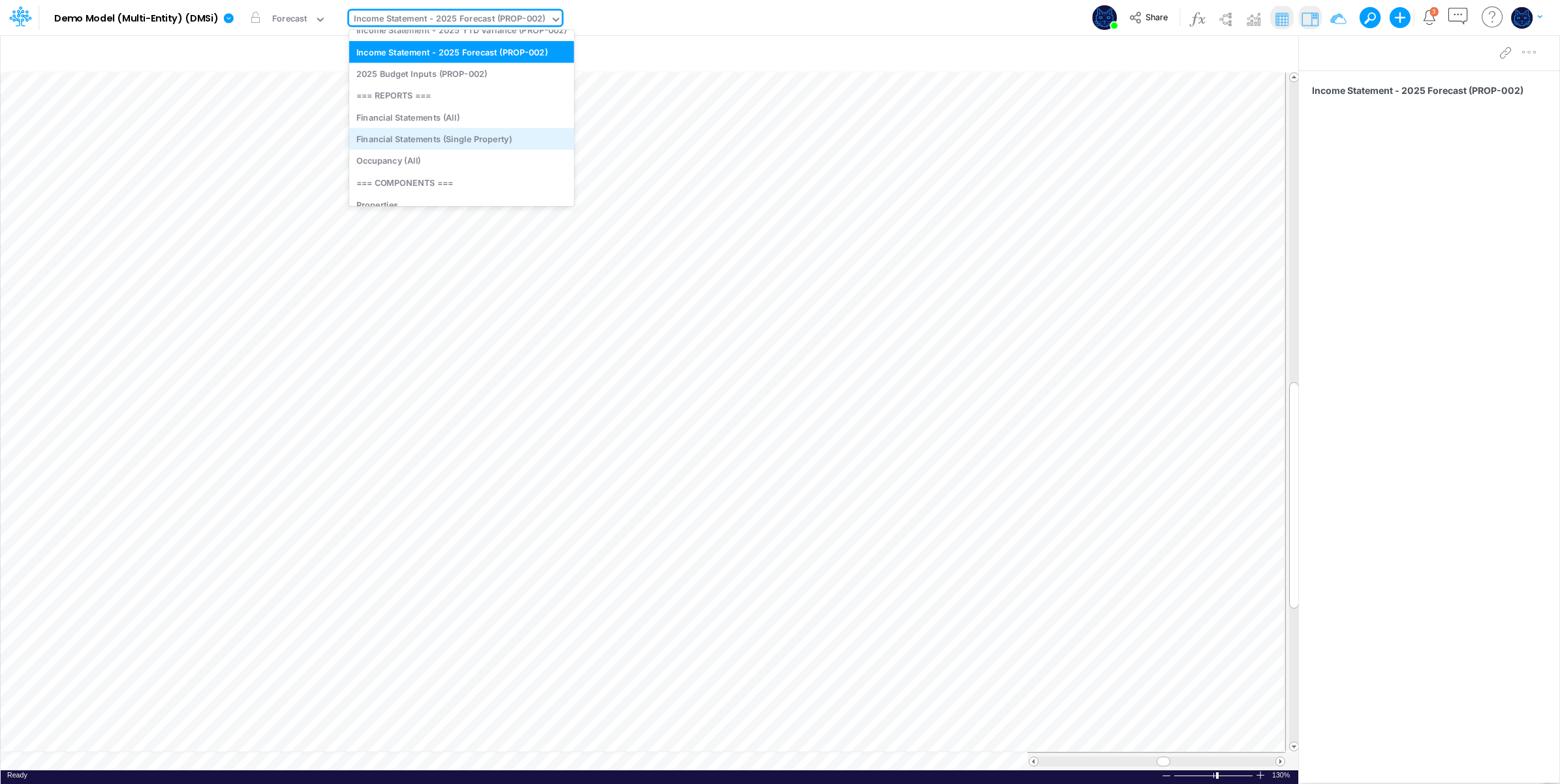
click at [455, 135] on div "Financial Statements (Single Property)" at bounding box center [461, 138] width 225 height 21
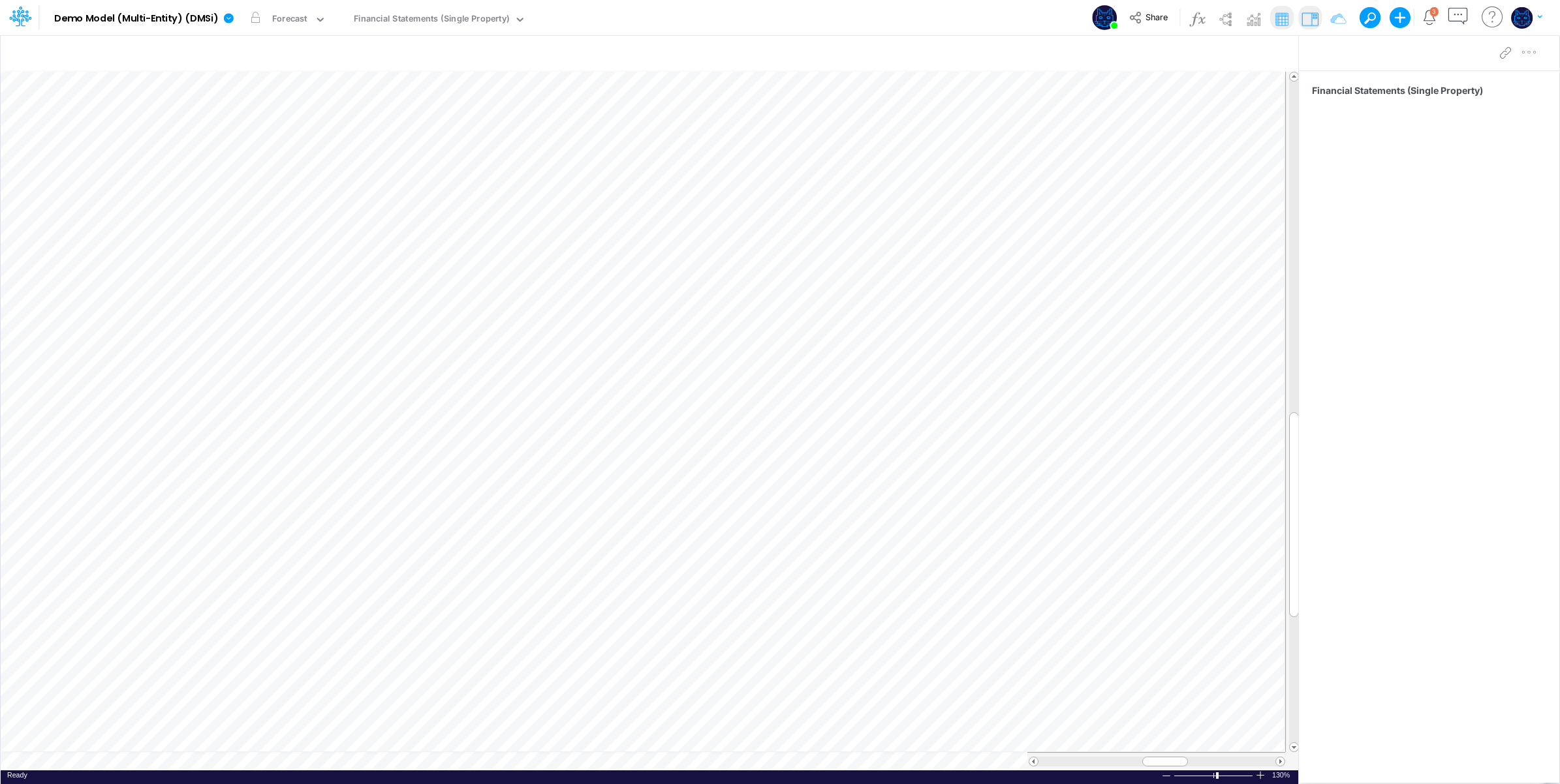
scroll to position [0, 1]
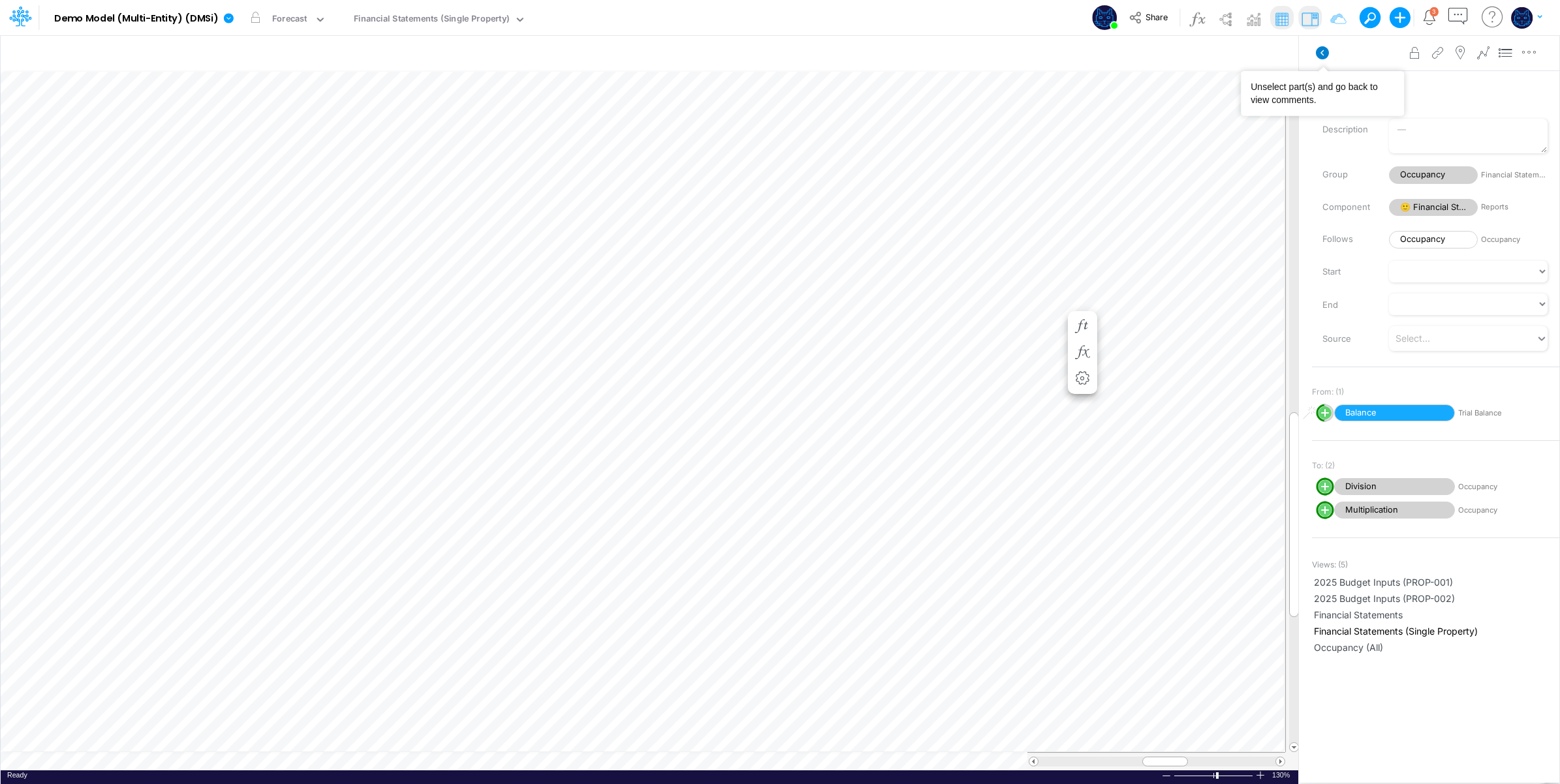
click at [1326, 57] on icon at bounding box center [1323, 53] width 13 height 13
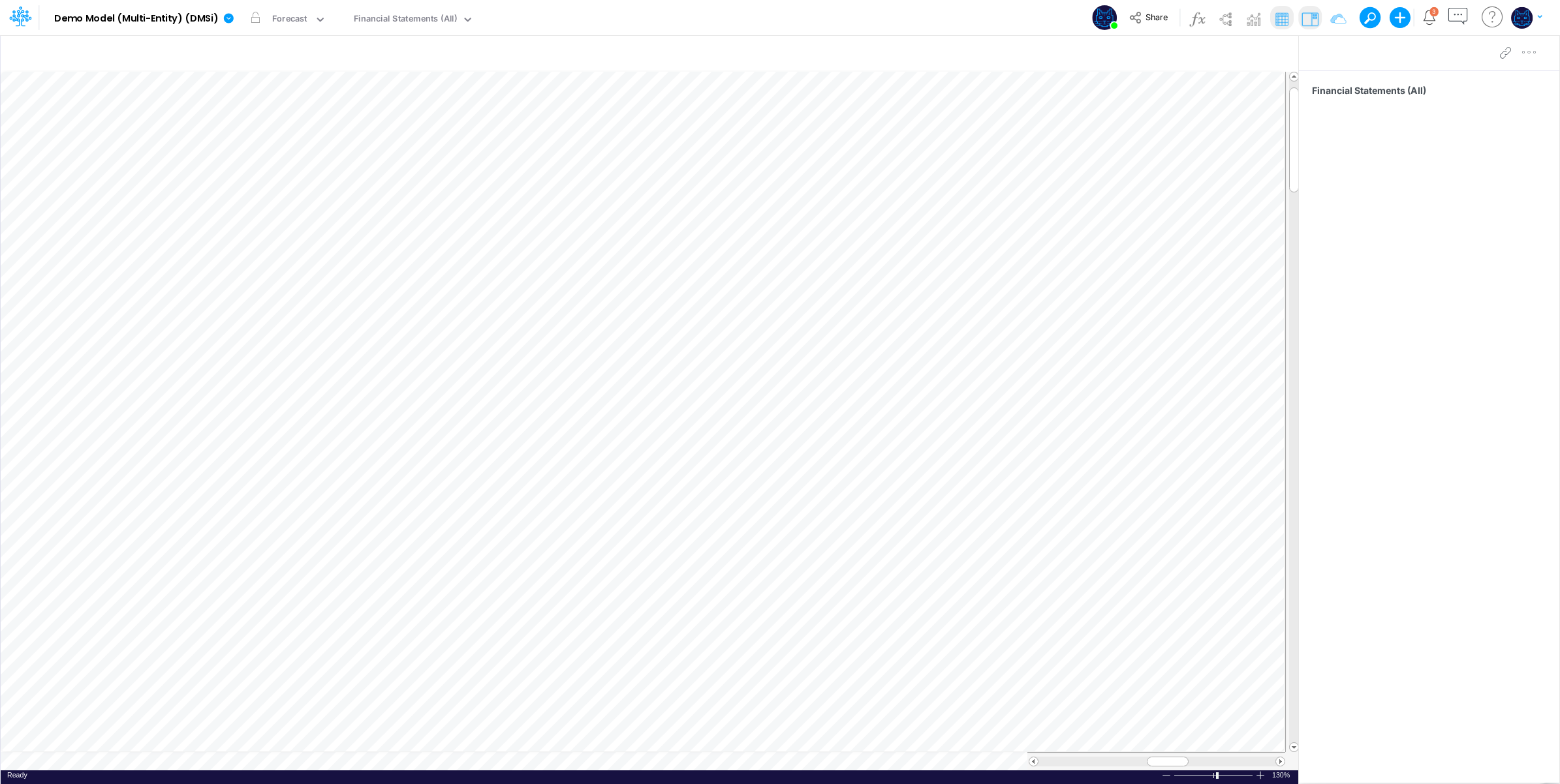
scroll to position [0, 1]
drag, startPoint x: 227, startPoint y: 20, endPoint x: 227, endPoint y: 28, distance: 8.0
click at [227, 21] on icon at bounding box center [229, 18] width 10 height 10
click at [265, 52] on button "Edit model settings" at bounding box center [294, 52] width 139 height 20
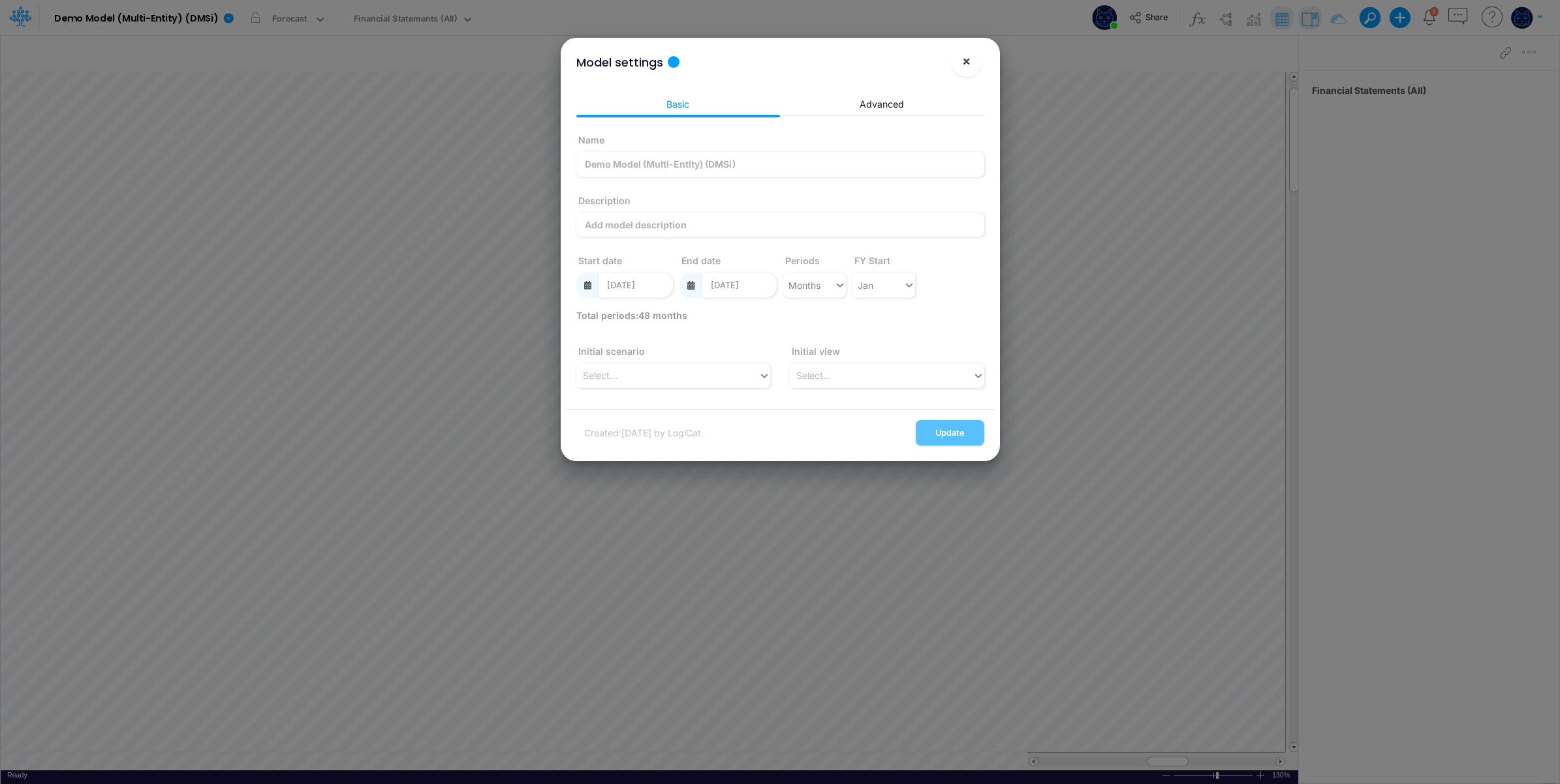
click at [964, 56] on span "×" at bounding box center [966, 61] width 9 height 15
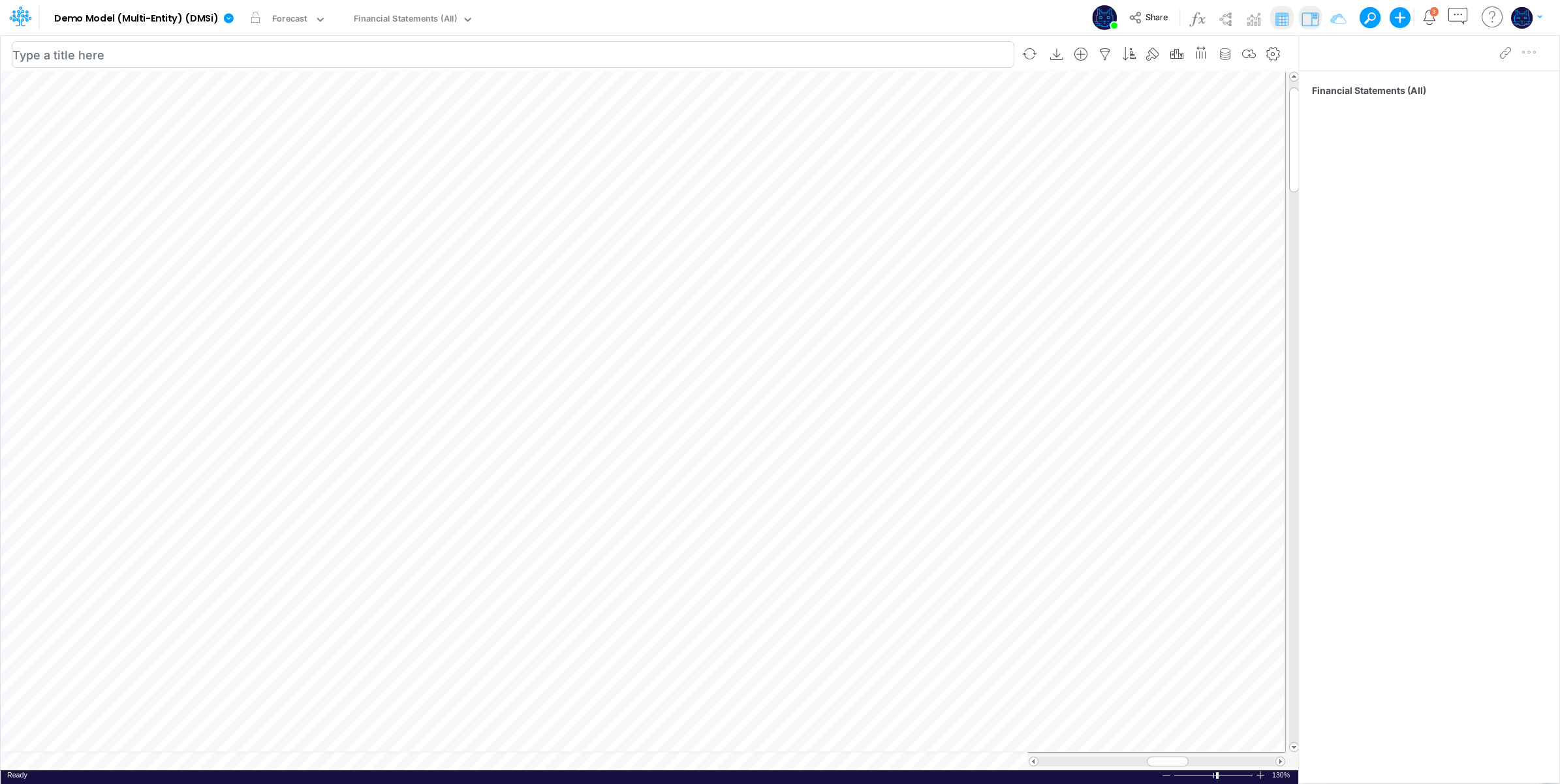
scroll to position [0, 1]
click at [1029, 57] on button "button" at bounding box center [1029, 54] width 31 height 23
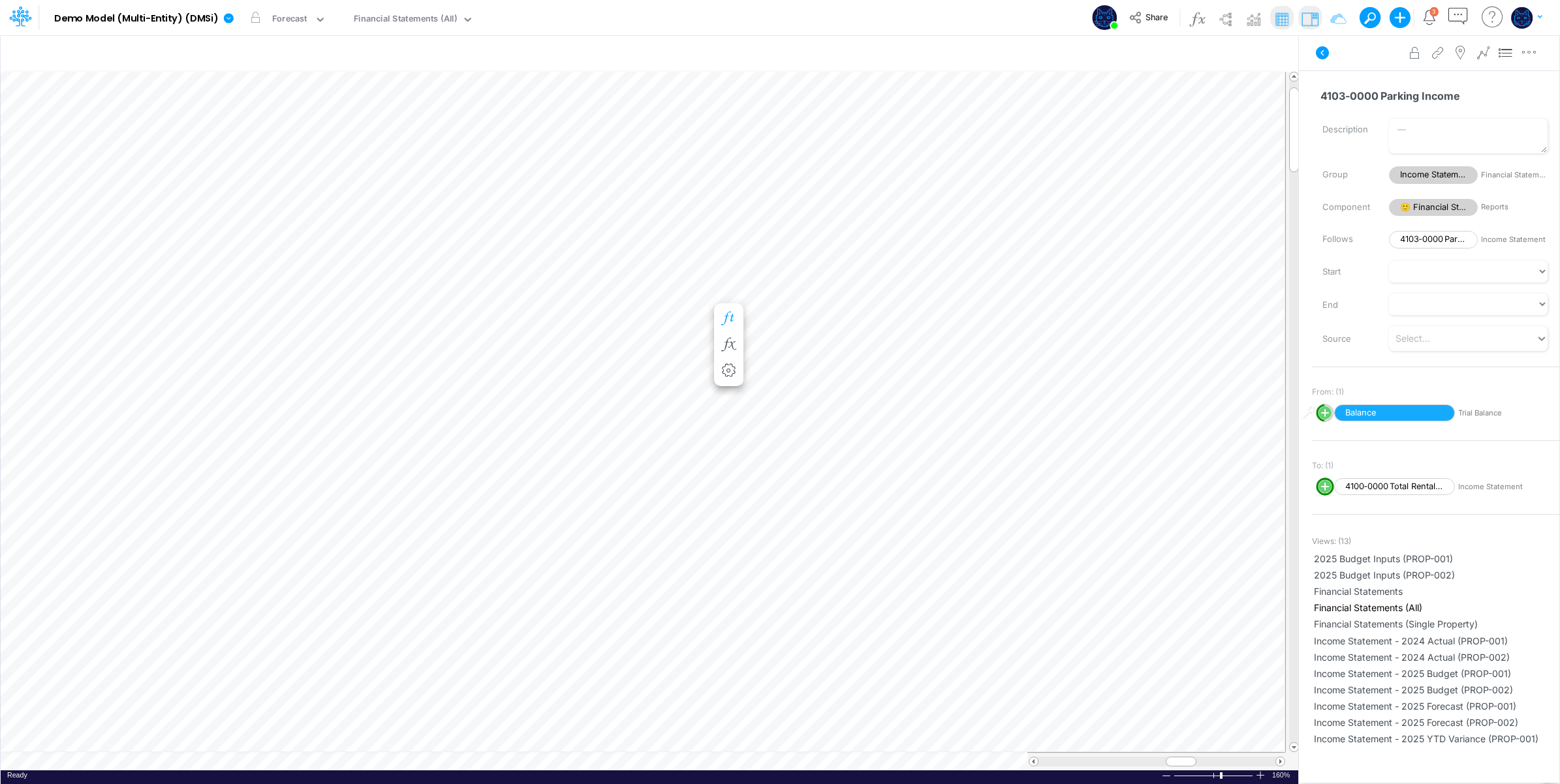
click at [730, 314] on icon "button" at bounding box center [729, 319] width 19 height 13
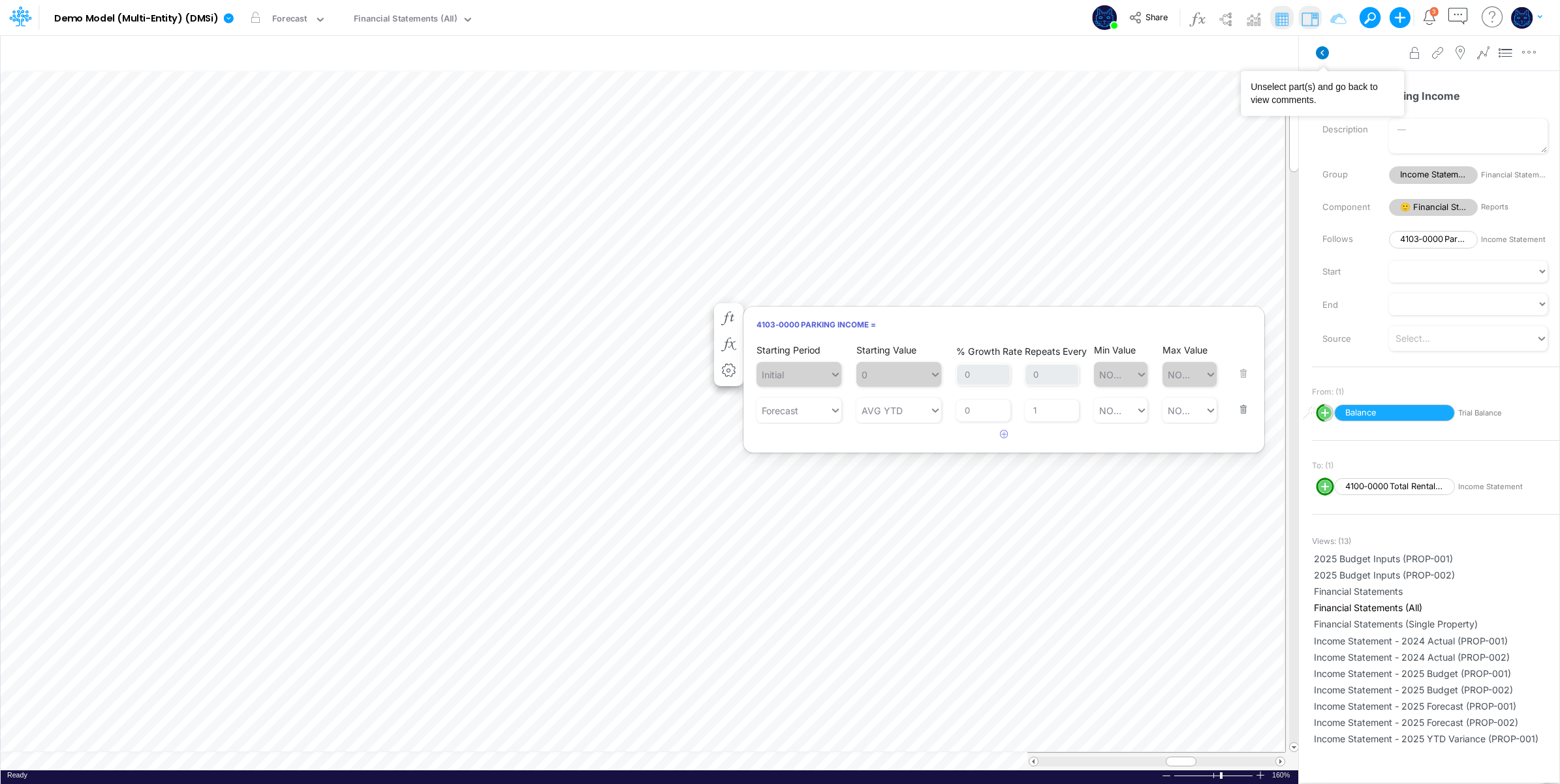
click at [1325, 50] on icon at bounding box center [1323, 53] width 13 height 13
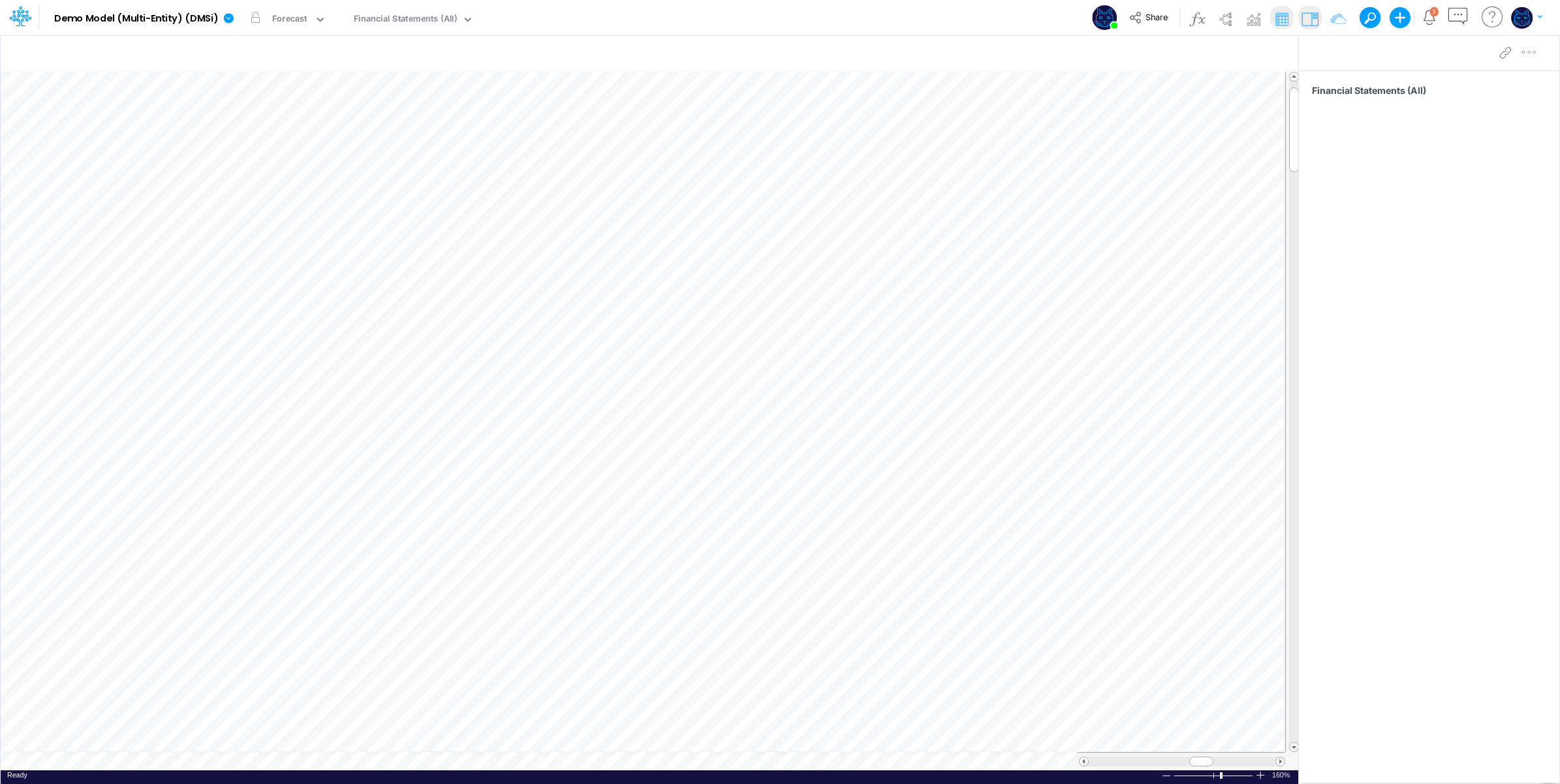
scroll to position [0, 1]
drag, startPoint x: 1104, startPoint y: 49, endPoint x: 1087, endPoint y: 60, distance: 20.2
click at [1104, 49] on icon "button" at bounding box center [1105, 55] width 19 height 13
drag, startPoint x: 1025, startPoint y: 181, endPoint x: 1049, endPoint y: 180, distance: 24.0
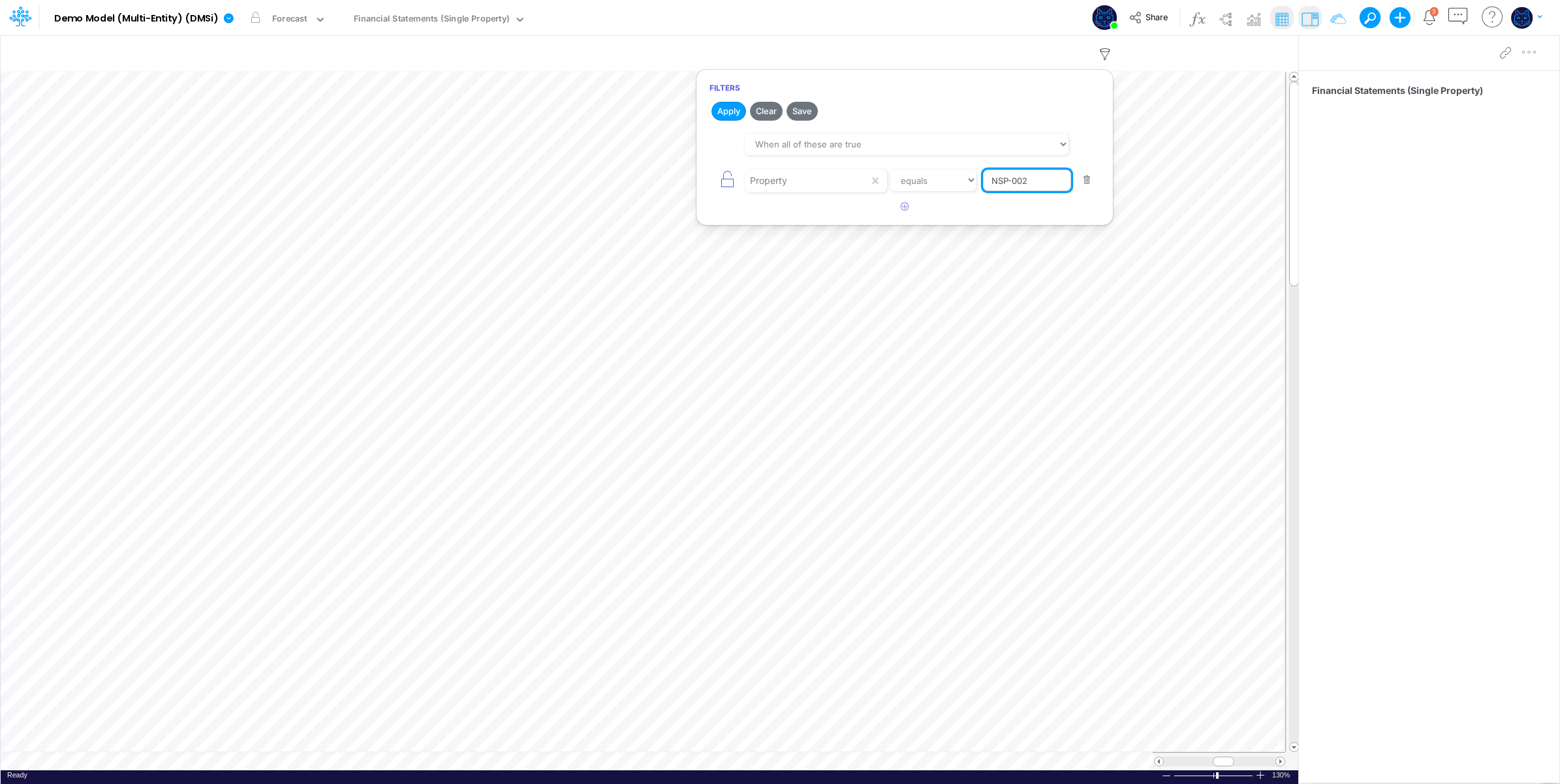
click at [1049, 180] on input "NSP-002" at bounding box center [1028, 181] width 88 height 22
type input "NSP-001"
click at [968, 99] on h2 "Apply Clear Save" at bounding box center [904, 110] width 416 height 23
click at [730, 113] on button "Apply" at bounding box center [729, 111] width 35 height 19
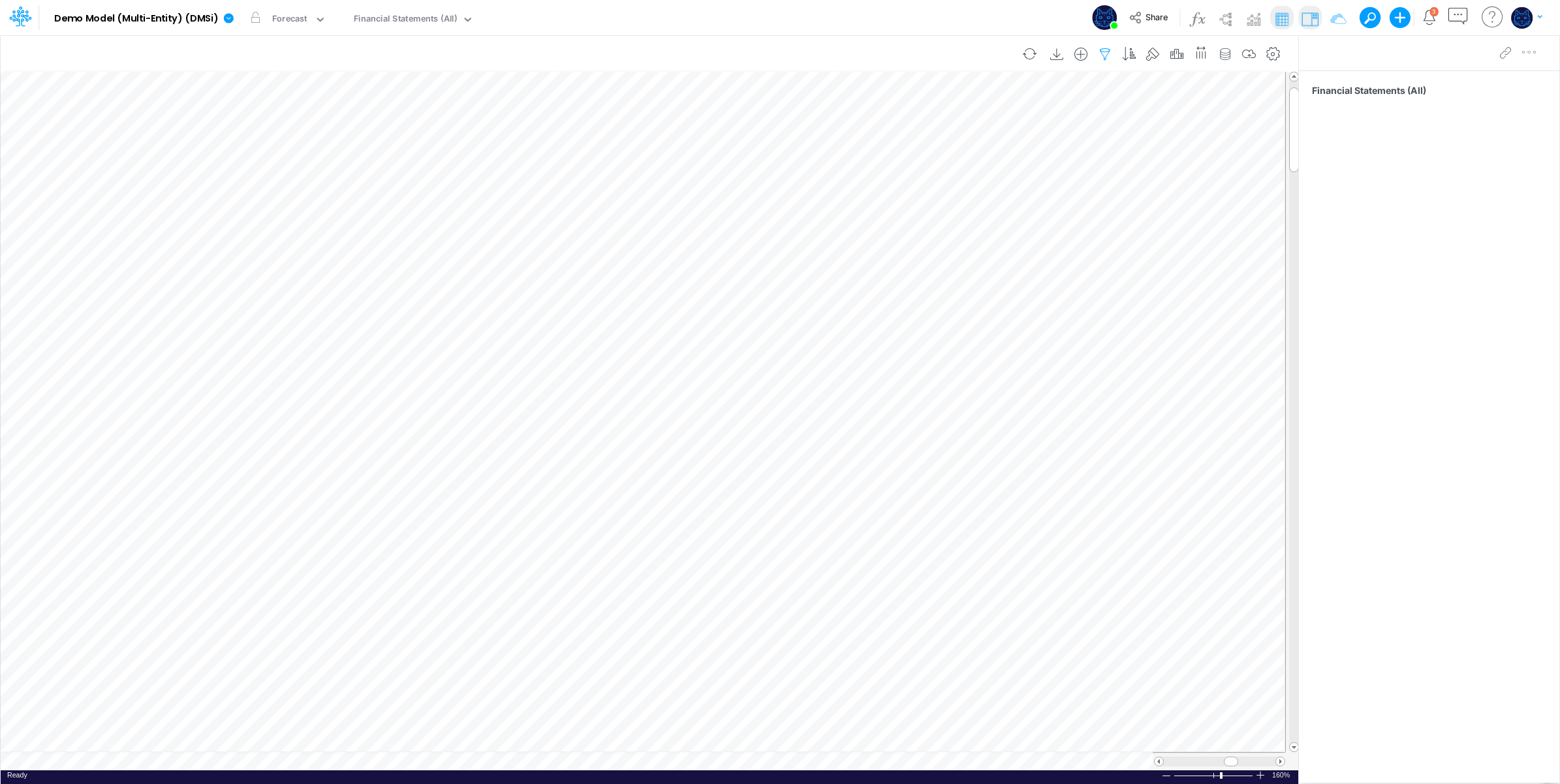
click at [1101, 48] on icon "button" at bounding box center [1105, 55] width 19 height 13
select select "notEqual"
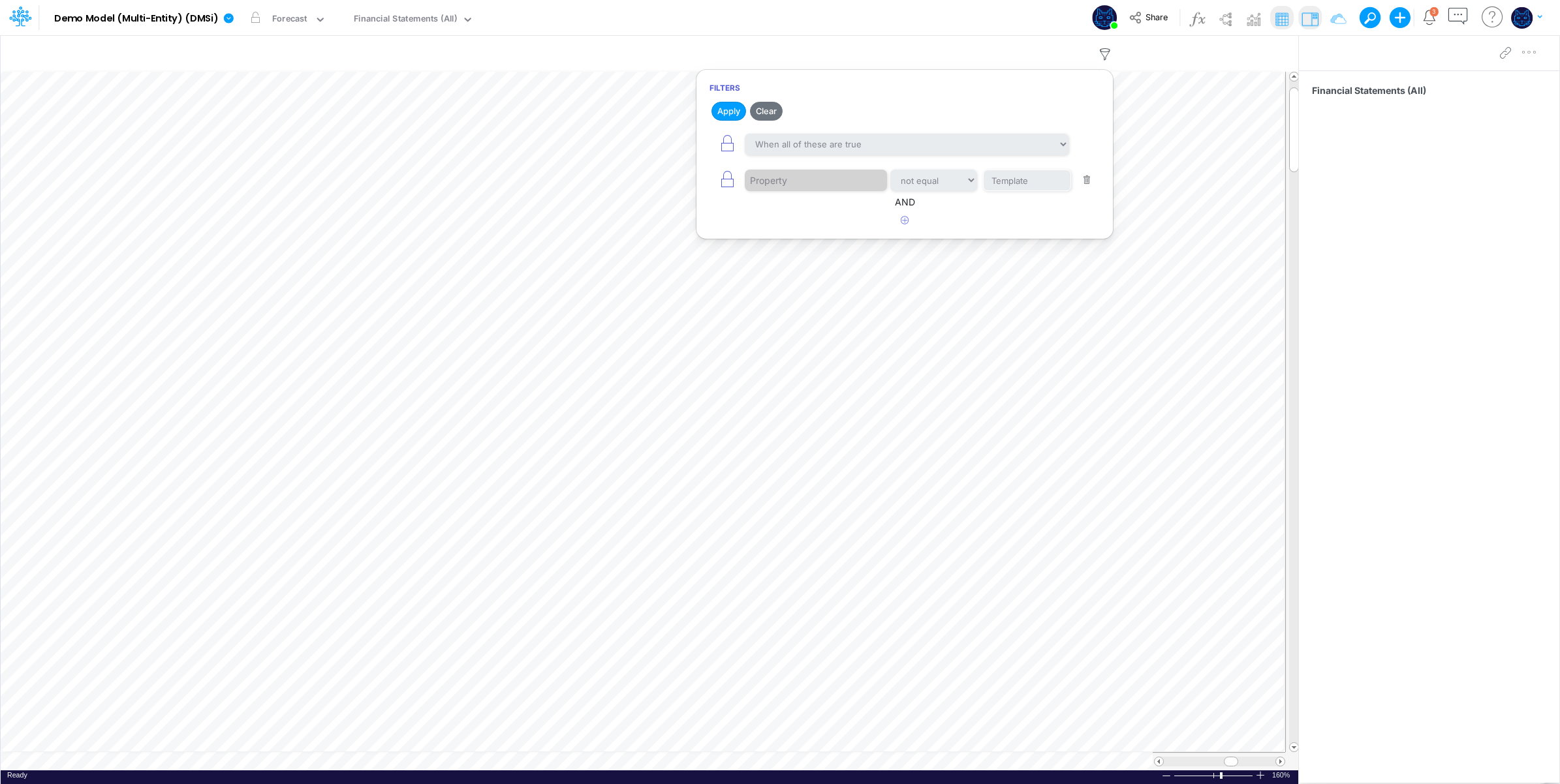
drag, startPoint x: 904, startPoint y: 13, endPoint x: 648, endPoint y: 61, distance: 260.5
click at [899, 13] on div "Model Demo Model (Multi-Entity) (DMSi) Edit model settings Duplicate Import Qui…" at bounding box center [780, 17] width 1404 height 36
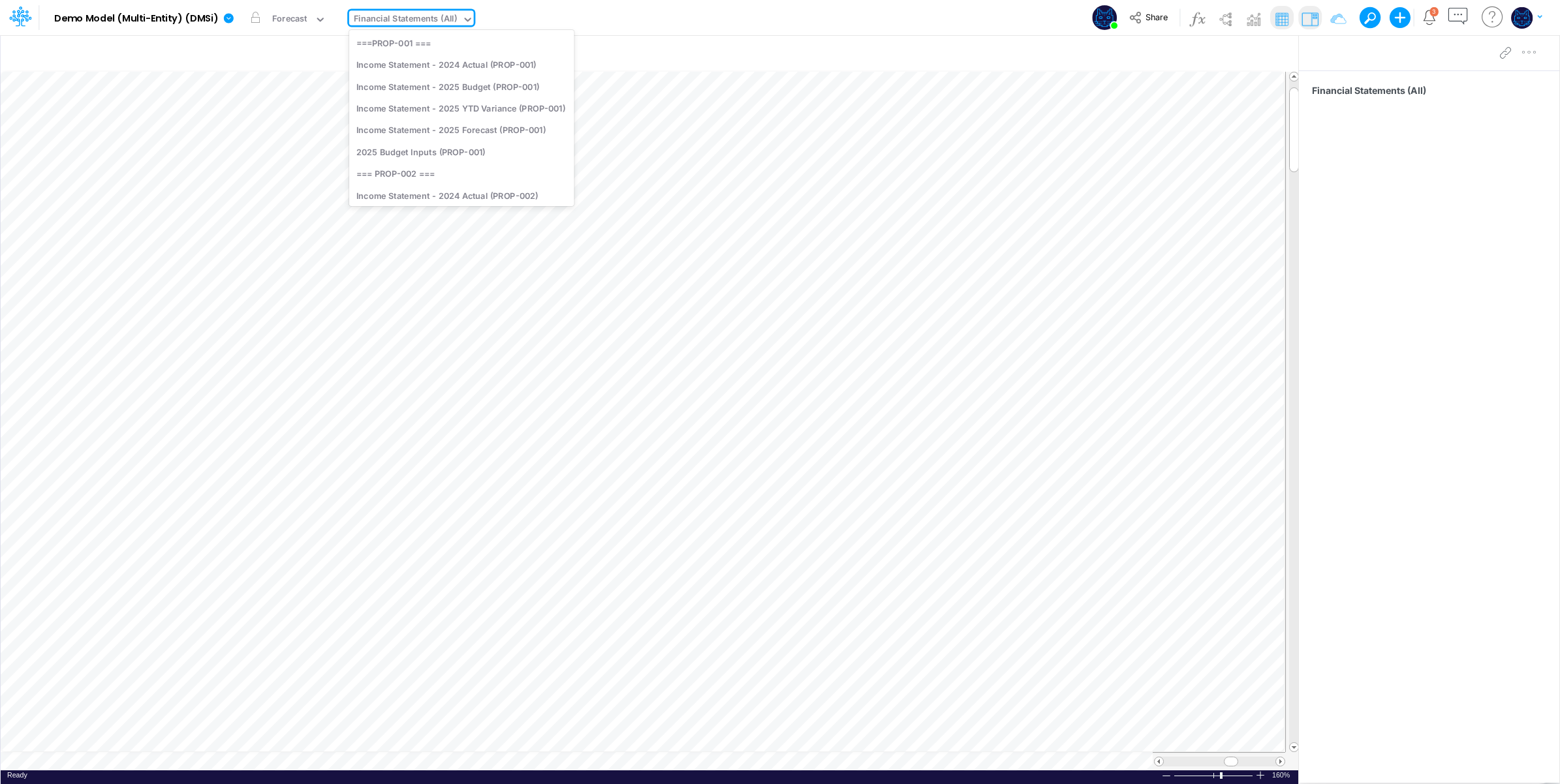
click at [443, 19] on div "Financial Statements (All)" at bounding box center [405, 20] width 103 height 15
click at [546, 109] on div "Income Statement - 2025 YTD Variance (PROP-001)" at bounding box center [461, 108] width 225 height 21
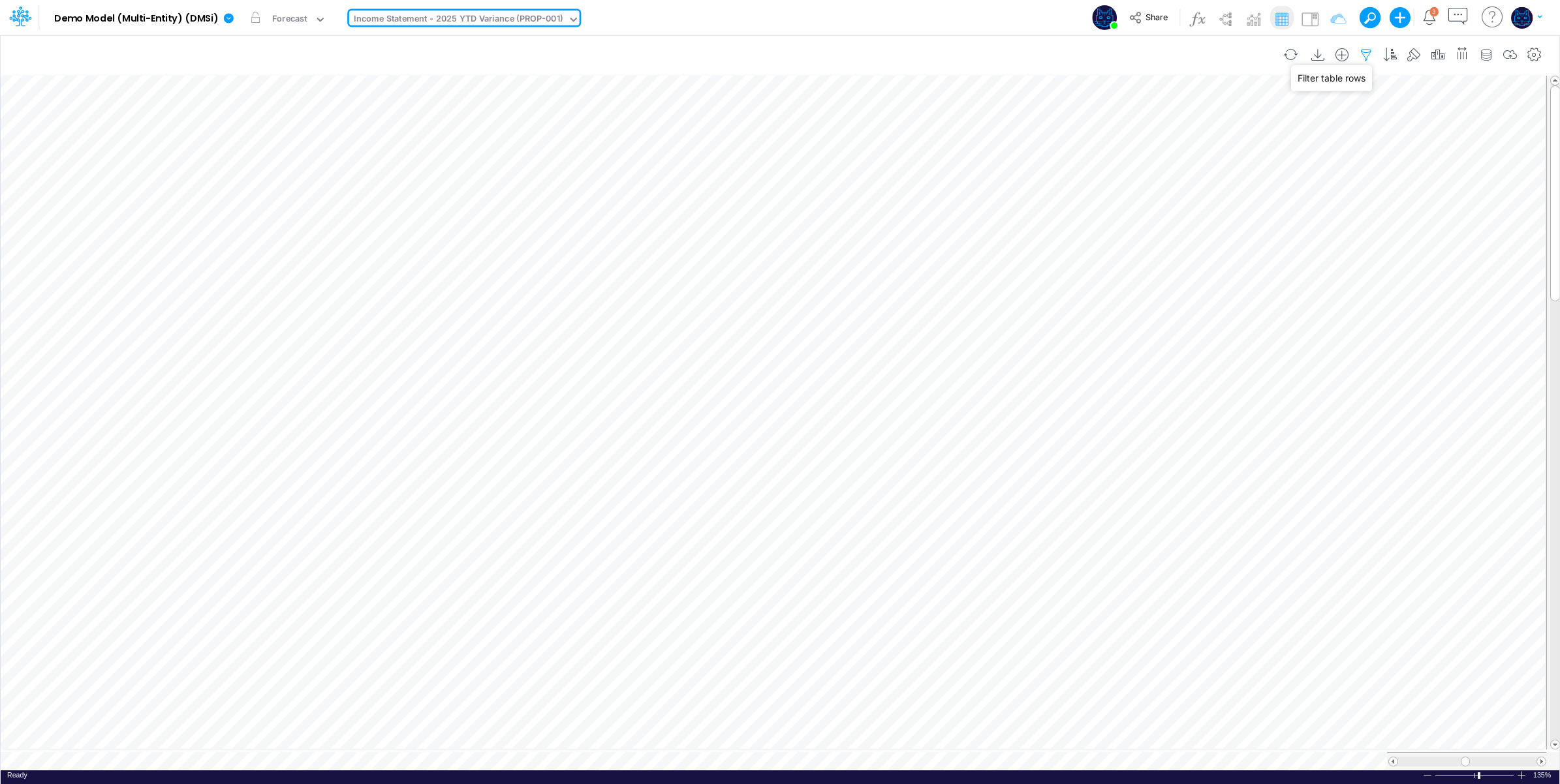
click at [1359, 53] on icon "button" at bounding box center [1366, 55] width 19 height 13
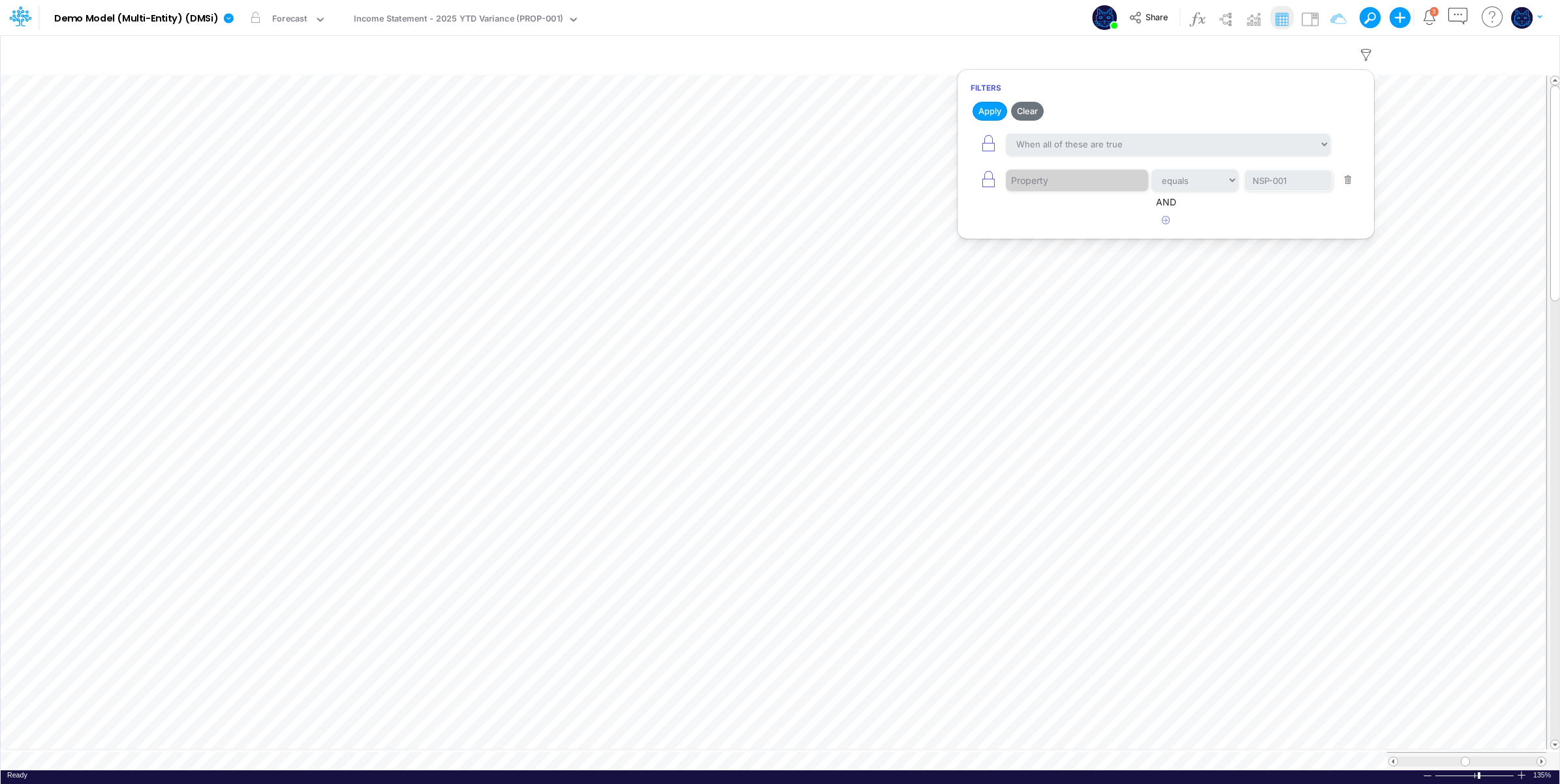
click at [919, 17] on div "Model Demo Model (Multi-Entity) (DMSi) Edit model settings Duplicate Import Qui…" at bounding box center [780, 17] width 1404 height 36
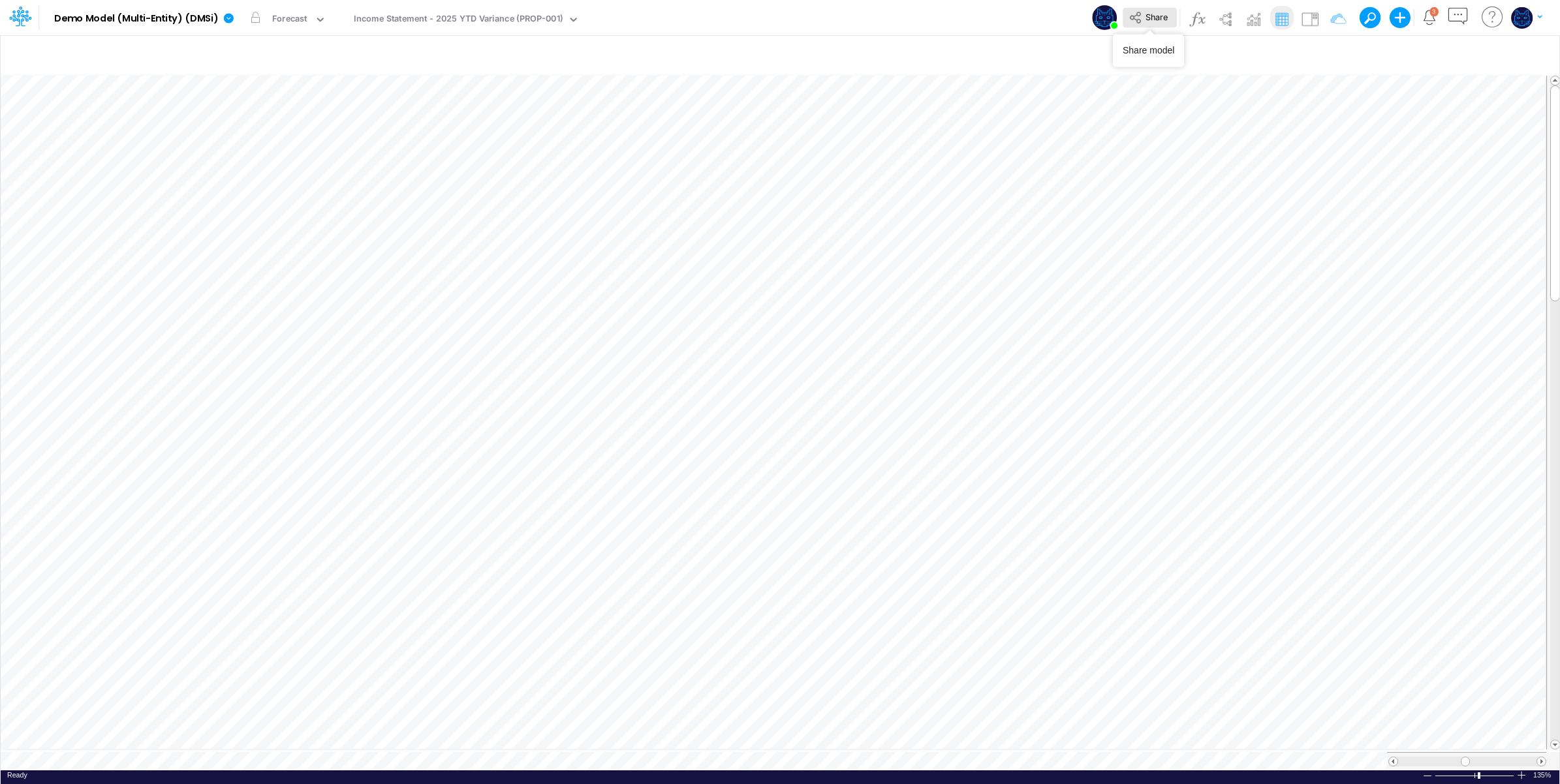
click at [1151, 21] on span "Share" at bounding box center [1156, 16] width 22 height 10
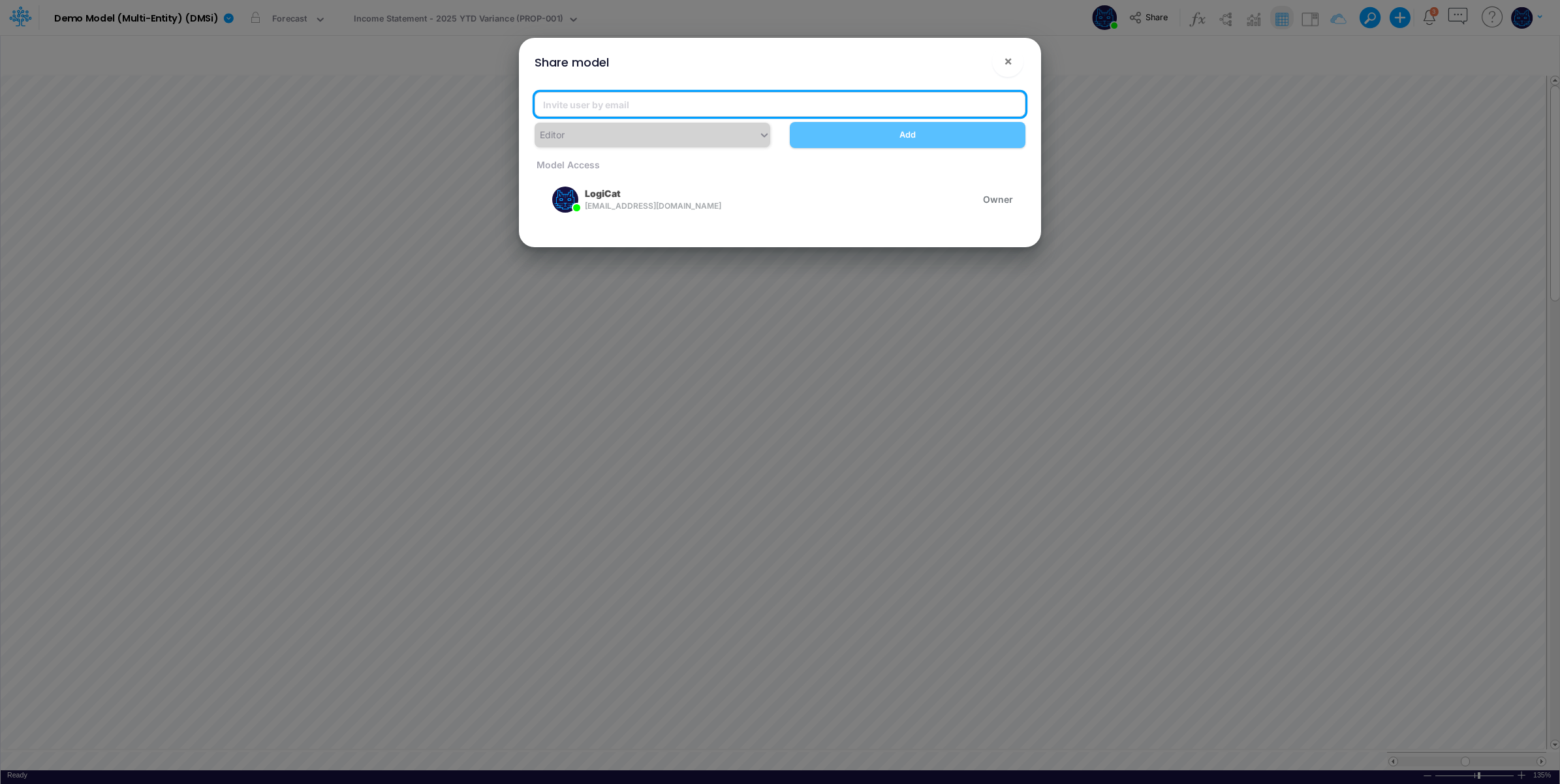
click at [634, 103] on input "email" at bounding box center [780, 105] width 491 height 25
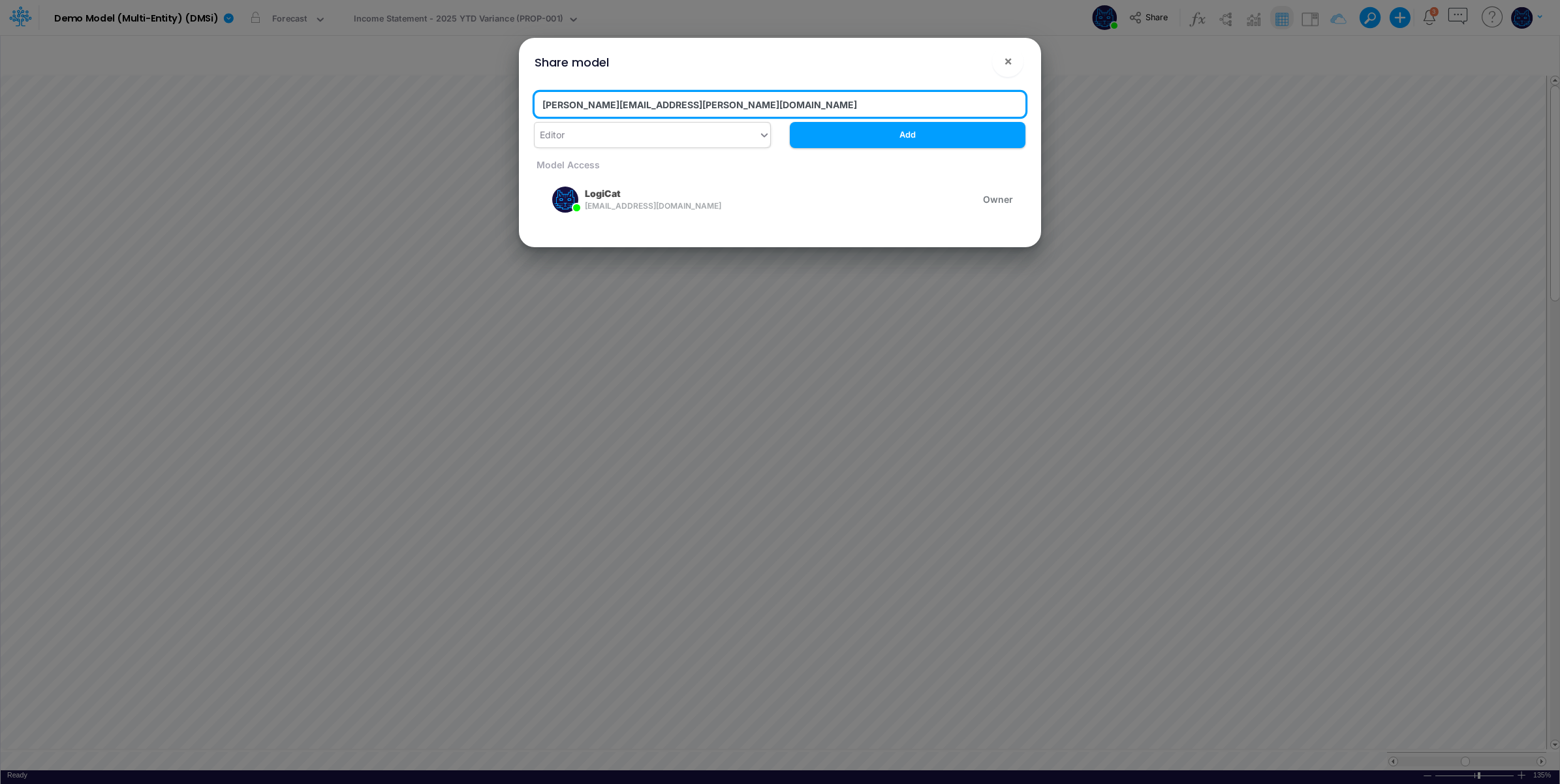
type input "[PERSON_NAME][EMAIL_ADDRESS][PERSON_NAME][DOMAIN_NAME]"
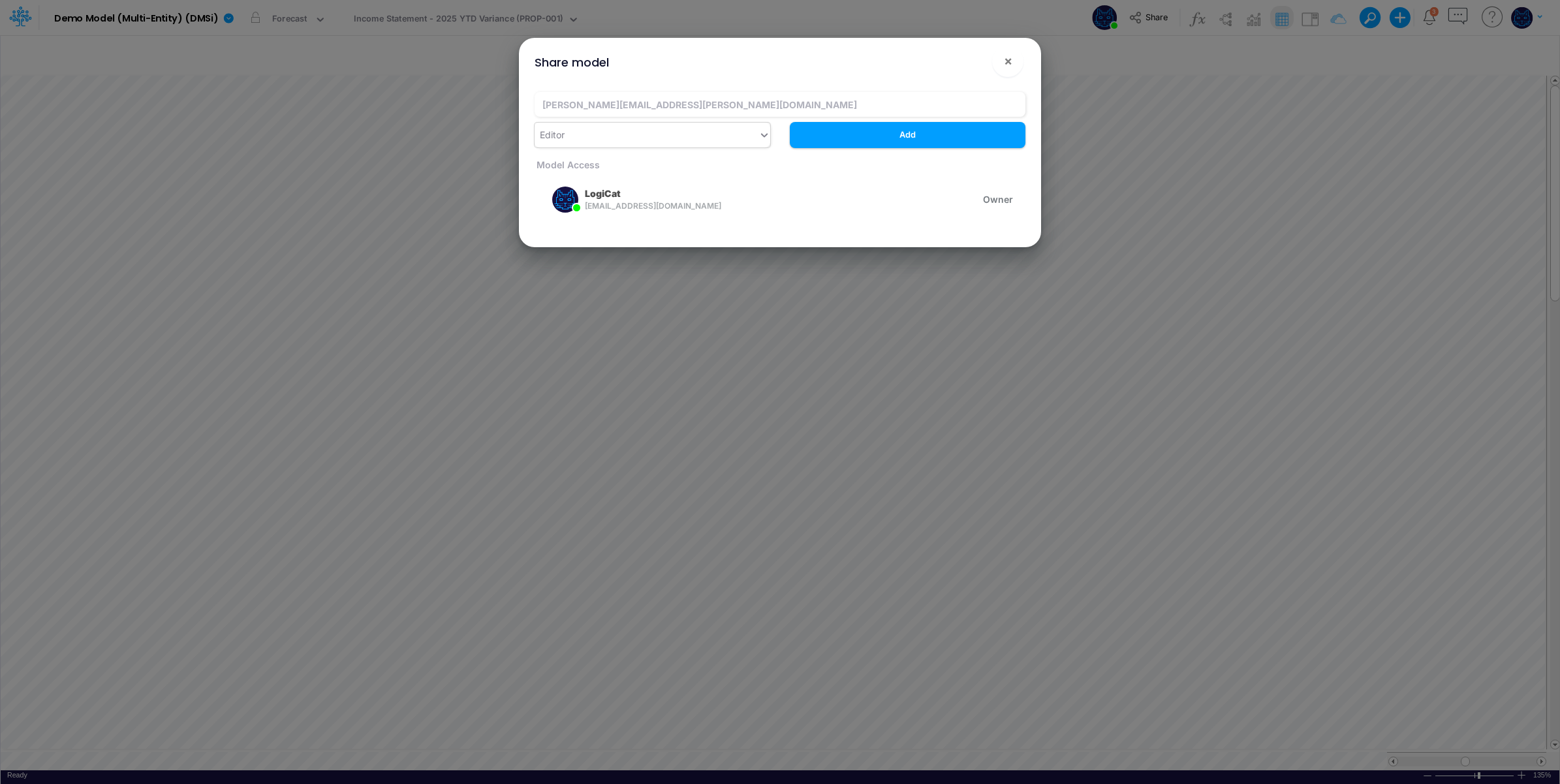
click at [636, 134] on div "Editor" at bounding box center [646, 135] width 224 height 21
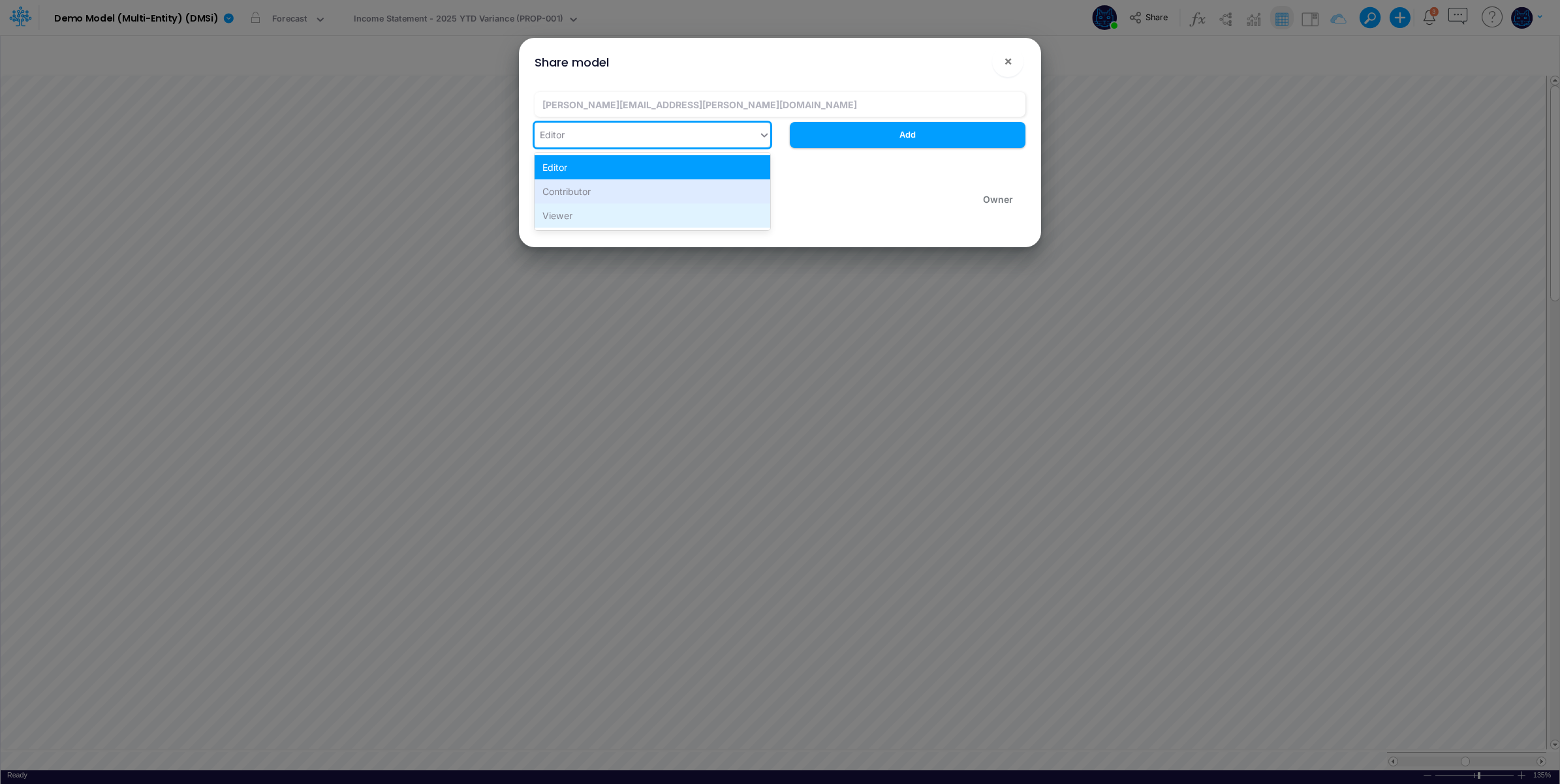
click at [619, 204] on div "Viewer" at bounding box center [652, 215] width 235 height 24
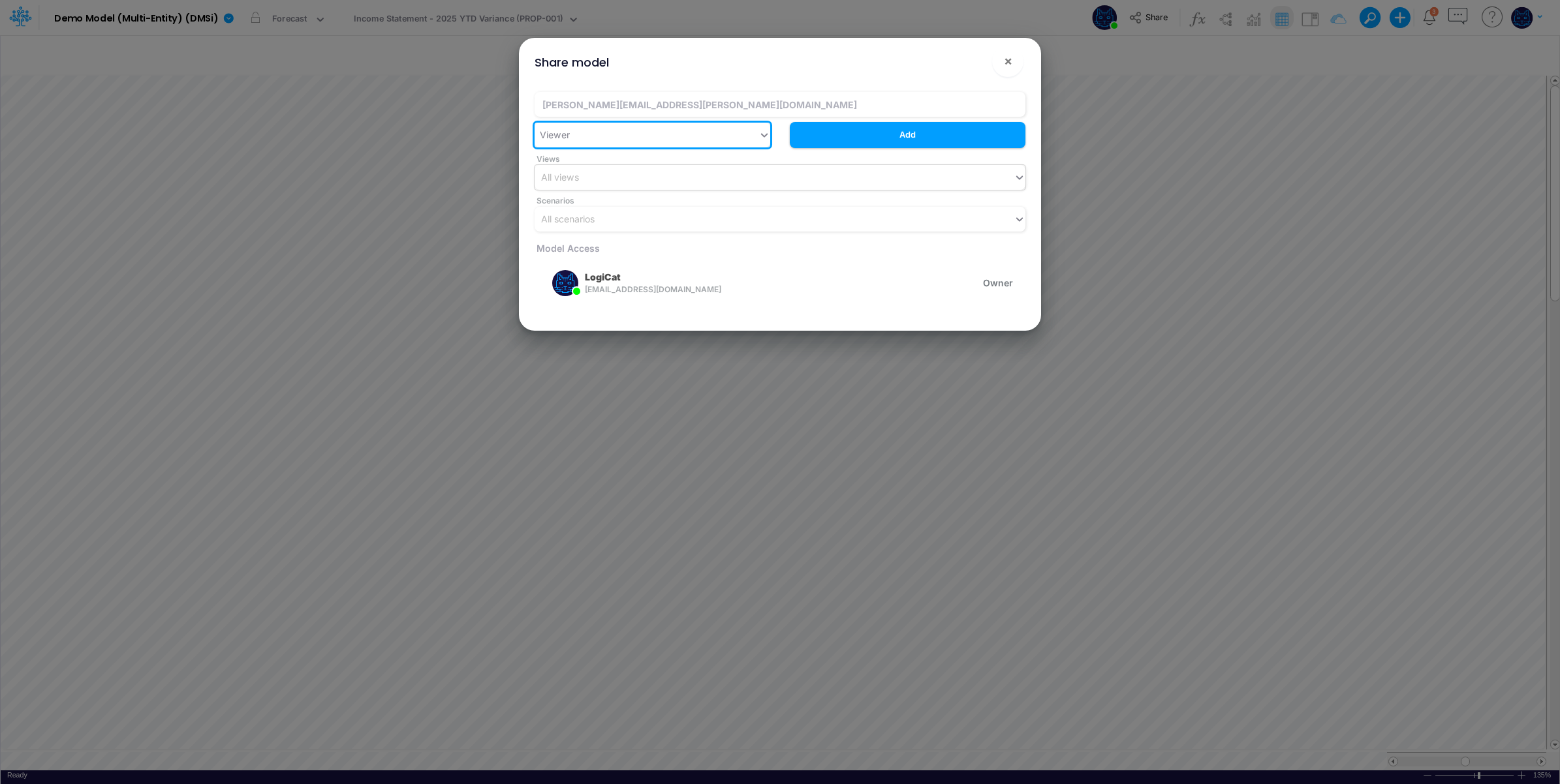
click at [635, 176] on div "All views" at bounding box center [774, 177] width 480 height 21
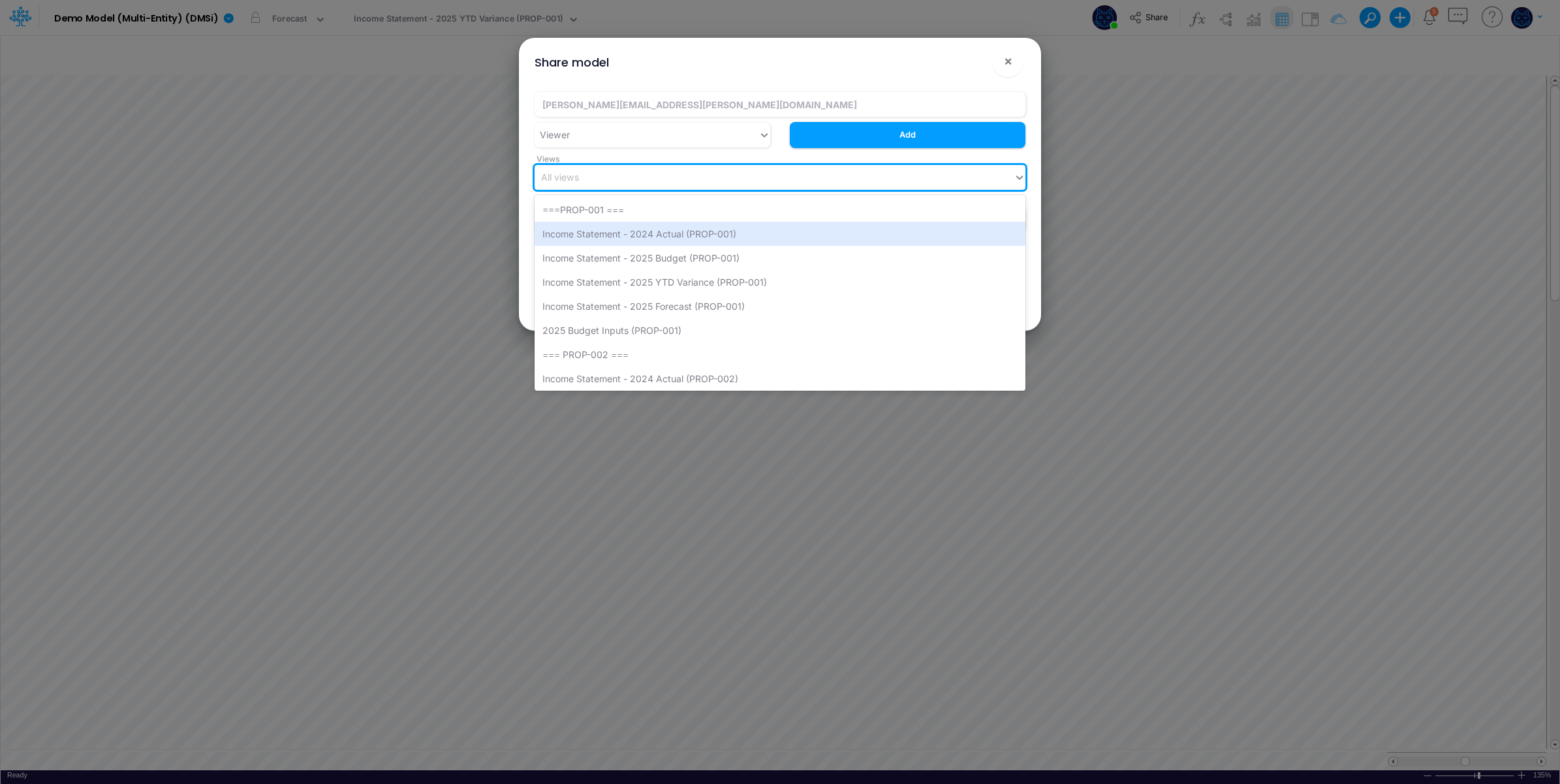
drag, startPoint x: 764, startPoint y: 237, endPoint x: 753, endPoint y: 197, distance: 41.5
click at [762, 235] on div "Income Statement - 2024 Actual (PROP-001)" at bounding box center [780, 233] width 491 height 24
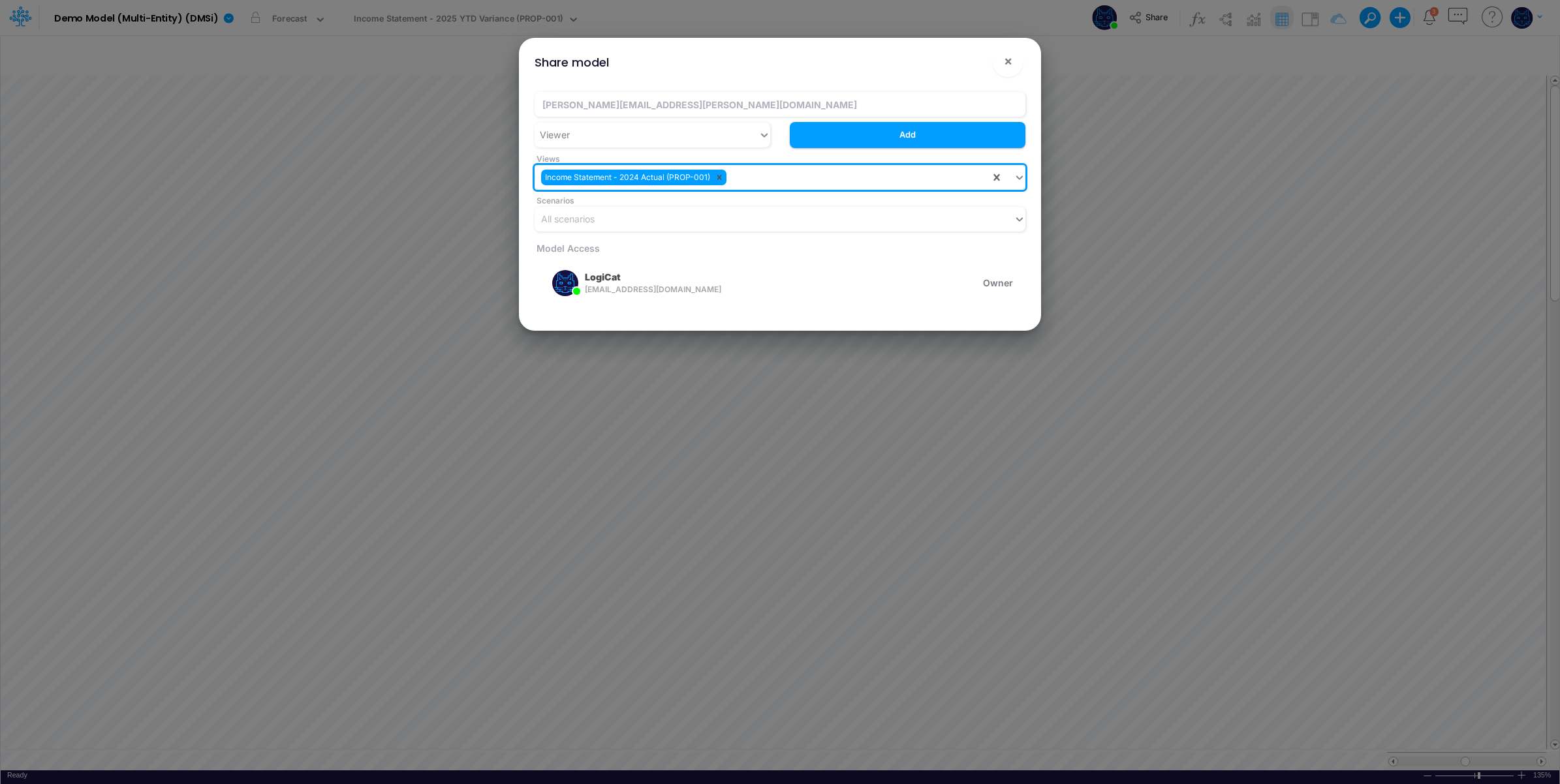
click at [719, 175] on icon at bounding box center [720, 178] width 10 height 10
click at [733, 174] on div "All views" at bounding box center [774, 177] width 480 height 21
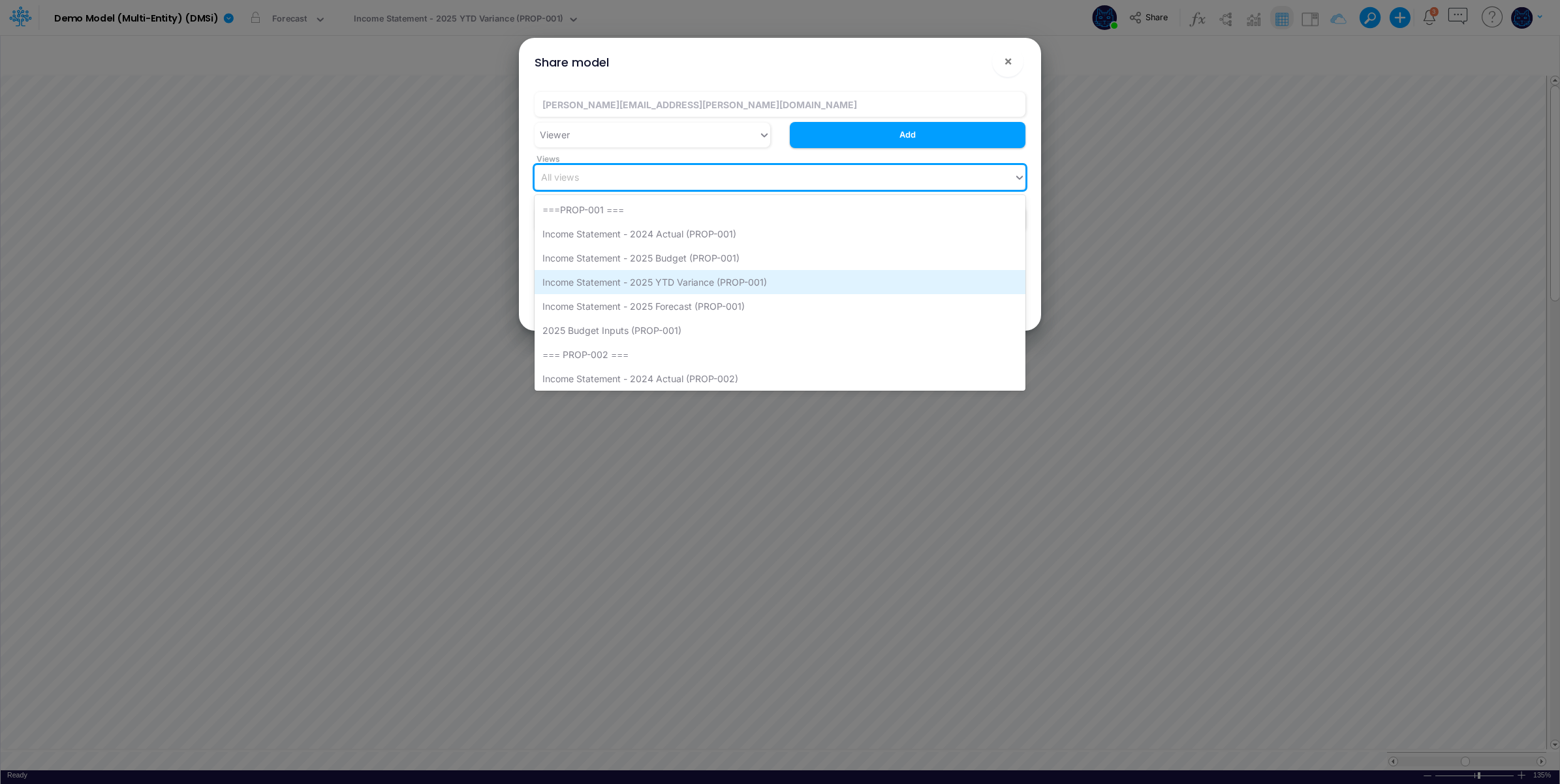
click at [733, 281] on div "Income Statement - 2025 YTD Variance (PROP-001)" at bounding box center [780, 282] width 491 height 24
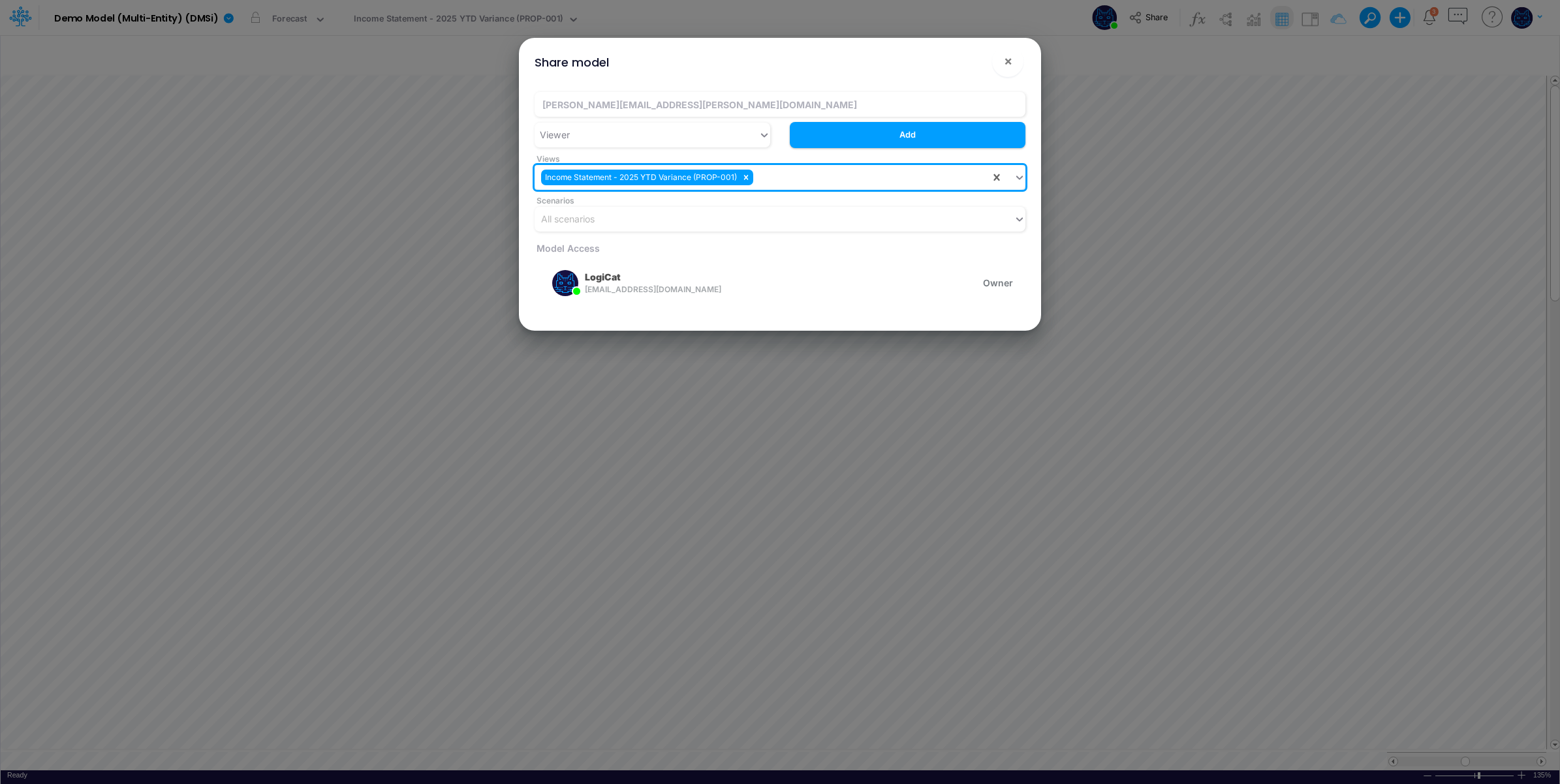
click at [831, 178] on div "Income Statement - 2025 YTD Variance (PROP-001)" at bounding box center [762, 177] width 456 height 21
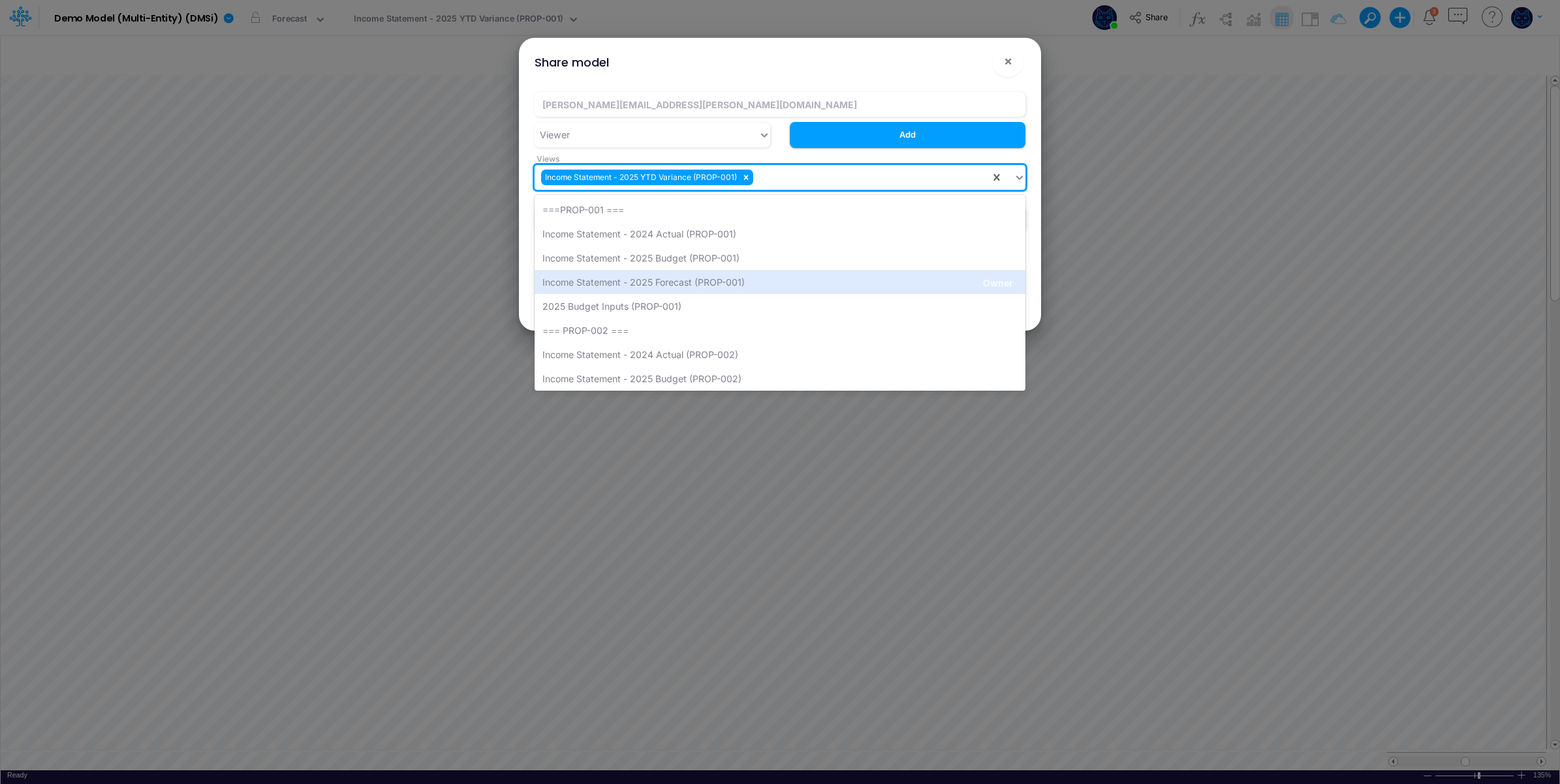
drag, startPoint x: 755, startPoint y: 285, endPoint x: 754, endPoint y: 275, distance: 10.0
click at [754, 285] on div "Income Statement - 2025 Forecast (PROP-001)" at bounding box center [780, 282] width 491 height 24
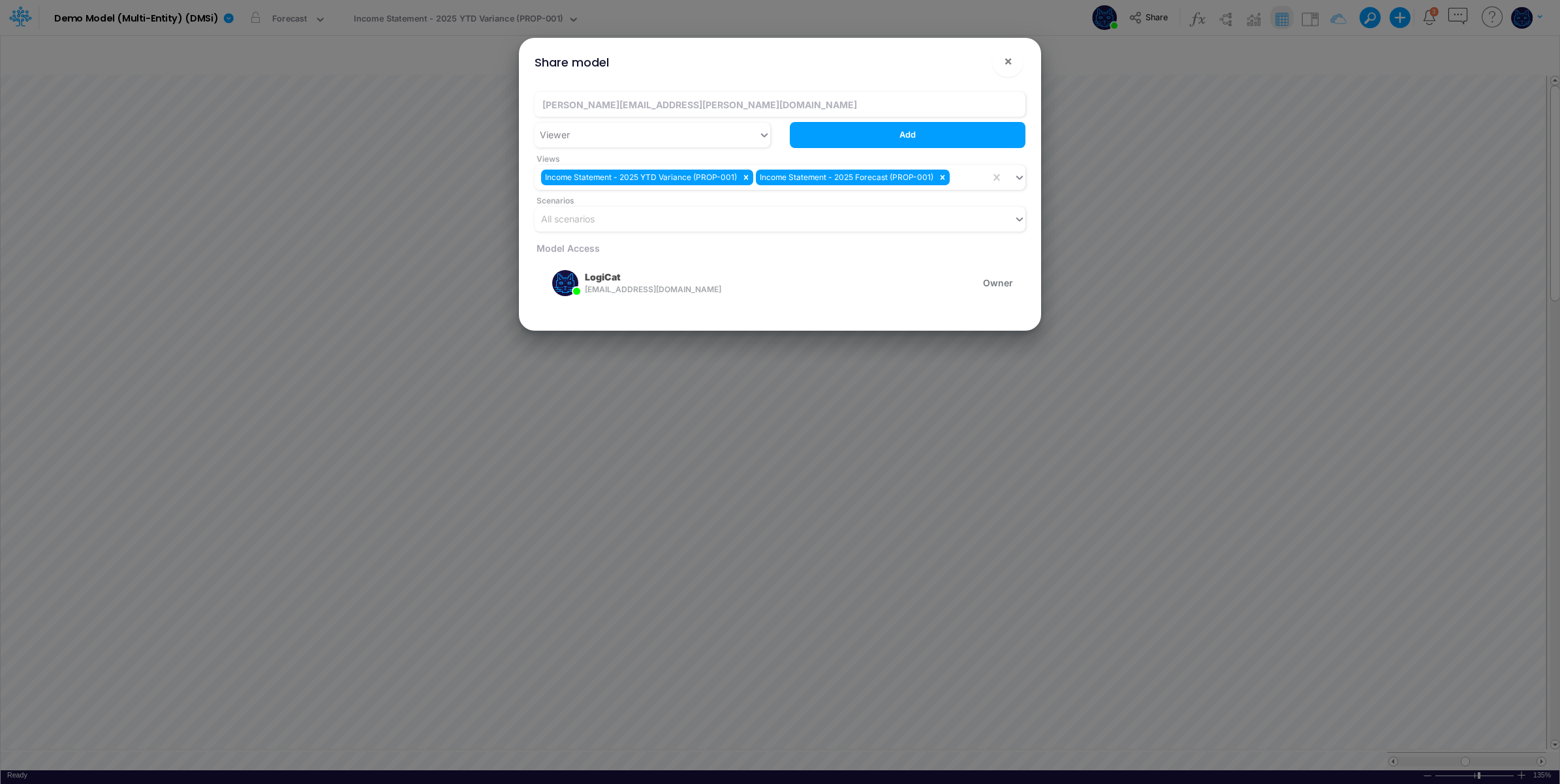
drag, startPoint x: 892, startPoint y: 135, endPoint x: 720, endPoint y: 192, distance: 181.2
click at [720, 192] on div "carissa.castro@logica.cloud Viewer Add Views Income Statement - 2025 YTD Varian…" at bounding box center [780, 161] width 510 height 139
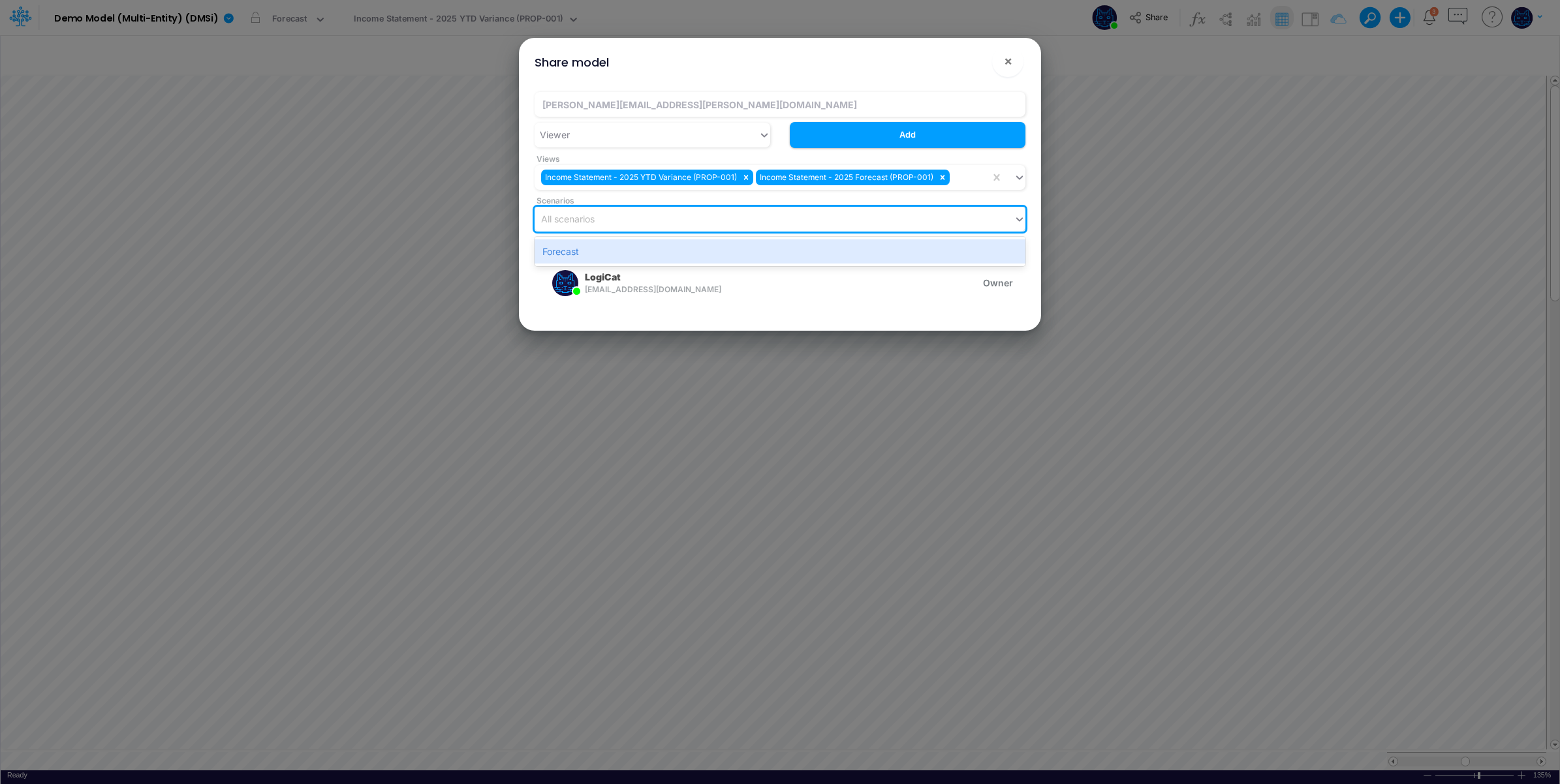
click at [693, 216] on div "All scenarios" at bounding box center [774, 219] width 480 height 21
click at [671, 250] on div "Forecast" at bounding box center [780, 251] width 491 height 24
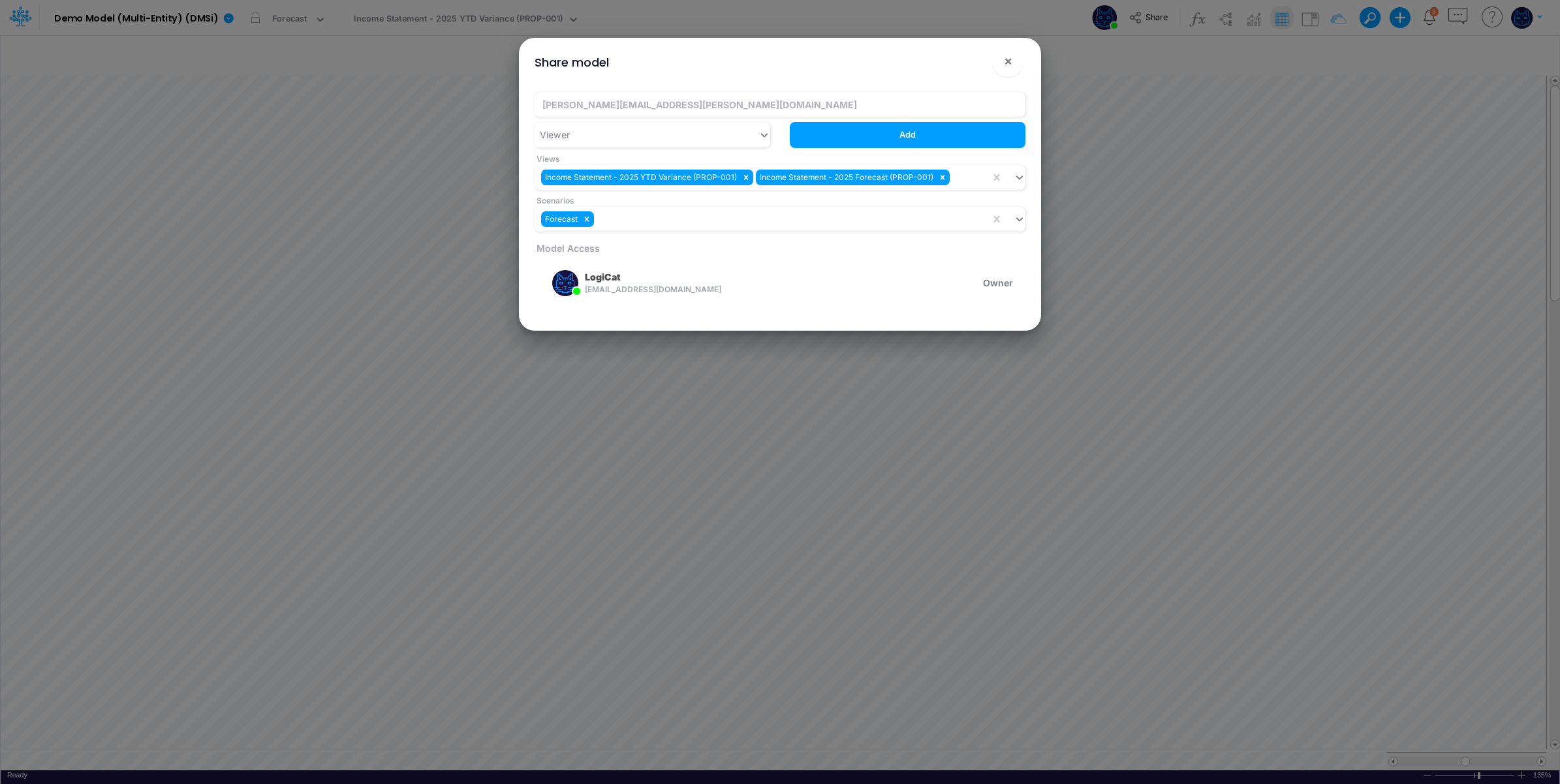
drag, startPoint x: 906, startPoint y: 129, endPoint x: 854, endPoint y: 229, distance: 112.7
click at [906, 132] on button "Add" at bounding box center [907, 135] width 235 height 25
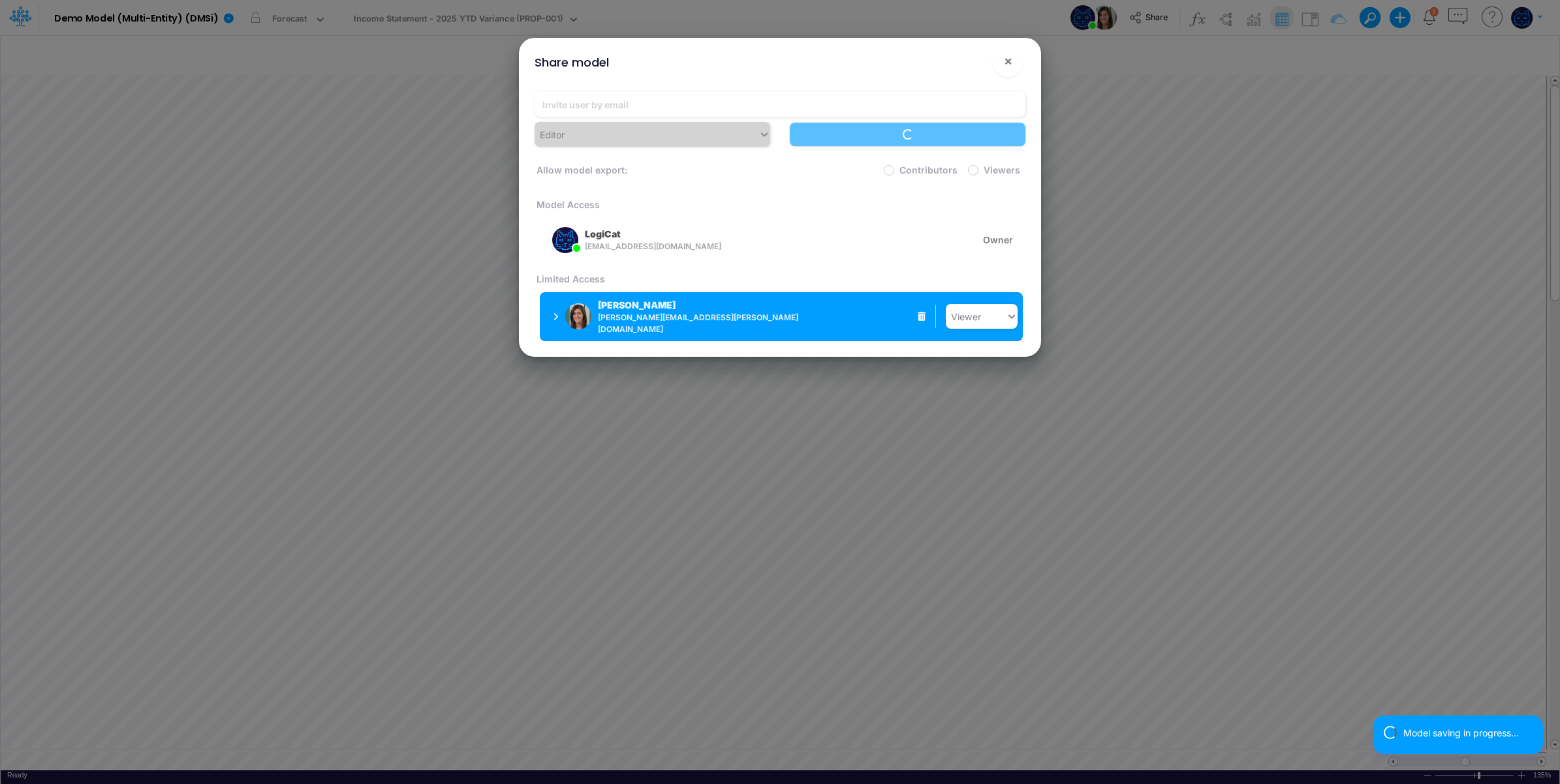
click at [646, 316] on span "[PERSON_NAME][EMAIL_ADDRESS][PERSON_NAME][DOMAIN_NAME]" at bounding box center [706, 324] width 217 height 23
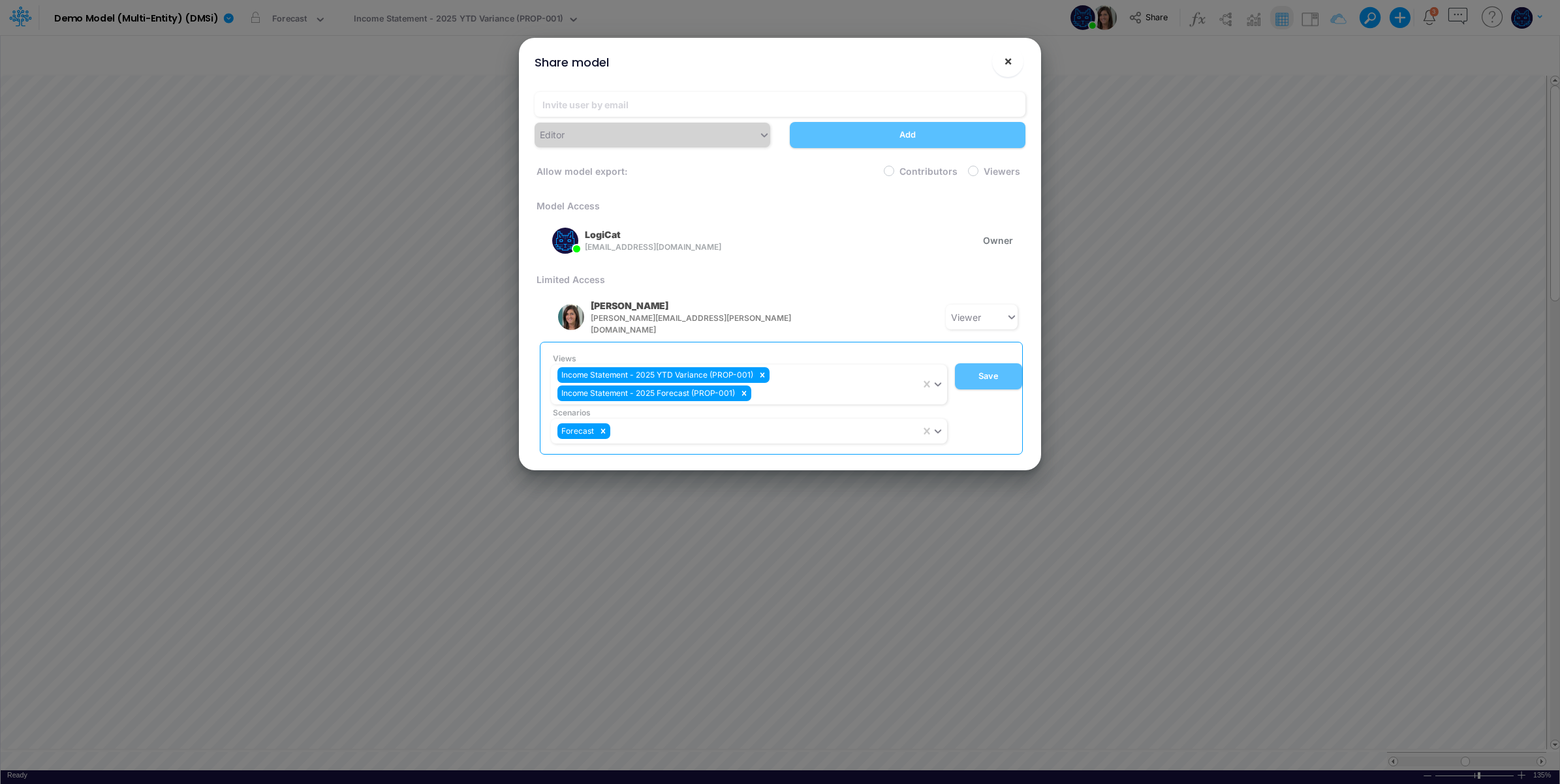
click at [1006, 57] on span "×" at bounding box center [1008, 61] width 9 height 15
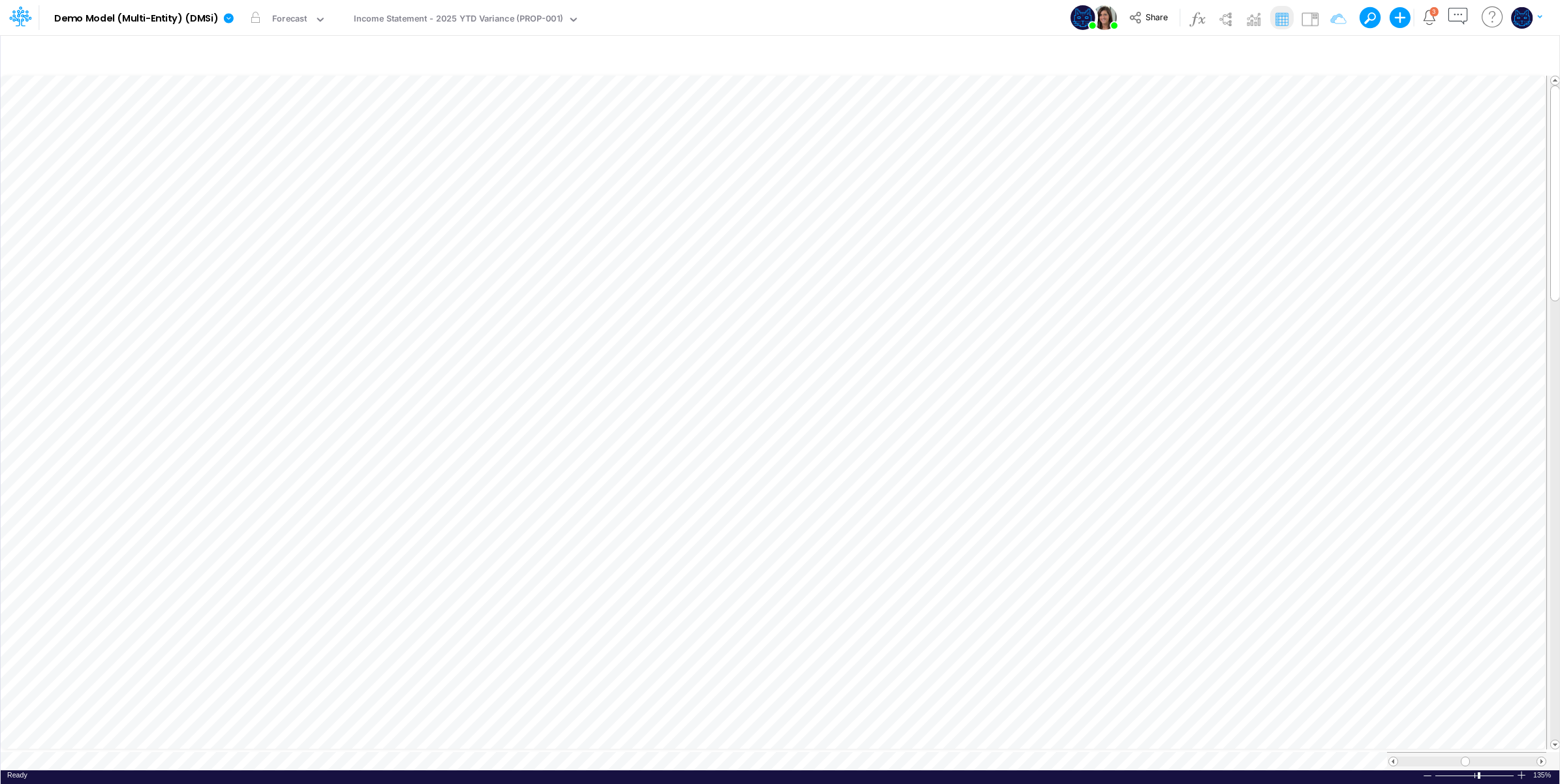
click at [1457, 13] on icon "button" at bounding box center [1457, 16] width 24 height 24
click at [233, 23] on icon at bounding box center [229, 18] width 12 height 12
click at [302, 137] on button "View model info" at bounding box center [294, 135] width 139 height 20
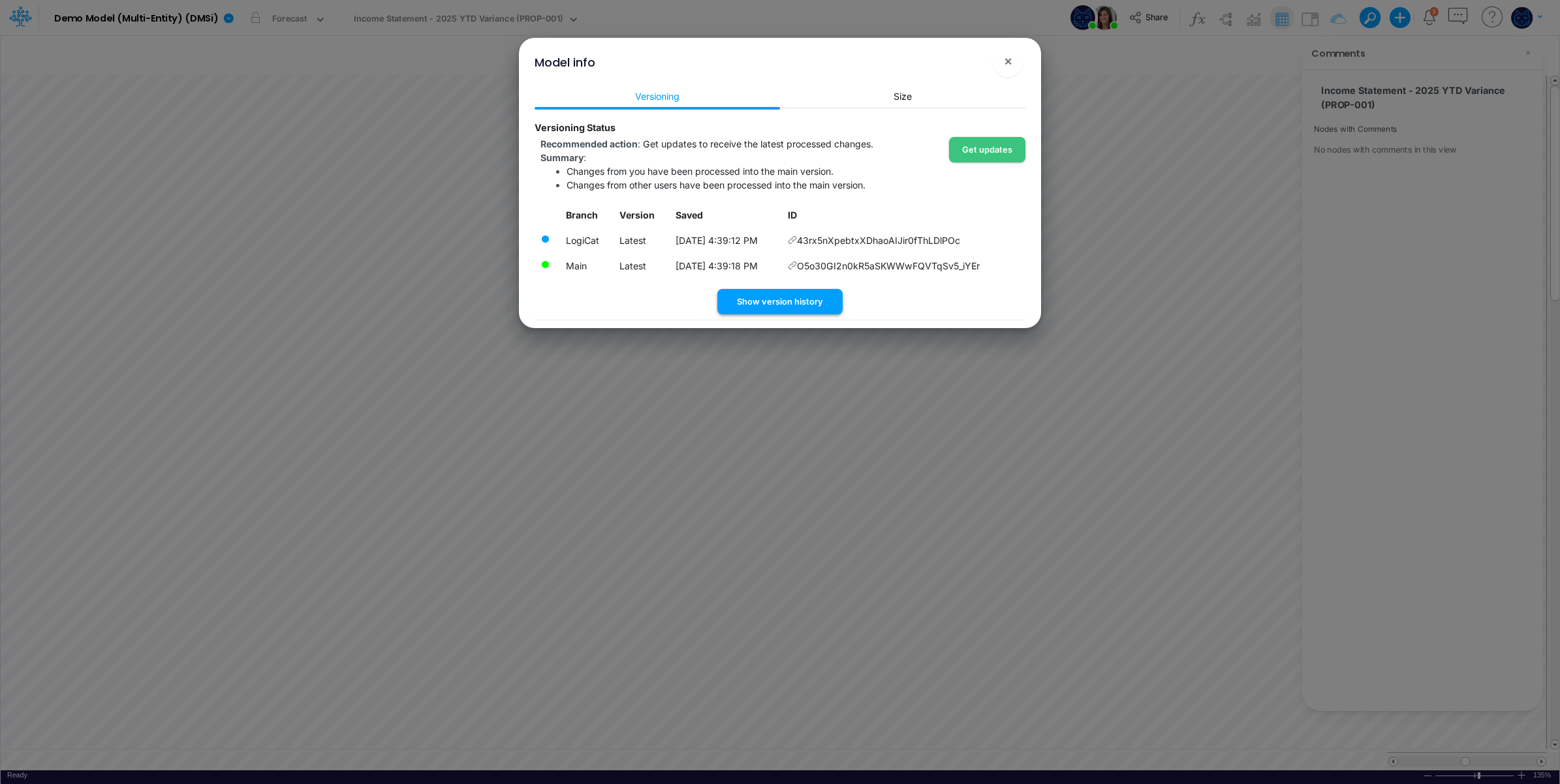
click at [779, 296] on button "Show version history" at bounding box center [780, 302] width 125 height 25
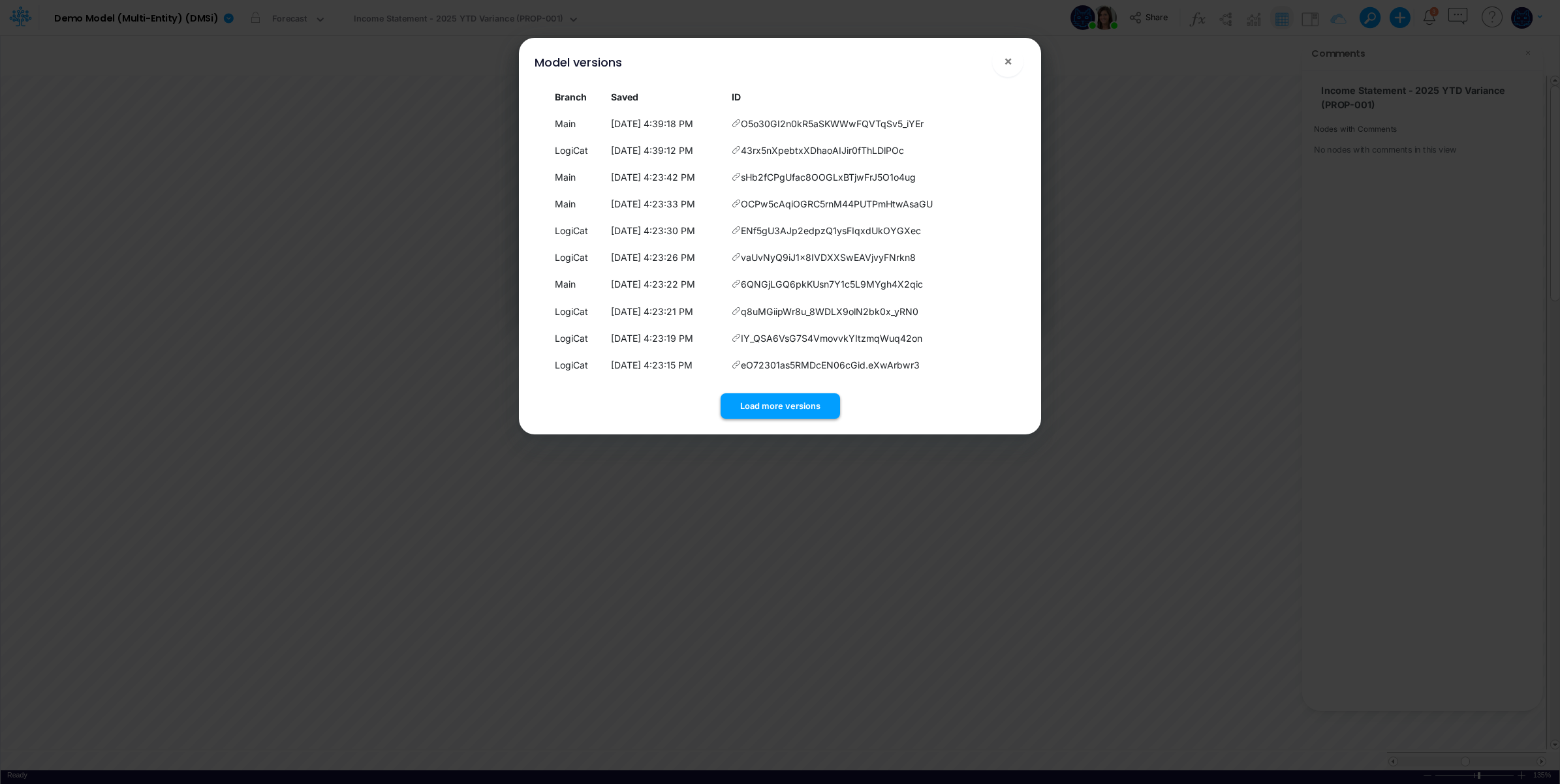
click at [759, 399] on button "Load more versions" at bounding box center [780, 406] width 119 height 25
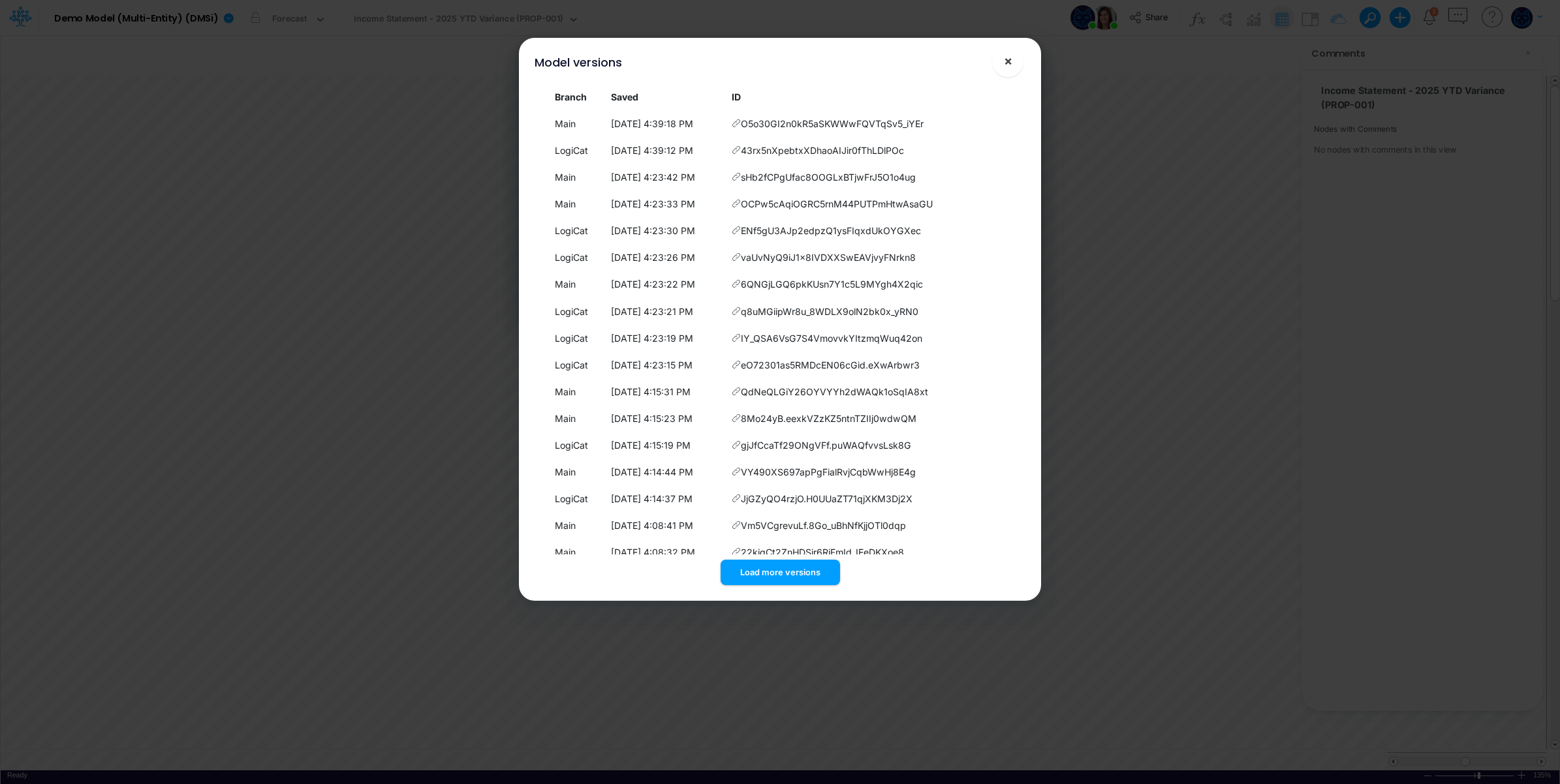
click at [1008, 63] on span "×" at bounding box center [1008, 61] width 9 height 15
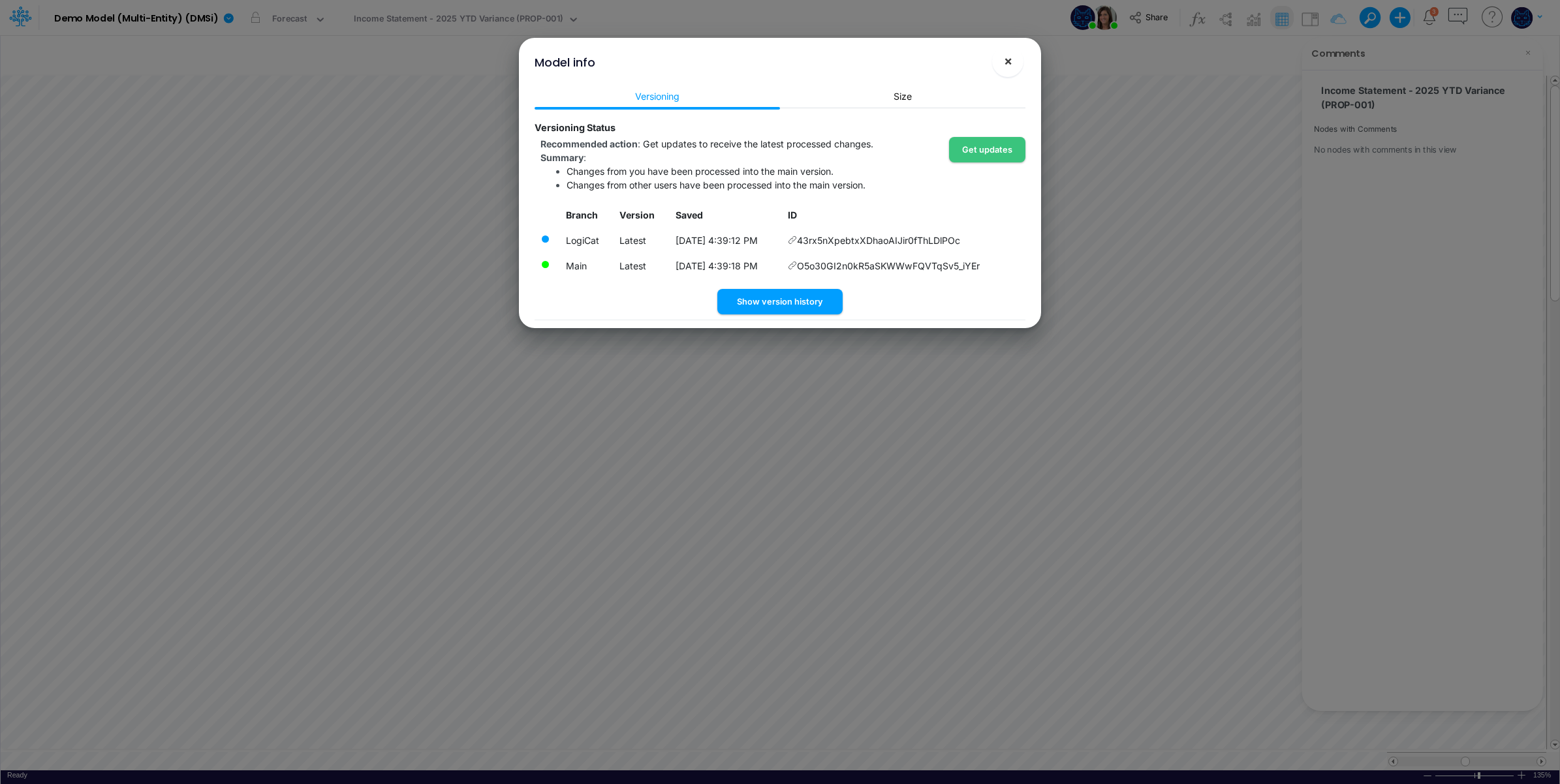
click at [1006, 57] on span "×" at bounding box center [1008, 61] width 9 height 15
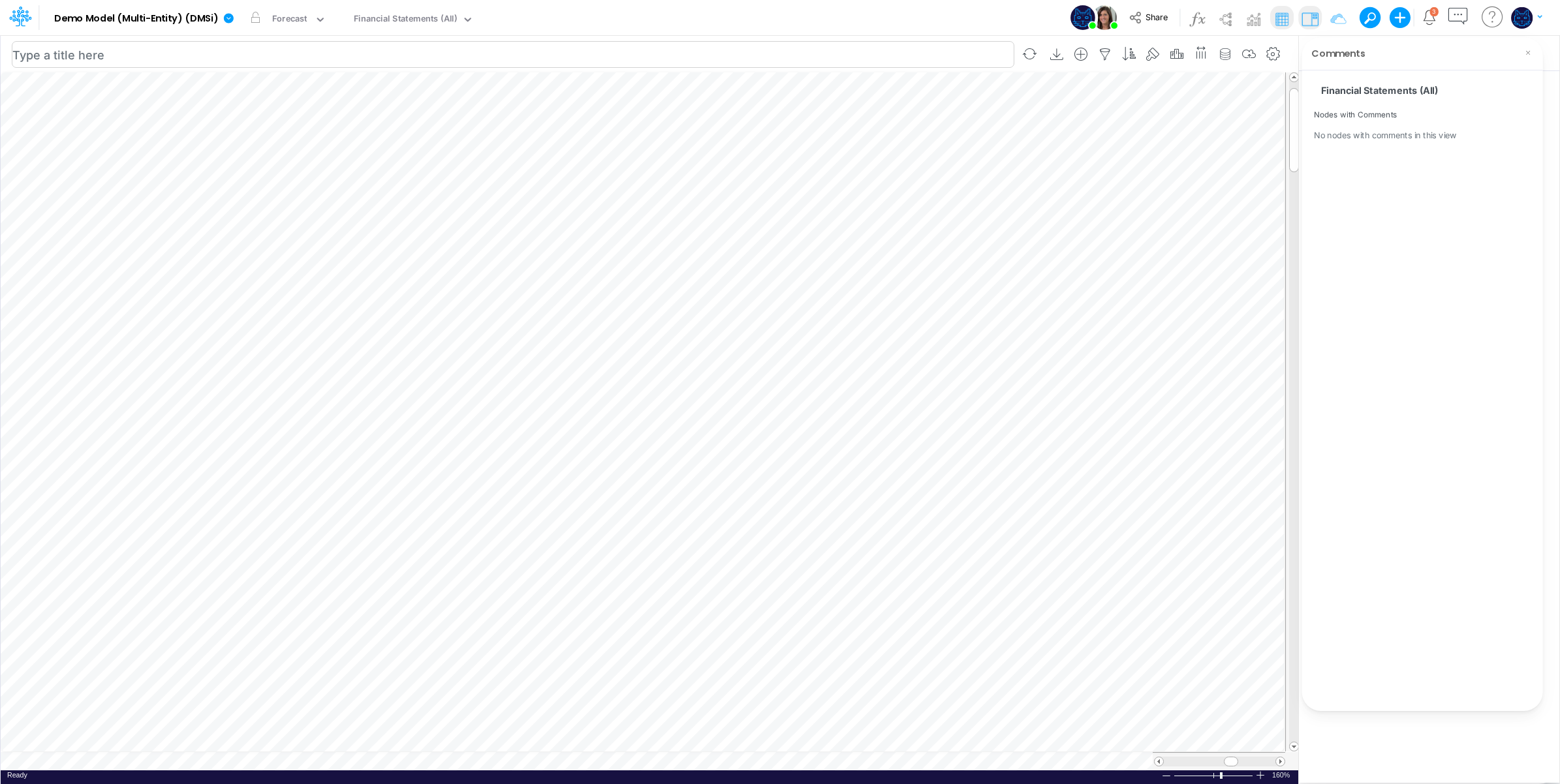
scroll to position [0, 1]
click at [1271, 57] on icon "button" at bounding box center [1274, 55] width 19 height 13
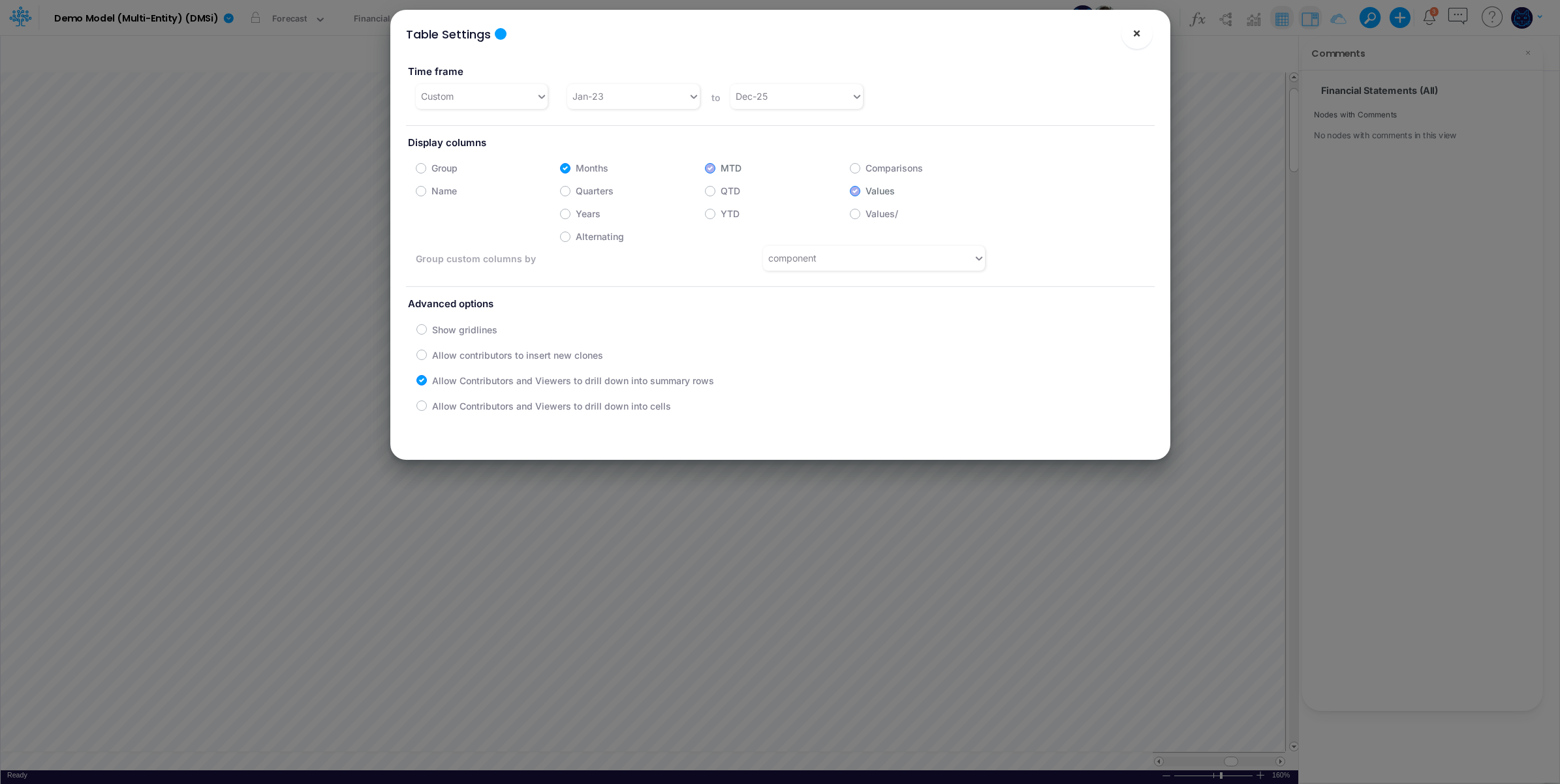
click at [1141, 35] on span "×" at bounding box center [1136, 33] width 9 height 15
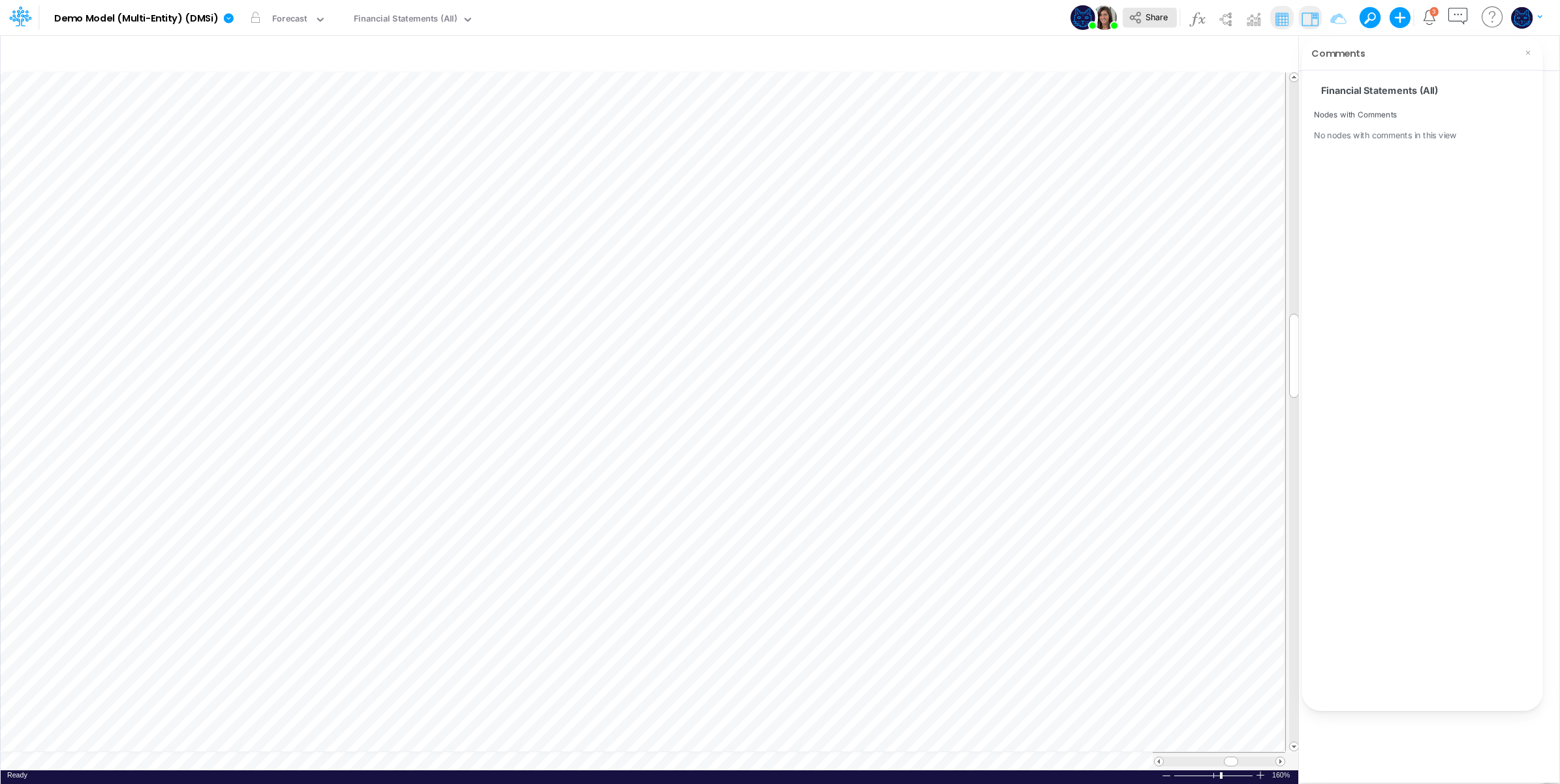
click at [1141, 21] on icon at bounding box center [1135, 17] width 14 height 14
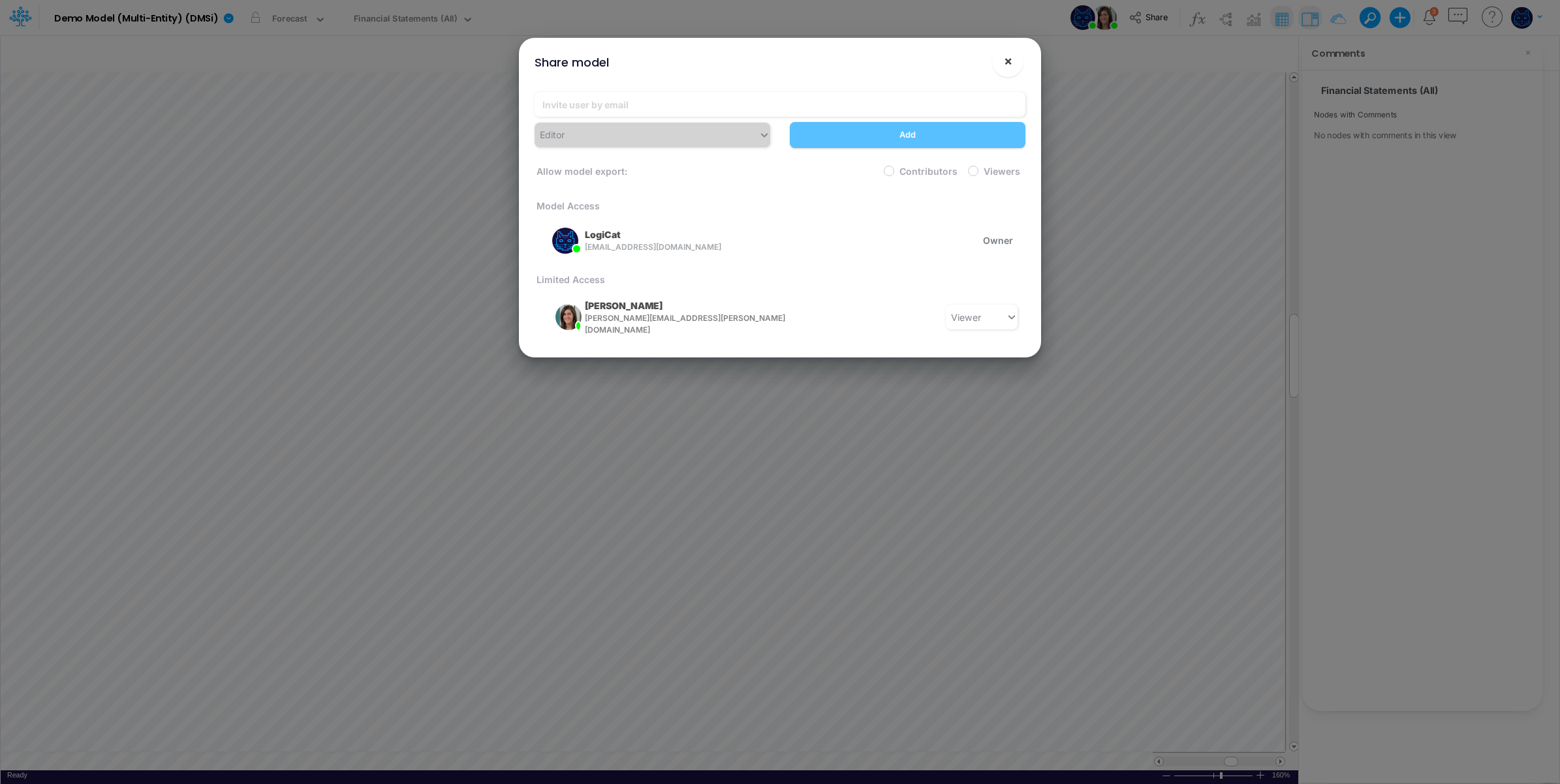
click at [1007, 64] on span "×" at bounding box center [1008, 61] width 9 height 15
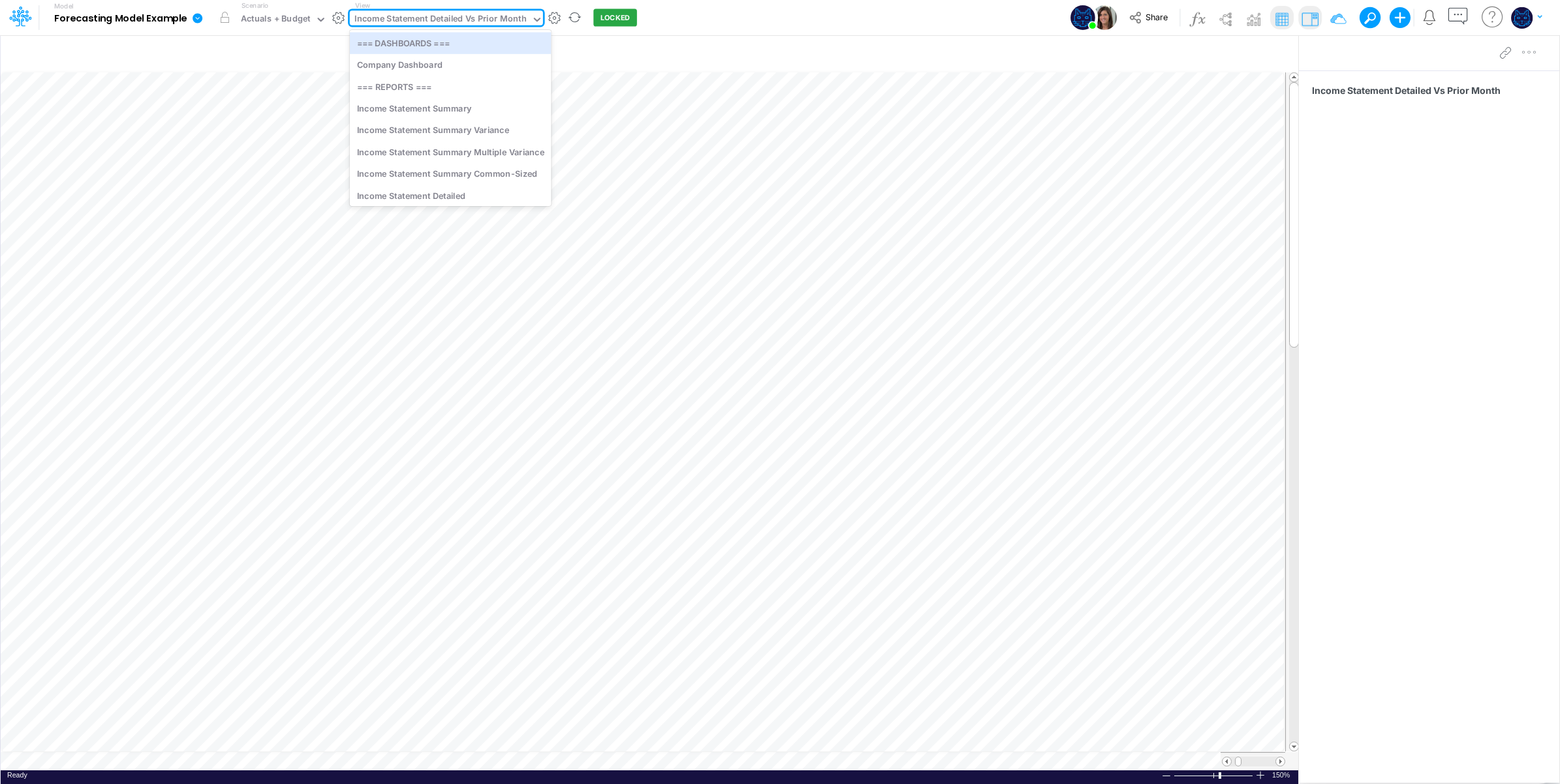
click at [416, 17] on div "Income Statement Detailed Vs Prior Month" at bounding box center [440, 20] width 172 height 15
click at [431, 68] on div "Company Dashboard" at bounding box center [451, 64] width 202 height 21
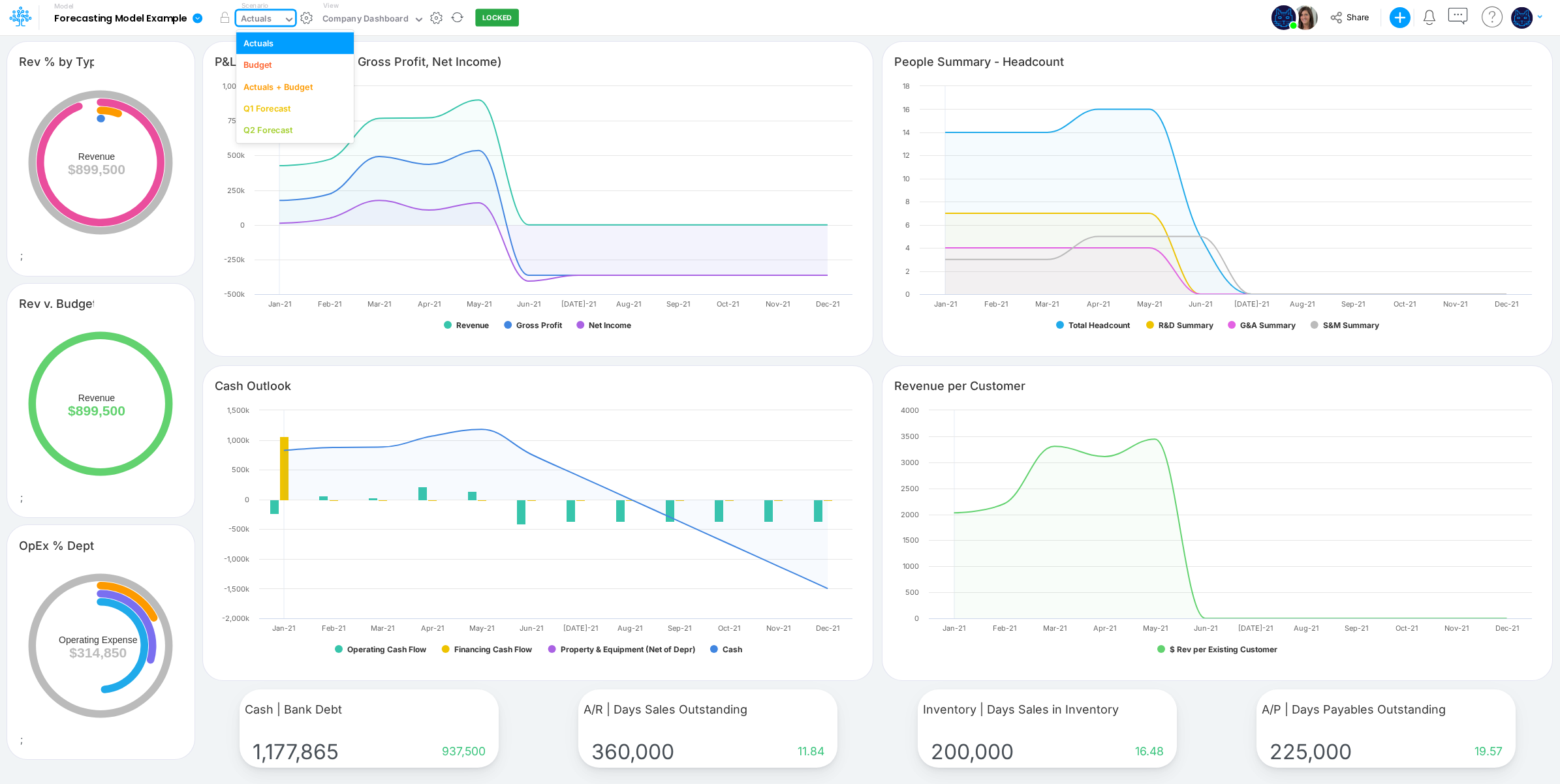
click at [272, 18] on div "Actuals" at bounding box center [260, 20] width 47 height 19
click at [280, 70] on div "Budget" at bounding box center [294, 64] width 103 height 12
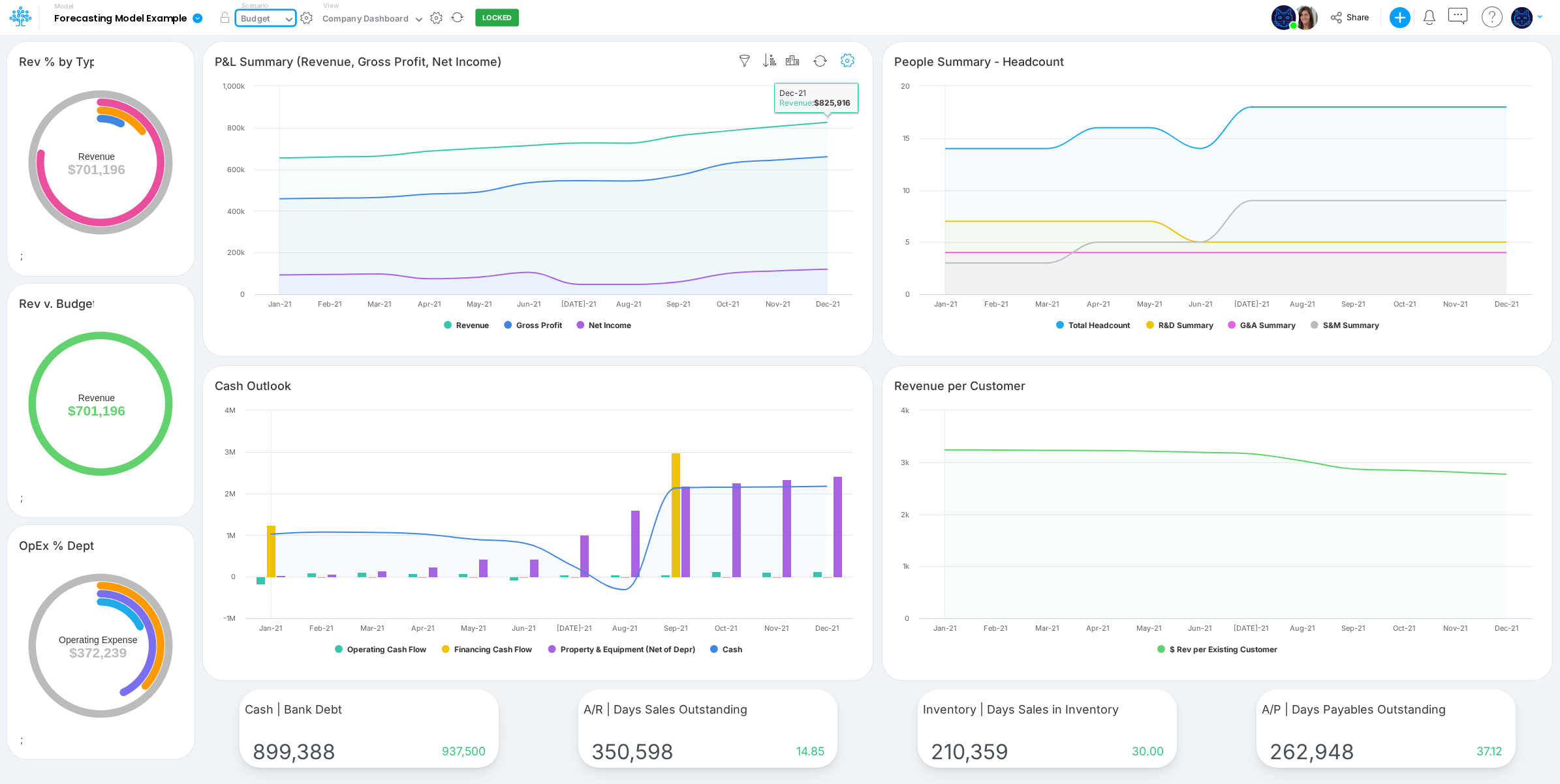
click at [850, 58] on icon "button" at bounding box center [848, 61] width 19 height 13
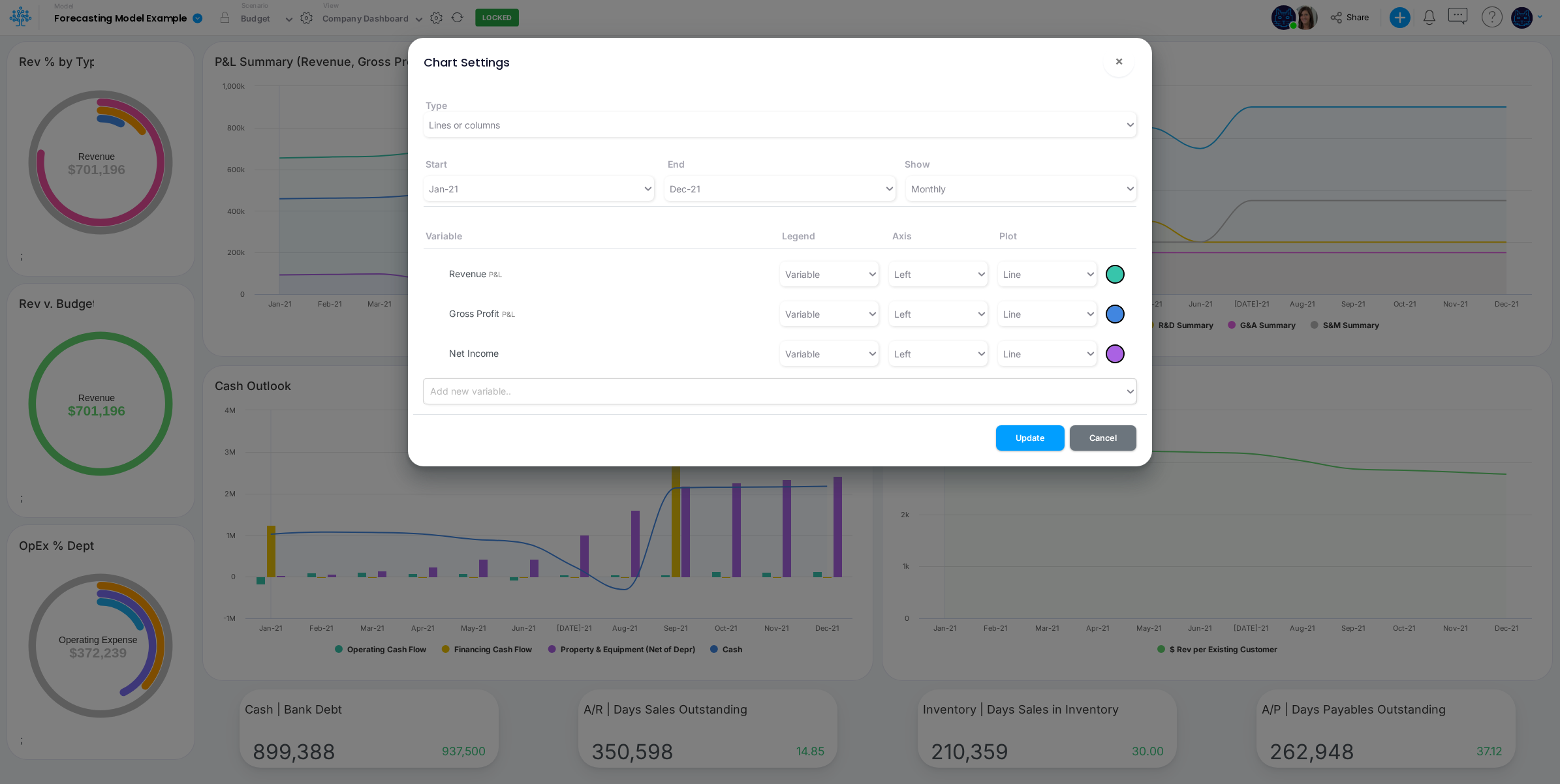
click at [599, 387] on div "Add new variable.." at bounding box center [774, 392] width 701 height 21
click at [1120, 273] on div at bounding box center [1115, 274] width 16 height 16
click at [605, 123] on div at bounding box center [780, 396] width 1560 height 778
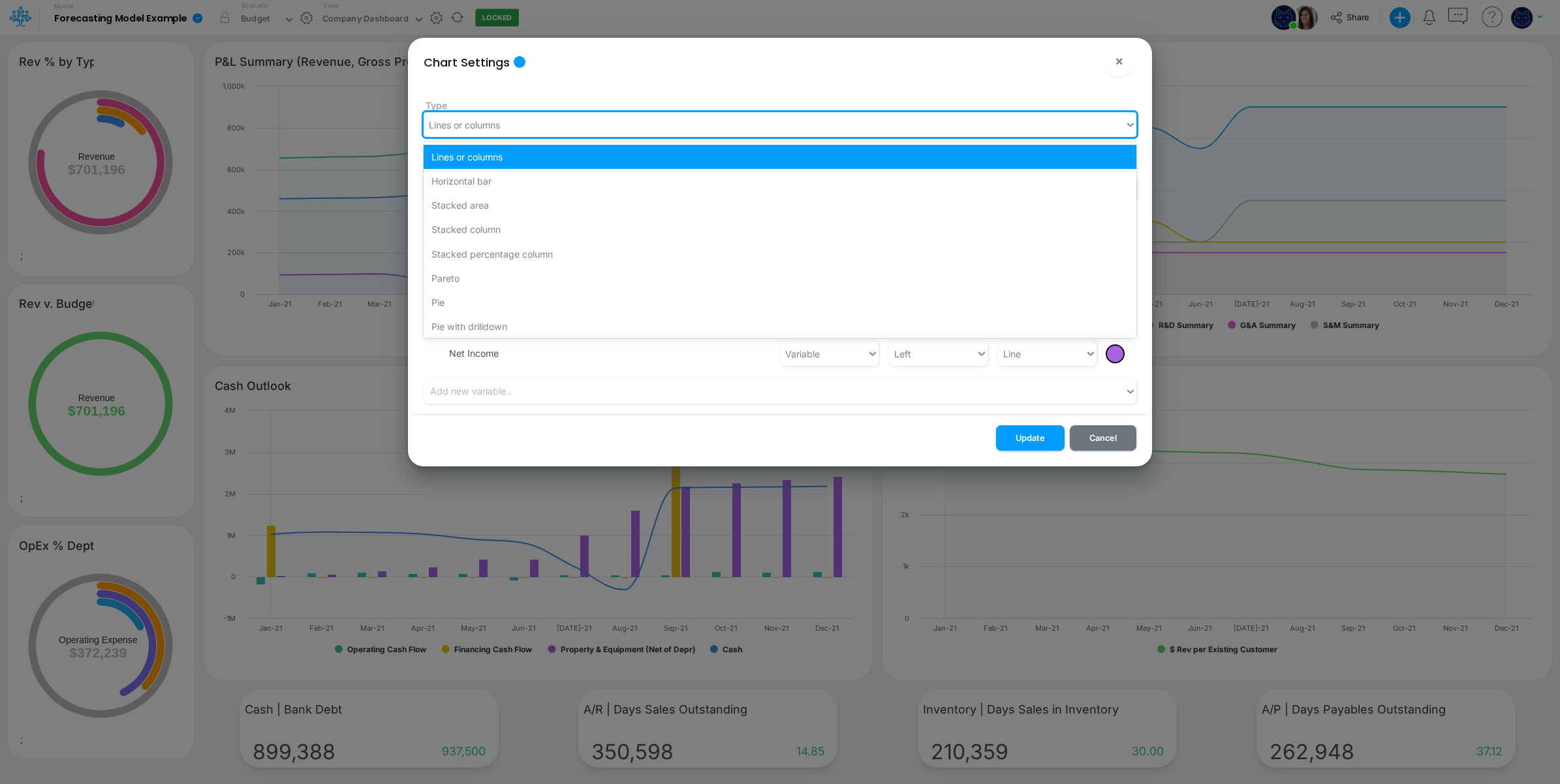
click at [585, 123] on div "Lines or columns" at bounding box center [774, 125] width 701 height 21
click at [1118, 63] on span "×" at bounding box center [1119, 61] width 9 height 15
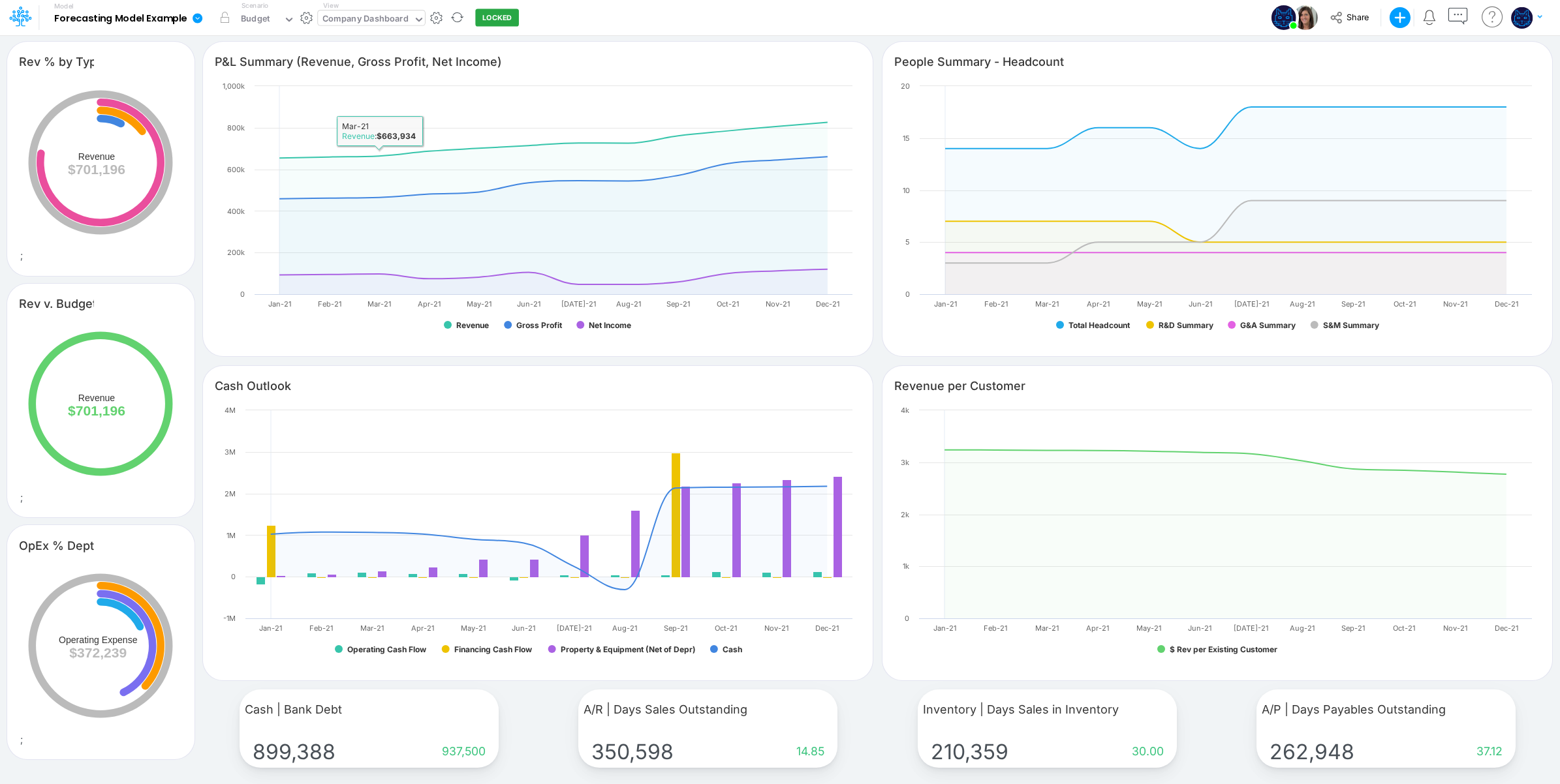
click at [354, 21] on div "Company Dashboard" at bounding box center [365, 20] width 86 height 15
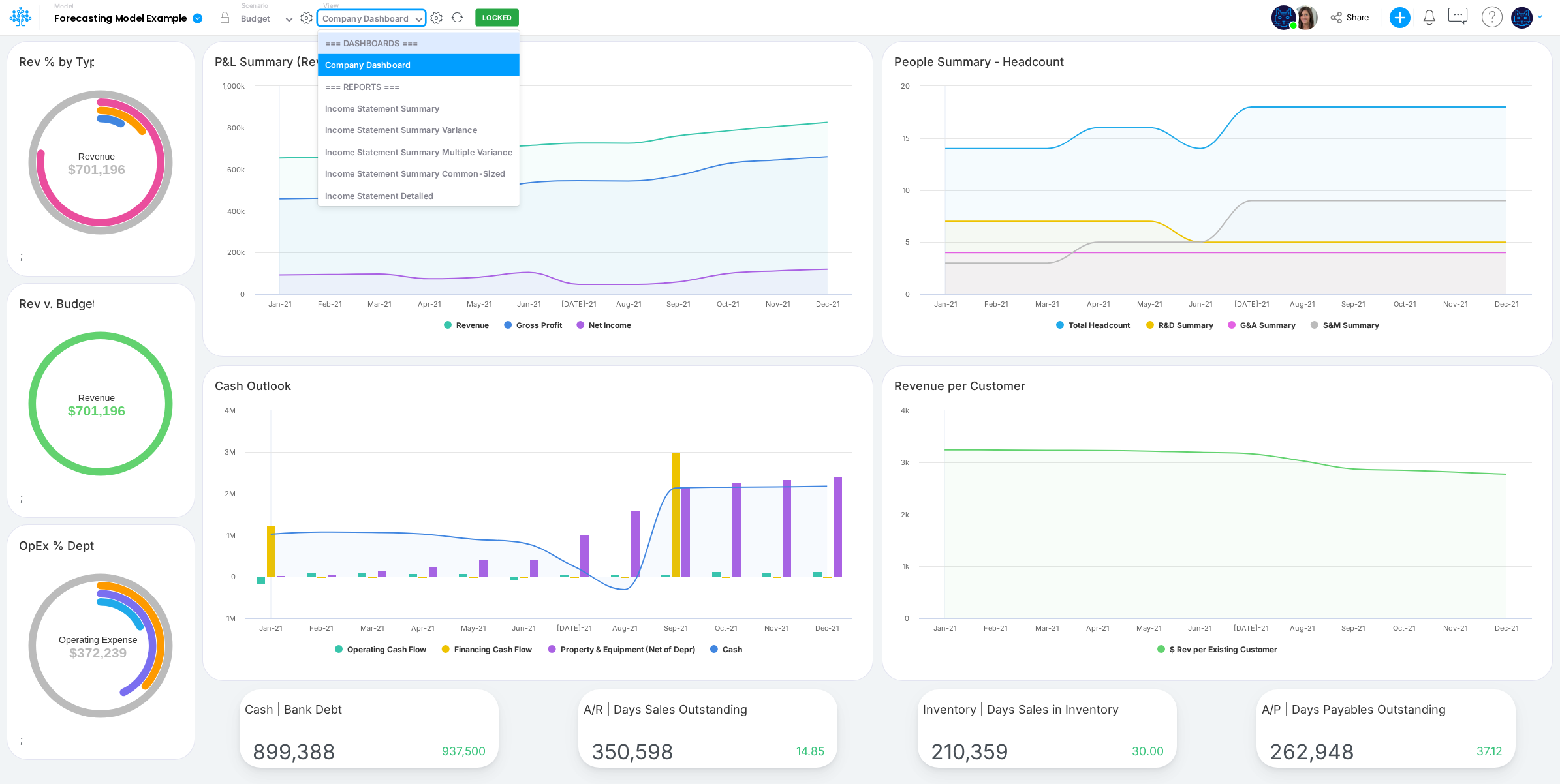
scroll to position [463, 0]
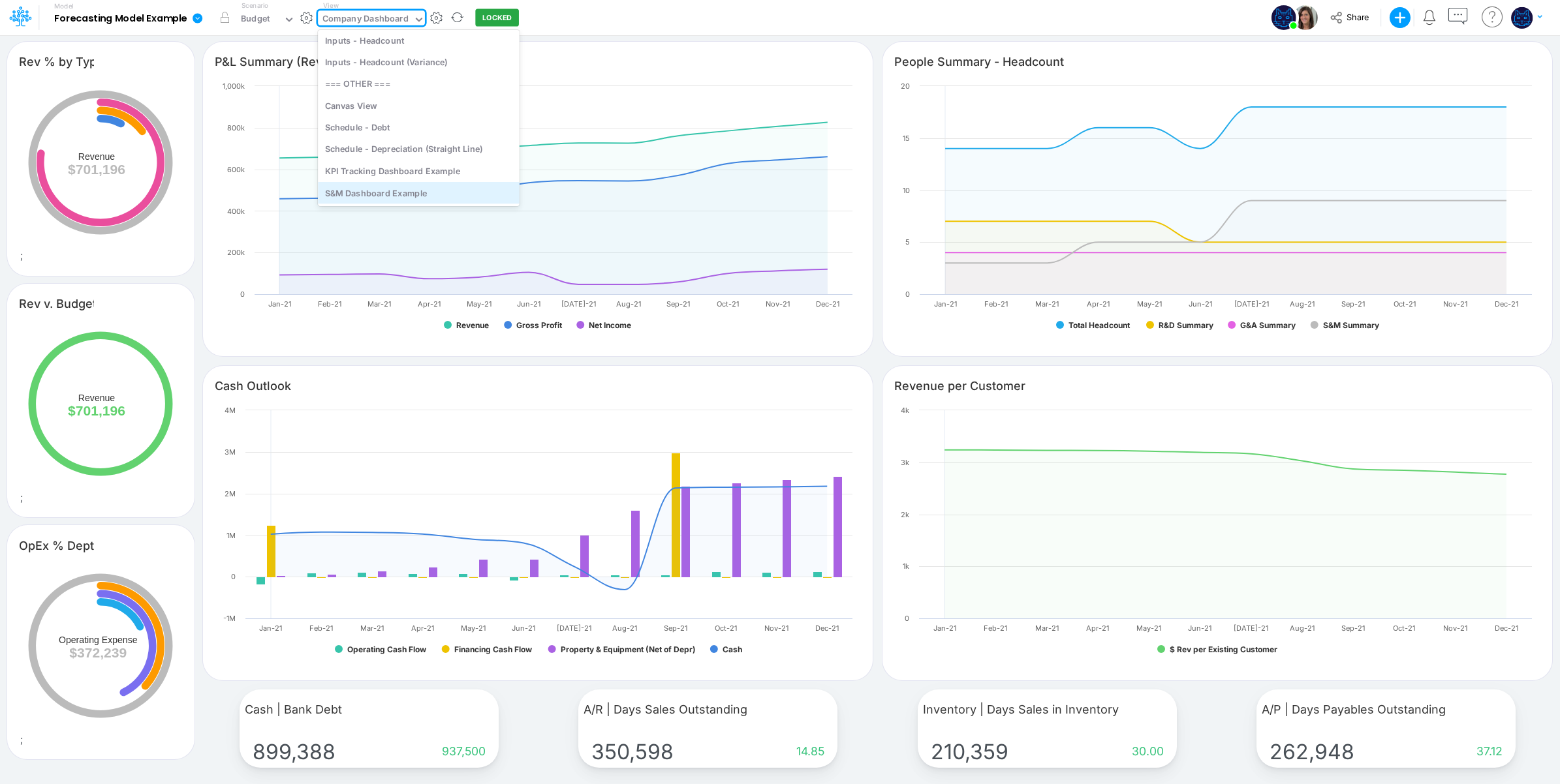
click at [396, 191] on div "S&M Dashboard Example" at bounding box center [419, 192] width 202 height 21
type input "Revenue by Type"
type input "LTO conversion %"
type input "OTC conversion %"
type input "$ Revenue and MRR (v Budget)"
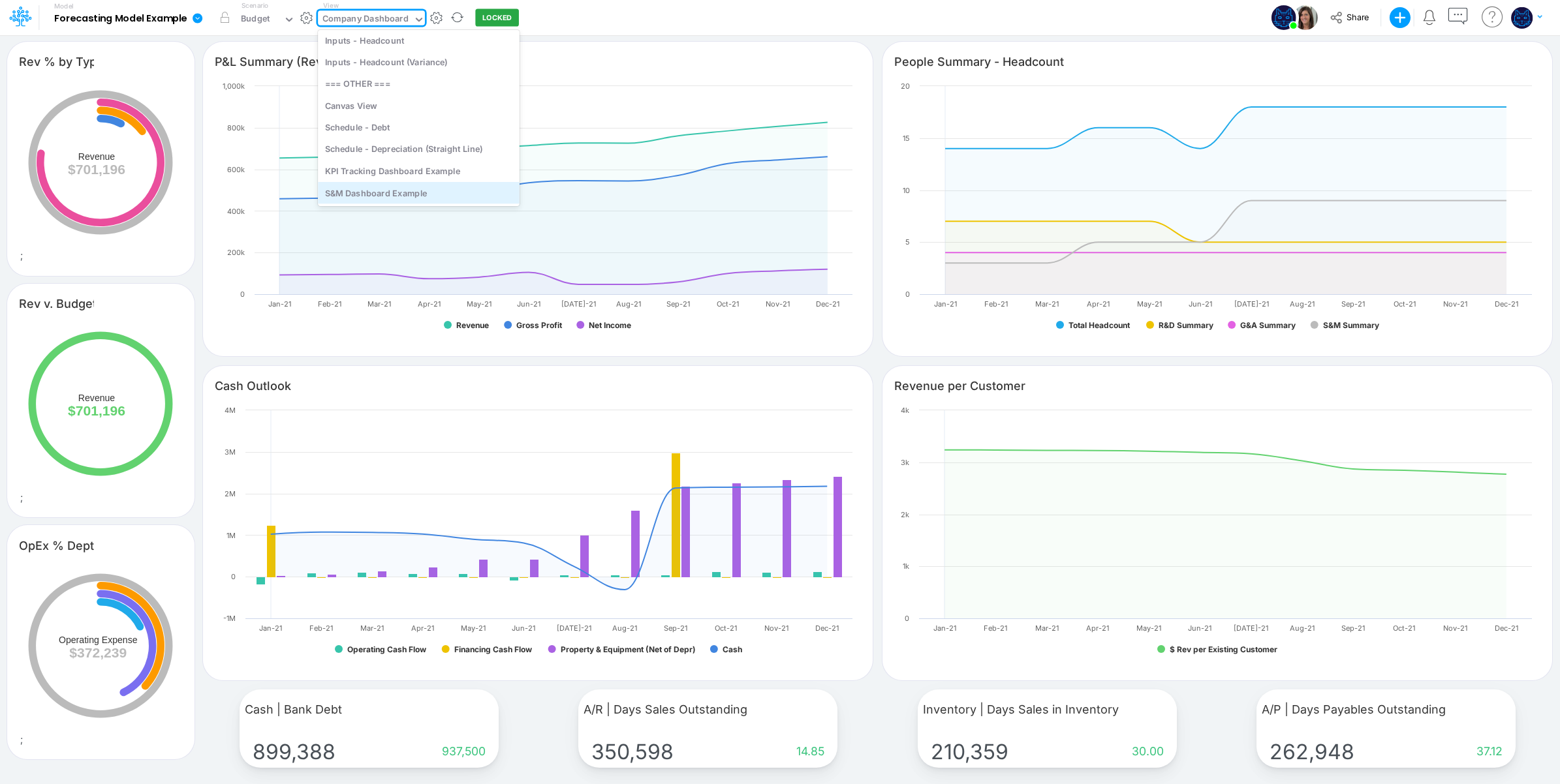
type input "# Customers"
type input "$ MRR per Customer (v Budget)"
type input "$ Marketing Spend per Customer acquired (Cumulative)"
type input "MRR | MRR Change MoM"
type input "Revenue | Rev Change MoM"
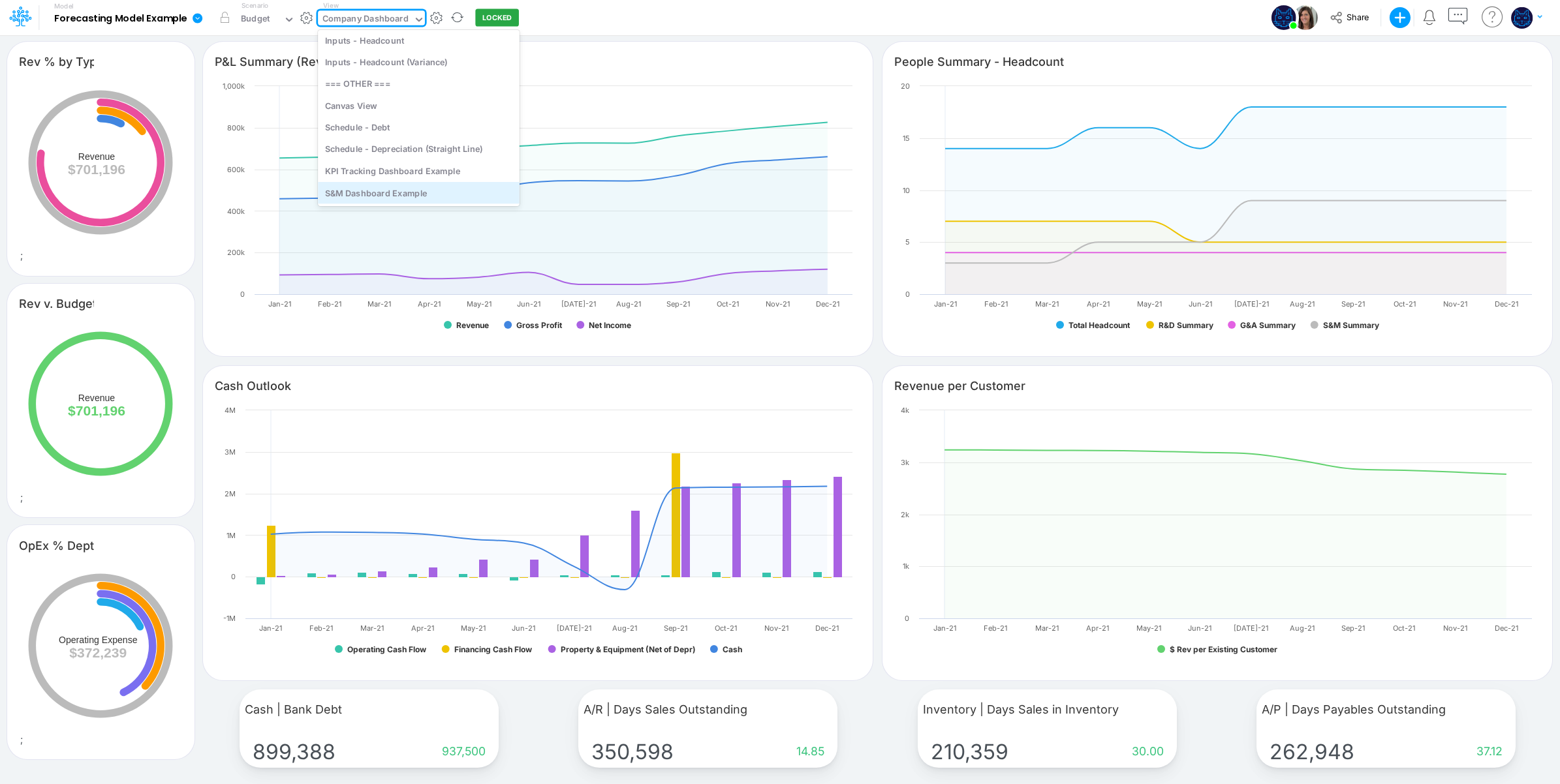
type input "Gross Margin | GM % of Revenue"
type input "$ S&M Cost | S&M % of Revenue"
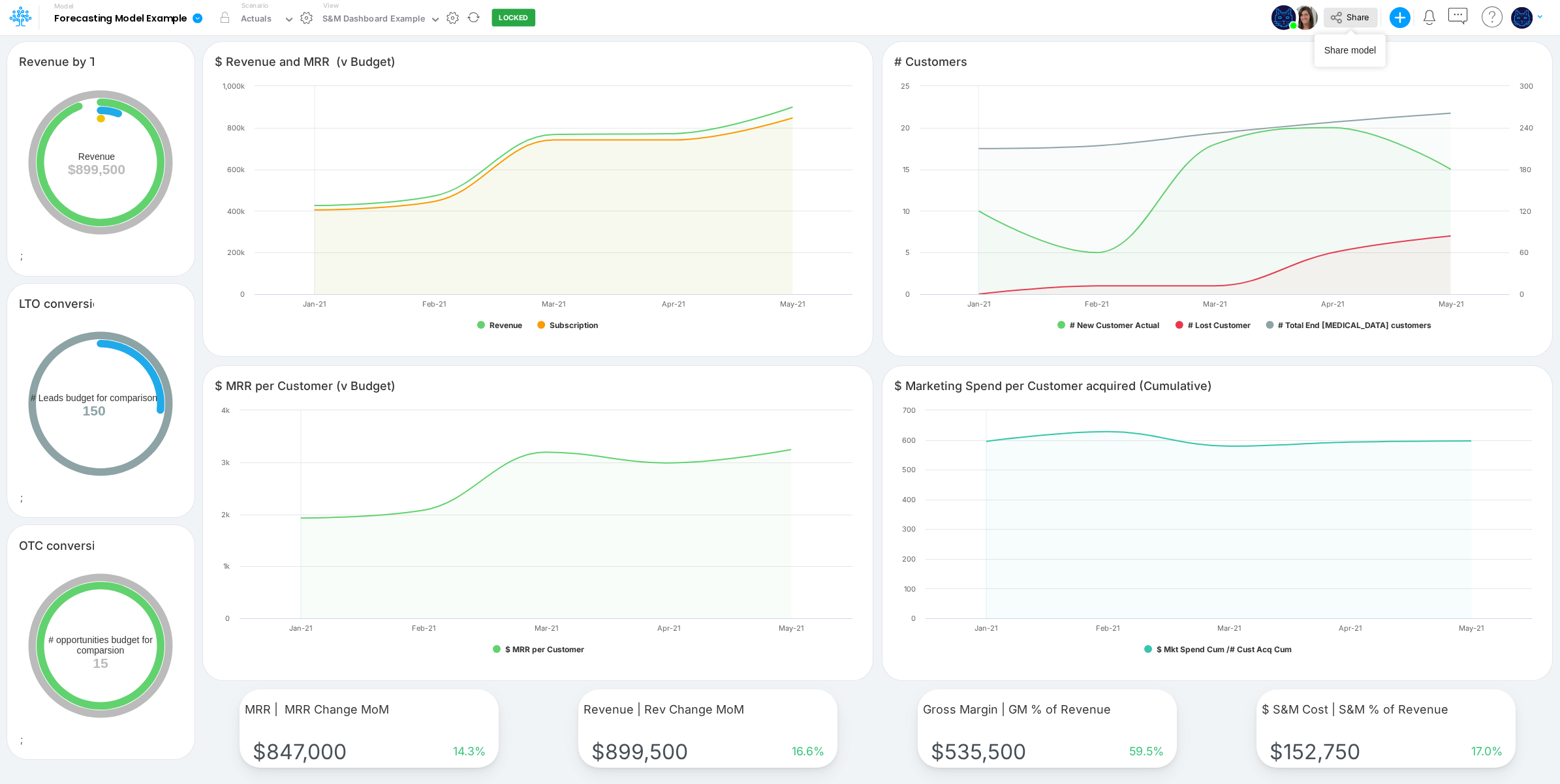
click at [1355, 20] on span "Share" at bounding box center [1357, 16] width 22 height 10
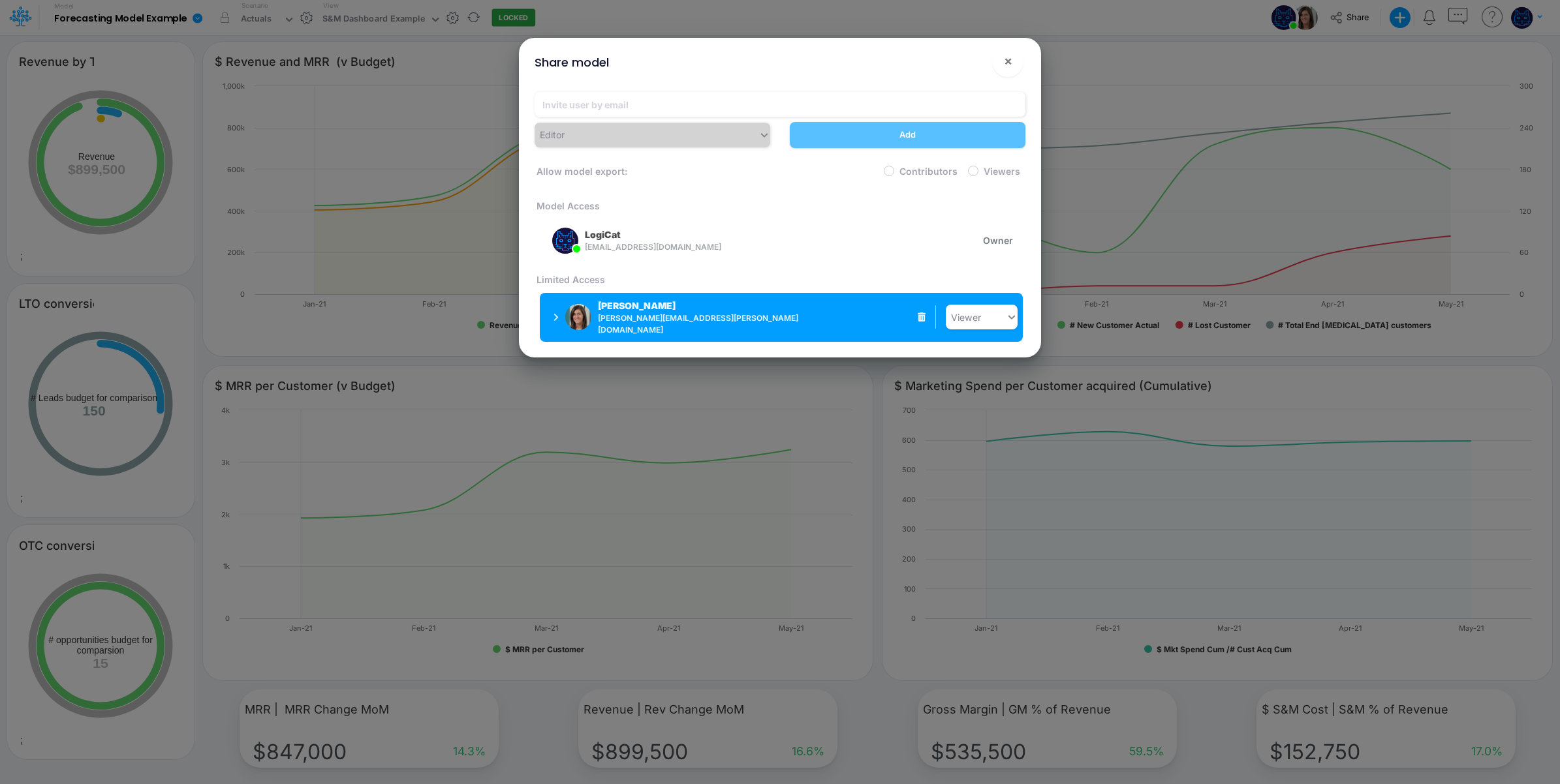
click at [673, 313] on div "Carissa Castro carissa.castro@logica.cloud" at bounding box center [670, 317] width 145 height 37
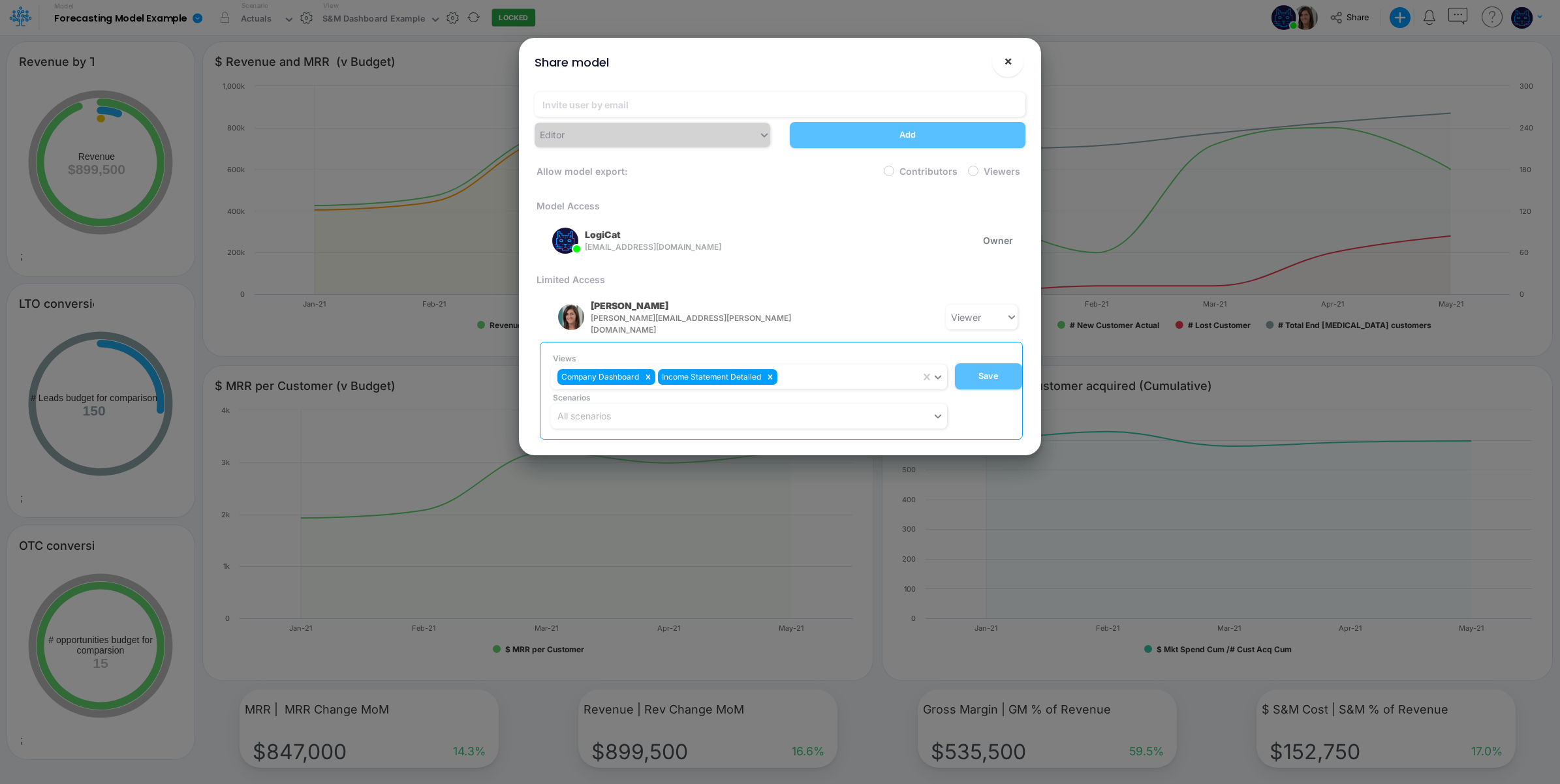
click at [1008, 54] on span "×" at bounding box center [1008, 61] width 9 height 15
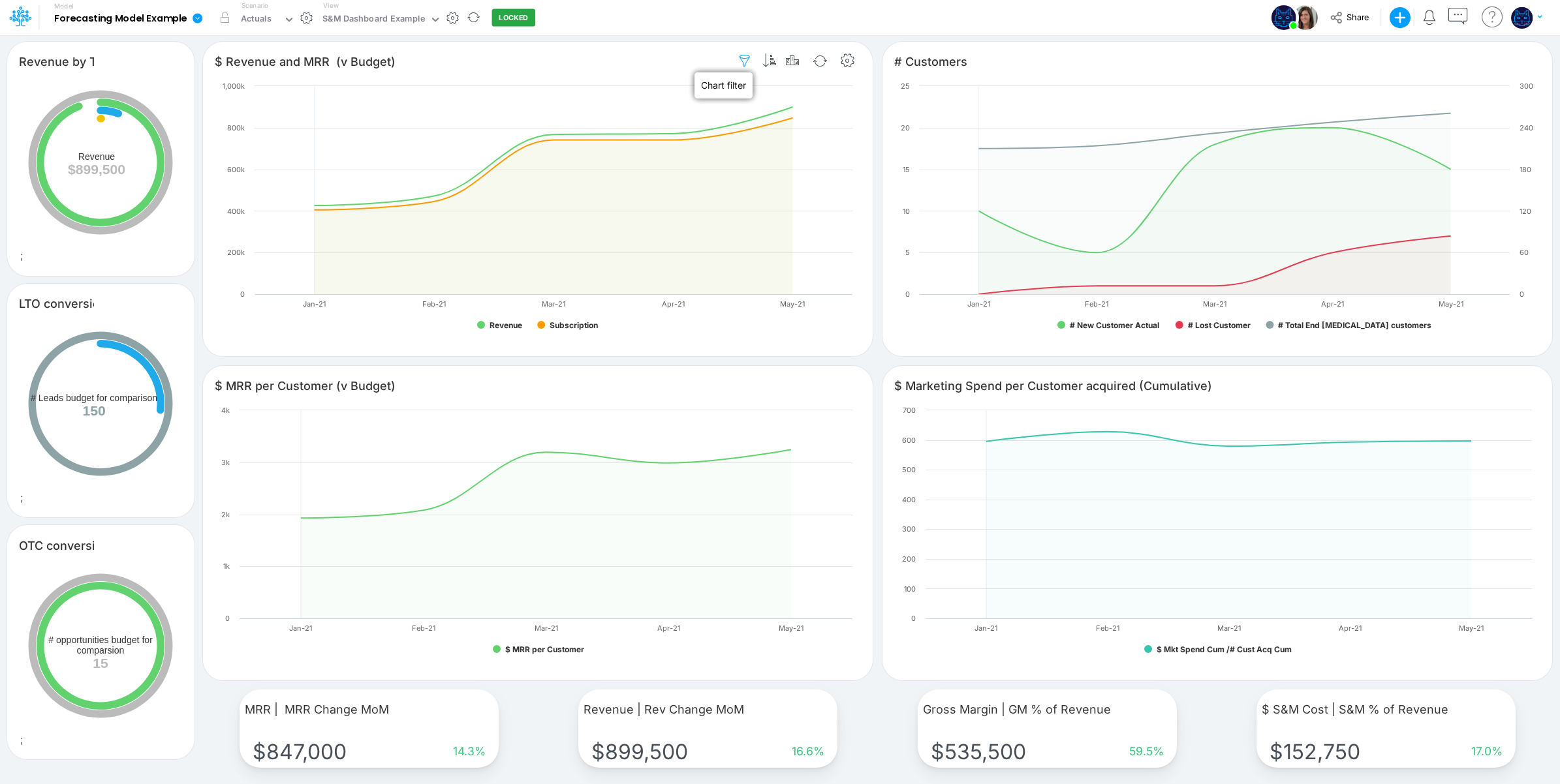
click at [742, 64] on icon "button" at bounding box center [745, 61] width 19 height 13
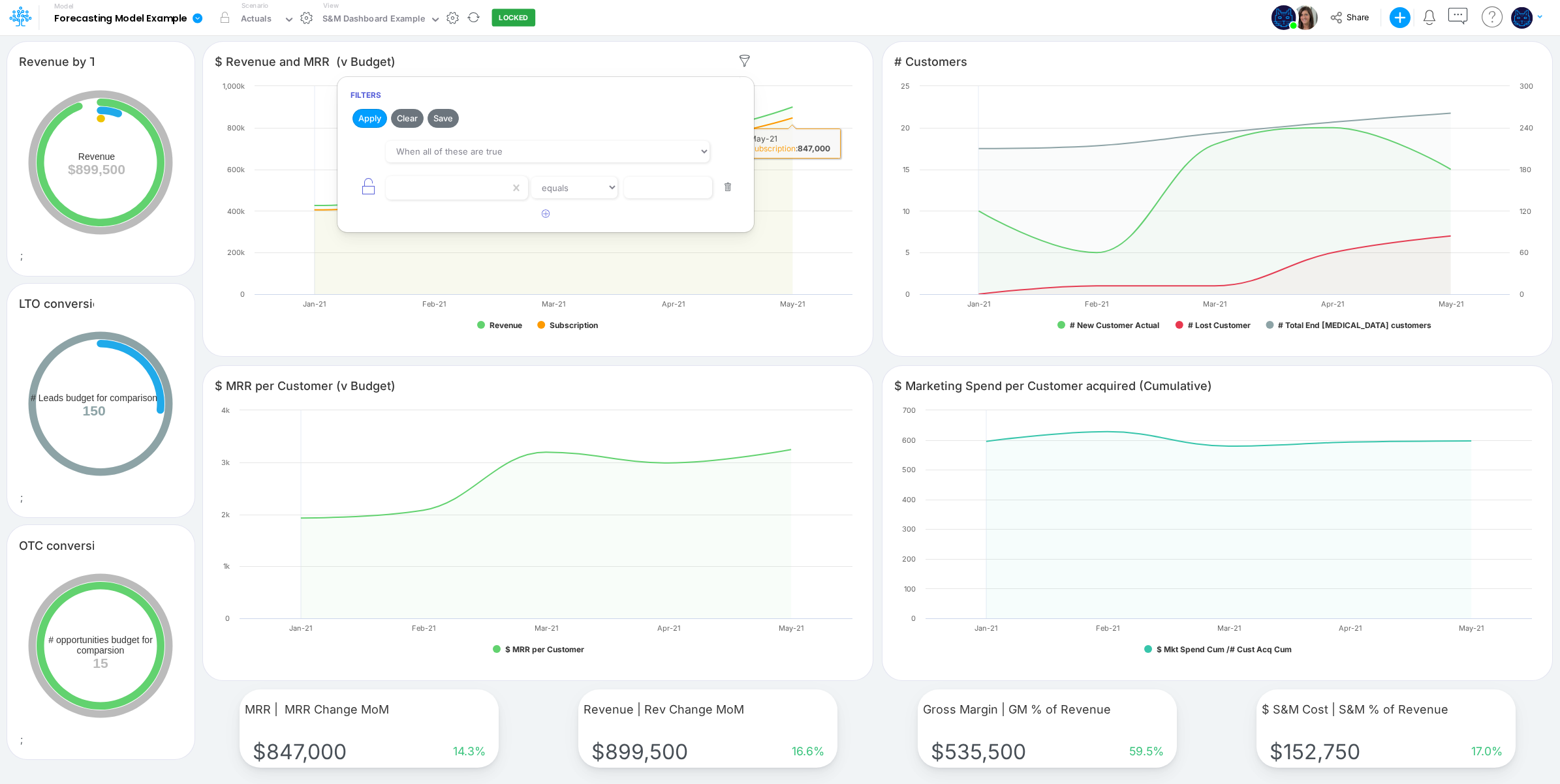
click at [855, 213] on rect at bounding box center [537, 211] width 643 height 263
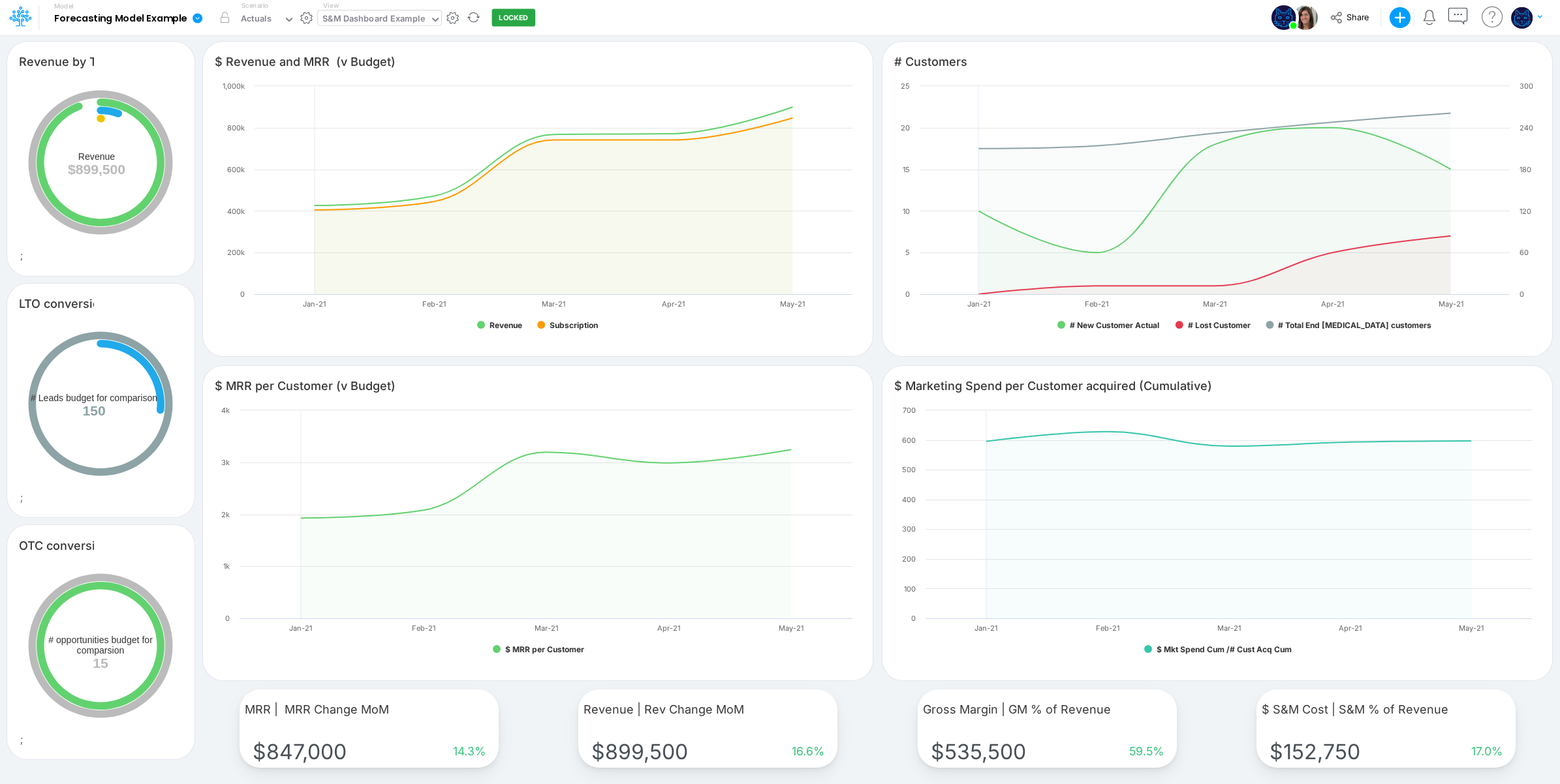
click at [341, 23] on div "S&M Dashboard Example" at bounding box center [374, 20] width 103 height 15
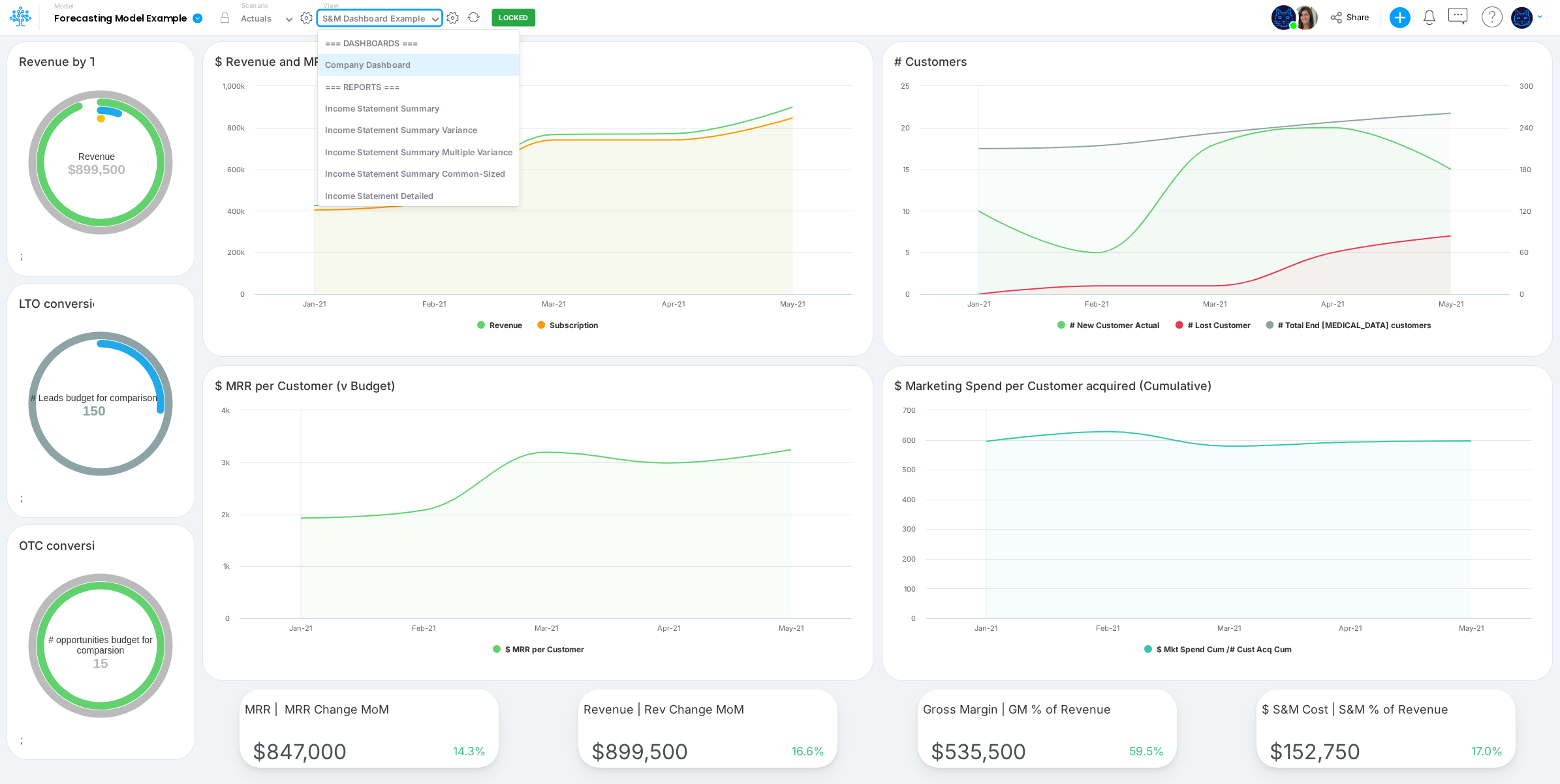
click at [402, 72] on div "Company Dashboard" at bounding box center [419, 64] width 202 height 21
type input "Rev % by Type"
type input "Rev v. Budget"
type input "OpEx % Dept"
type input "P&L Summary (Revenue, Gross Profit, Net Income)"
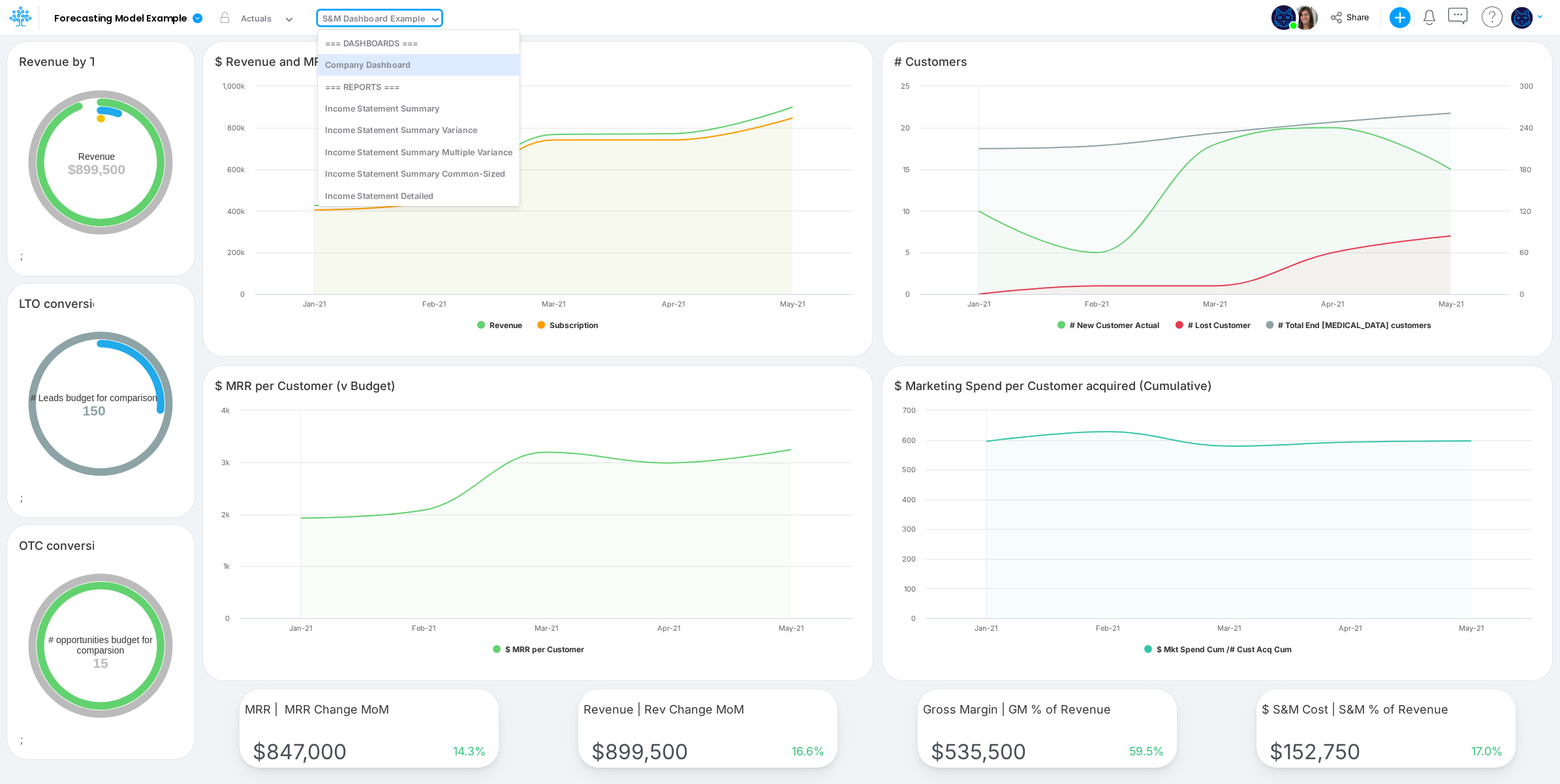
type input "People Summary - Headcount"
type input "Cash Outlook"
type input "Revenue per Customer"
type input "Cash | Bank Debt"
type input "A/R | Days Sales Outstanding"
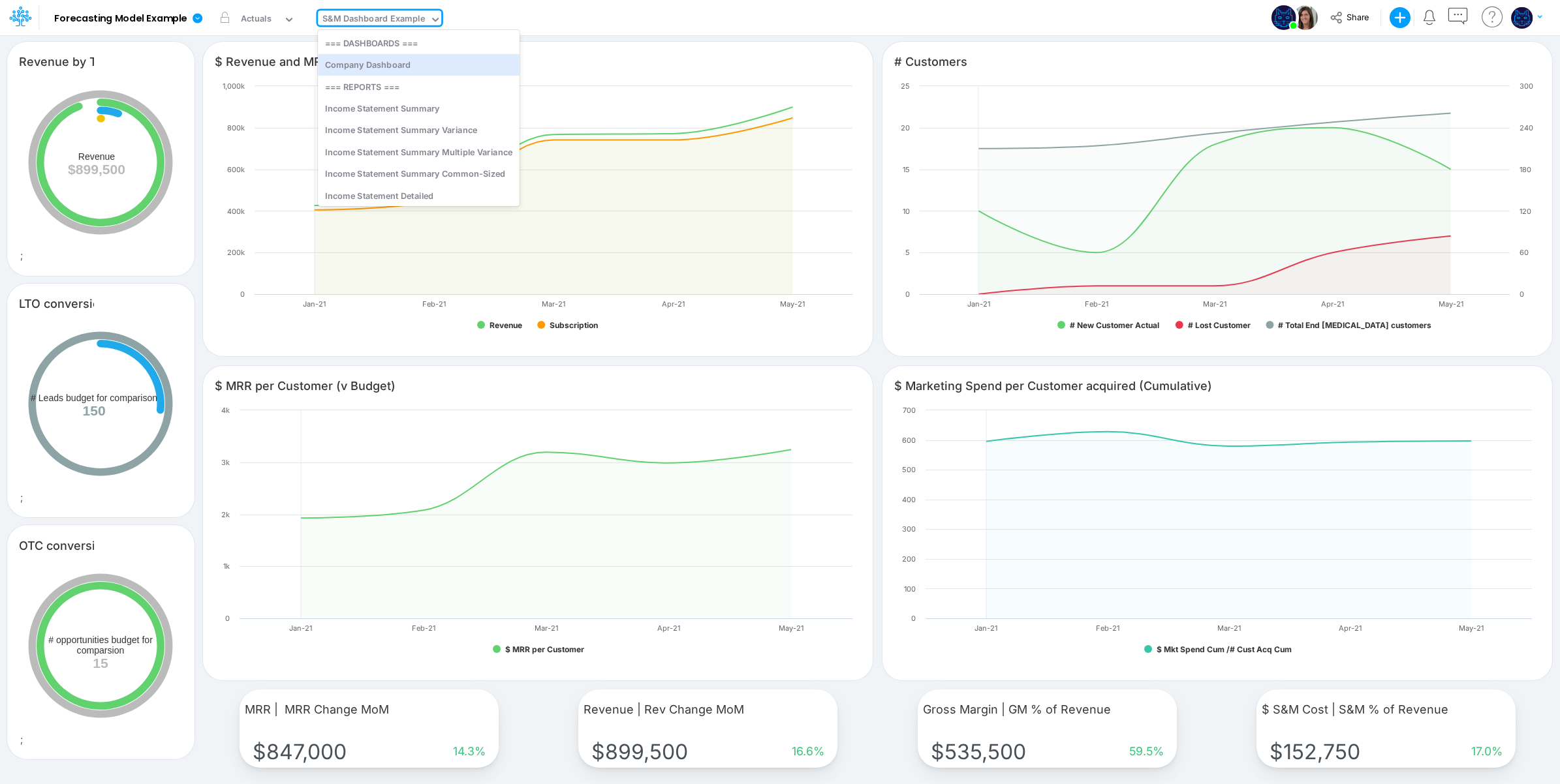
type input "Inventory | Days Sales in Inventory"
type input "A/P | Days Payables Outstanding"
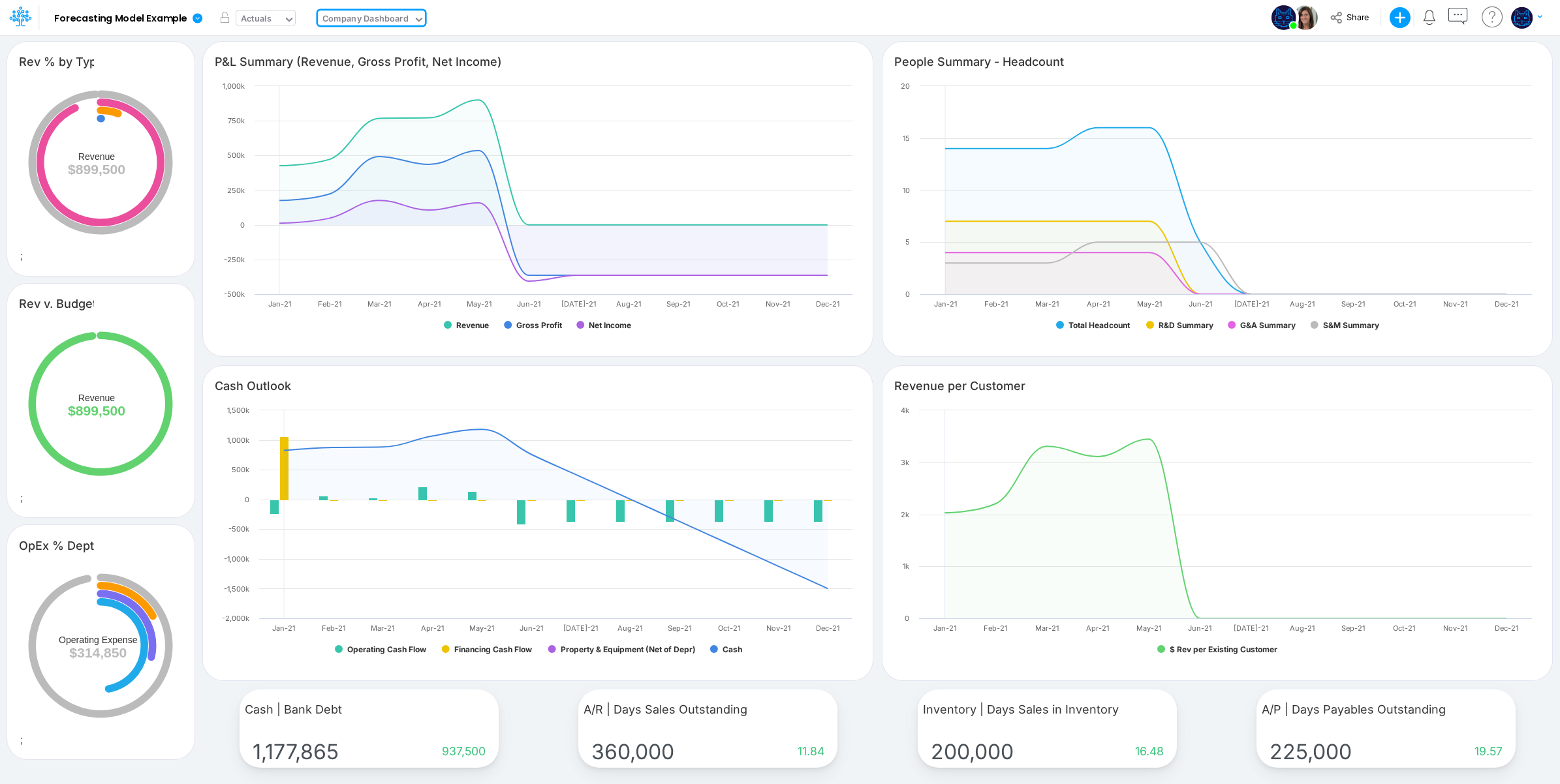
click at [269, 14] on div "Actuals" at bounding box center [257, 20] width 31 height 15
click at [257, 66] on div "Budget" at bounding box center [258, 64] width 29 height 12
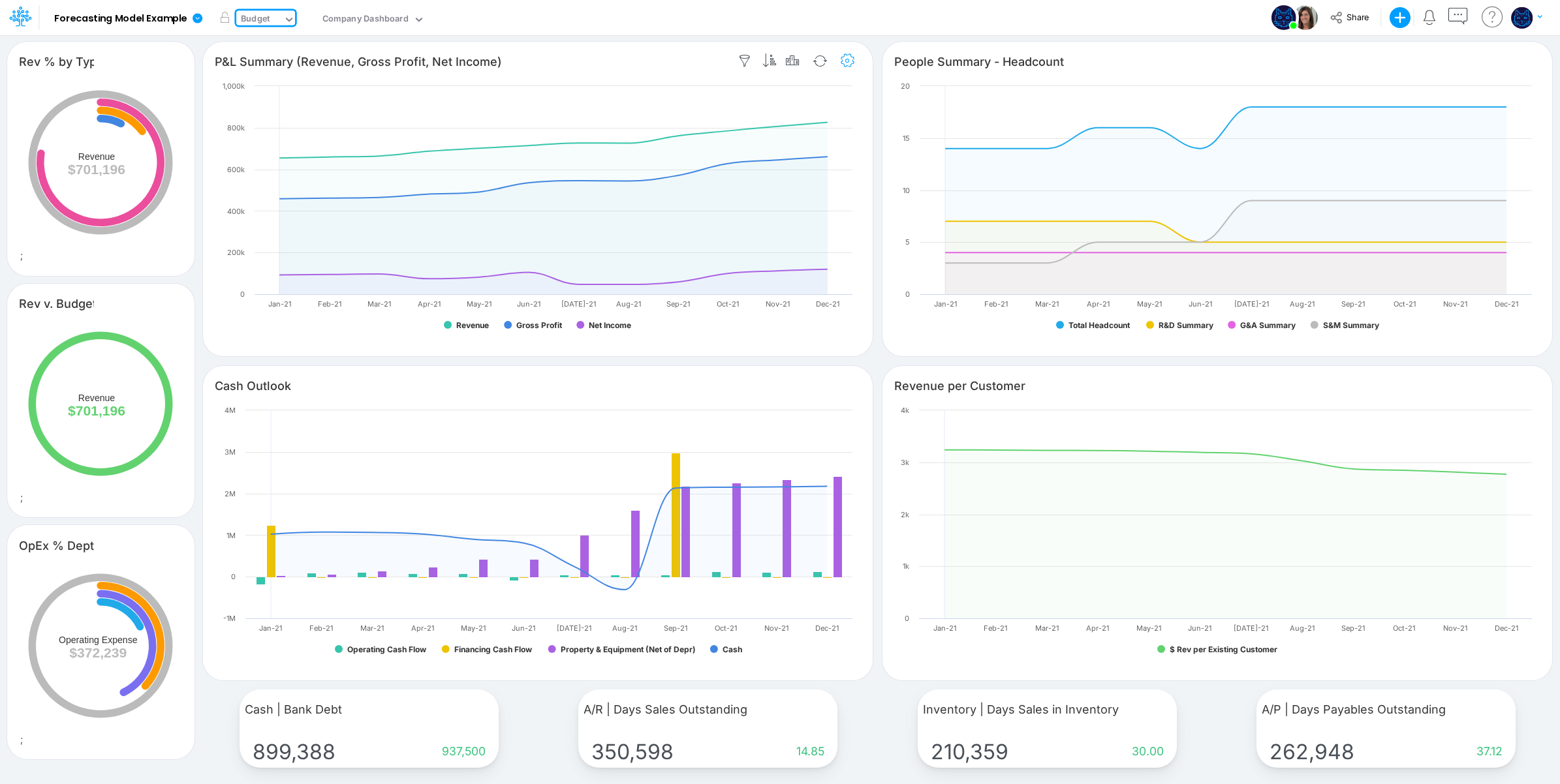
click at [846, 60] on icon "button" at bounding box center [848, 61] width 19 height 13
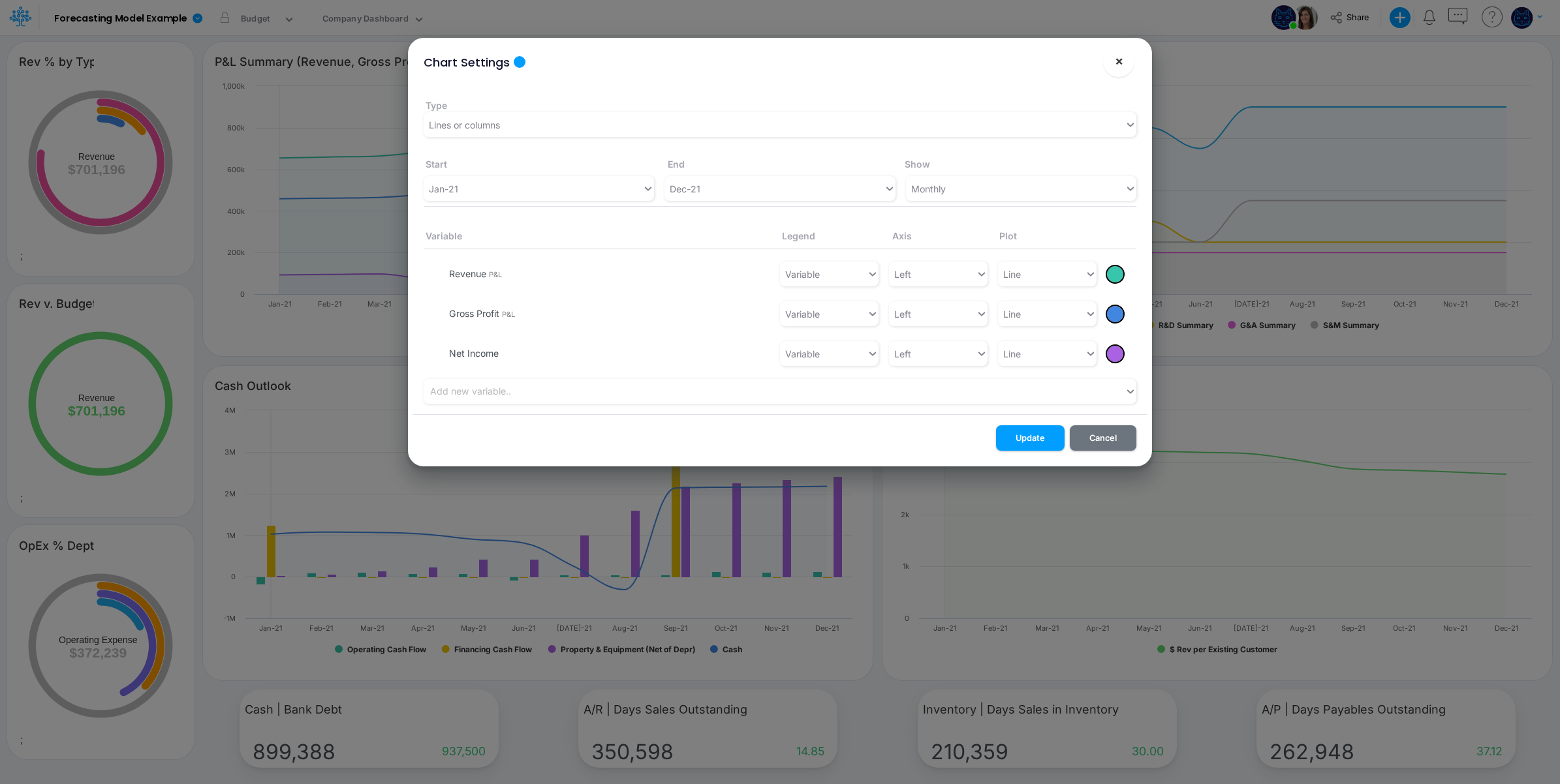
click at [1124, 57] on button "×" at bounding box center [1119, 61] width 32 height 32
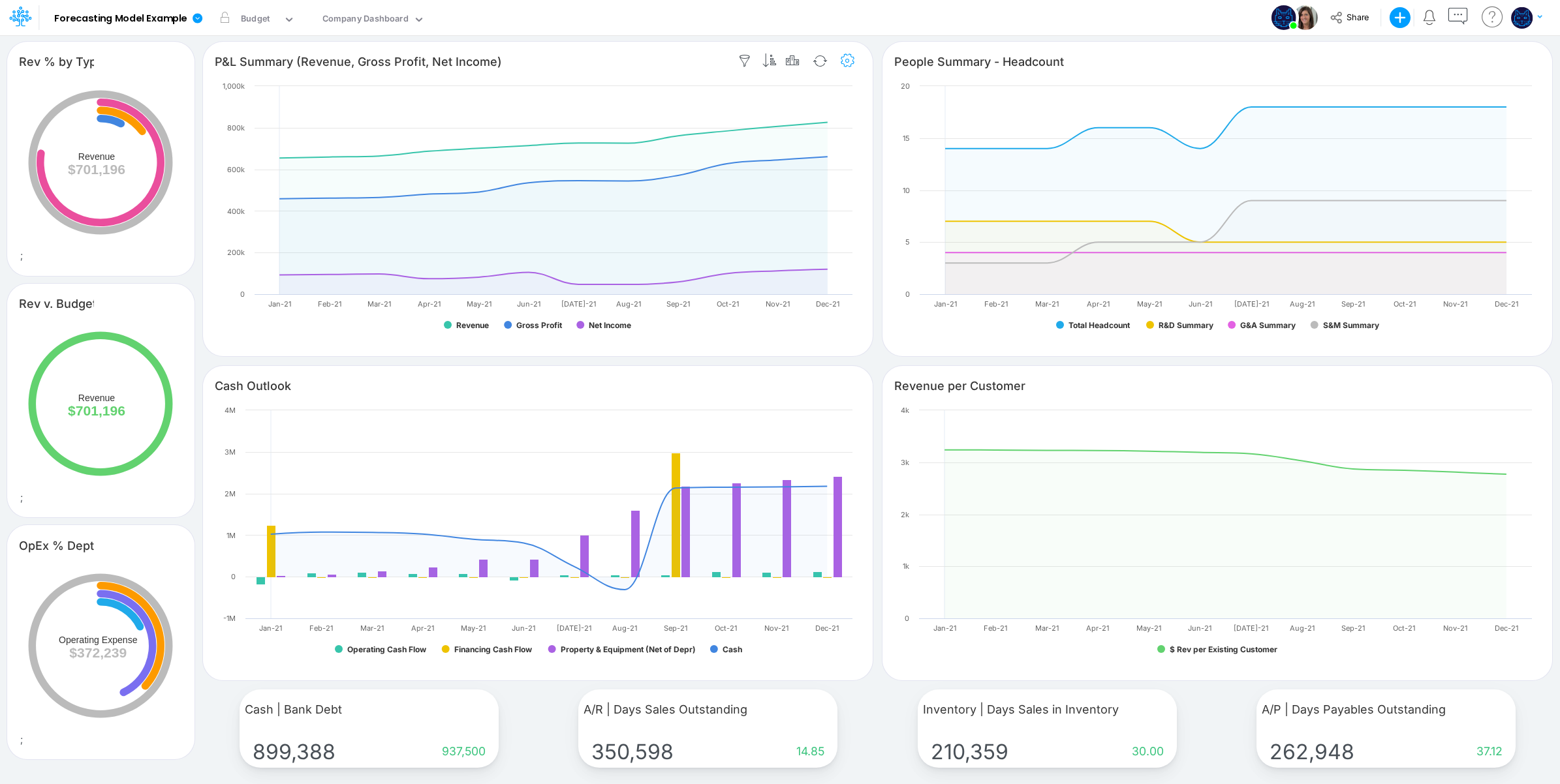
click at [850, 60] on icon "button" at bounding box center [848, 61] width 19 height 13
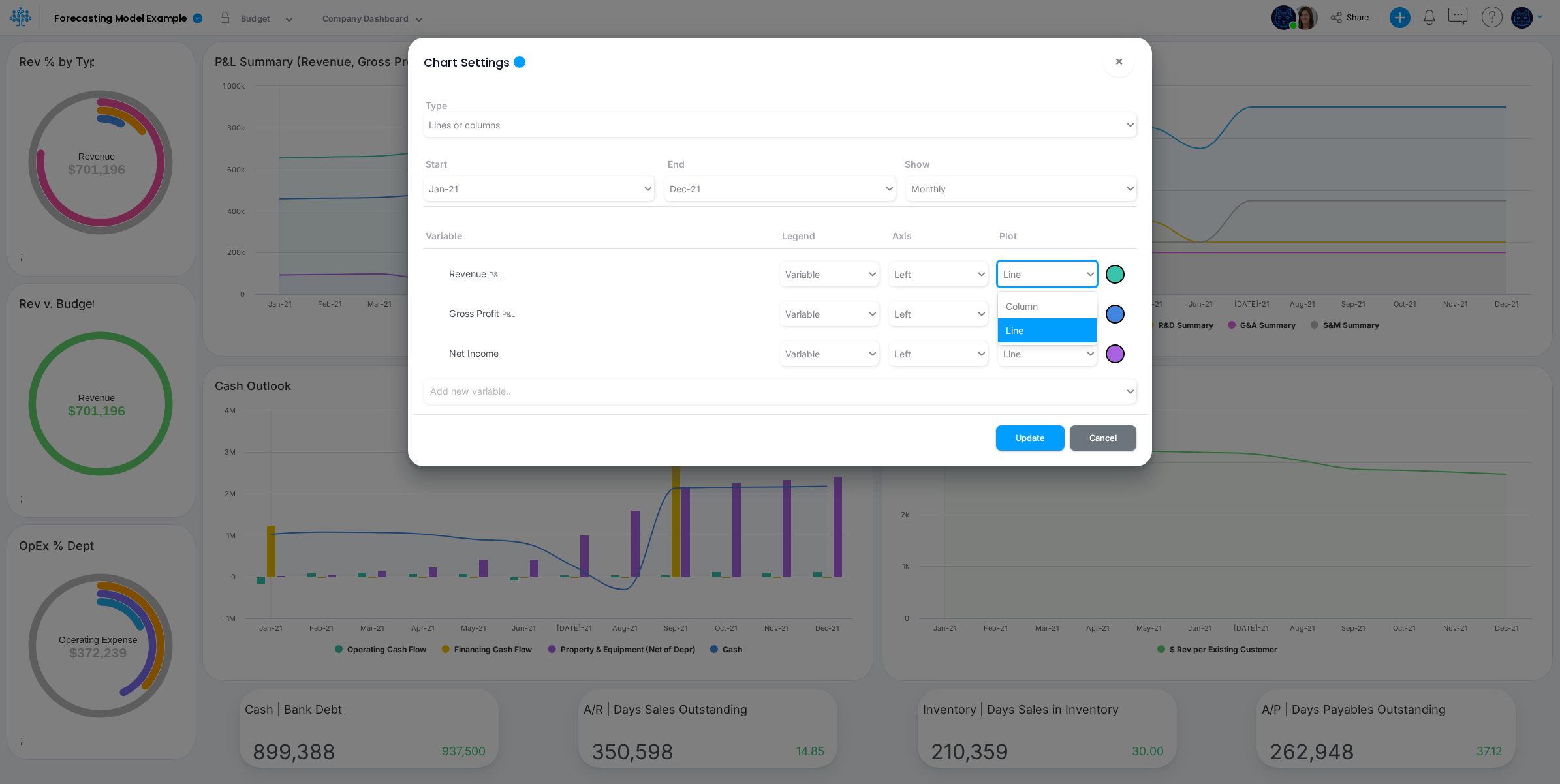
click at [1052, 273] on div "Line" at bounding box center [1042, 274] width 87 height 21
click at [1035, 306] on div "Column" at bounding box center [1048, 306] width 99 height 24
click at [1024, 435] on button "Update" at bounding box center [1029, 438] width 68 height 25
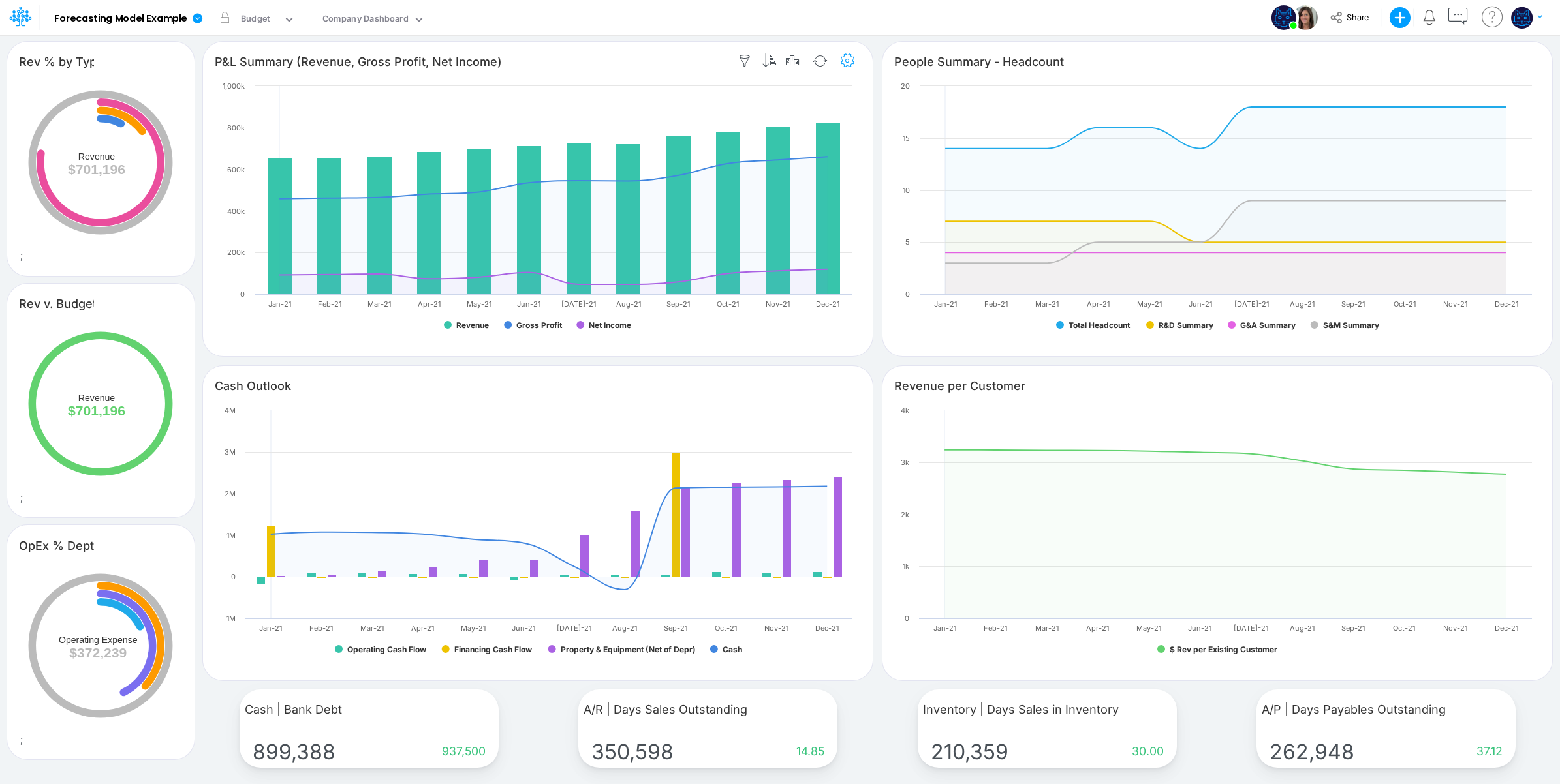
click at [854, 59] on icon "button" at bounding box center [848, 61] width 19 height 13
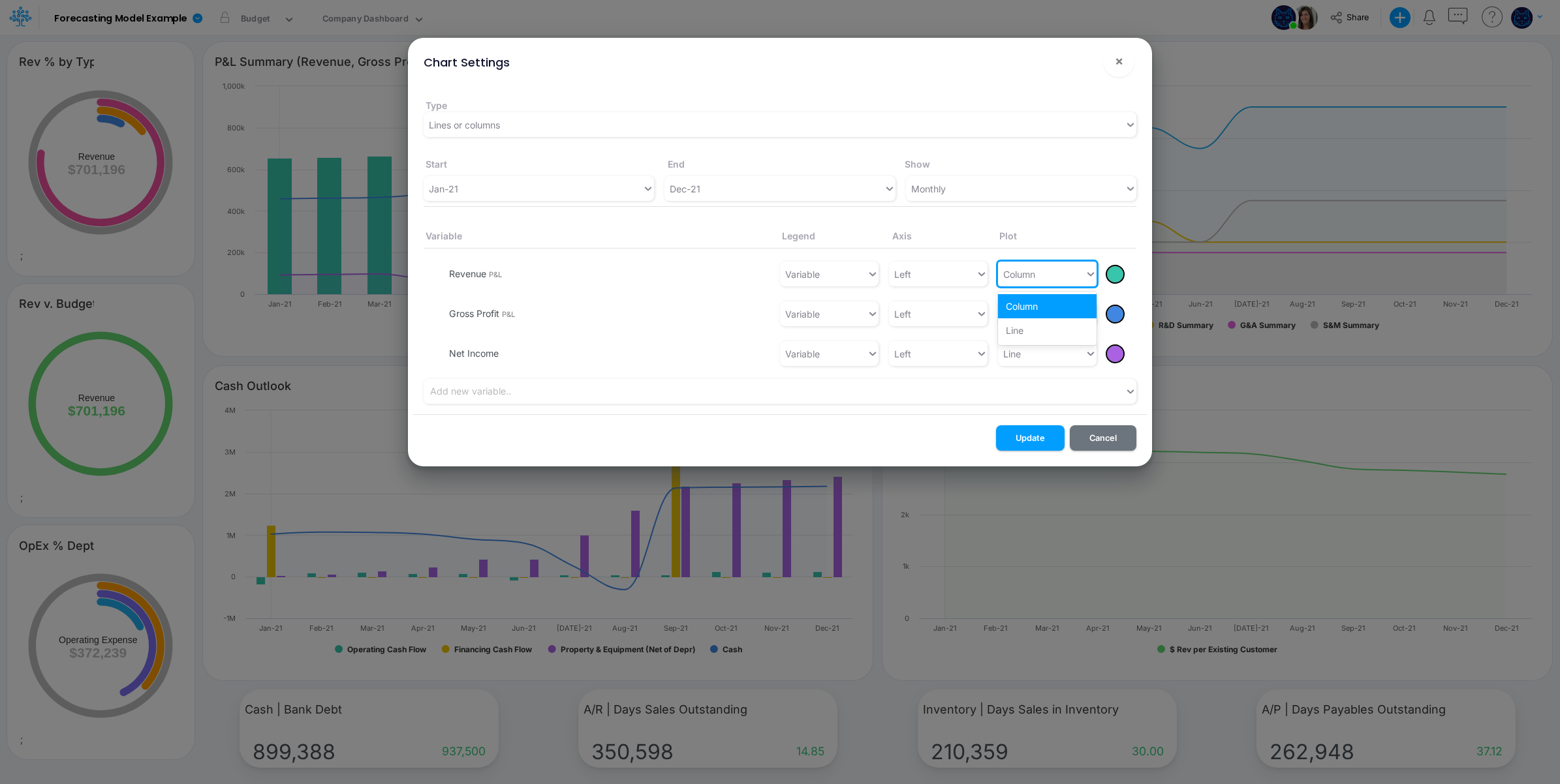
click at [1042, 267] on div "Column" at bounding box center [1042, 274] width 87 height 21
click at [1032, 324] on div "Line" at bounding box center [1048, 330] width 99 height 24
click at [1115, 312] on div at bounding box center [1115, 314] width 16 height 16
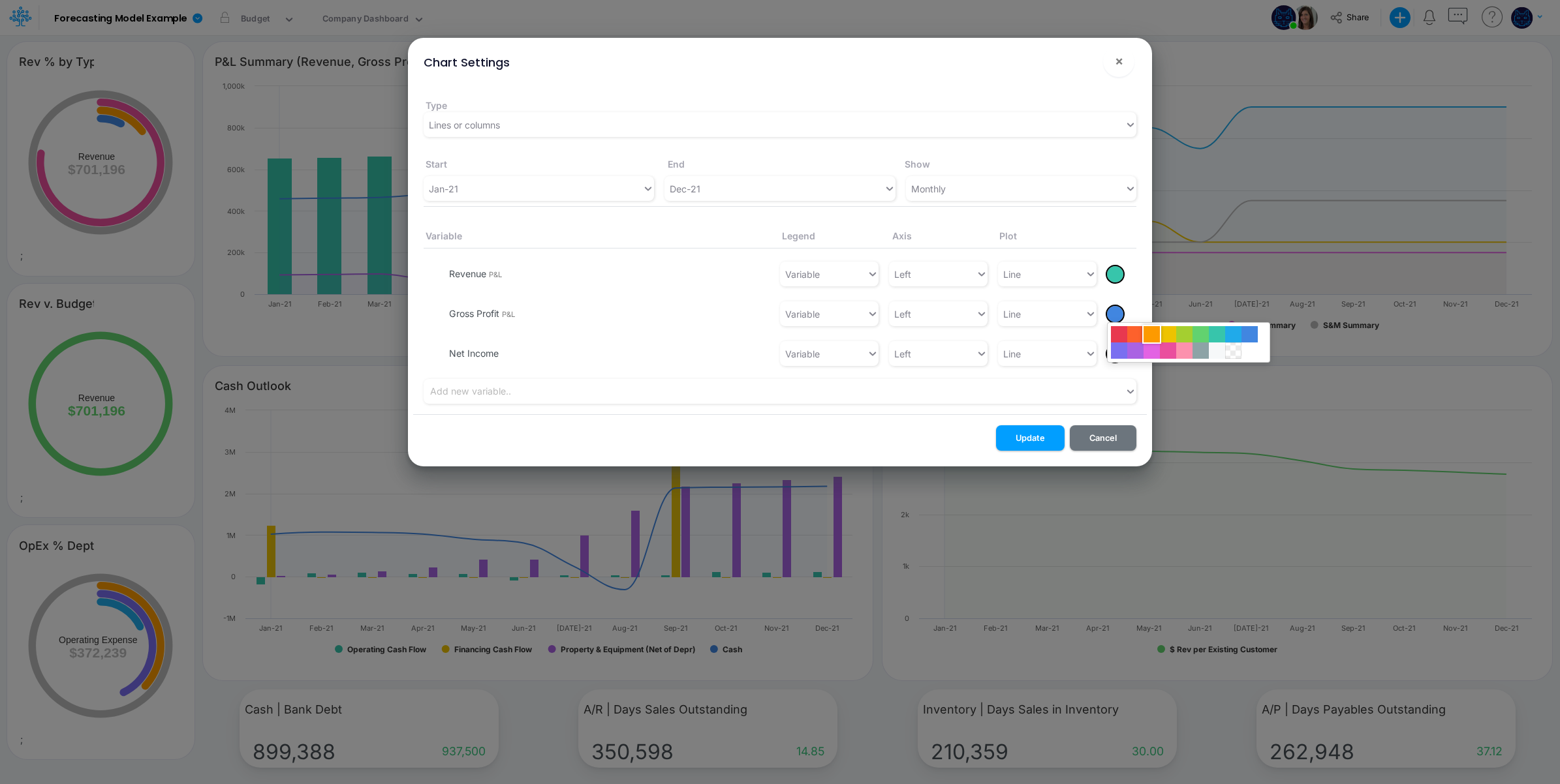
drag, startPoint x: 1150, startPoint y: 332, endPoint x: 1106, endPoint y: 369, distance: 57.5
click at [1150, 333] on div at bounding box center [1151, 334] width 16 height 16
click at [1028, 434] on button "Update" at bounding box center [1029, 438] width 68 height 25
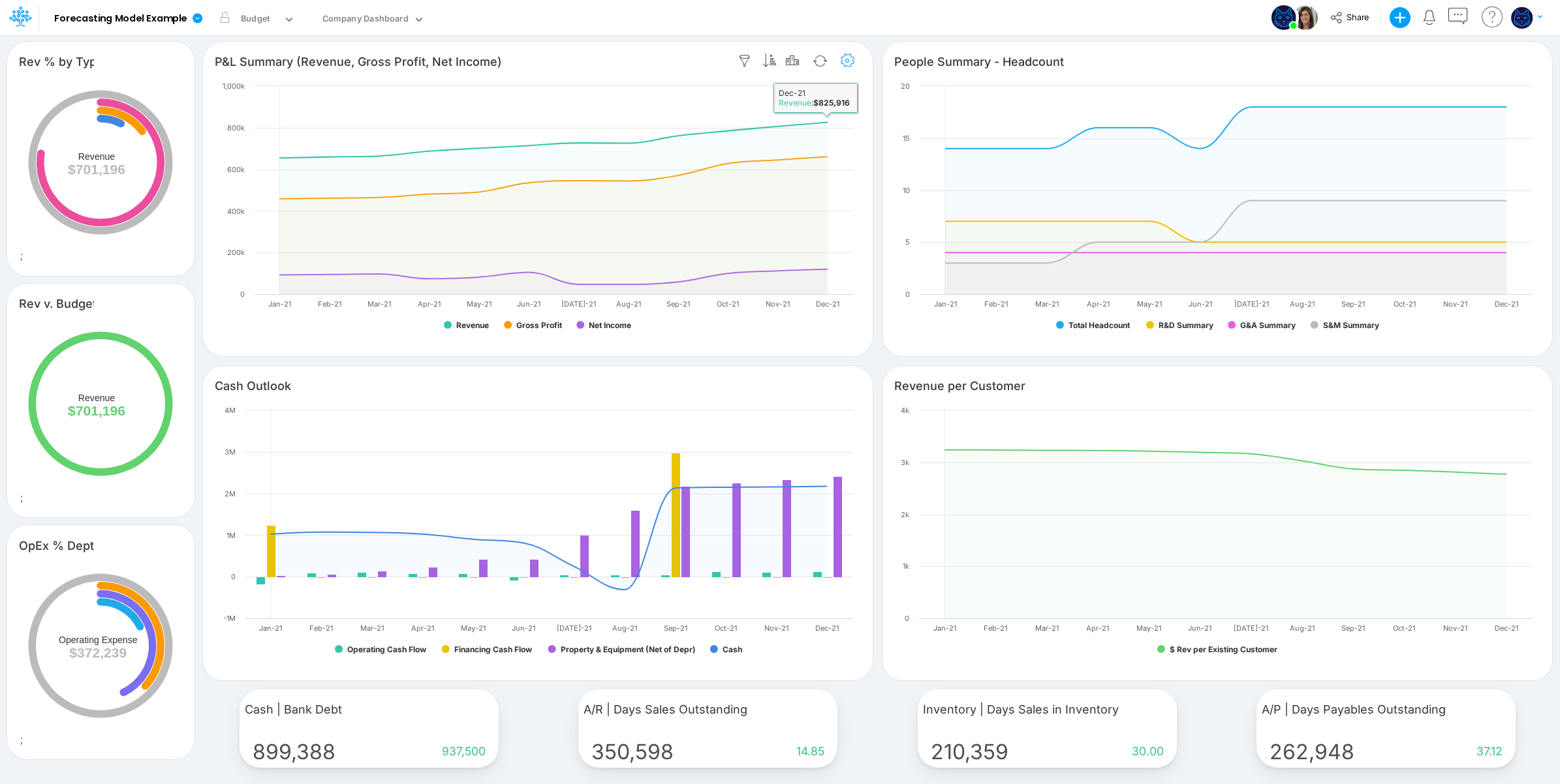
click at [847, 57] on icon "button" at bounding box center [848, 61] width 19 height 13
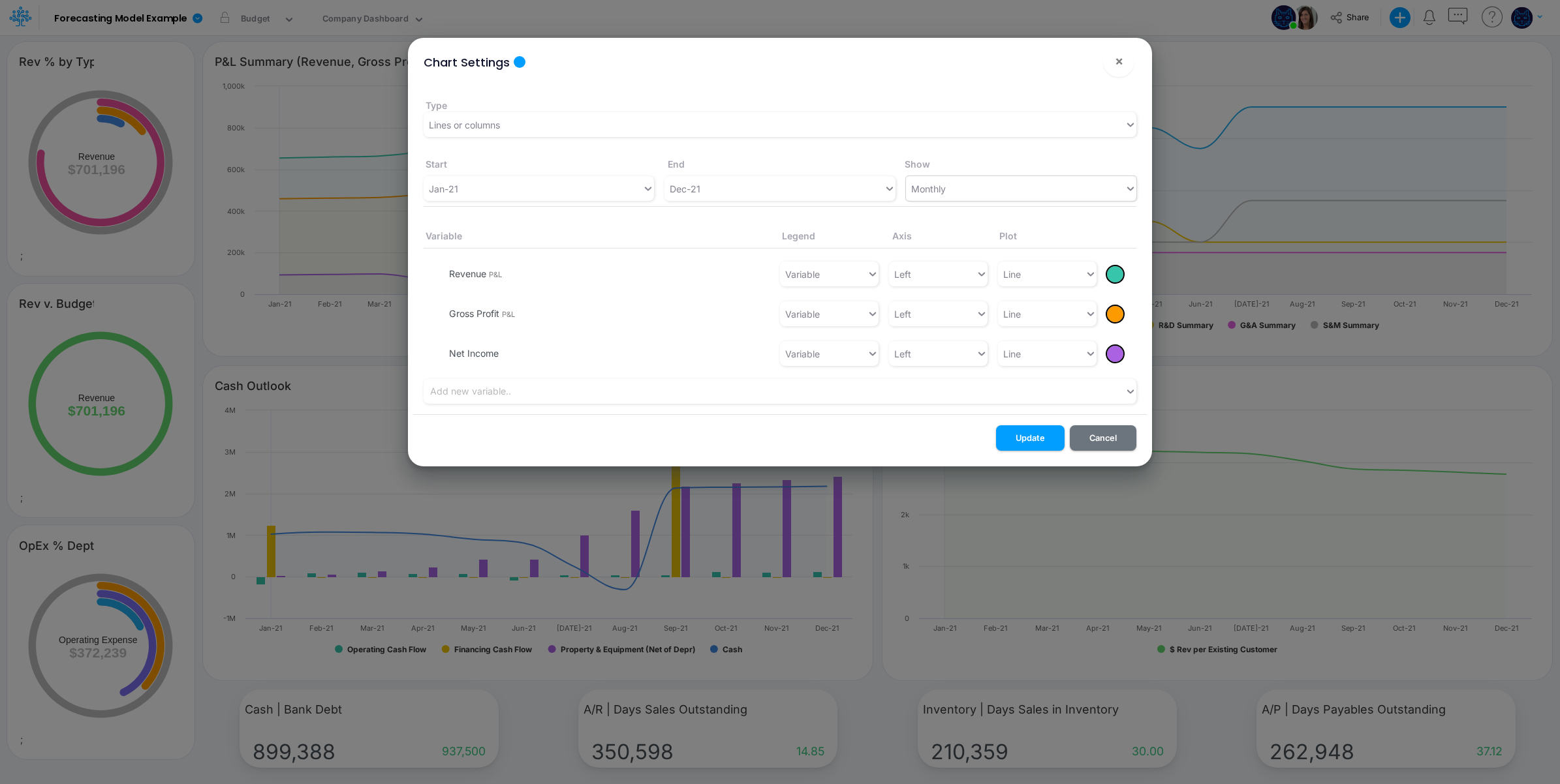
click at [974, 180] on div "Monthly" at bounding box center [1016, 188] width 219 height 21
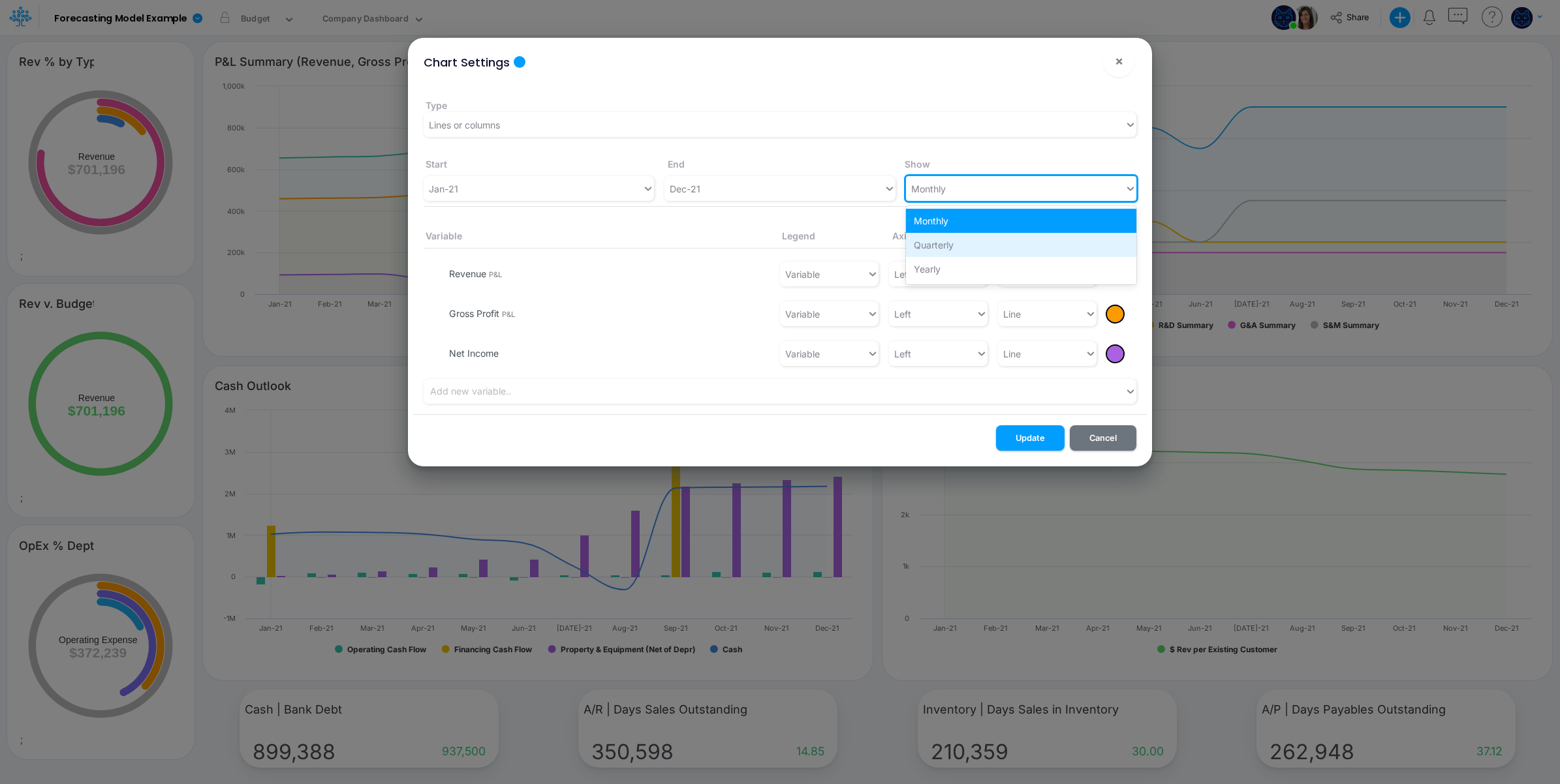
click at [967, 243] on div "Quarterly" at bounding box center [1022, 244] width 231 height 24
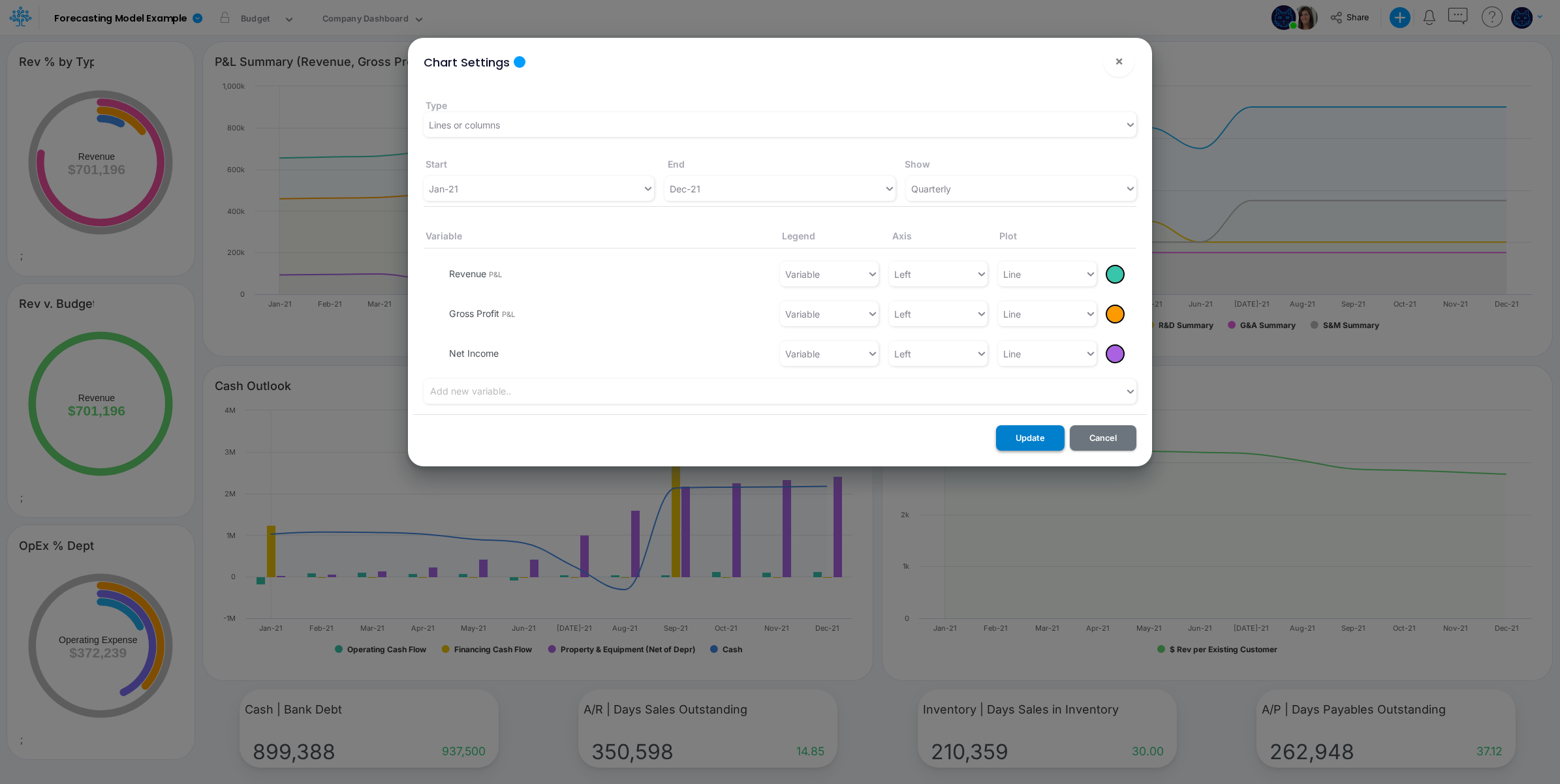
click at [1019, 430] on button "Update" at bounding box center [1029, 438] width 68 height 25
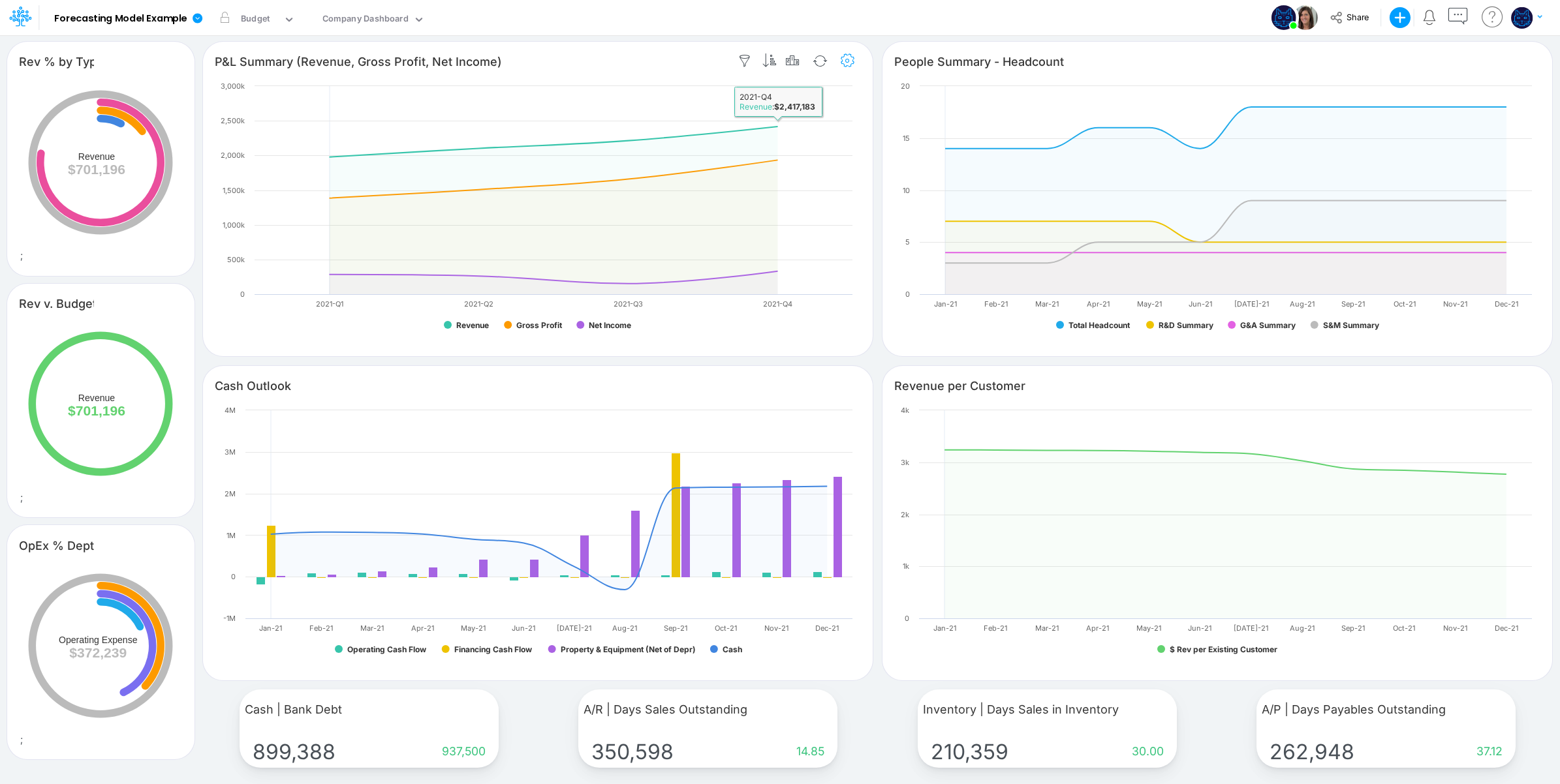
click at [850, 62] on icon "button" at bounding box center [848, 61] width 19 height 13
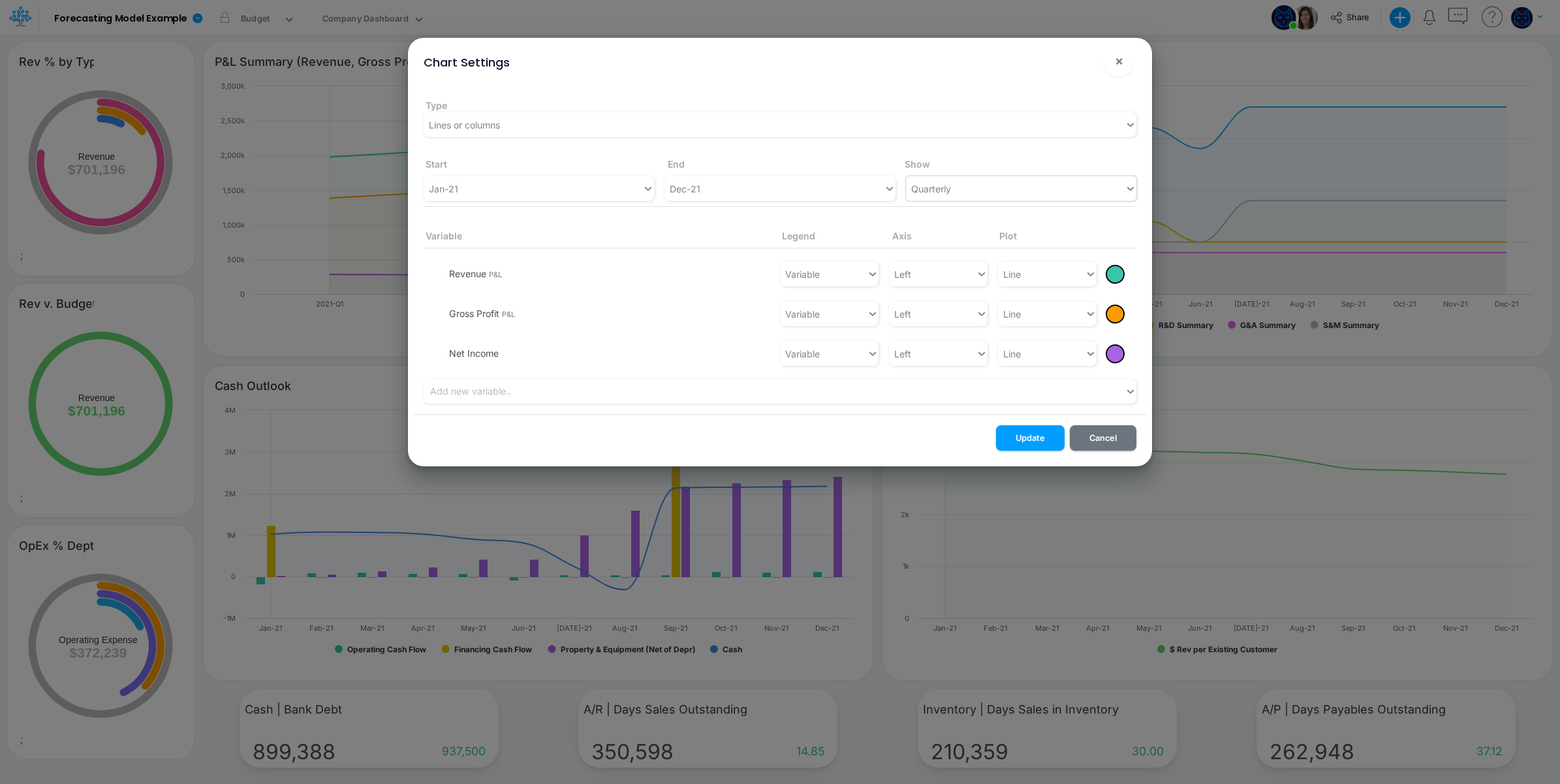
click at [945, 188] on div "Quarterly" at bounding box center [930, 188] width 39 height 13
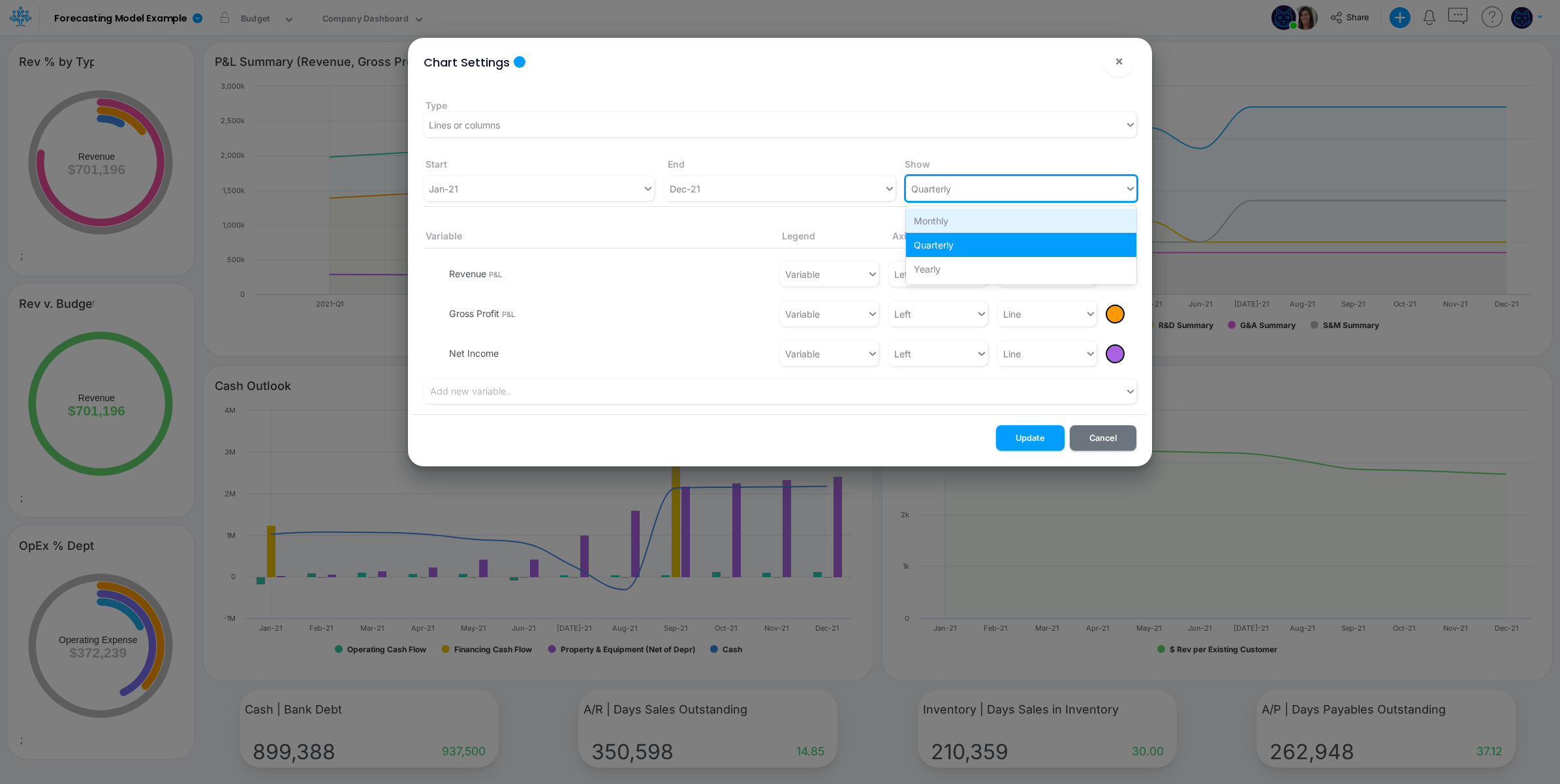
click at [935, 224] on div "Monthly" at bounding box center [1022, 220] width 231 height 24
click at [555, 128] on div "Lines or columns" at bounding box center [774, 125] width 701 height 21
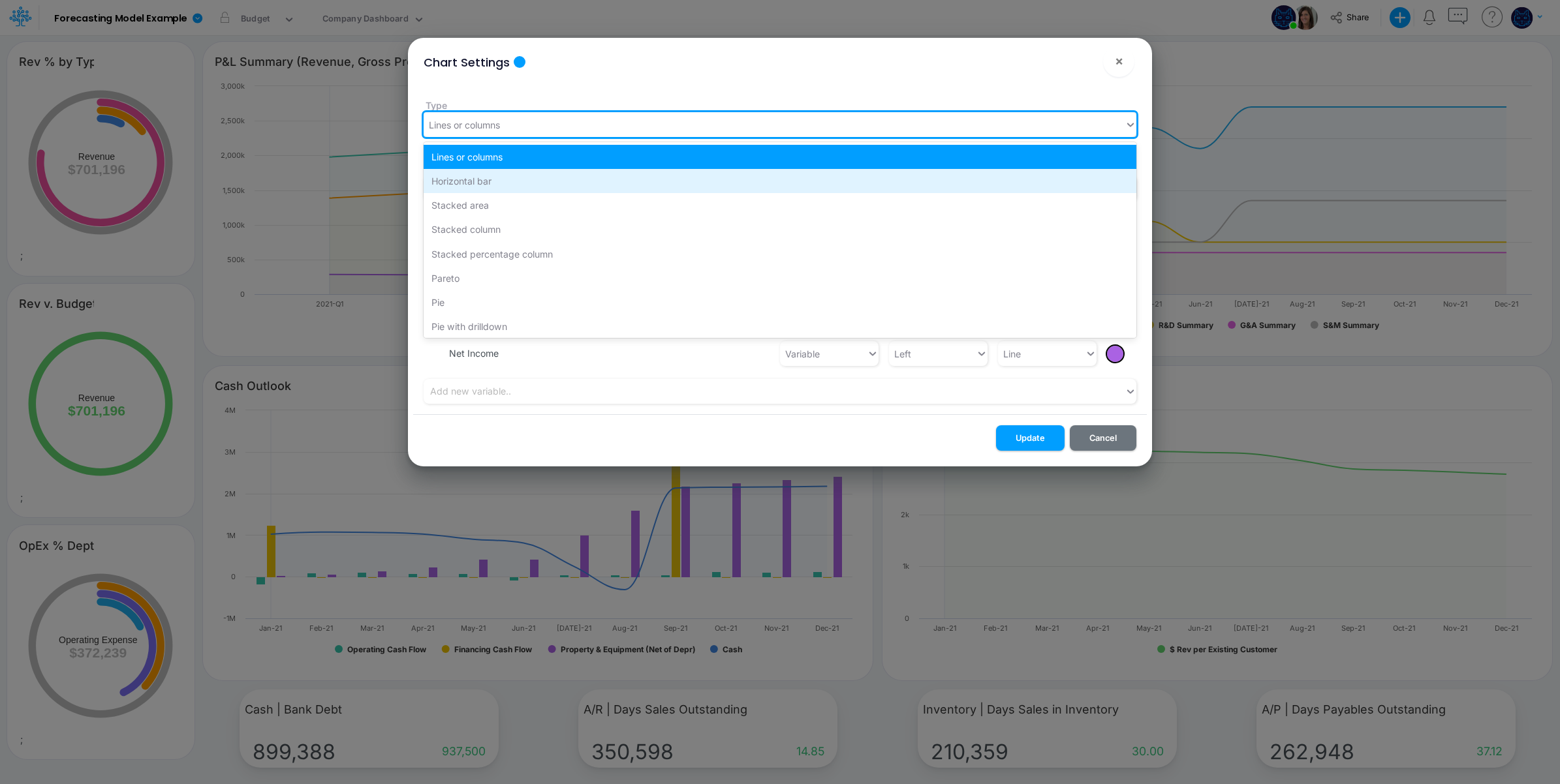
click at [527, 182] on div "Horizontal bar" at bounding box center [780, 181] width 713 height 24
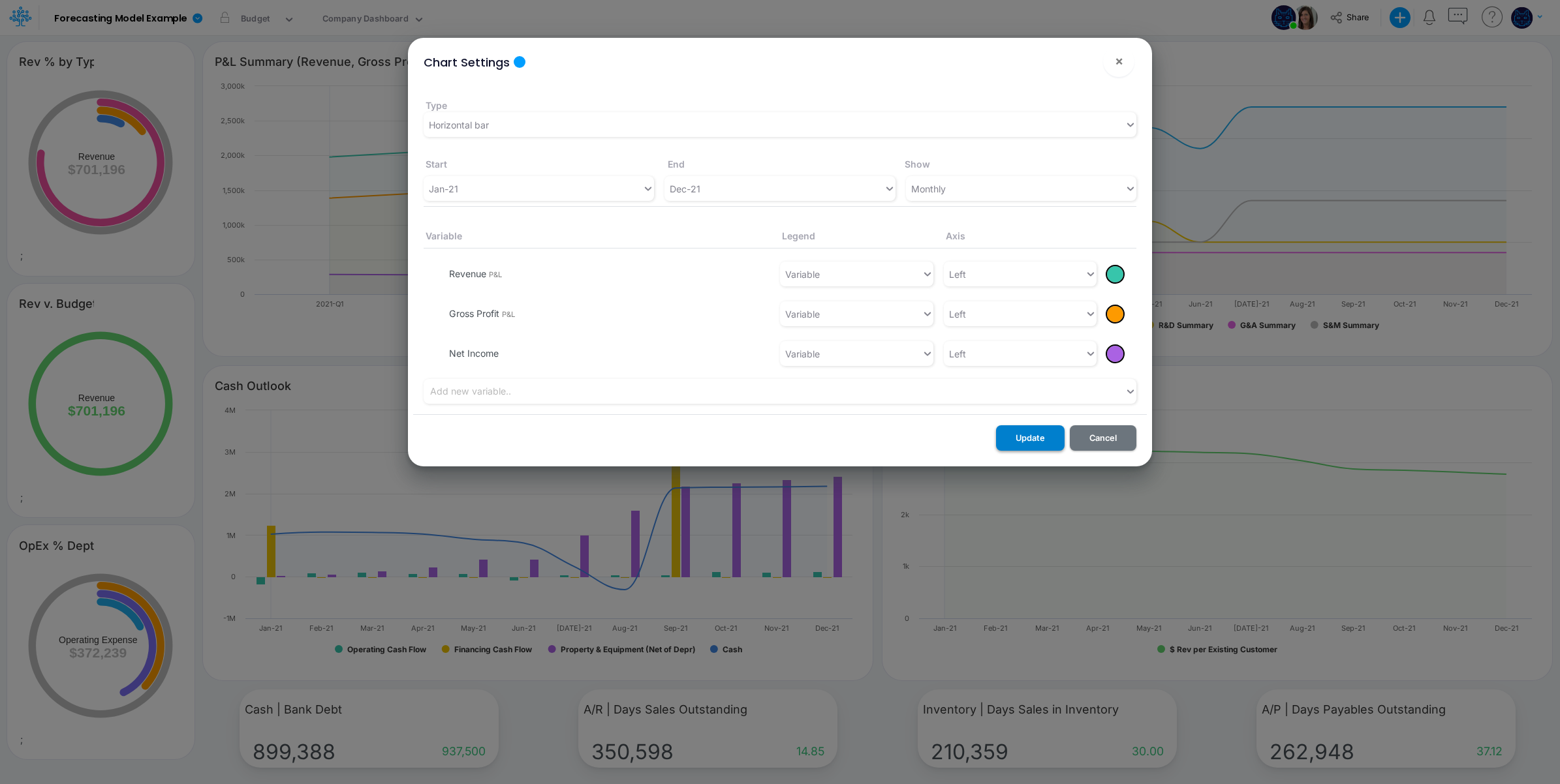
click at [1030, 437] on button "Update" at bounding box center [1029, 438] width 68 height 25
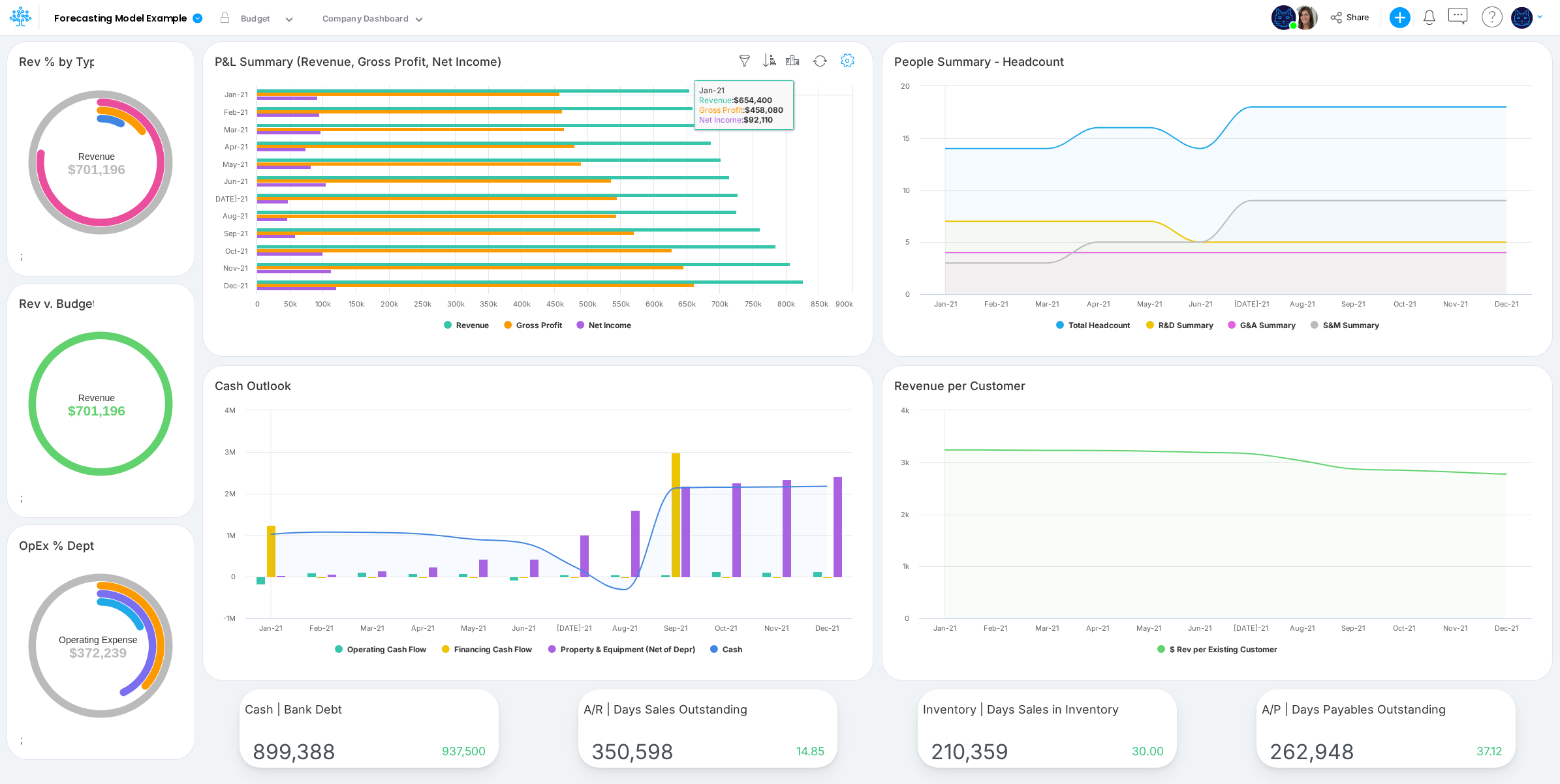
click at [847, 62] on icon "button" at bounding box center [848, 61] width 19 height 13
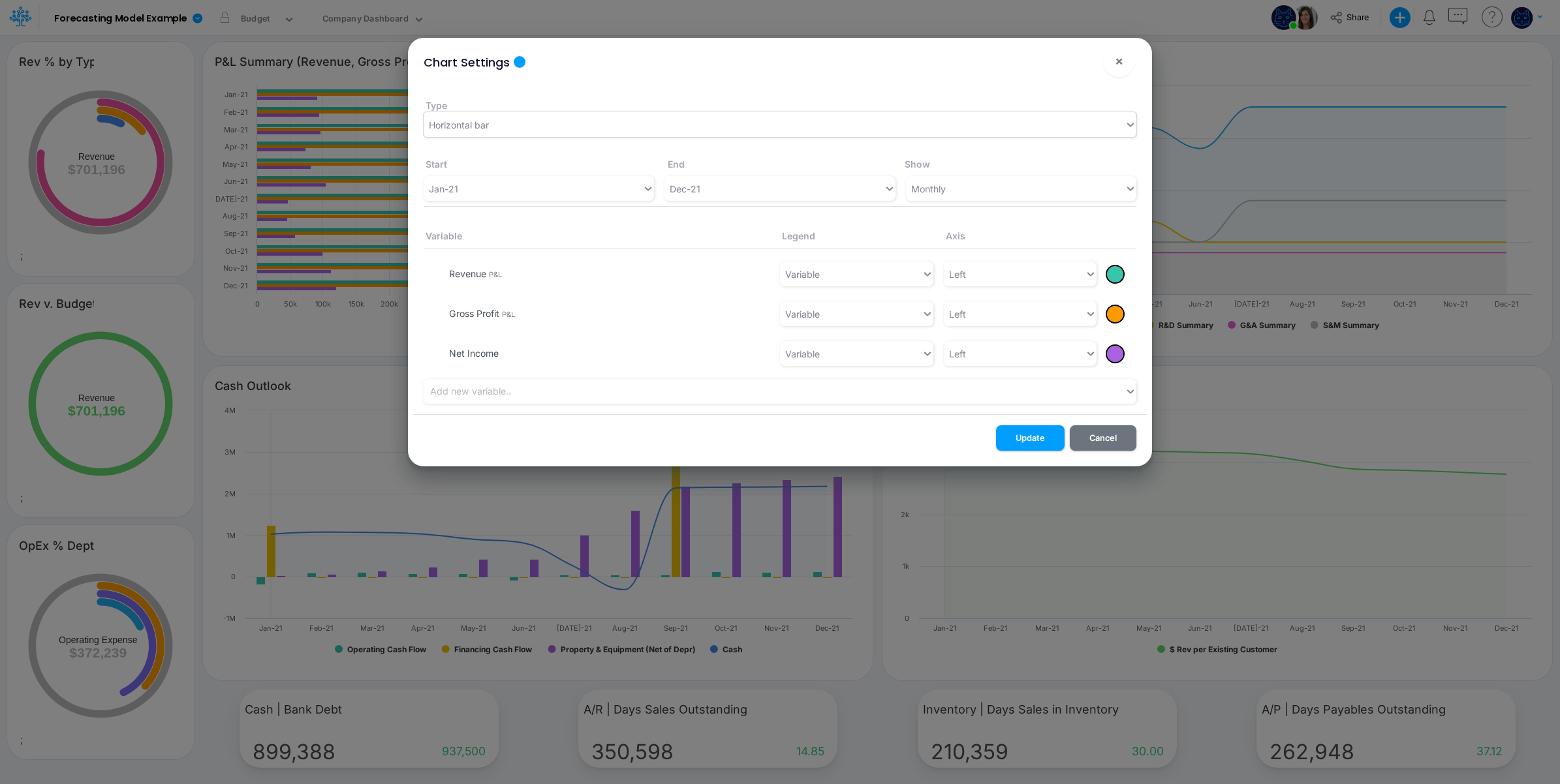
click at [519, 118] on div "Horizontal bar" at bounding box center [774, 125] width 701 height 21
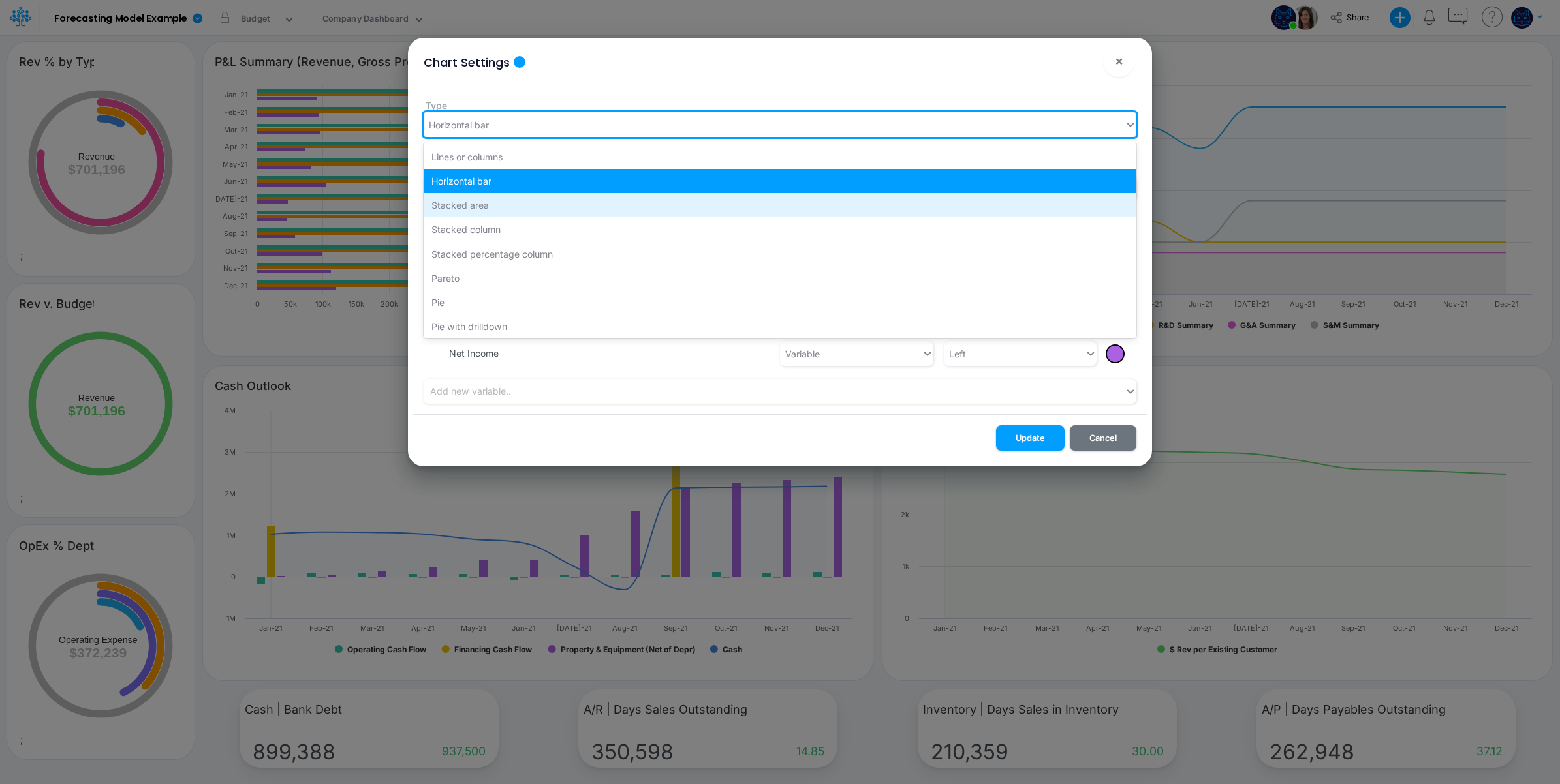
click at [535, 209] on div "Stacked area" at bounding box center [780, 205] width 713 height 24
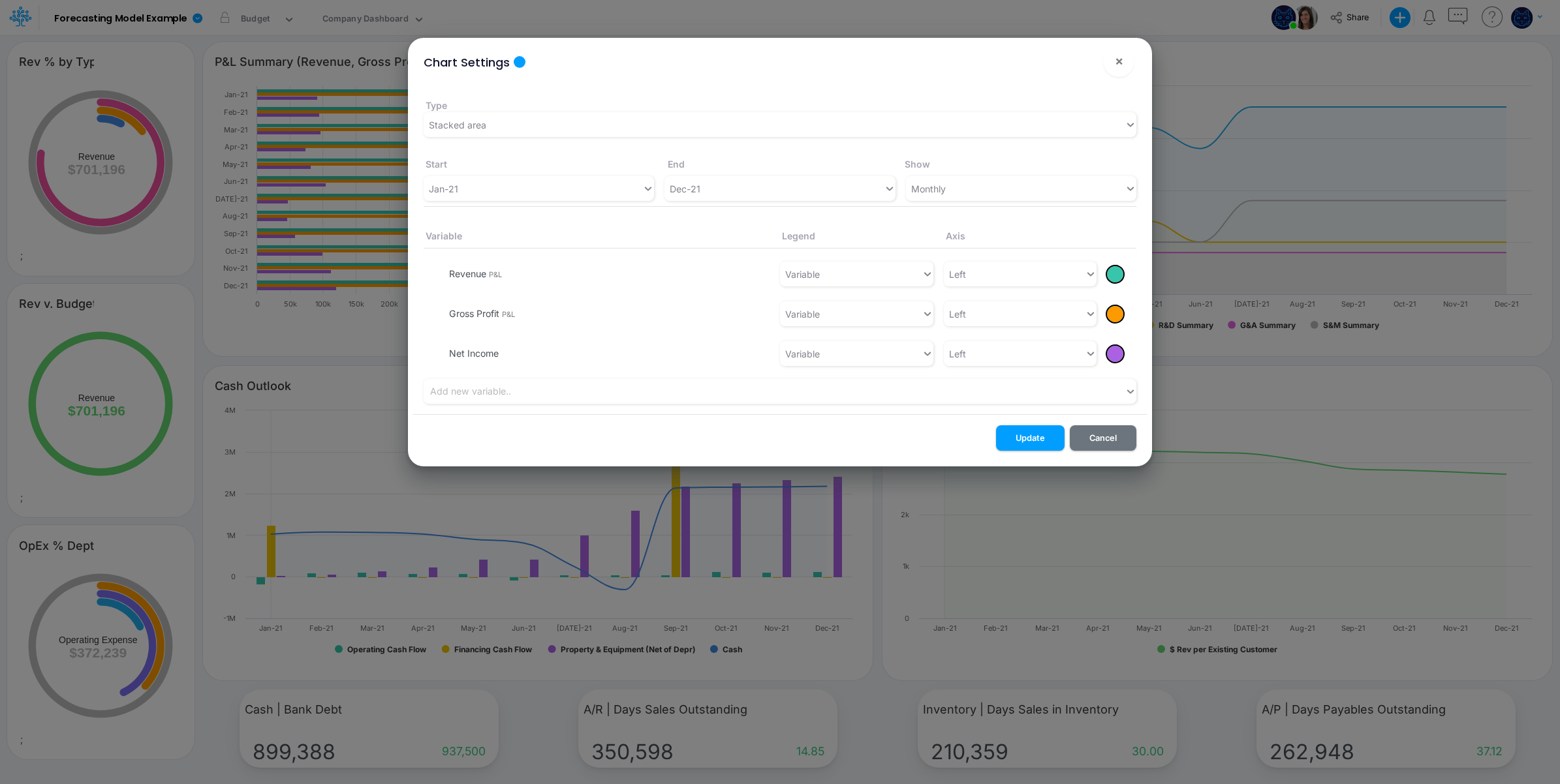
drag, startPoint x: 1045, startPoint y: 443, endPoint x: 1025, endPoint y: 418, distance: 32.0
click at [1045, 441] on button "Update" at bounding box center [1029, 438] width 68 height 25
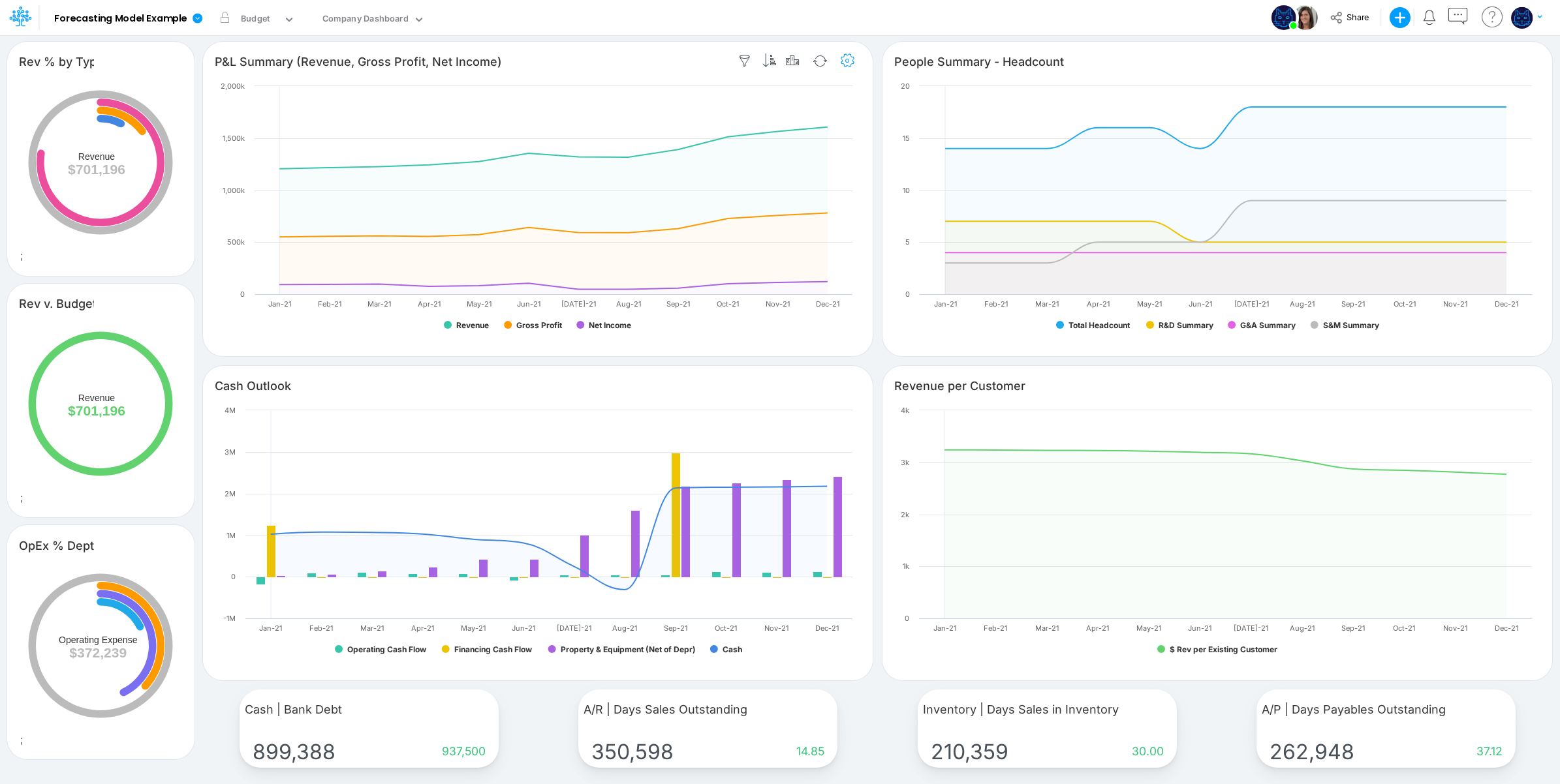
click at [844, 66] on icon "button" at bounding box center [848, 61] width 19 height 13
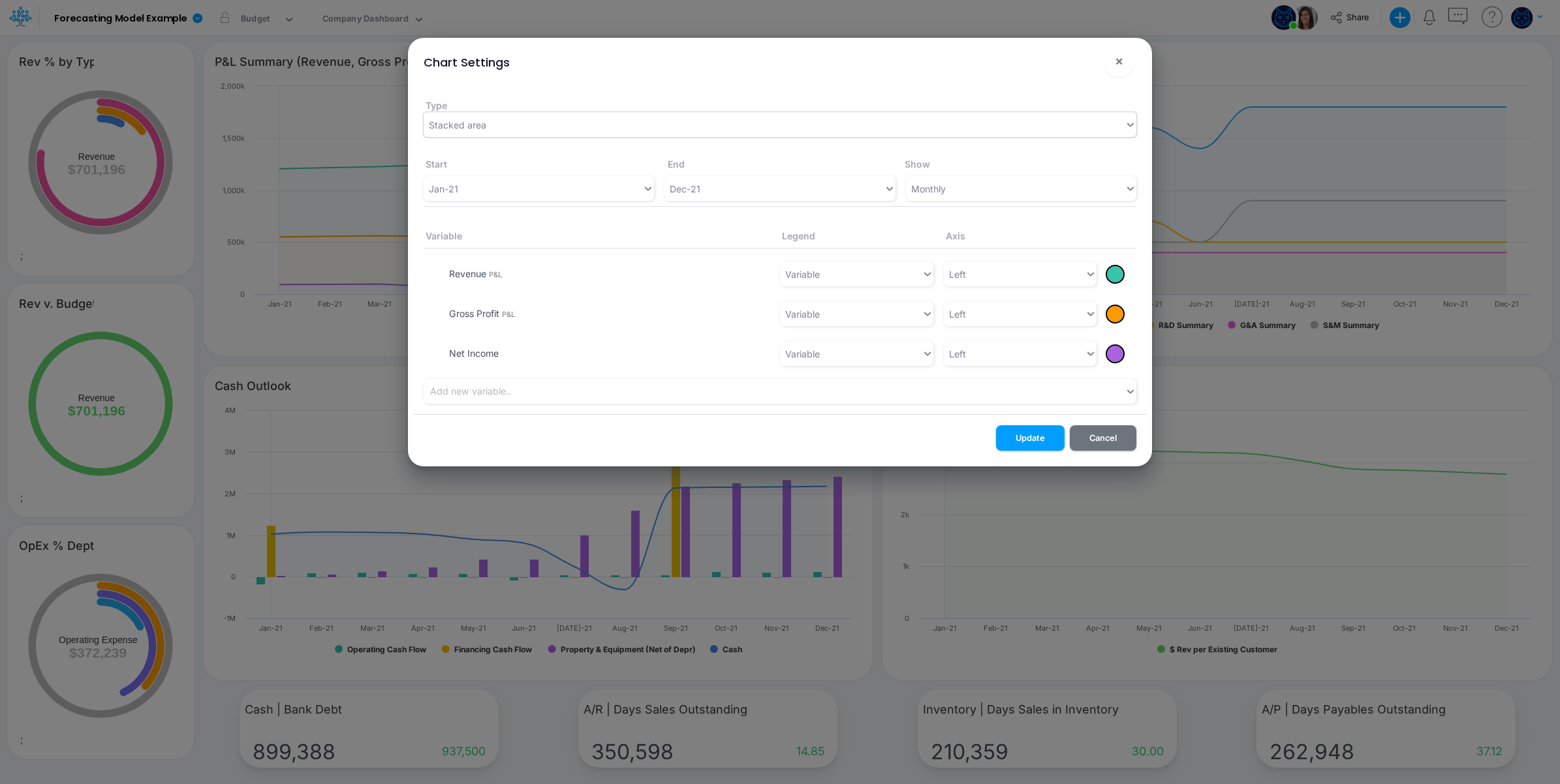
click at [520, 125] on div "Stacked area" at bounding box center [774, 125] width 701 height 21
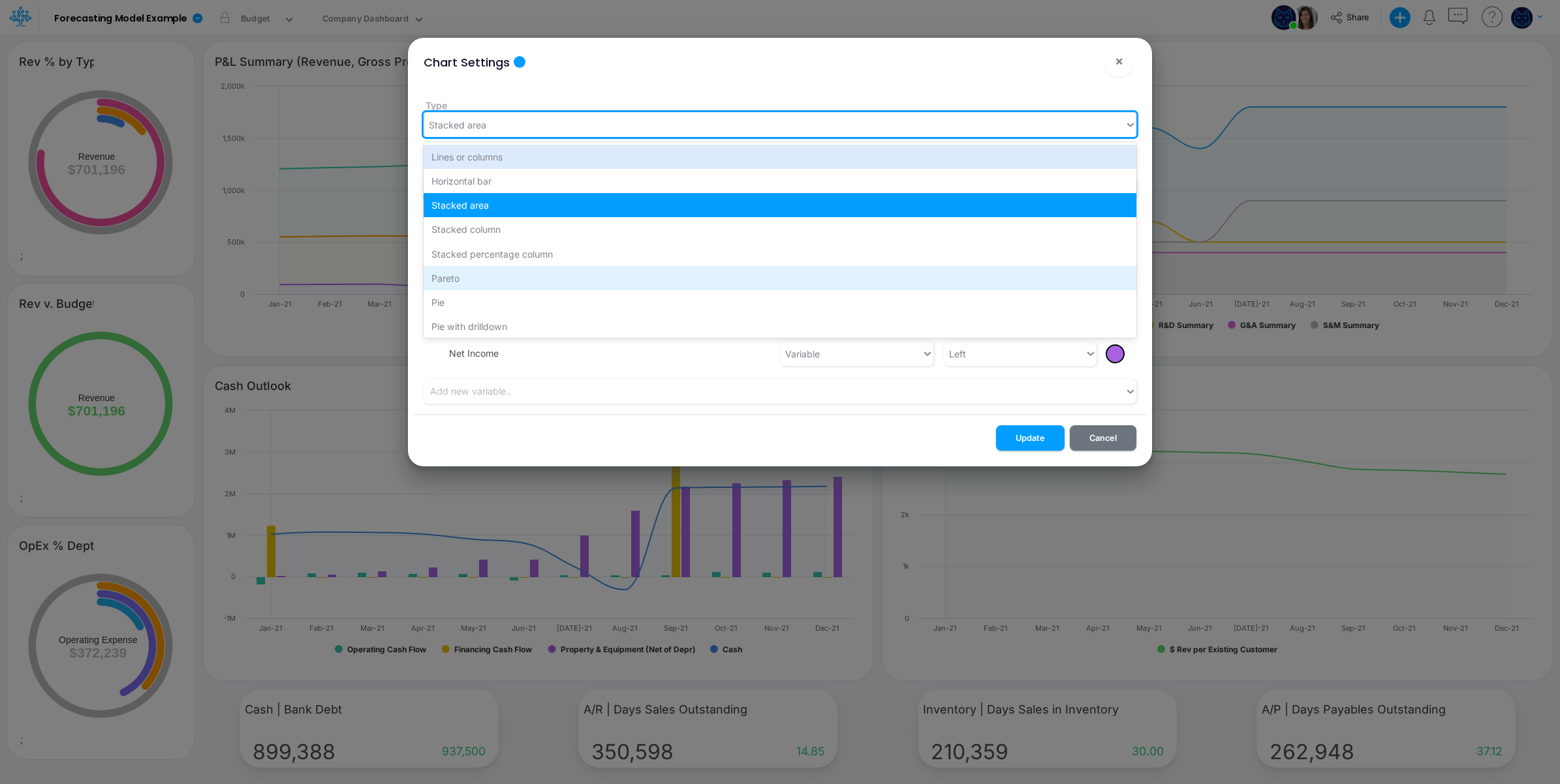
scroll to position [99, 0]
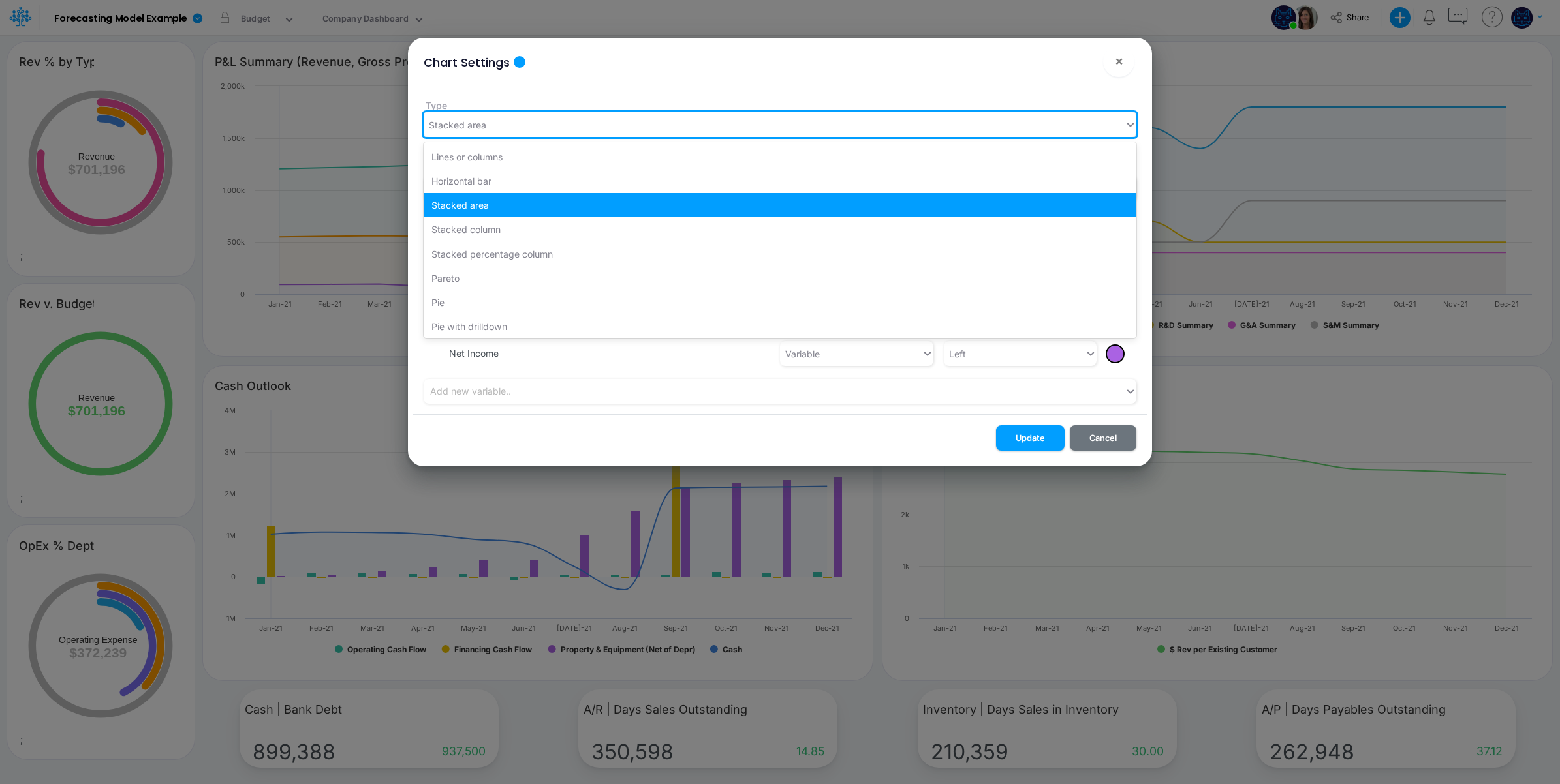
click at [549, 122] on div "Stacked area" at bounding box center [774, 125] width 701 height 21
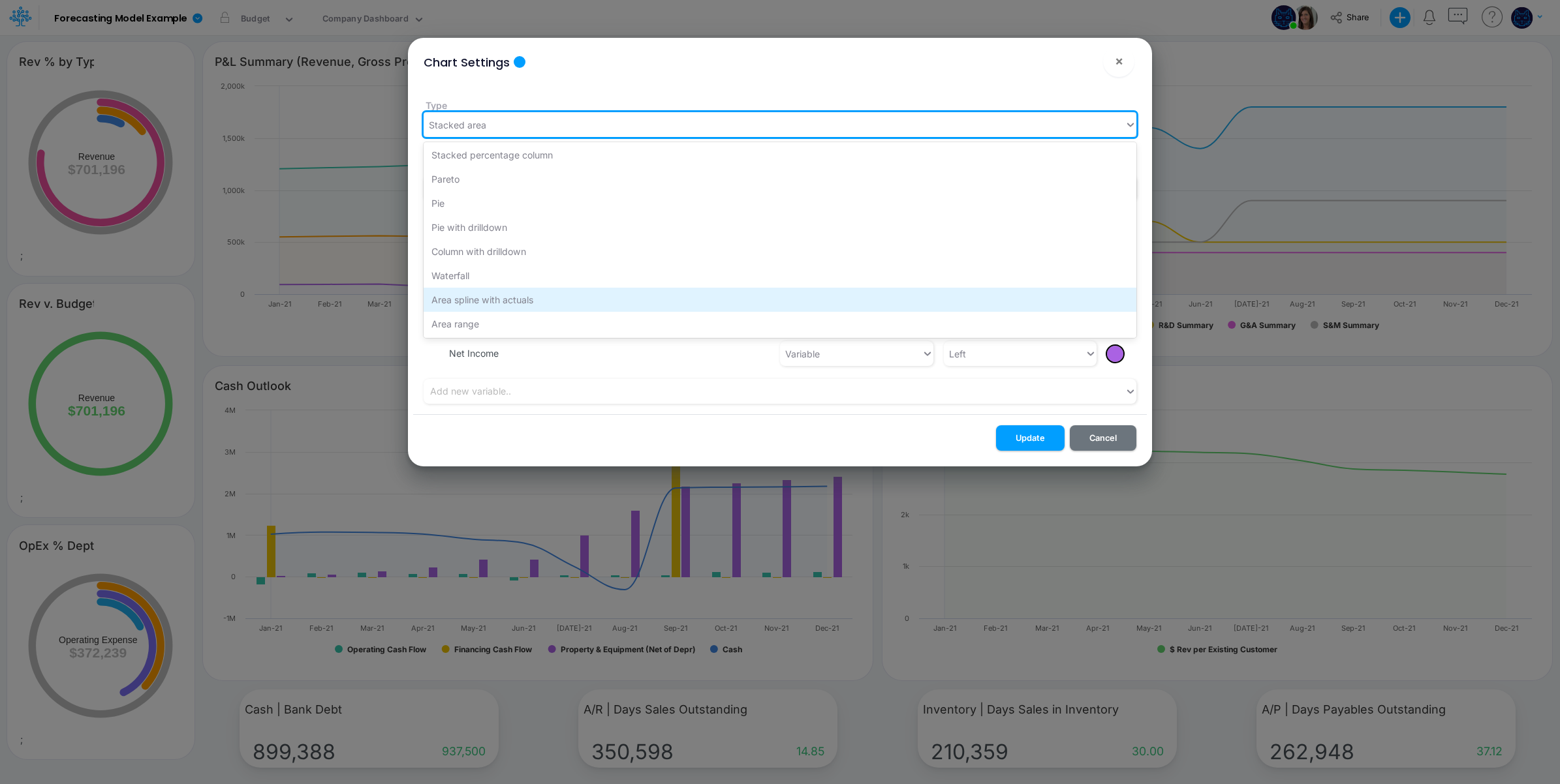
click at [545, 302] on div "Area spline with actuals" at bounding box center [780, 300] width 713 height 24
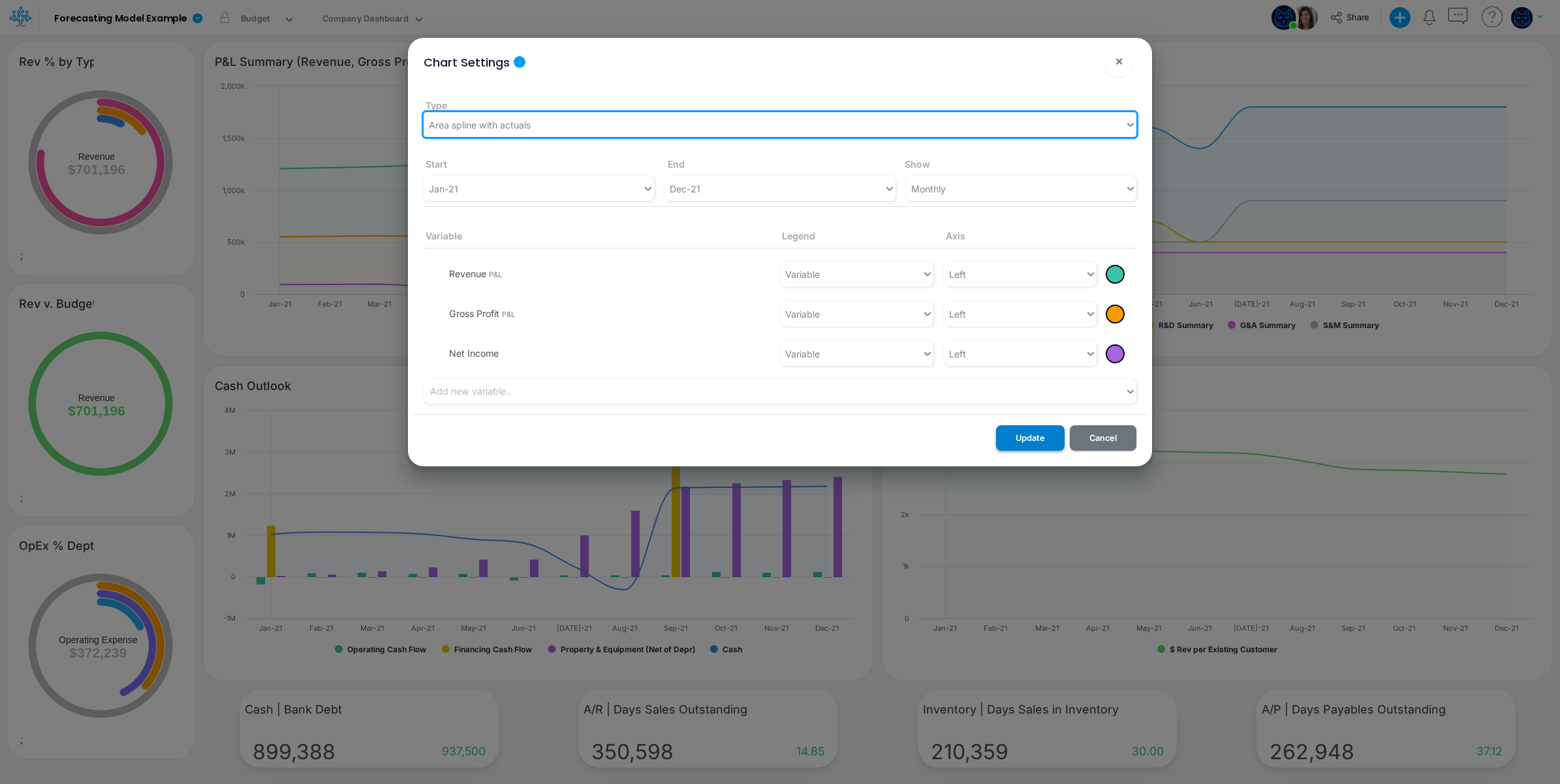
click at [1039, 440] on button "Update" at bounding box center [1029, 438] width 68 height 25
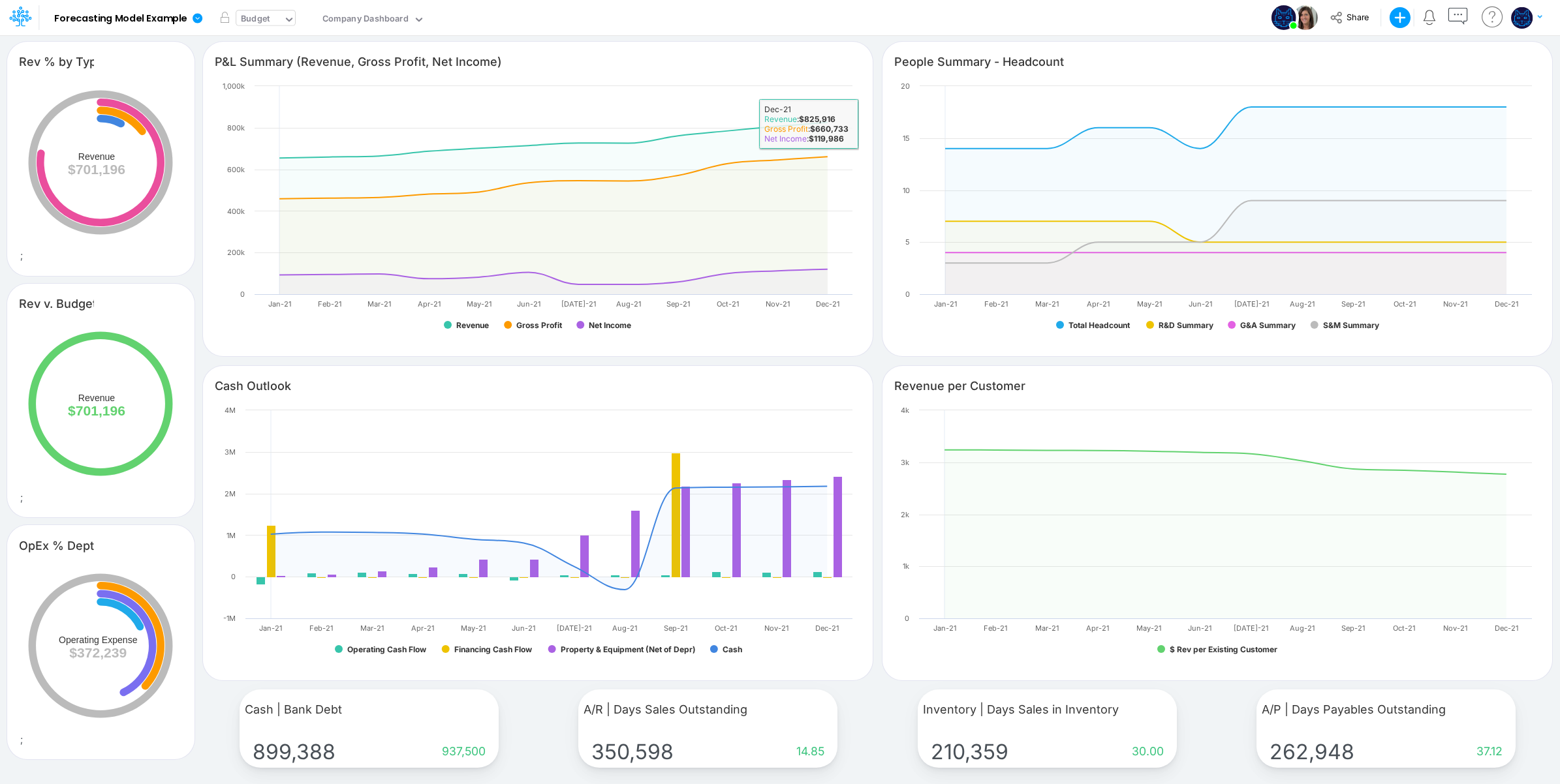
click at [266, 13] on div "Budget" at bounding box center [260, 20] width 47 height 19
click at [267, 86] on div "Actuals + Budget" at bounding box center [278, 86] width 69 height 12
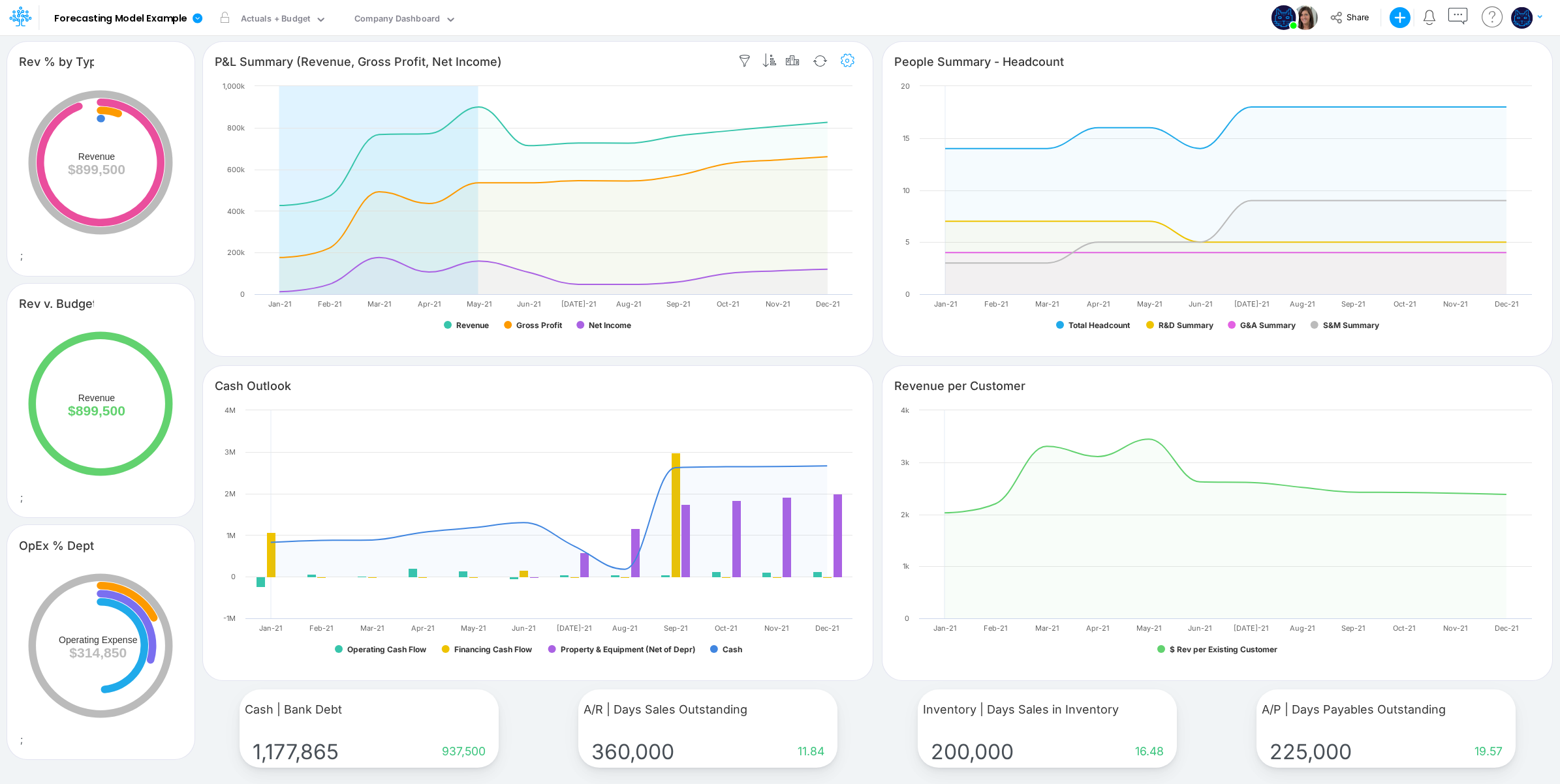
click at [850, 60] on icon "button" at bounding box center [848, 61] width 19 height 13
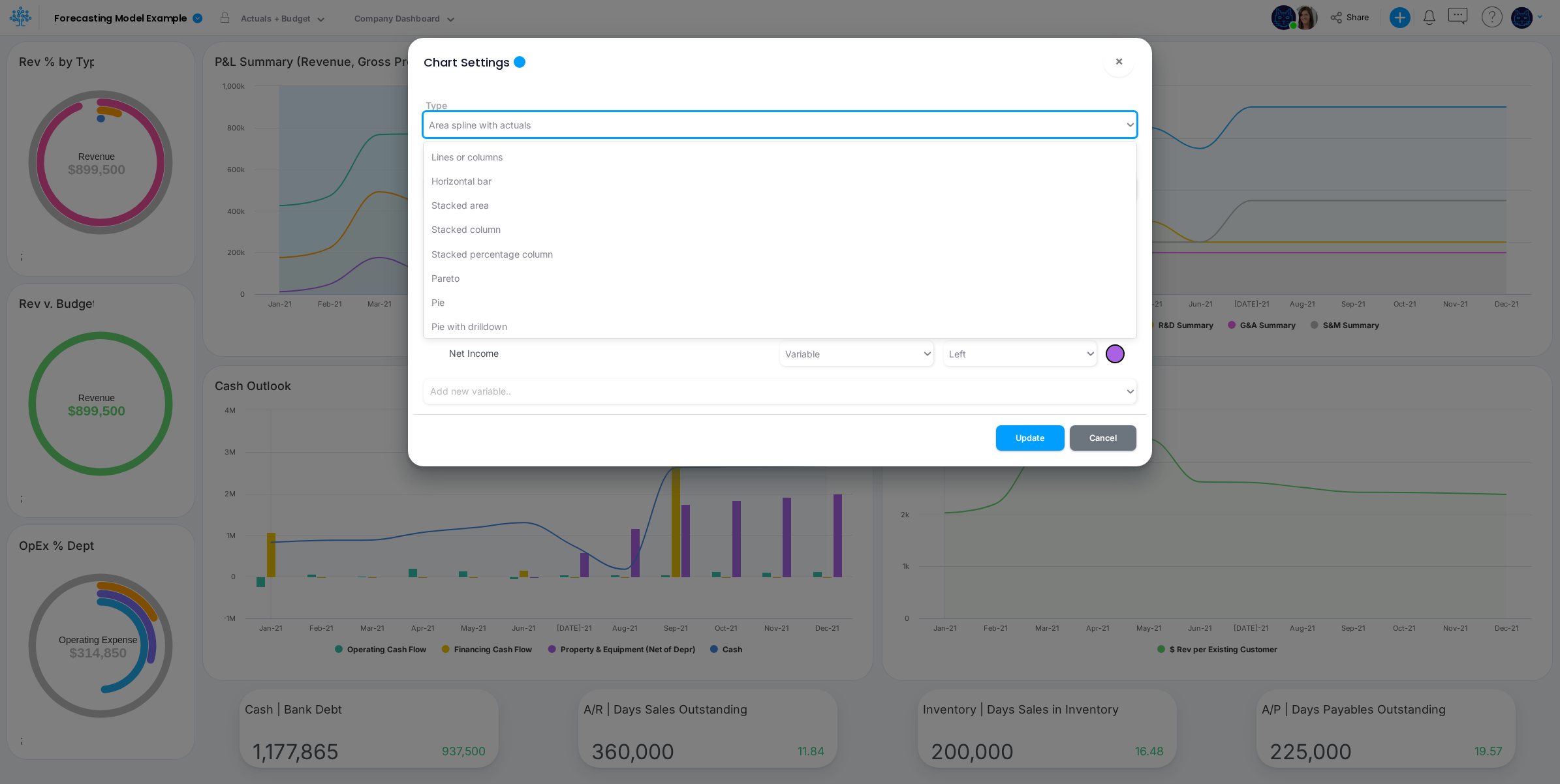
drag, startPoint x: 558, startPoint y: 126, endPoint x: 558, endPoint y: 135, distance: 9.0
click at [558, 127] on div "Area spline with actuals" at bounding box center [774, 125] width 701 height 21
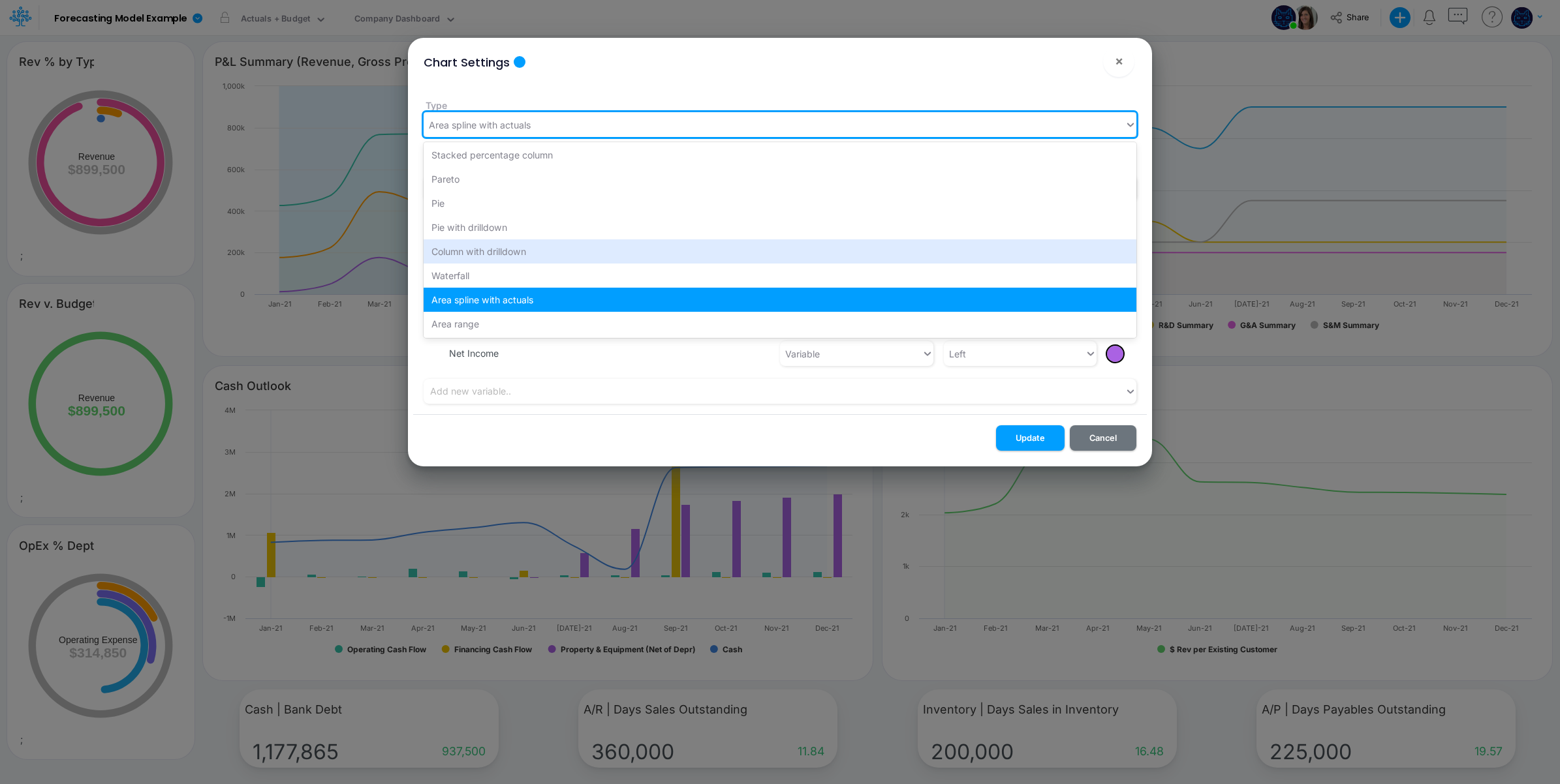
drag, startPoint x: 563, startPoint y: 248, endPoint x: 1012, endPoint y: 330, distance: 456.4
click at [565, 248] on div "Column with drilldown" at bounding box center [780, 251] width 713 height 24
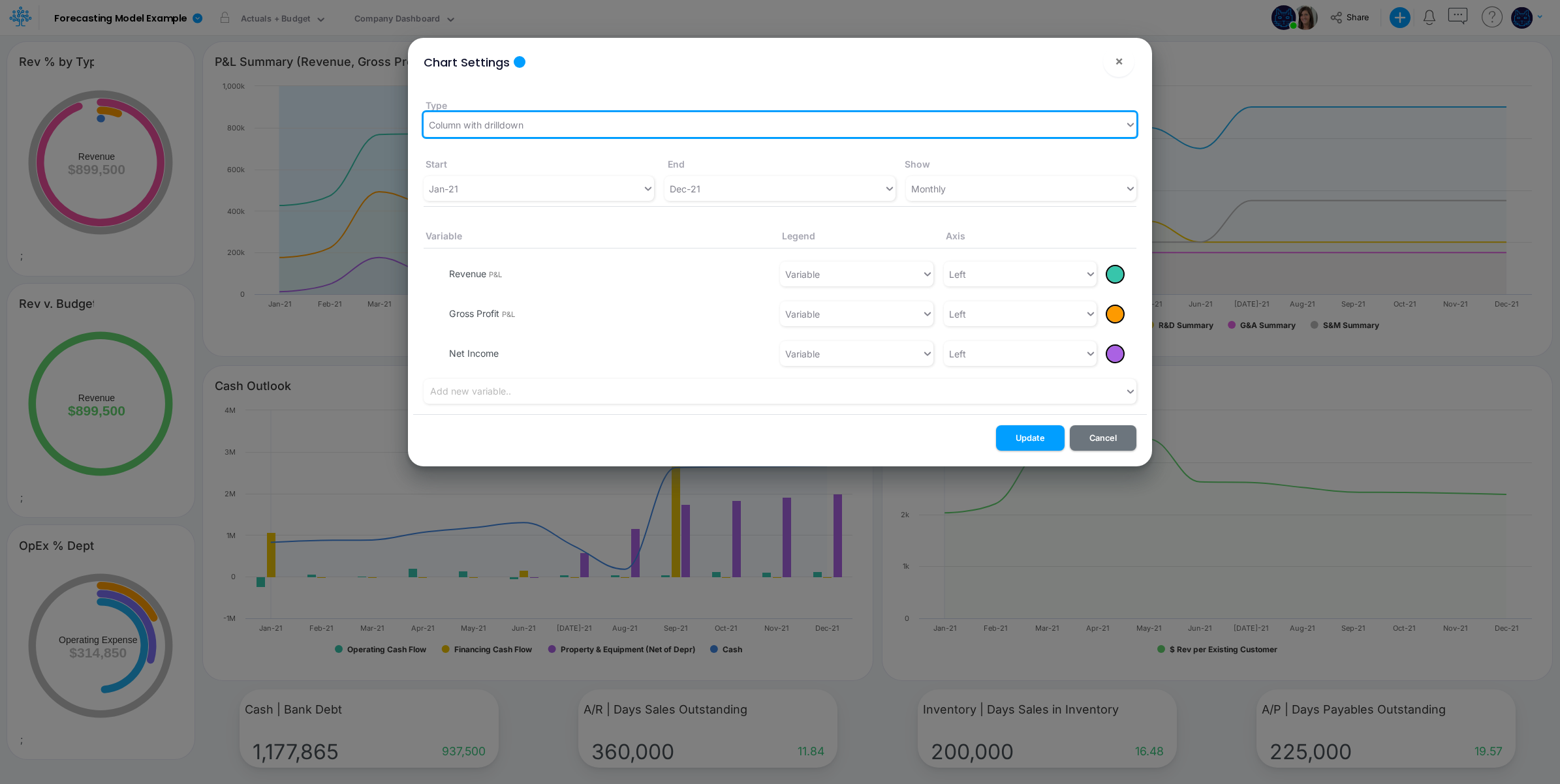
drag, startPoint x: 1037, startPoint y: 440, endPoint x: 546, endPoint y: 308, distance: 508.4
click at [1037, 439] on button "Update" at bounding box center [1029, 438] width 68 height 25
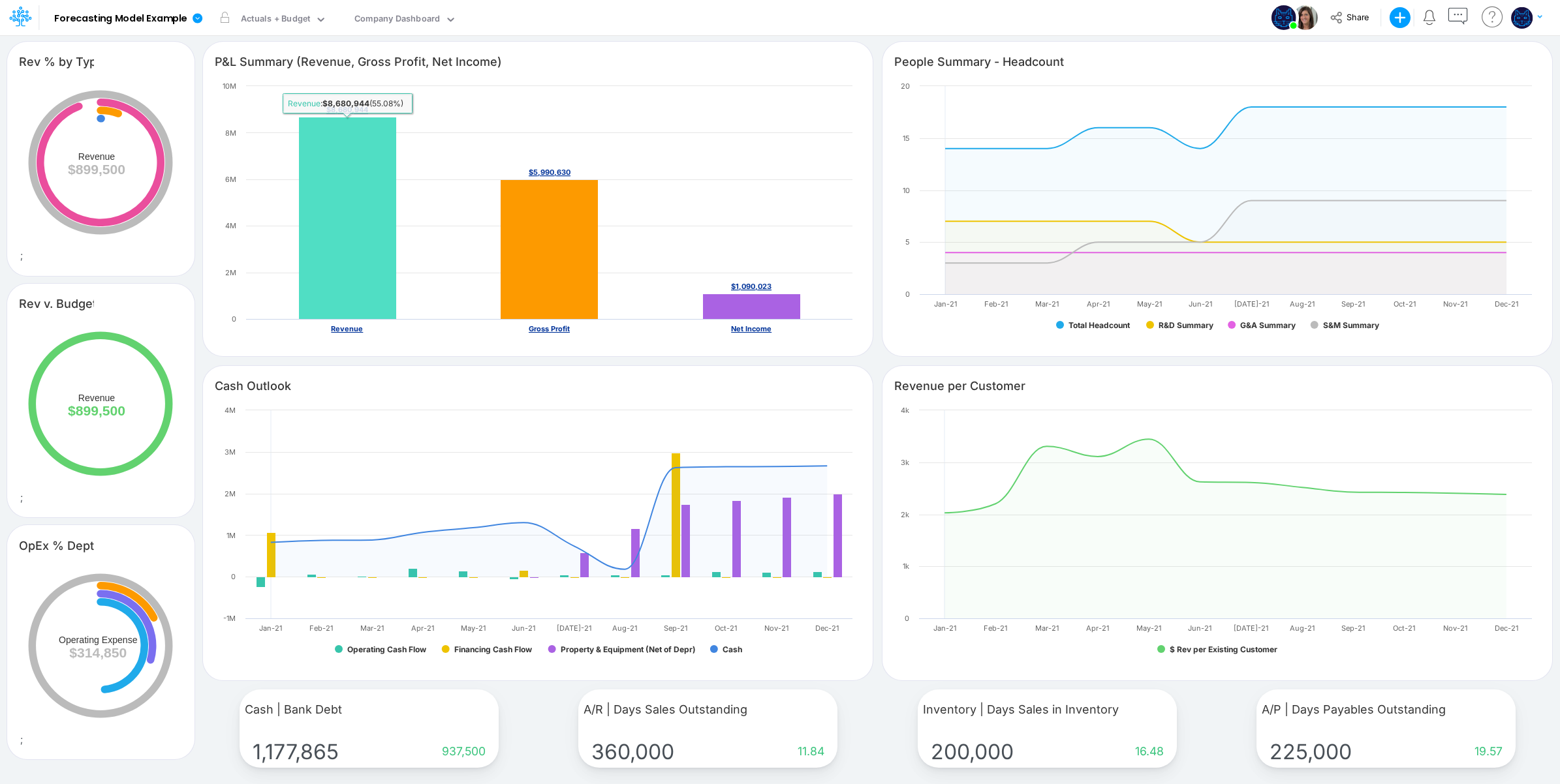
click at [354, 225] on rect at bounding box center [347, 218] width 97 height 203
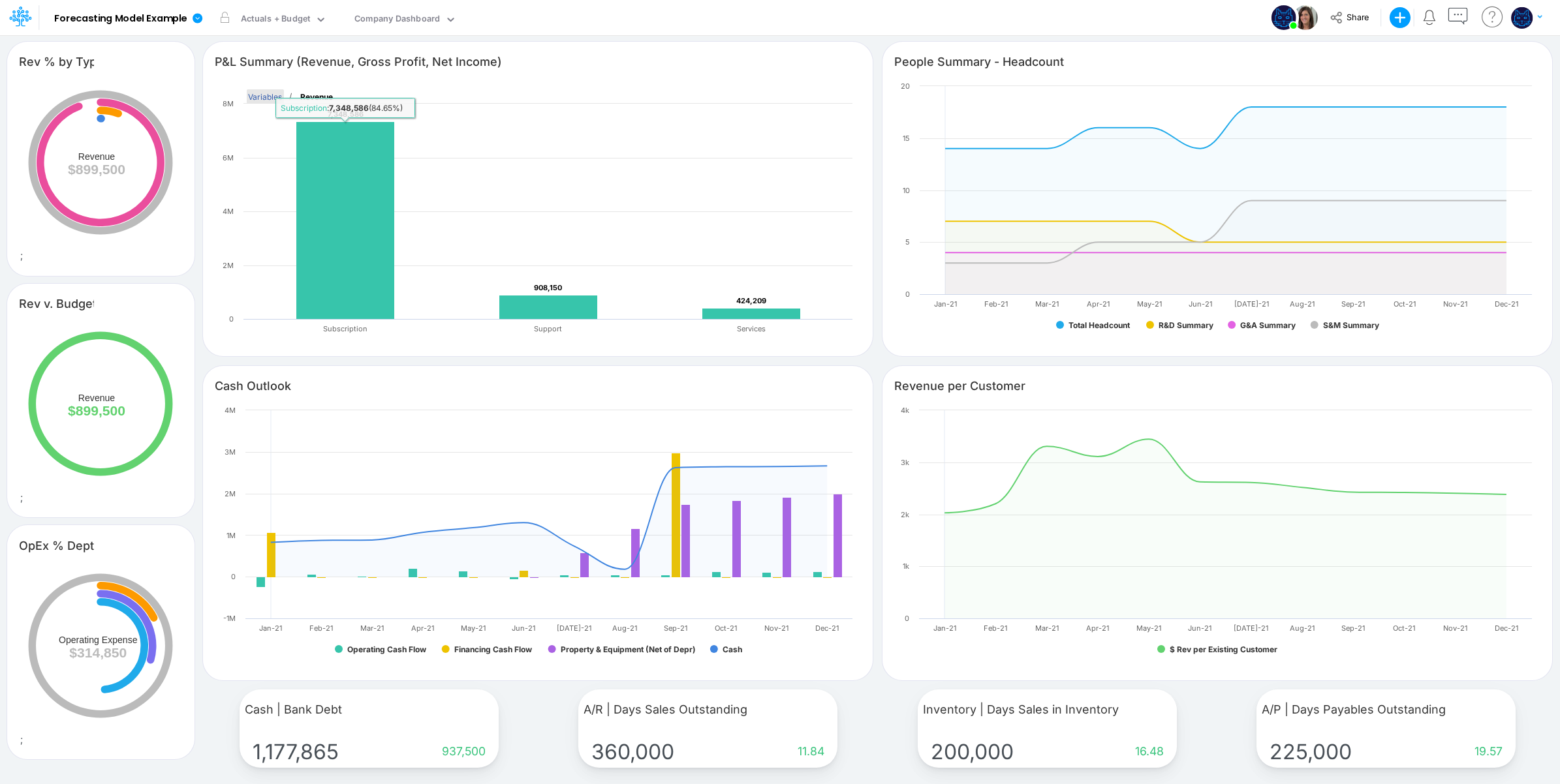
click at [265, 96] on text "Variables" at bounding box center [264, 96] width 34 height 10
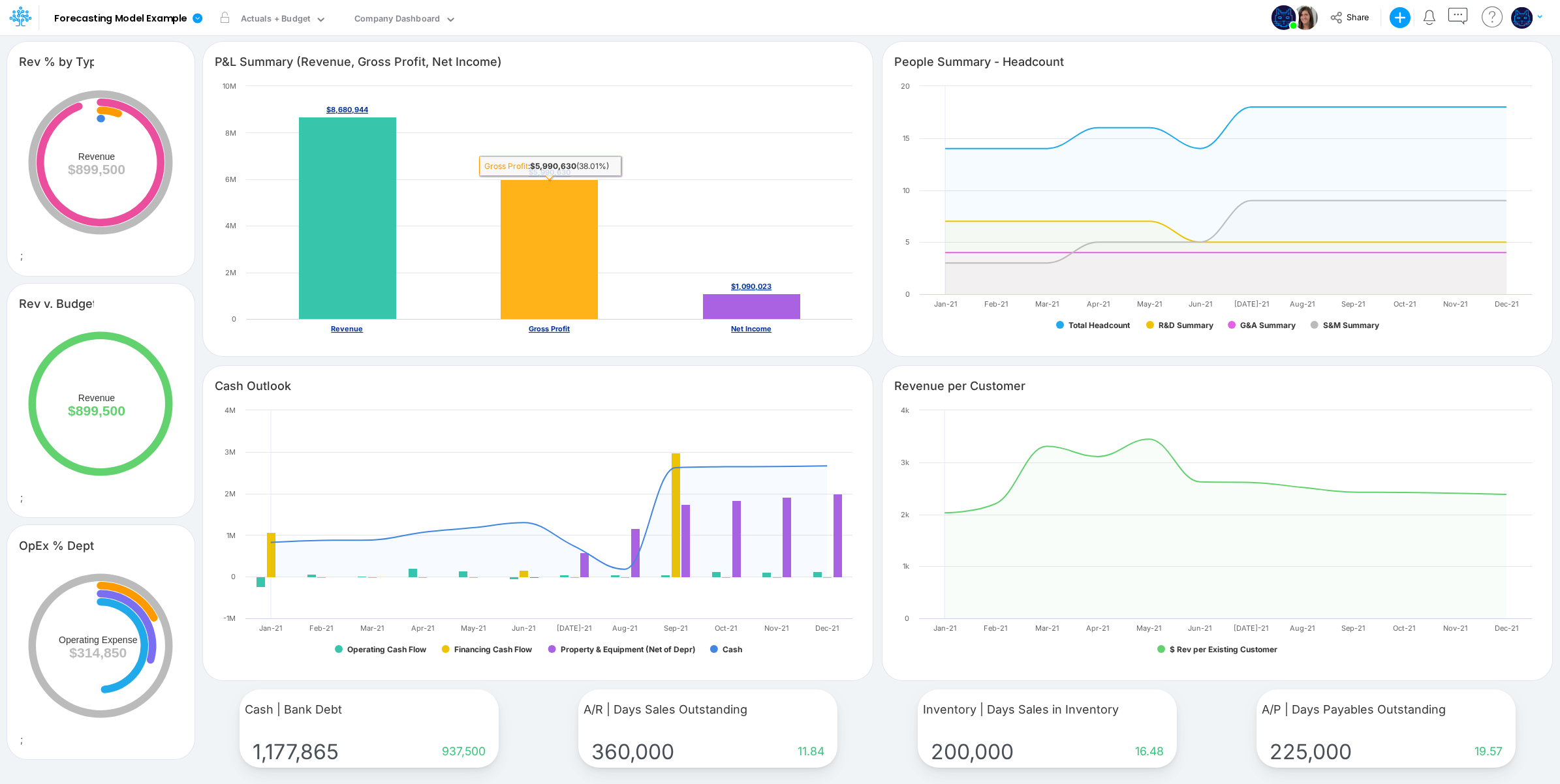
click at [560, 232] on rect at bounding box center [549, 249] width 97 height 139
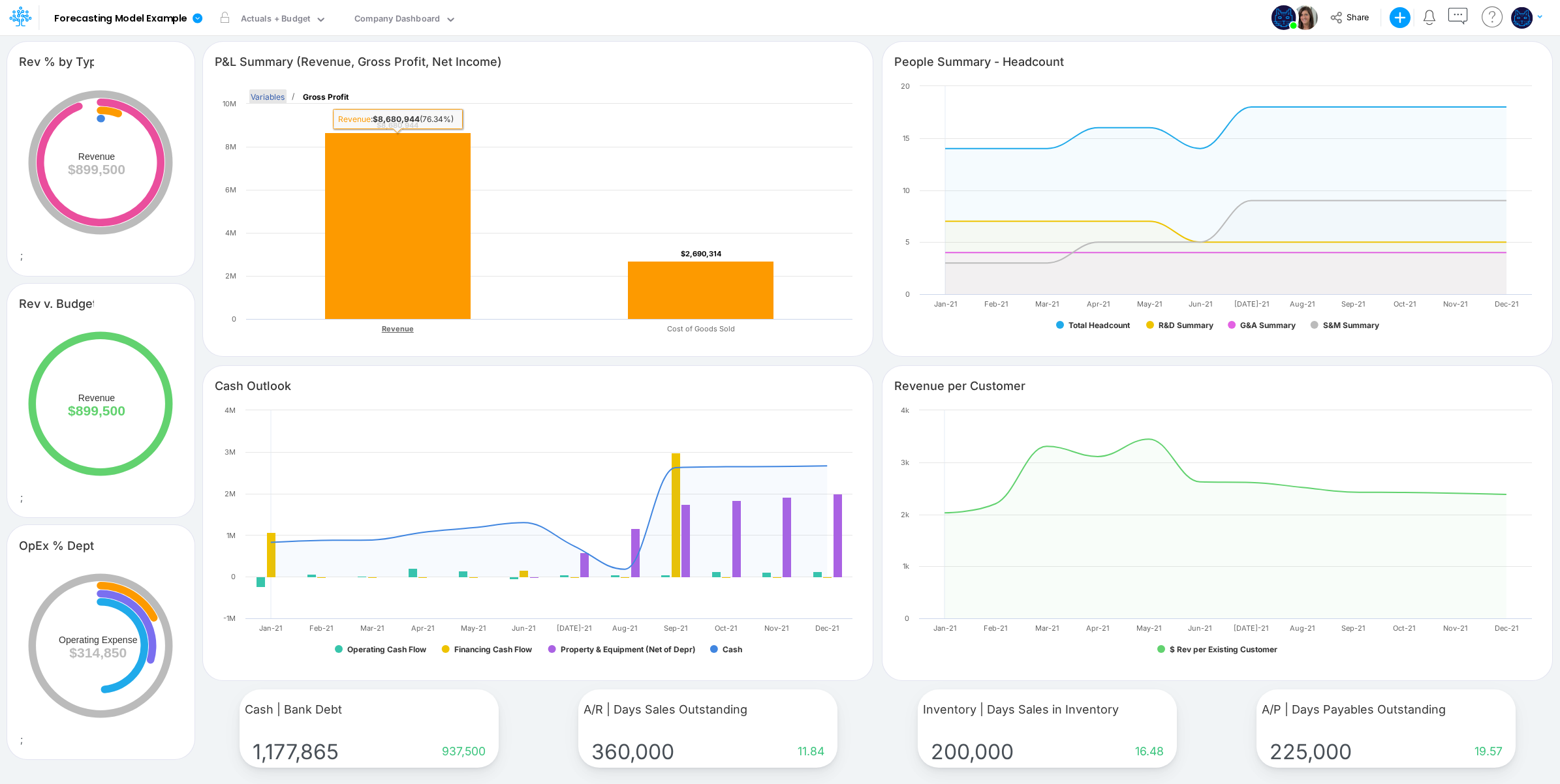
click at [265, 94] on text "Variables" at bounding box center [267, 96] width 34 height 10
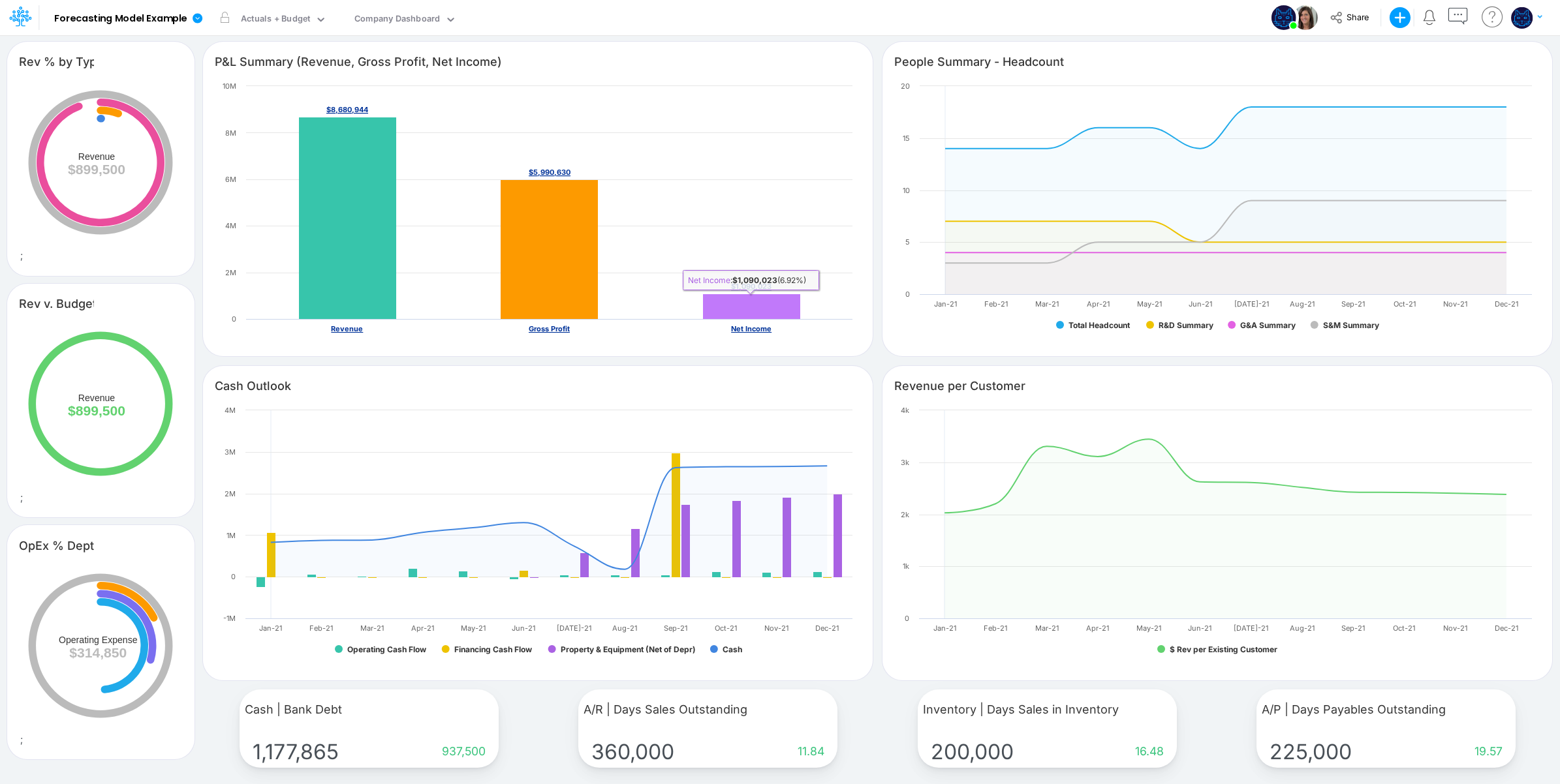
click at [762, 301] on rect at bounding box center [752, 306] width 97 height 25
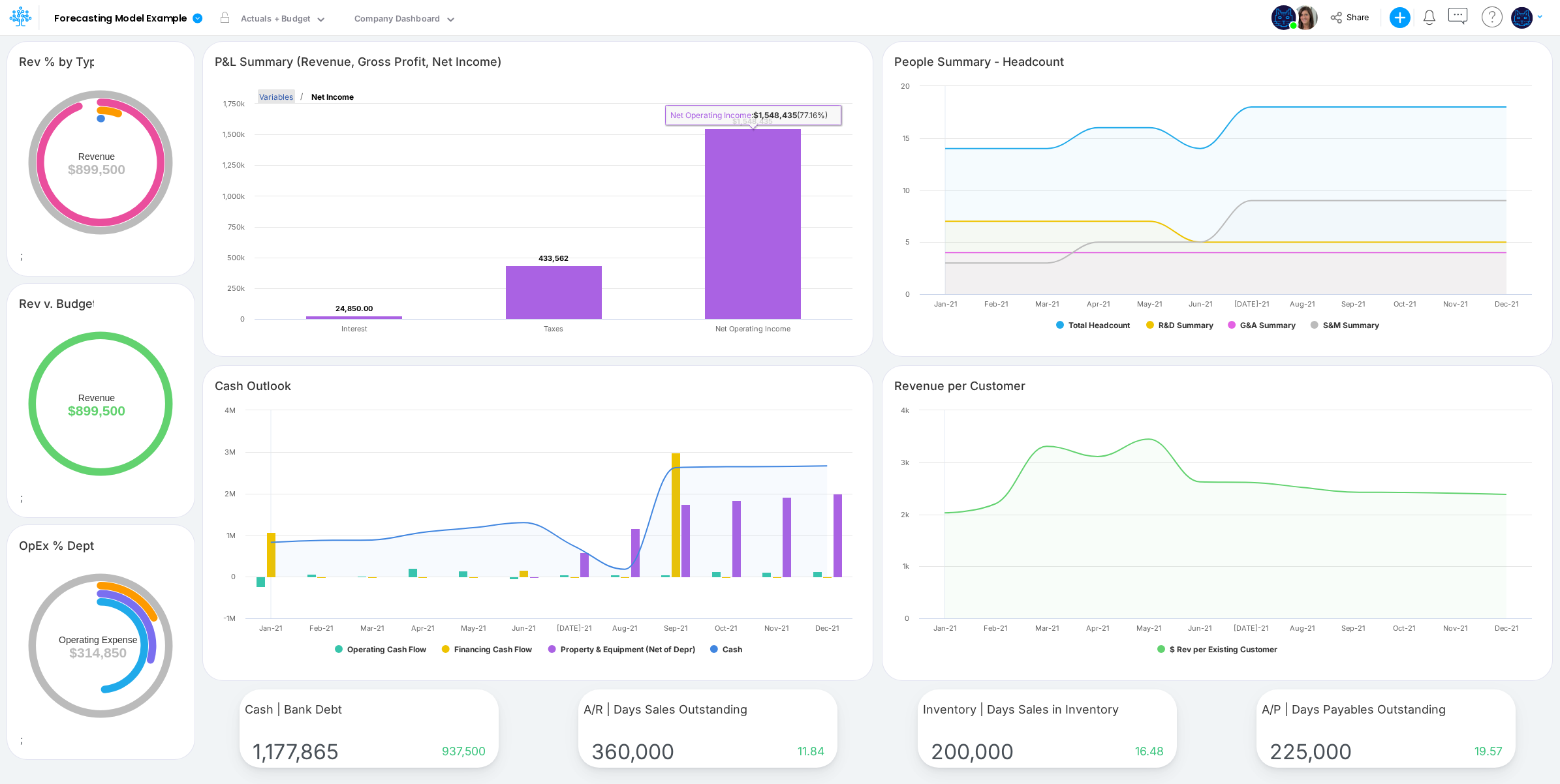
click at [272, 99] on text "Variables" at bounding box center [276, 96] width 34 height 10
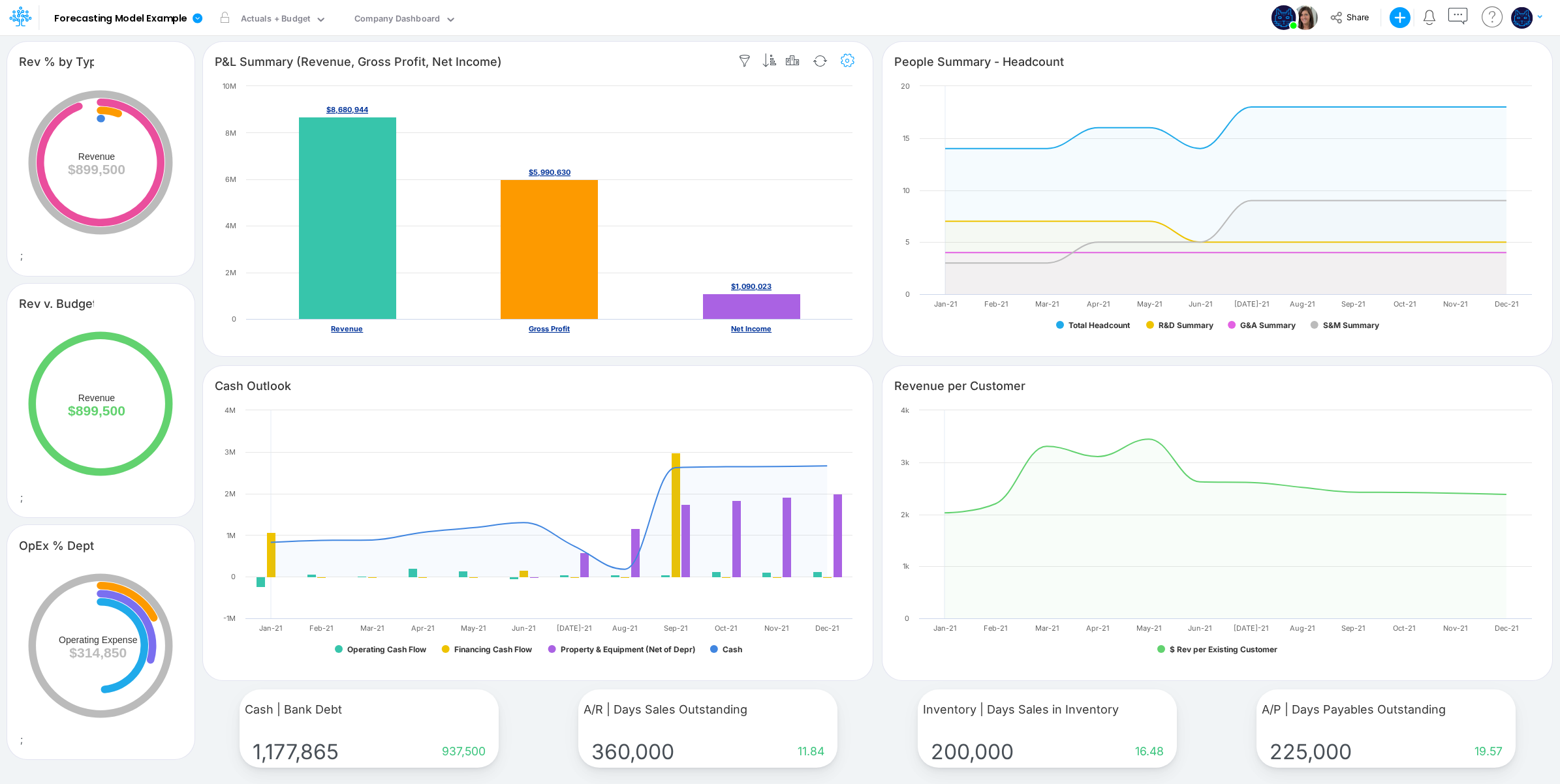
click at [849, 63] on icon "button" at bounding box center [848, 61] width 19 height 13
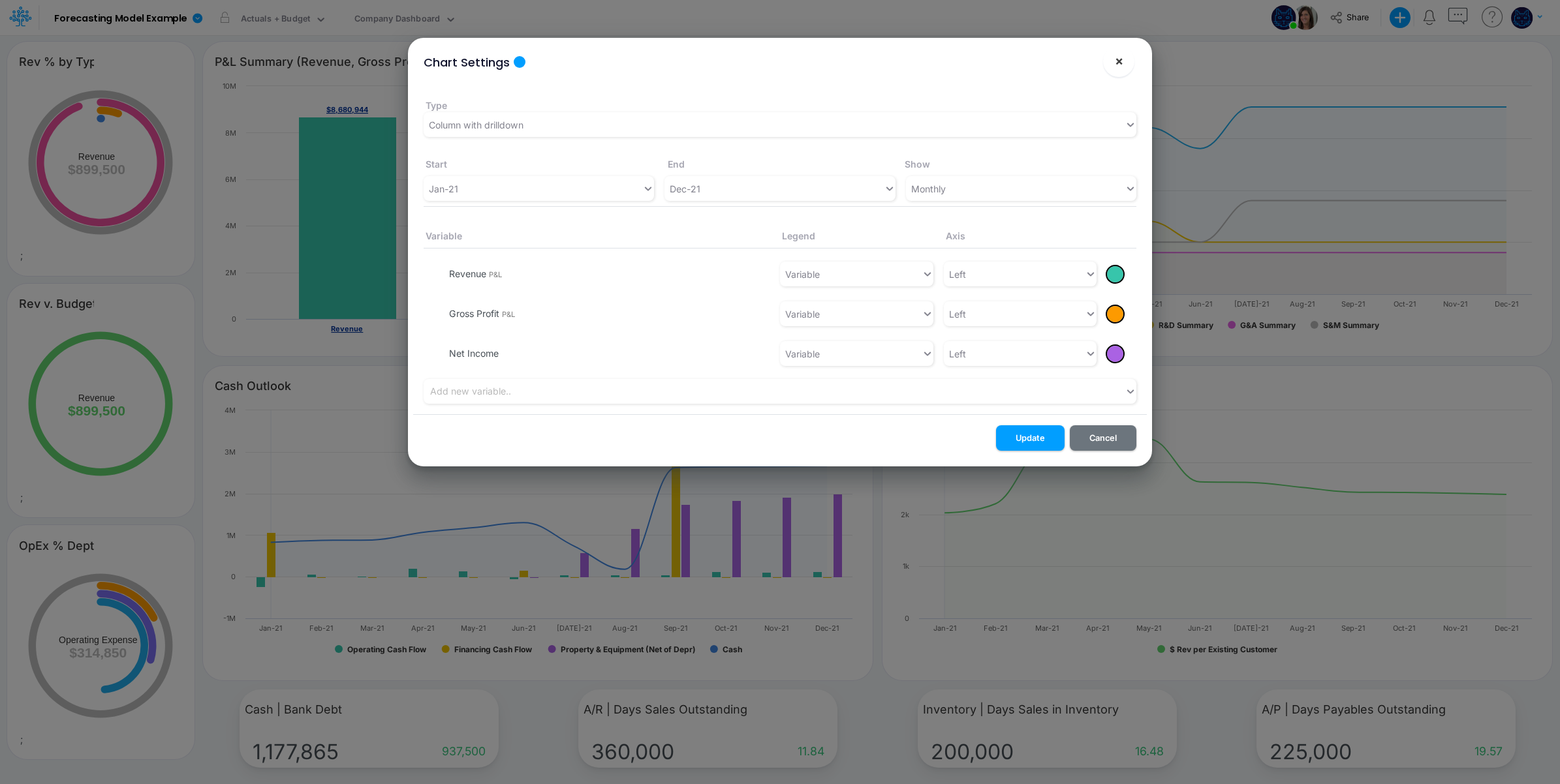
click at [1124, 61] on button "×" at bounding box center [1119, 61] width 32 height 32
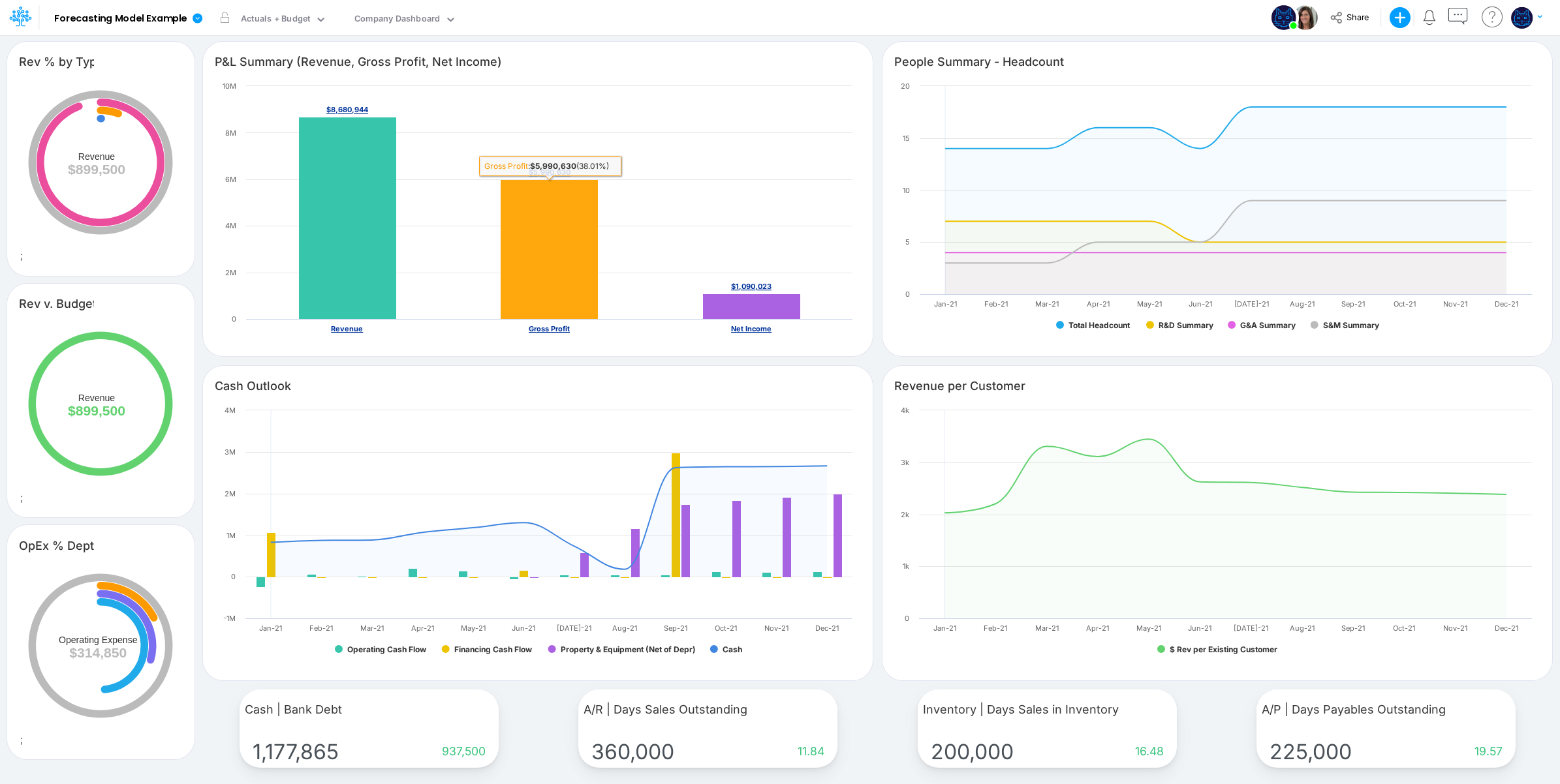
click at [563, 256] on rect at bounding box center [549, 249] width 97 height 139
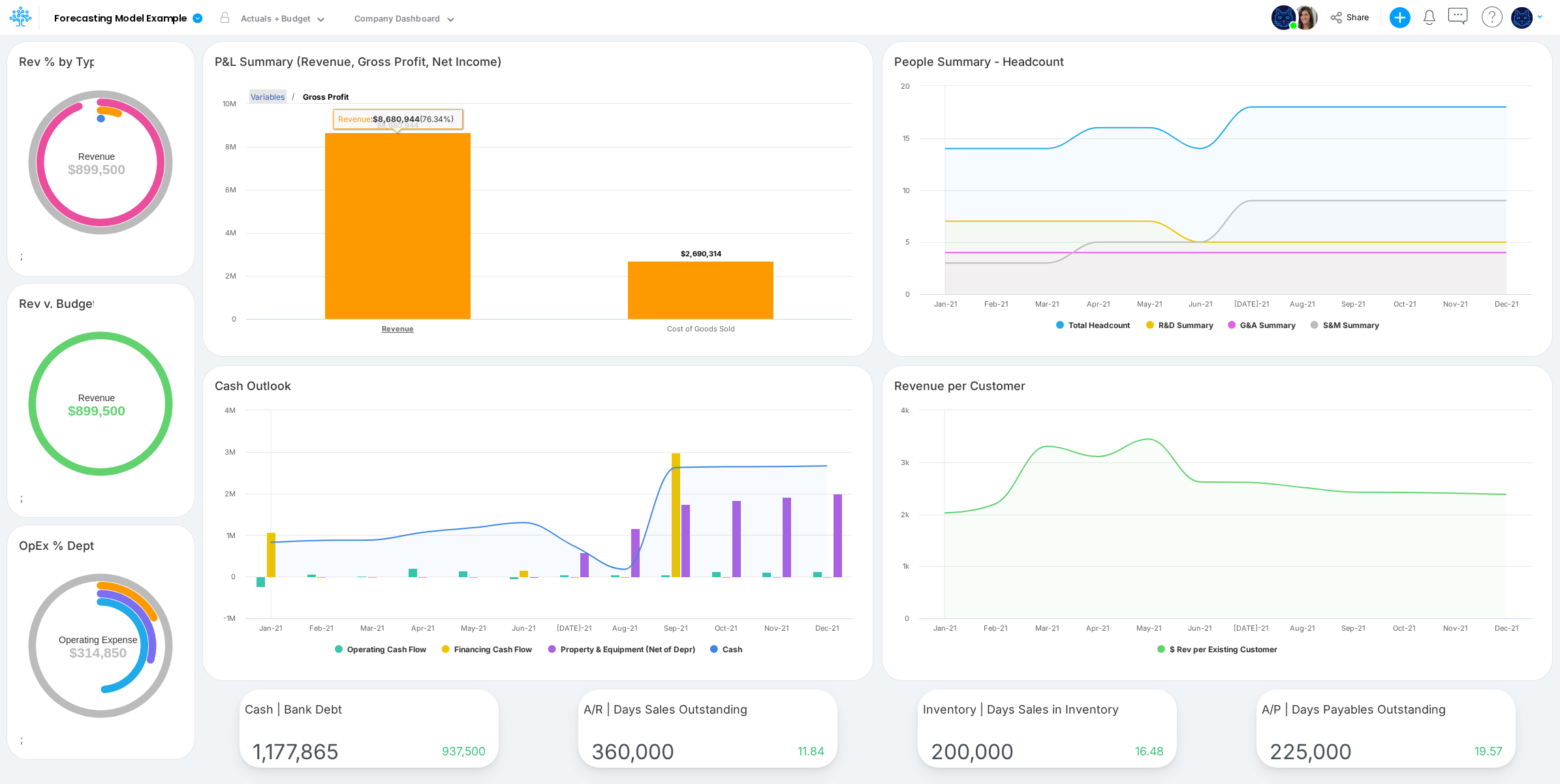
click at [261, 95] on text "Variables" at bounding box center [267, 96] width 34 height 10
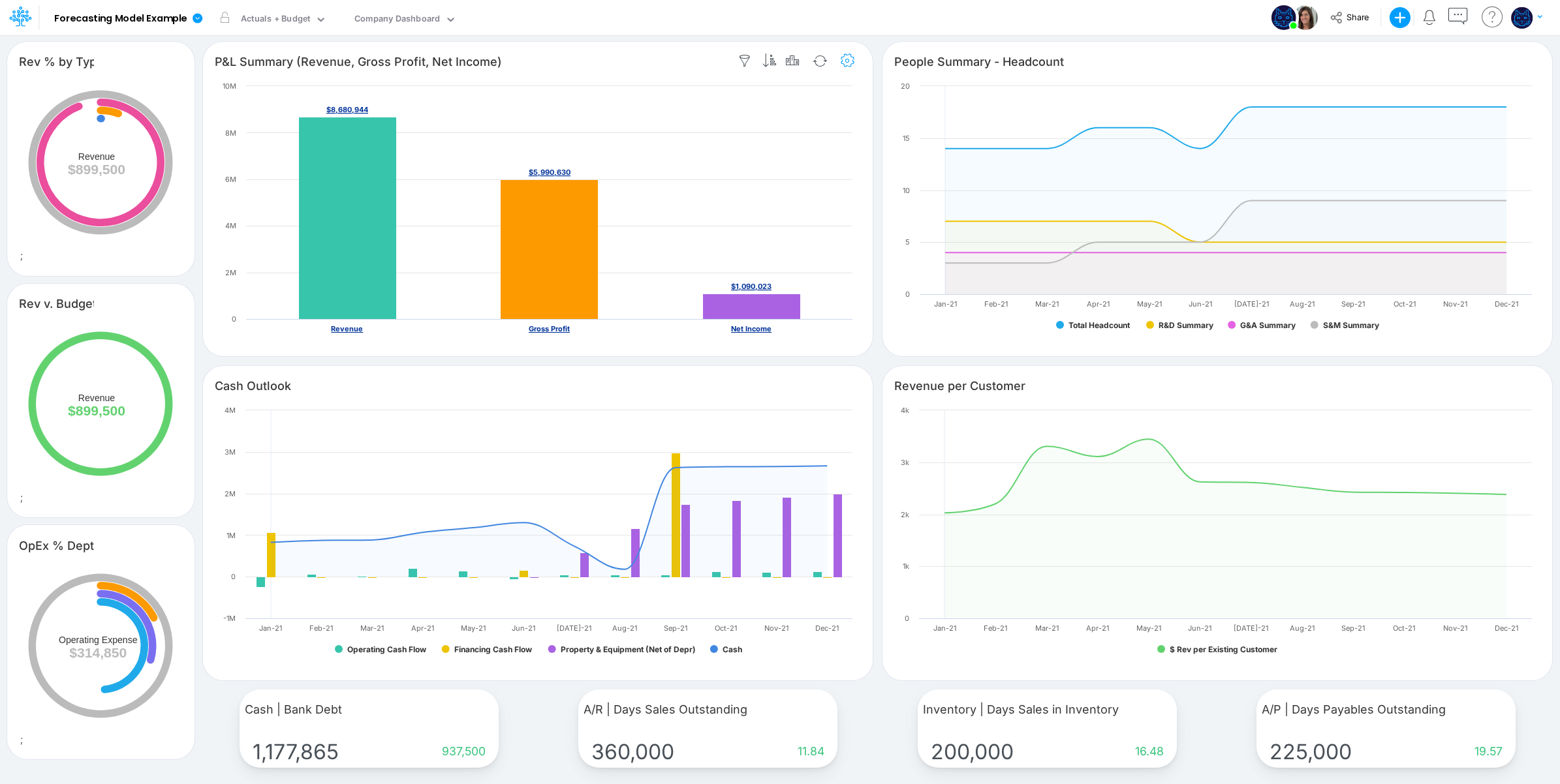
click at [846, 57] on icon "button" at bounding box center [848, 61] width 19 height 13
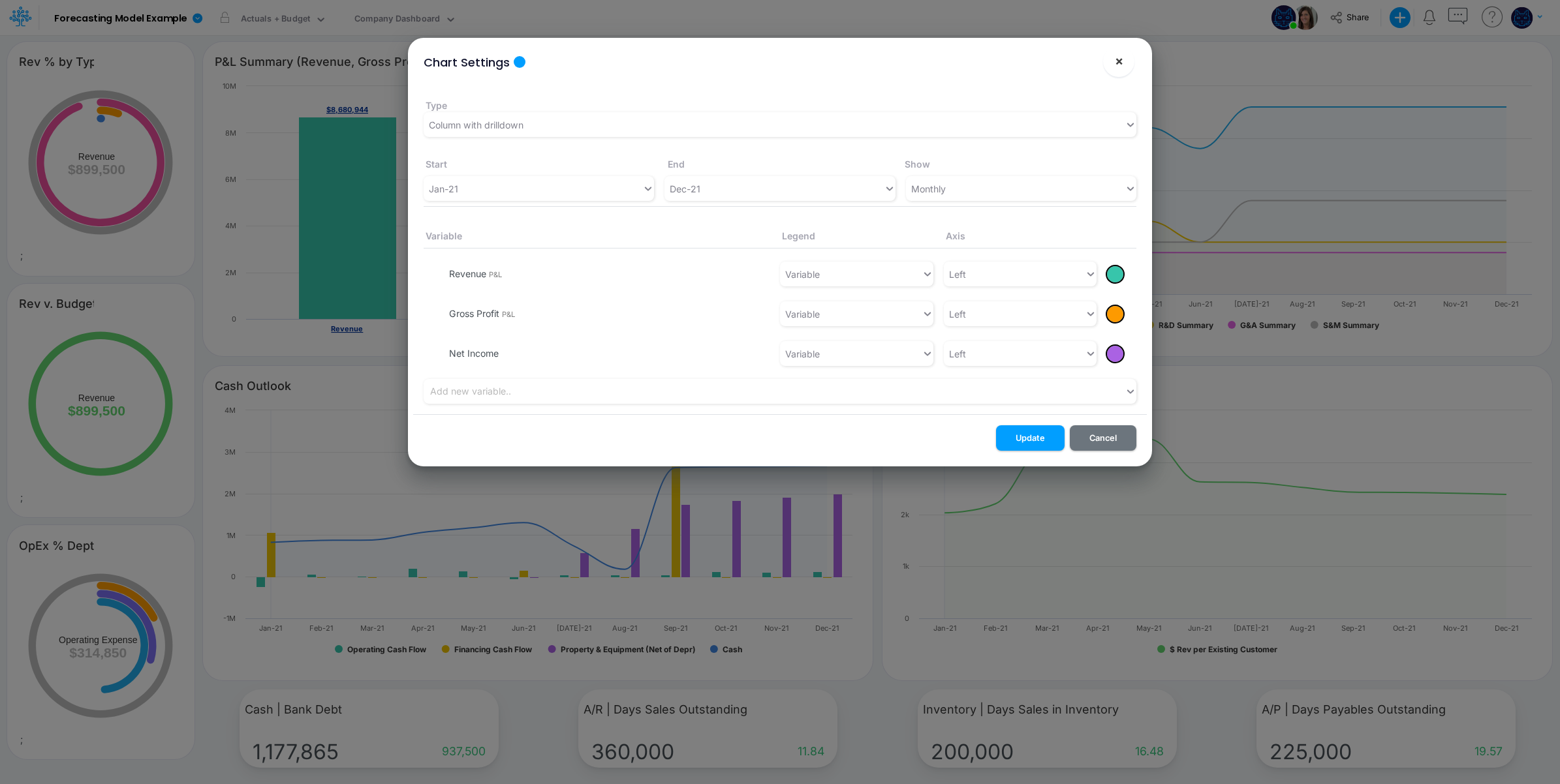
click at [1118, 68] on button "×" at bounding box center [1119, 61] width 32 height 32
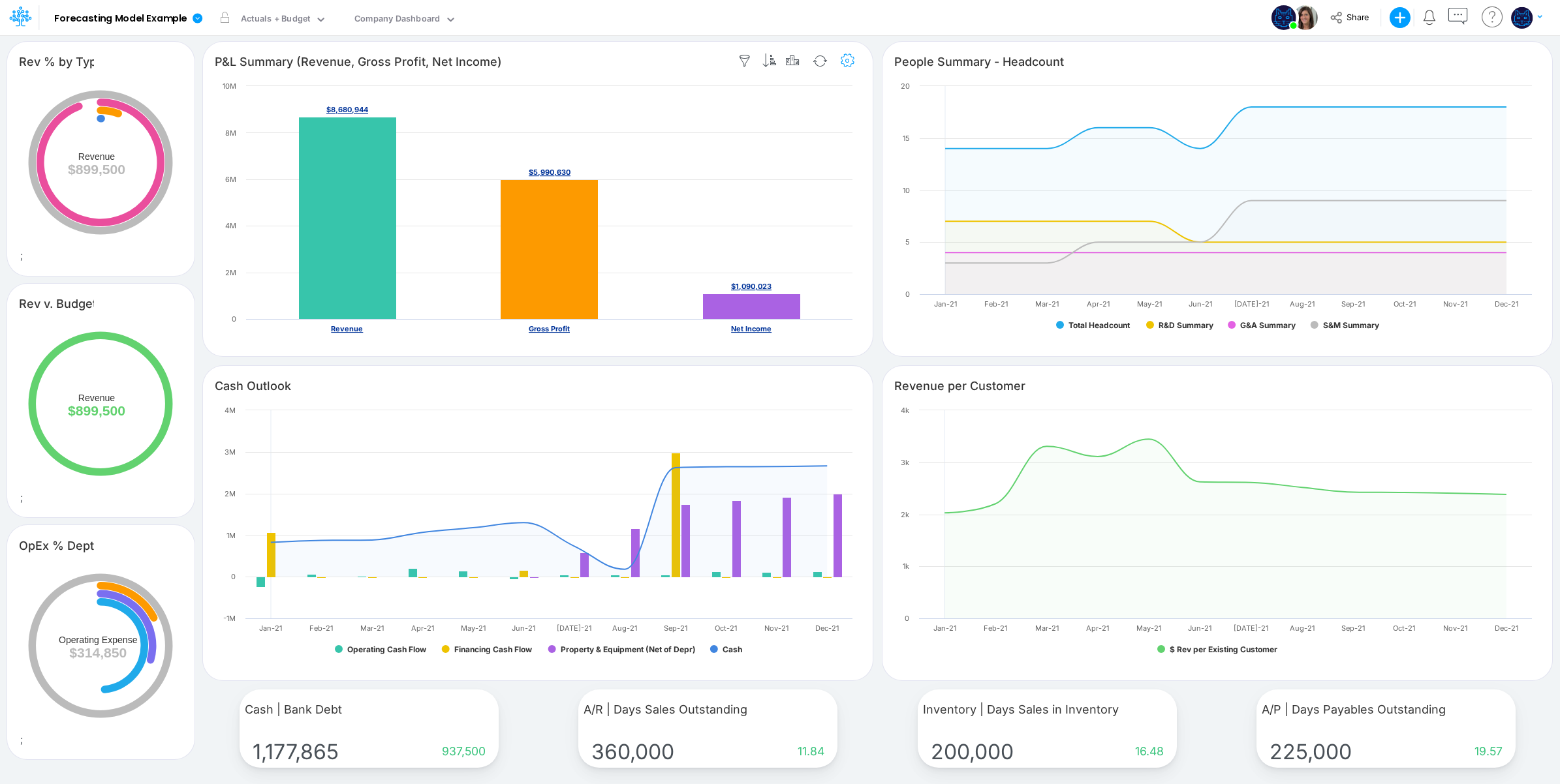
click at [844, 64] on icon "button" at bounding box center [848, 61] width 19 height 13
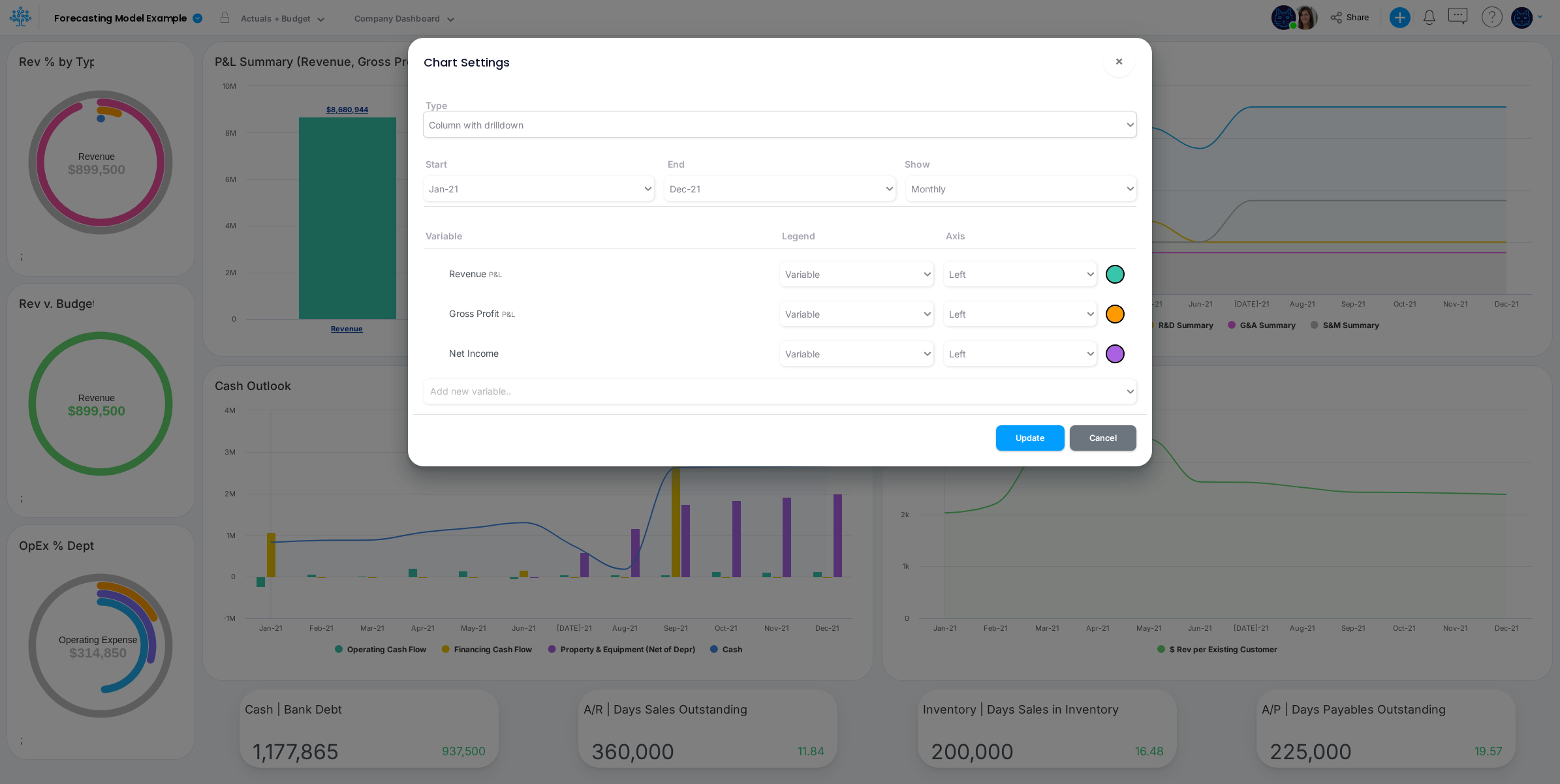
click at [549, 121] on div "Column with drilldown" at bounding box center [774, 125] width 701 height 21
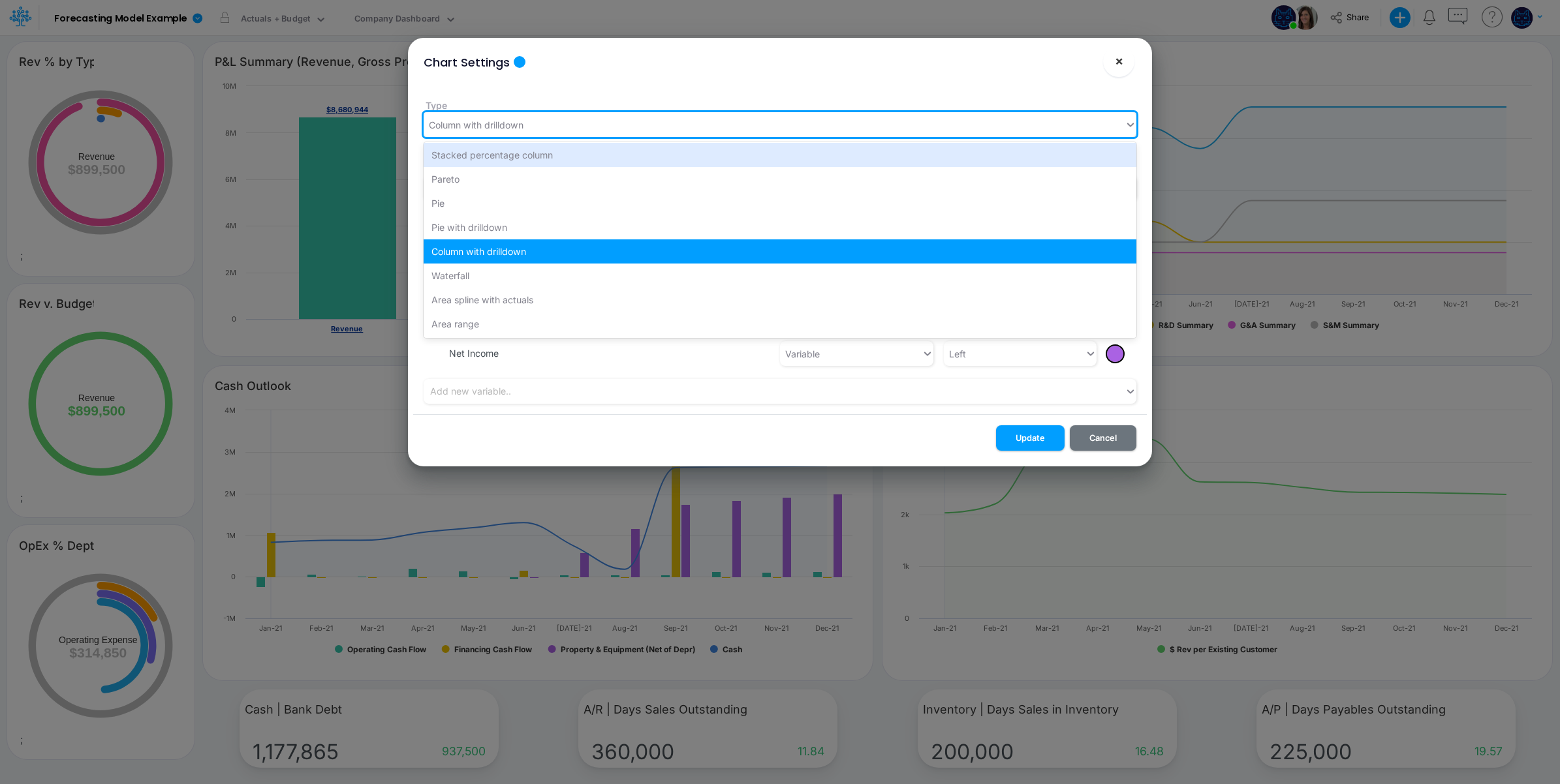
click at [1127, 60] on button "×" at bounding box center [1119, 61] width 32 height 32
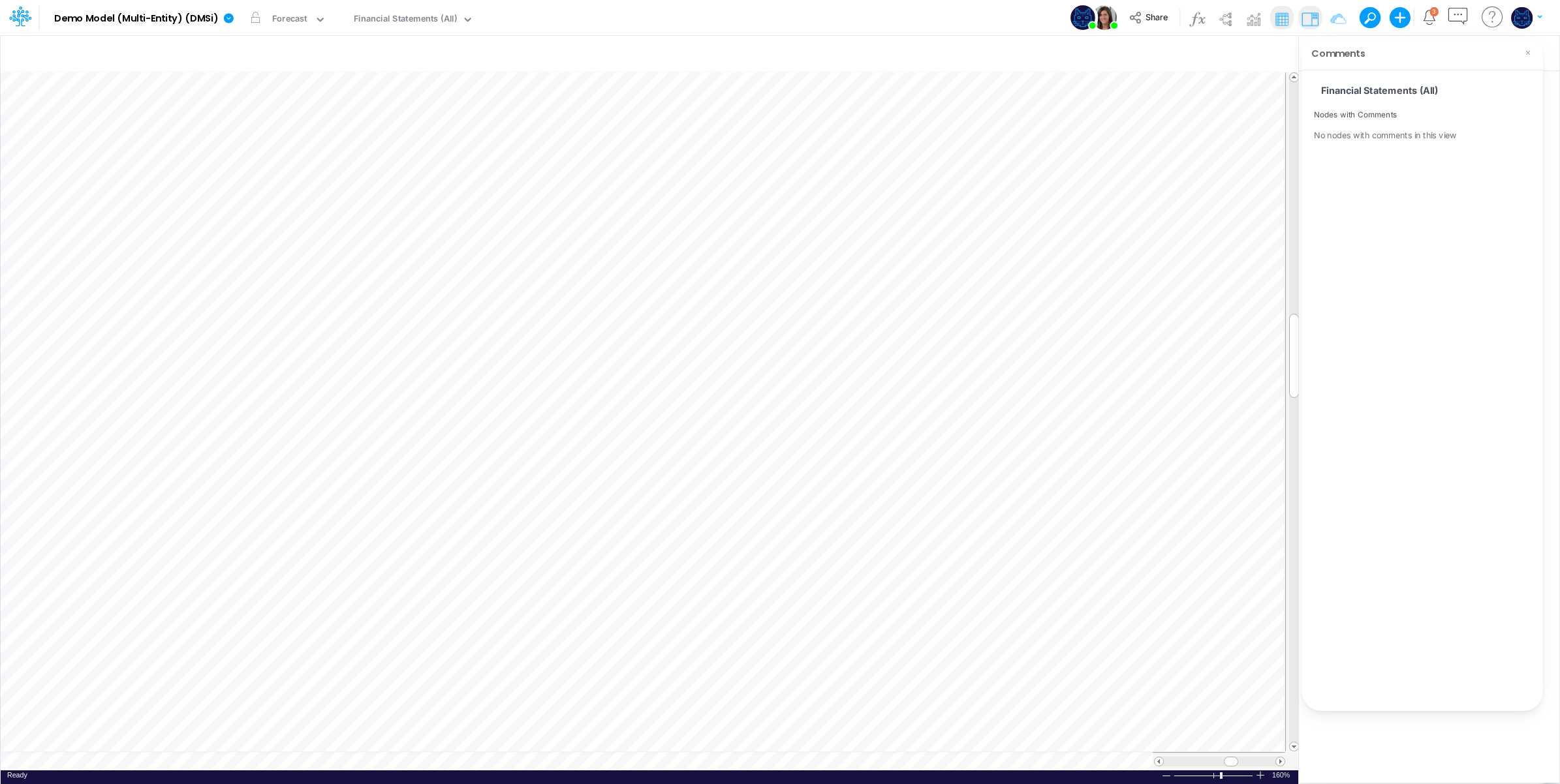
scroll to position [0, 1]
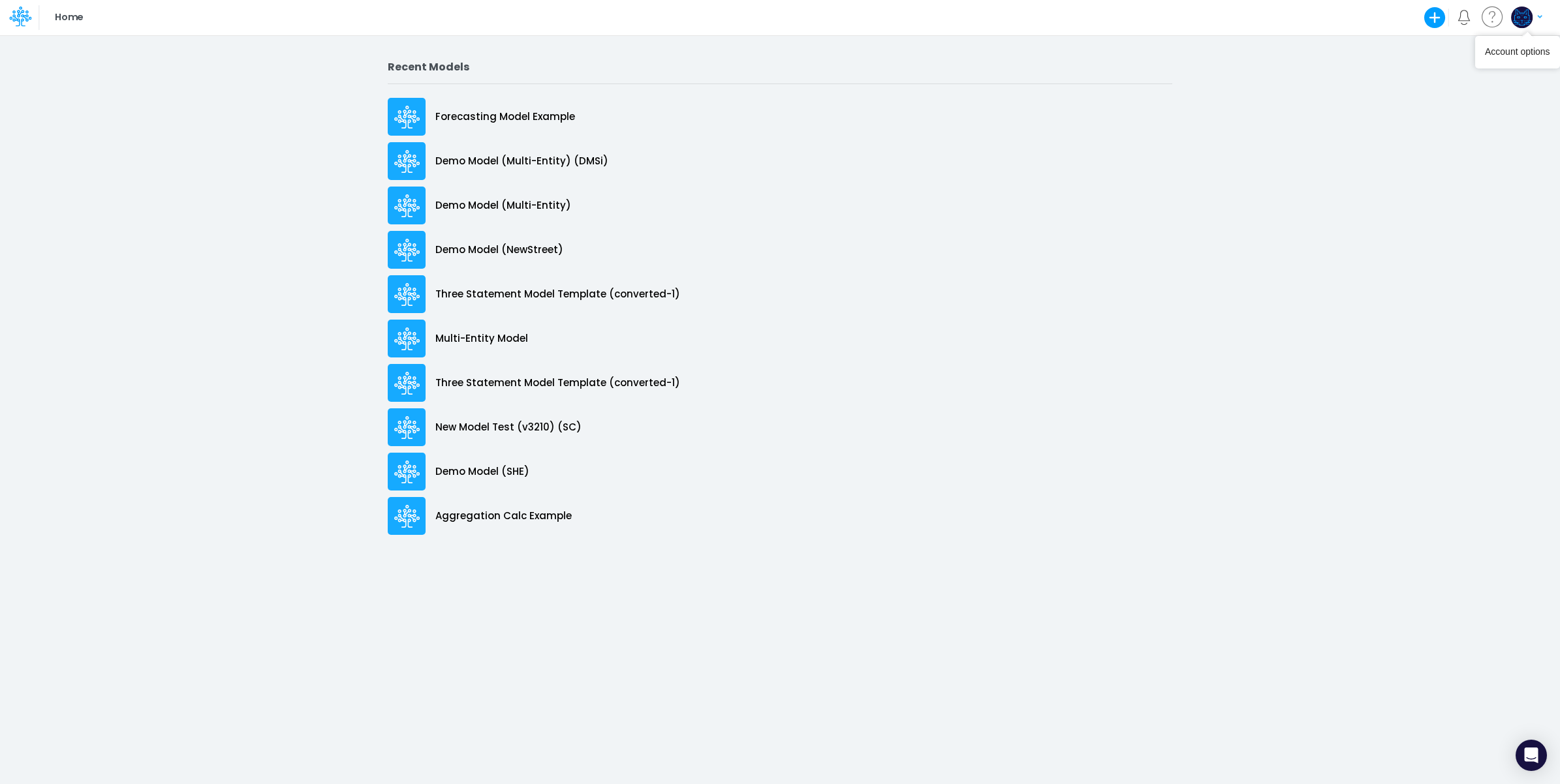
click at [1531, 16] on img "button" at bounding box center [1522, 17] width 21 height 21
click at [1464, 75] on button "Log out" at bounding box center [1473, 76] width 139 height 20
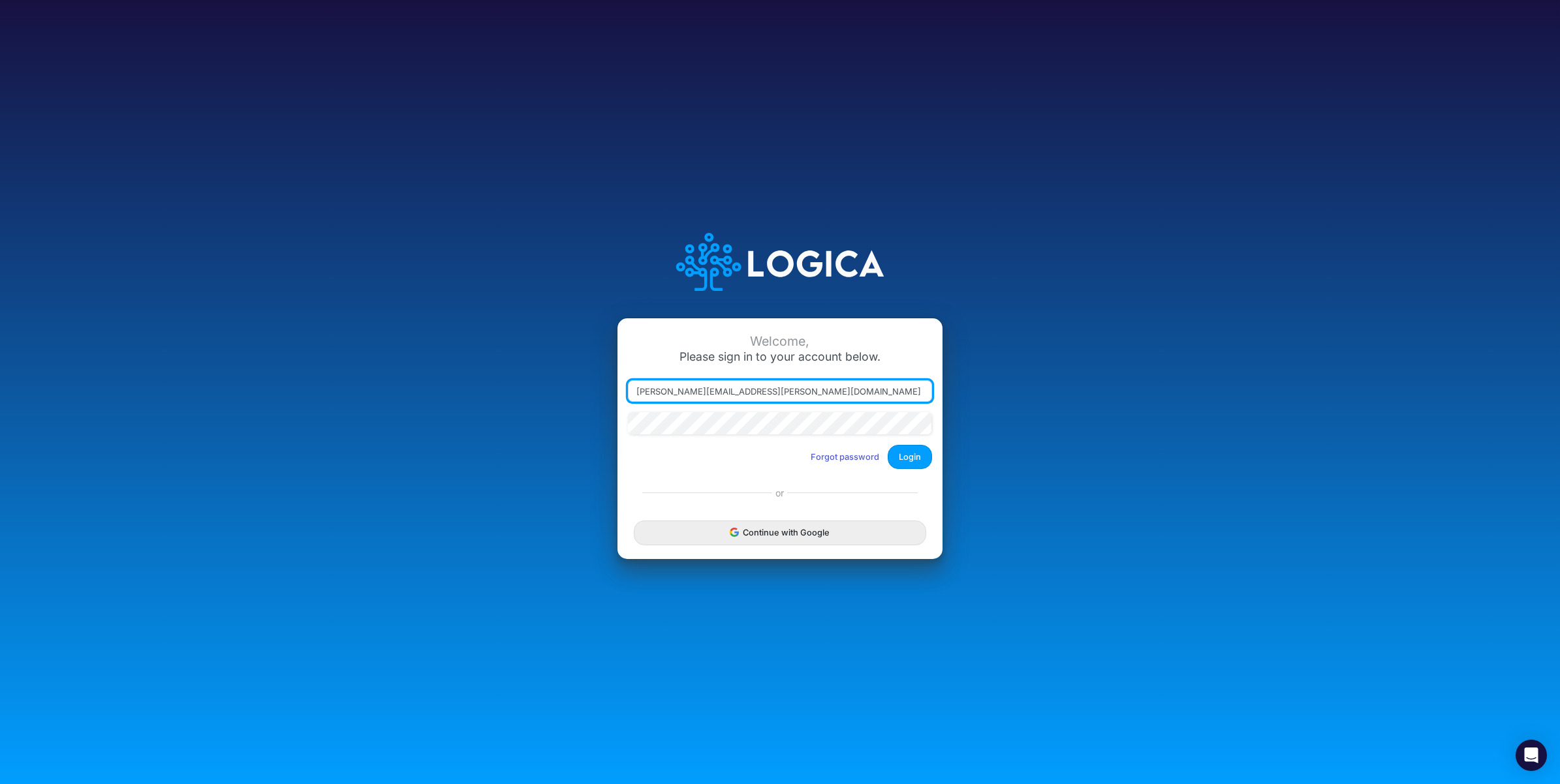
drag, startPoint x: 690, startPoint y: 392, endPoint x: 889, endPoint y: 399, distance: 199.1
click at [885, 398] on input "[PERSON_NAME][EMAIL_ADDRESS][PERSON_NAME][DOMAIN_NAME]" at bounding box center [780, 391] width 305 height 22
type input "[PERSON_NAME][EMAIL_ADDRESS][PERSON_NAME][DOMAIN_NAME]"
click at [911, 452] on button "Login" at bounding box center [910, 456] width 44 height 24
